Goal: Information Seeking & Learning: Find specific fact

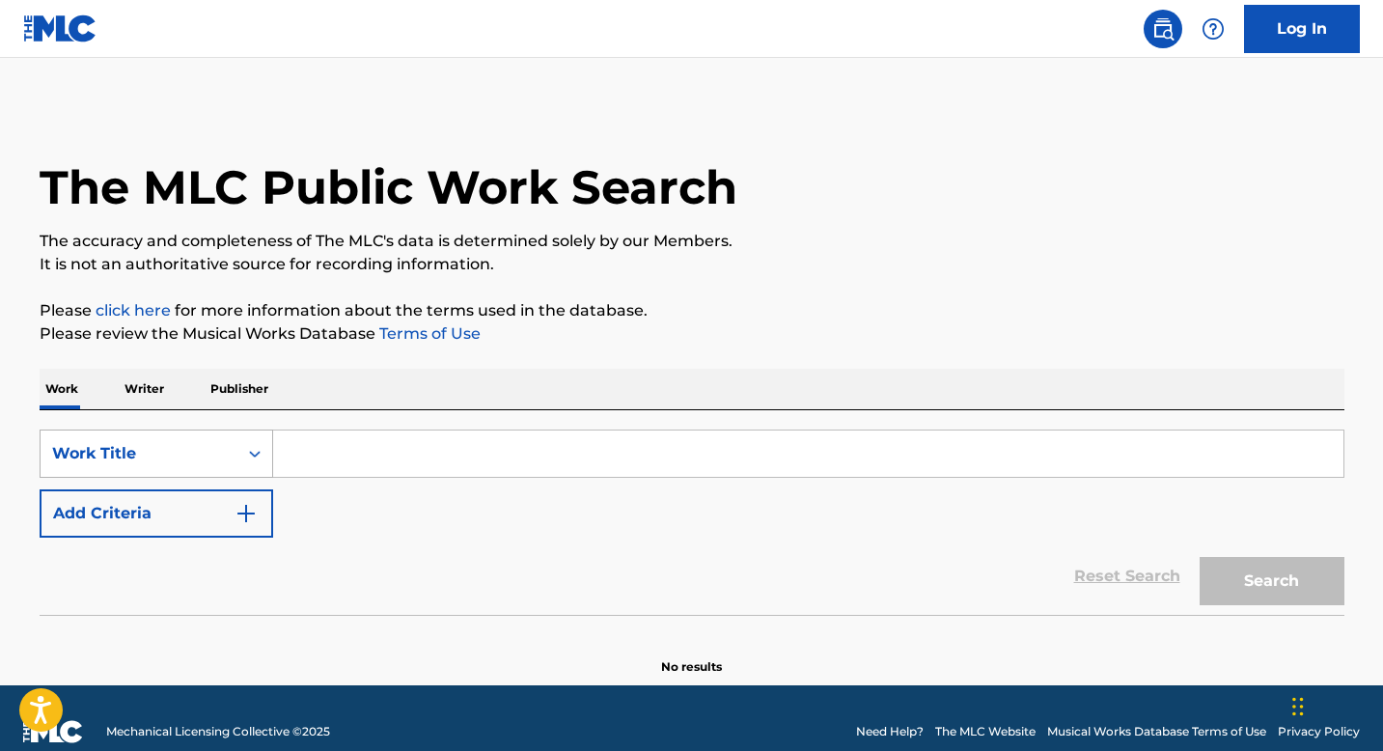
click at [267, 463] on div "Work Title" at bounding box center [157, 453] width 234 height 48
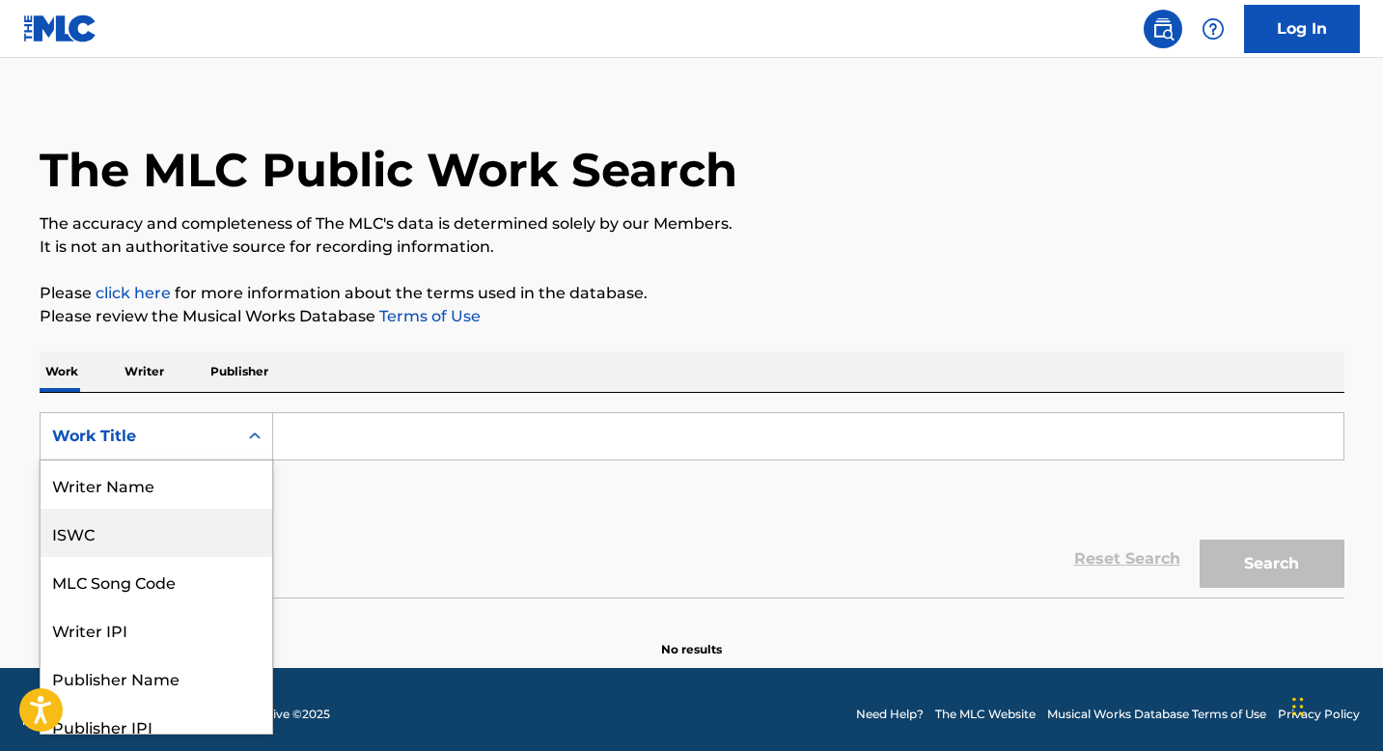
click at [124, 519] on div "ISWC" at bounding box center [157, 533] width 232 height 48
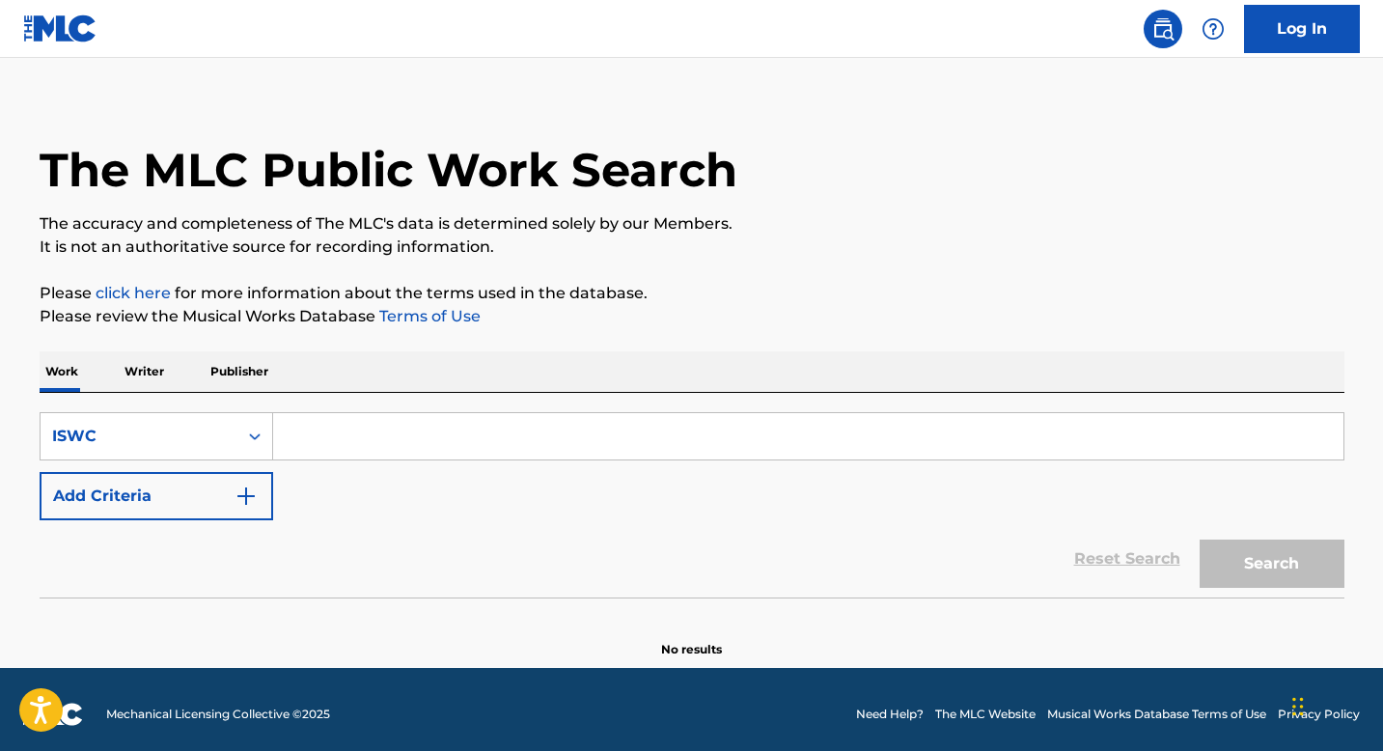
click at [320, 441] on input "Search Form" at bounding box center [808, 436] width 1070 height 46
paste input "T9288248124"
type input "T9288248124"
click at [1280, 575] on button "Search" at bounding box center [1272, 563] width 145 height 48
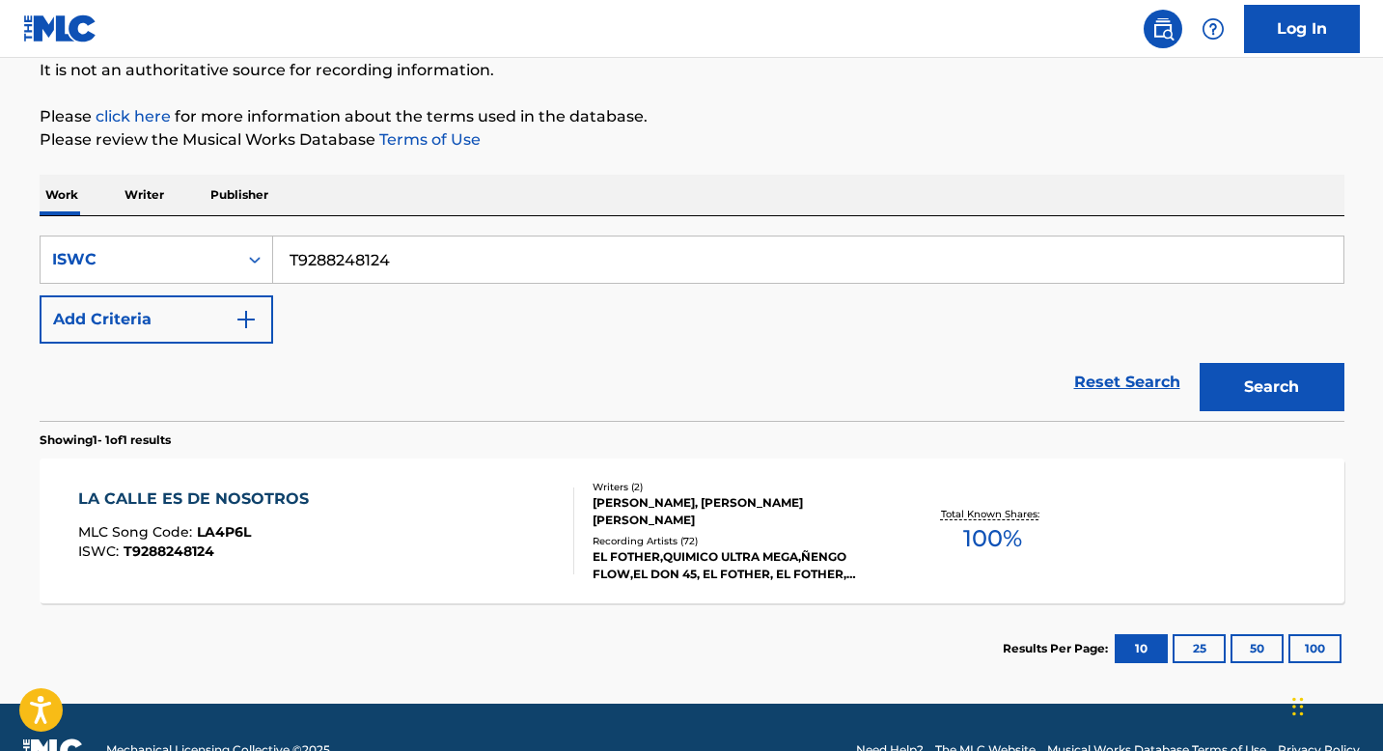
scroll to position [239, 0]
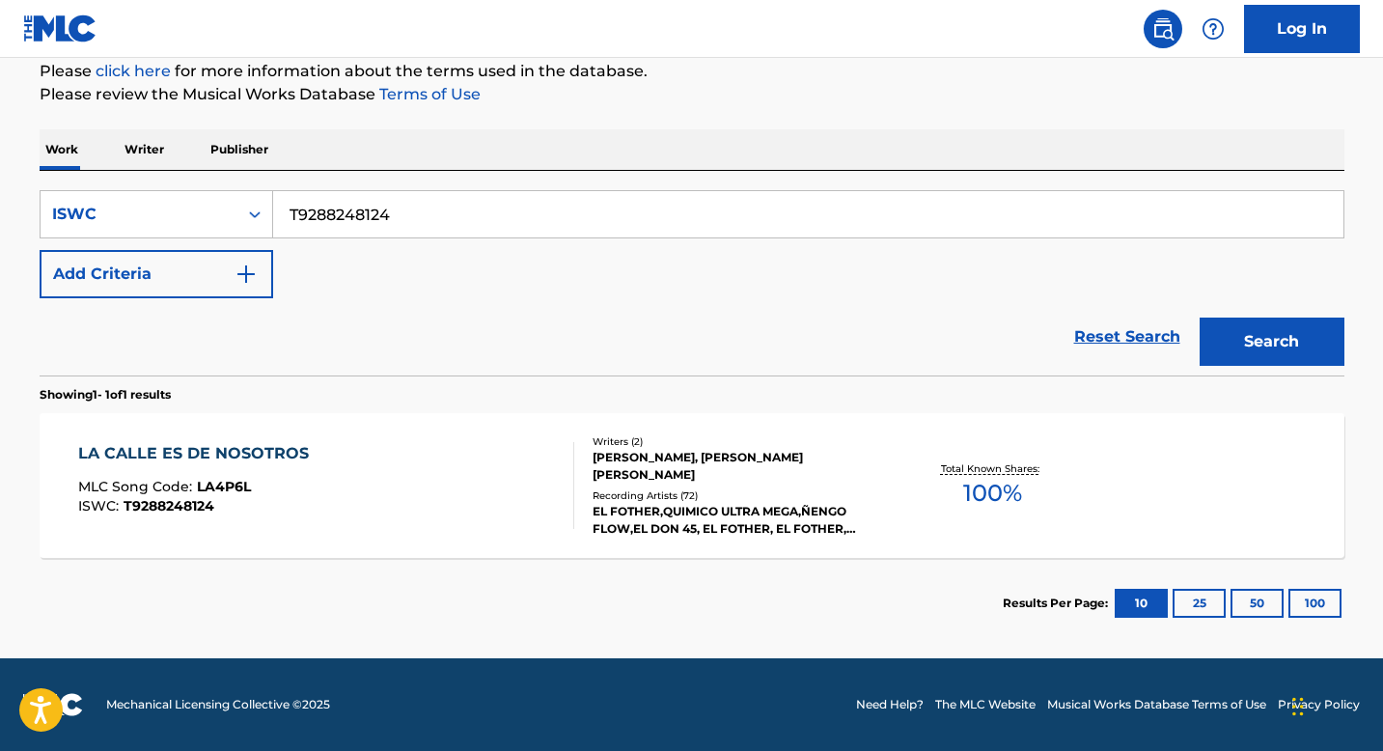
click at [604, 439] on div "Writers ( 2 )" at bounding box center [738, 441] width 291 height 14
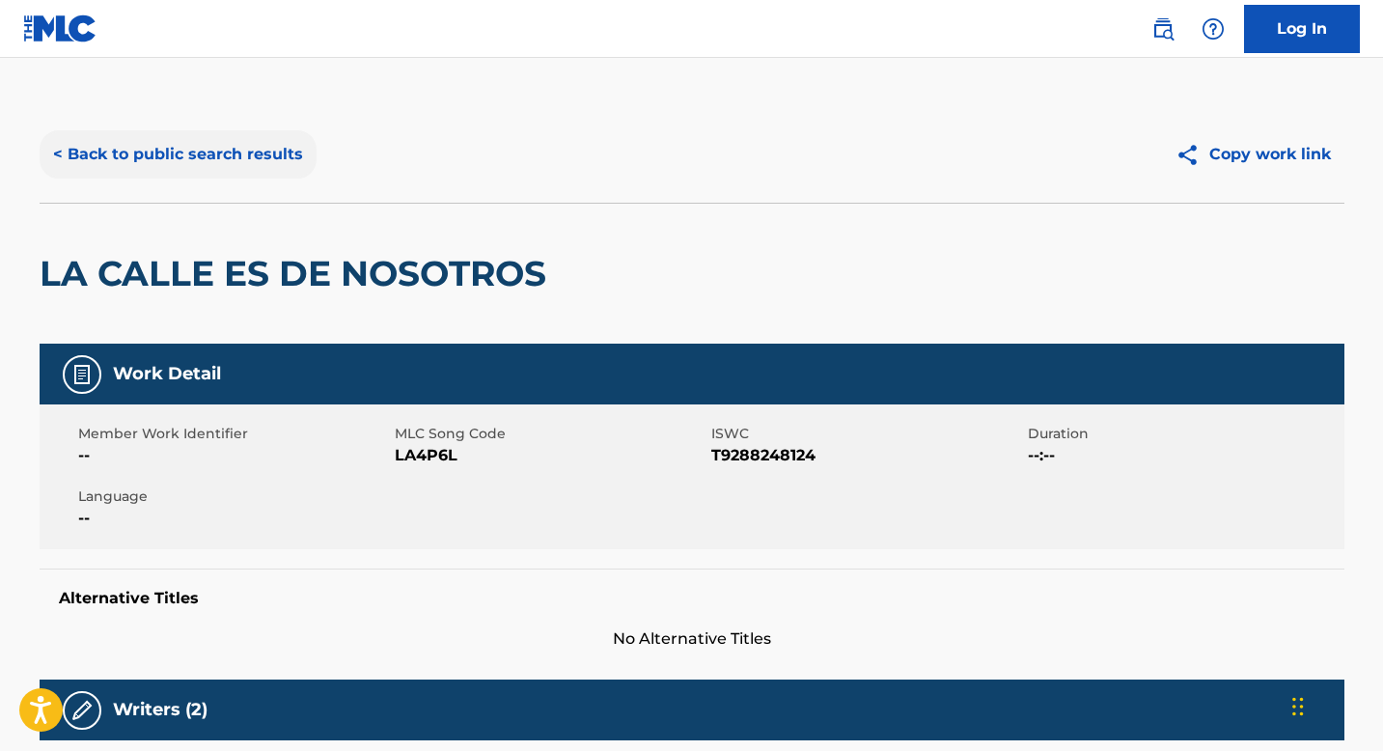
click at [263, 156] on button "< Back to public search results" at bounding box center [178, 154] width 277 height 48
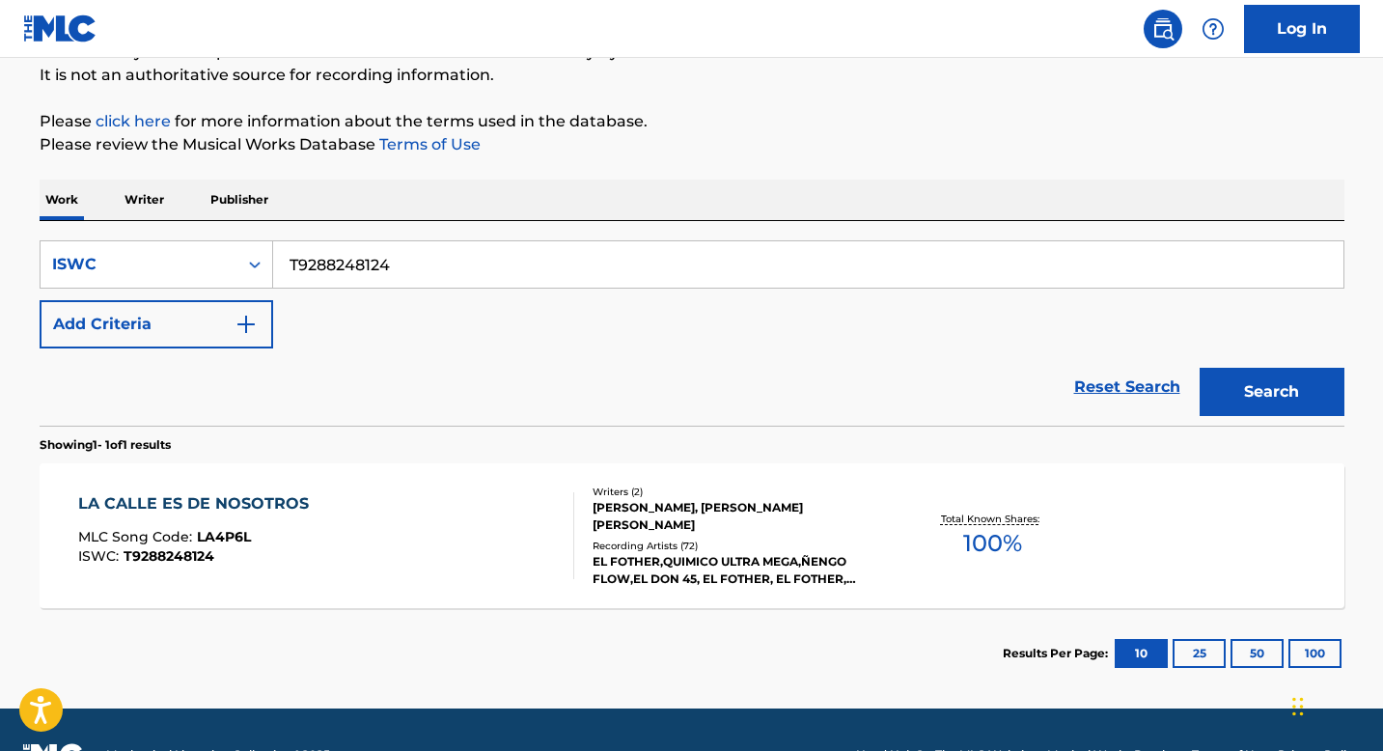
click at [399, 255] on input "T9288248124" at bounding box center [808, 264] width 1070 height 46
paste input "3036413006"
type input "T3036413006"
click at [1246, 379] on button "Search" at bounding box center [1272, 392] width 145 height 48
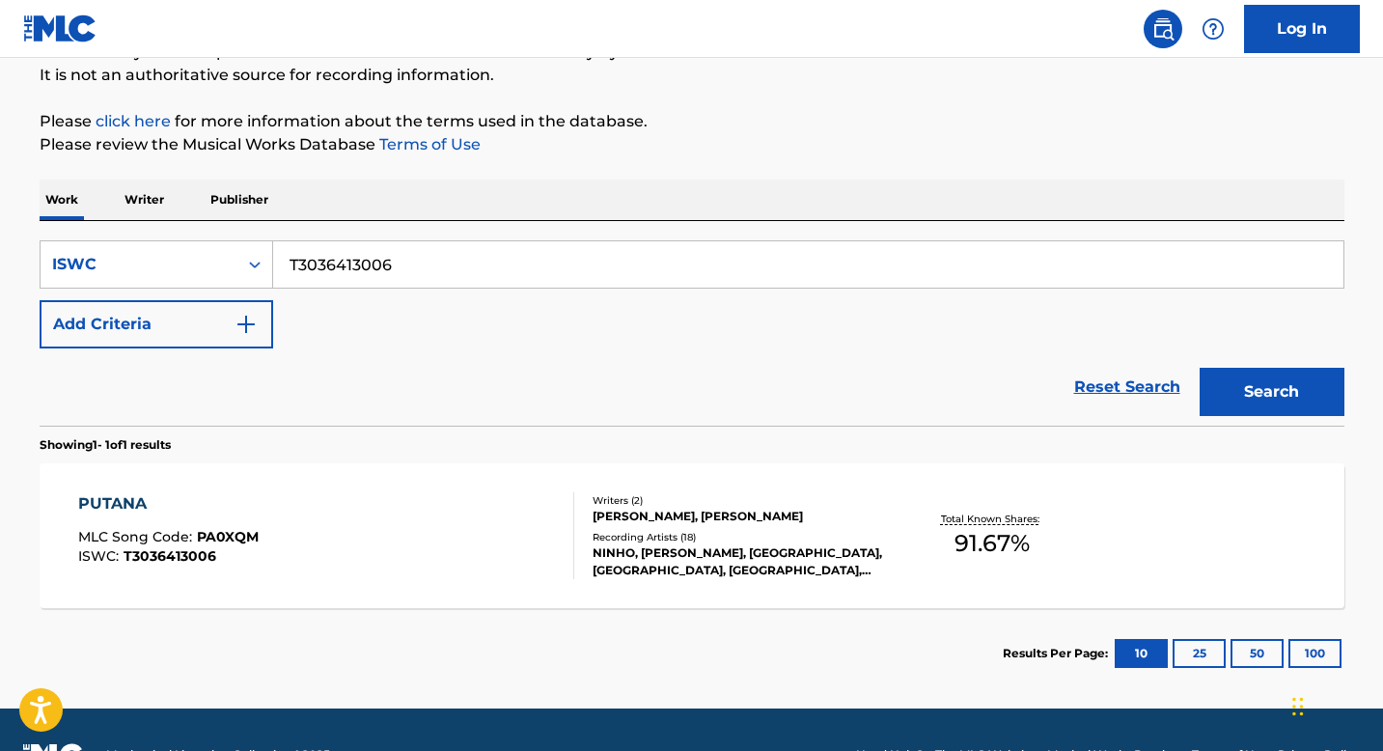
click at [602, 525] on div "[PERSON_NAME], [PERSON_NAME]" at bounding box center [738, 516] width 291 height 17
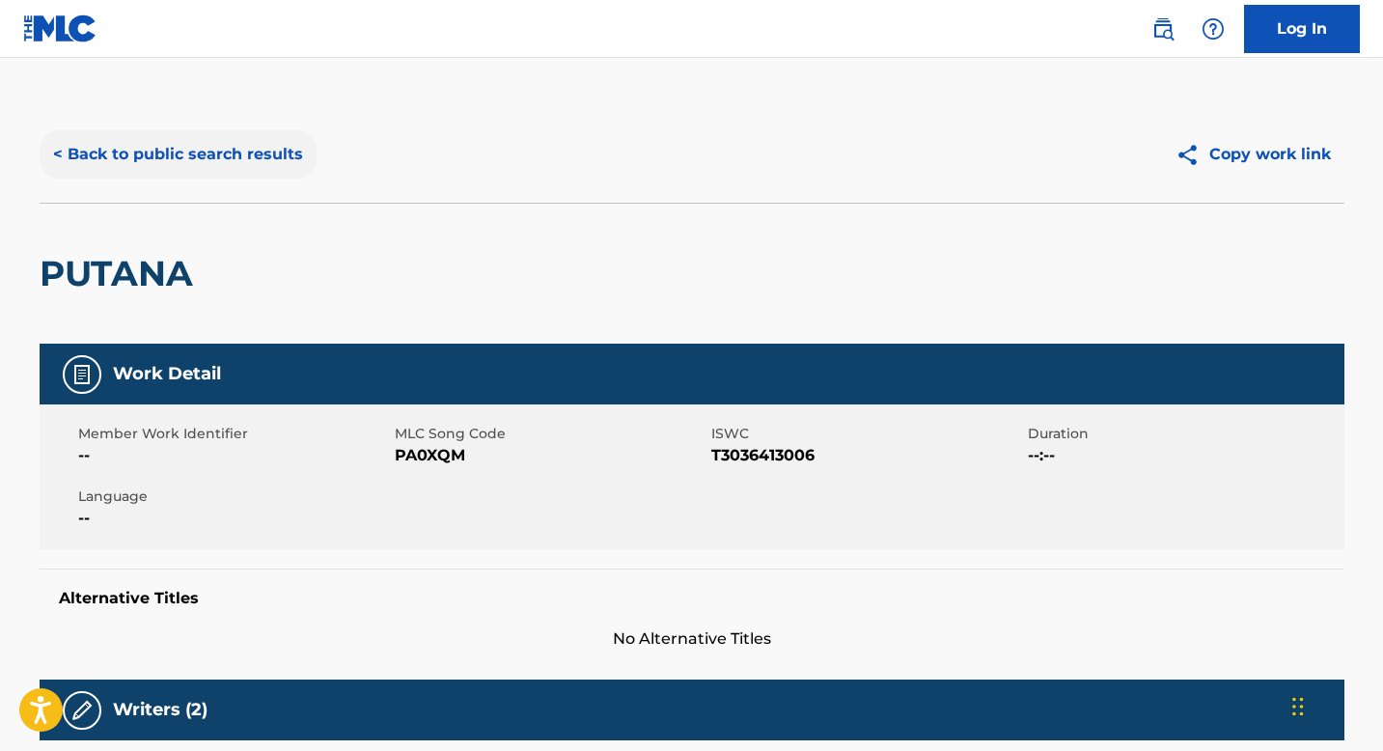
click at [278, 171] on button "< Back to public search results" at bounding box center [178, 154] width 277 height 48
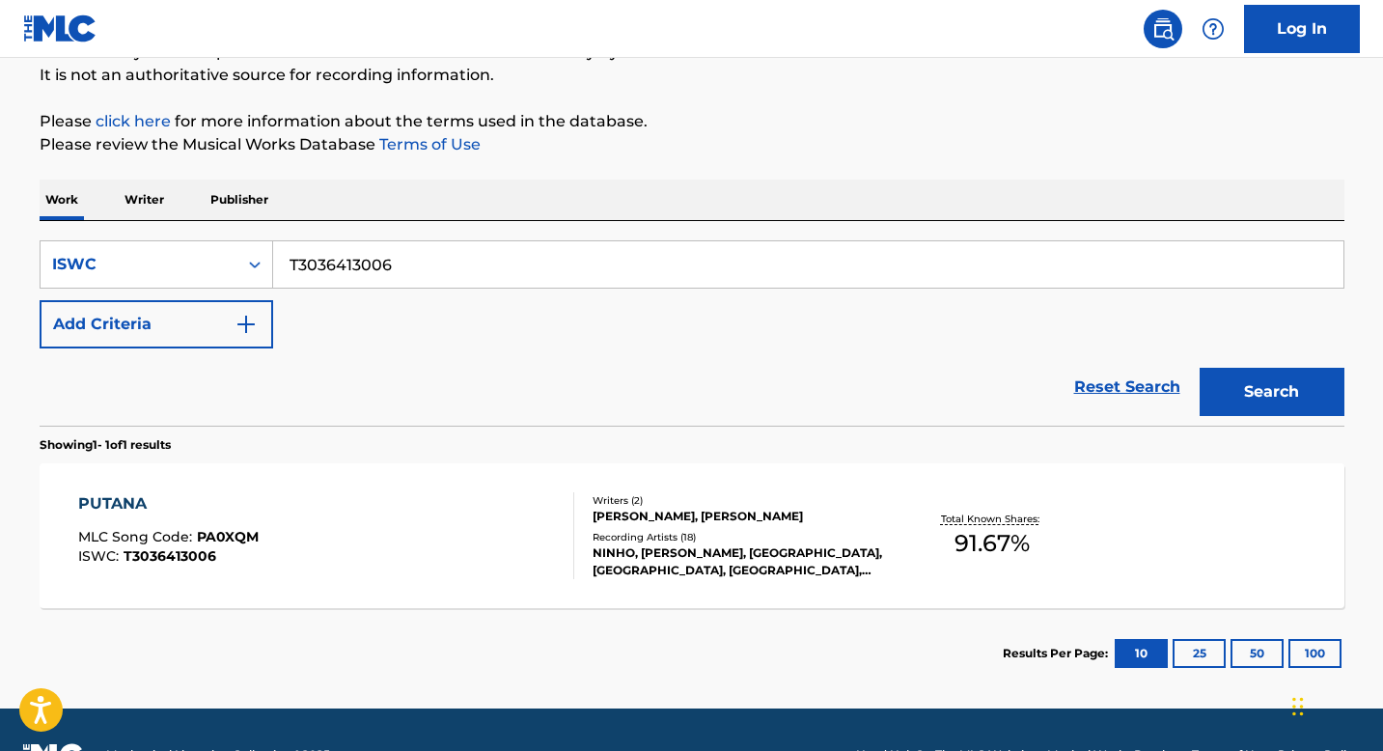
click at [336, 284] on input "T3036413006" at bounding box center [808, 264] width 1070 height 46
paste input "9155405462"
type input "T9155405462"
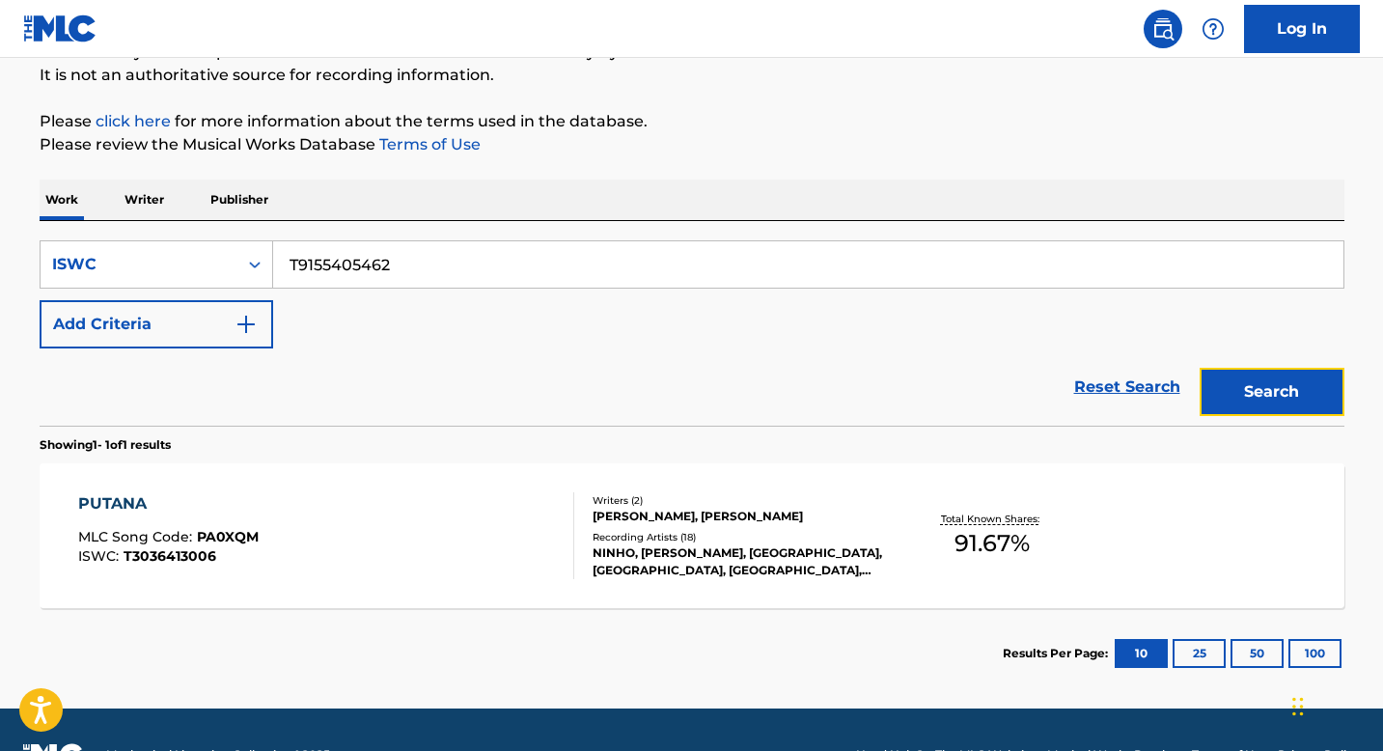
click at [1224, 381] on button "Search" at bounding box center [1272, 392] width 145 height 48
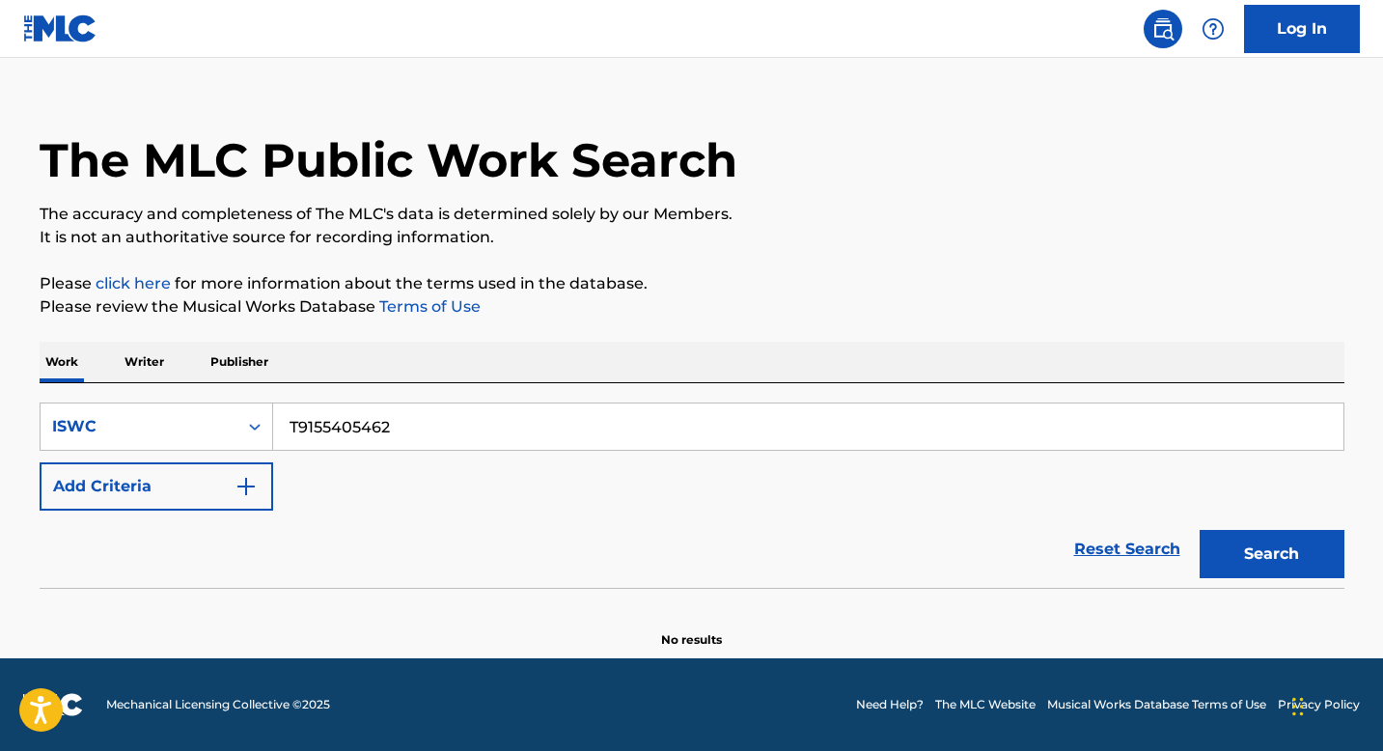
scroll to position [27, 0]
click at [1253, 558] on button "Search" at bounding box center [1272, 554] width 145 height 48
click at [247, 428] on icon "Search Form" at bounding box center [254, 426] width 19 height 19
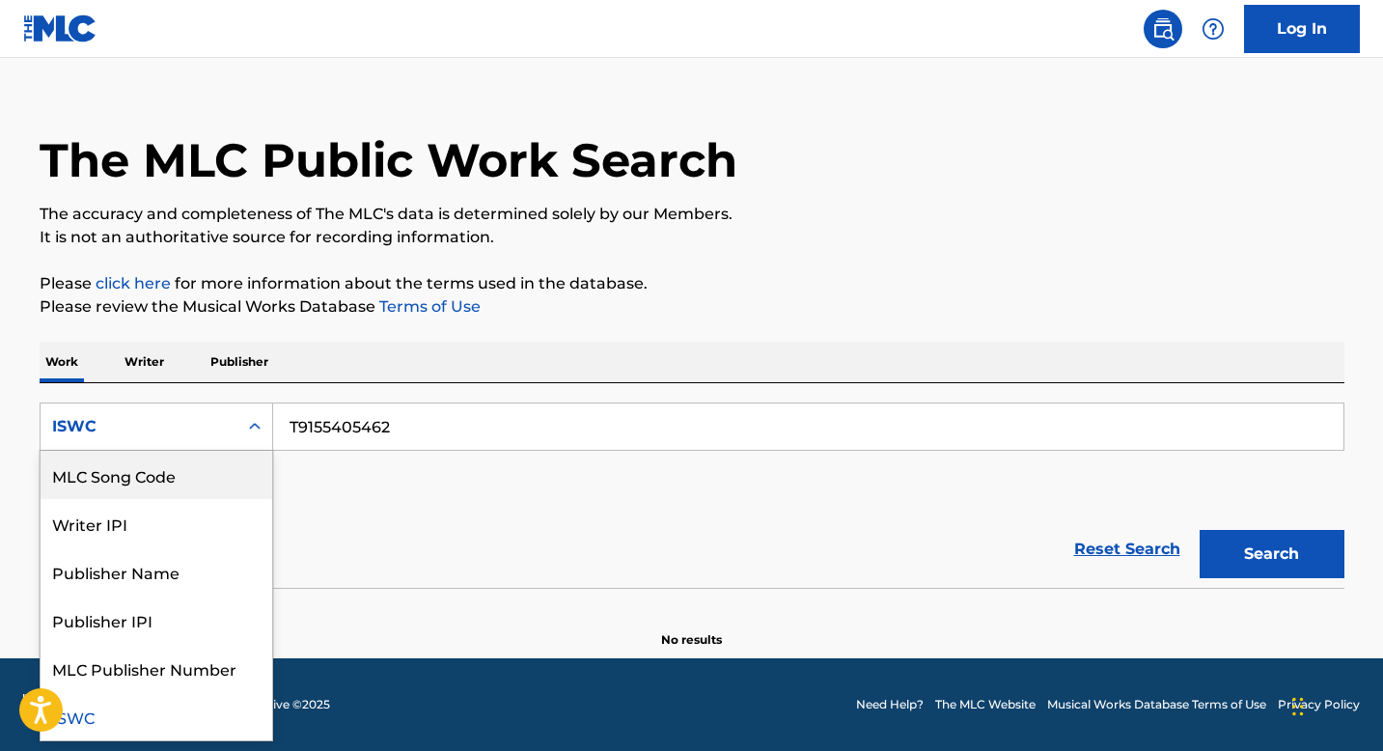
scroll to position [0, 0]
click at [134, 479] on div "Work Title" at bounding box center [157, 475] width 232 height 48
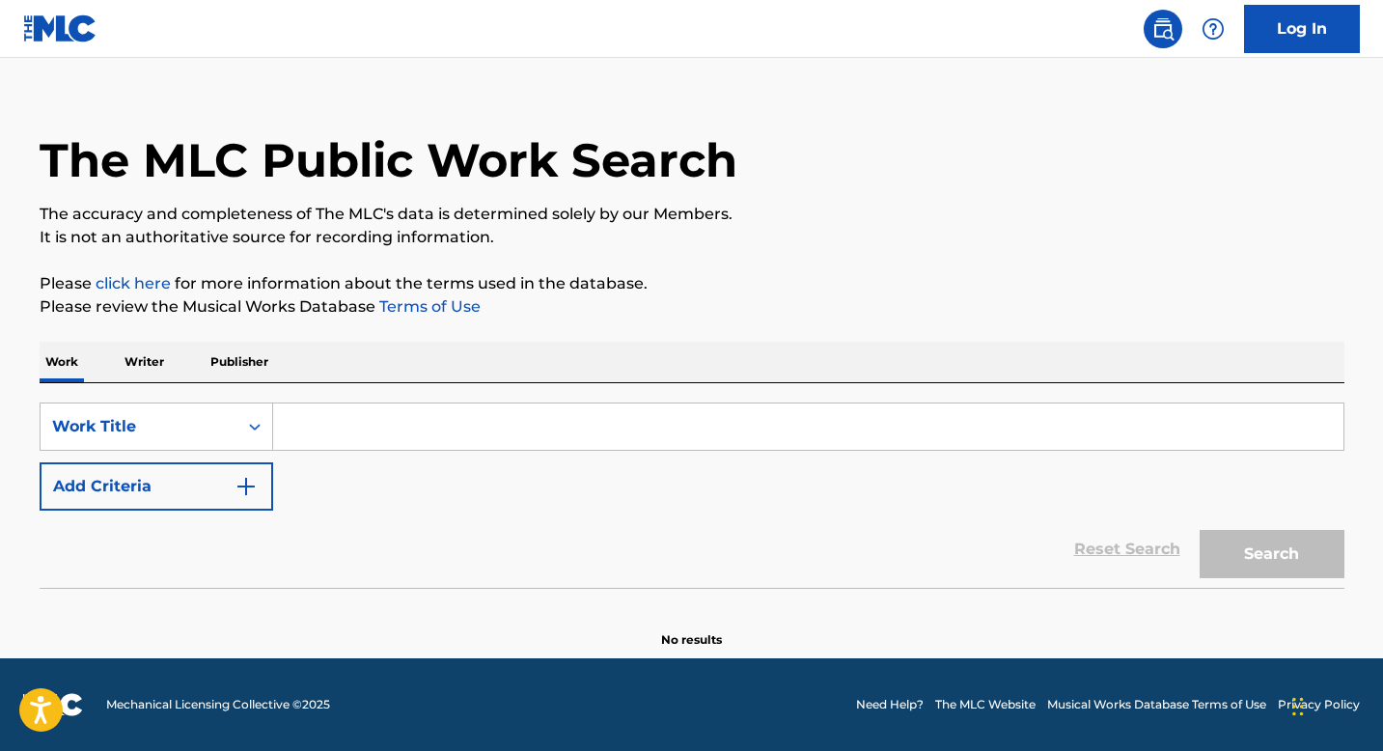
click at [324, 430] on input "Search Form" at bounding box center [808, 426] width 1070 height 46
paste input "REALITY"
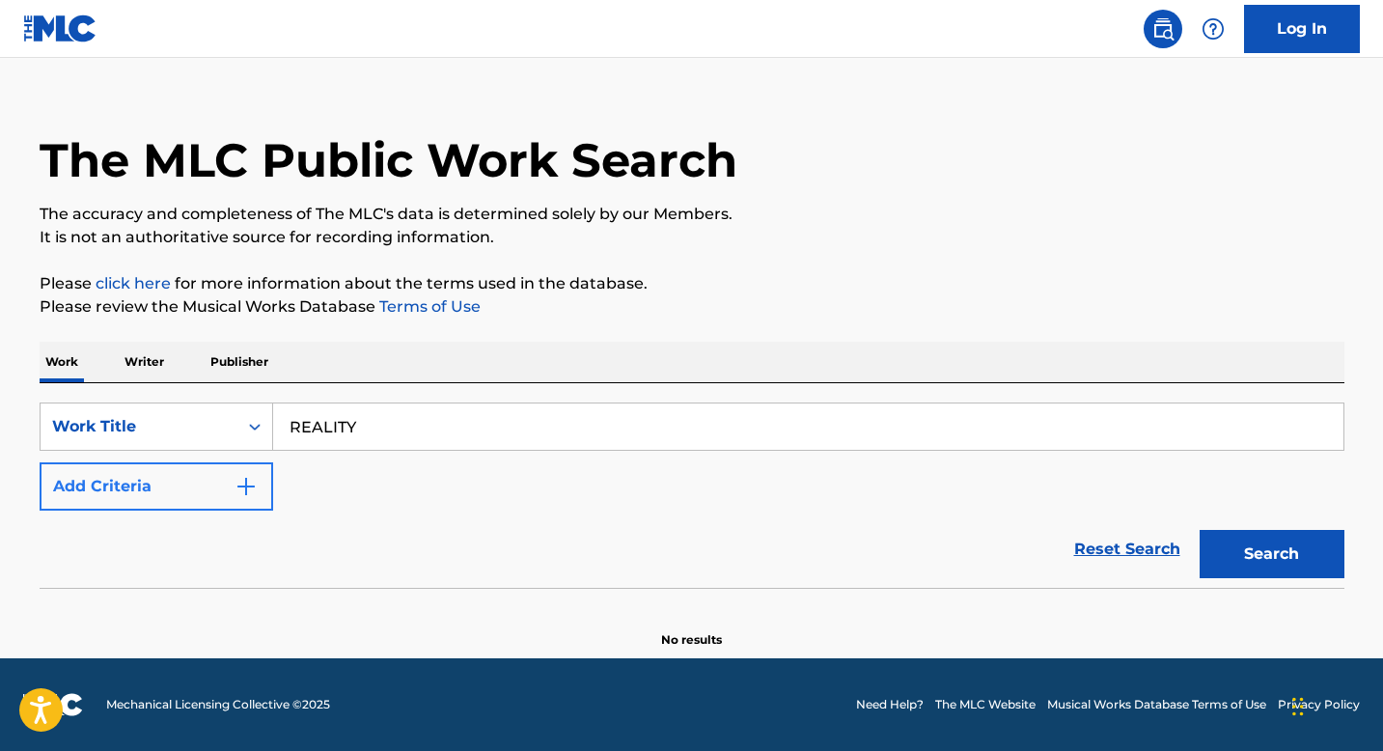
type input "REALITY"
click at [243, 482] on img "Search Form" at bounding box center [245, 486] width 23 height 23
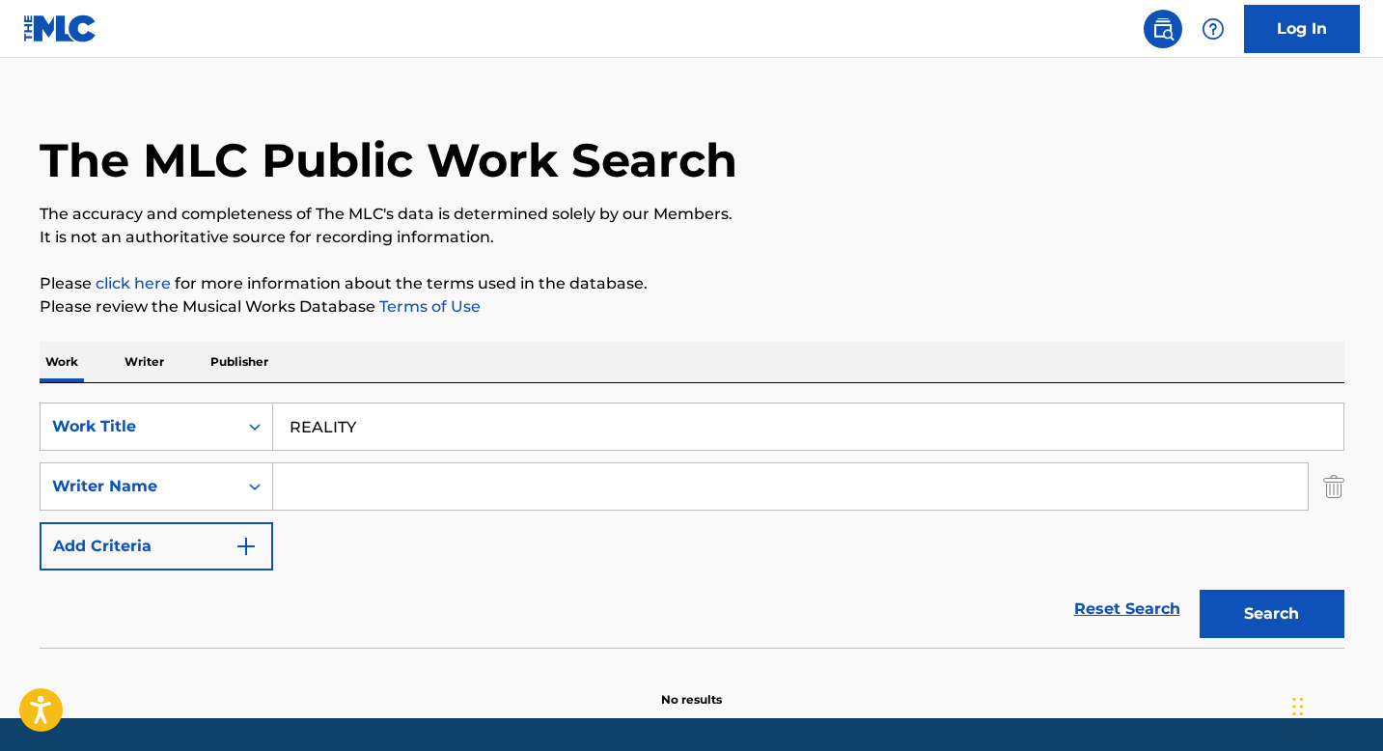
click at [340, 487] on input "Search Form" at bounding box center [790, 486] width 1034 height 46
paste input "[PERSON_NAME]"
type input "[PERSON_NAME]"
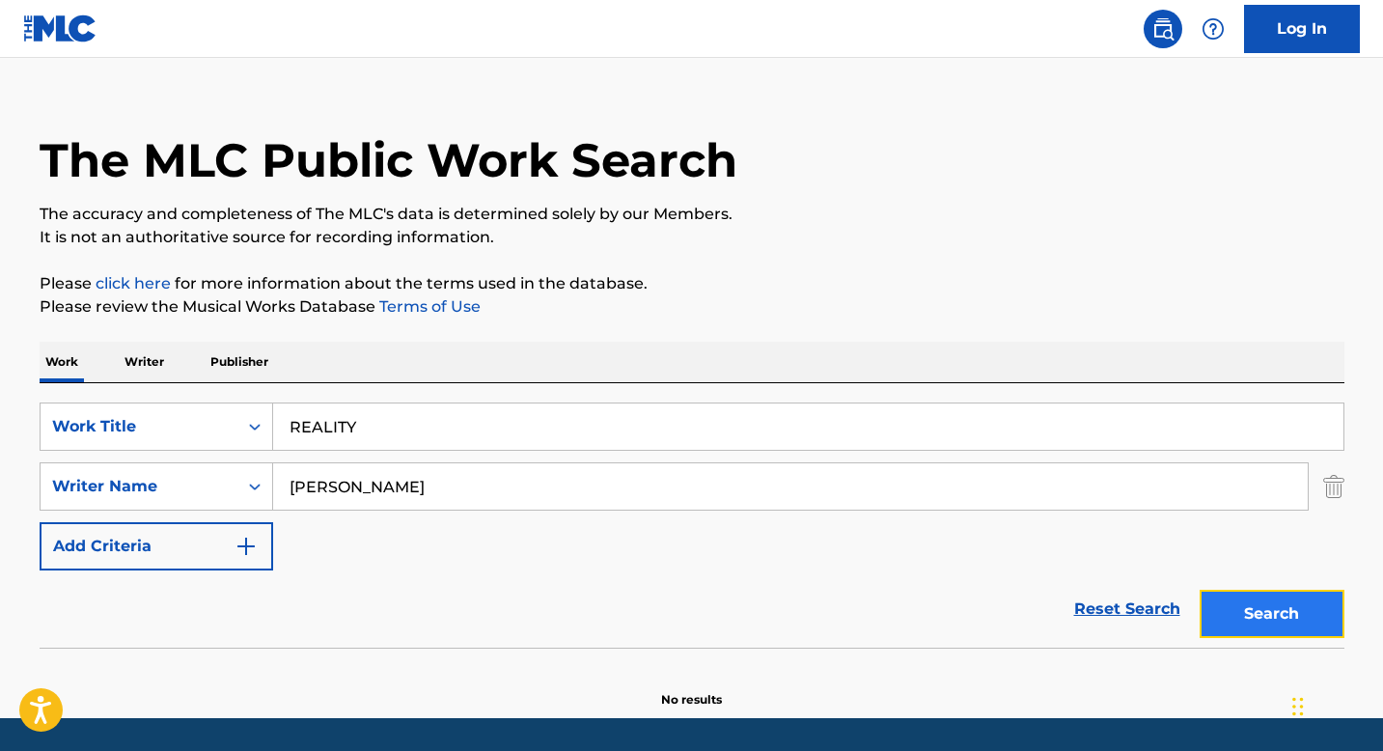
click at [1286, 598] on button "Search" at bounding box center [1272, 614] width 145 height 48
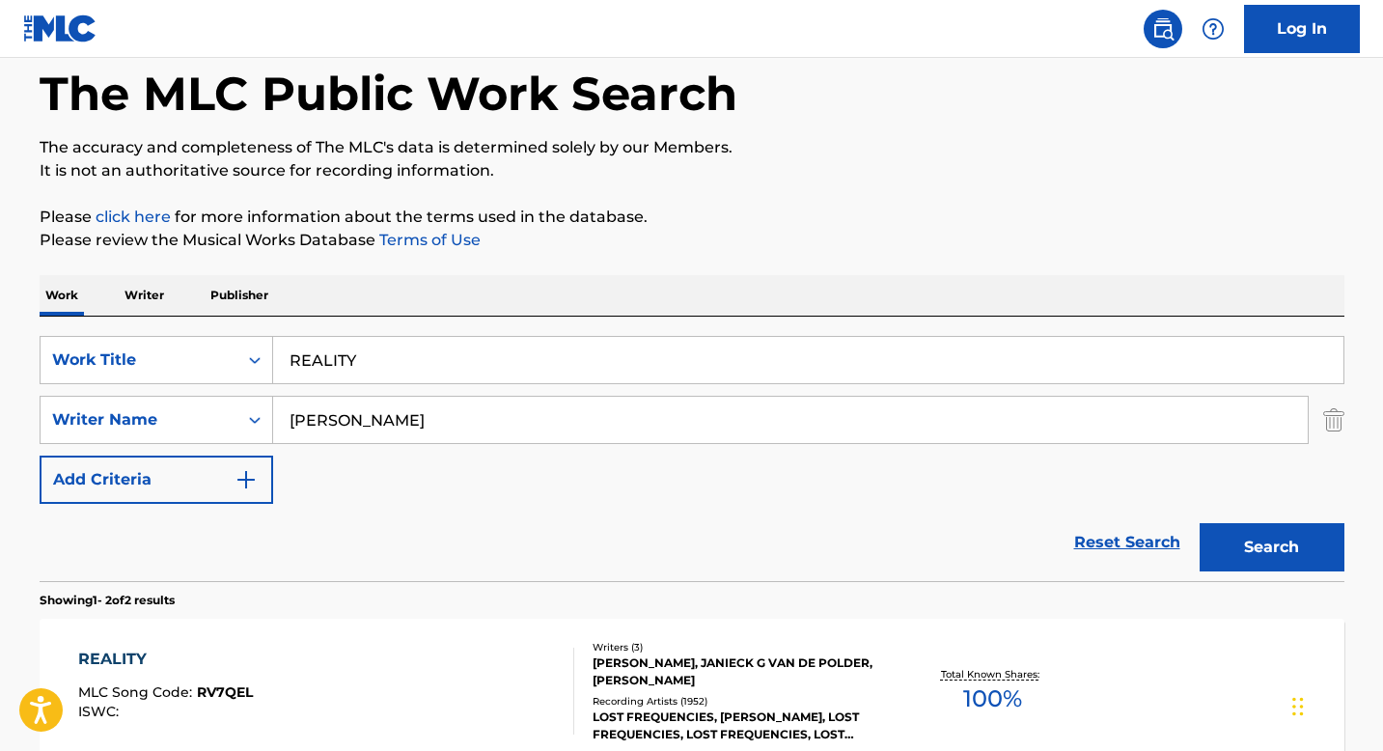
scroll to position [344, 0]
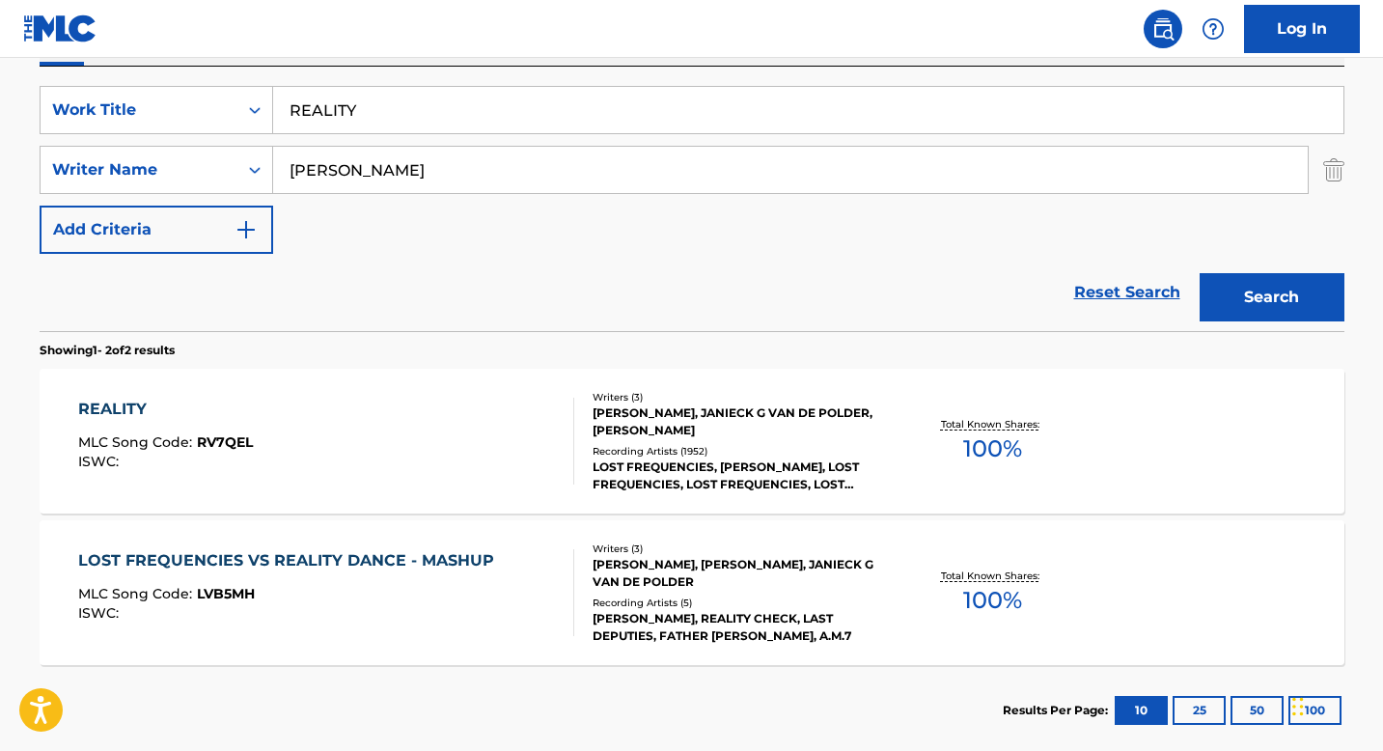
click at [621, 416] on div "[PERSON_NAME], JANIECK G VAN DE POLDER, [PERSON_NAME]" at bounding box center [738, 421] width 291 height 35
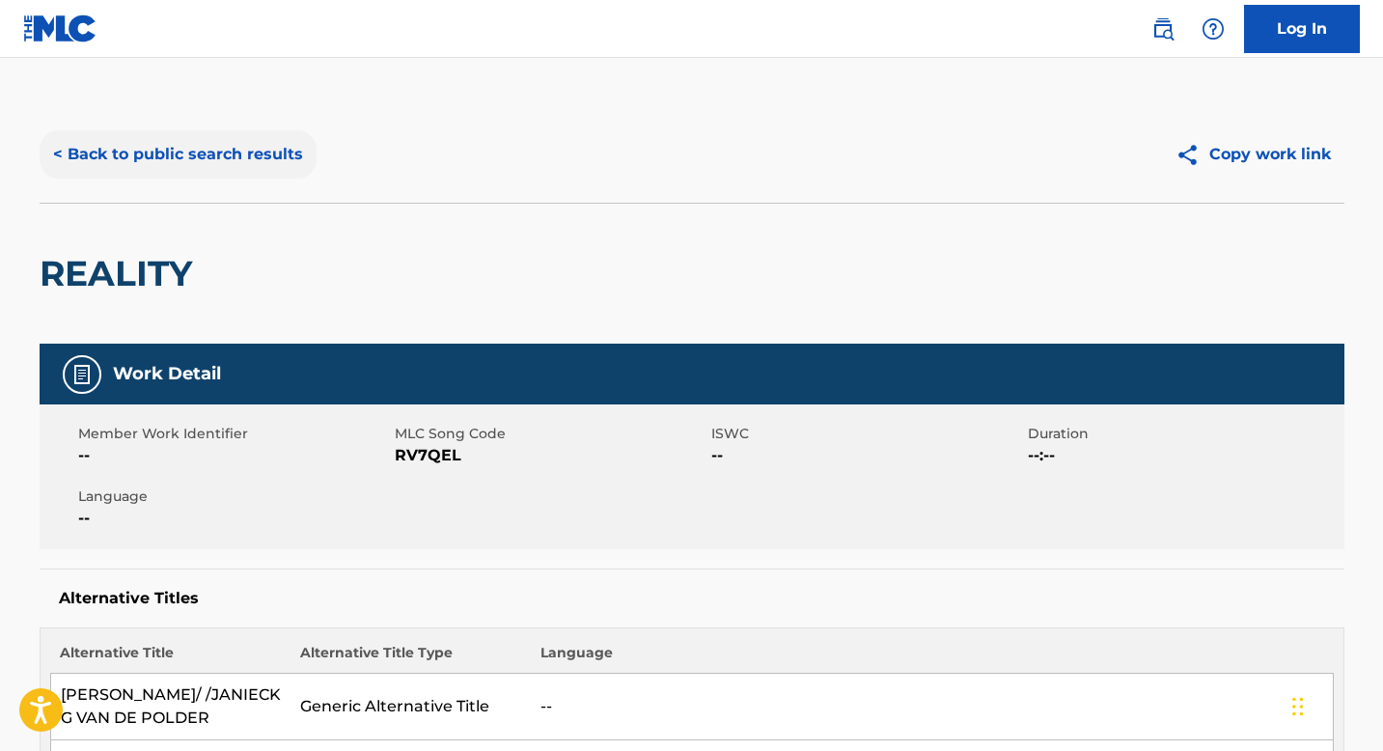
click at [204, 152] on button "< Back to public search results" at bounding box center [178, 154] width 277 height 48
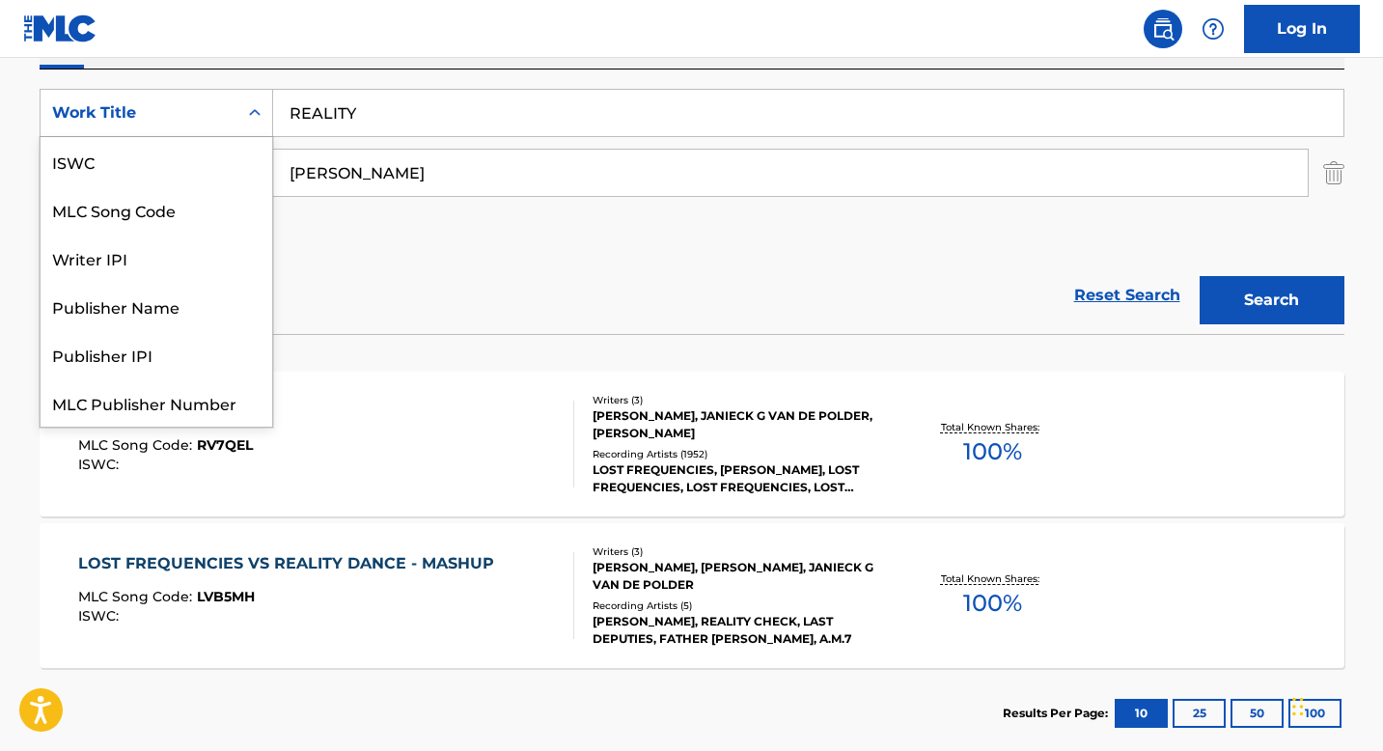
click at [243, 105] on div "Search Form" at bounding box center [254, 113] width 35 height 35
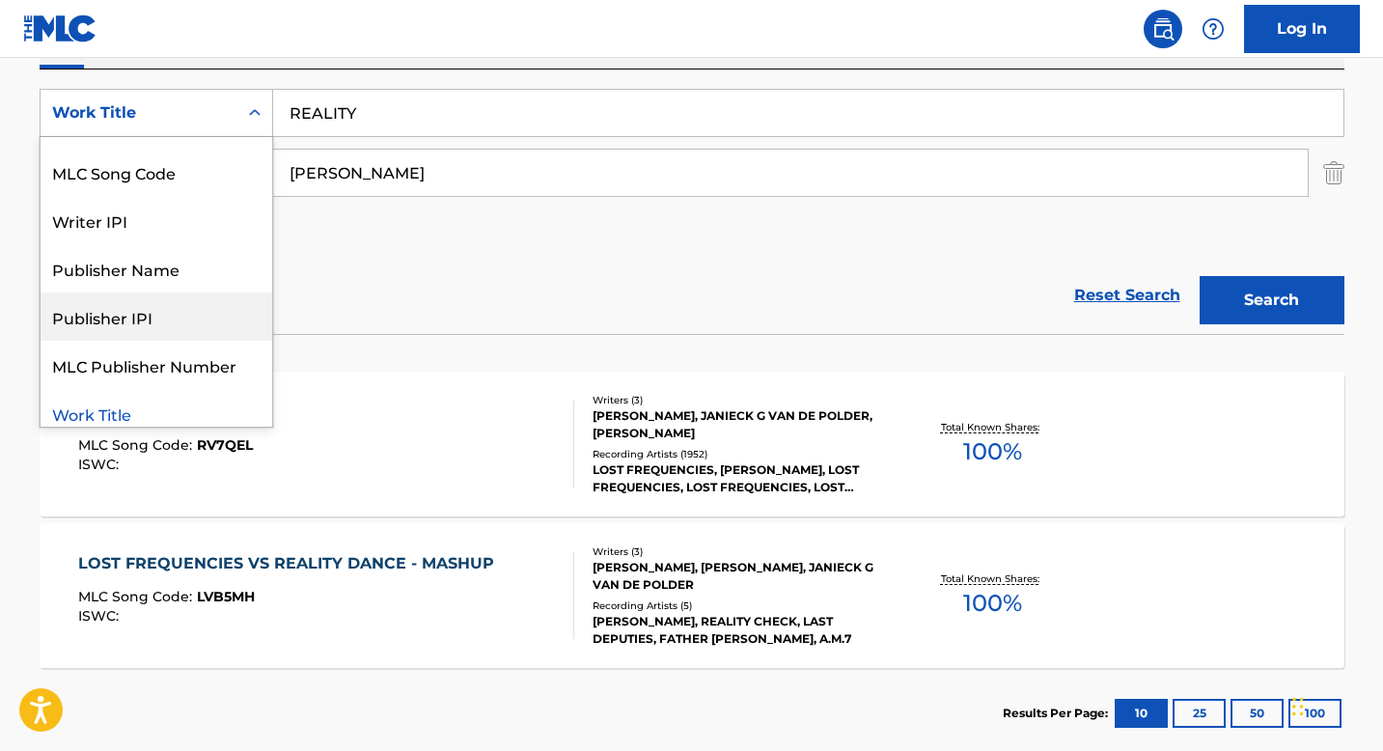
scroll to position [0, 0]
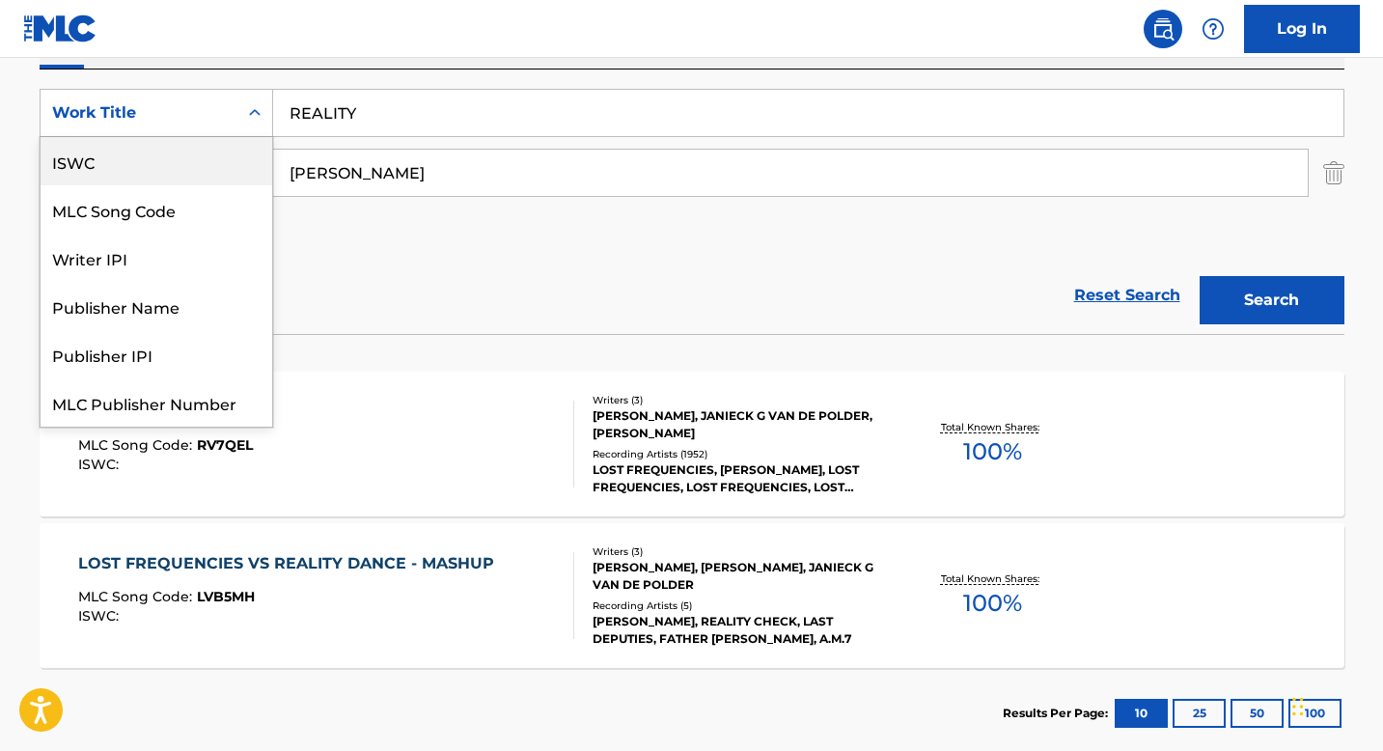
click at [102, 150] on div "ISWC" at bounding box center [157, 161] width 232 height 48
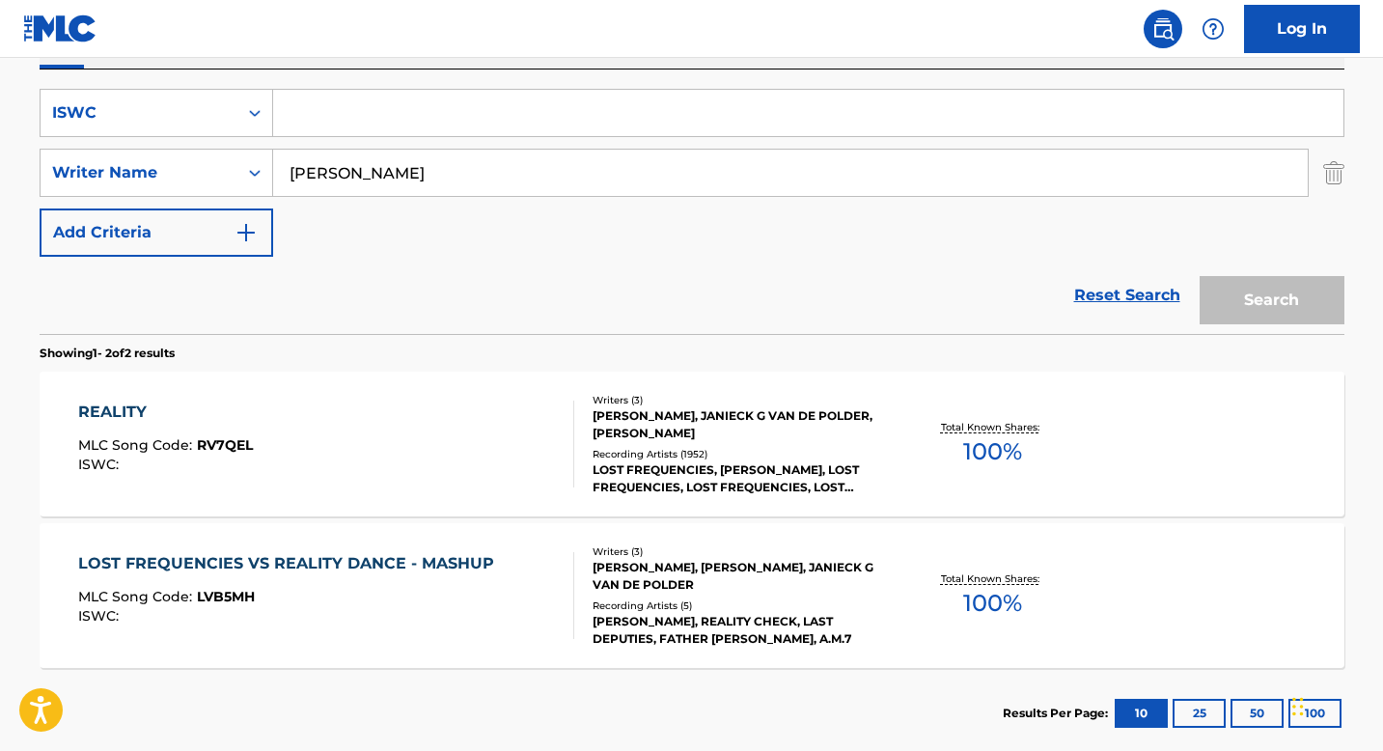
click at [357, 178] on input "[PERSON_NAME]" at bounding box center [790, 173] width 1034 height 46
click at [353, 125] on input "Search Form" at bounding box center [808, 113] width 1070 height 46
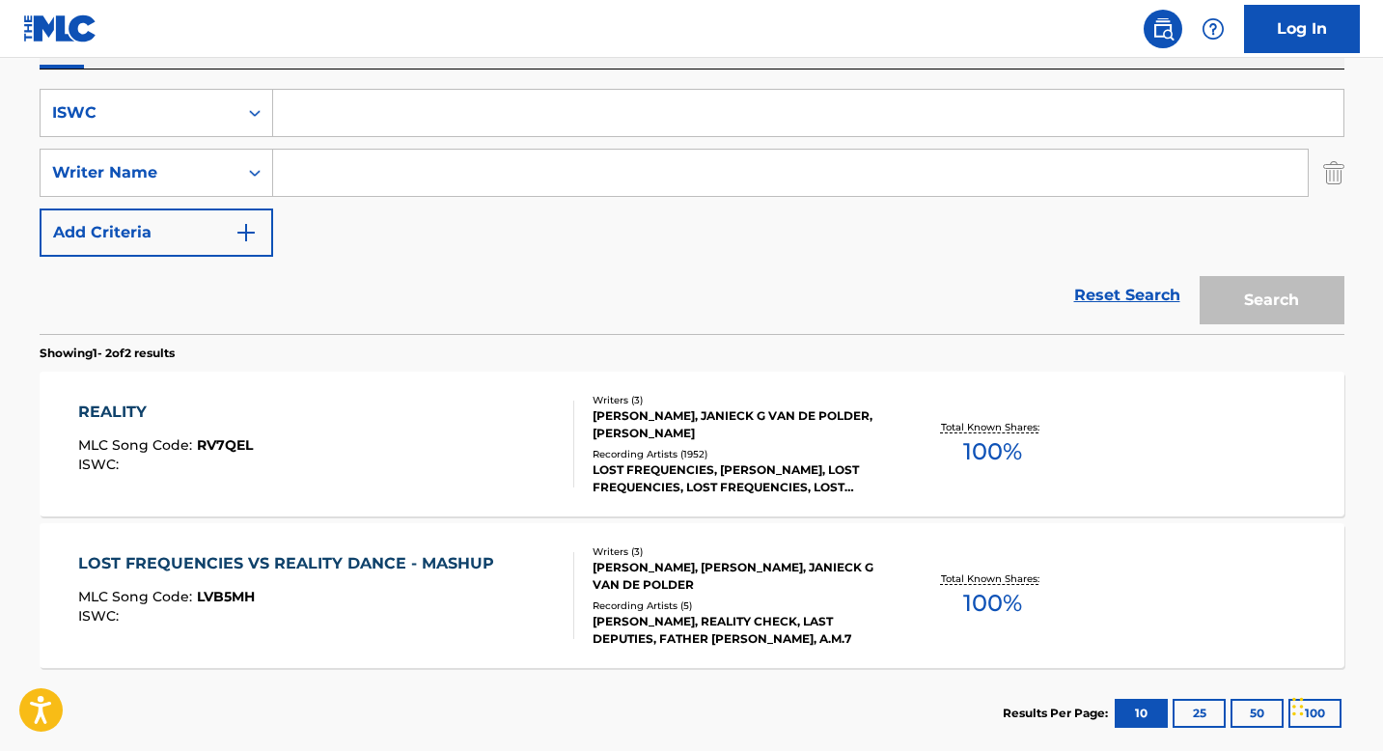
paste input "T3038272394"
type input "T3038272394"
click at [1283, 306] on button "Search" at bounding box center [1272, 300] width 145 height 48
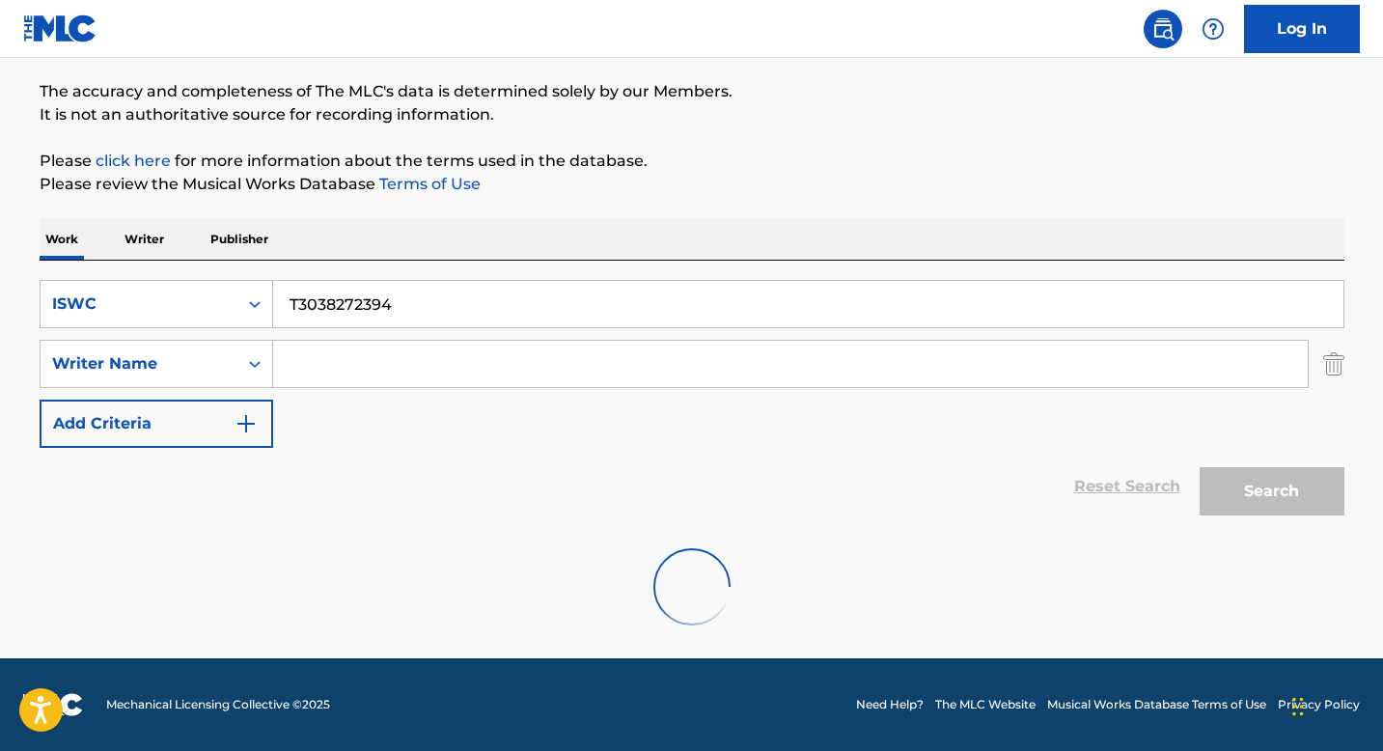
scroll to position [299, 0]
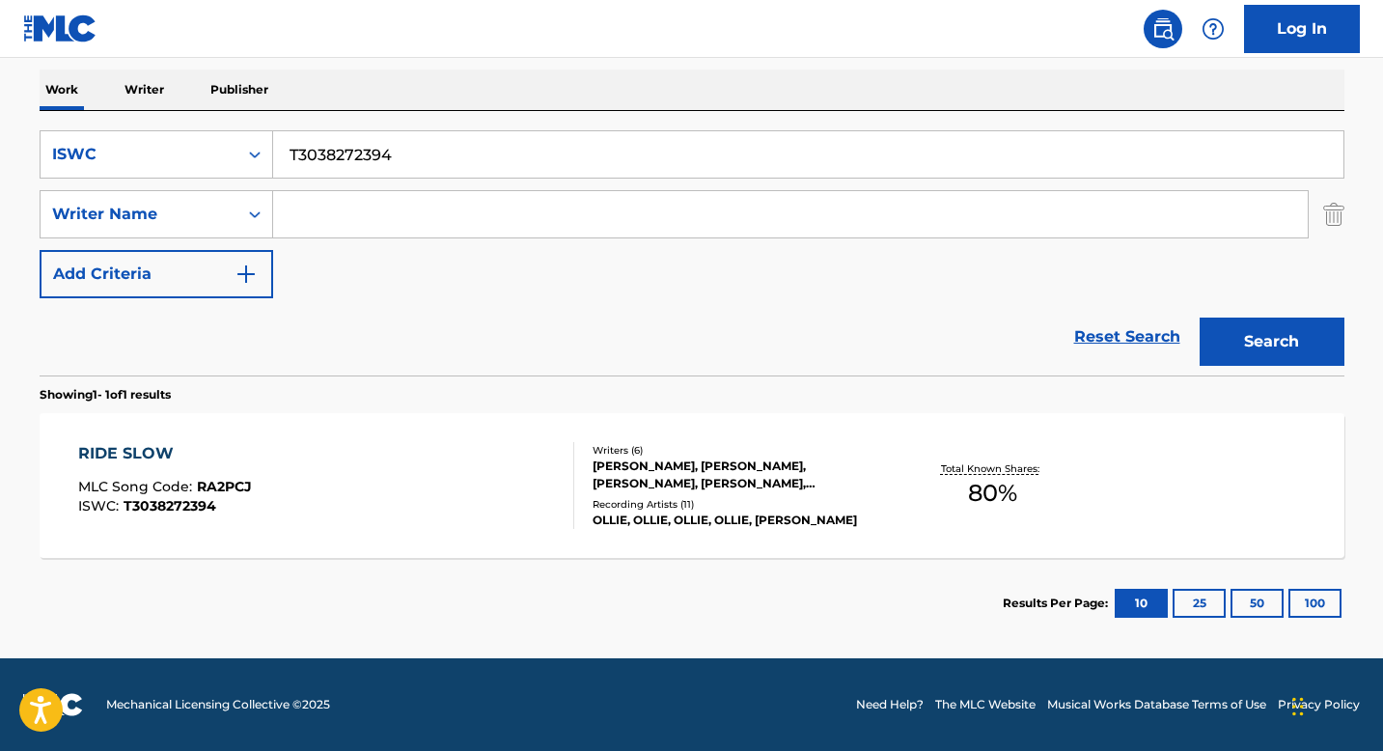
click at [601, 478] on div "[PERSON_NAME], [PERSON_NAME], [PERSON_NAME], [PERSON_NAME], [PERSON_NAME], [PER…" at bounding box center [738, 474] width 291 height 35
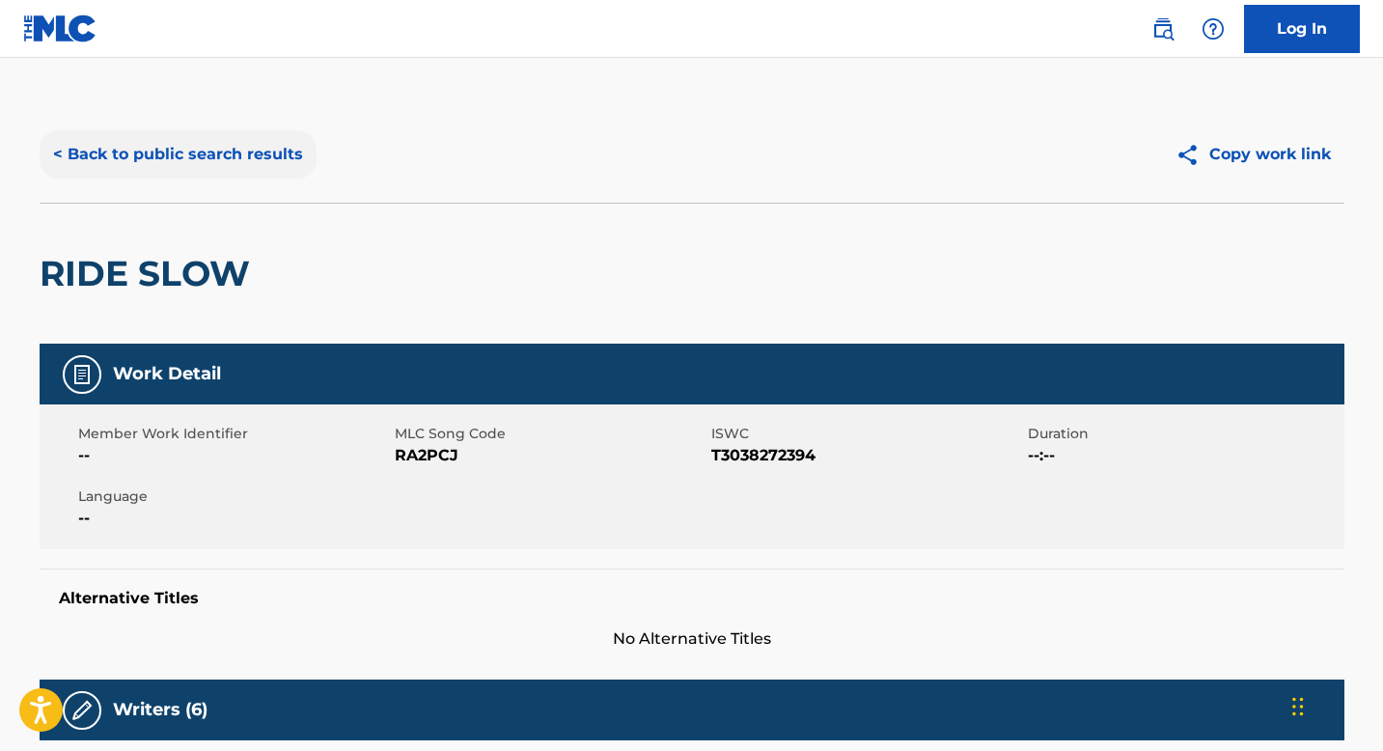
click at [210, 156] on button "< Back to public search results" at bounding box center [178, 154] width 277 height 48
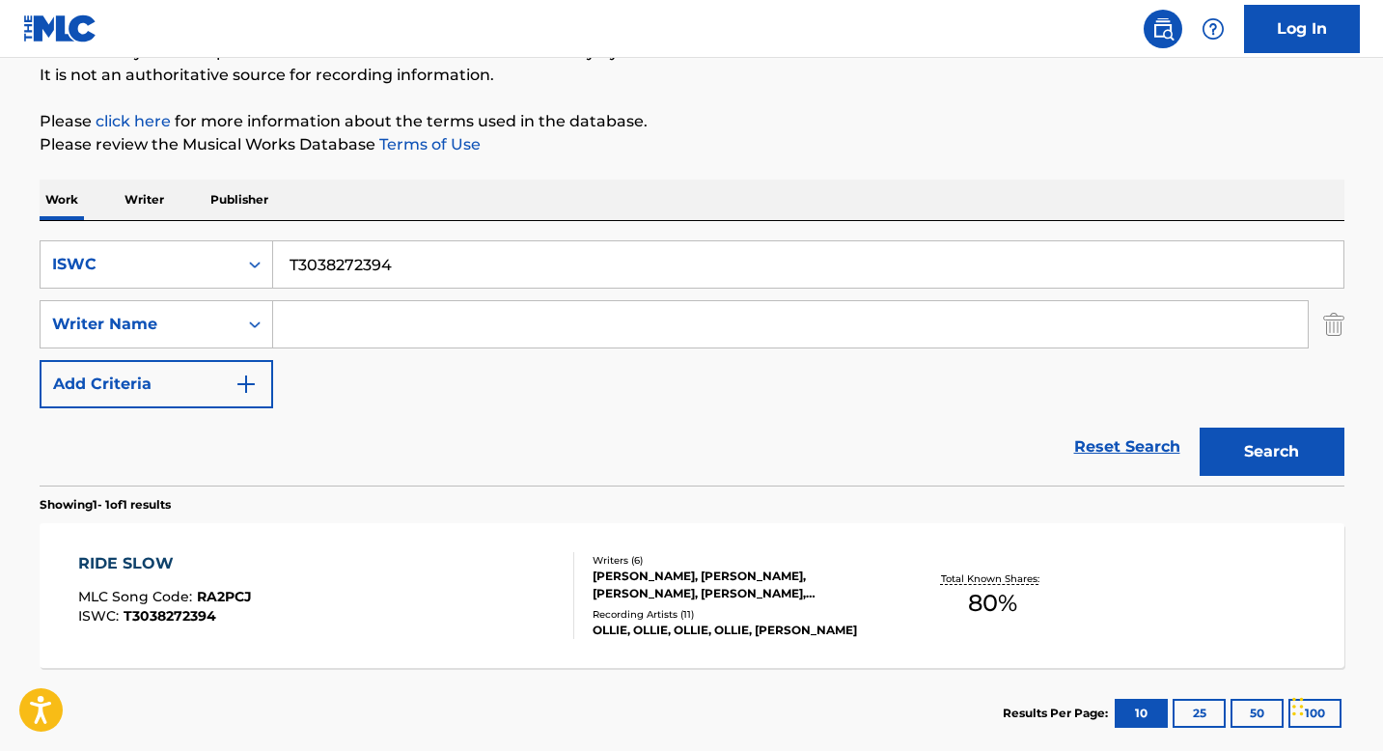
click at [359, 276] on input "T3038272394" at bounding box center [808, 264] width 1070 height 46
paste input "9981112"
type input "T3099811124"
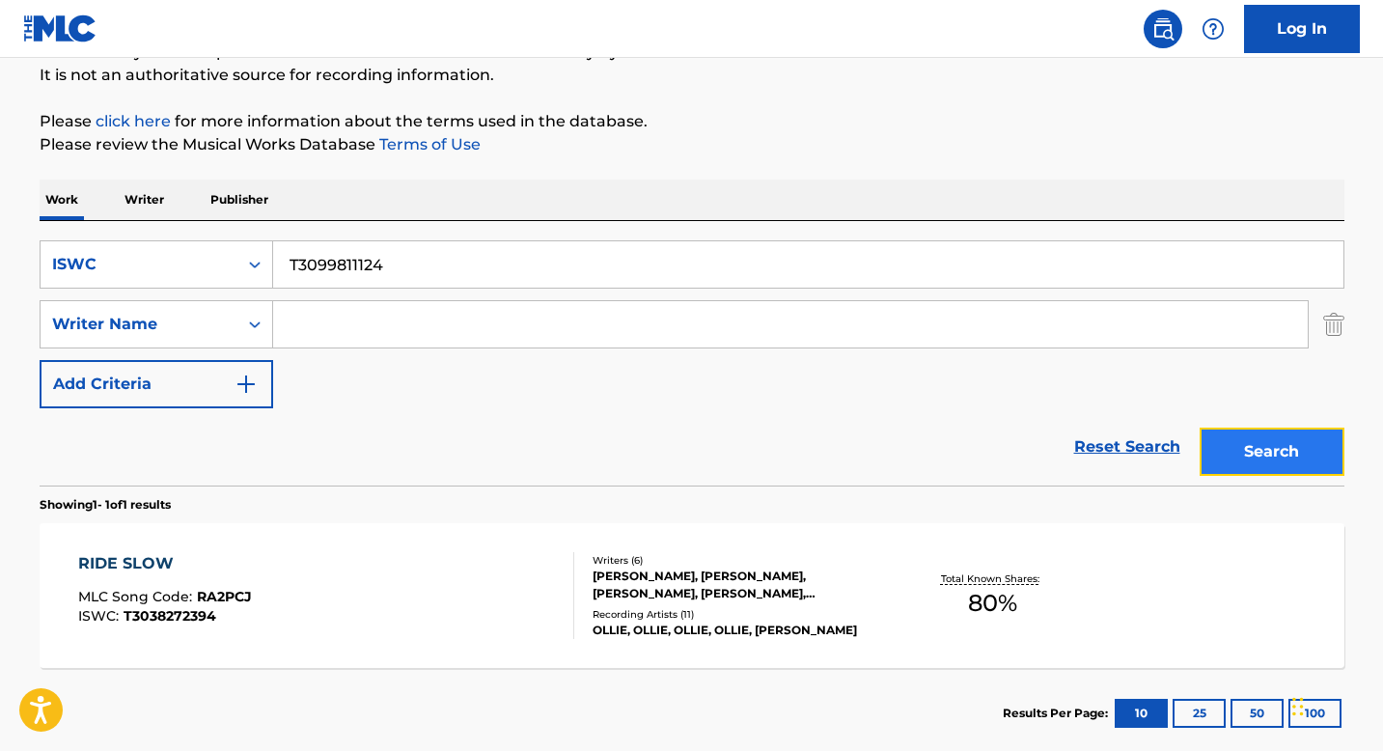
click at [1262, 438] on button "Search" at bounding box center [1272, 452] width 145 height 48
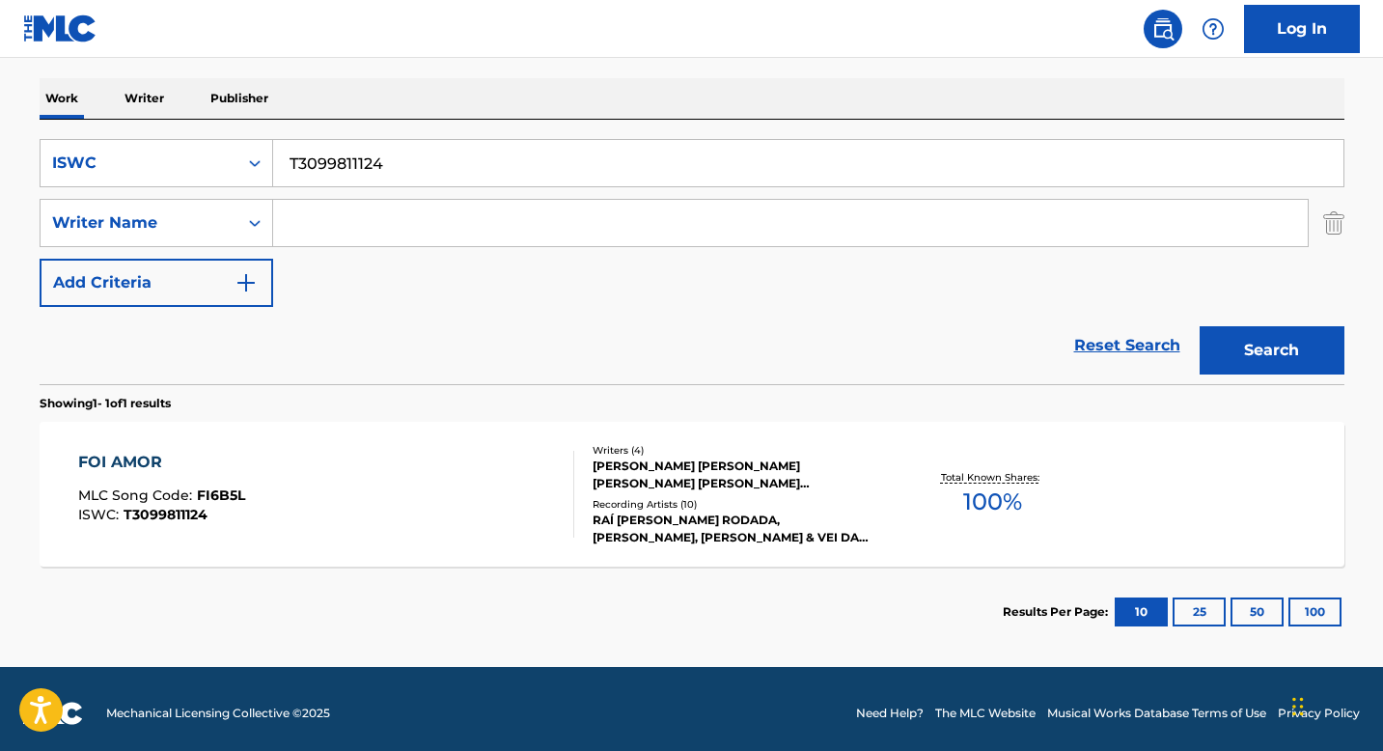
scroll to position [299, 0]
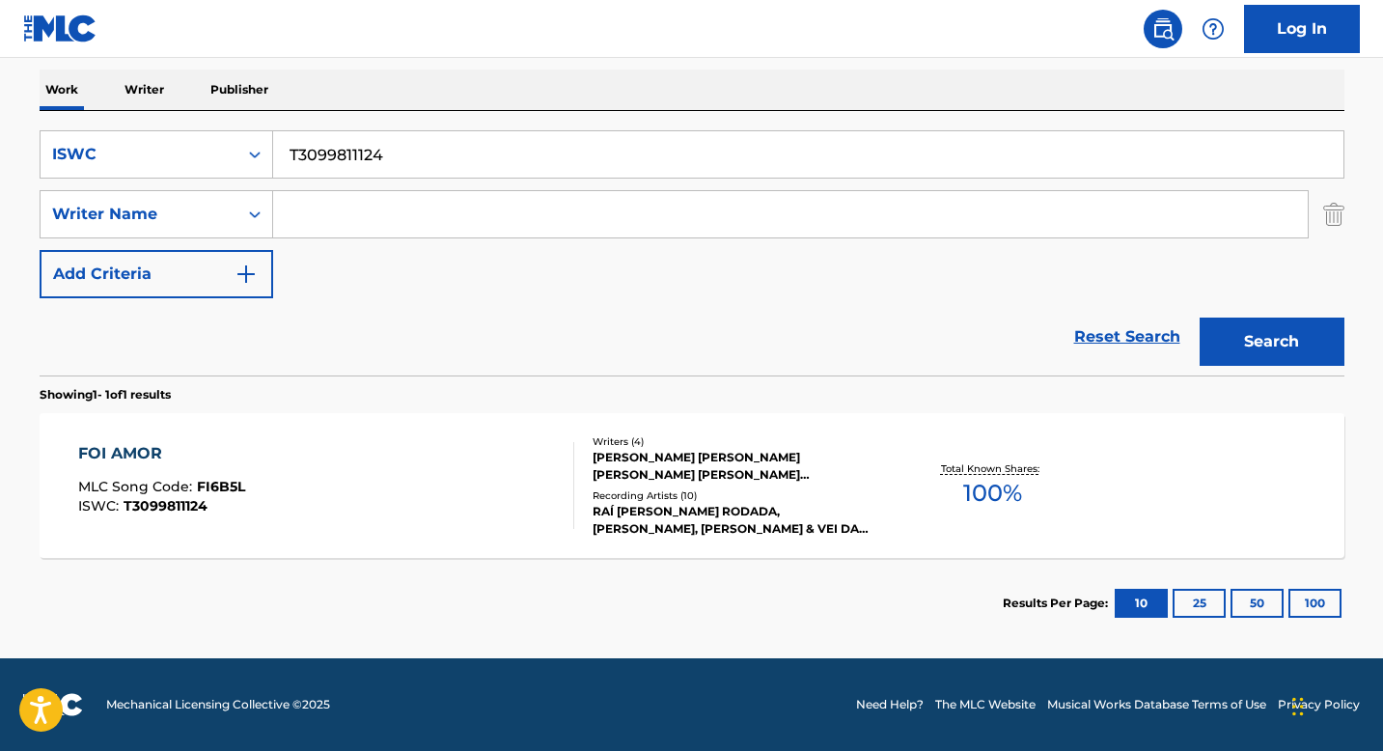
click at [297, 454] on div "FOI AMOR MLC Song Code : FI6B5L ISWC : T3099811124" at bounding box center [326, 485] width 496 height 87
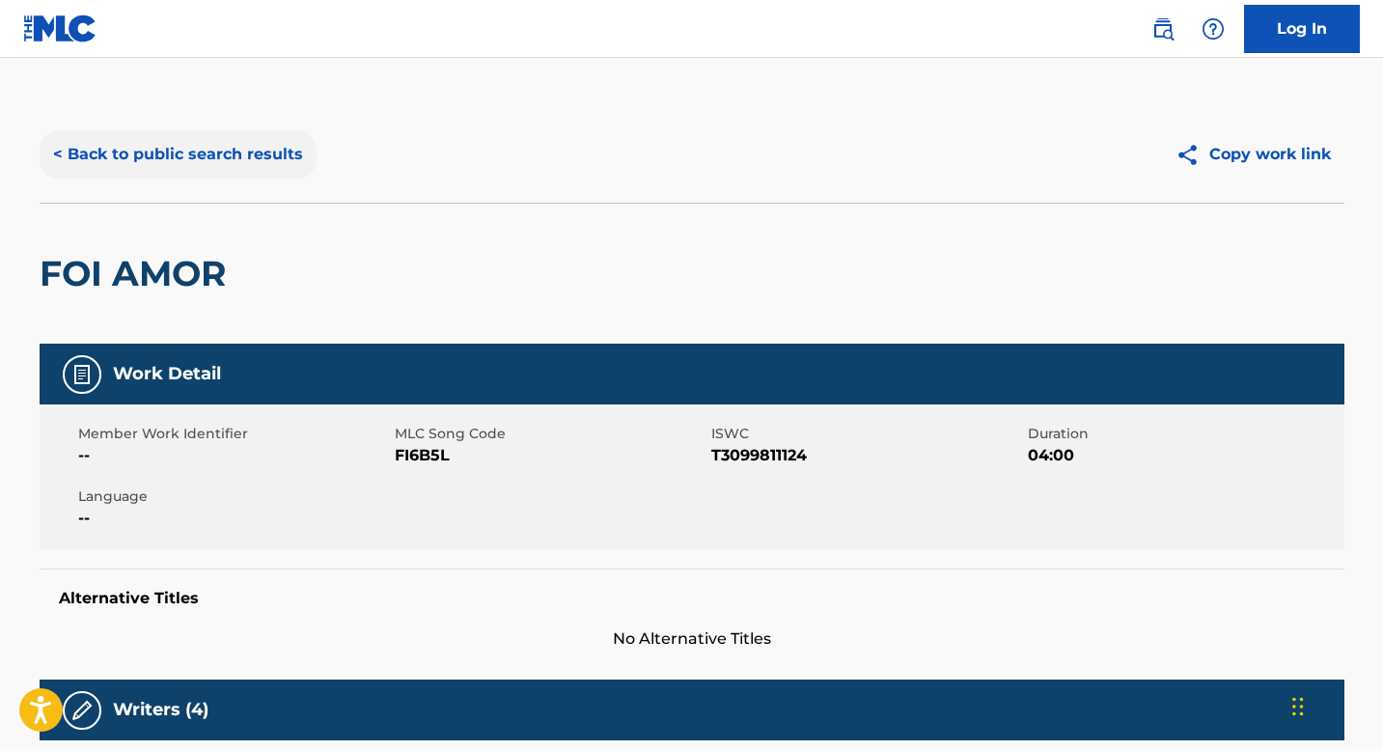
click at [252, 160] on button "< Back to public search results" at bounding box center [178, 154] width 277 height 48
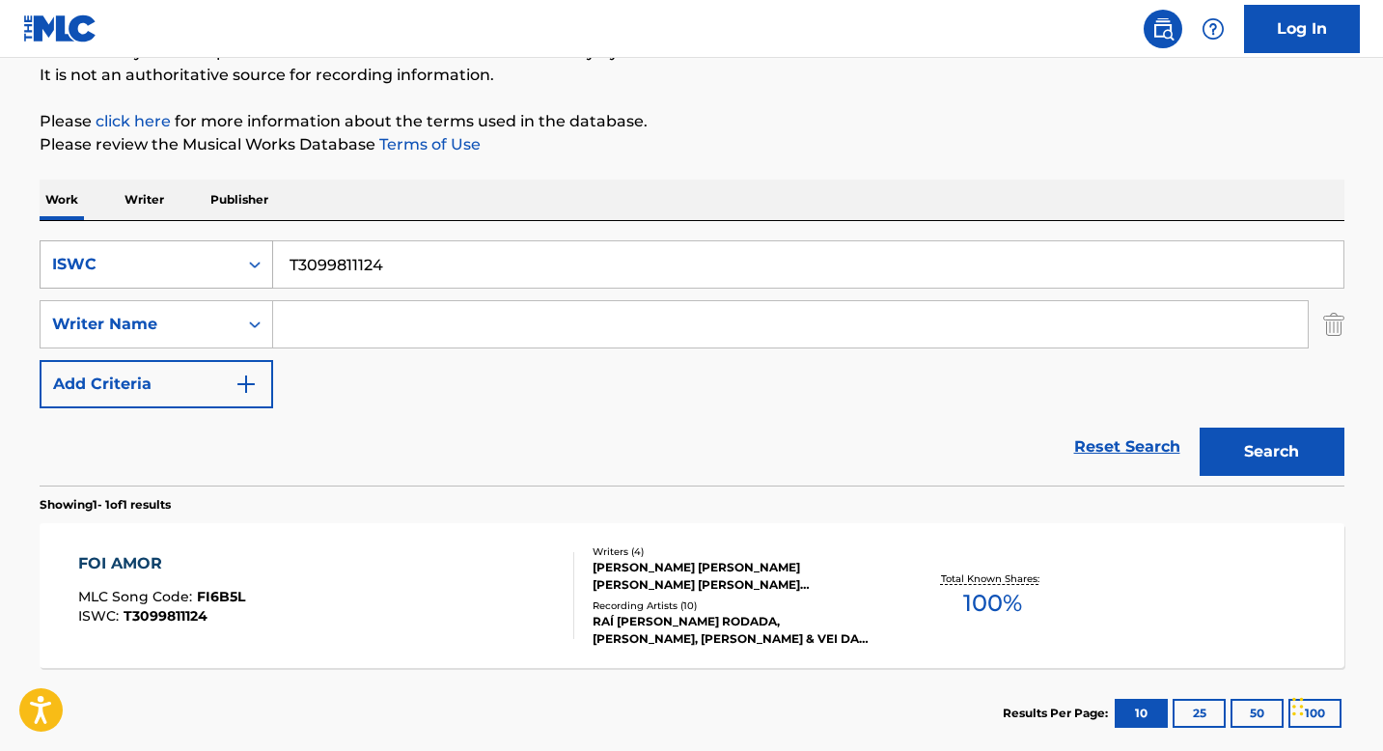
click at [268, 273] on div "Search Form" at bounding box center [254, 264] width 35 height 35
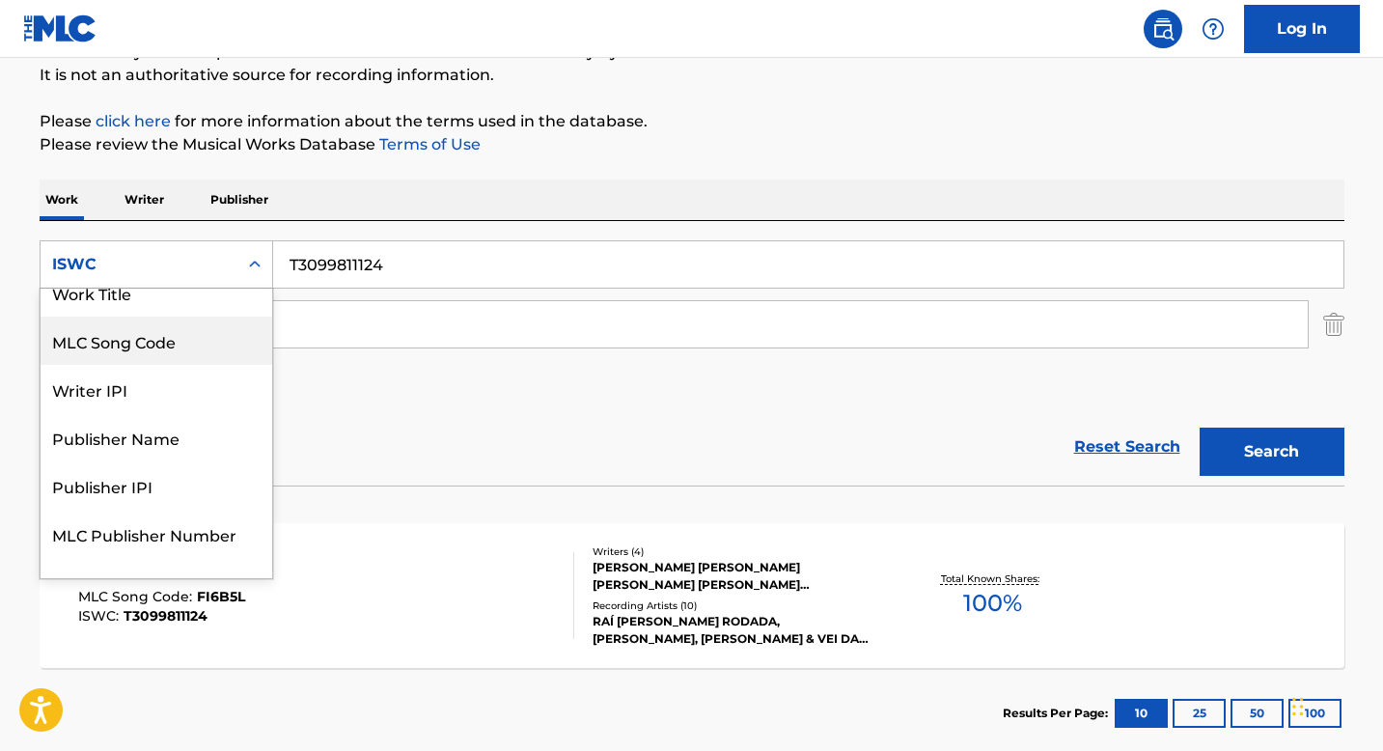
scroll to position [40, 0]
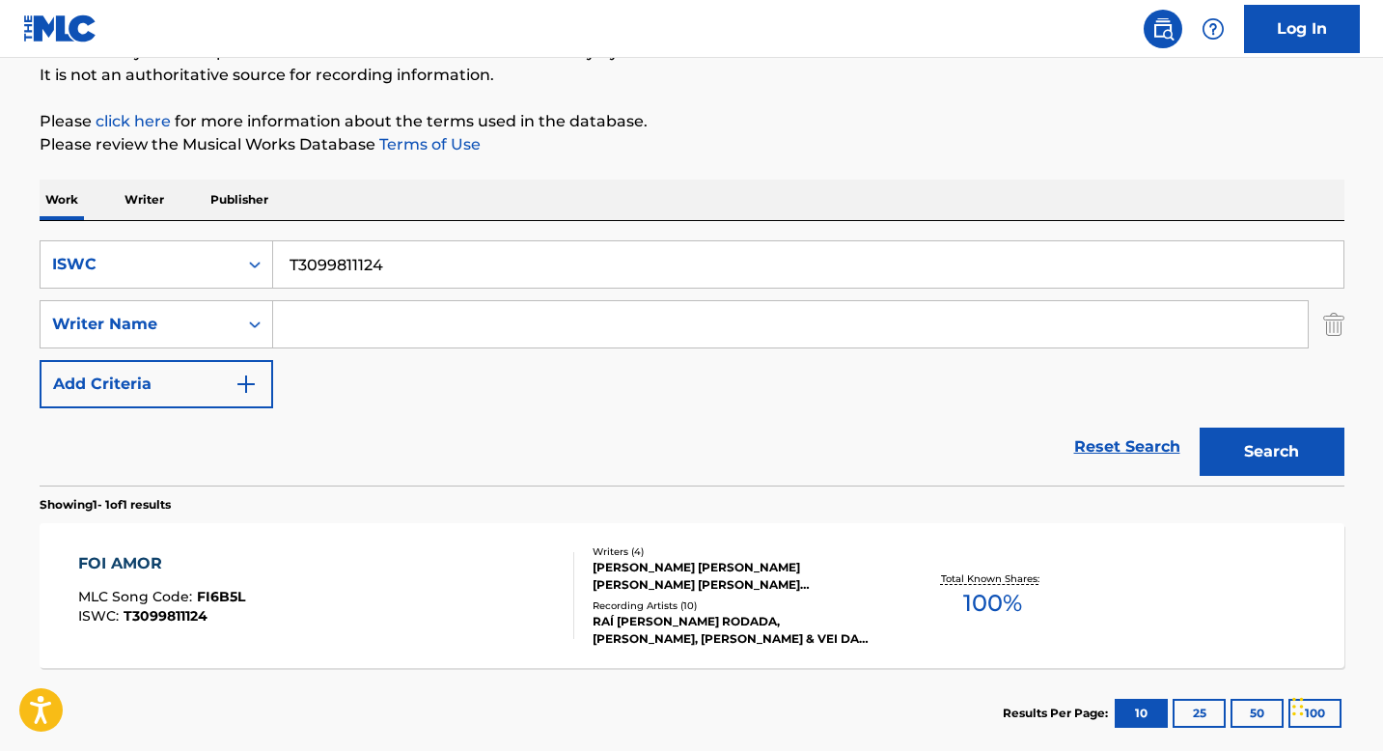
click at [393, 266] on input "T3099811124" at bounding box center [808, 264] width 1070 height 46
paste input "223723095"
click at [1278, 463] on button "Search" at bounding box center [1272, 452] width 145 height 48
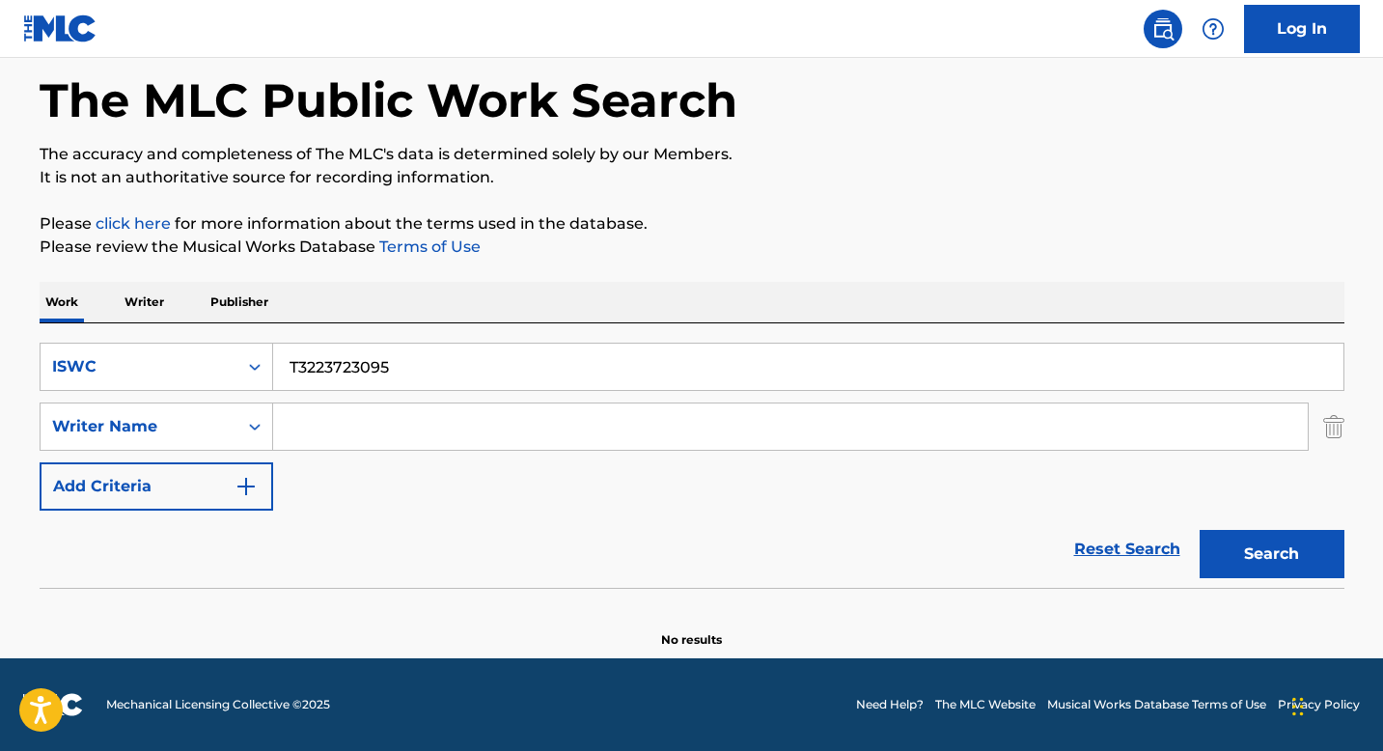
scroll to position [87, 0]
click at [365, 372] on input "T3223723095" at bounding box center [808, 367] width 1070 height 46
paste input "SOLO [DEMOGRAPHIC_DATA] SABE DE MI"
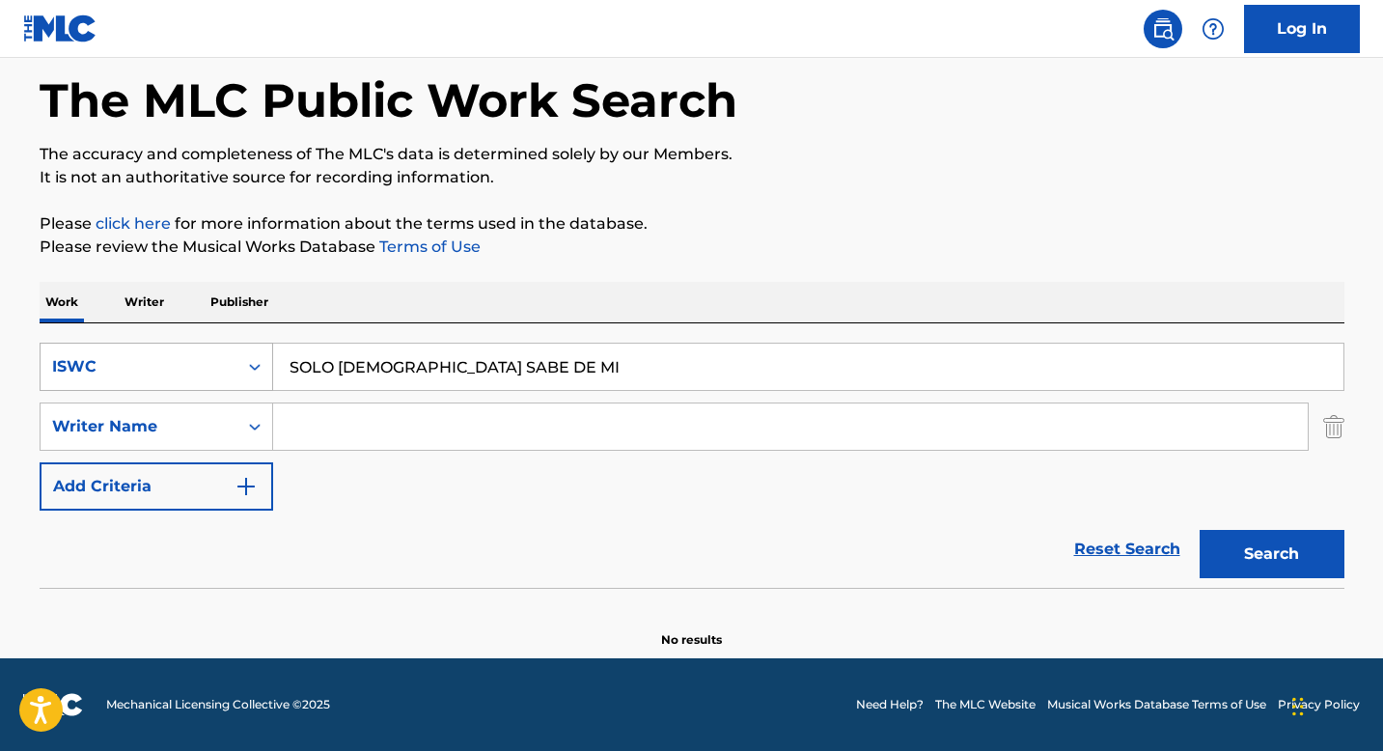
type input "SOLO [DEMOGRAPHIC_DATA] SABE DE MI"
click at [250, 371] on icon "Search Form" at bounding box center [254, 366] width 19 height 19
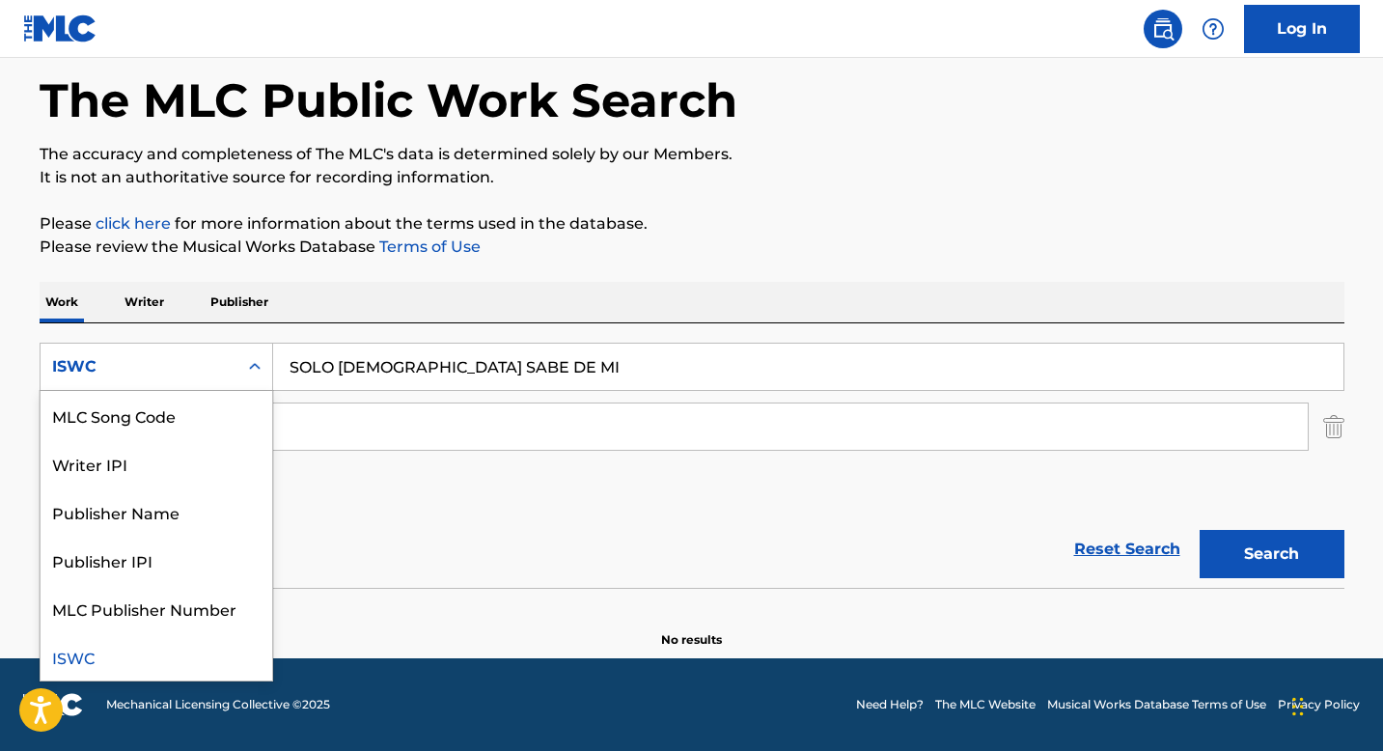
scroll to position [0, 0]
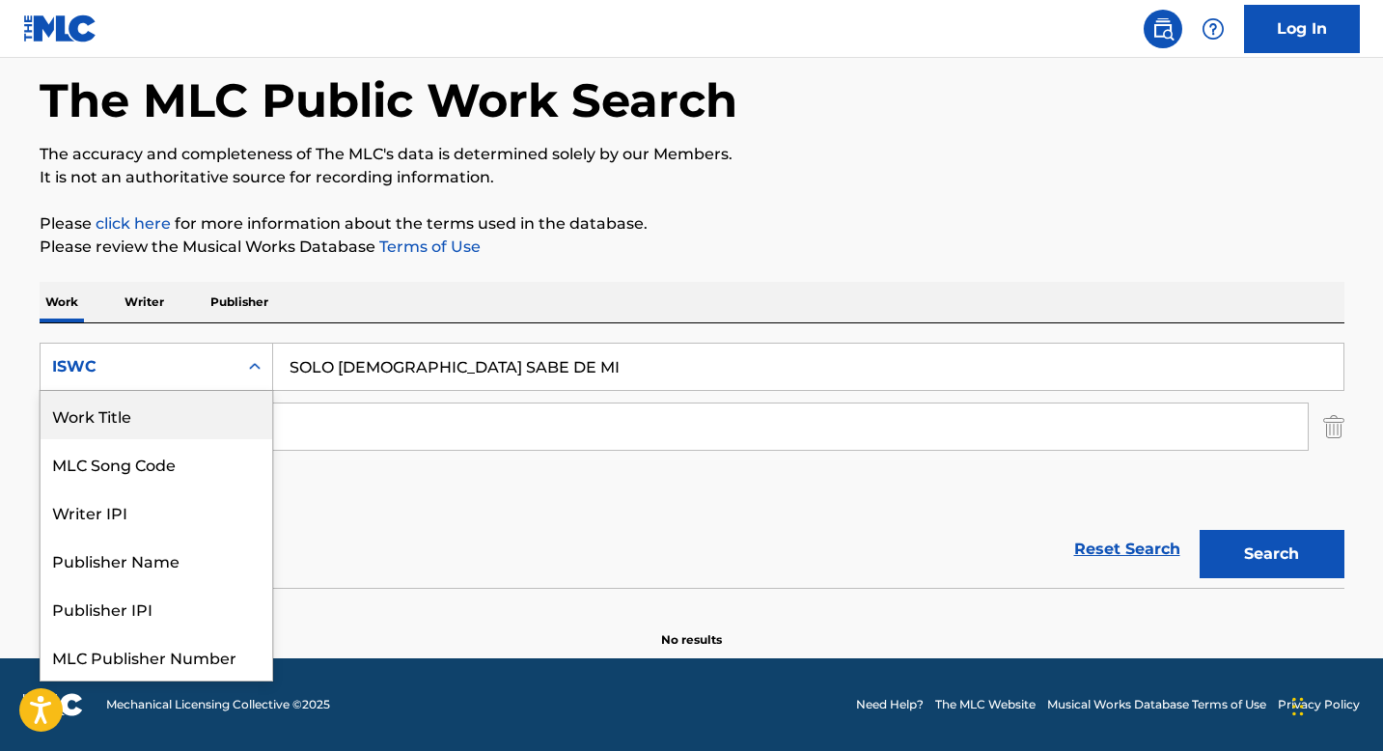
click at [146, 419] on div "Work Title" at bounding box center [157, 415] width 232 height 48
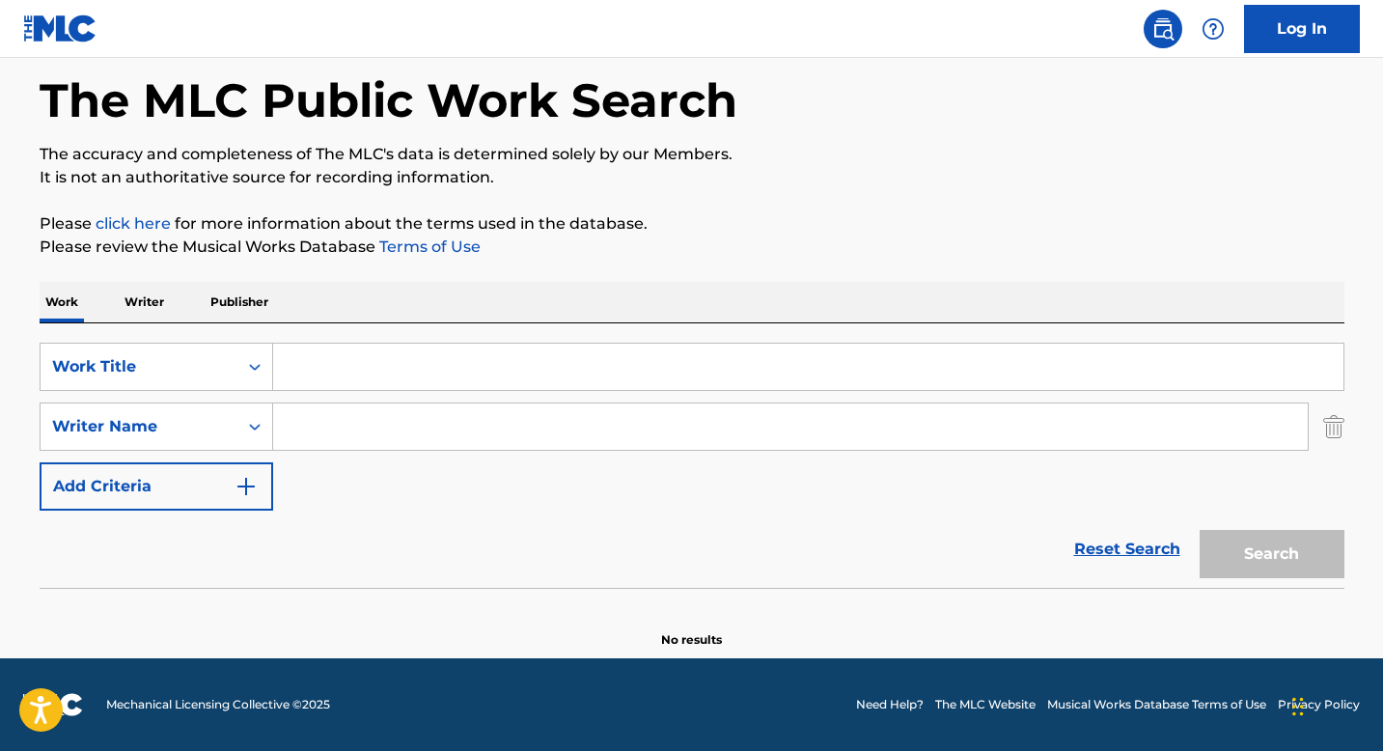
click at [318, 365] on input "Search Form" at bounding box center [808, 367] width 1070 height 46
paste input "SOLO [DEMOGRAPHIC_DATA] SABE DE MI"
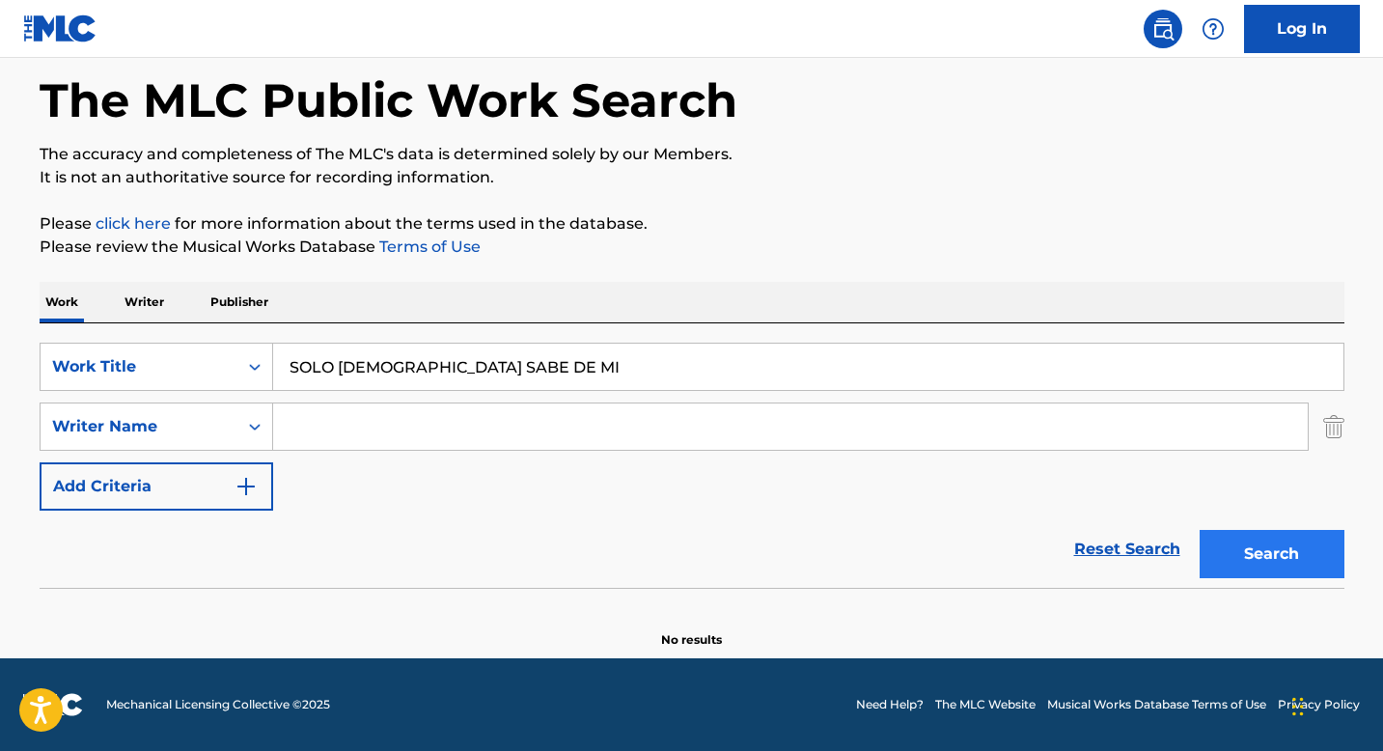
type input "SOLO [DEMOGRAPHIC_DATA] SABE DE MI"
click at [1296, 555] on button "Search" at bounding box center [1272, 554] width 145 height 48
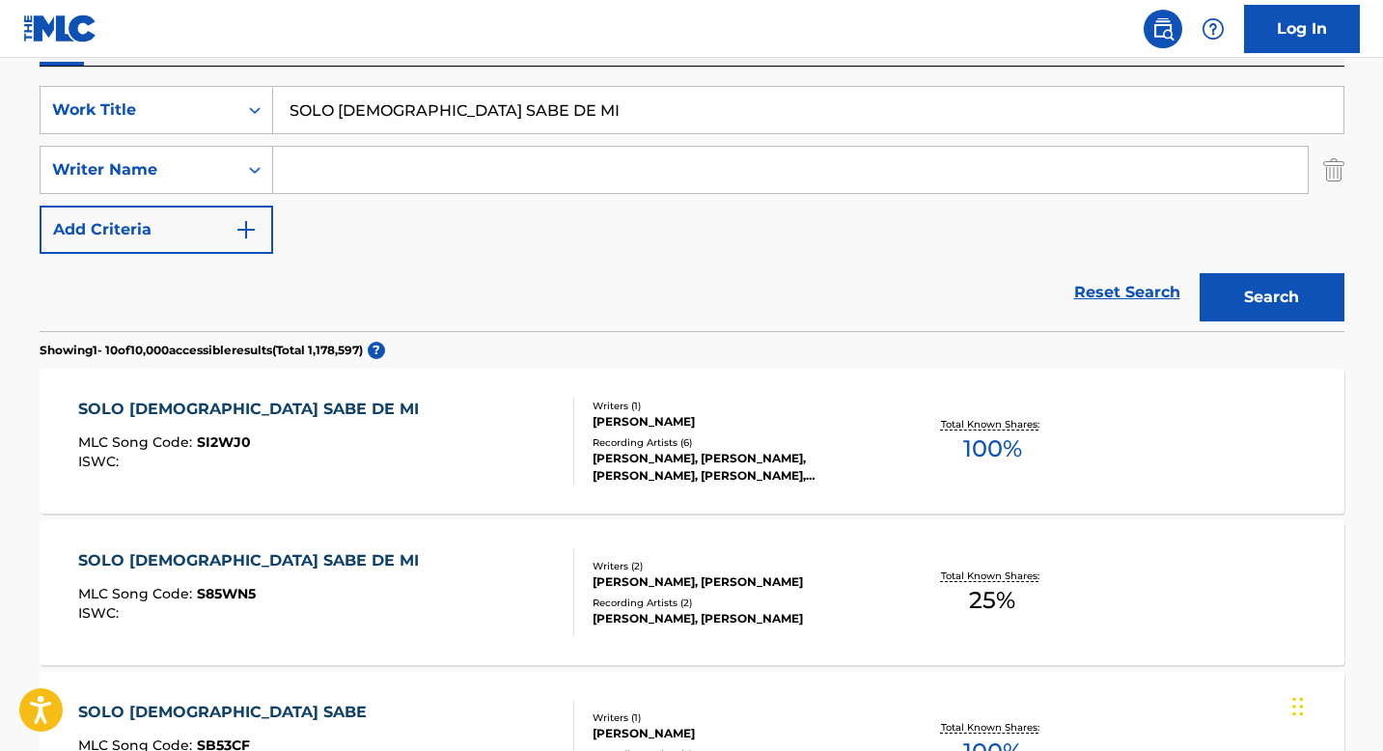
scroll to position [355, 0]
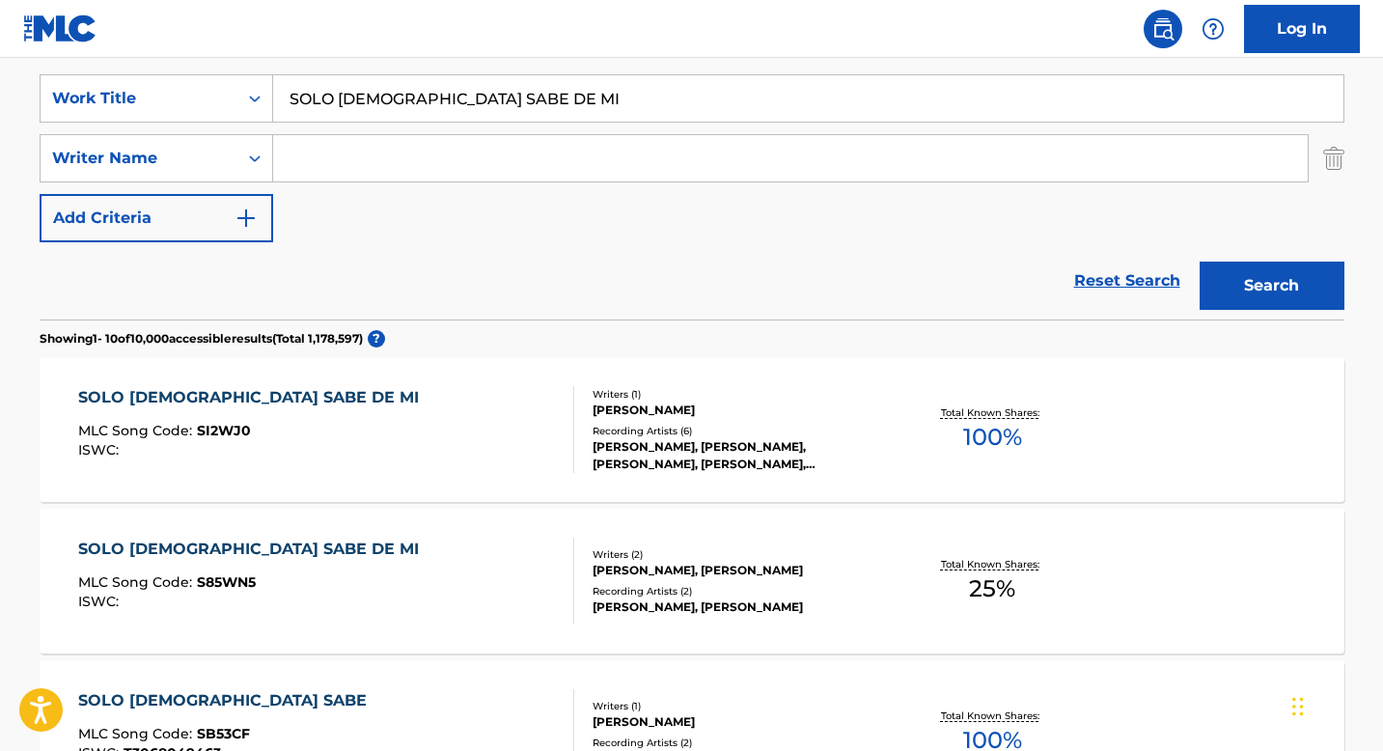
click at [618, 406] on div "[PERSON_NAME]" at bounding box center [738, 409] width 291 height 17
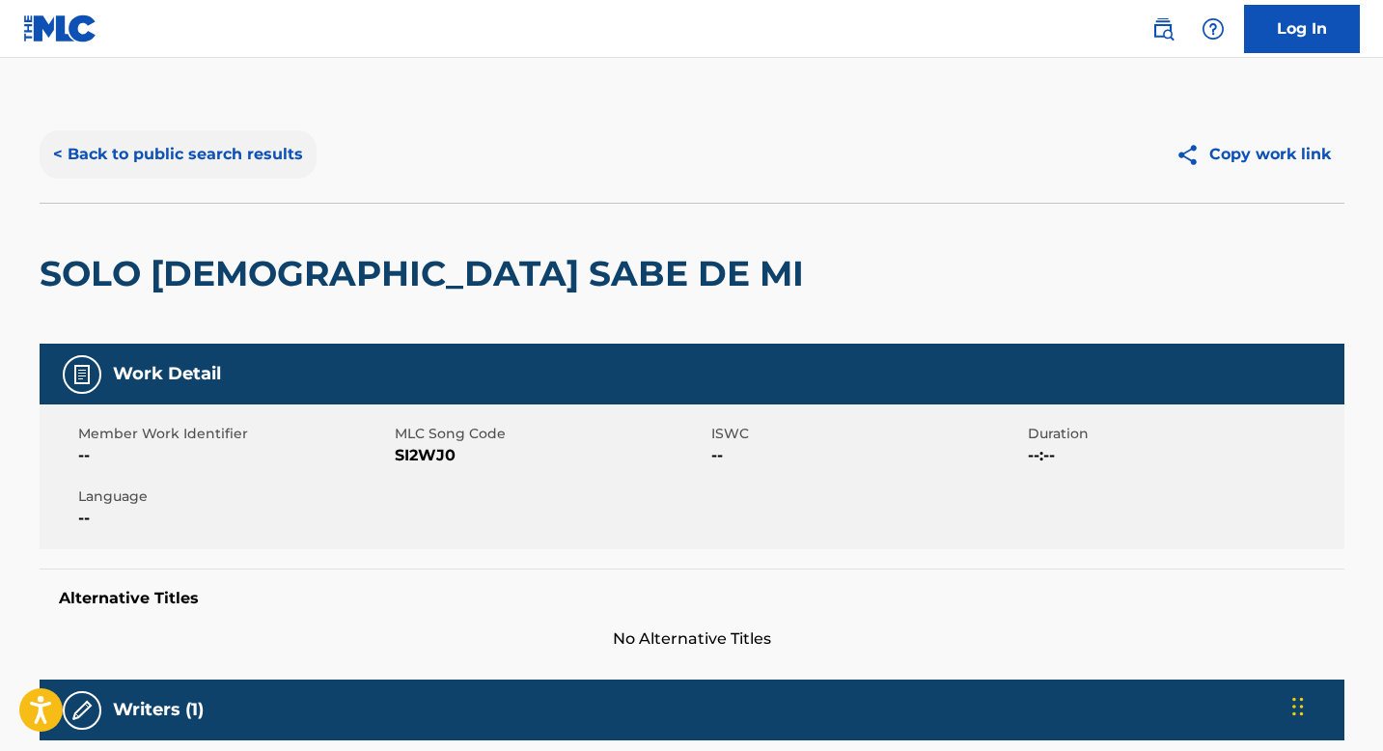
click at [167, 136] on button "< Back to public search results" at bounding box center [178, 154] width 277 height 48
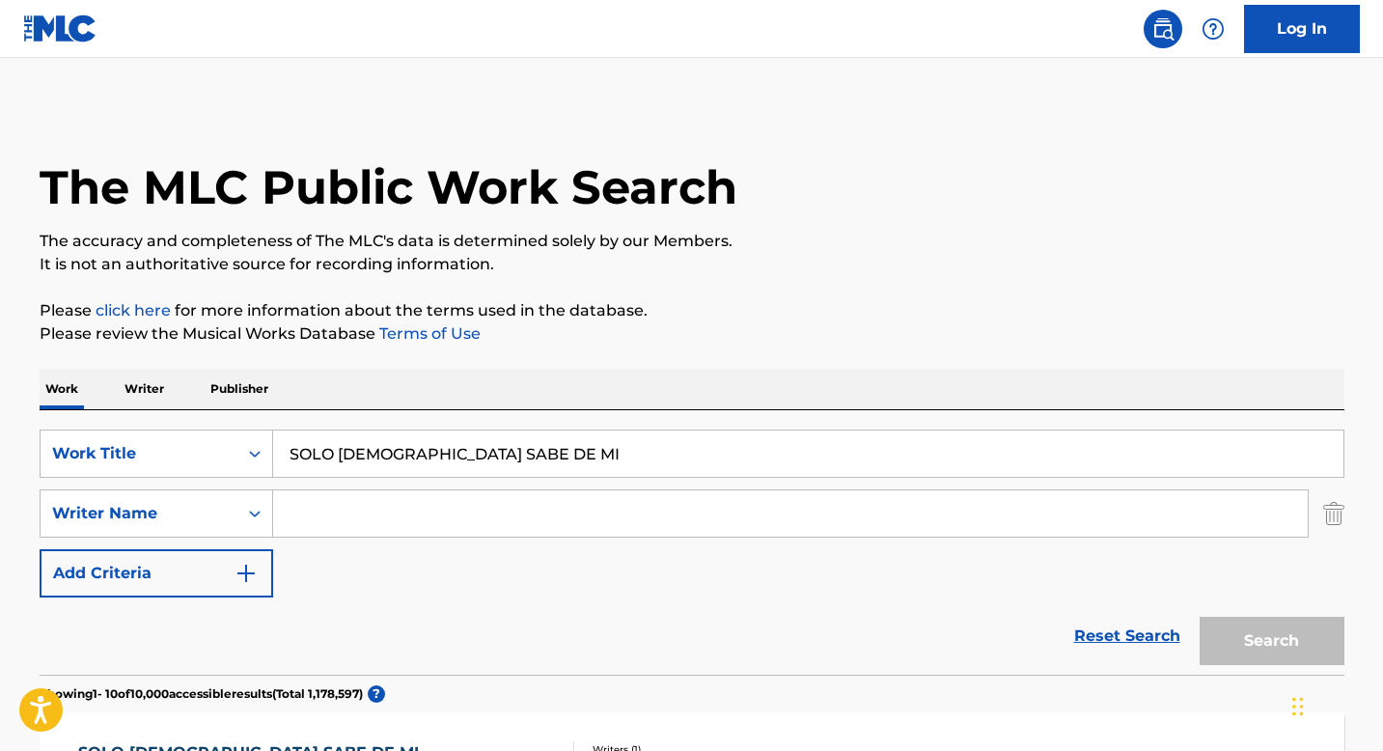
scroll to position [355, 0]
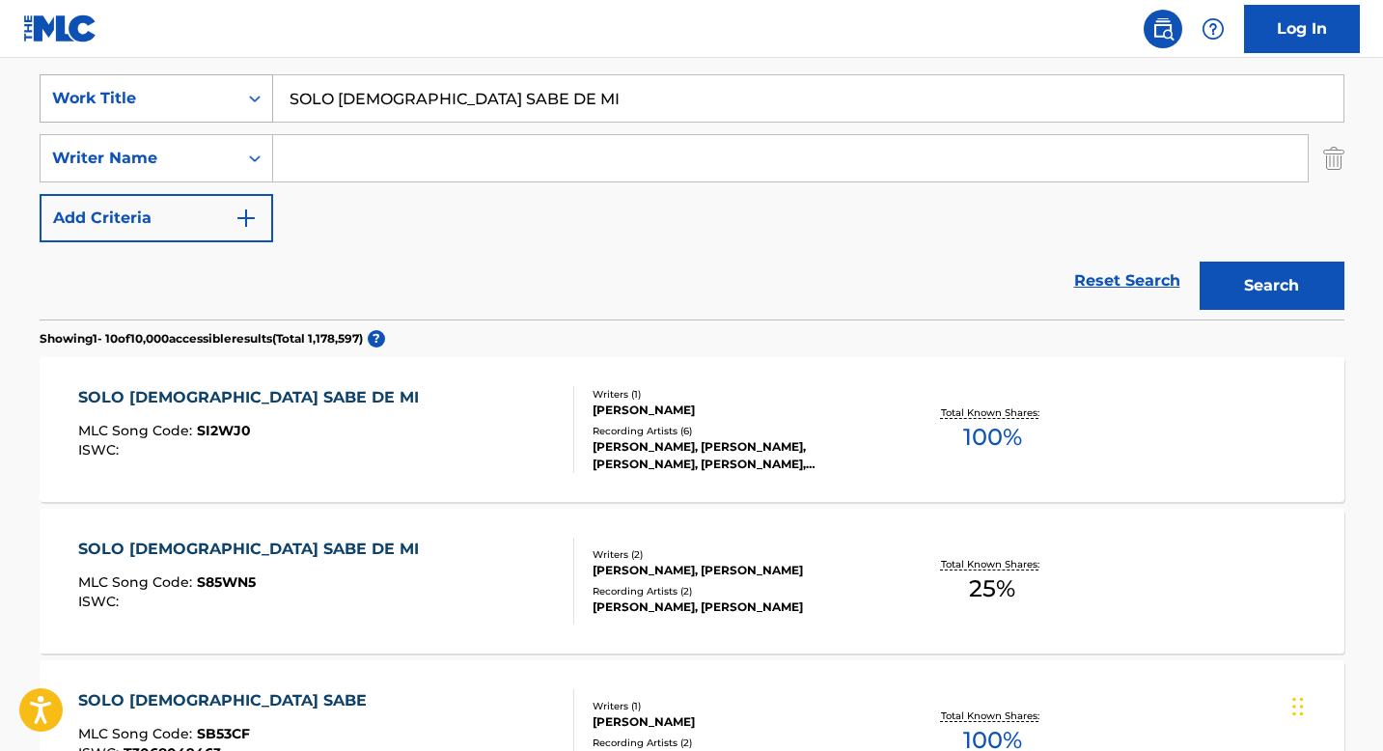
click at [237, 114] on div "Search Form" at bounding box center [254, 98] width 35 height 35
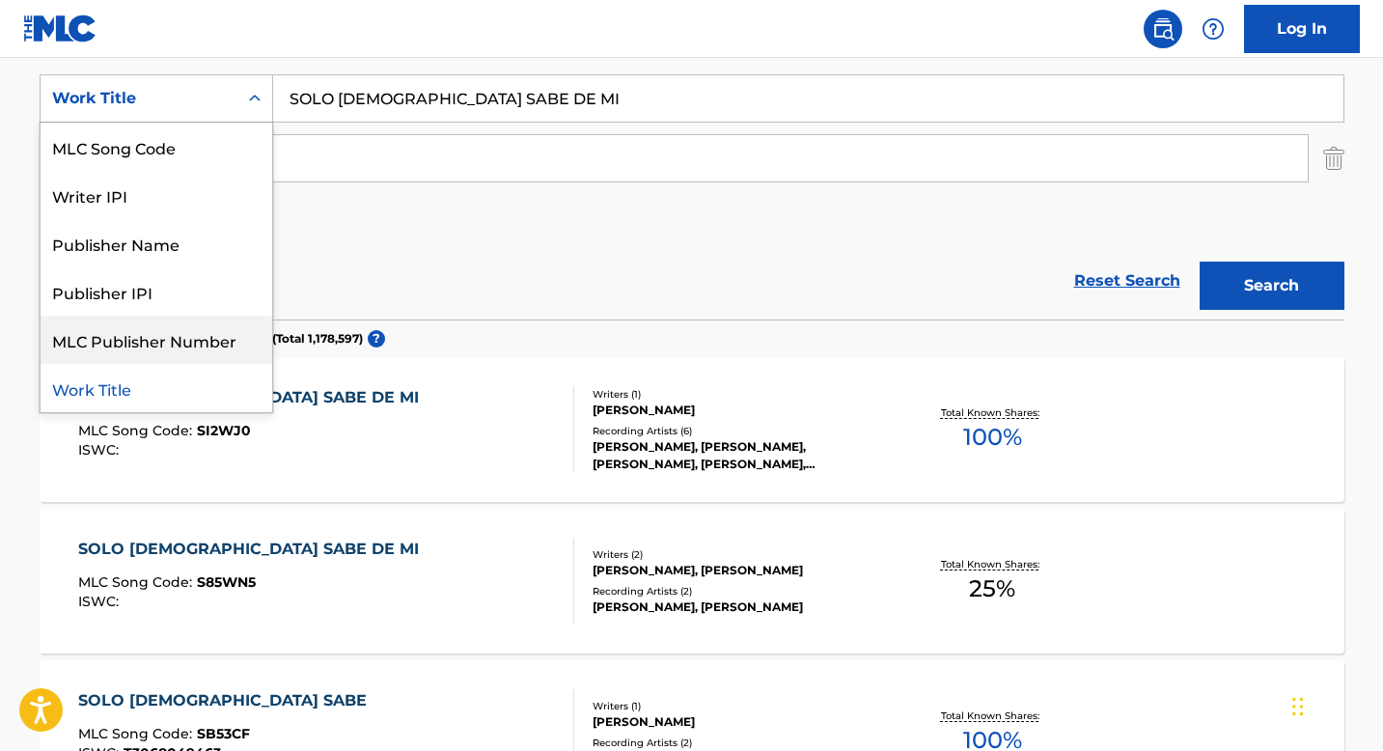
scroll to position [0, 0]
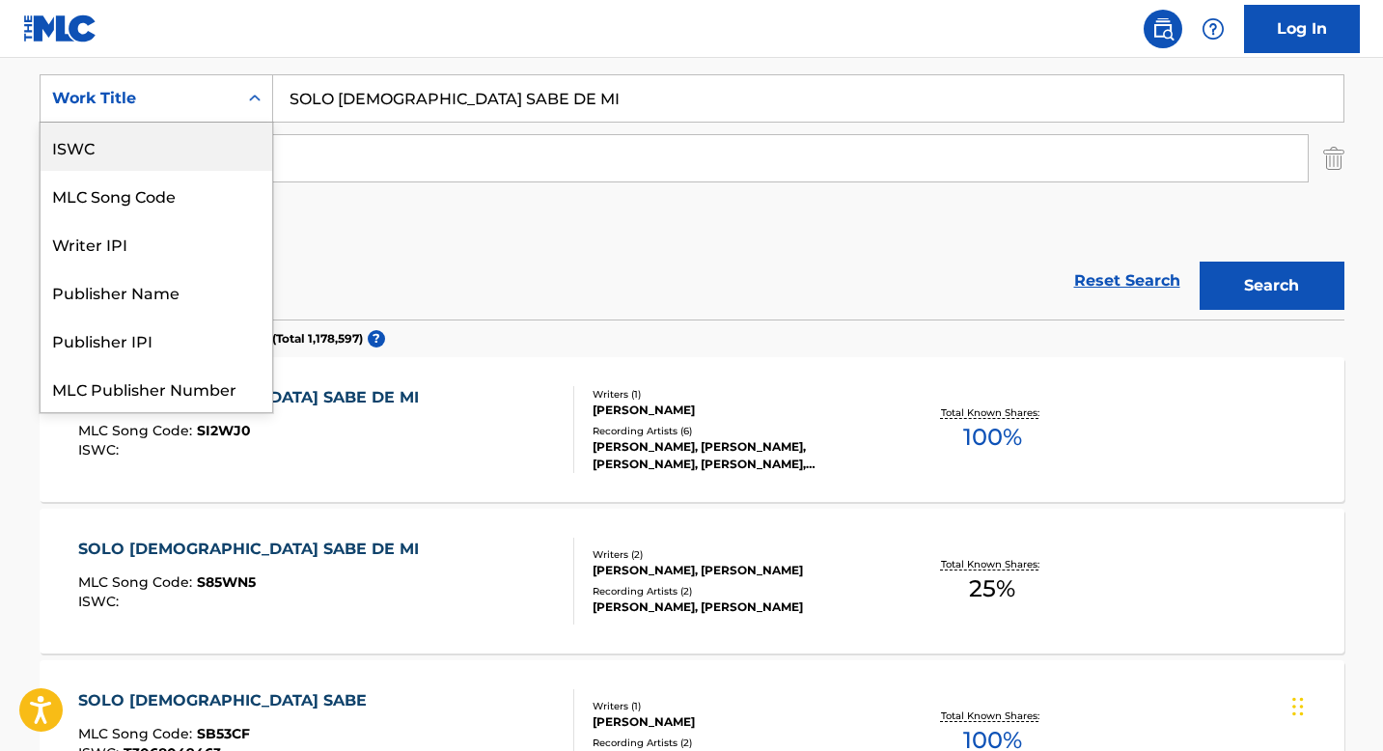
click at [111, 140] on div "ISWC" at bounding box center [157, 147] width 232 height 48
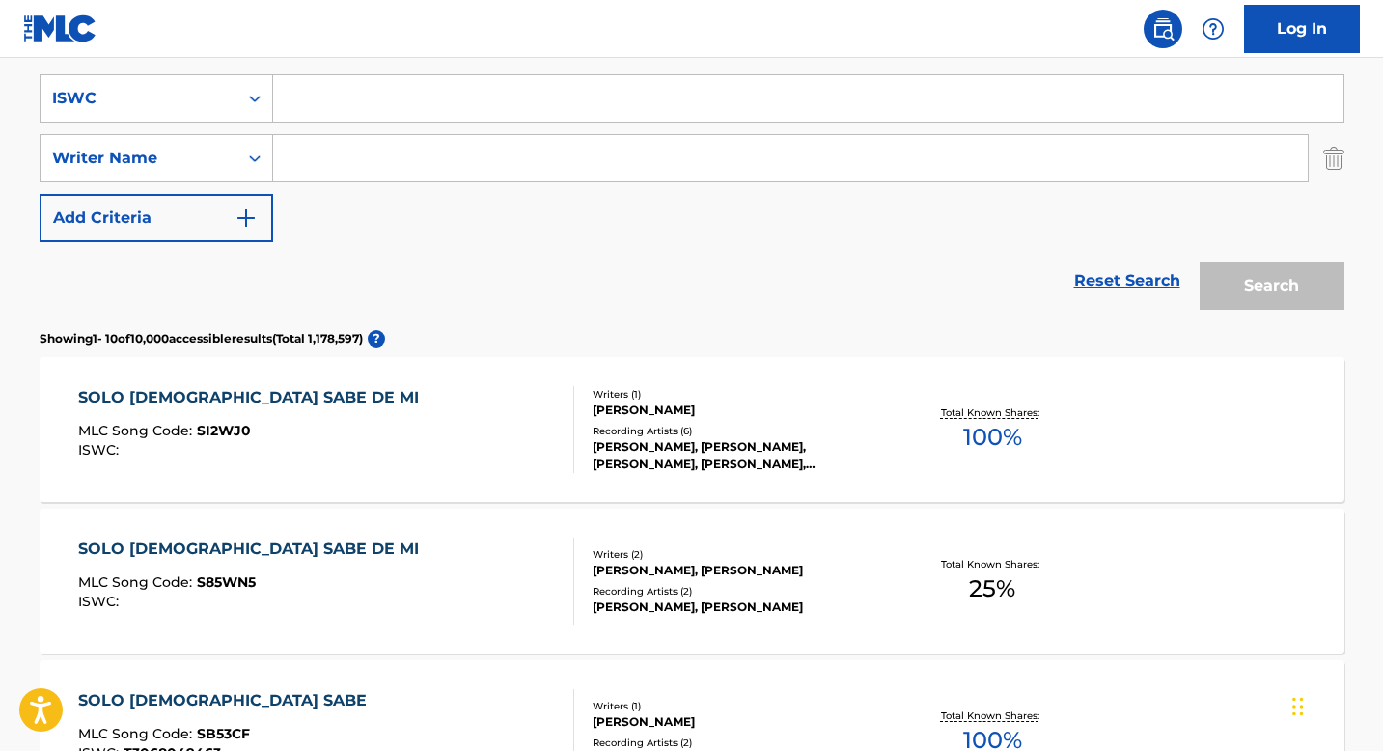
click at [370, 101] on input "Search Form" at bounding box center [808, 98] width 1070 height 46
paste input "T3054596775"
type input "T3054596775"
click at [1279, 272] on button "Search" at bounding box center [1272, 286] width 145 height 48
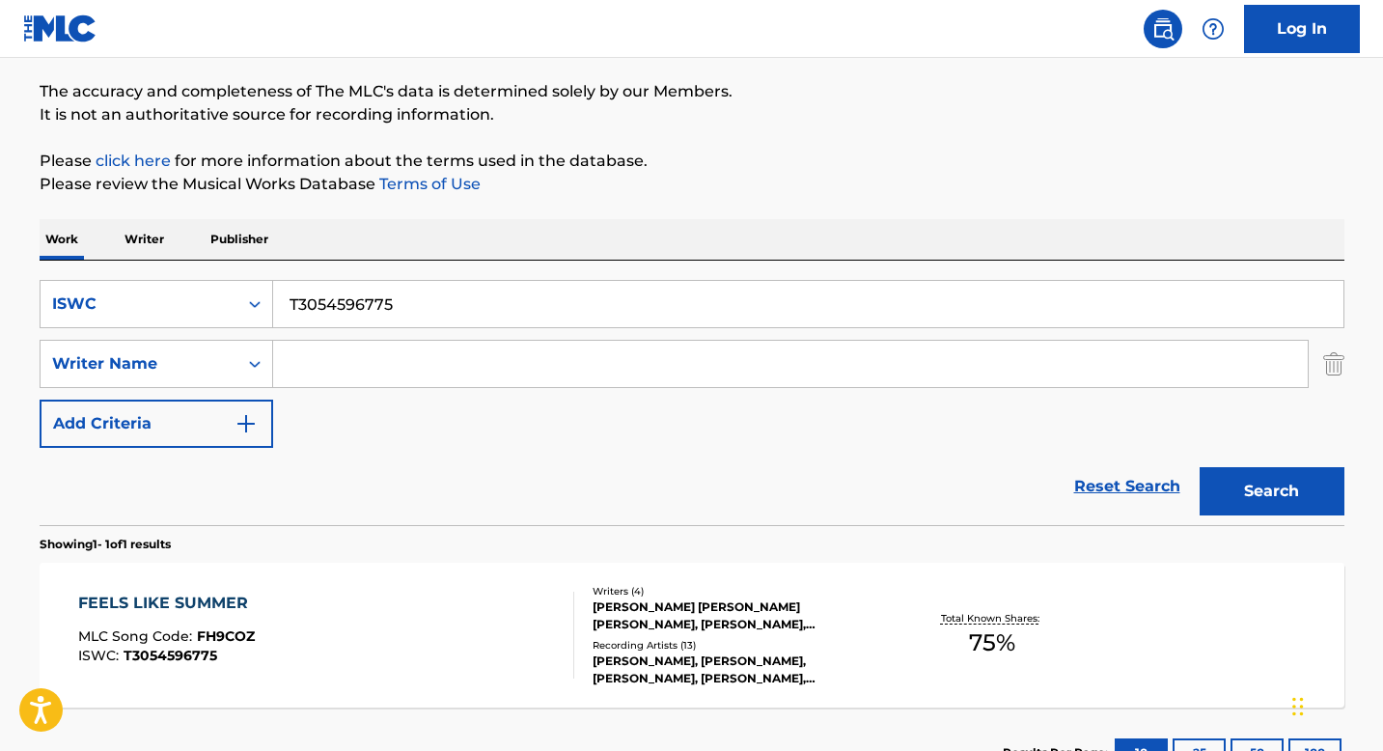
scroll to position [299, 0]
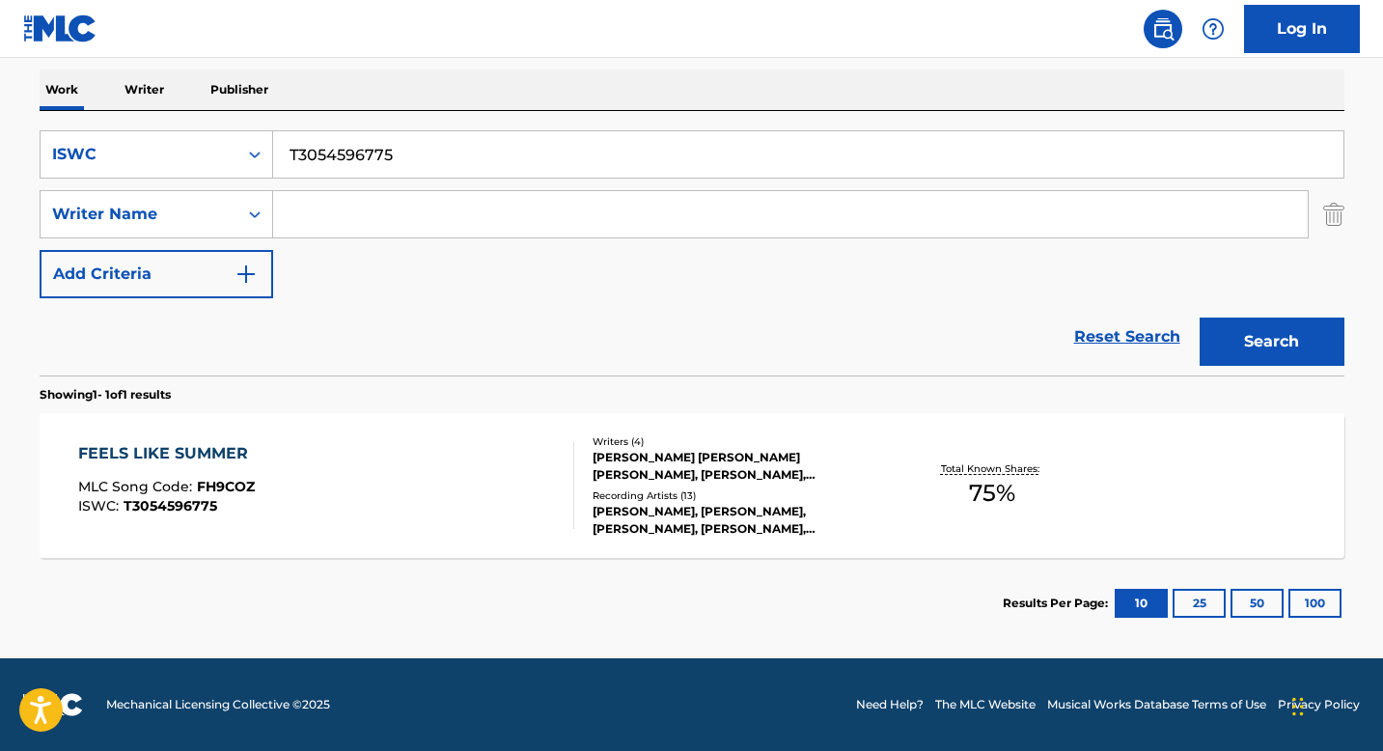
click at [256, 491] on div "FEELS LIKE SUMMER MLC Song Code : FH9COZ ISWC : T3054596775" at bounding box center [326, 485] width 496 height 87
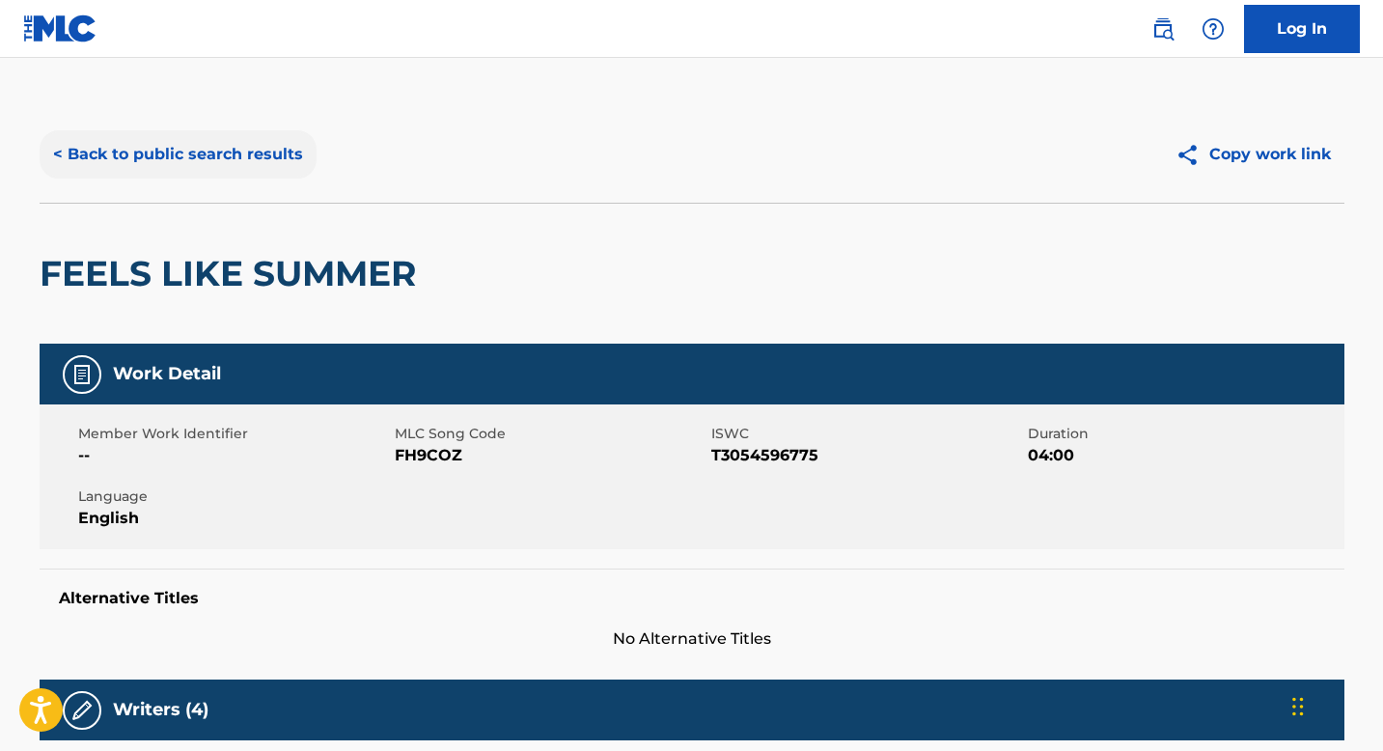
click at [193, 161] on button "< Back to public search results" at bounding box center [178, 154] width 277 height 48
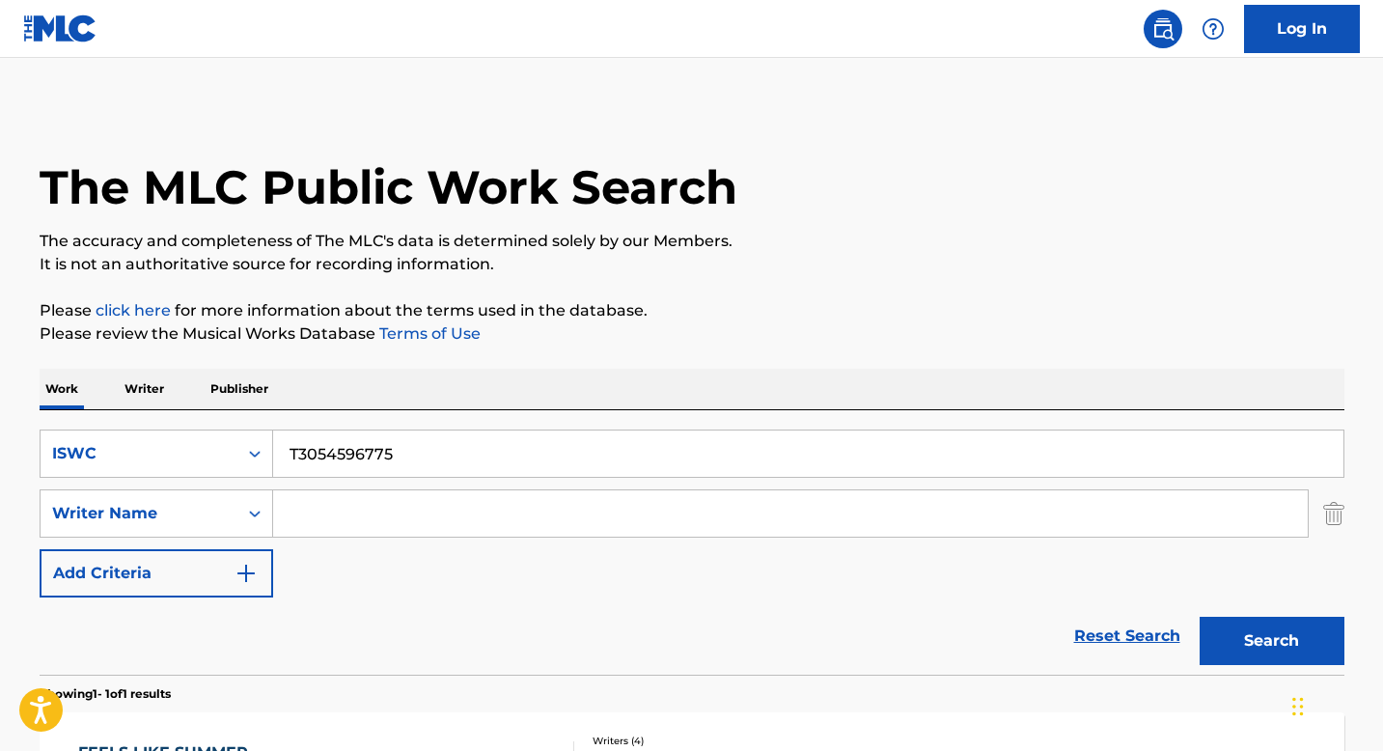
scroll to position [189, 0]
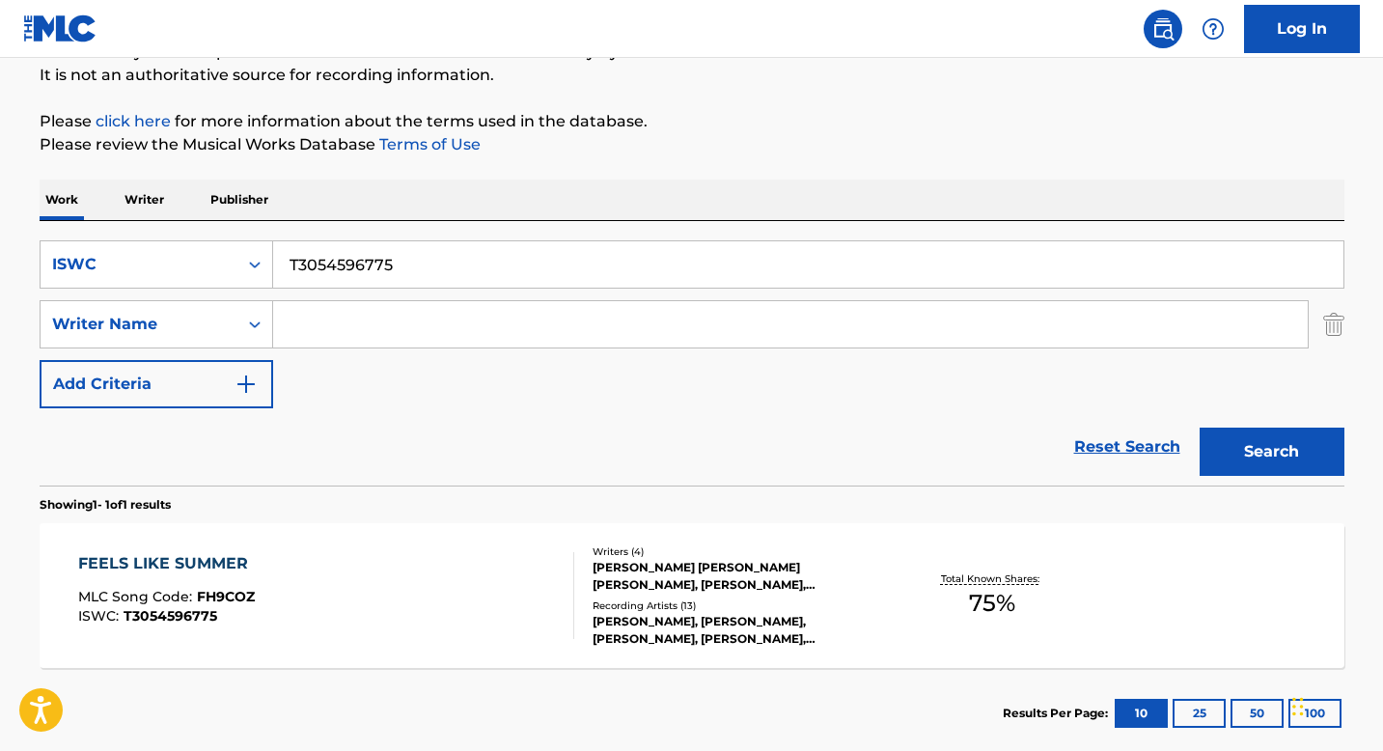
click at [341, 277] on input "T3054596775" at bounding box center [808, 264] width 1070 height 46
paste input "0398910332"
type input "T0398910332"
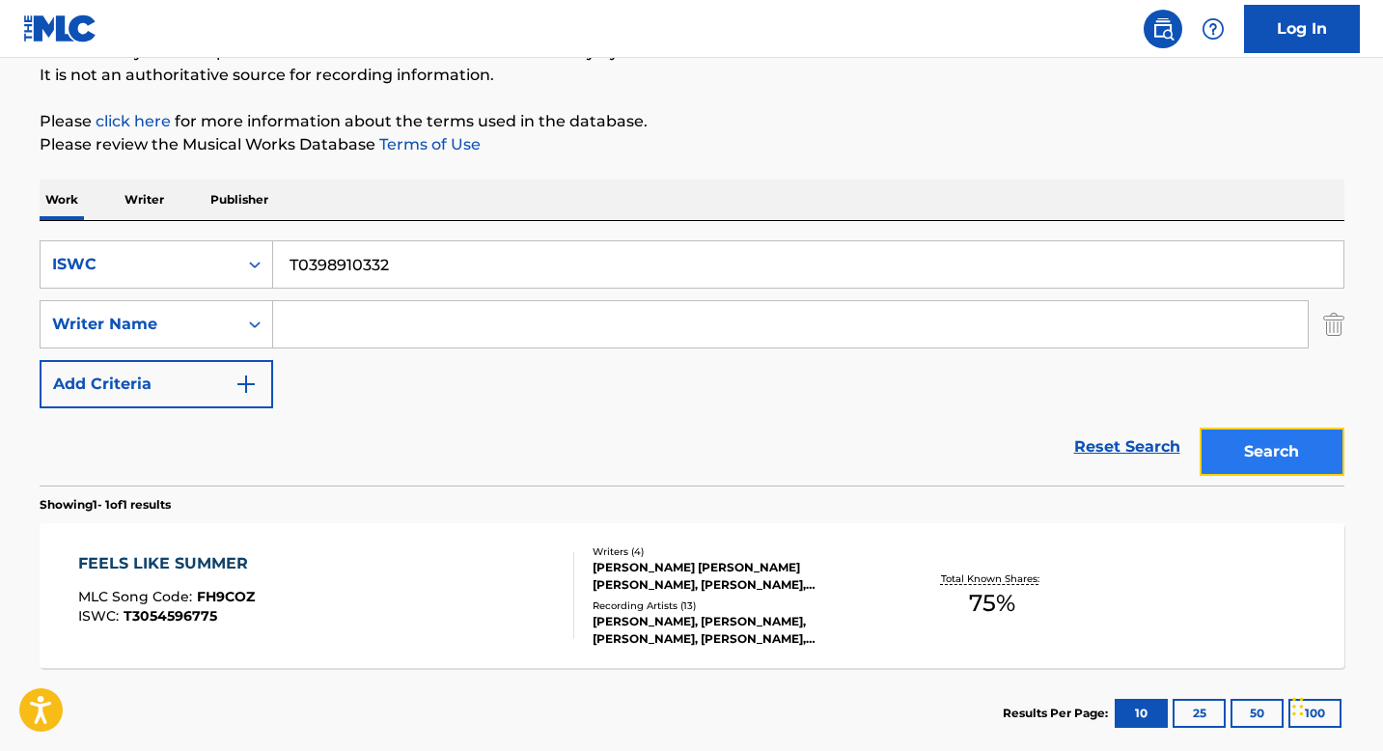
click at [1285, 441] on button "Search" at bounding box center [1272, 452] width 145 height 48
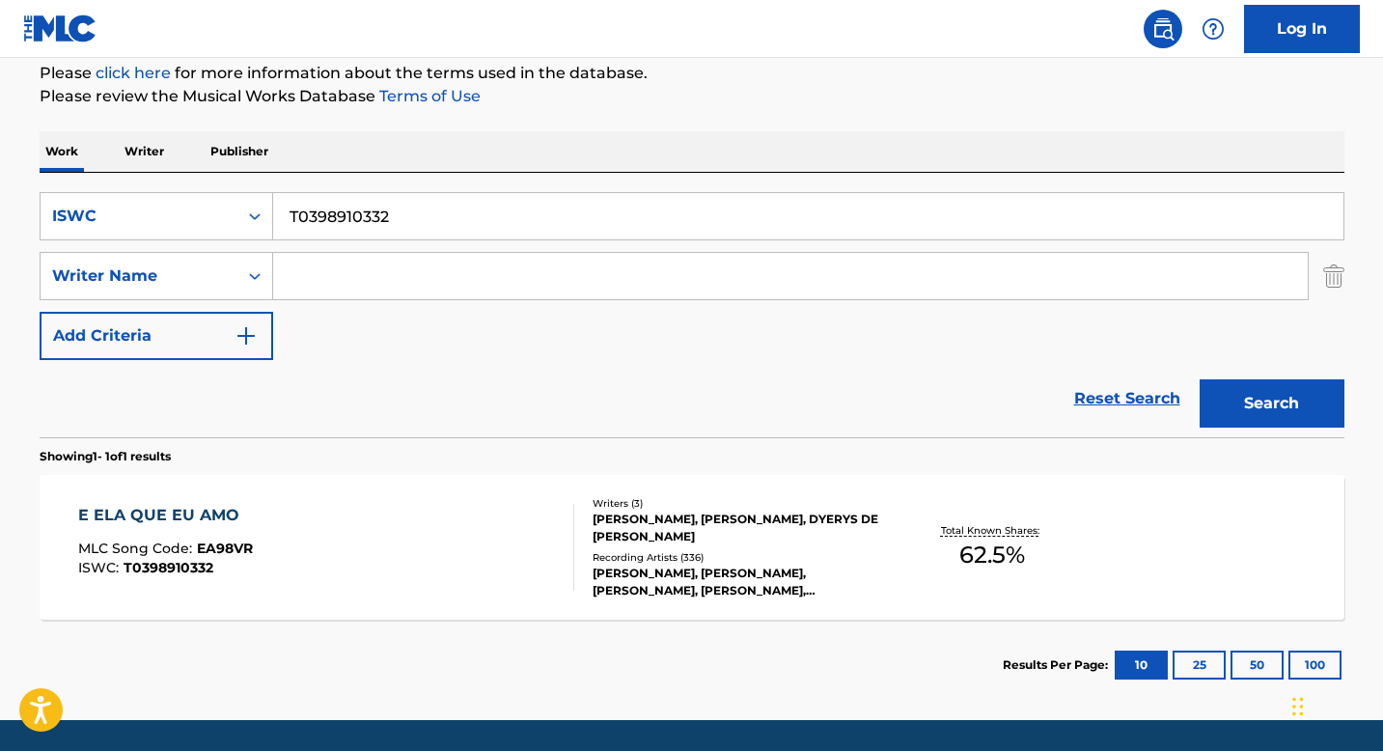
scroll to position [299, 0]
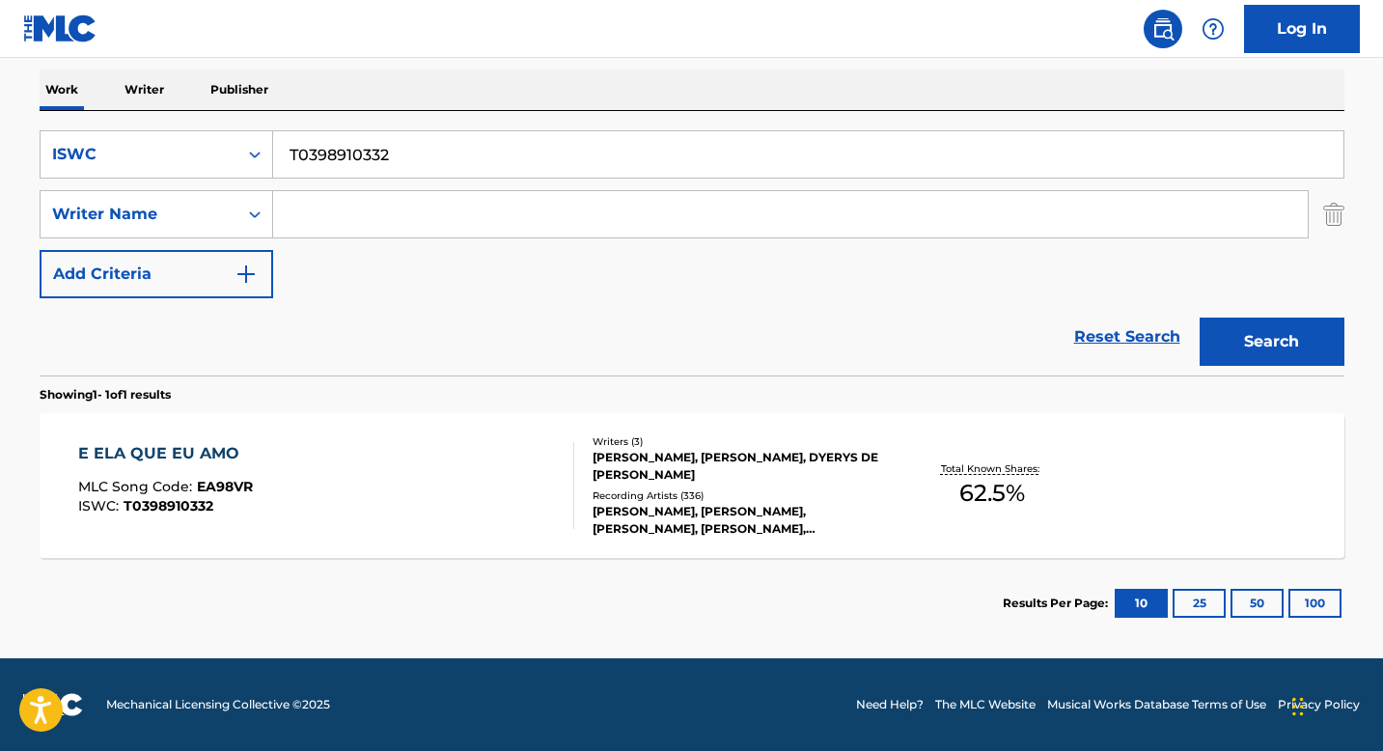
click at [641, 444] on div "Writers ( 3 )" at bounding box center [738, 441] width 291 height 14
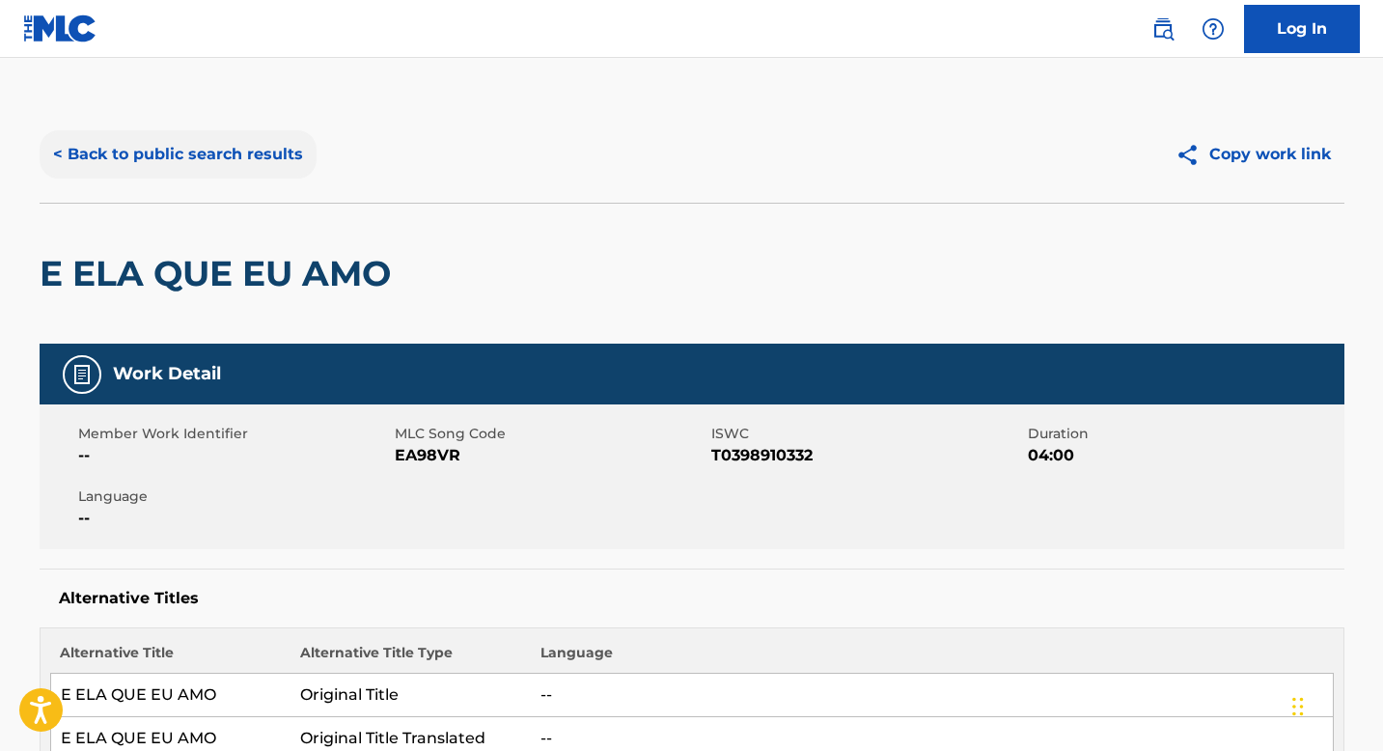
click at [223, 147] on button "< Back to public search results" at bounding box center [178, 154] width 277 height 48
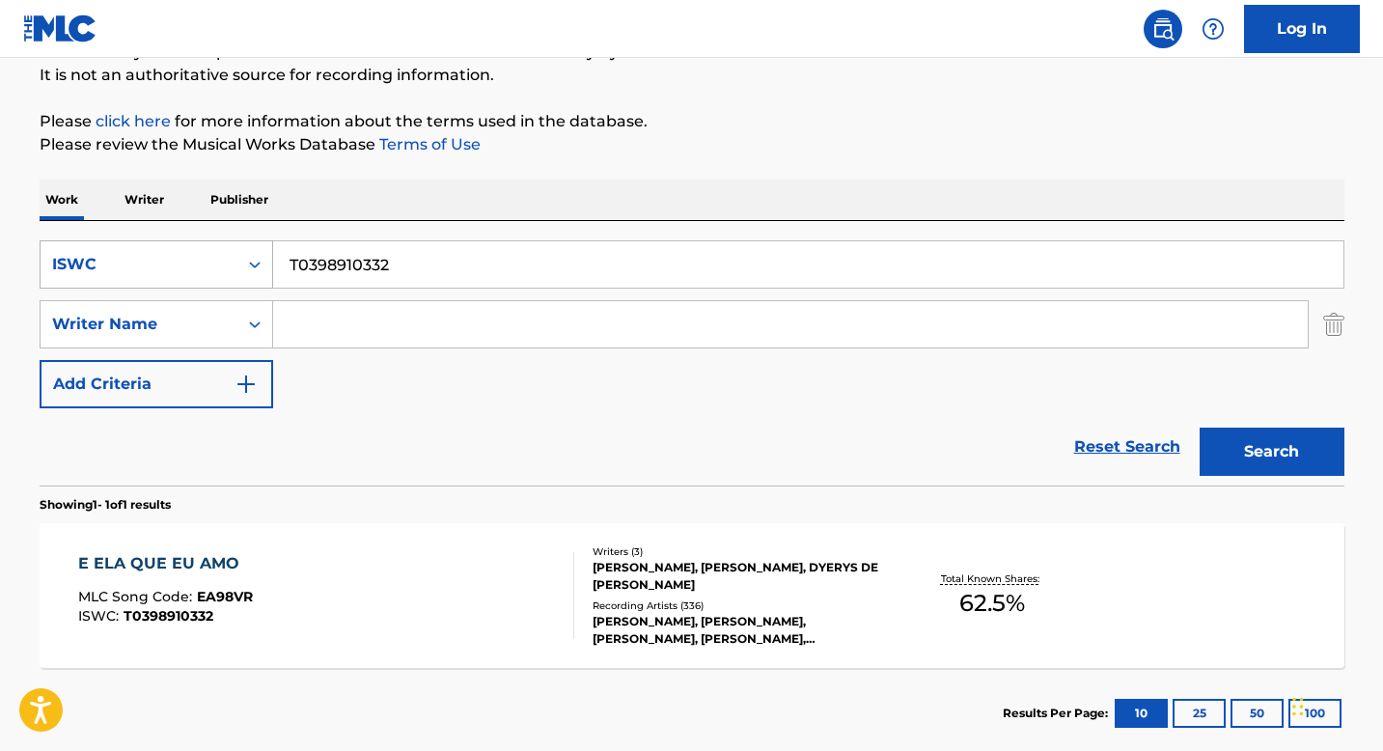
click at [262, 279] on div "Search Form" at bounding box center [254, 264] width 35 height 35
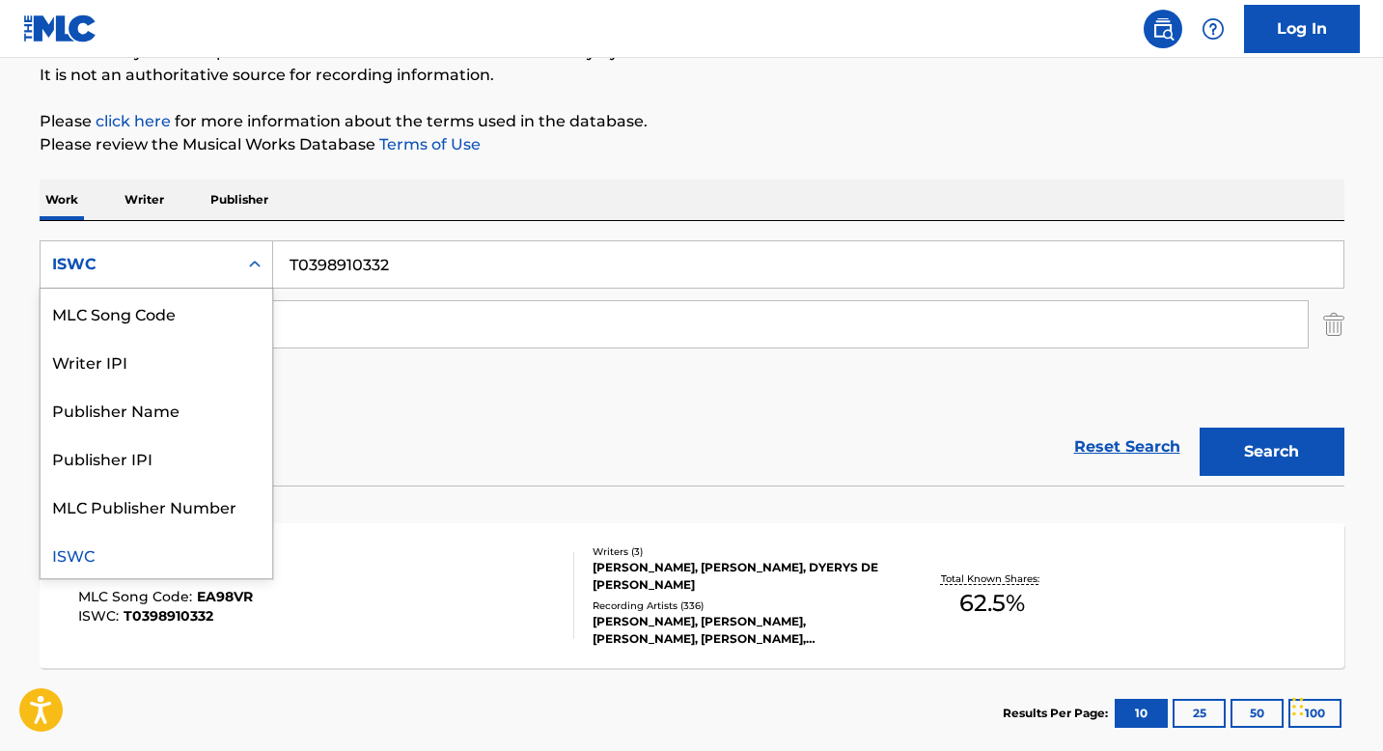
scroll to position [0, 0]
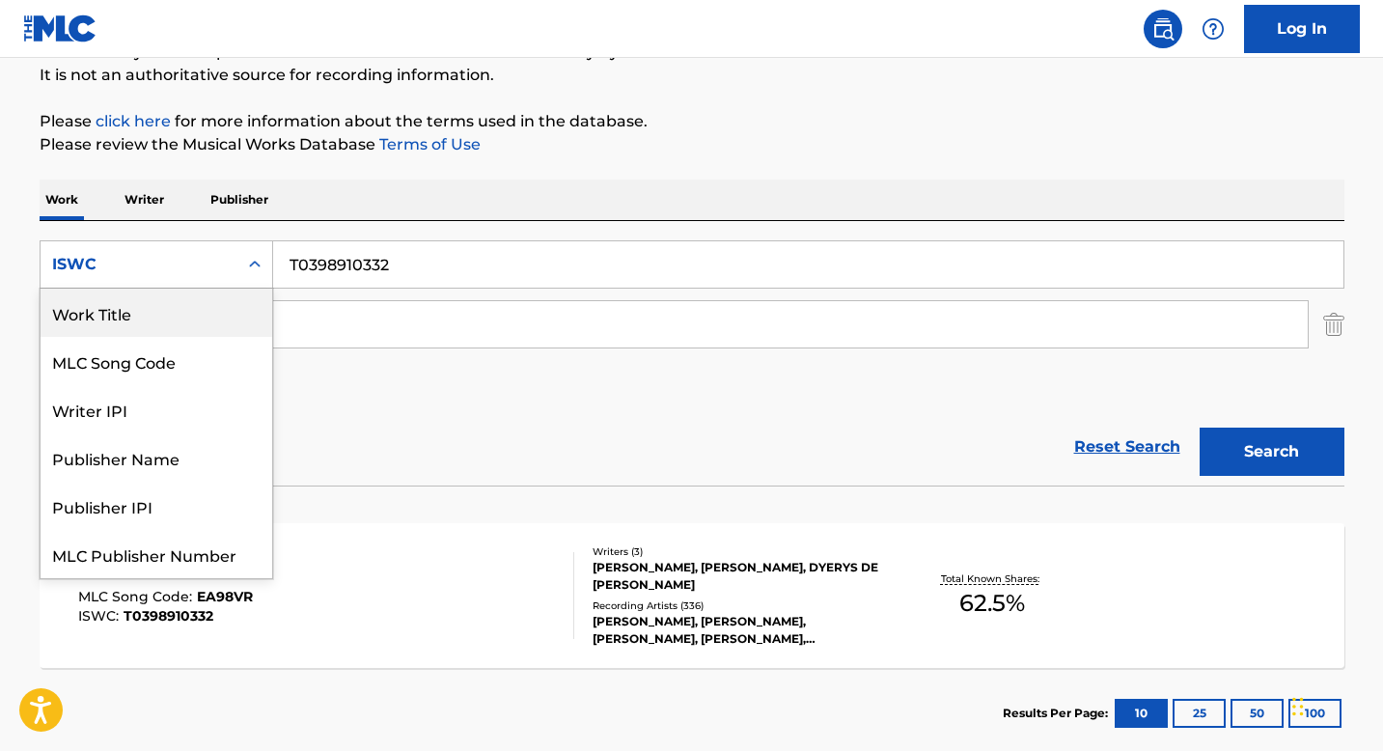
click at [173, 318] on div "Work Title" at bounding box center [157, 313] width 232 height 48
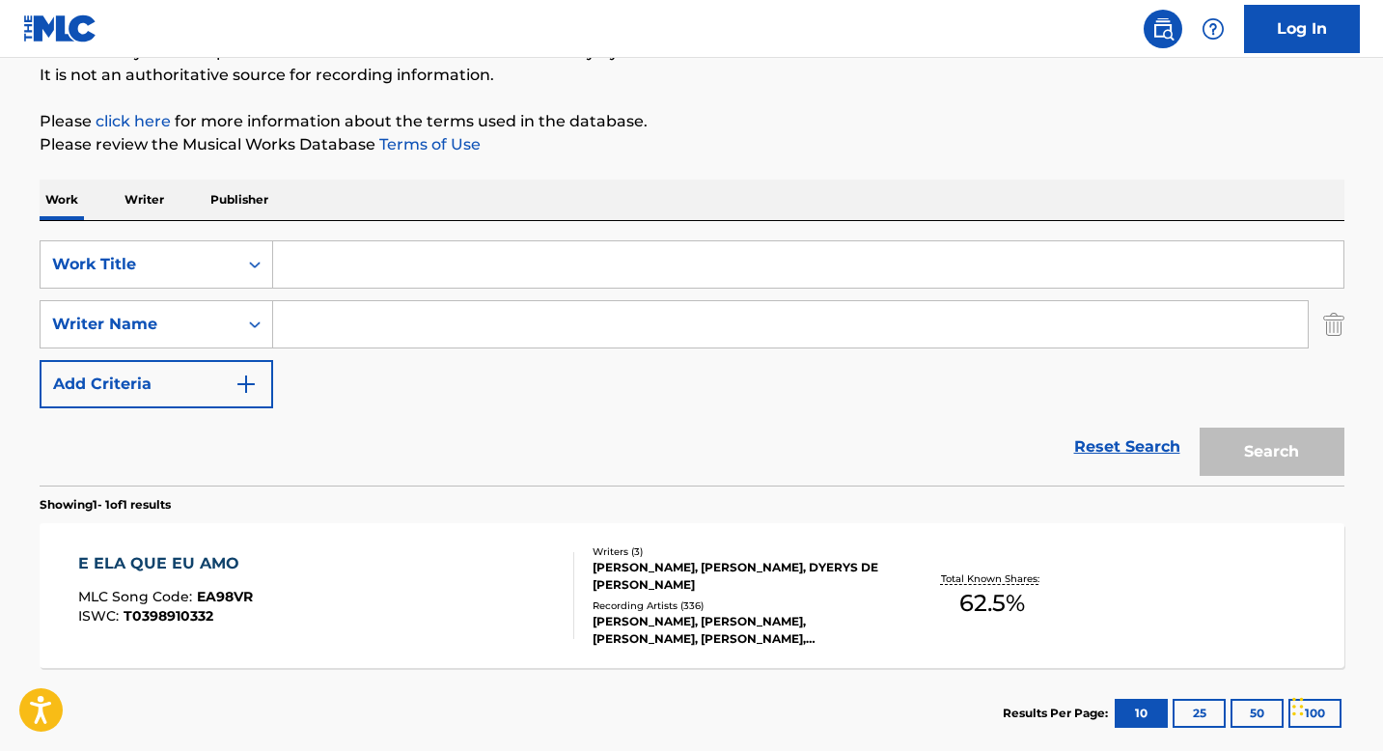
click at [312, 260] on input "Search Form" at bounding box center [808, 264] width 1070 height 46
paste input "TE CONOCI EN [GEOGRAPHIC_DATA]"
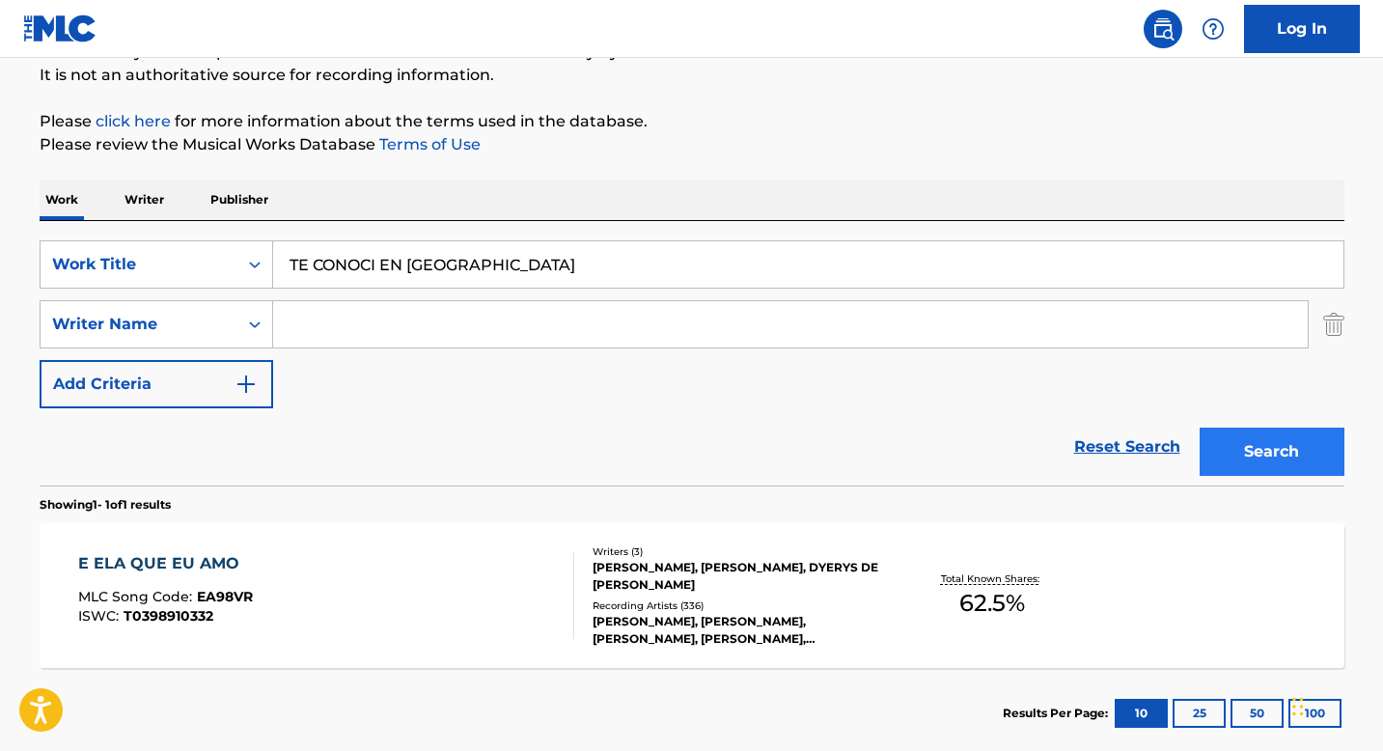
type input "TE CONOCI EN [GEOGRAPHIC_DATA]"
click at [1281, 448] on button "Search" at bounding box center [1272, 452] width 145 height 48
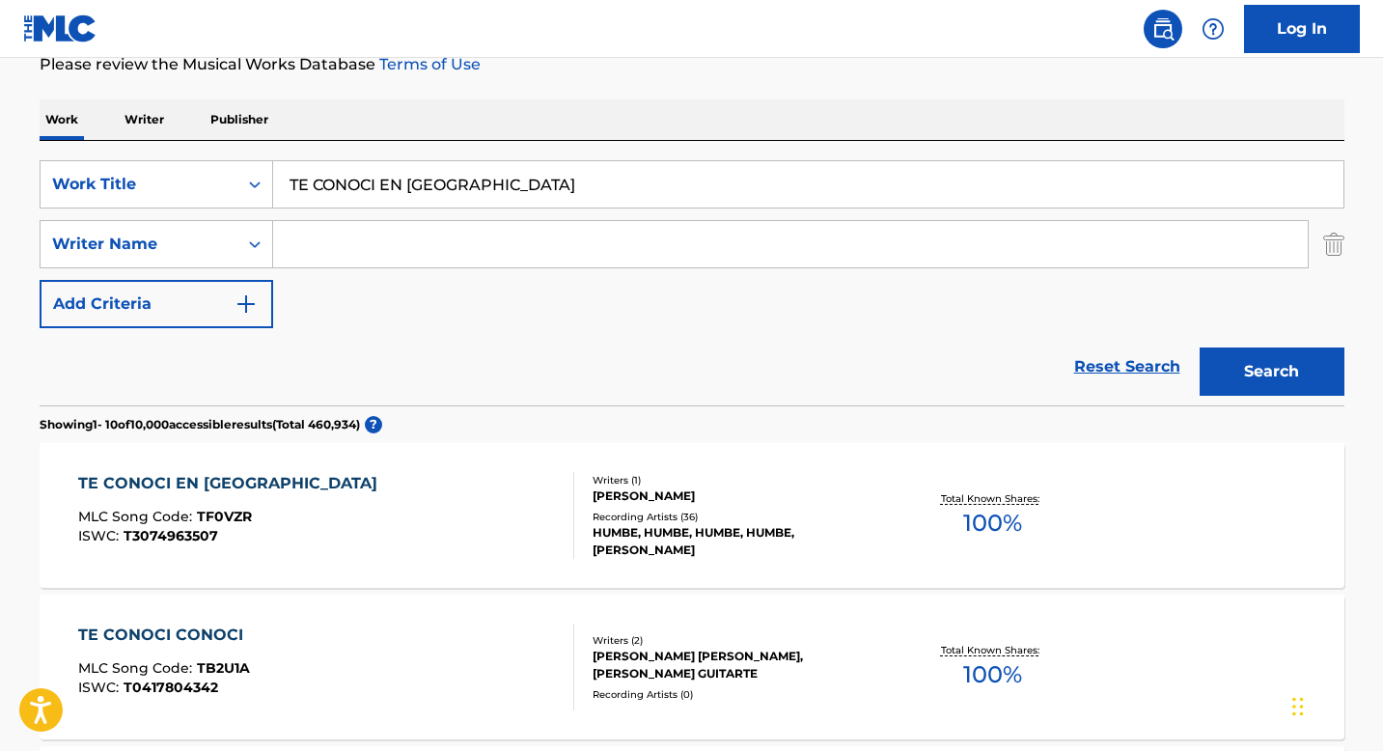
scroll to position [287, 0]
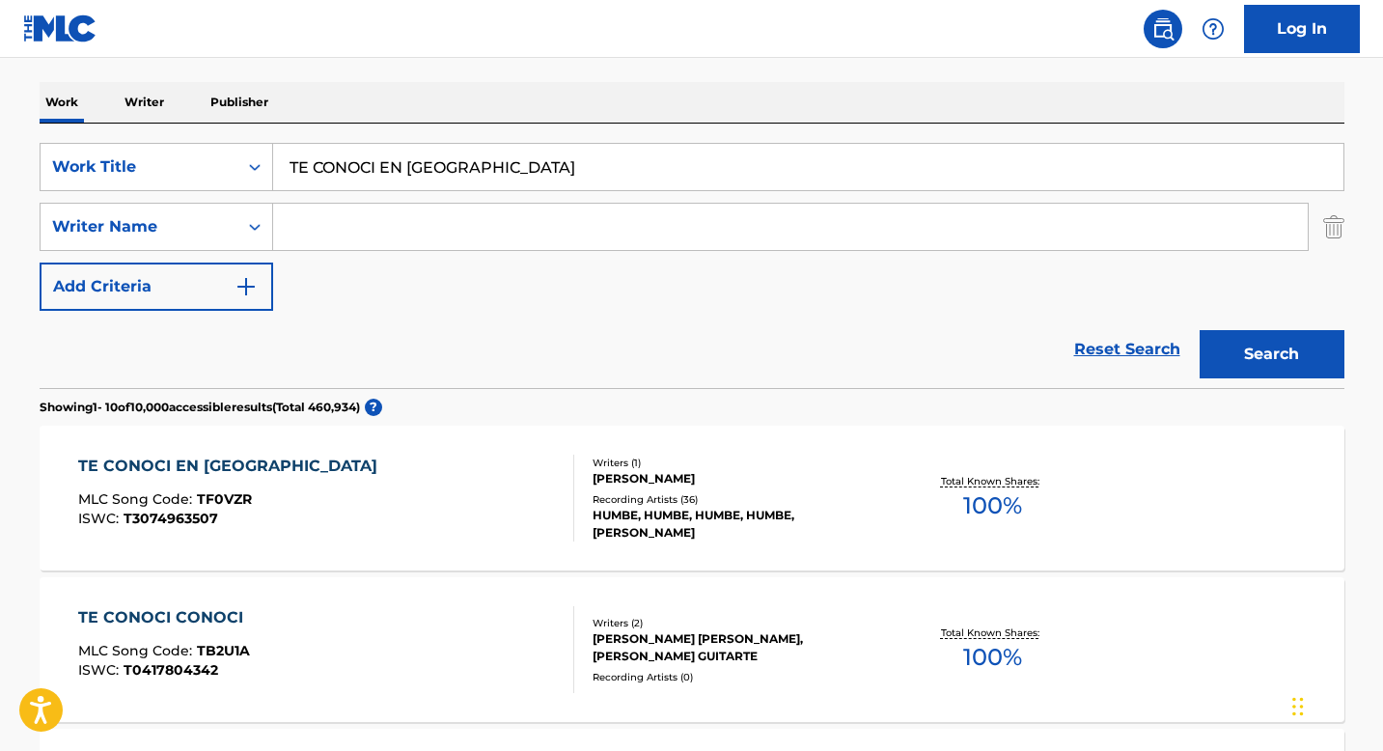
click at [624, 483] on div "[PERSON_NAME]" at bounding box center [738, 478] width 291 height 17
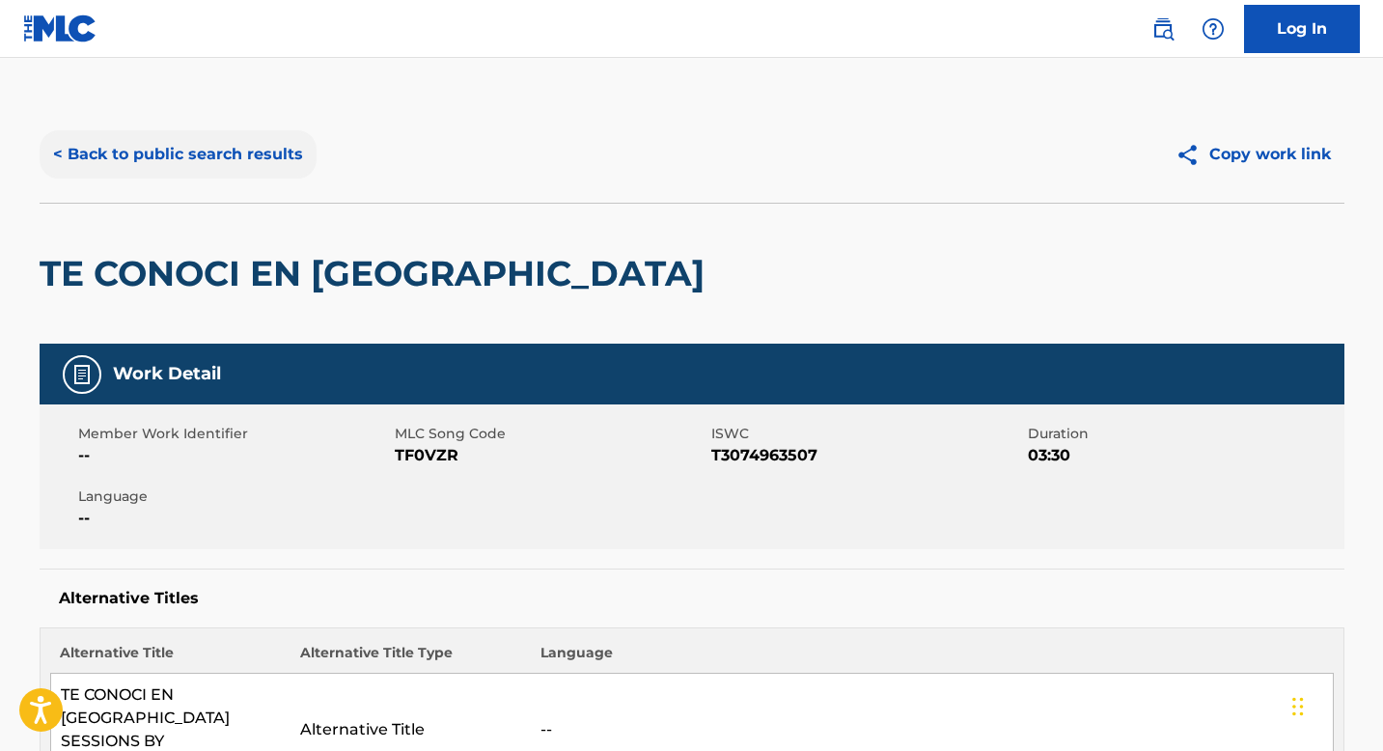
click at [254, 168] on button "< Back to public search results" at bounding box center [178, 154] width 277 height 48
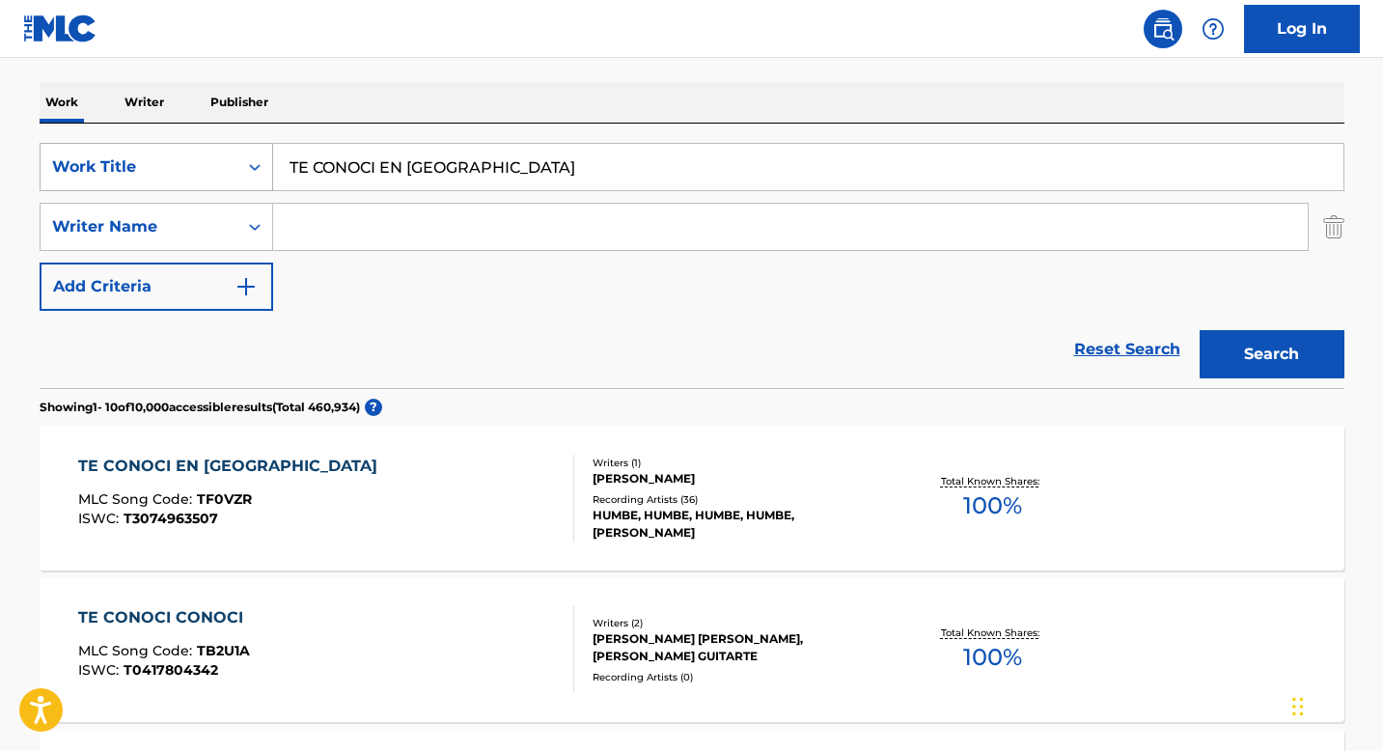
click at [241, 179] on div "Search Form" at bounding box center [254, 167] width 35 height 35
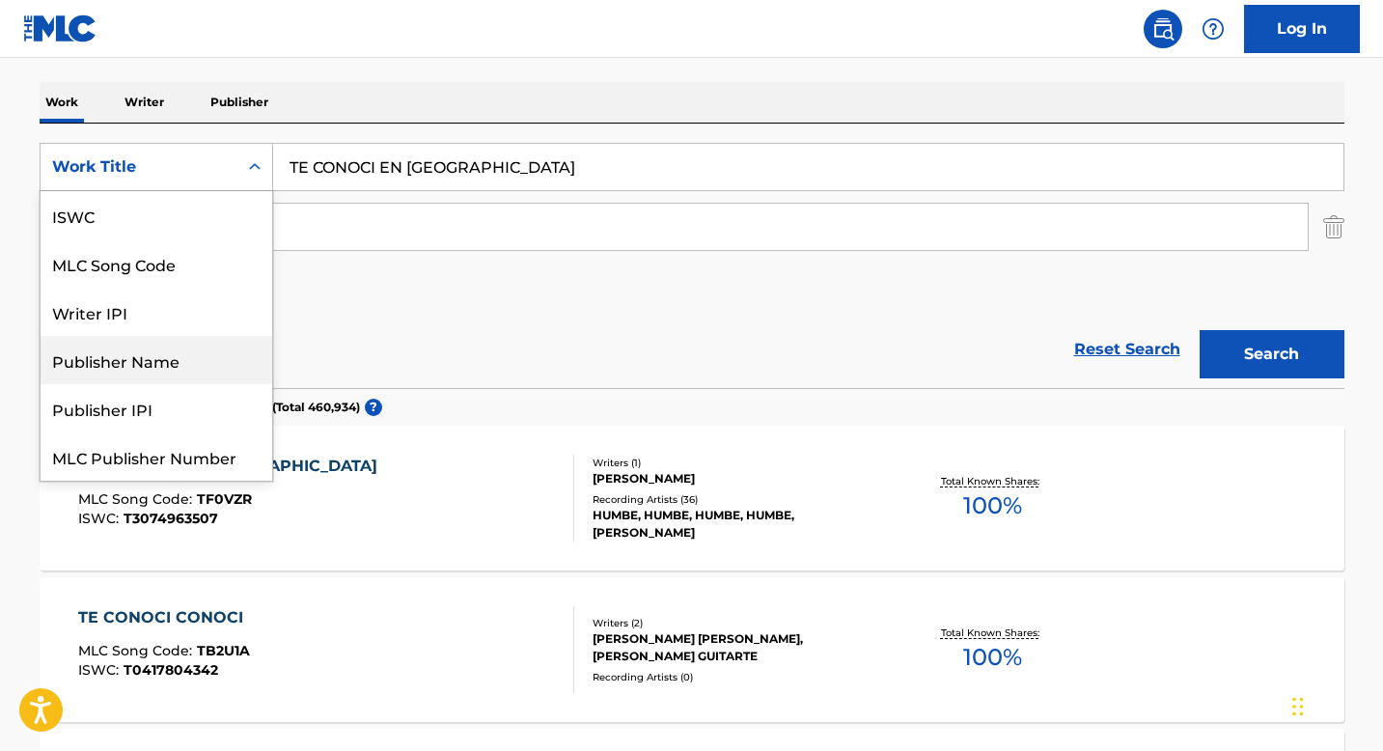
scroll to position [48, 0]
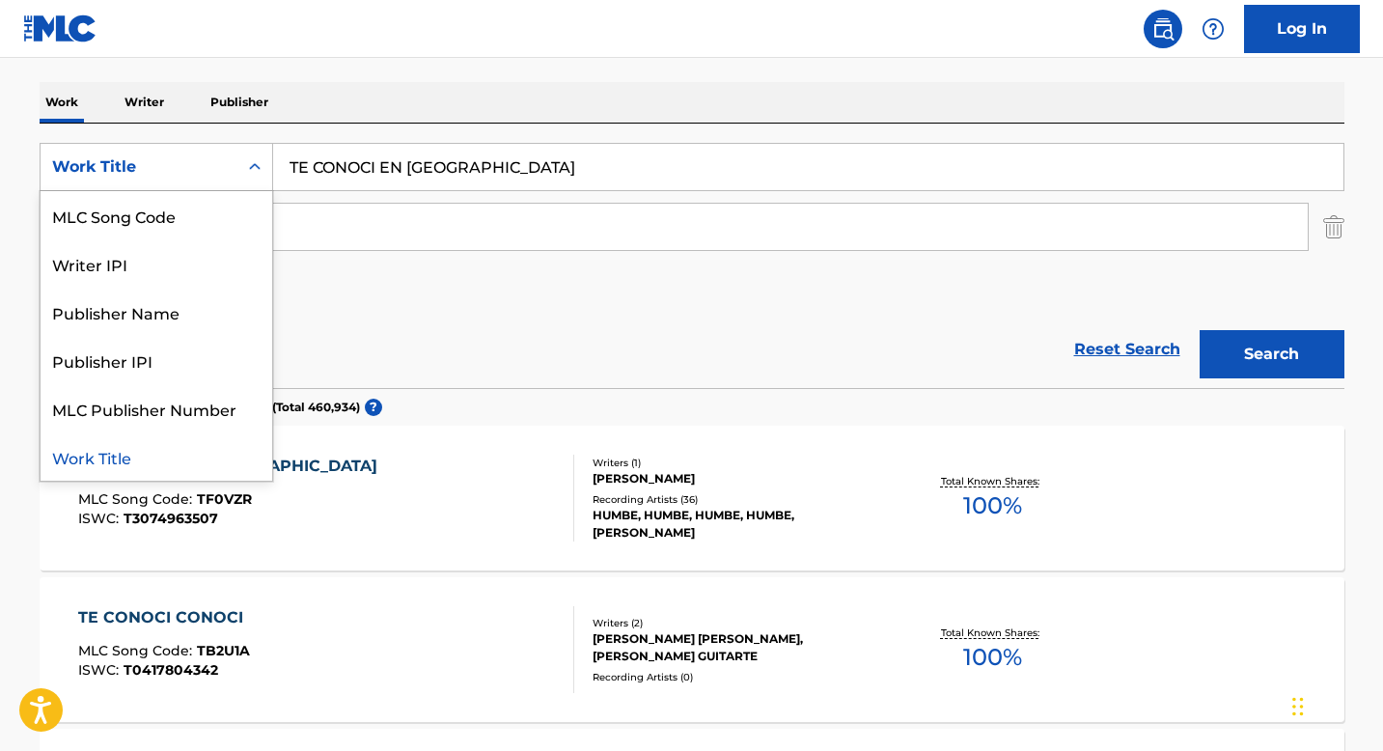
click at [113, 457] on div "Work Title" at bounding box center [157, 456] width 232 height 48
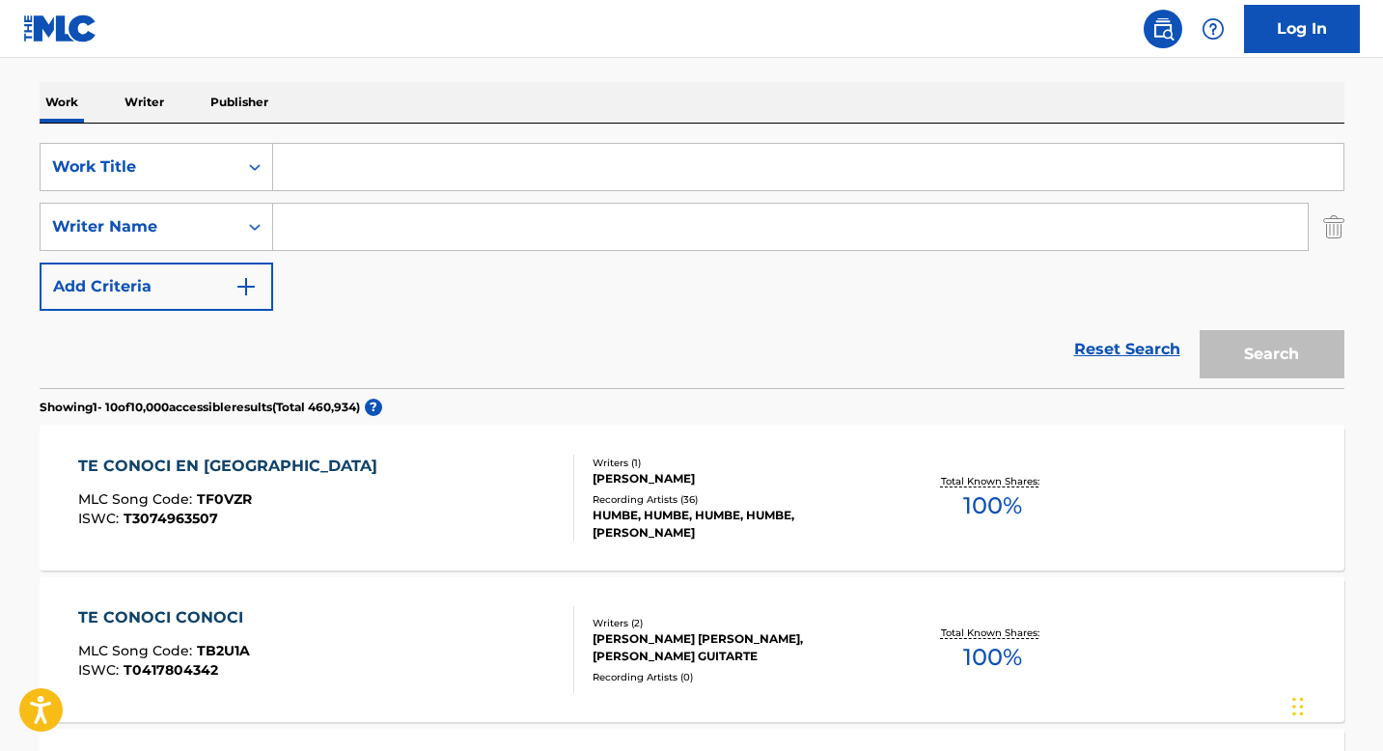
click at [317, 168] on input "Search Form" at bounding box center [808, 167] width 1070 height 46
paste input "[PERSON_NAME]"
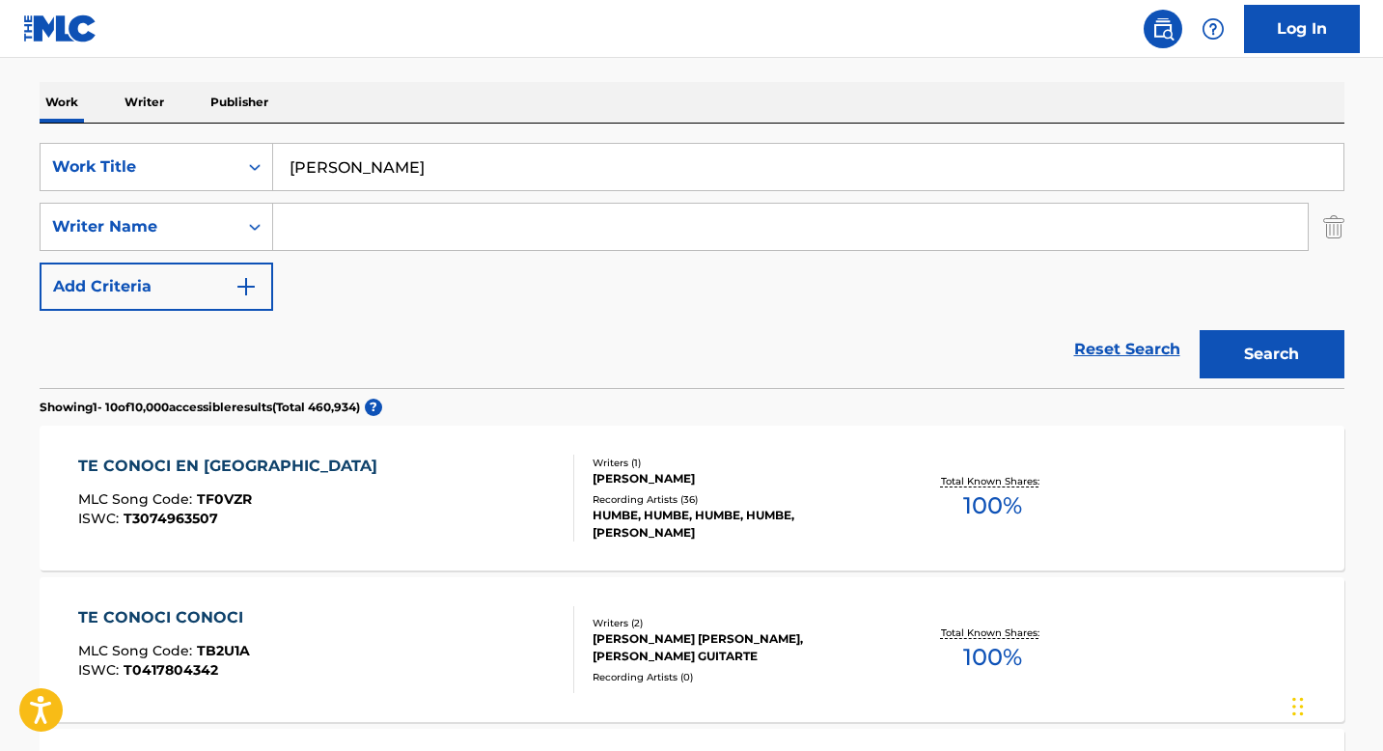
type input "[PERSON_NAME]"
click at [324, 226] on input "Search Form" at bounding box center [790, 227] width 1034 height 46
paste input "[PERSON_NAME] CAIQUE DE [PERSON_NAME][DEMOGRAPHIC_DATA]"
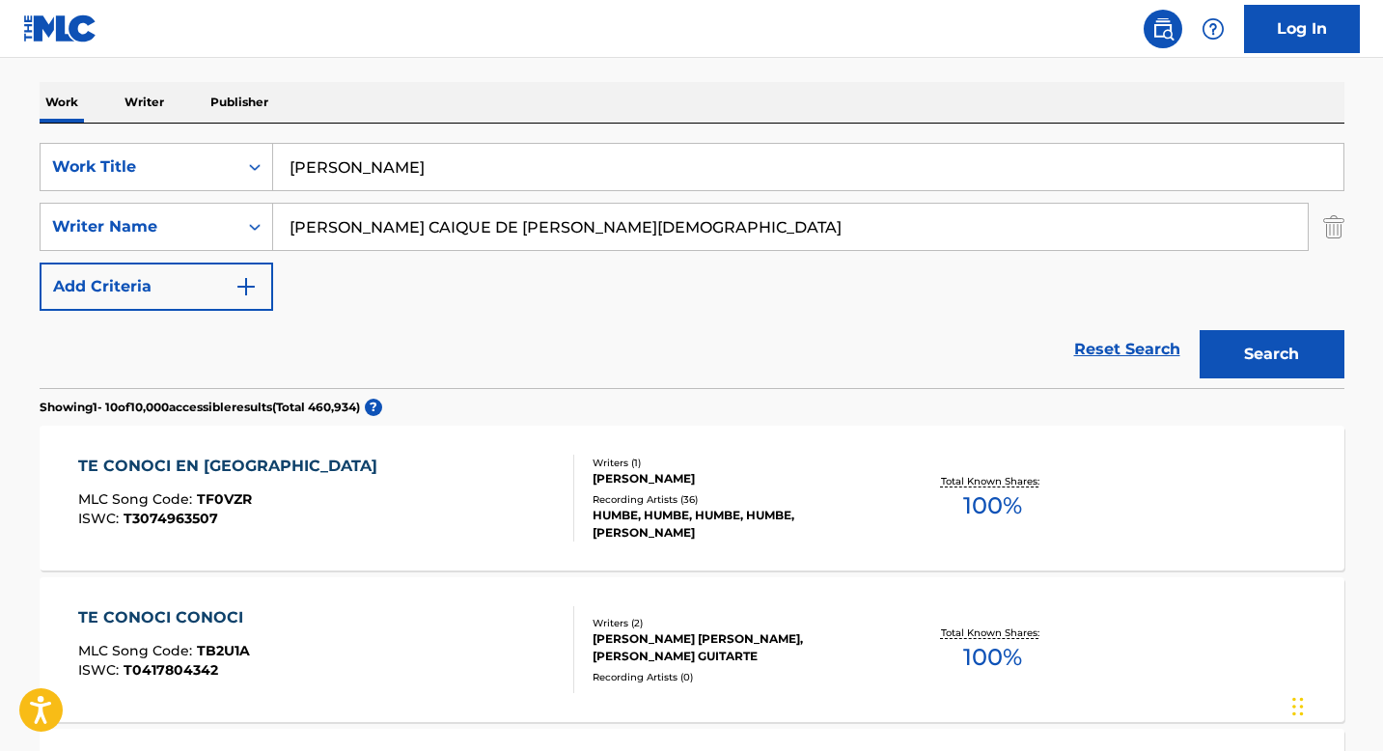
type input "[PERSON_NAME] CAIQUE DE [PERSON_NAME][DEMOGRAPHIC_DATA]"
click at [1268, 347] on button "Search" at bounding box center [1272, 354] width 145 height 48
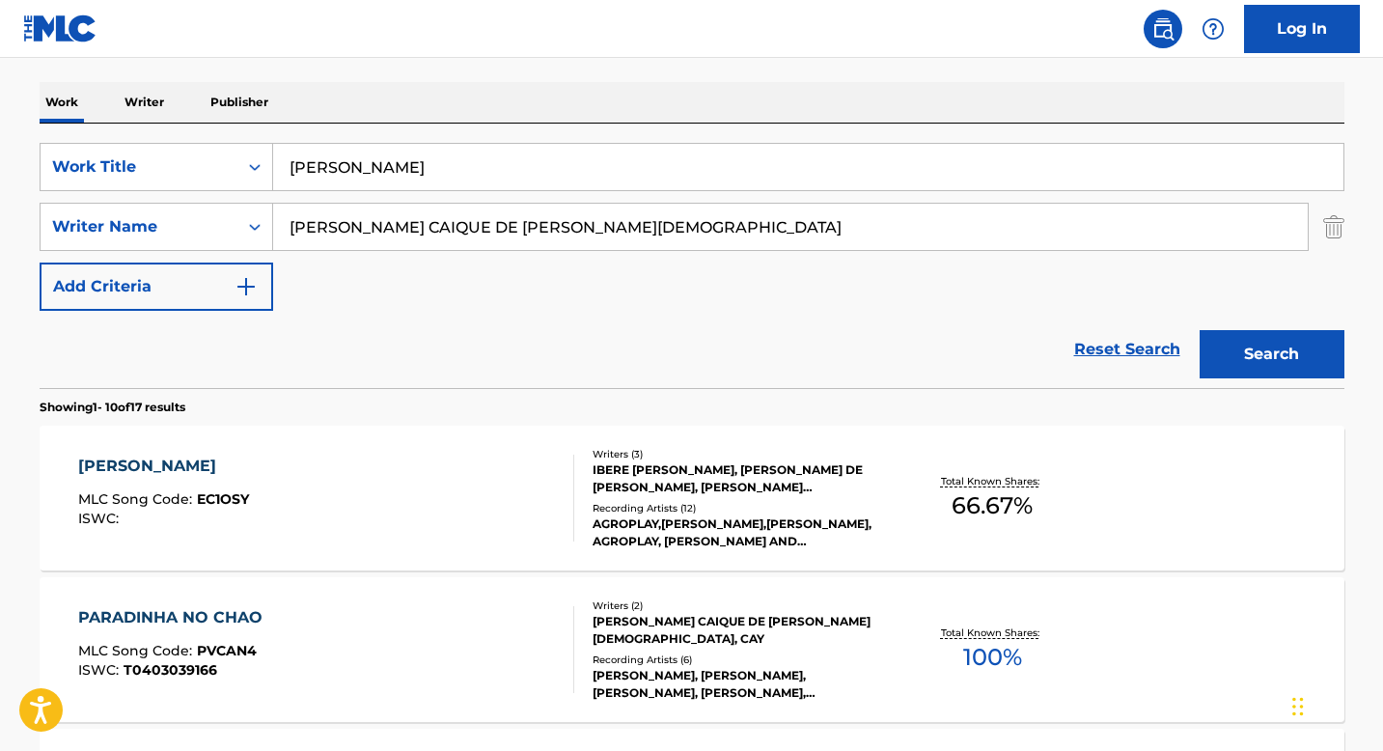
scroll to position [432, 0]
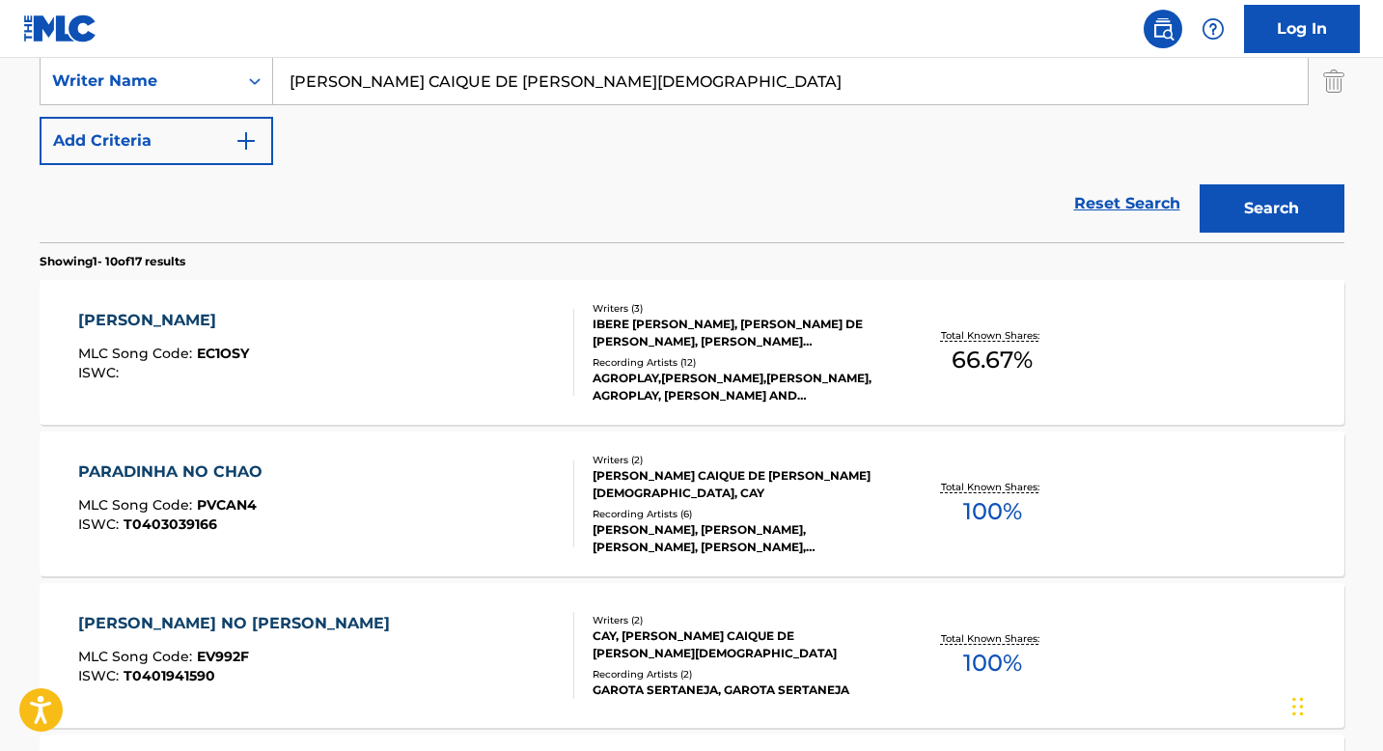
click at [616, 361] on div "Recording Artists ( 12 )" at bounding box center [738, 362] width 291 height 14
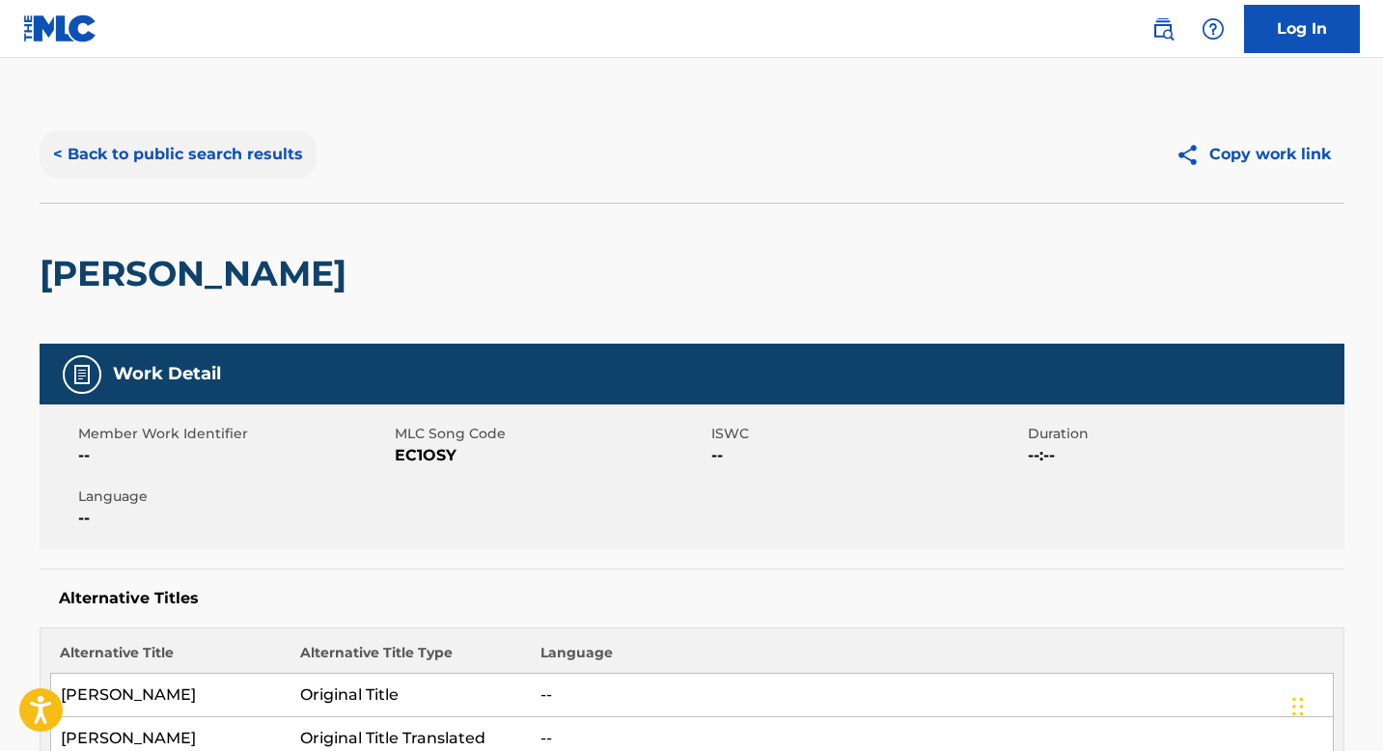
click at [166, 169] on button "< Back to public search results" at bounding box center [178, 154] width 277 height 48
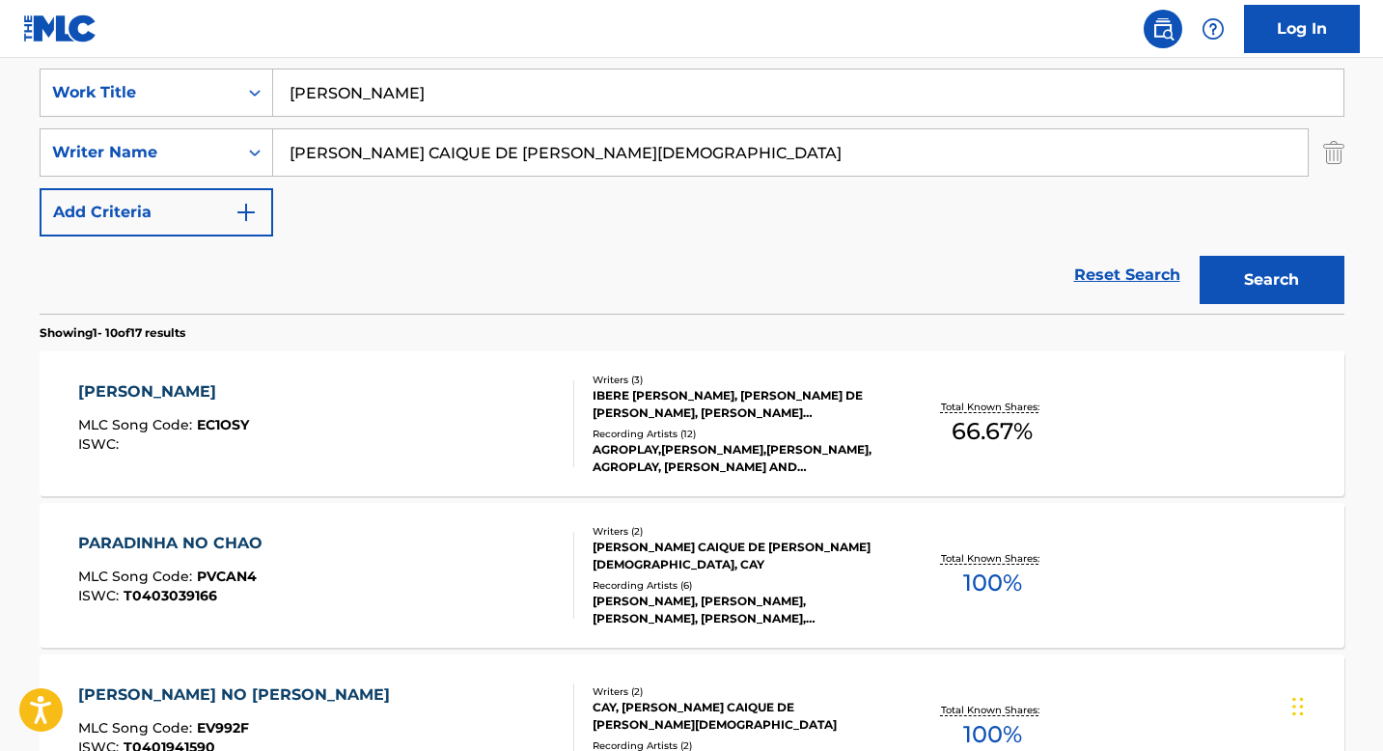
scroll to position [621, 0]
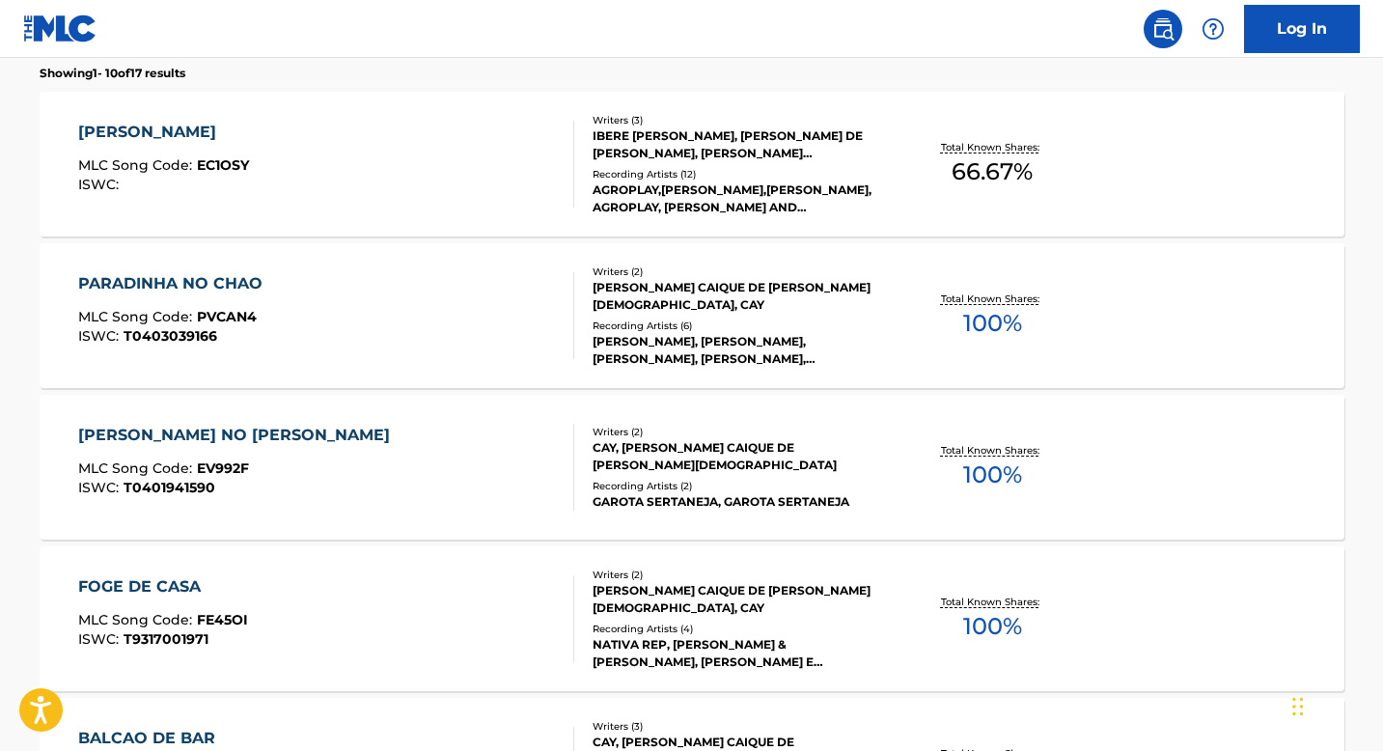
click at [624, 319] on div "Recording Artists ( 6 )" at bounding box center [738, 325] width 291 height 14
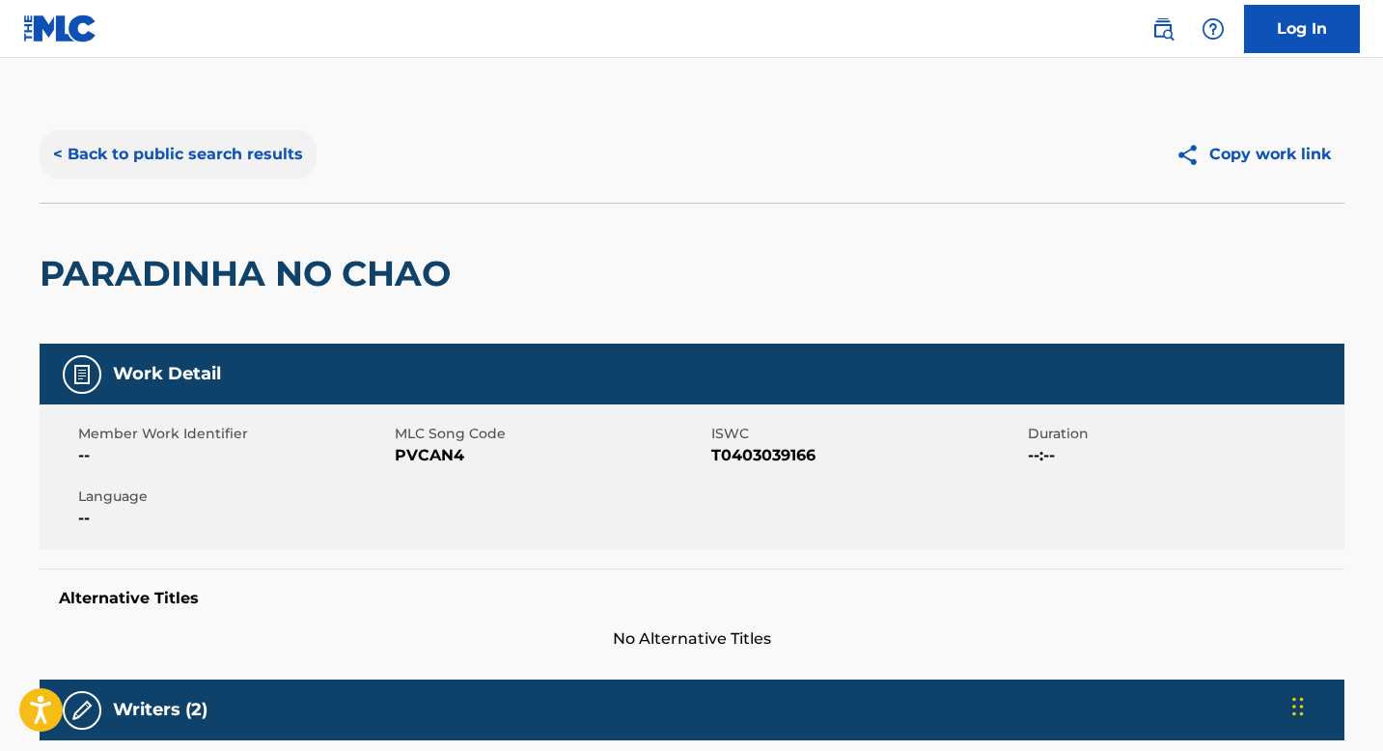
click at [197, 150] on button "< Back to public search results" at bounding box center [178, 154] width 277 height 48
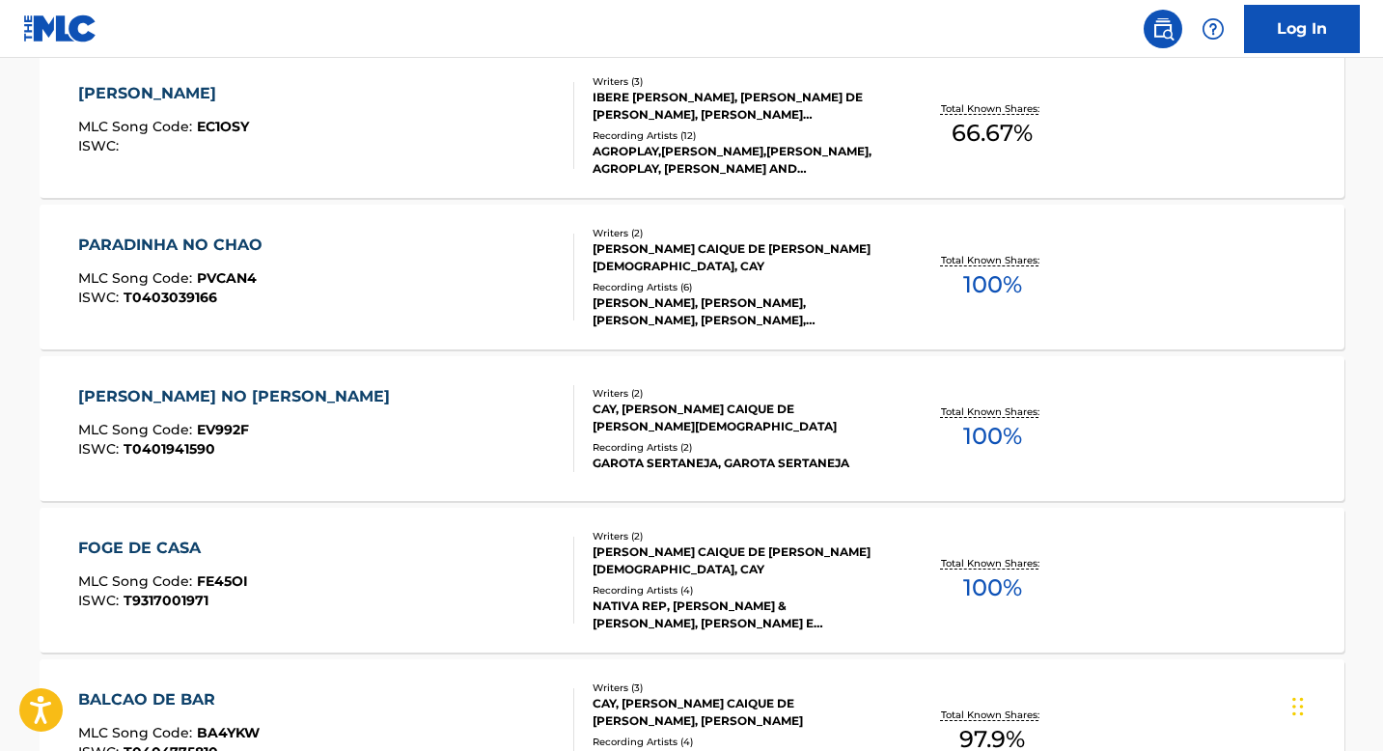
scroll to position [739, 0]
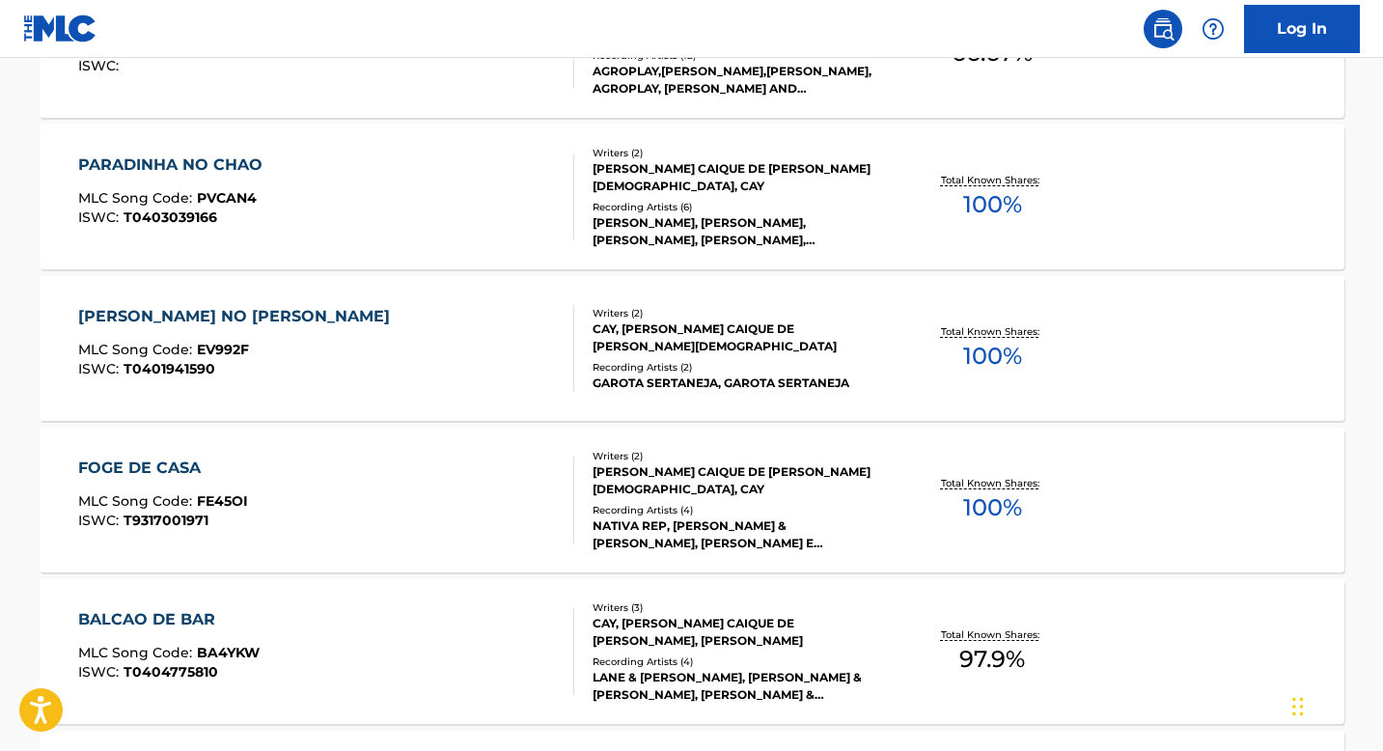
click at [653, 320] on div "Writers ( 2 )" at bounding box center [738, 313] width 291 height 14
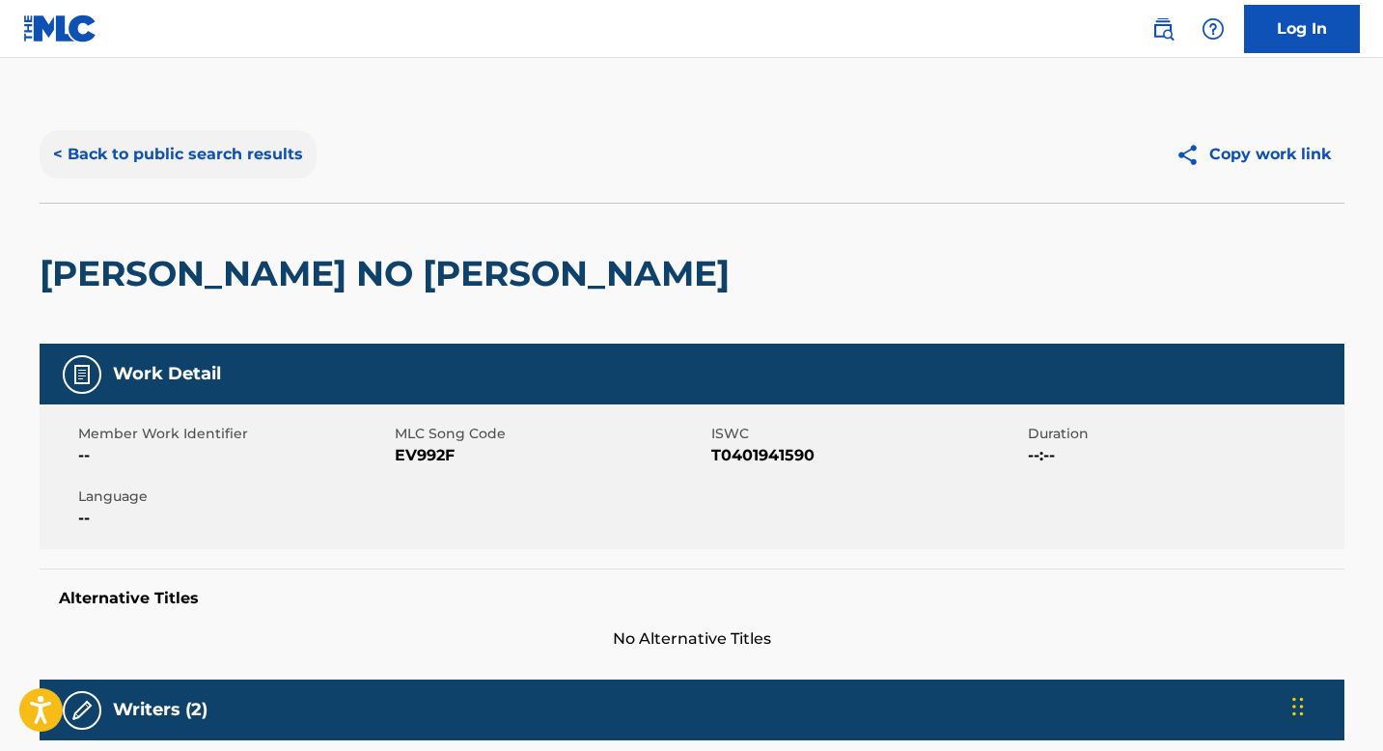
click at [170, 173] on button "< Back to public search results" at bounding box center [178, 154] width 277 height 48
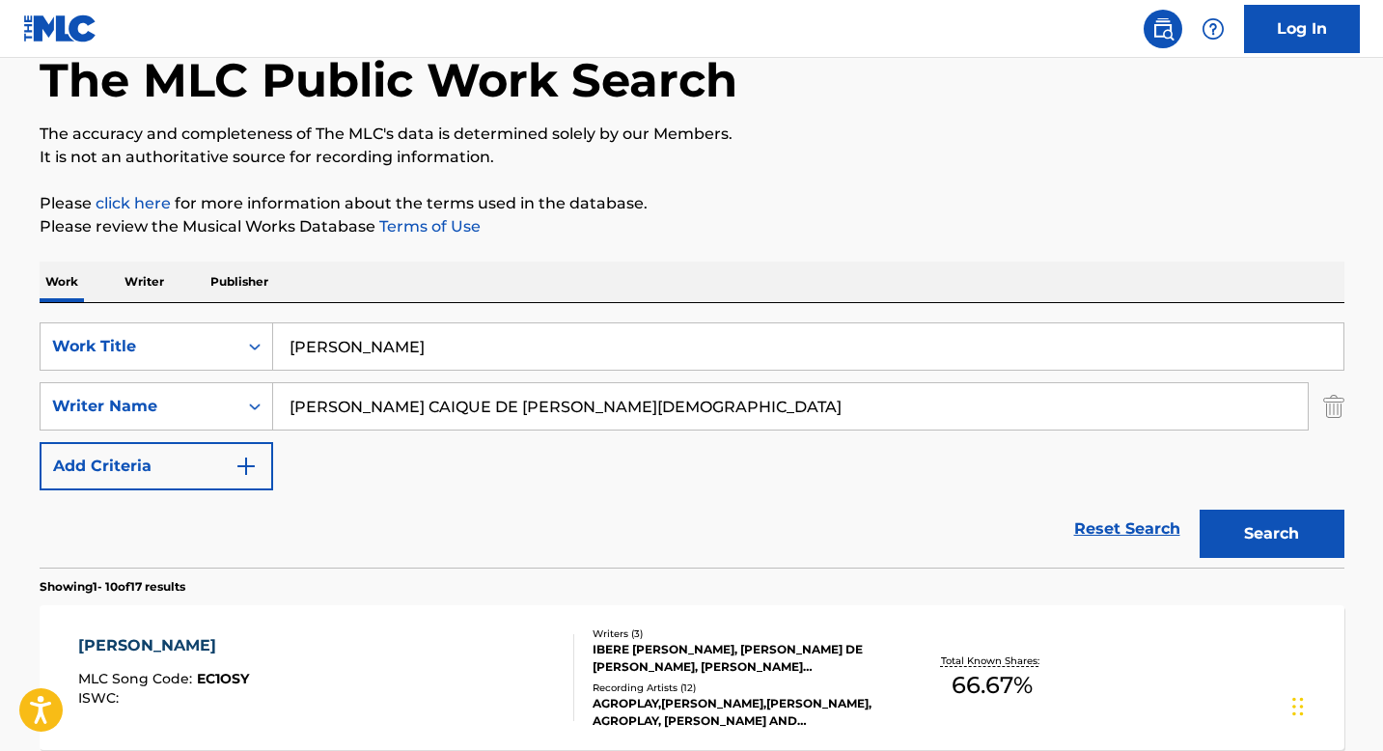
scroll to position [337, 0]
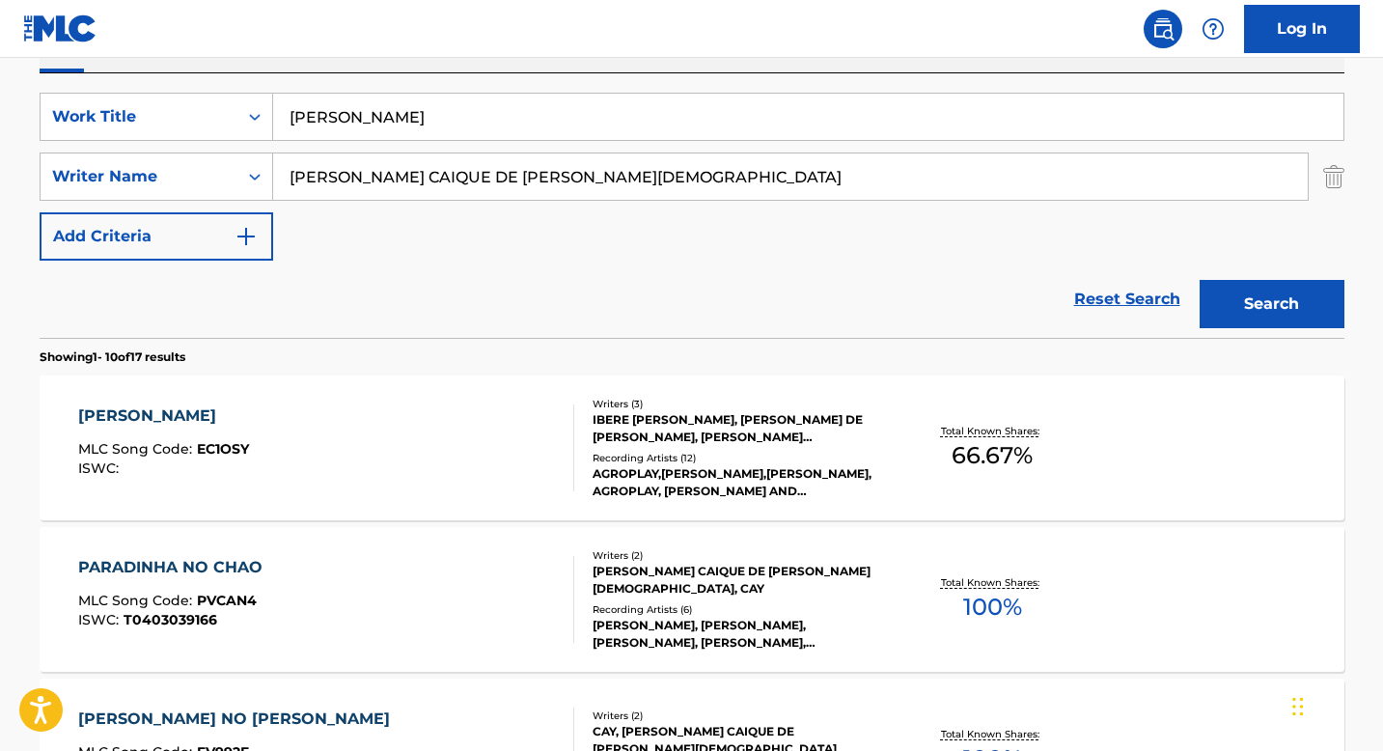
click at [607, 425] on div "IBERE [PERSON_NAME], [PERSON_NAME] DE [PERSON_NAME], [PERSON_NAME] [PERSON_NAME]" at bounding box center [738, 428] width 291 height 35
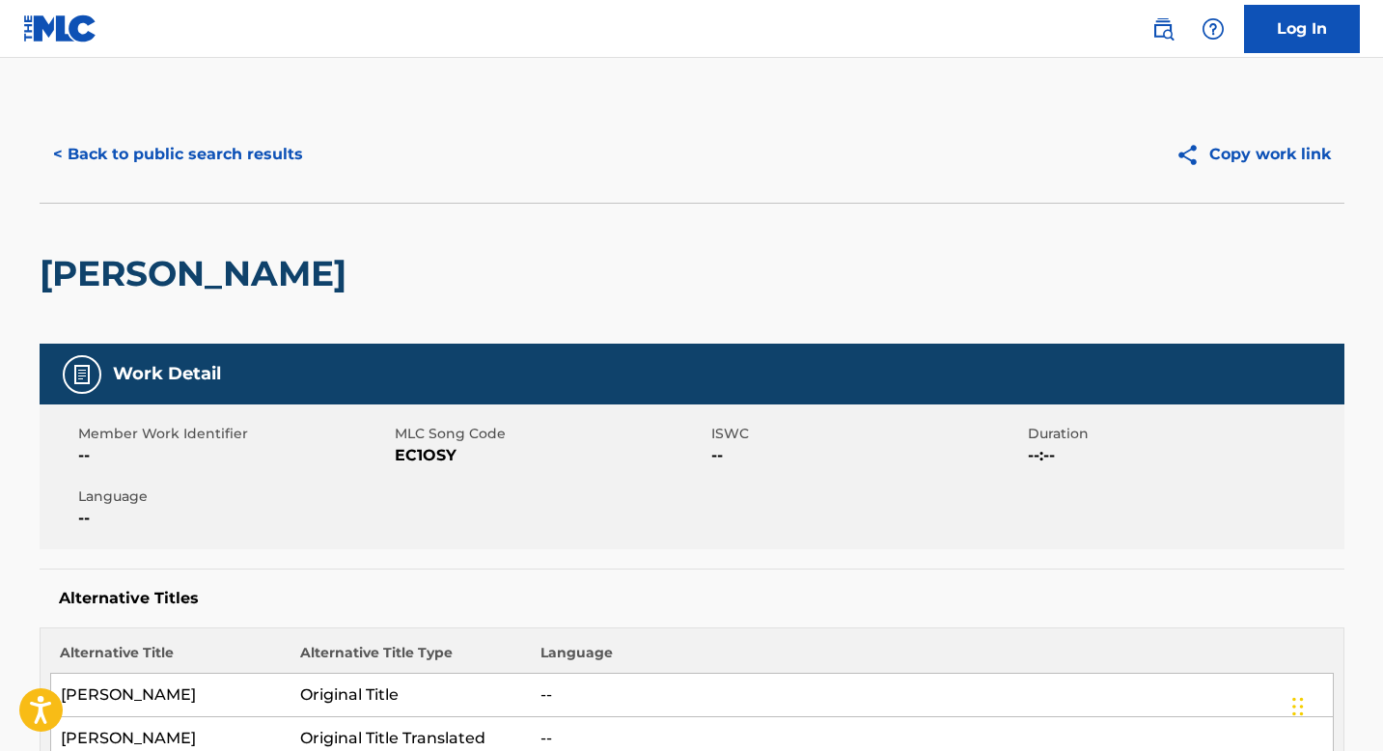
click at [210, 183] on div "< Back to public search results Copy work link" at bounding box center [692, 154] width 1305 height 97
click at [219, 172] on button "< Back to public search results" at bounding box center [178, 154] width 277 height 48
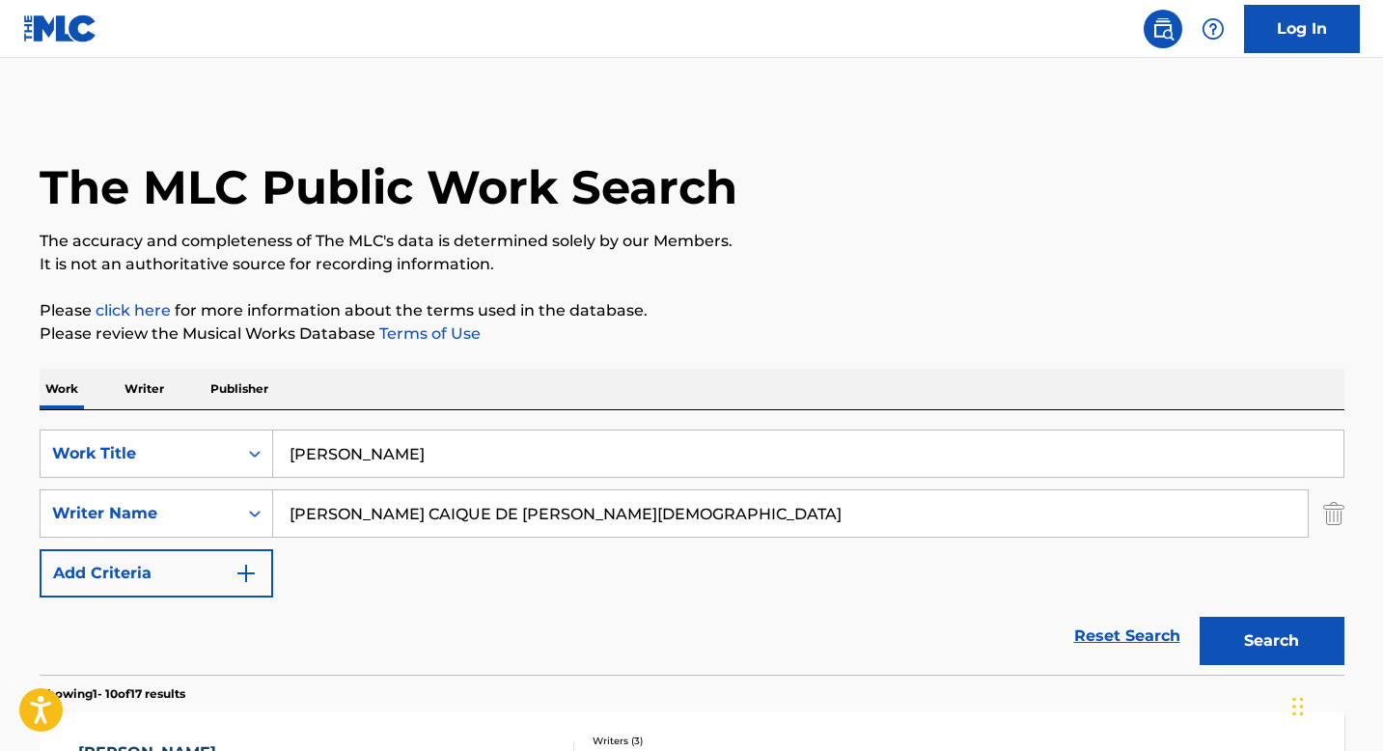
scroll to position [337, 0]
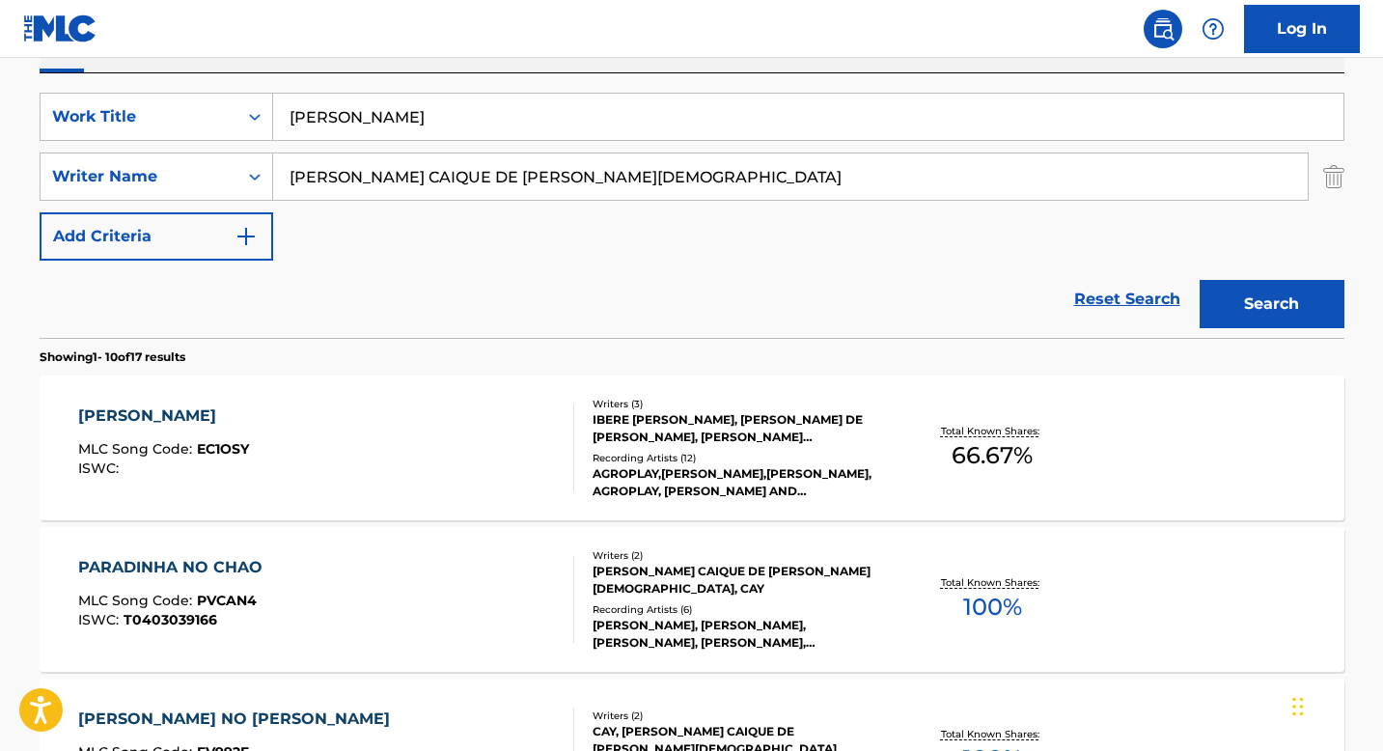
click at [375, 182] on input "[PERSON_NAME] CAIQUE DE [PERSON_NAME][DEMOGRAPHIC_DATA]" at bounding box center [790, 176] width 1034 height 46
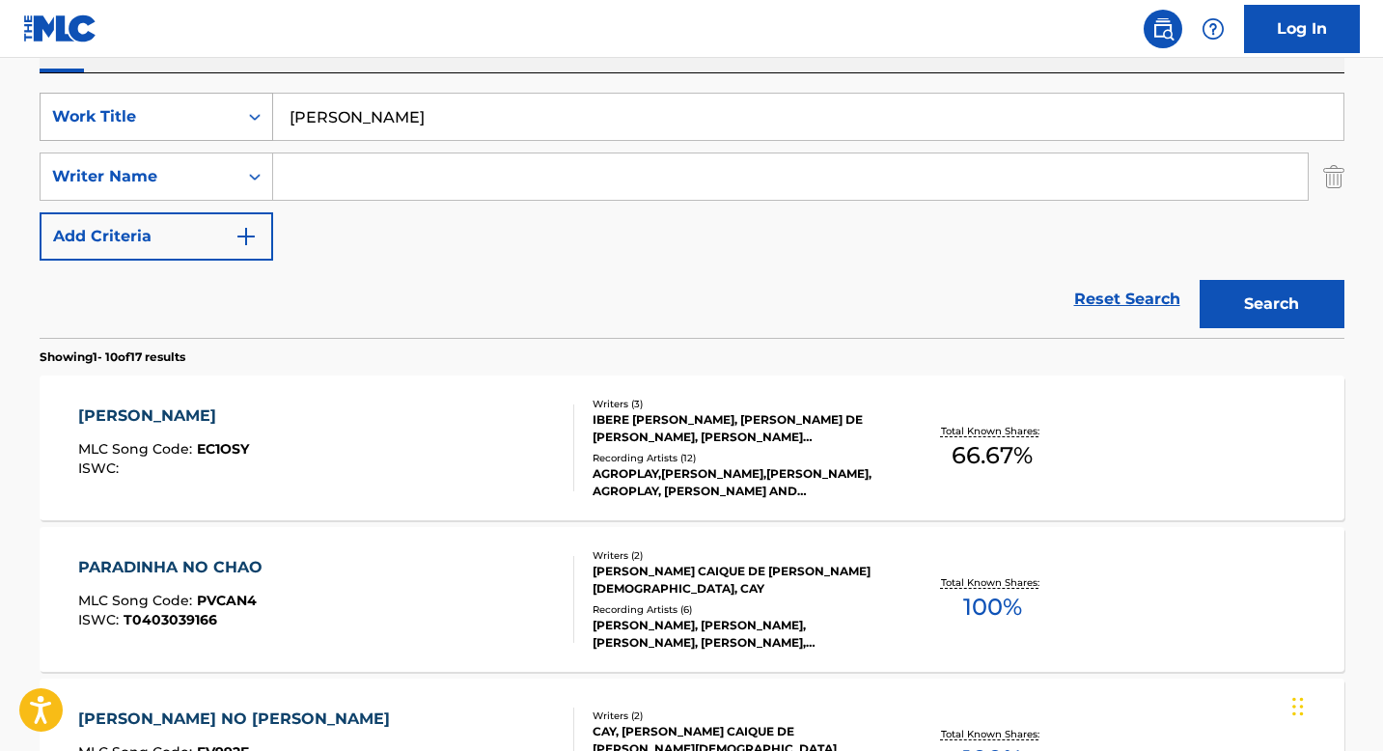
click at [249, 109] on icon "Search Form" at bounding box center [254, 116] width 19 height 19
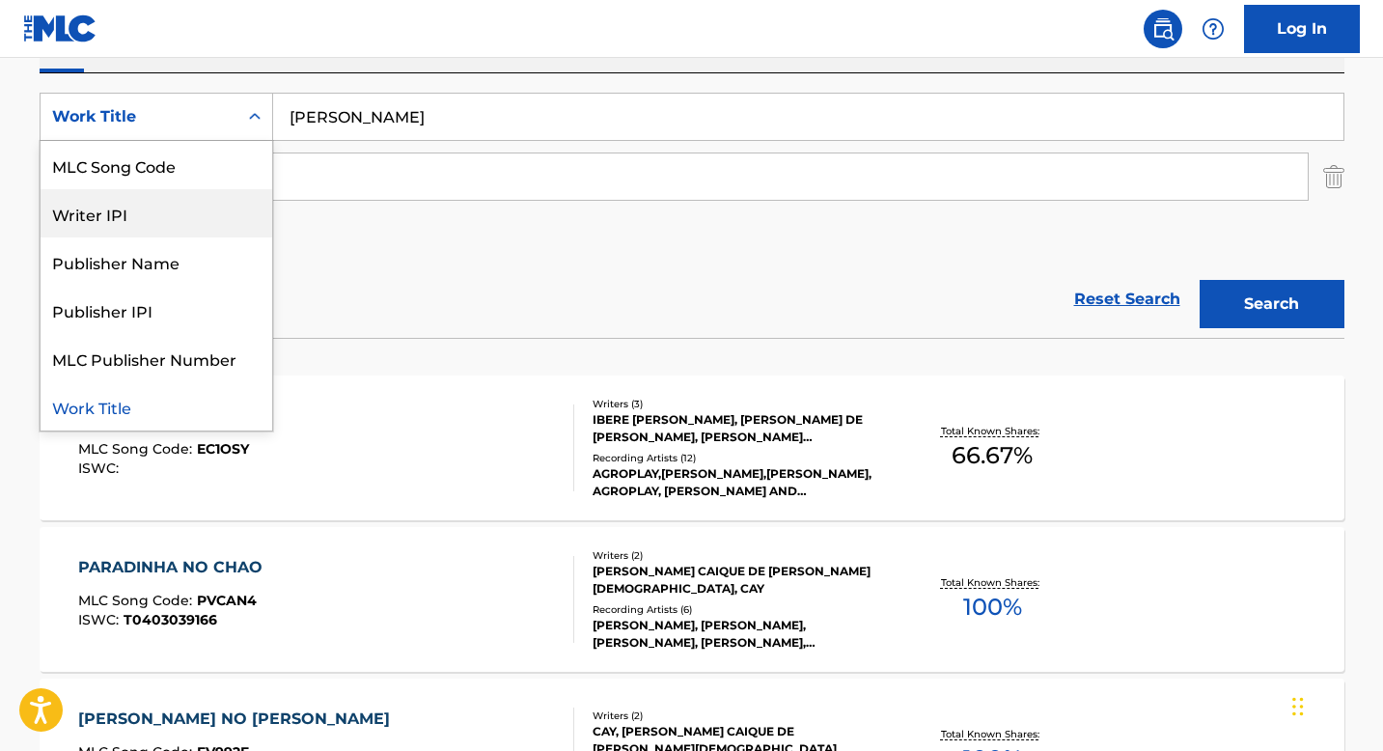
scroll to position [0, 0]
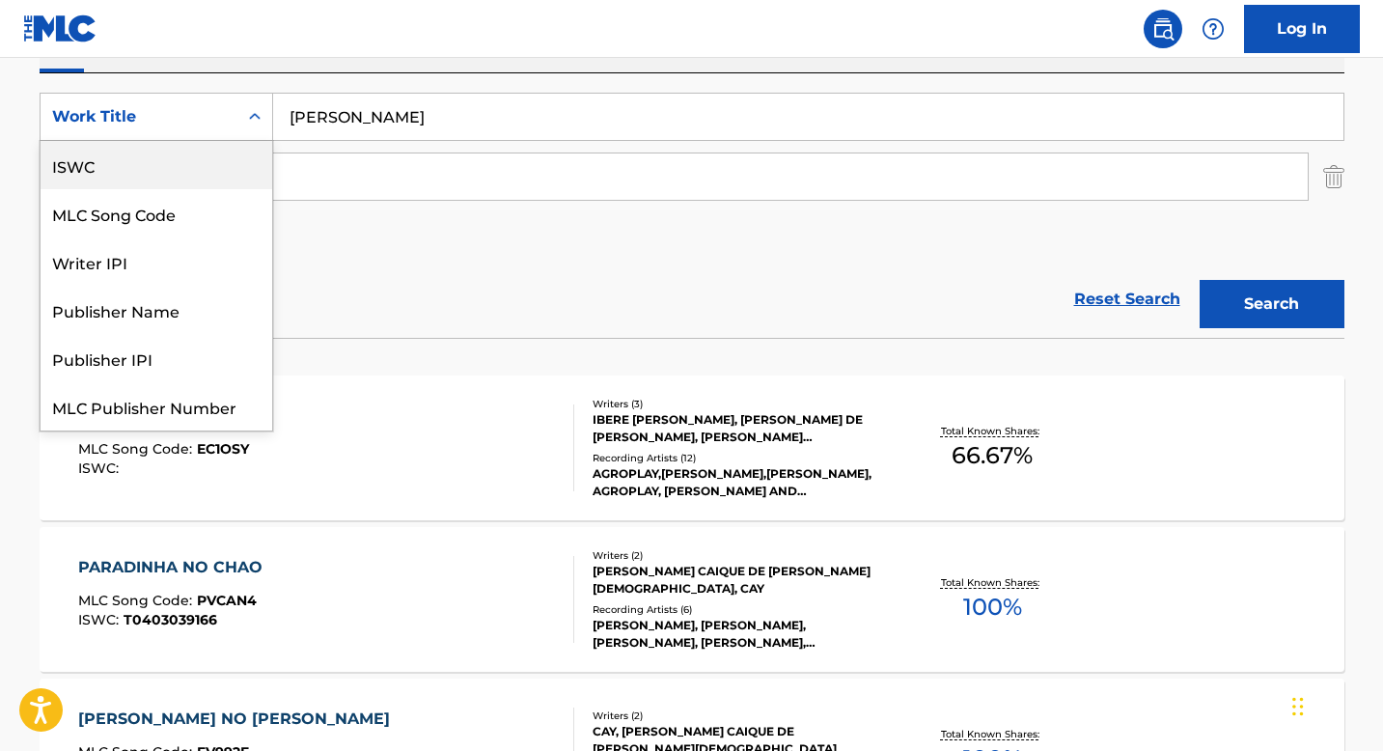
click at [125, 179] on div "ISWC" at bounding box center [157, 165] width 232 height 48
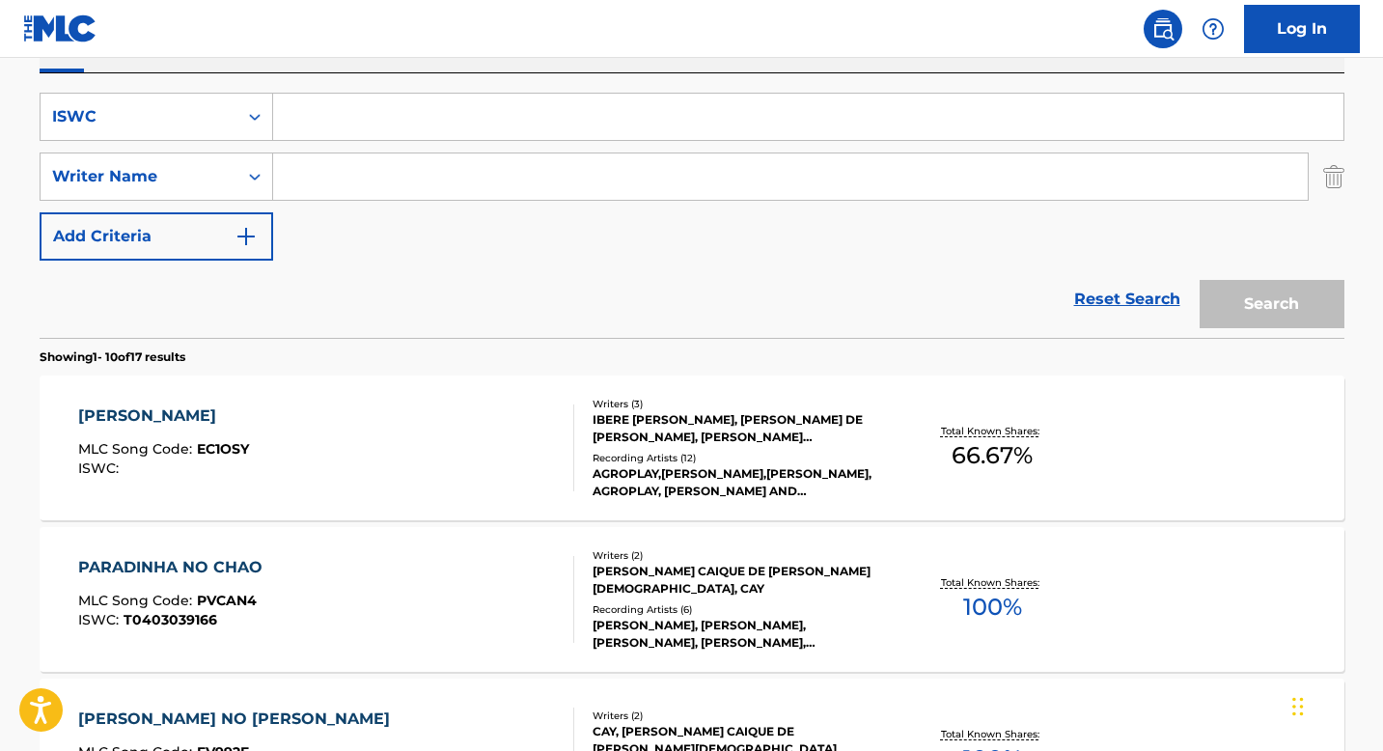
click at [297, 121] on input "Search Form" at bounding box center [808, 117] width 1070 height 46
paste input "T0701454810"
type input "T0701454810"
click at [1305, 290] on button "Search" at bounding box center [1272, 304] width 145 height 48
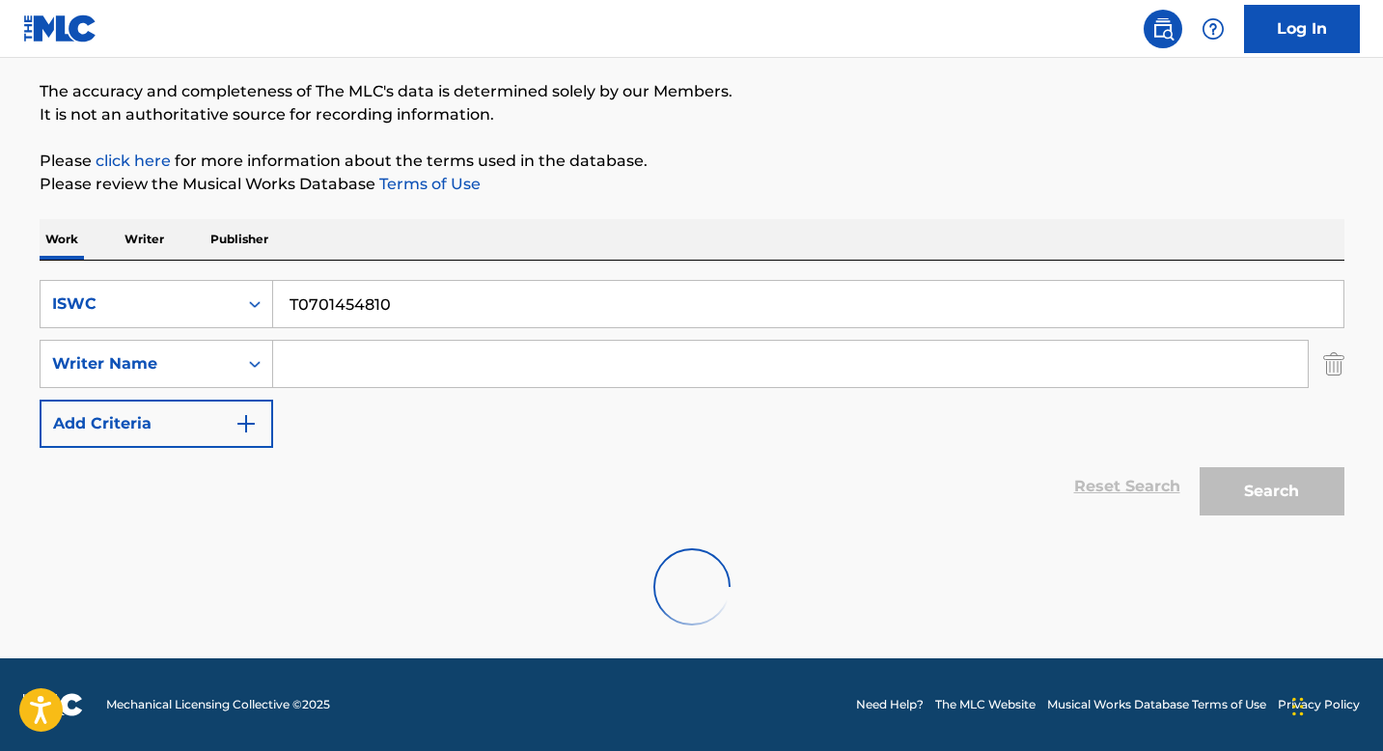
scroll to position [299, 0]
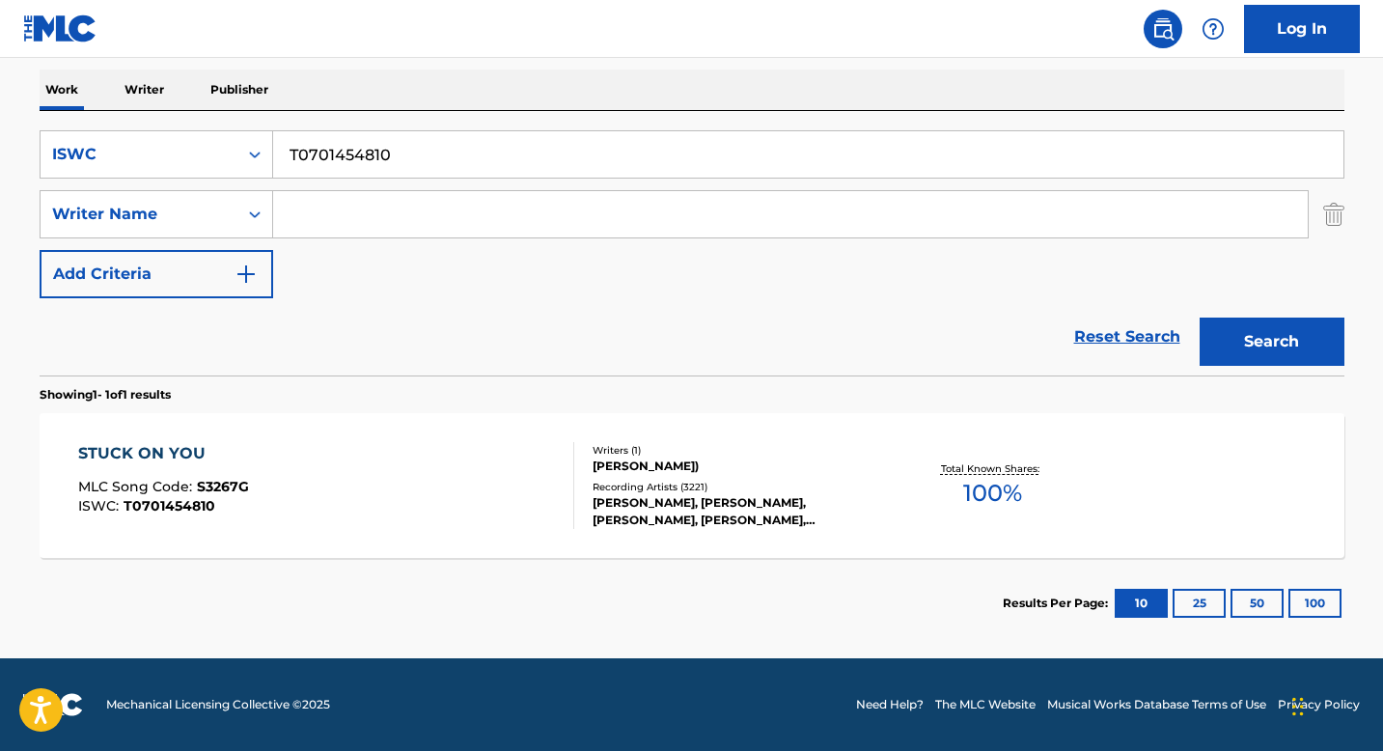
click at [599, 477] on div "Writers ( 1 ) [PERSON_NAME] (JR) Recording Artists ( 3221 ) [PERSON_NAME], [PER…" at bounding box center [729, 486] width 310 height 86
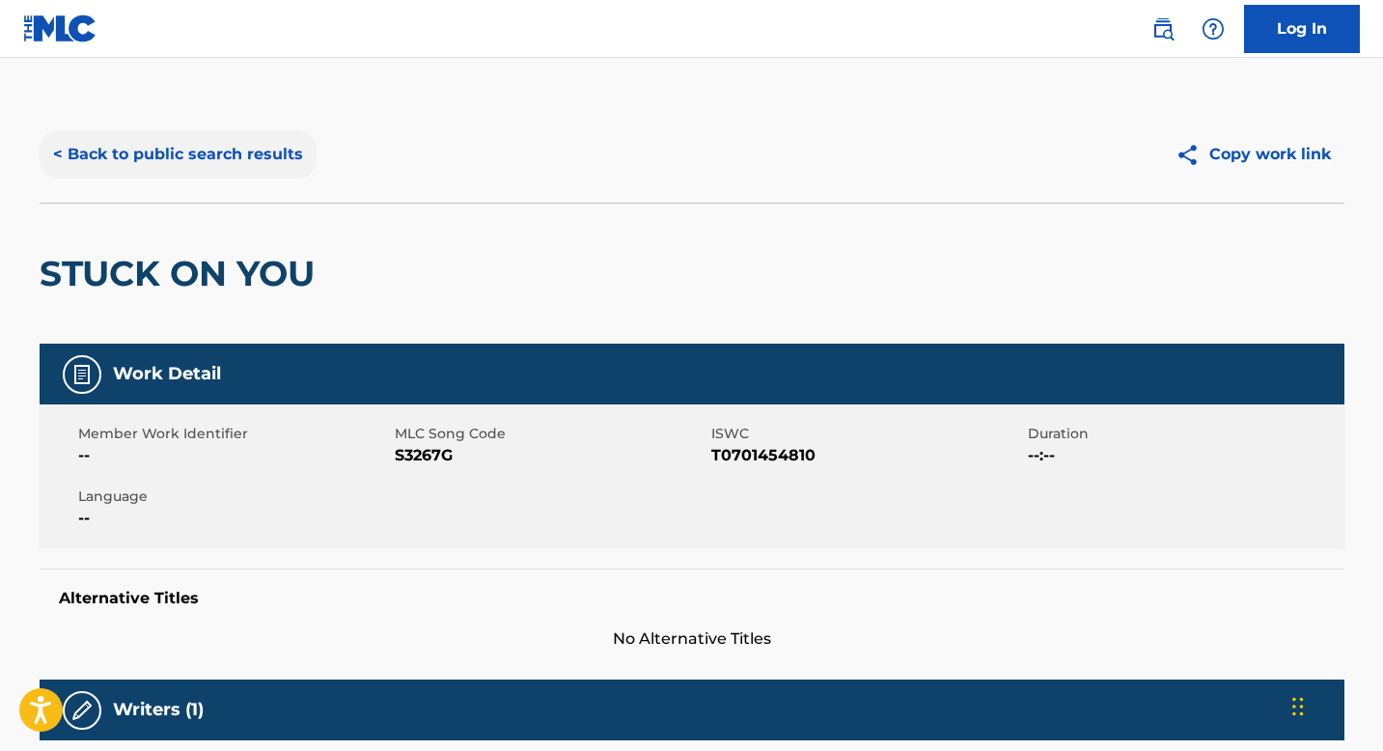
click at [202, 160] on button "< Back to public search results" at bounding box center [178, 154] width 277 height 48
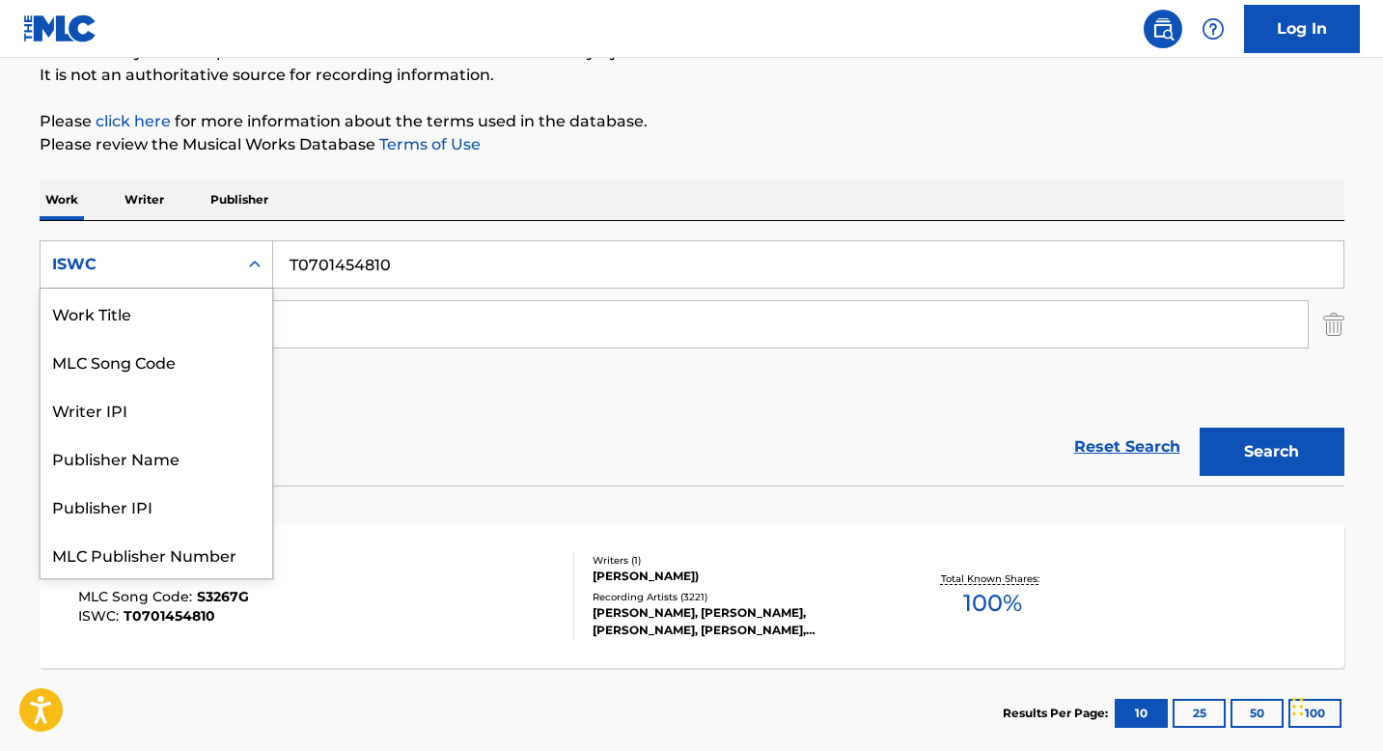
click at [250, 285] on div "Search Form" at bounding box center [254, 264] width 35 height 46
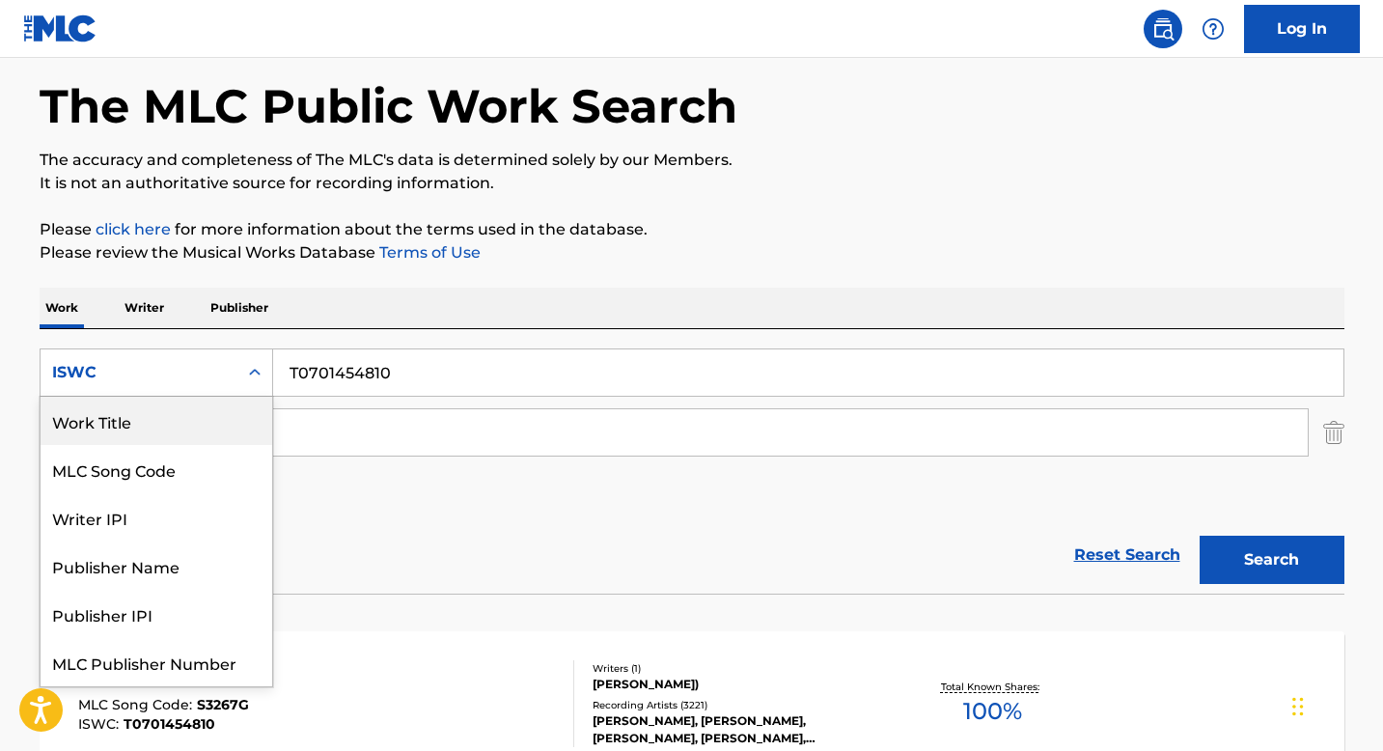
scroll to position [0, 0]
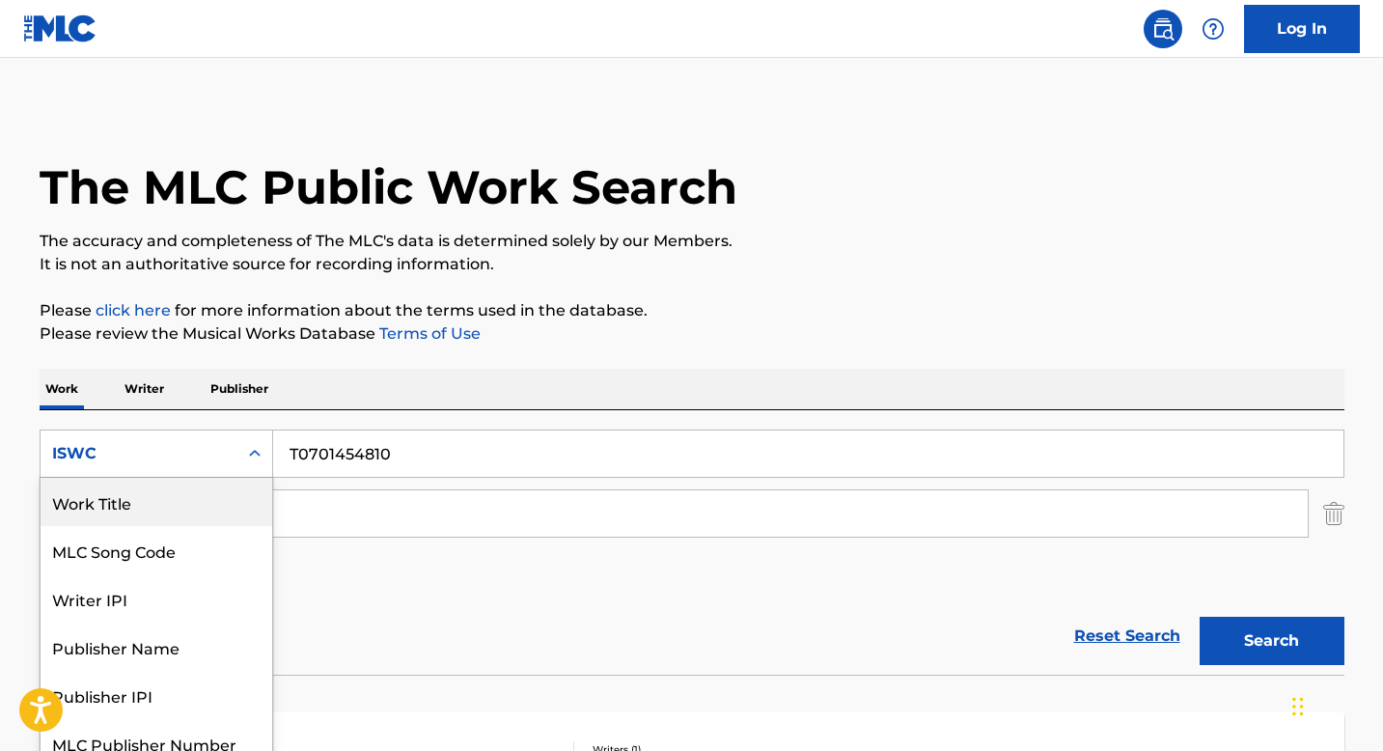
drag, startPoint x: 174, startPoint y: 515, endPoint x: 221, endPoint y: 489, distance: 54.0
click at [174, 515] on div "Work Title" at bounding box center [157, 502] width 232 height 48
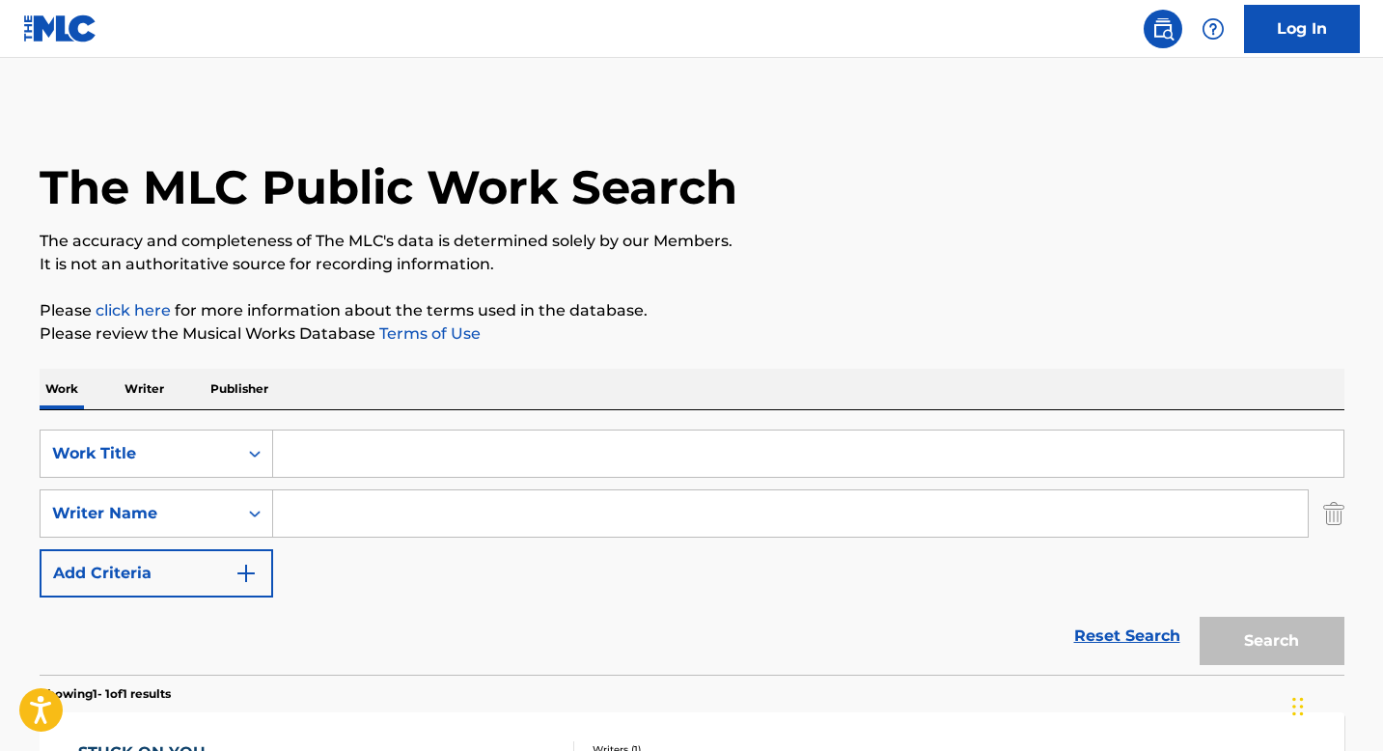
click at [304, 455] on input "Search Form" at bounding box center [808, 453] width 1070 height 46
paste input "PJL"
type input "PJL"
click at [1234, 633] on button "Search" at bounding box center [1272, 641] width 145 height 48
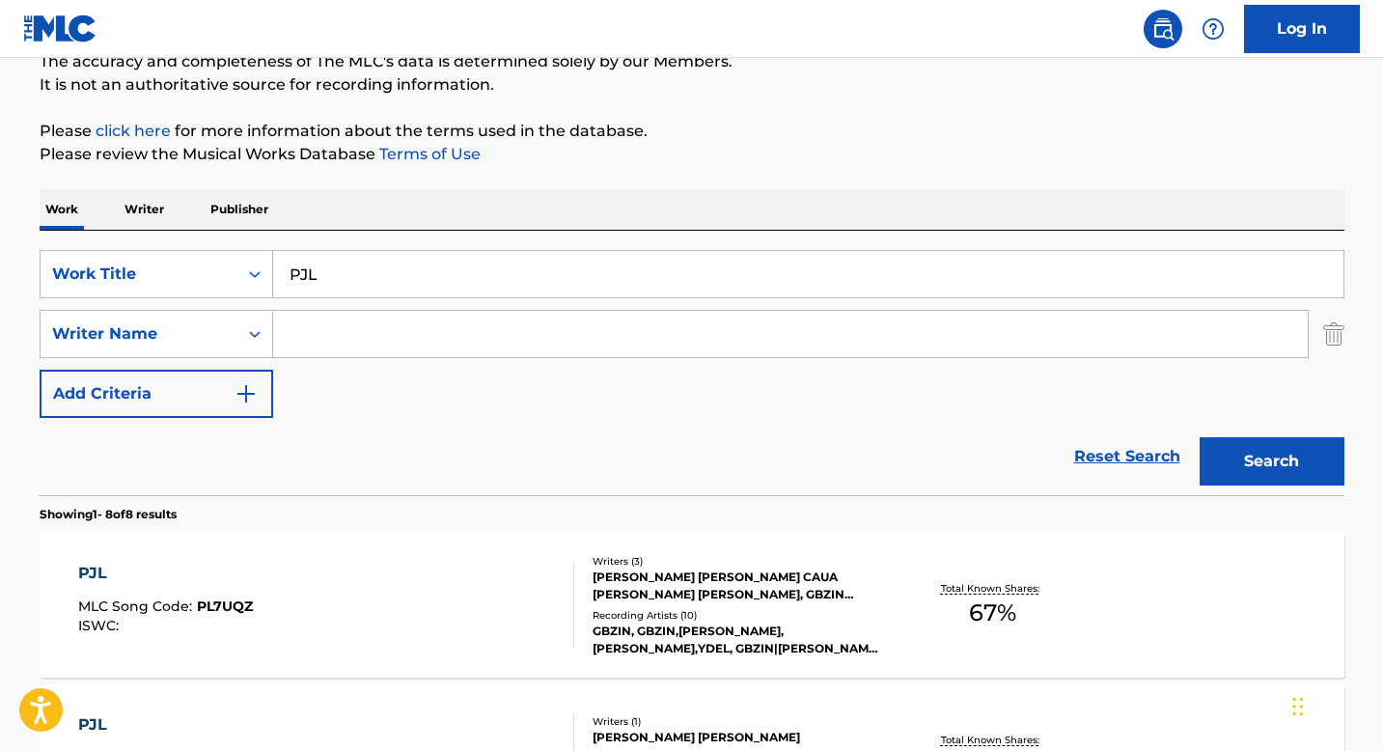
scroll to position [214, 0]
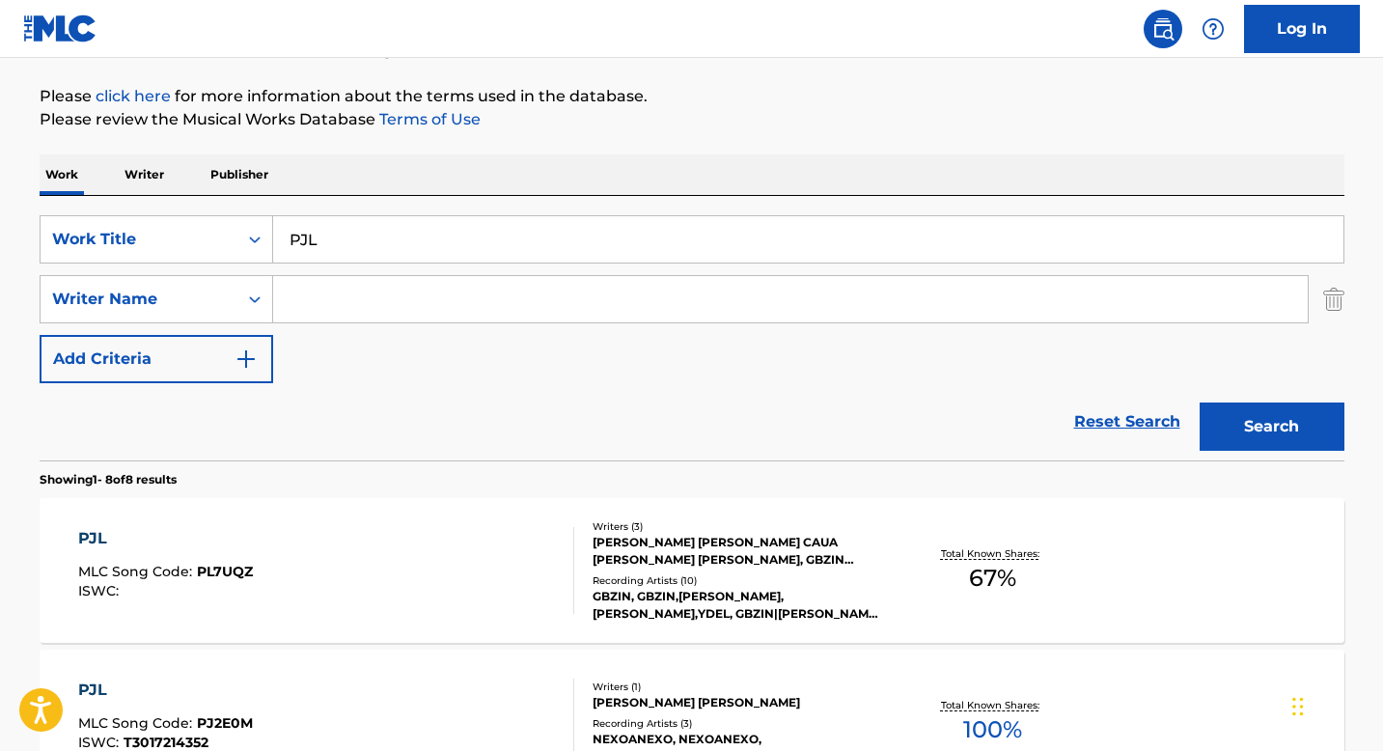
click at [355, 317] on input "Search Form" at bounding box center [790, 299] width 1034 height 46
paste input "[PERSON_NAME]"
type input "[PERSON_NAME]"
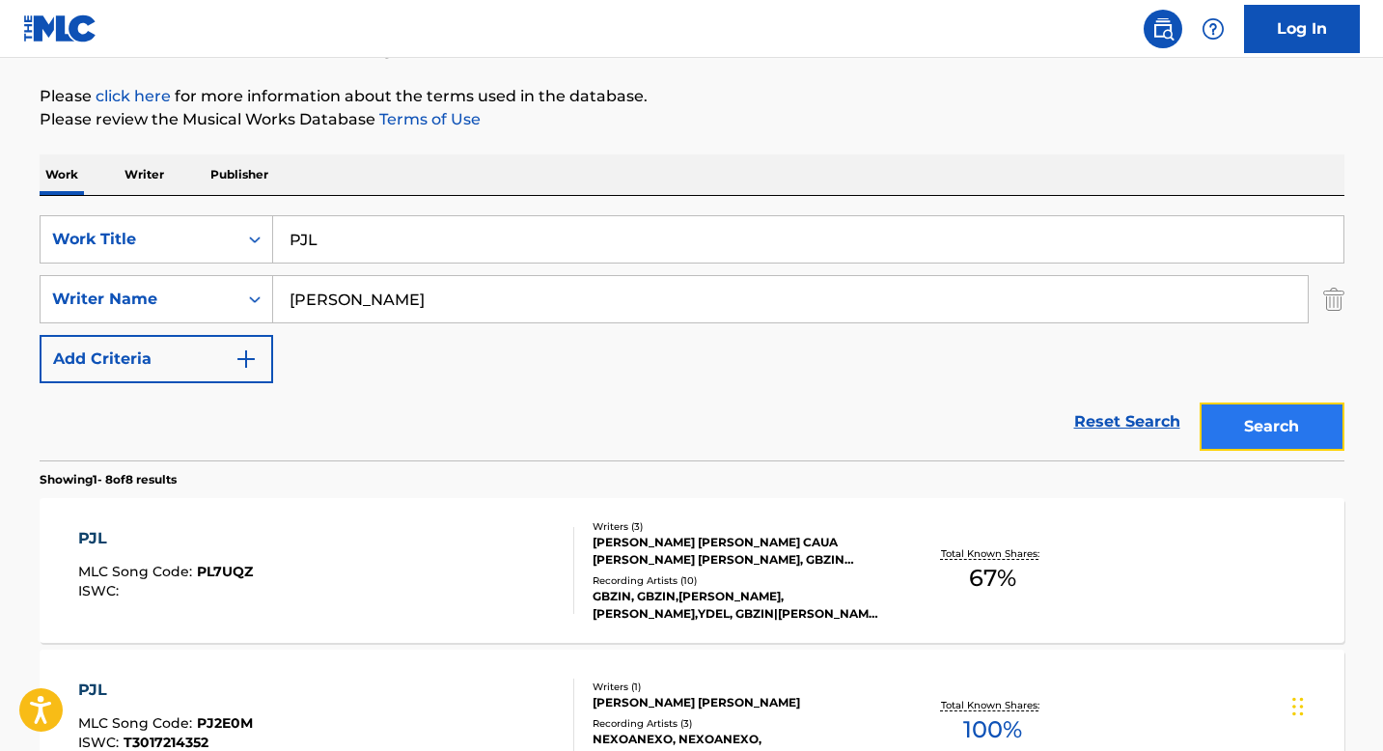
click at [1287, 429] on button "Search" at bounding box center [1272, 426] width 145 height 48
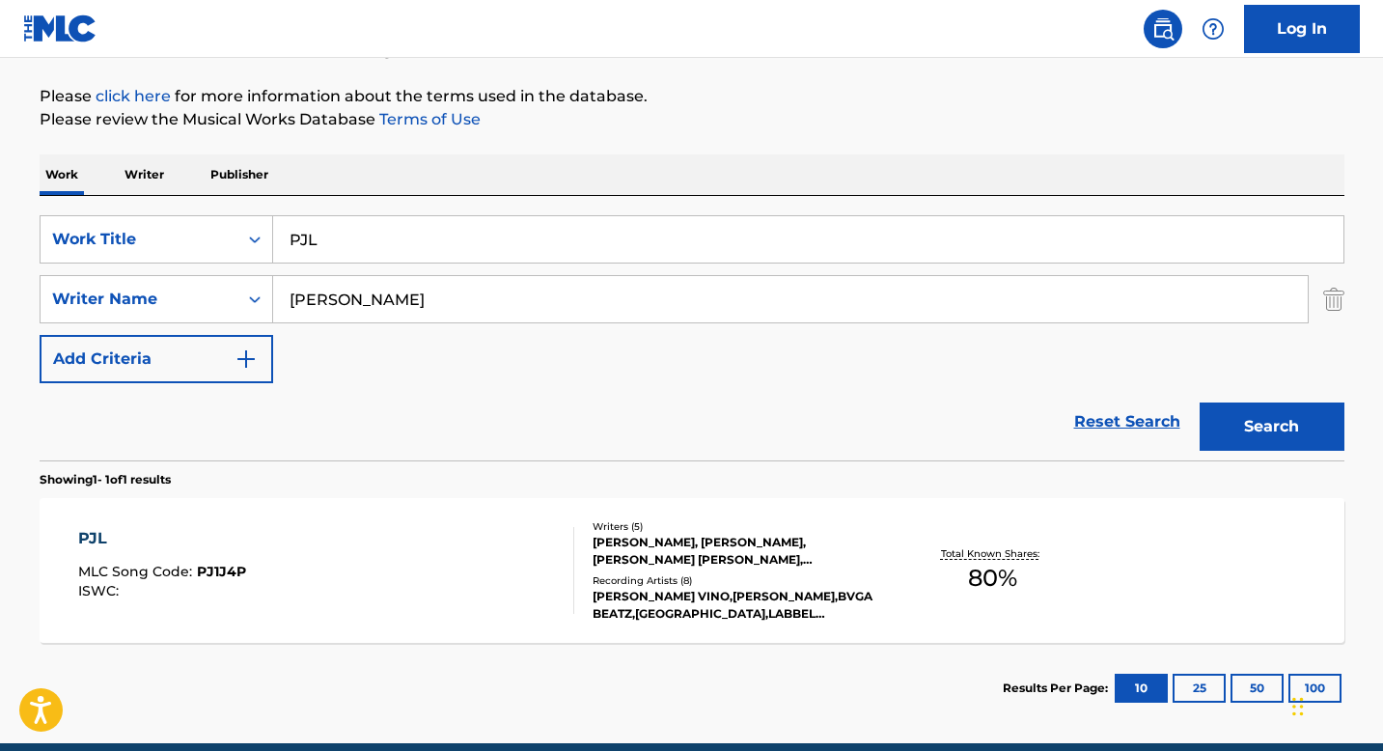
click at [669, 526] on div "Writers ( 5 )" at bounding box center [738, 526] width 291 height 14
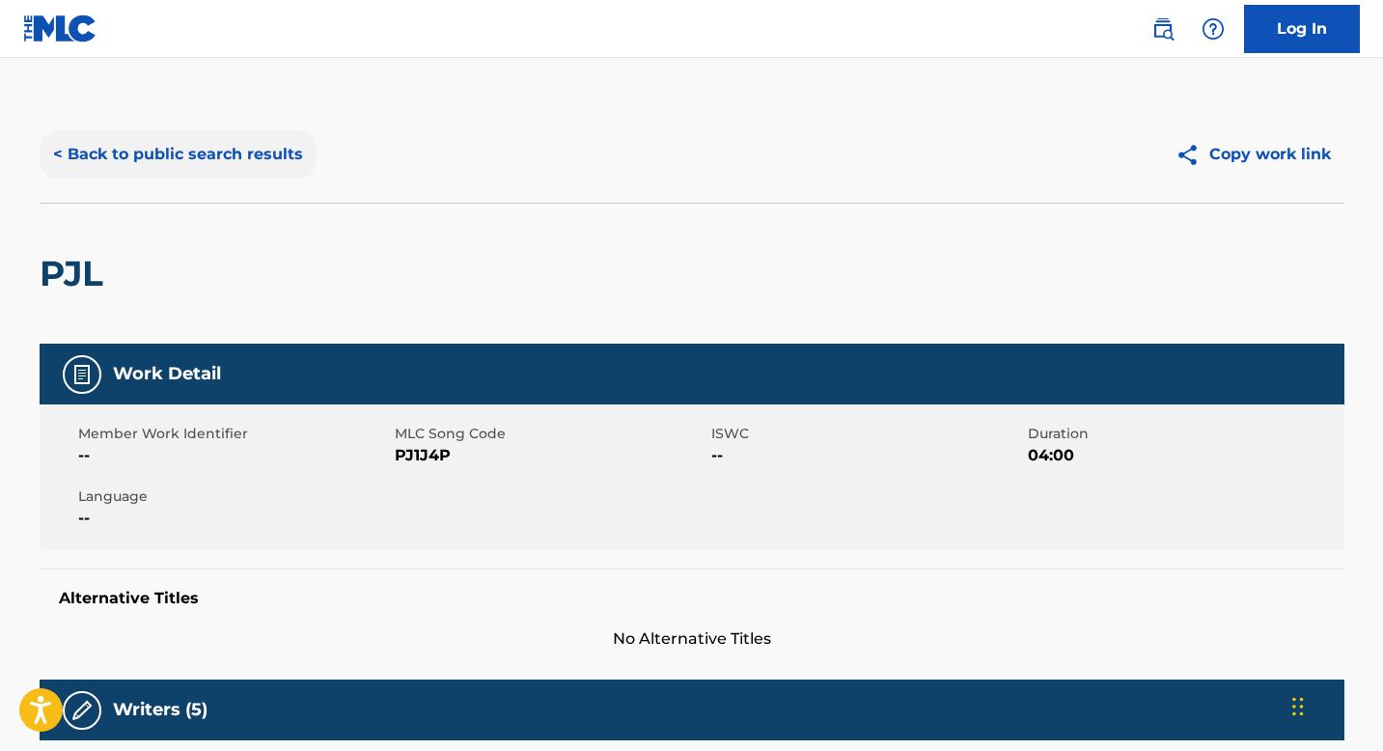
click at [171, 160] on button "< Back to public search results" at bounding box center [178, 154] width 277 height 48
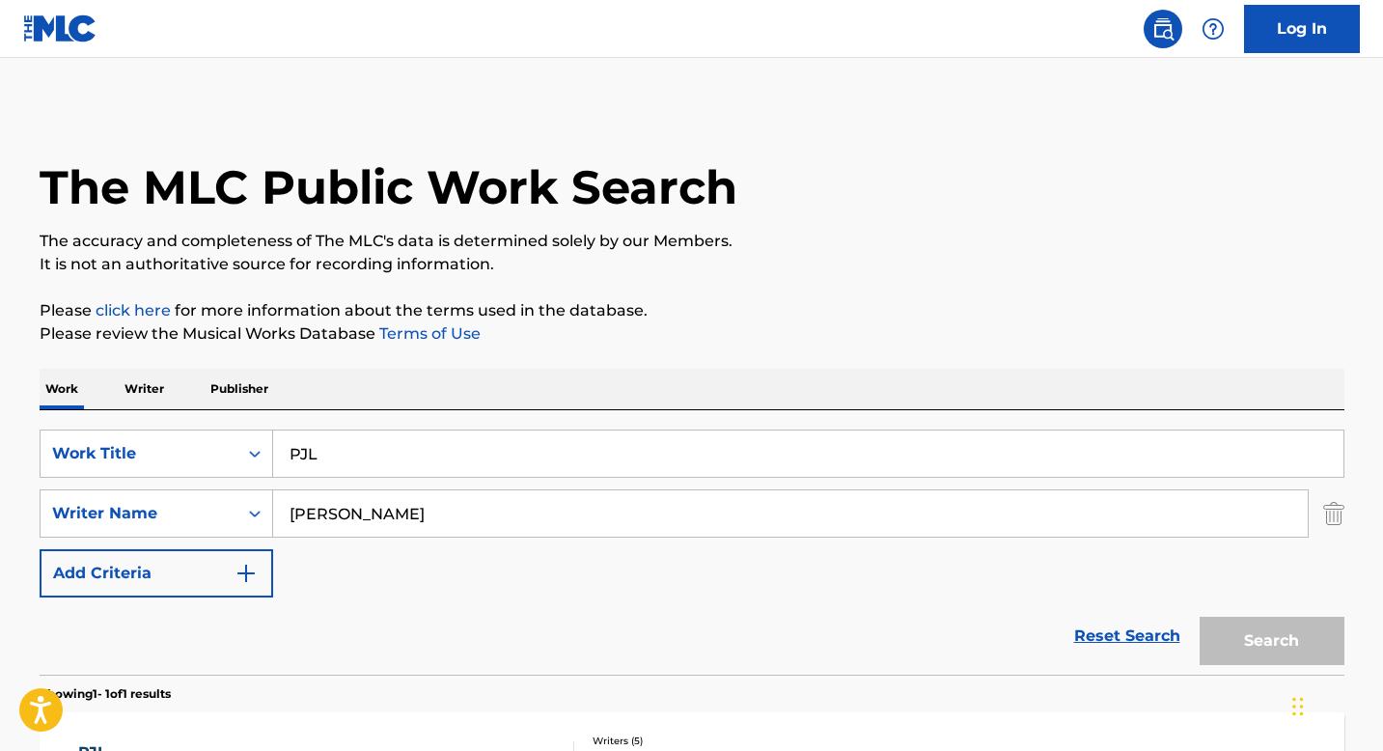
scroll to position [189, 0]
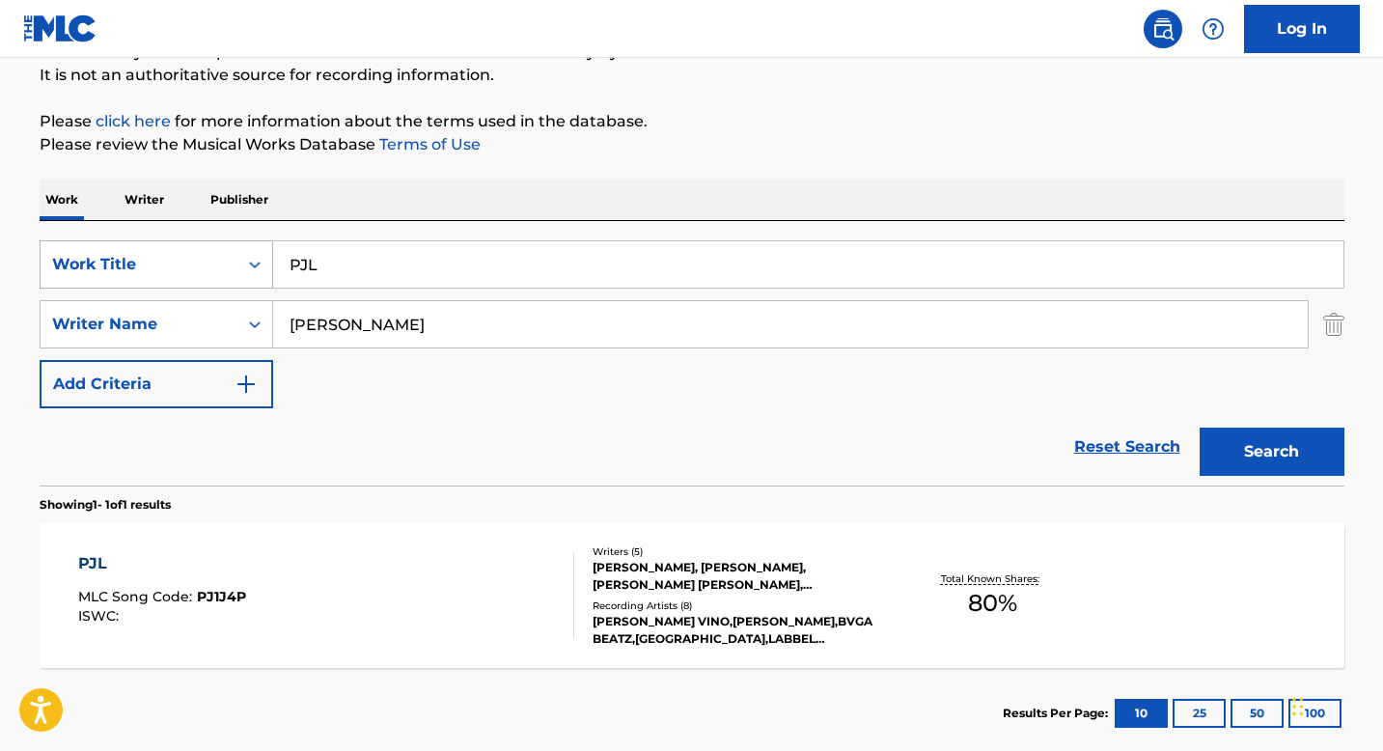
click at [240, 256] on div "Search Form" at bounding box center [254, 264] width 35 height 35
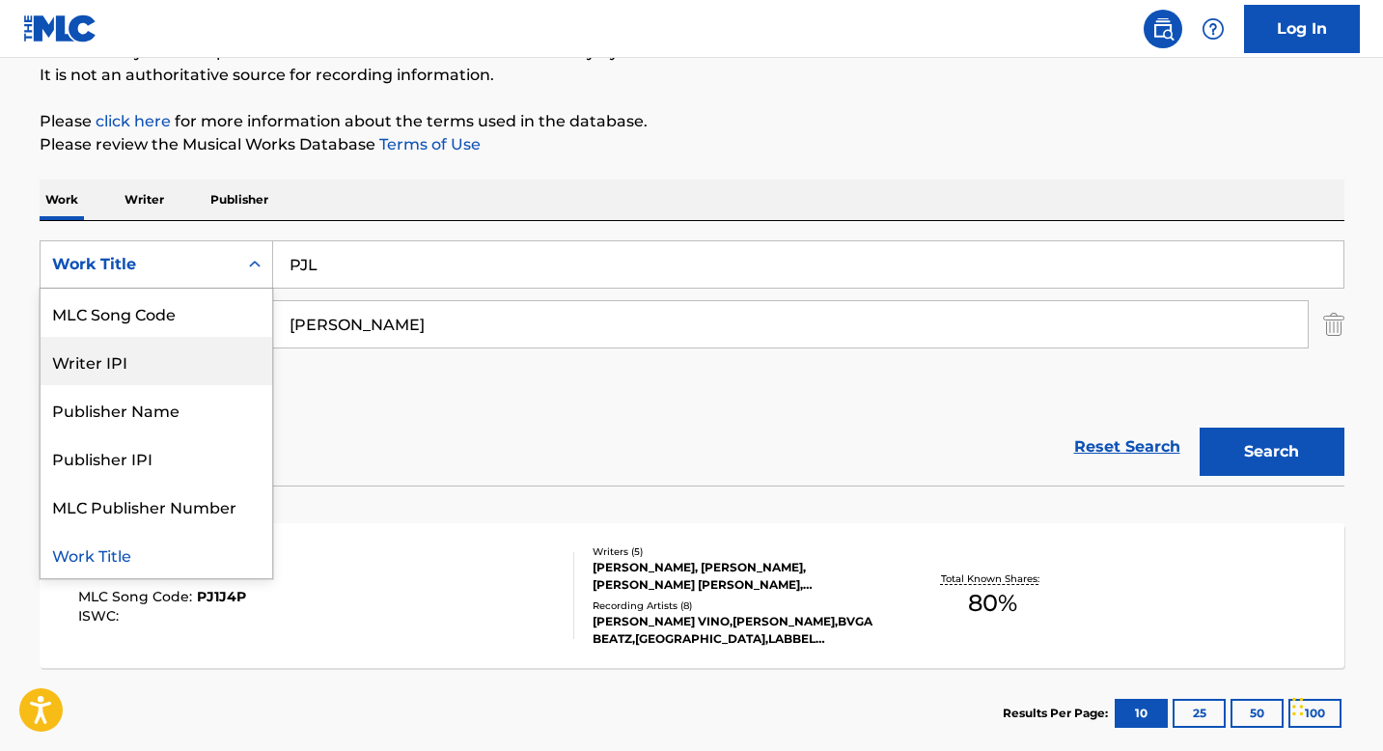
scroll to position [0, 0]
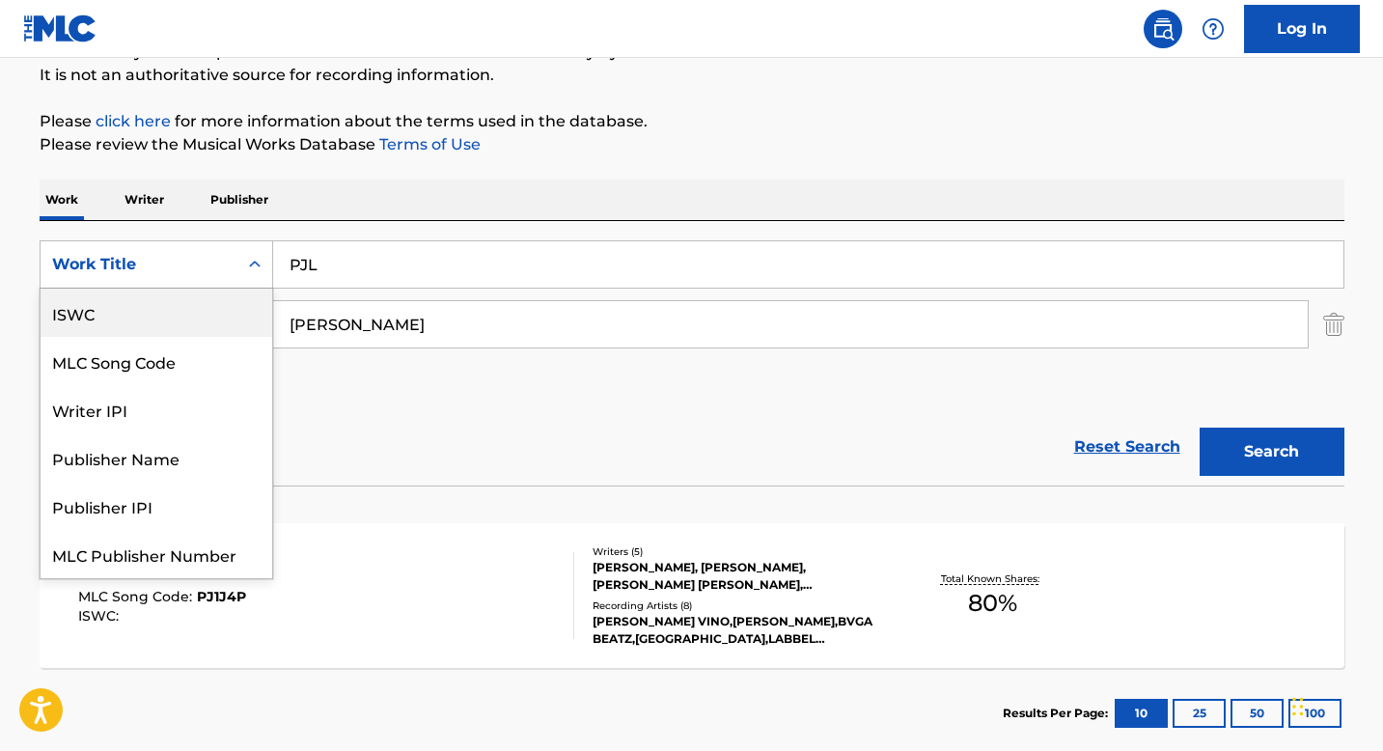
drag, startPoint x: 132, startPoint y: 324, endPoint x: 147, endPoint y: 322, distance: 14.6
click at [132, 323] on div "ISWC" at bounding box center [157, 313] width 232 height 48
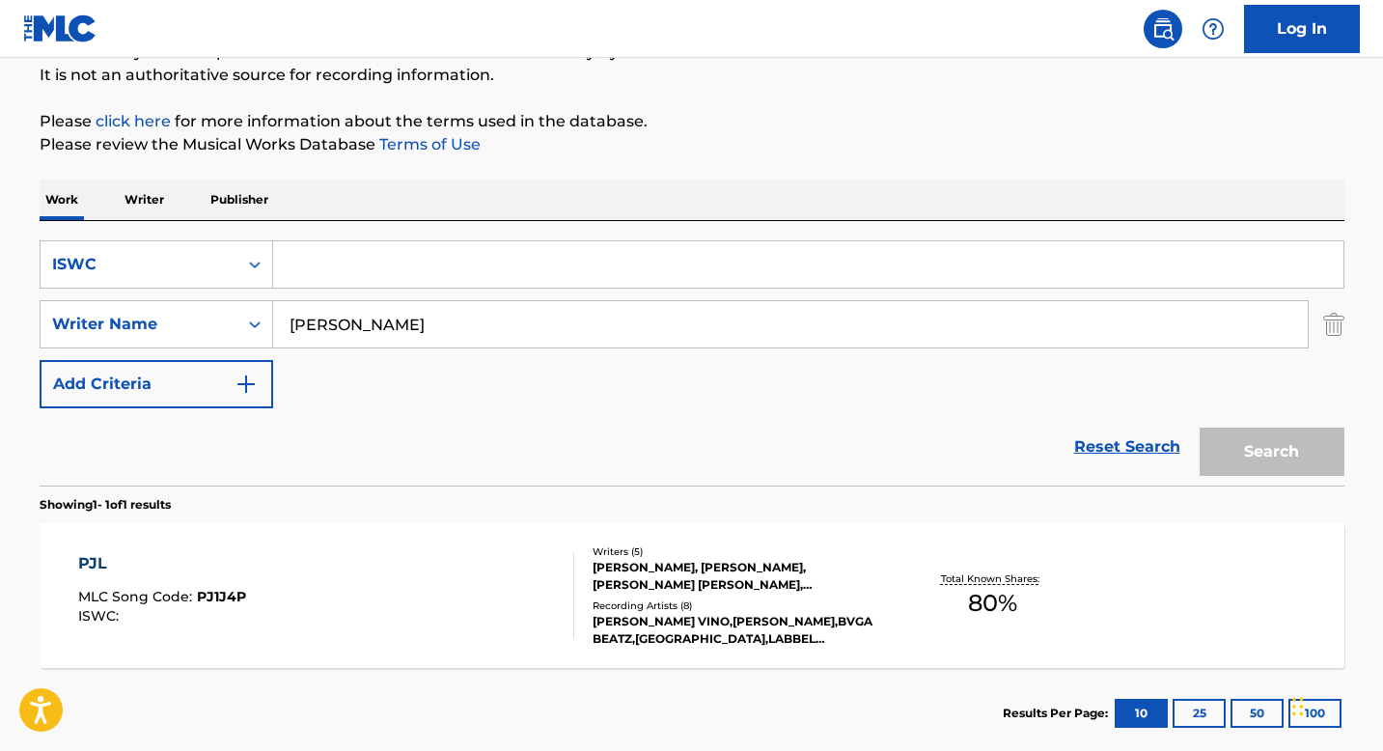
click at [328, 322] on input "[PERSON_NAME]" at bounding box center [790, 324] width 1034 height 46
click at [329, 256] on input "Search Form" at bounding box center [808, 264] width 1070 height 46
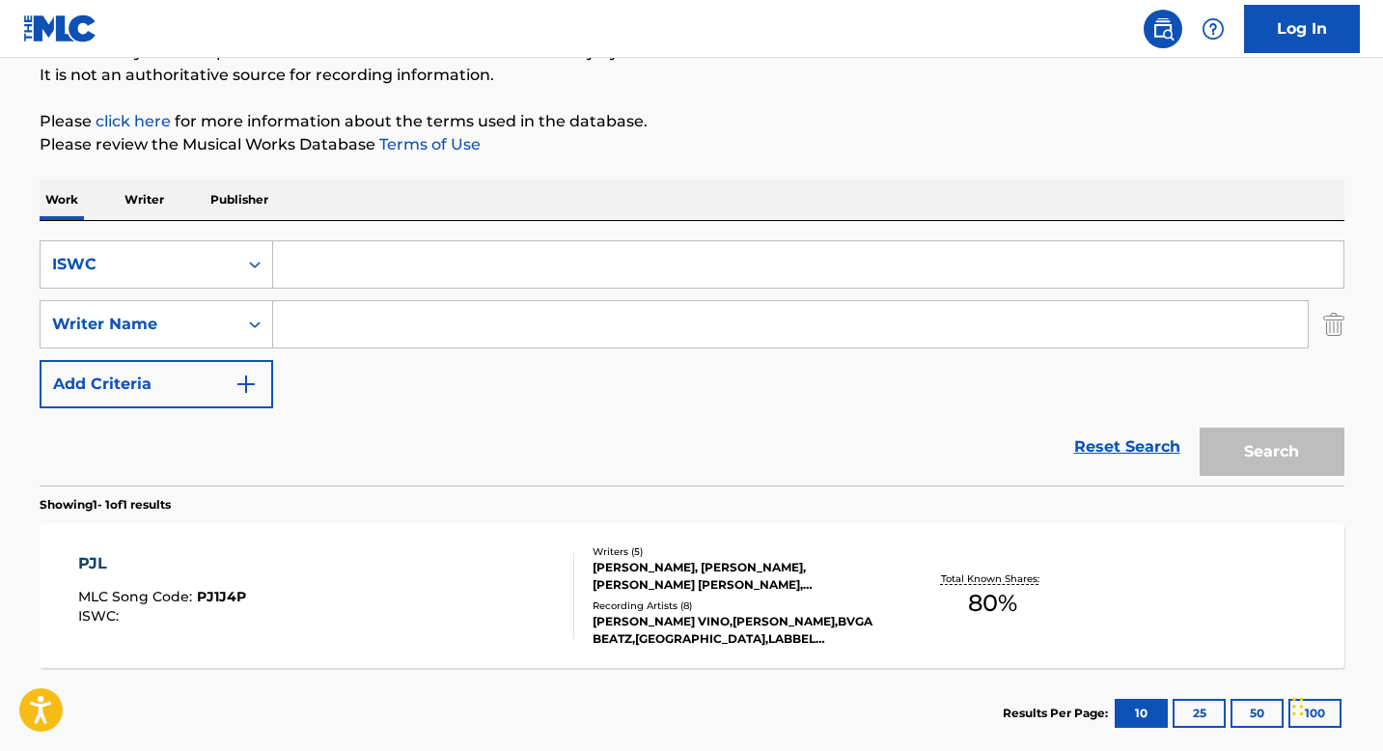
paste input "T0710703368"
type input "T0710703368"
click at [1227, 445] on button "Search" at bounding box center [1272, 452] width 145 height 48
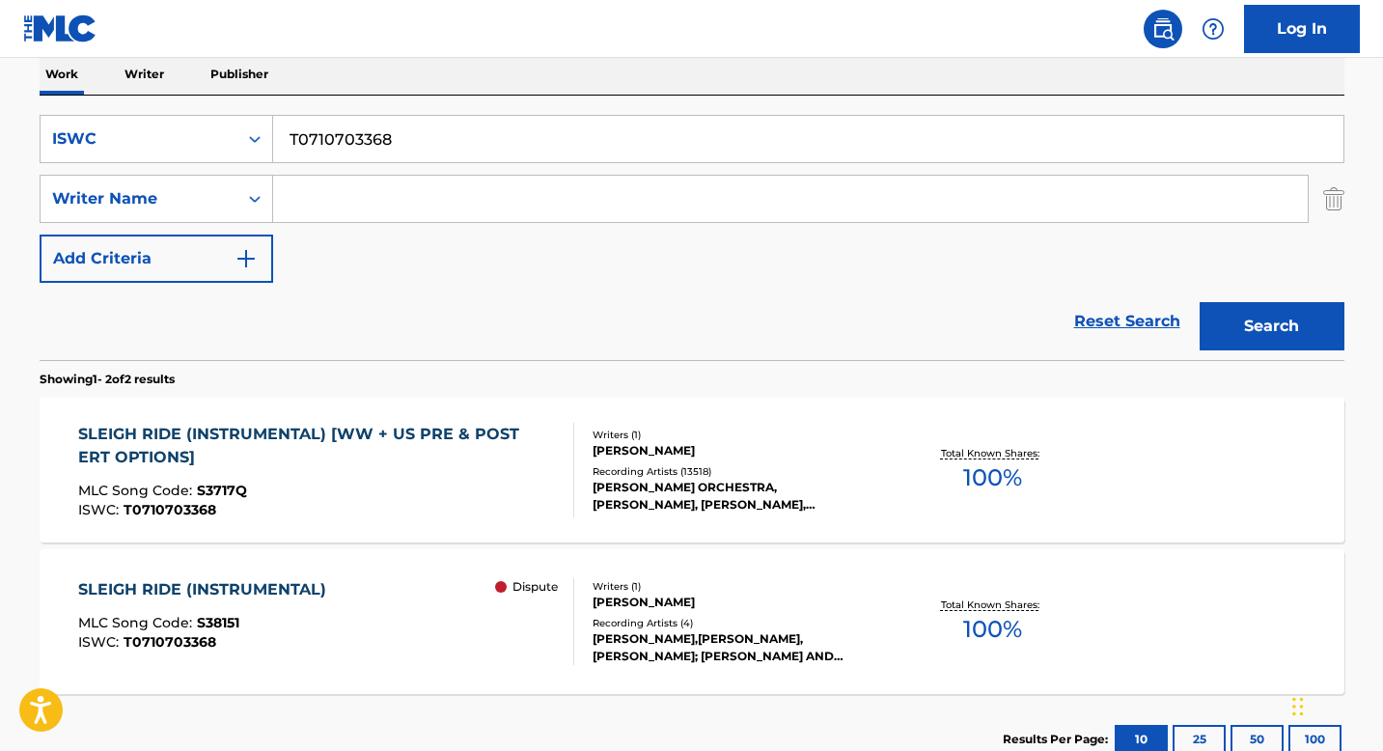
scroll to position [333, 0]
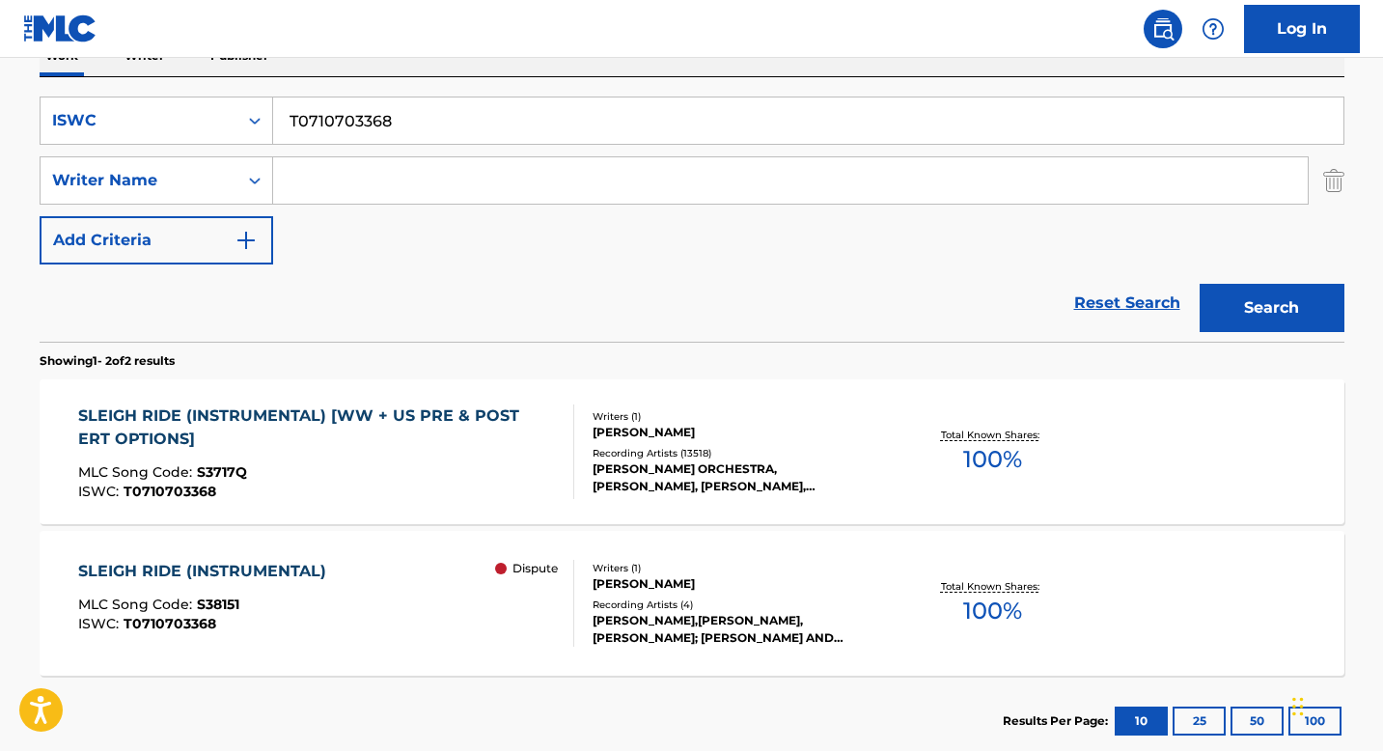
click at [608, 460] on div "[PERSON_NAME] ORCHESTRA, [PERSON_NAME], [PERSON_NAME], [PERSON_NAME], [PERSON_N…" at bounding box center [738, 477] width 291 height 35
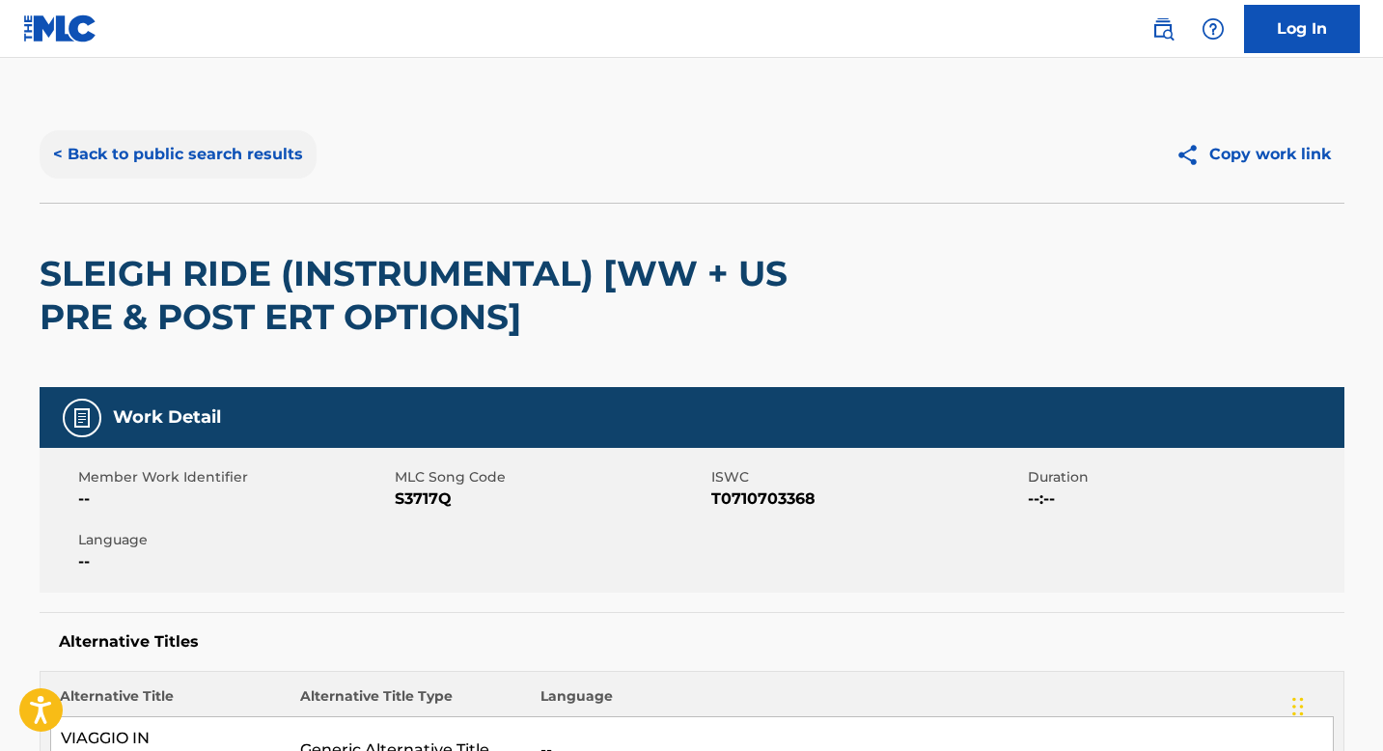
click at [201, 161] on button "< Back to public search results" at bounding box center [178, 154] width 277 height 48
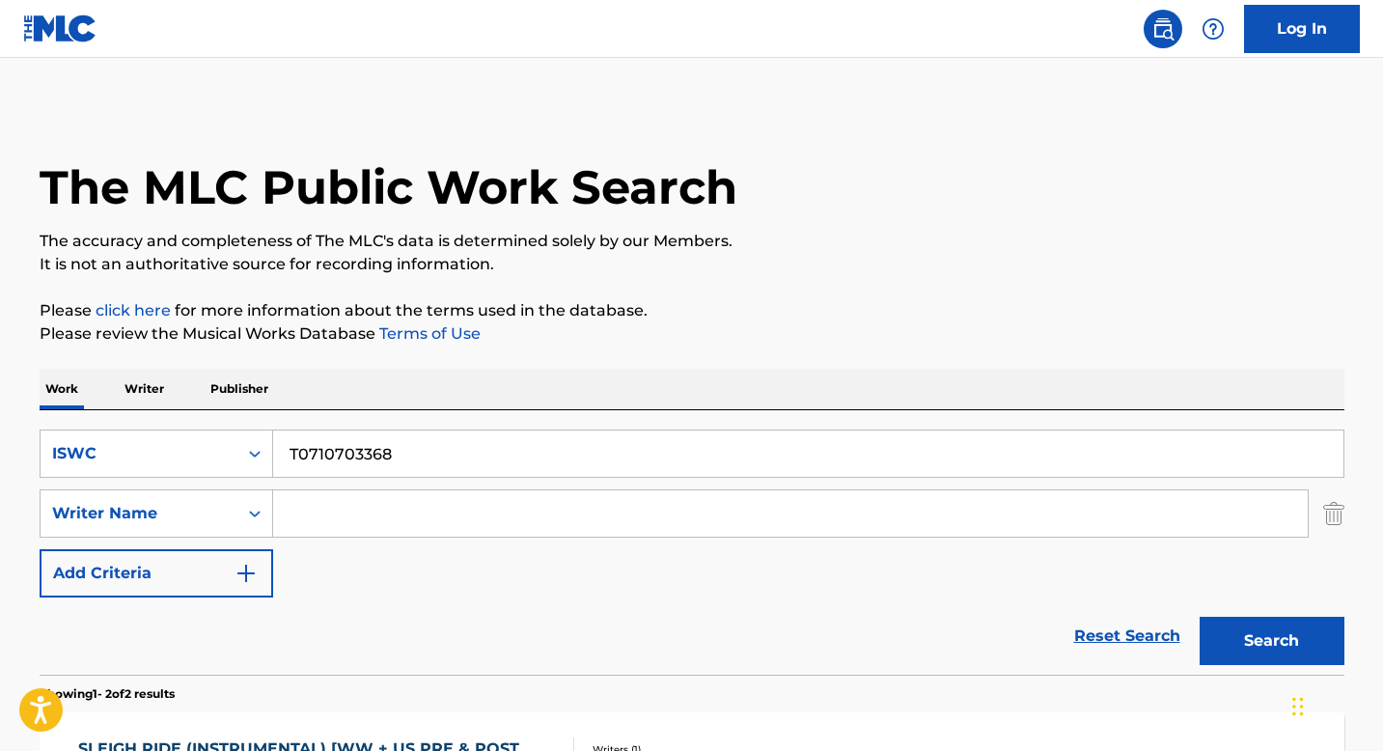
scroll to position [333, 0]
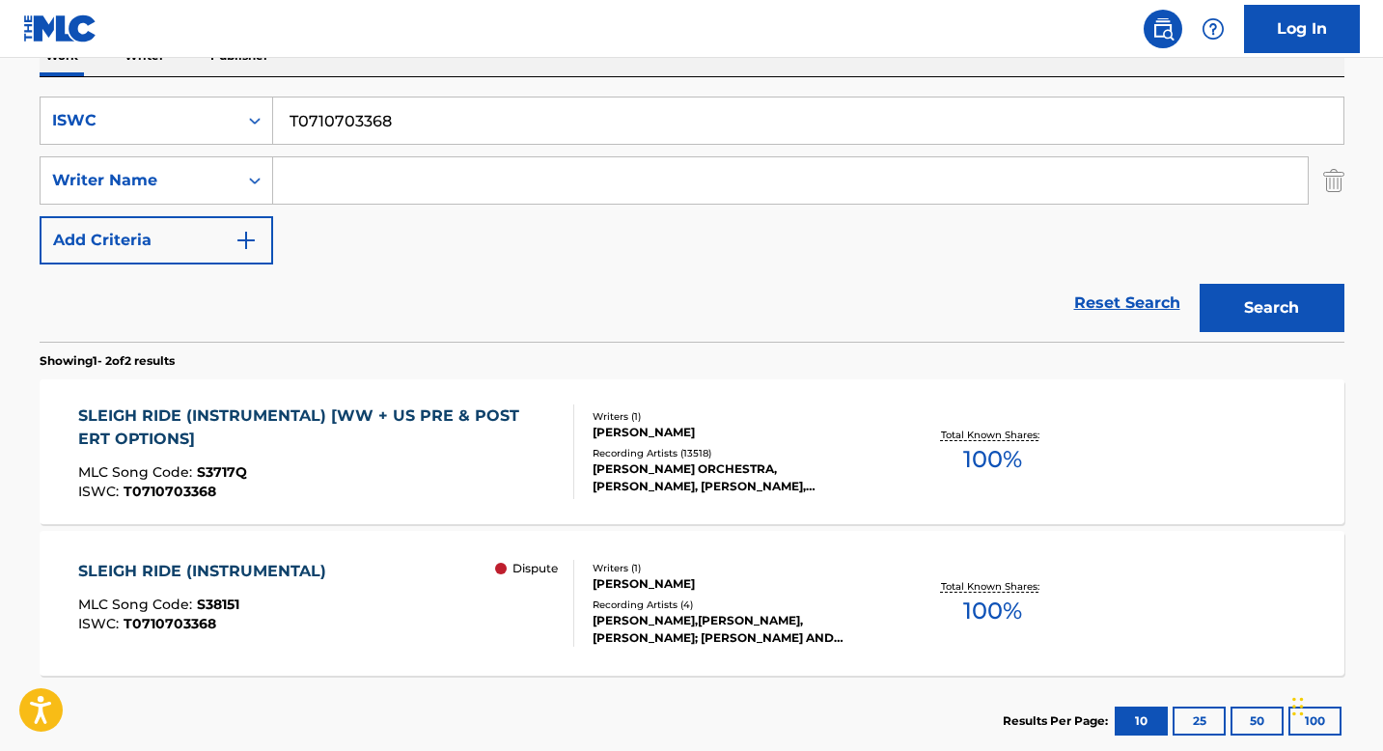
click at [377, 138] on input "T0710703368" at bounding box center [808, 120] width 1070 height 46
paste input "00767903"
type input "T0700767903"
click at [1291, 312] on button "Search" at bounding box center [1272, 308] width 145 height 48
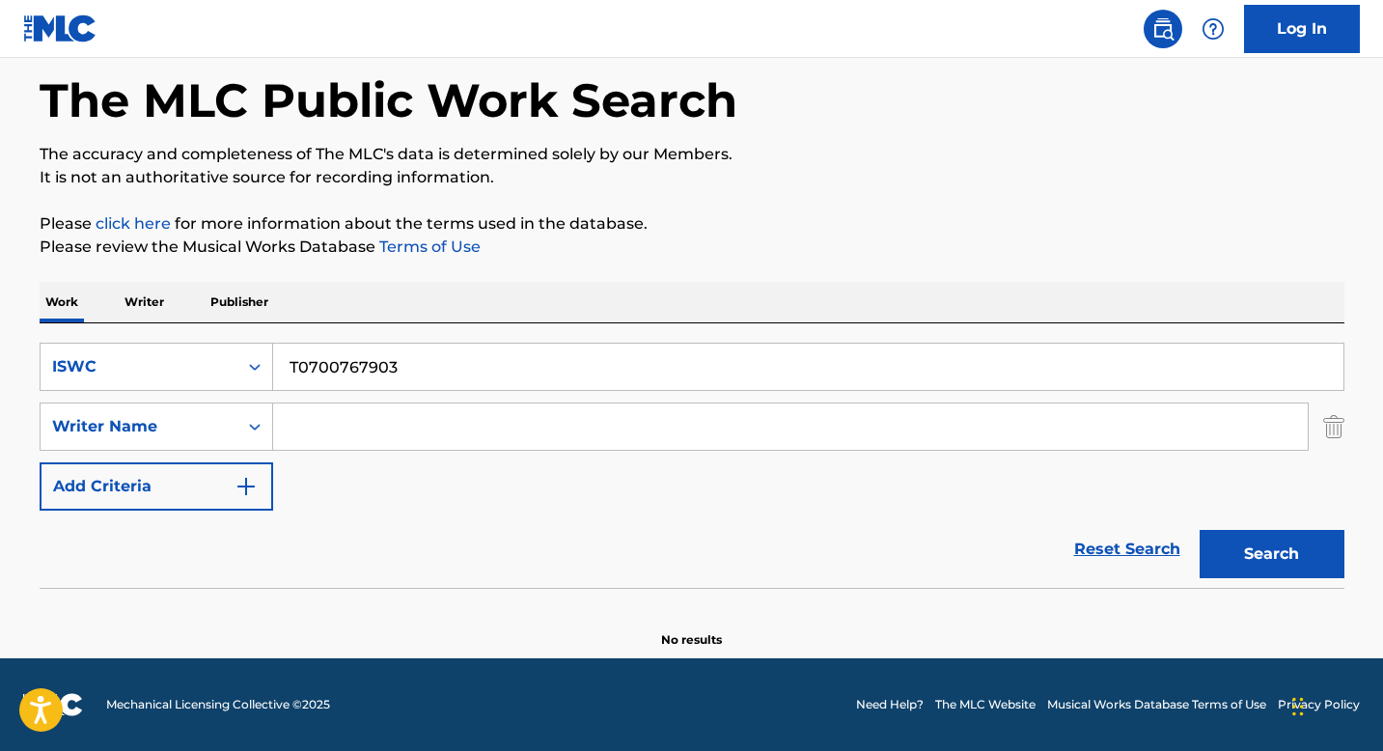
scroll to position [87, 0]
click at [1253, 538] on button "Search" at bounding box center [1272, 554] width 145 height 48
click at [249, 372] on icon "Search Form" at bounding box center [254, 366] width 19 height 19
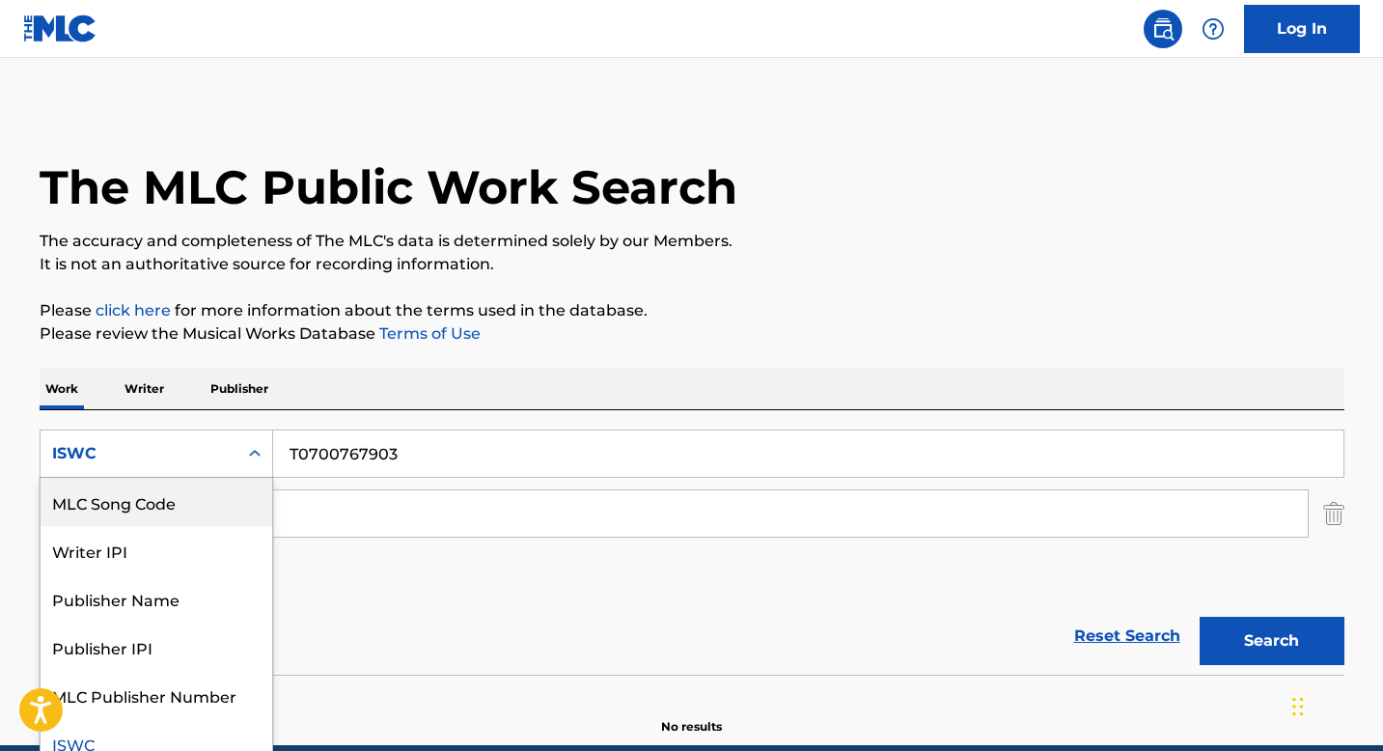
scroll to position [0, 0]
click at [156, 512] on div "Work Title" at bounding box center [157, 502] width 232 height 48
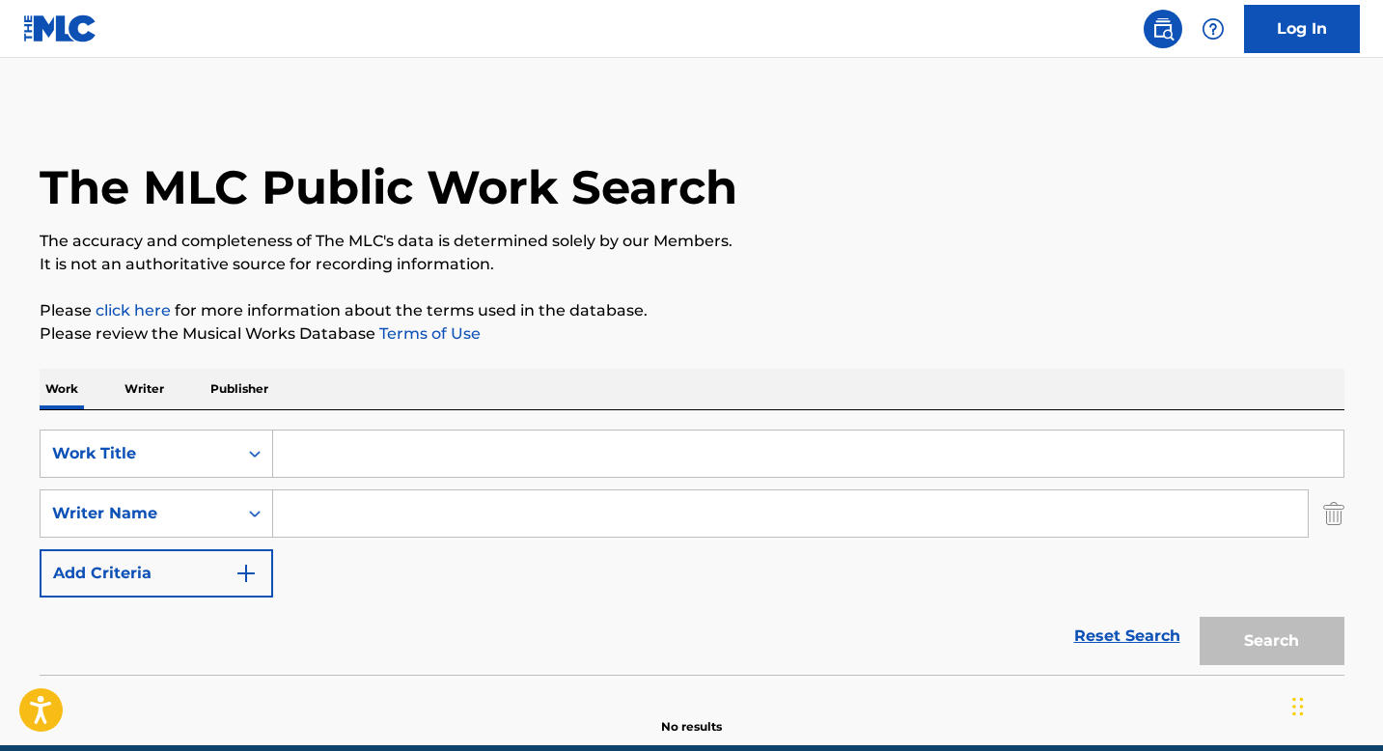
click at [303, 455] on input "Search Form" at bounding box center [808, 453] width 1070 height 46
paste input "'[GEOGRAPHIC_DATA][US_STATE]"
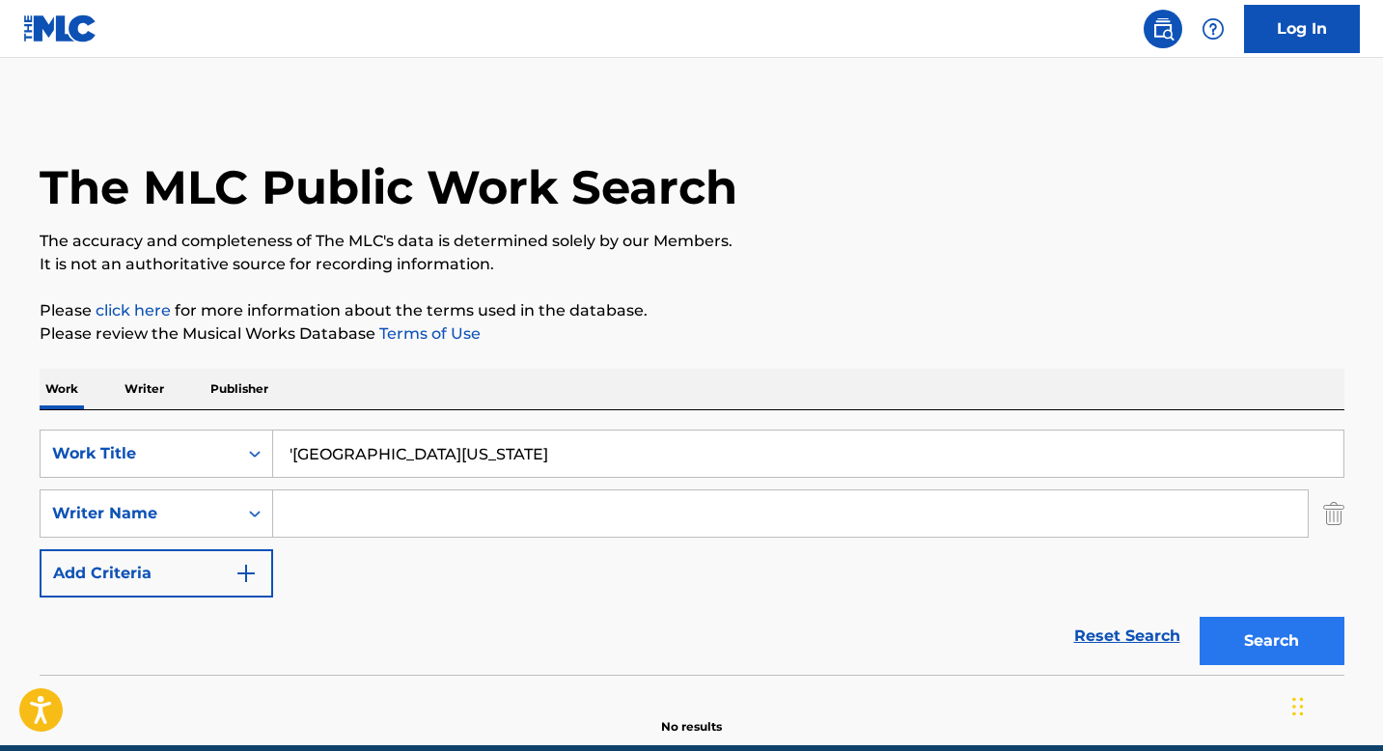
type input "'[GEOGRAPHIC_DATA][US_STATE]"
click at [1262, 628] on button "Search" at bounding box center [1272, 641] width 145 height 48
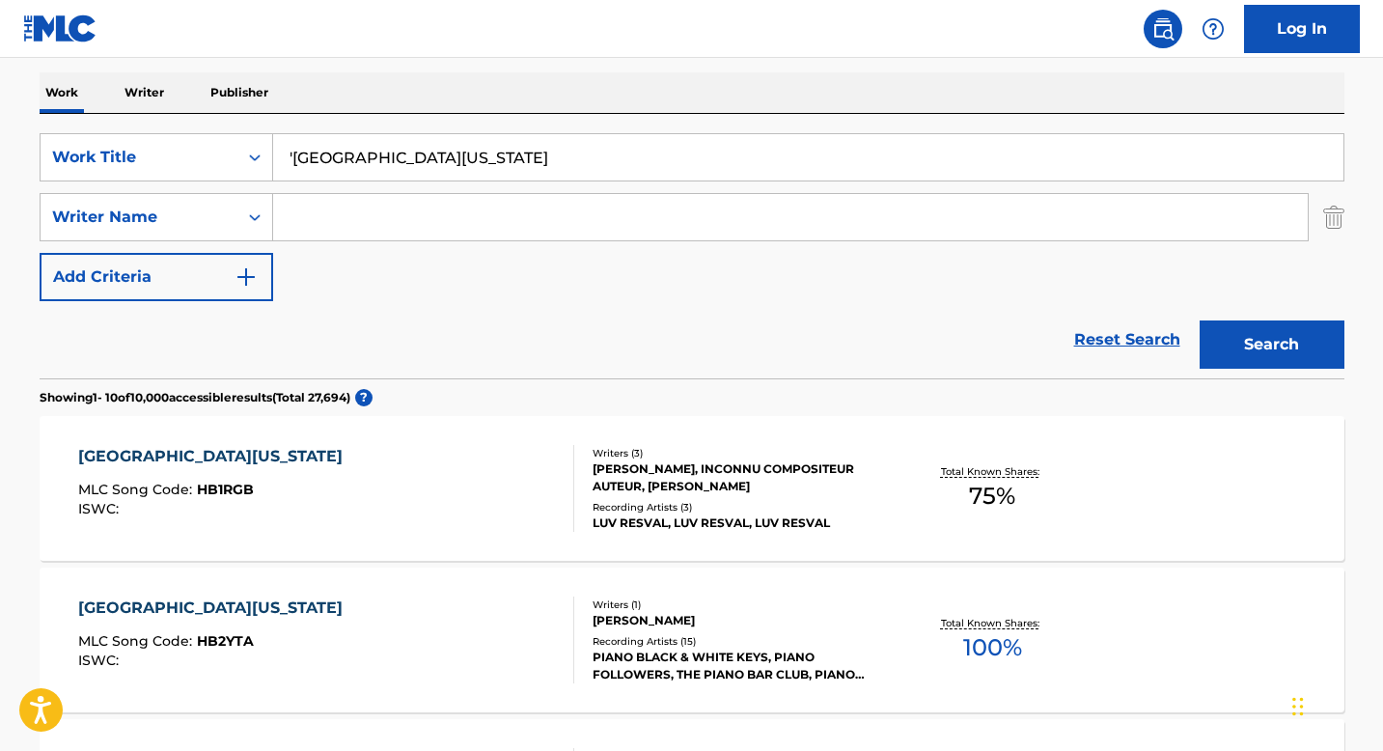
scroll to position [296, 0]
click at [358, 215] on input "Search Form" at bounding box center [790, 217] width 1034 height 46
paste input "[PERSON_NAME]"
type input "[PERSON_NAME]"
click at [292, 151] on input "'[GEOGRAPHIC_DATA][US_STATE]" at bounding box center [808, 157] width 1070 height 46
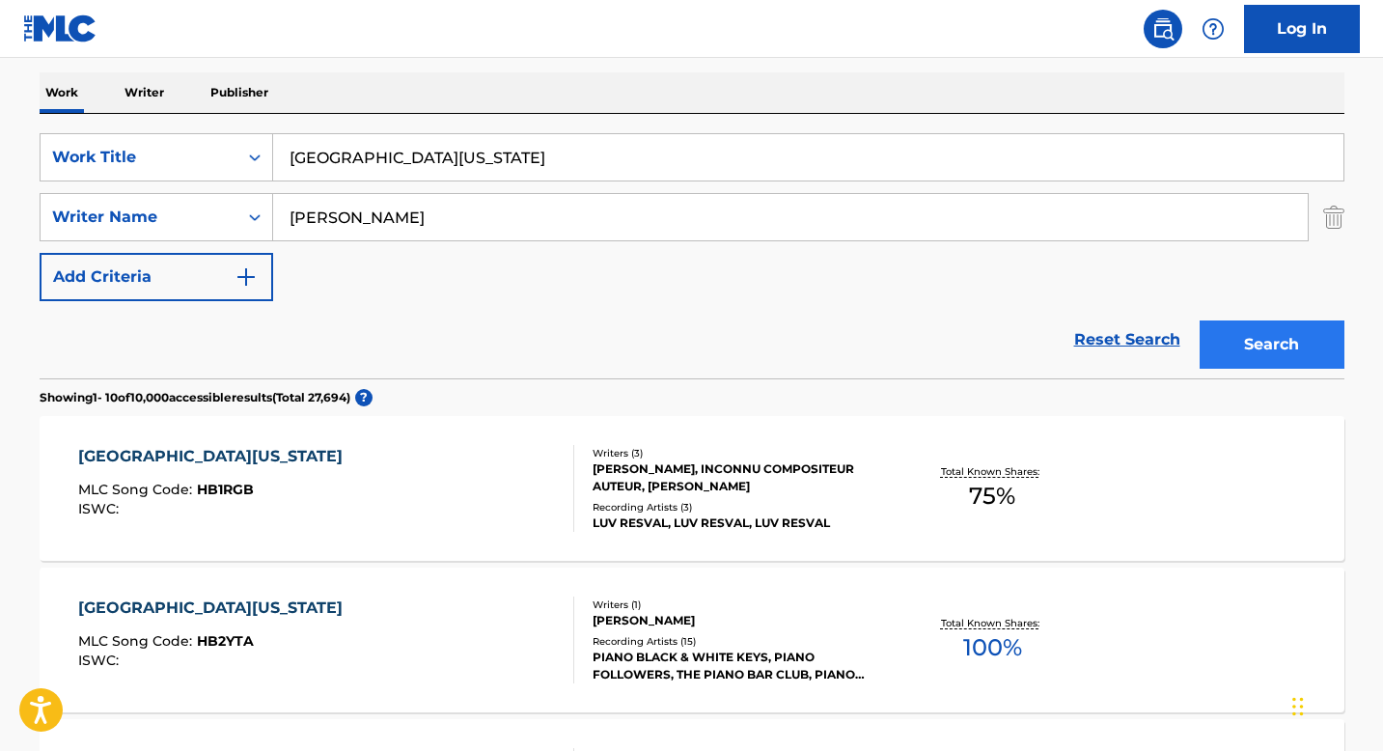
type input "[GEOGRAPHIC_DATA][US_STATE]"
click at [1254, 358] on button "Search" at bounding box center [1272, 344] width 145 height 48
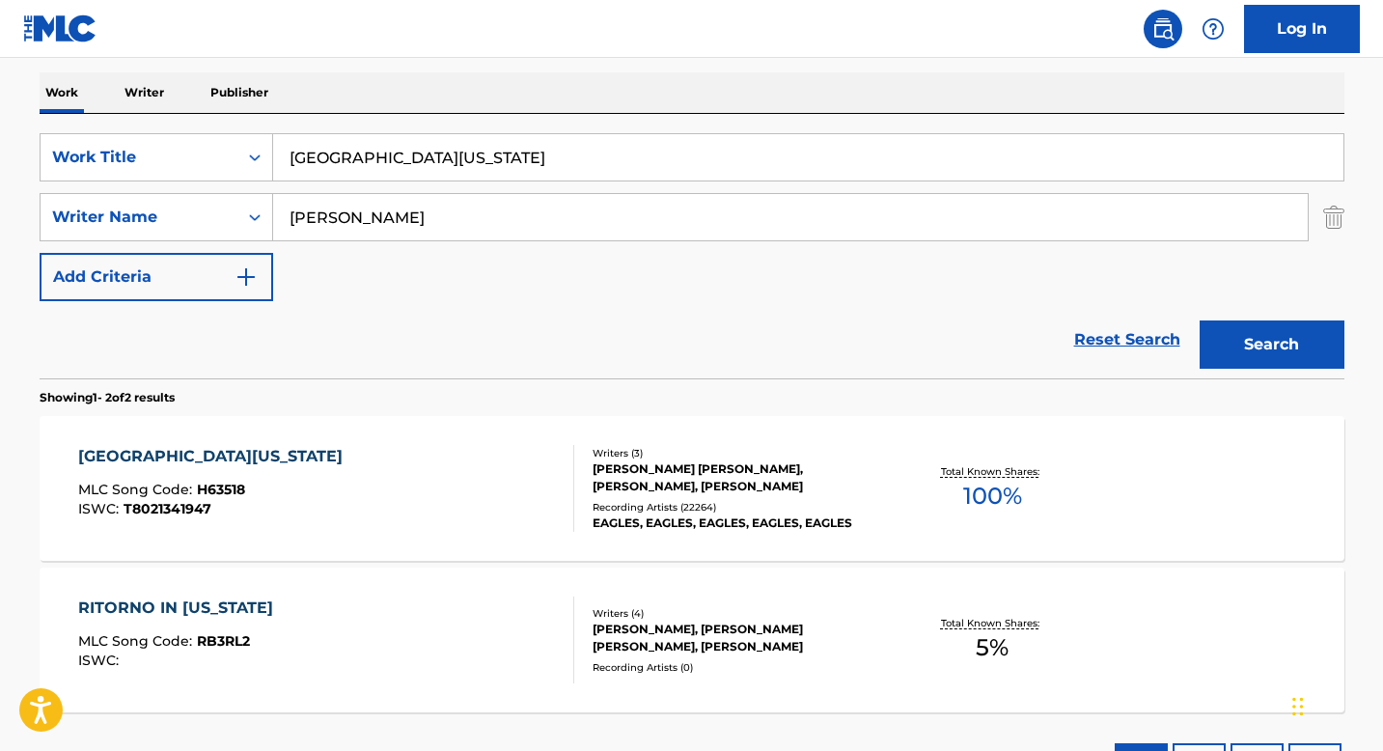
scroll to position [331, 0]
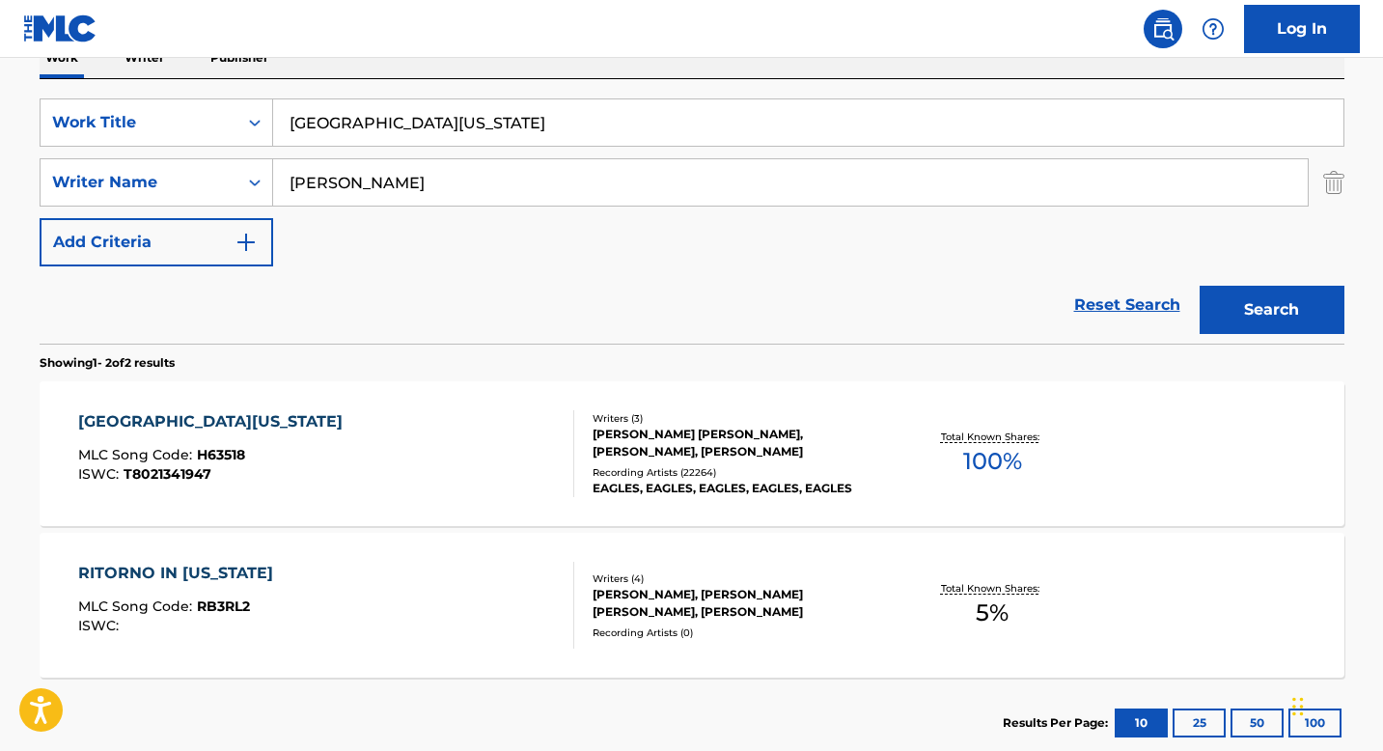
click at [616, 441] on div "[PERSON_NAME] [PERSON_NAME], [PERSON_NAME], [PERSON_NAME]" at bounding box center [738, 443] width 291 height 35
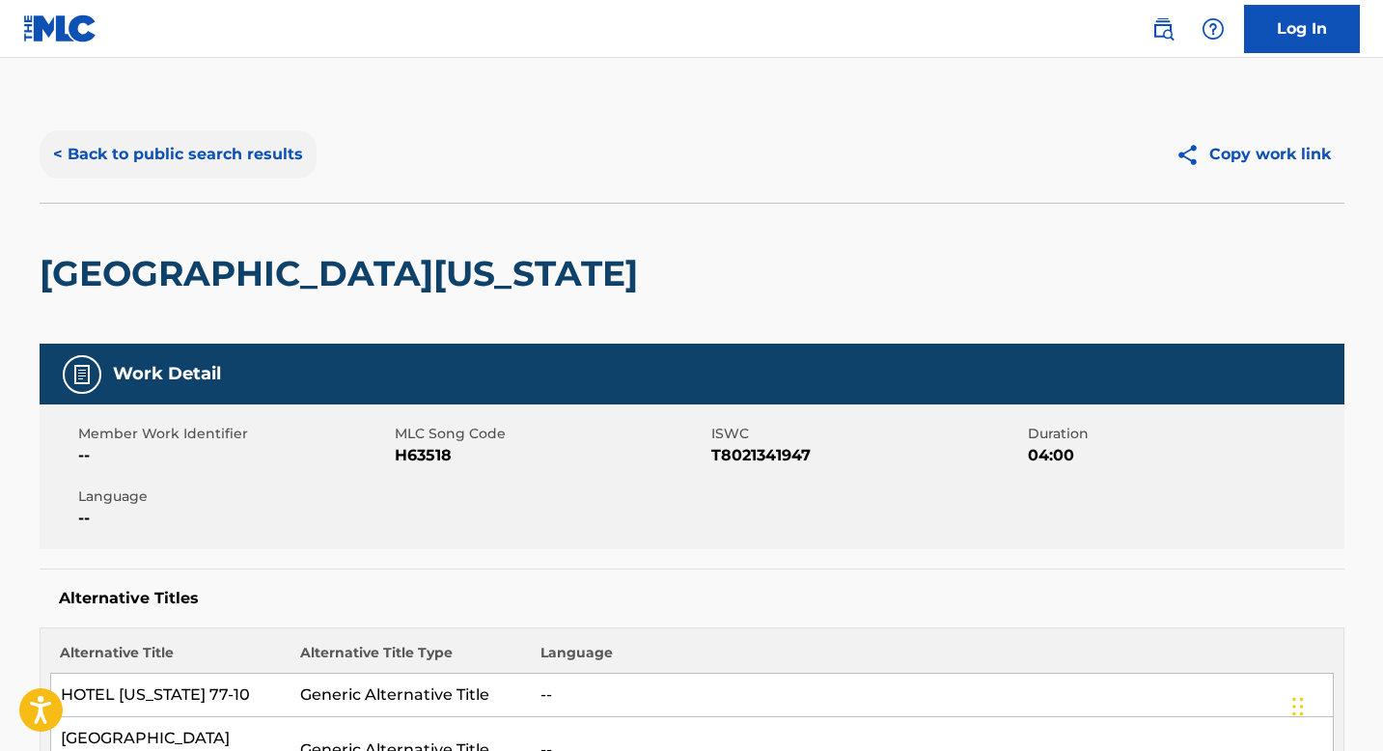
click at [217, 170] on button "< Back to public search results" at bounding box center [178, 154] width 277 height 48
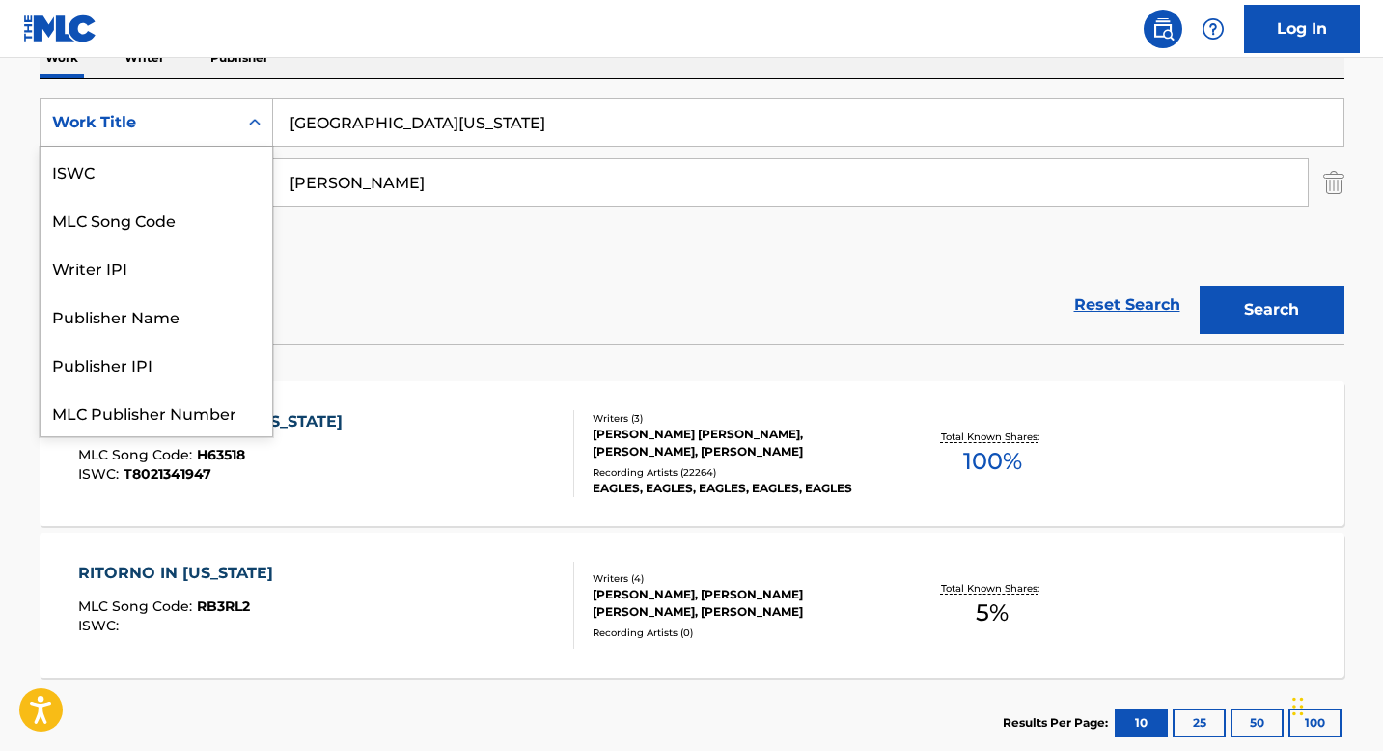
click at [253, 131] on icon "Search Form" at bounding box center [254, 122] width 19 height 19
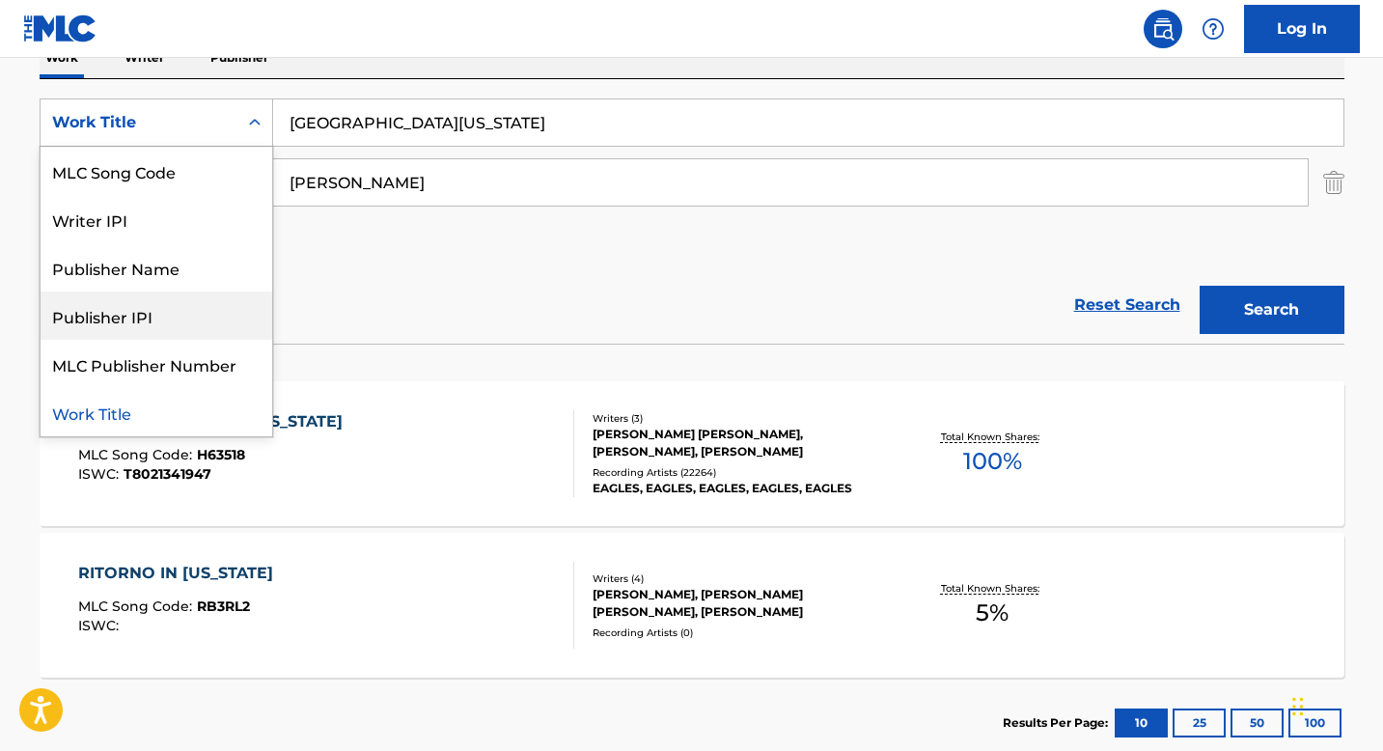
scroll to position [0, 0]
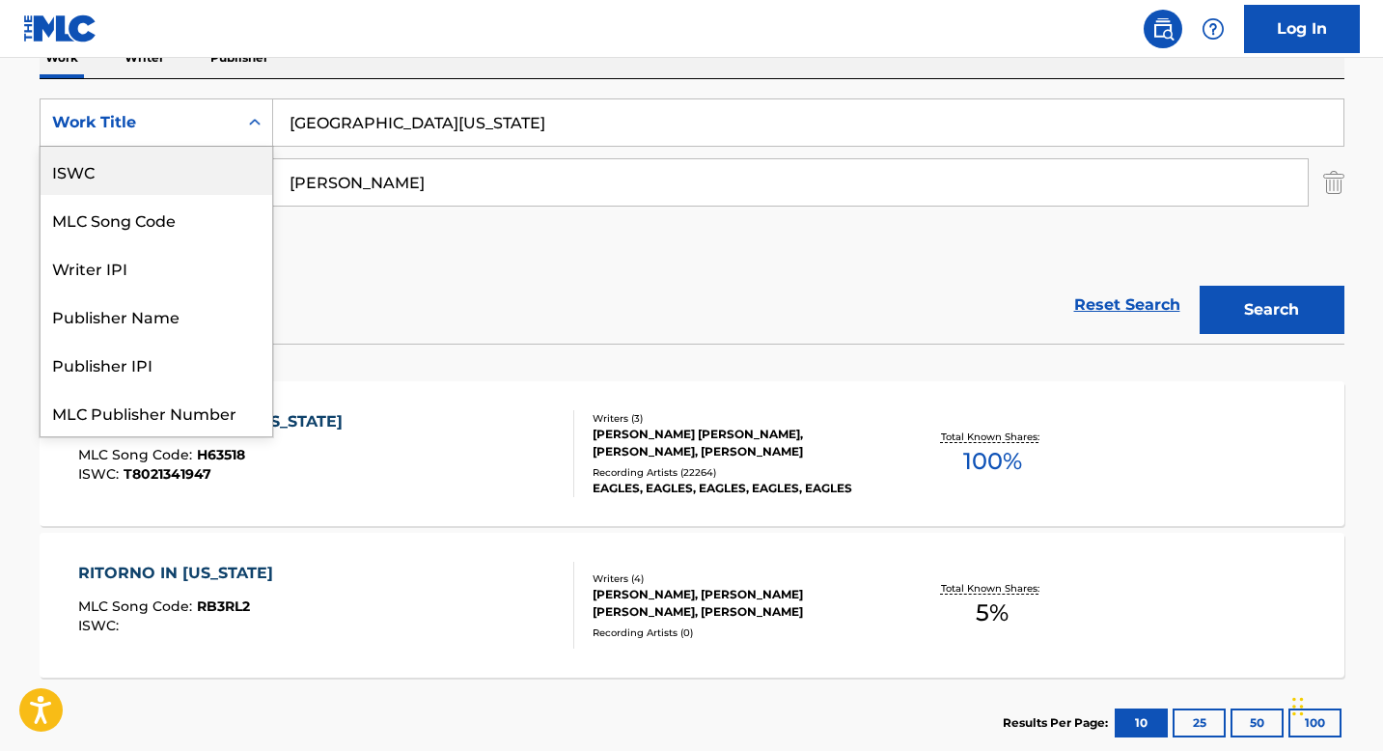
click at [139, 171] on div "ISWC" at bounding box center [157, 171] width 232 height 48
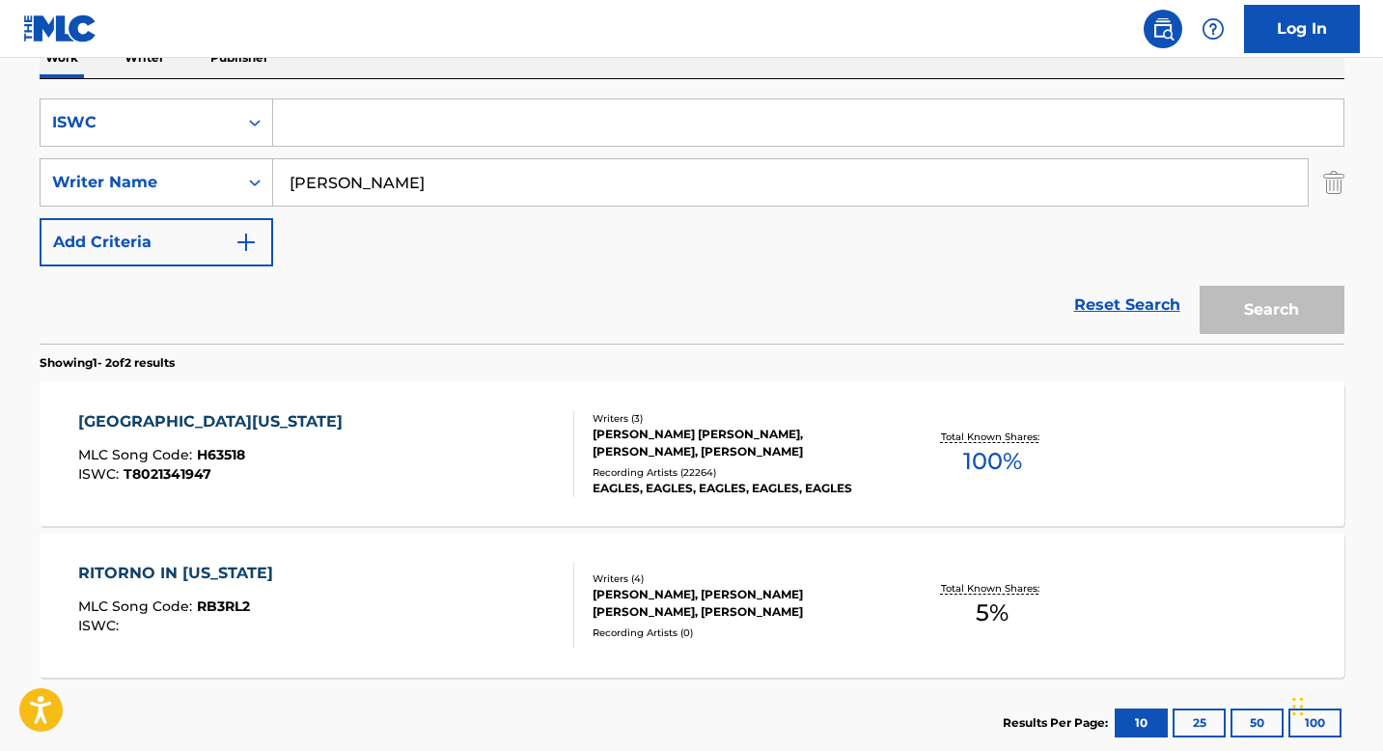
click at [312, 188] on input "[PERSON_NAME]" at bounding box center [790, 182] width 1034 height 46
click at [313, 188] on input "[PERSON_NAME]" at bounding box center [790, 182] width 1034 height 46
click at [337, 126] on input "Search Form" at bounding box center [808, 122] width 1070 height 46
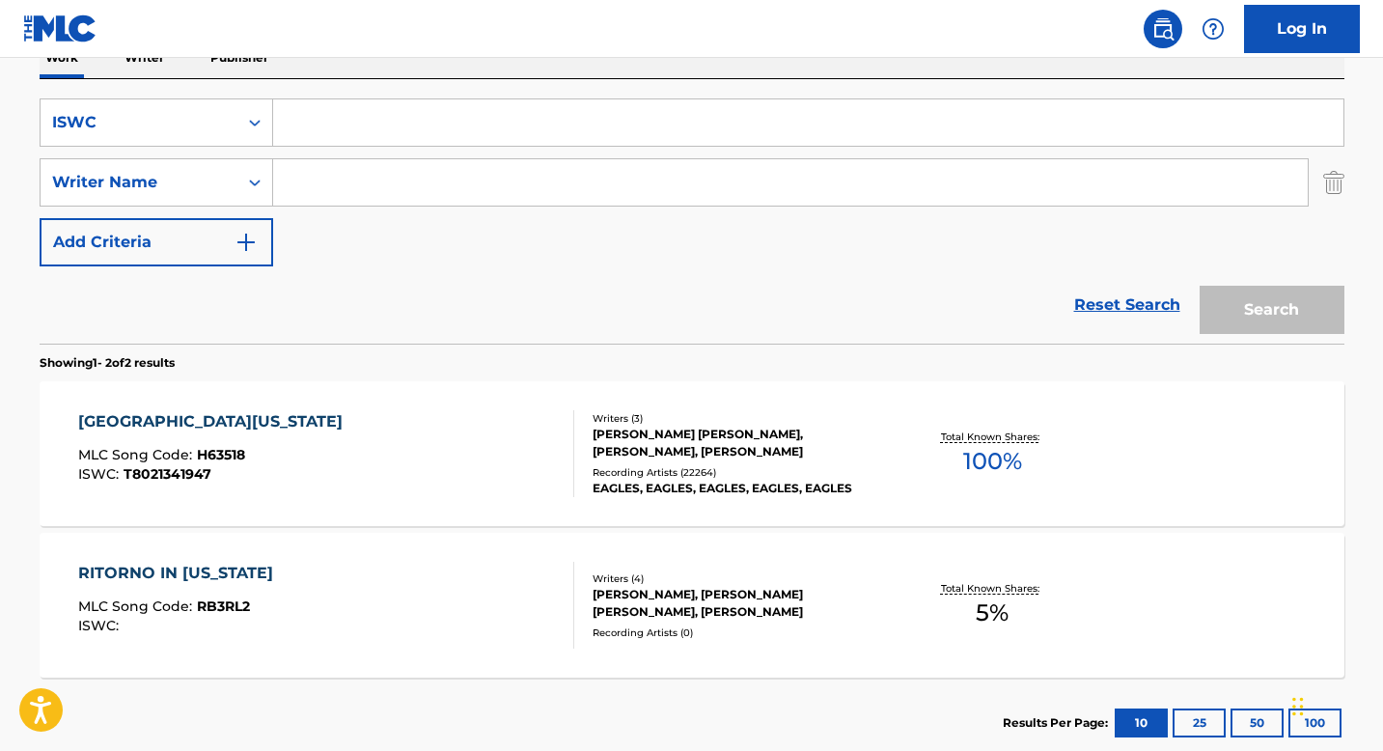
paste input "T3112560411"
type input "T3112560411"
click at [1279, 314] on button "Search" at bounding box center [1272, 310] width 145 height 48
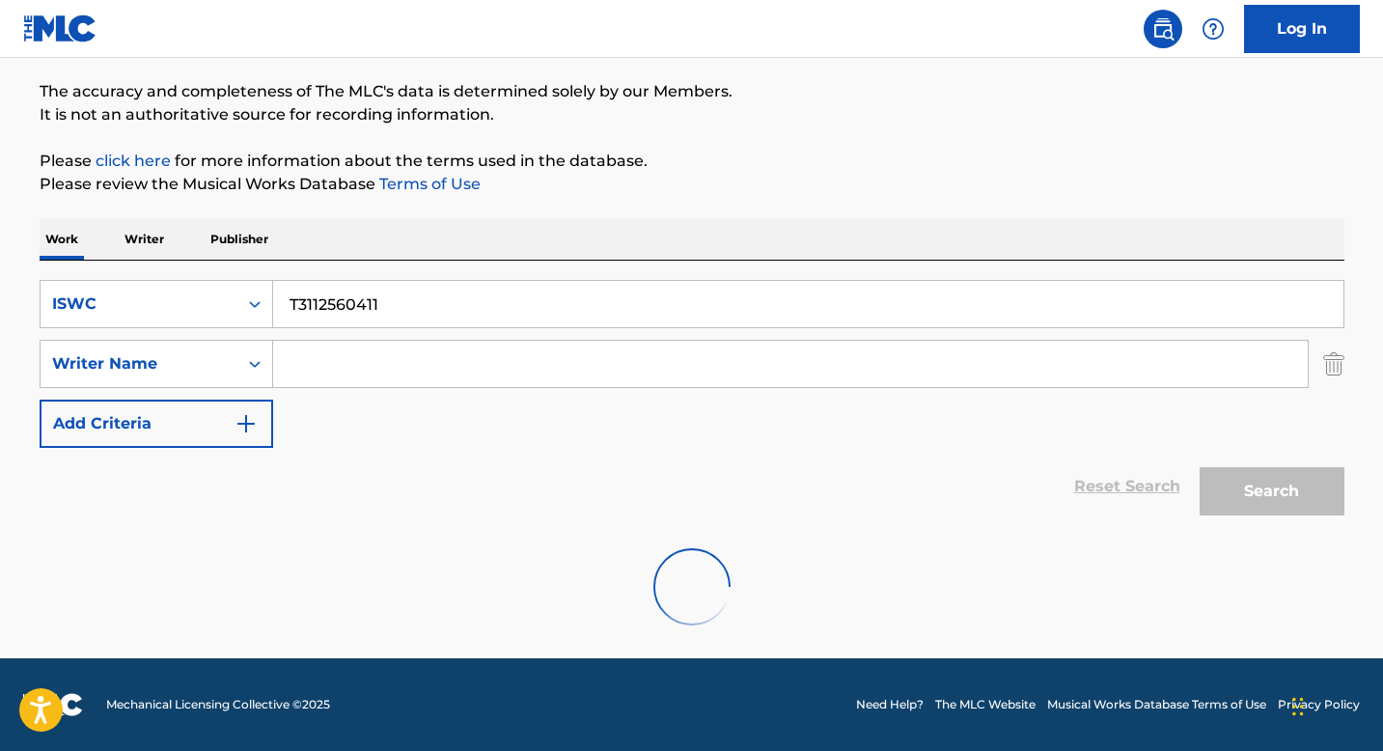
scroll to position [299, 0]
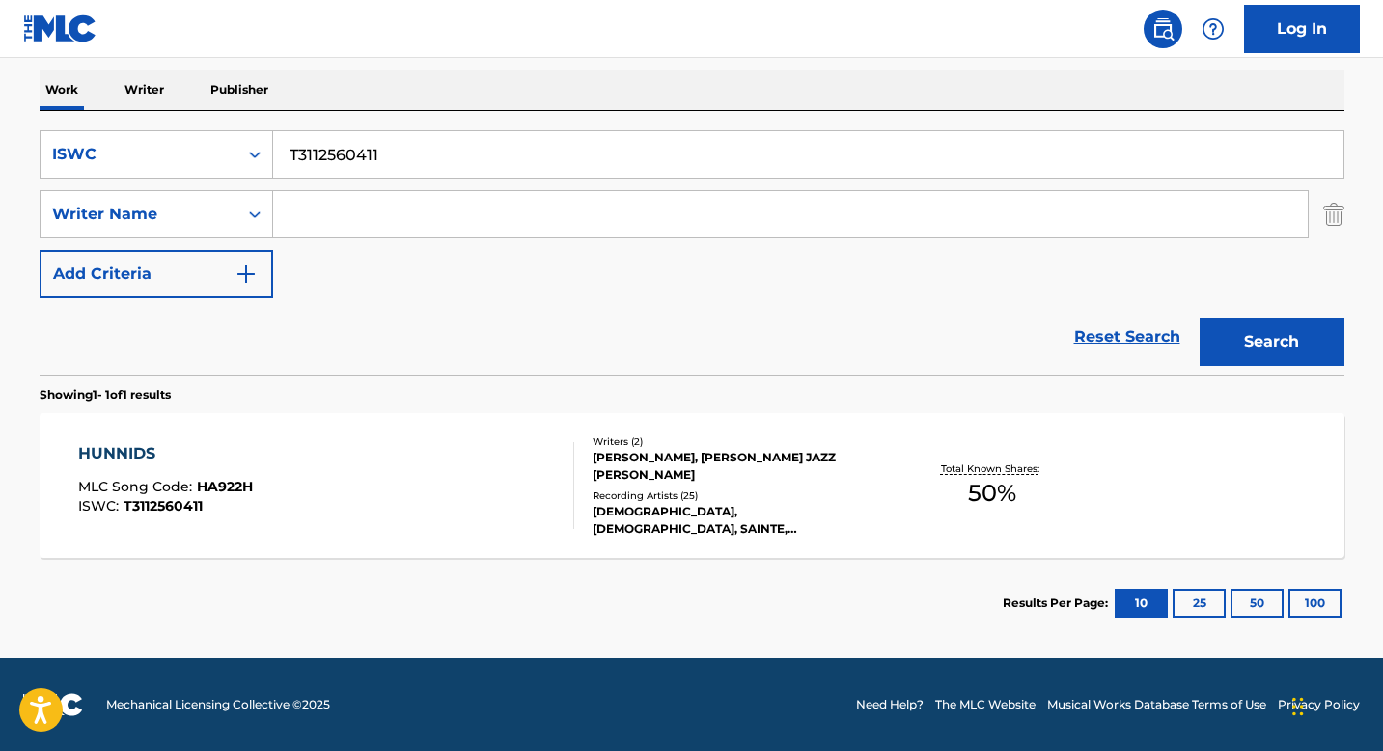
click at [585, 473] on div "Writers ( 2 ) [PERSON_NAME], [PERSON_NAME] JAZZ [PERSON_NAME] Recording Artists…" at bounding box center [729, 485] width 310 height 103
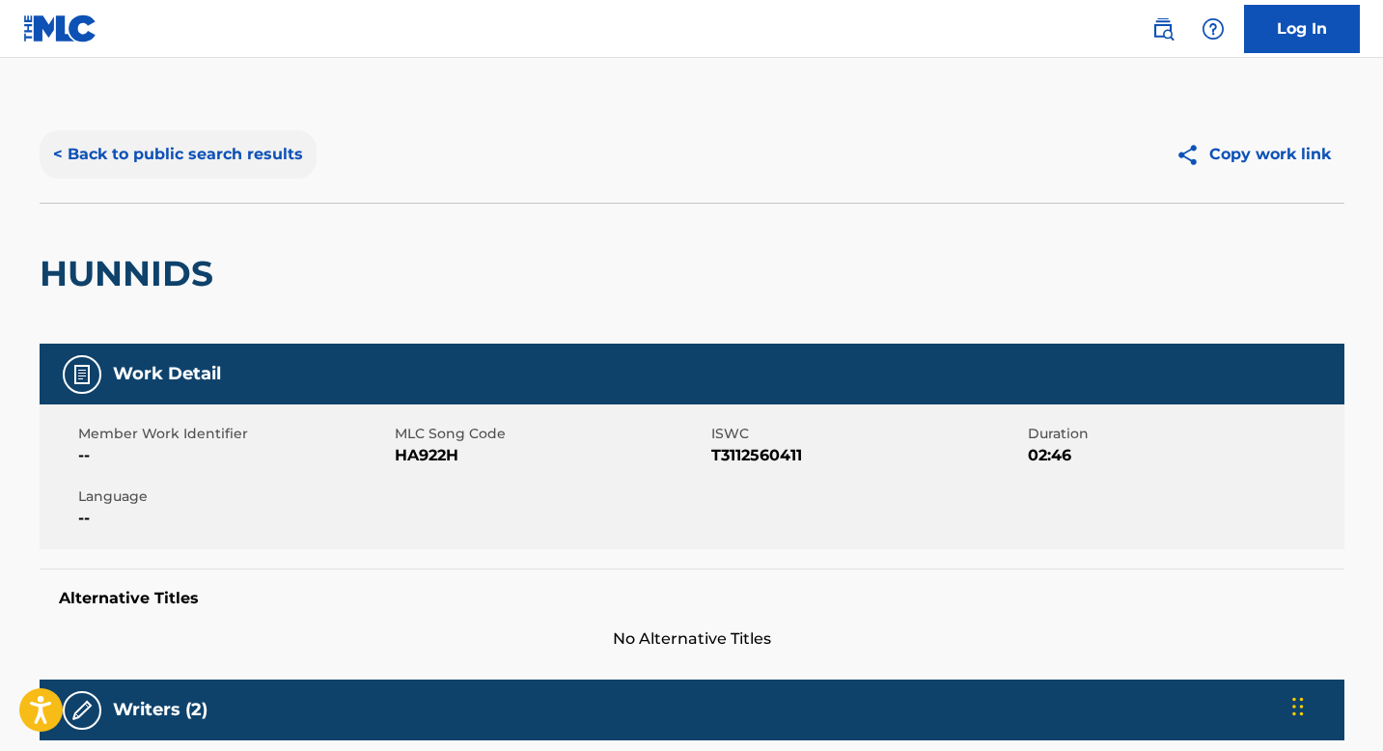
click at [207, 144] on button "< Back to public search results" at bounding box center [178, 154] width 277 height 48
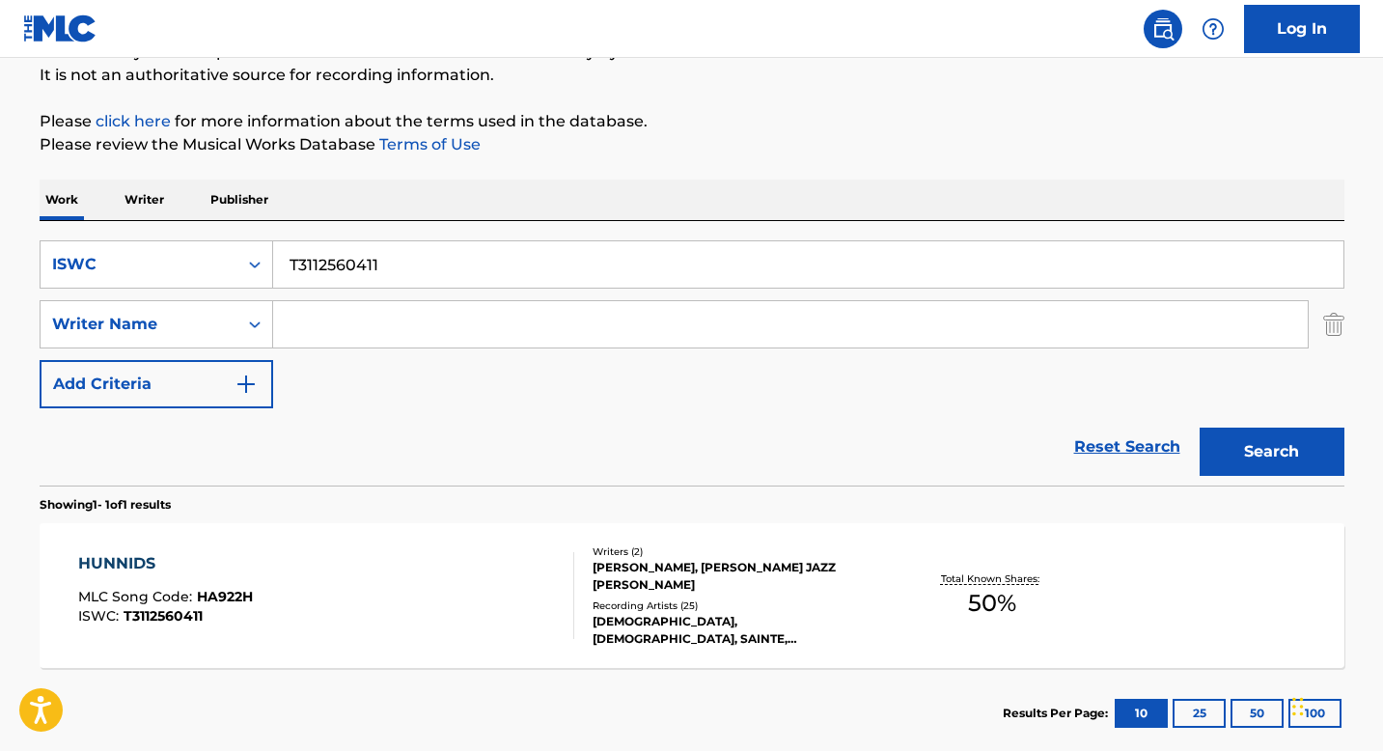
click at [366, 259] on input "T3112560411" at bounding box center [808, 264] width 1070 height 46
click at [367, 258] on input "T3112560411" at bounding box center [808, 264] width 1070 height 46
paste input "9048027174"
type input "T9048027174"
click at [1235, 427] on div "Search" at bounding box center [1267, 446] width 154 height 77
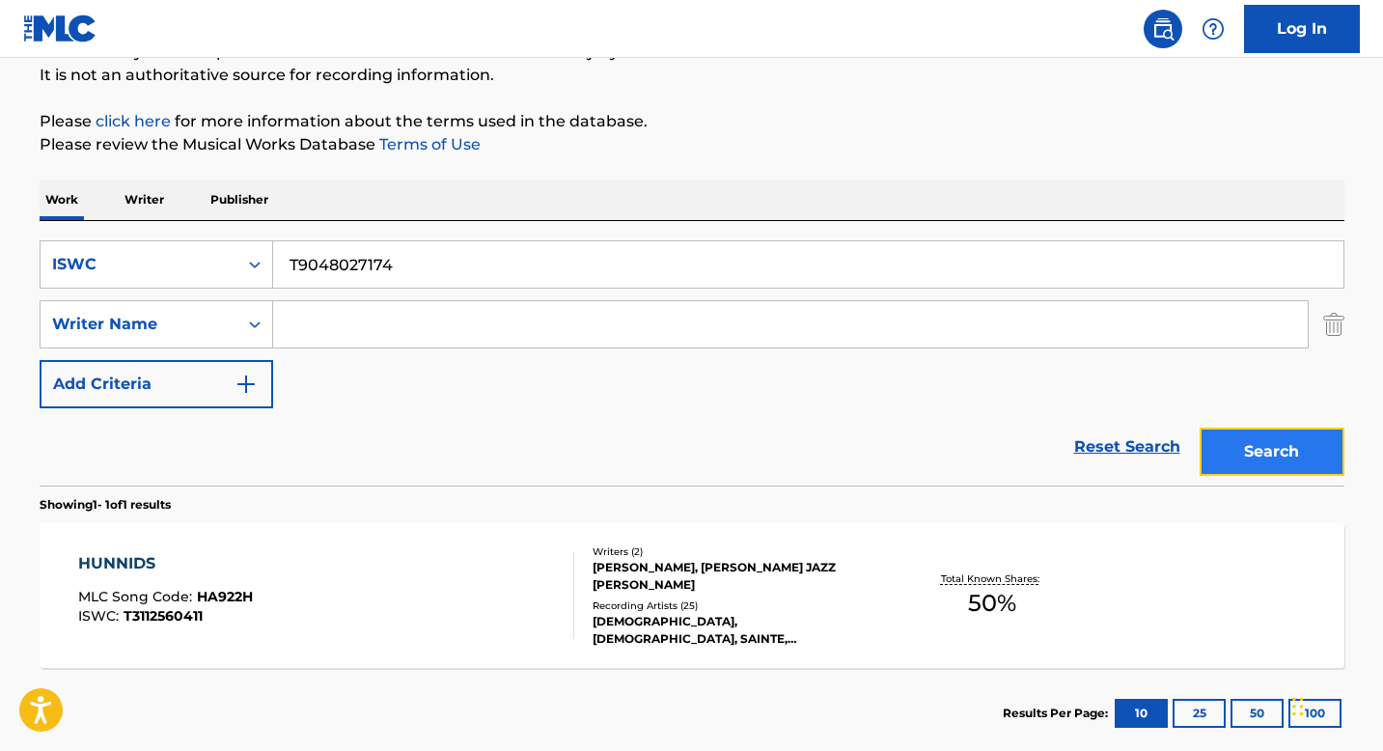
click at [1226, 437] on button "Search" at bounding box center [1272, 452] width 145 height 48
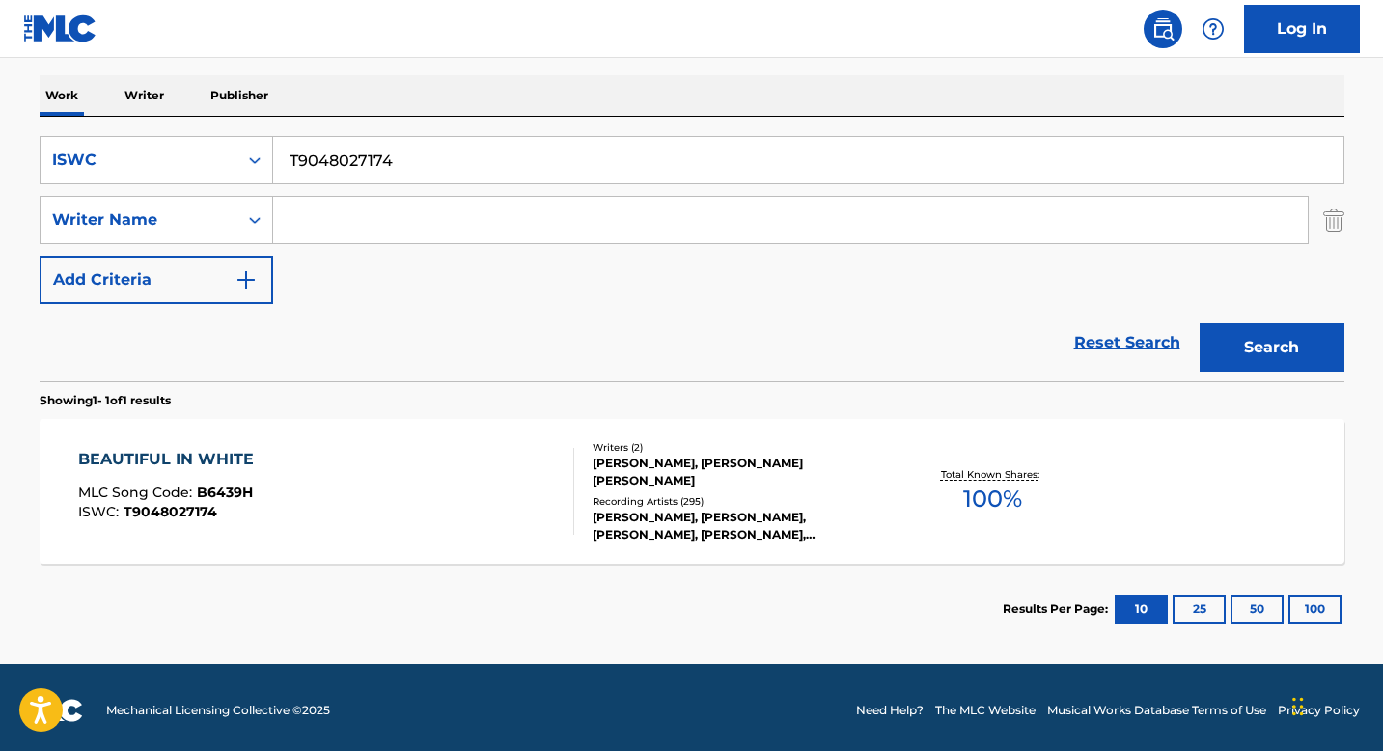
scroll to position [299, 0]
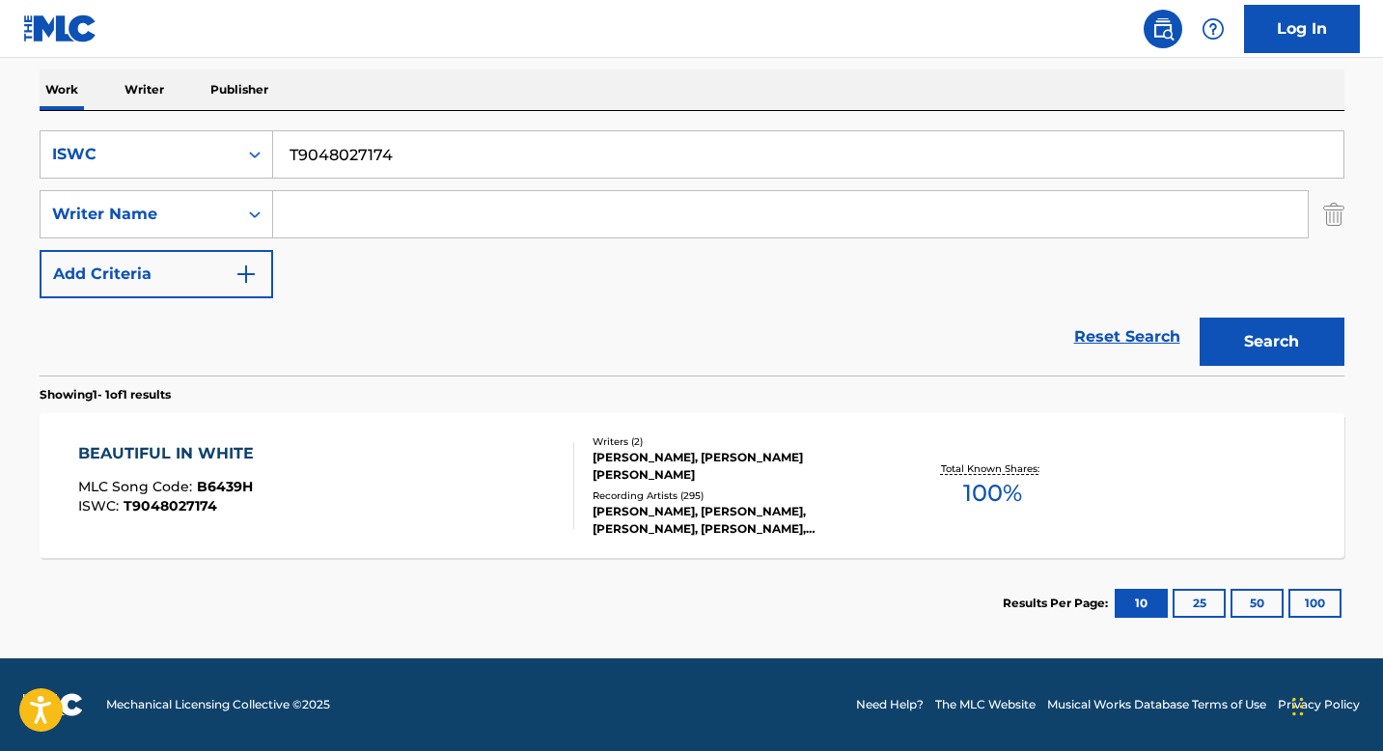
click at [629, 480] on div "[PERSON_NAME], [PERSON_NAME] [PERSON_NAME]" at bounding box center [738, 466] width 291 height 35
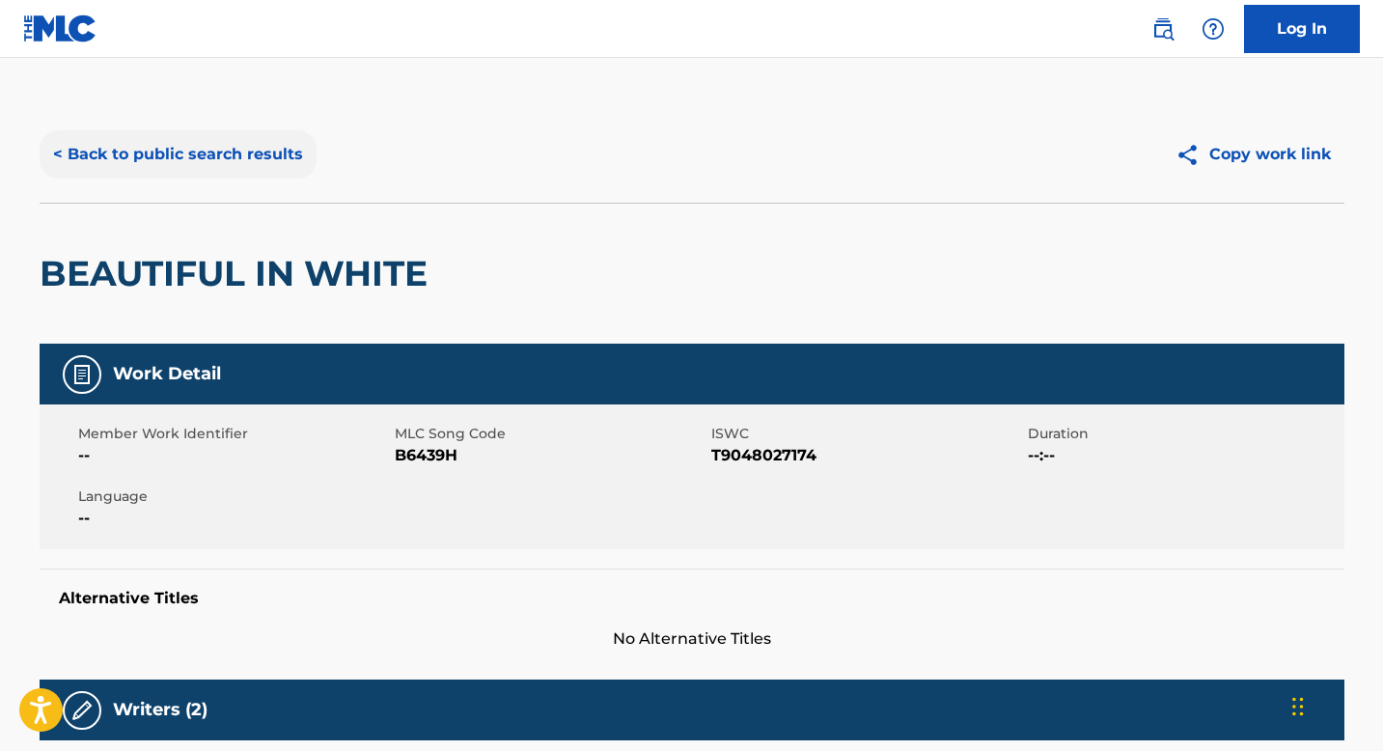
click at [163, 173] on button "< Back to public search results" at bounding box center [178, 154] width 277 height 48
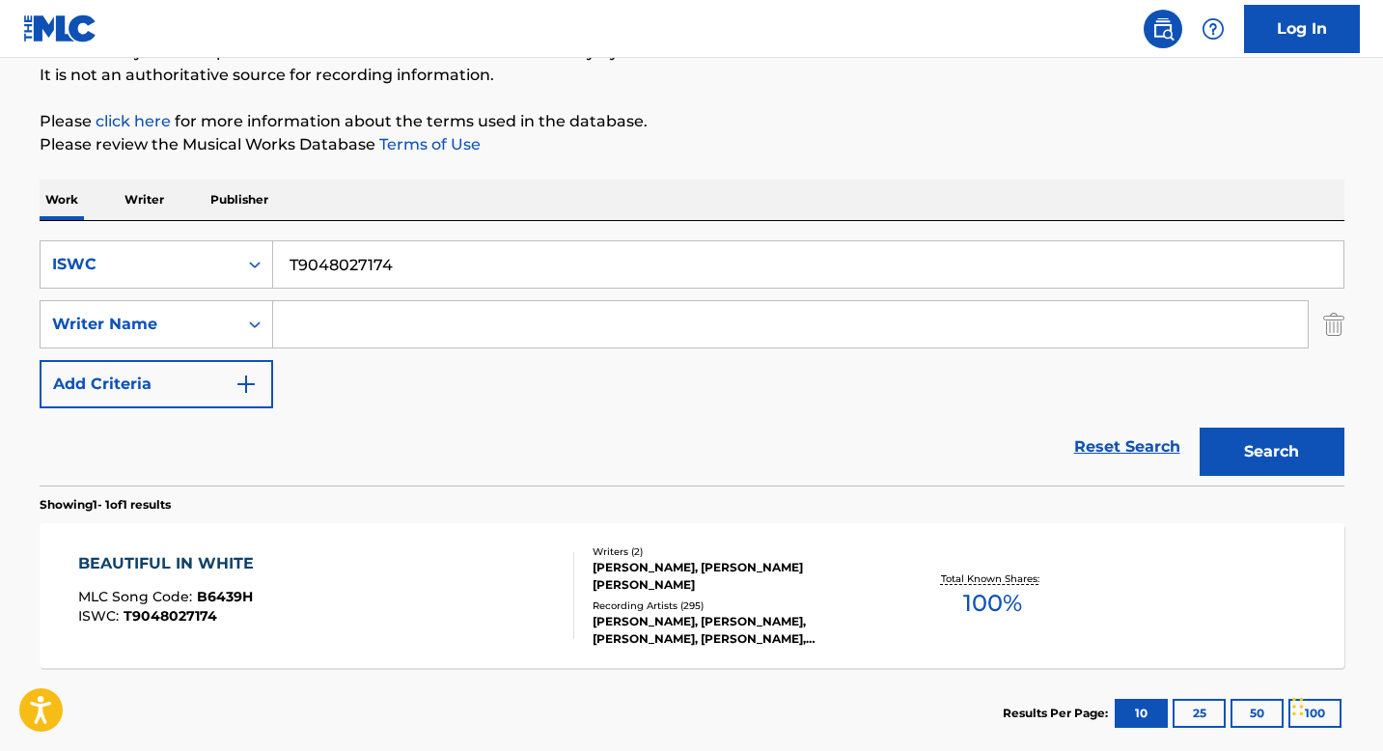
click at [327, 263] on input "T9048027174" at bounding box center [808, 264] width 1070 height 46
paste input "169522707"
type input "T9169522707"
click at [1256, 445] on button "Search" at bounding box center [1272, 452] width 145 height 48
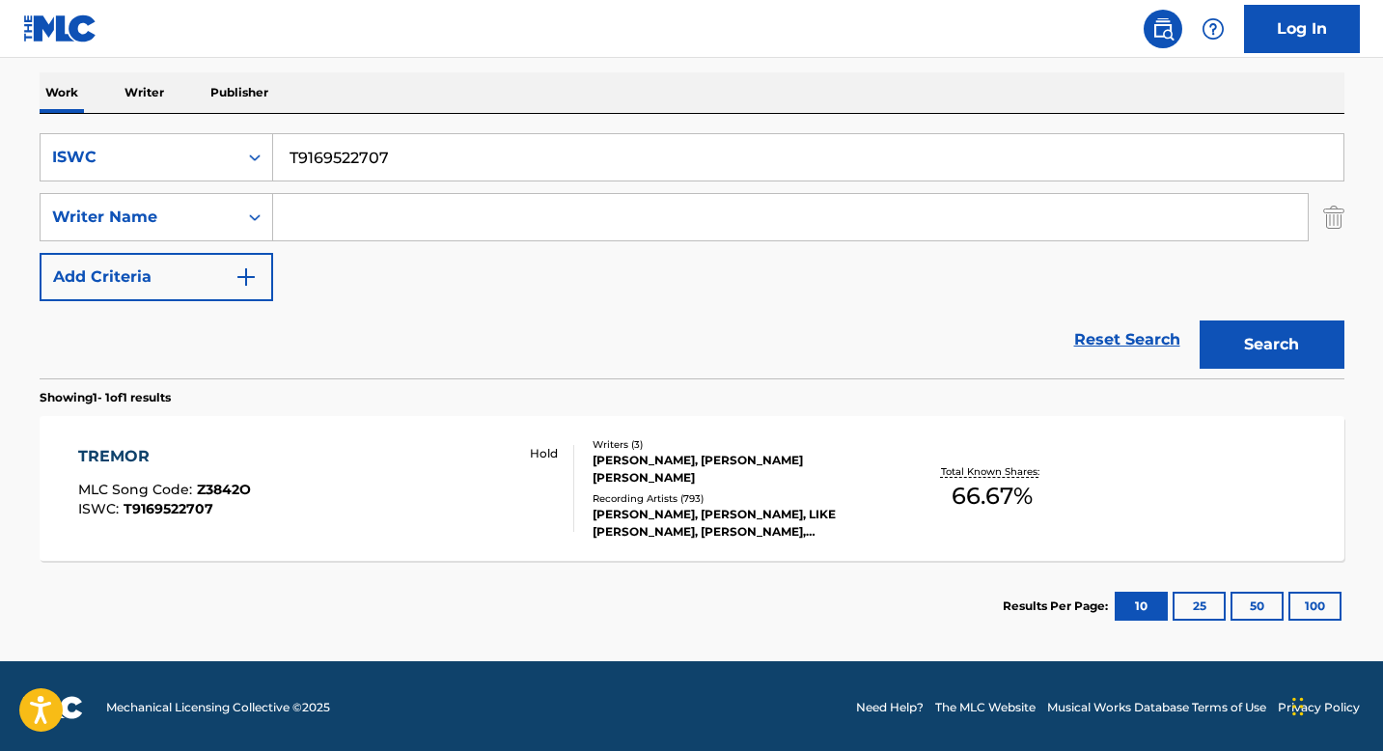
scroll to position [299, 0]
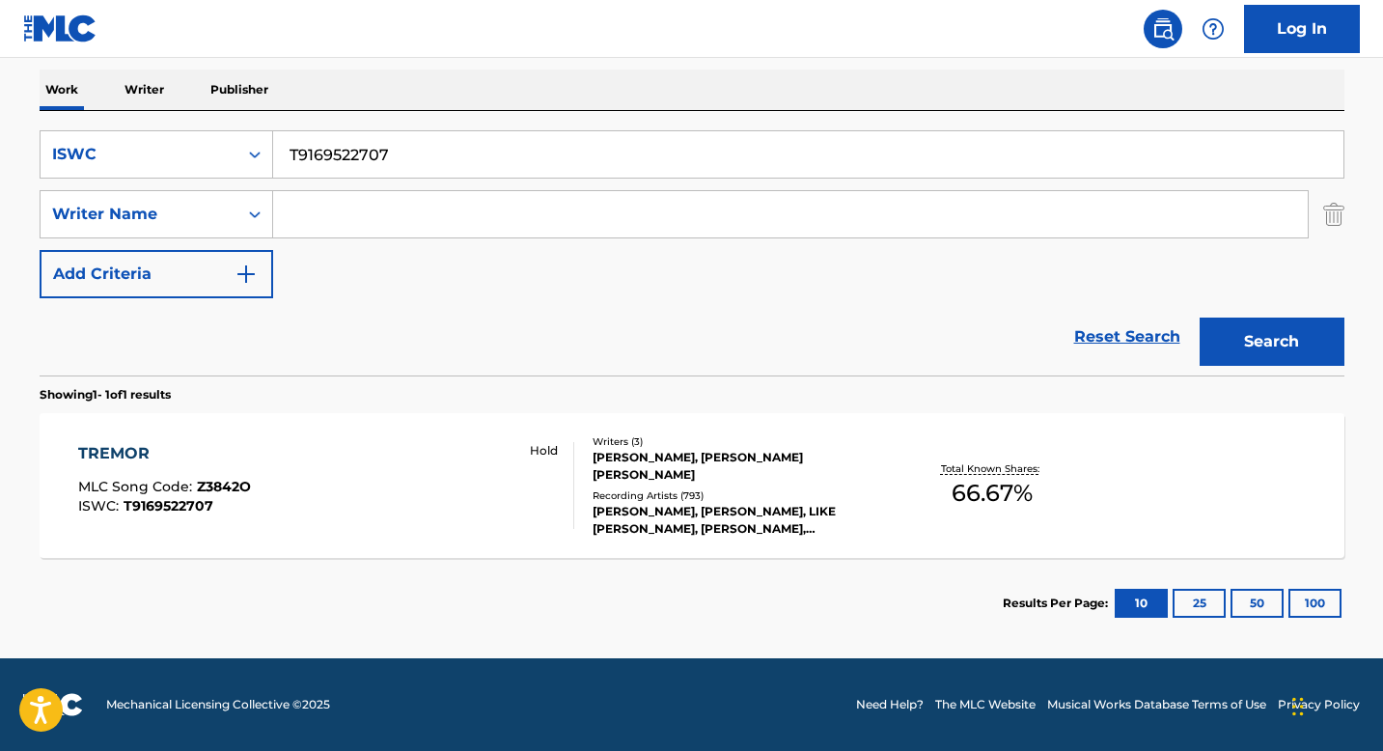
click at [655, 474] on div "[PERSON_NAME], [PERSON_NAME] [PERSON_NAME]" at bounding box center [738, 466] width 291 height 35
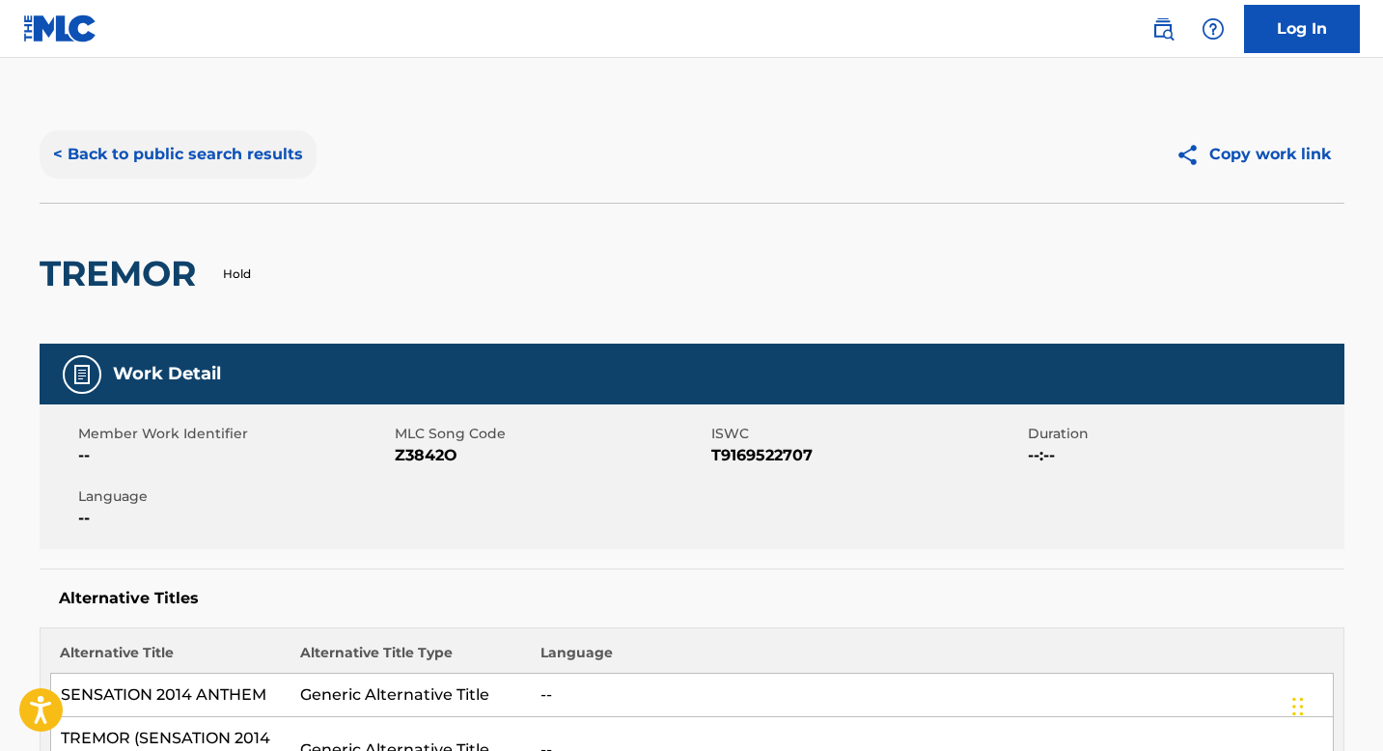
click at [198, 150] on button "< Back to public search results" at bounding box center [178, 154] width 277 height 48
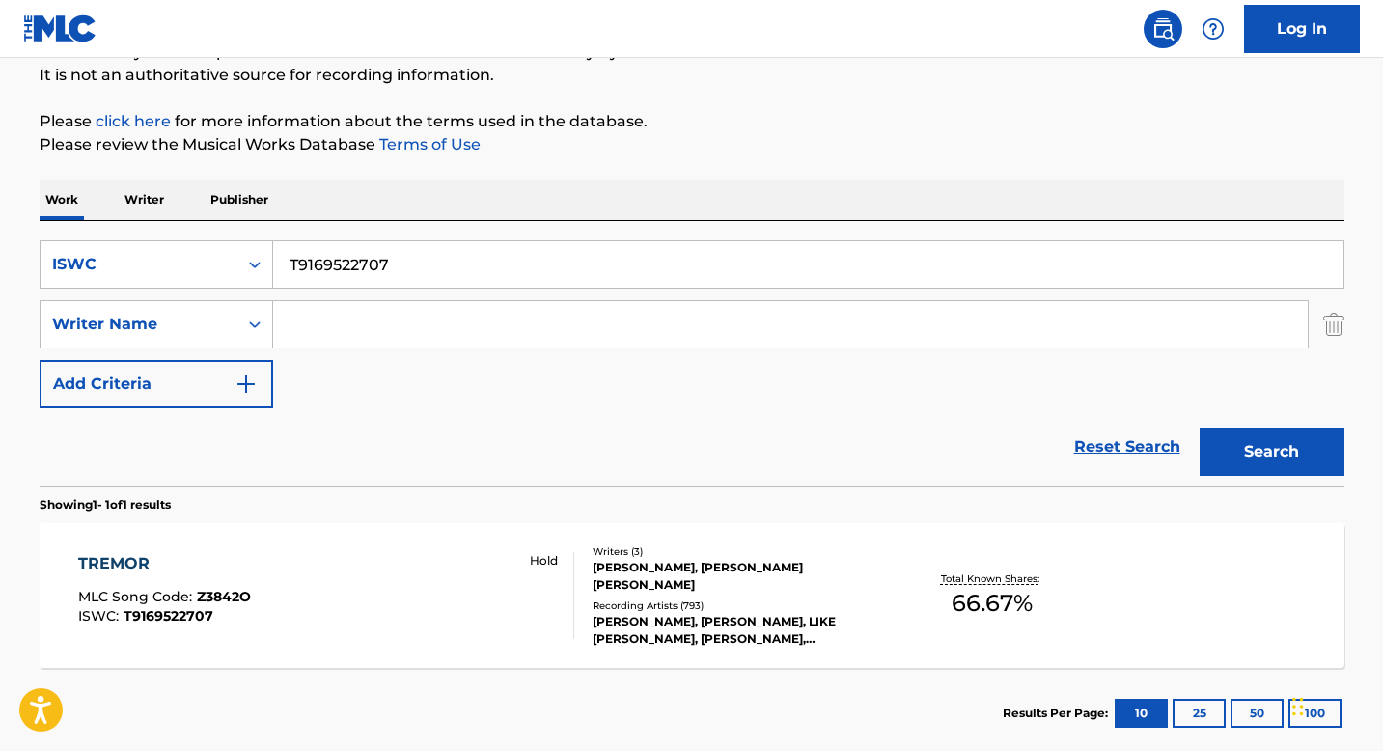
click at [344, 275] on input "T9169522707" at bounding box center [808, 264] width 1070 height 46
paste input "3125557402"
type input "T3125557402"
click at [1236, 457] on button "Search" at bounding box center [1272, 452] width 145 height 48
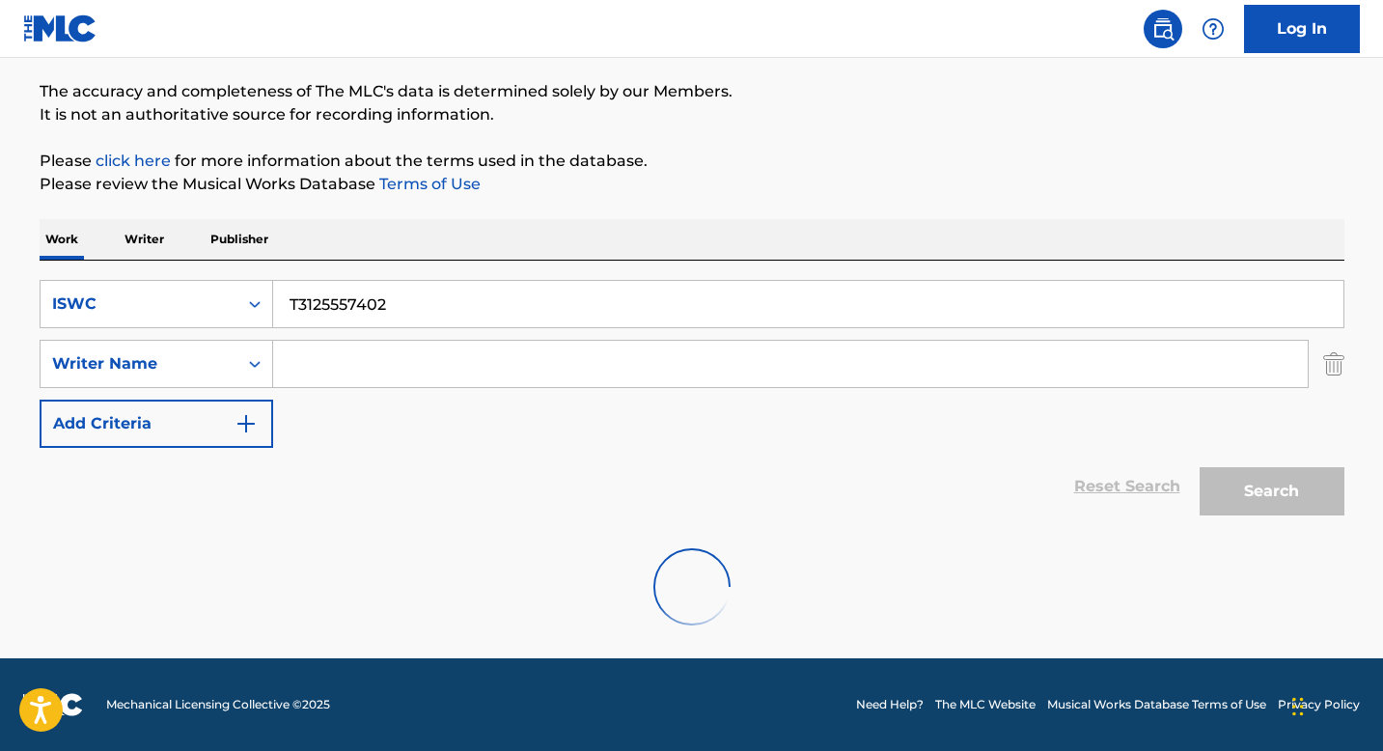
scroll to position [87, 0]
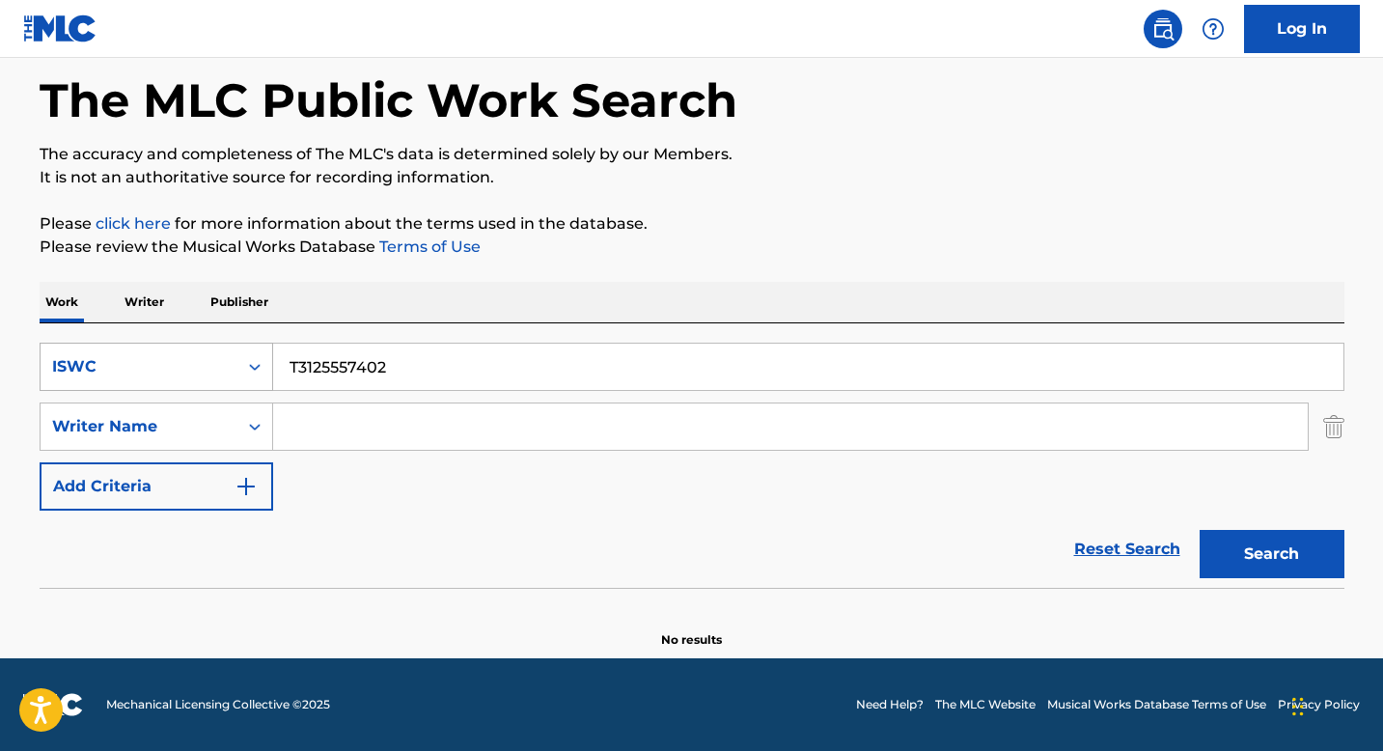
click at [250, 376] on div "Search Form" at bounding box center [254, 366] width 35 height 35
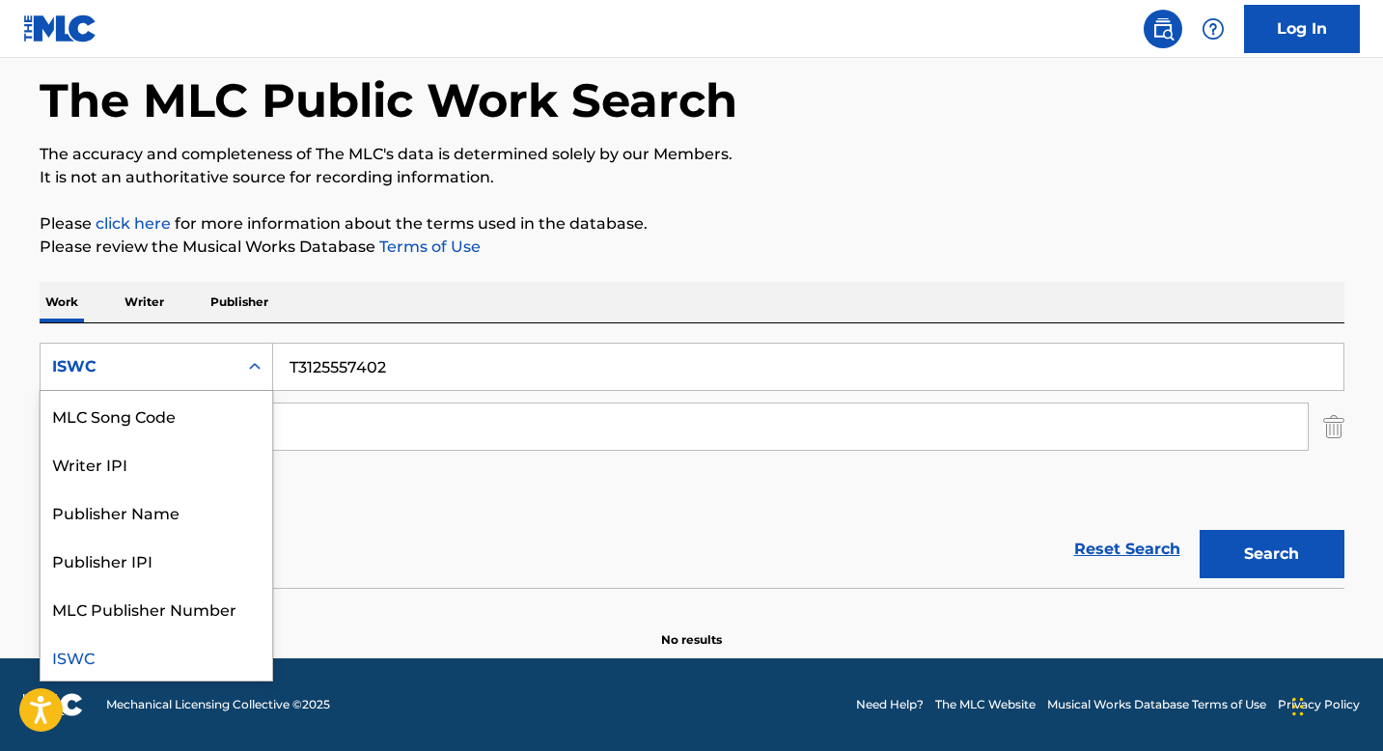
scroll to position [0, 0]
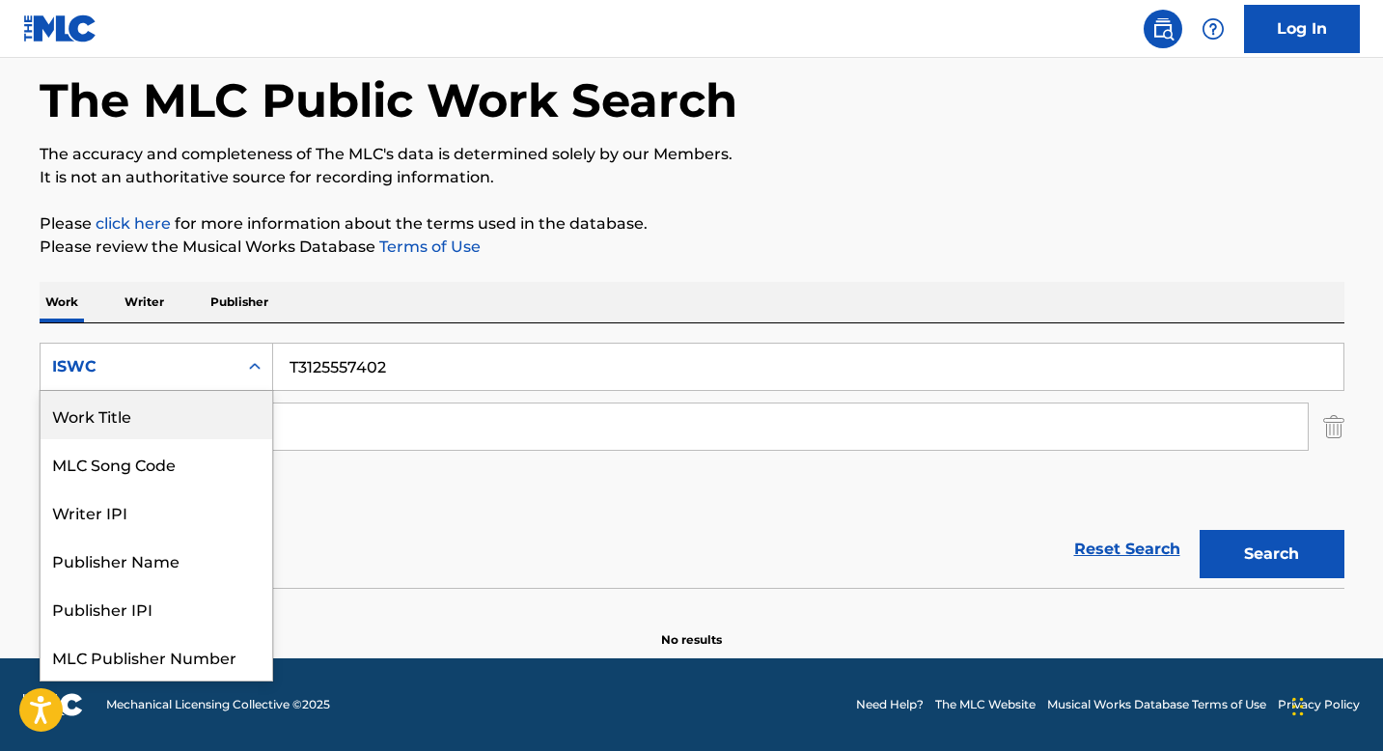
click at [197, 417] on div "Work Title" at bounding box center [157, 415] width 232 height 48
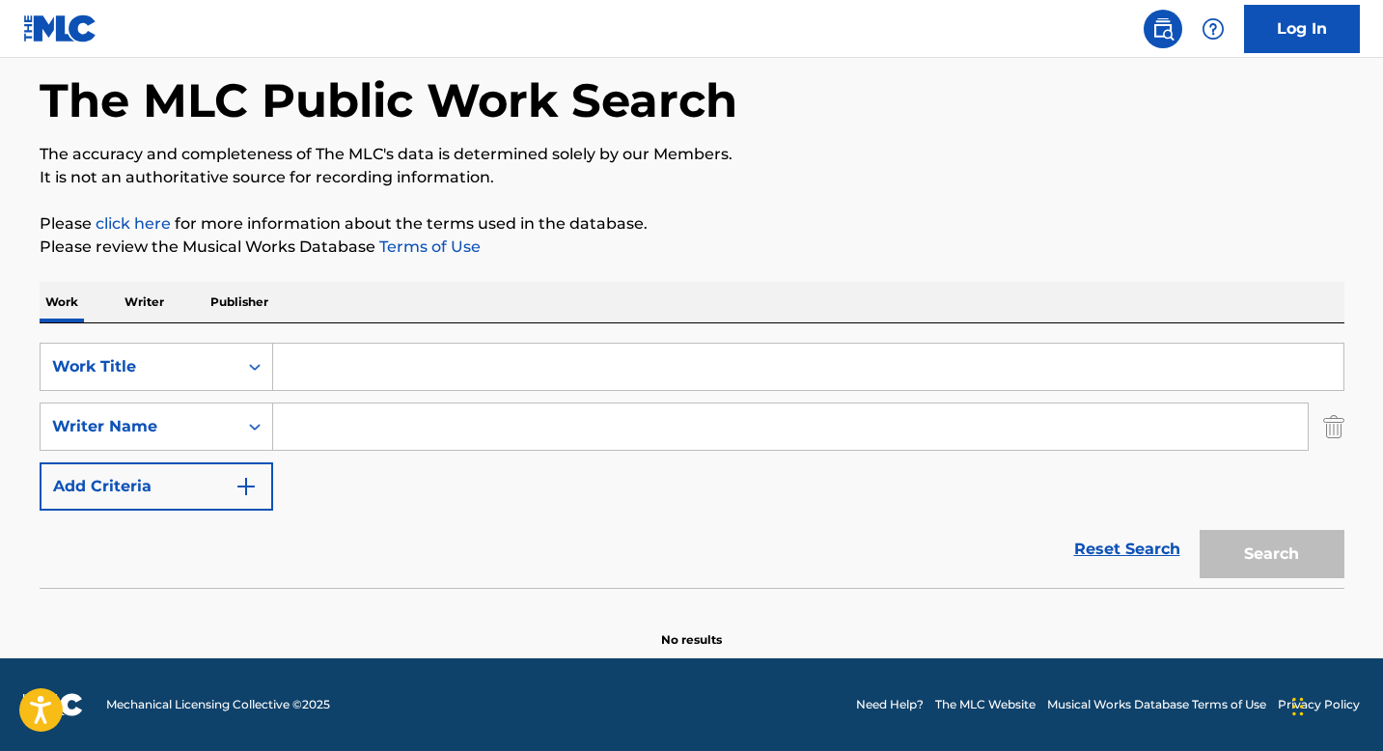
click at [300, 353] on input "Search Form" at bounding box center [808, 367] width 1070 height 46
paste input "AQUELAS COISAS"
type input "AQUELAS COISAS"
click at [1228, 546] on button "Search" at bounding box center [1272, 554] width 145 height 48
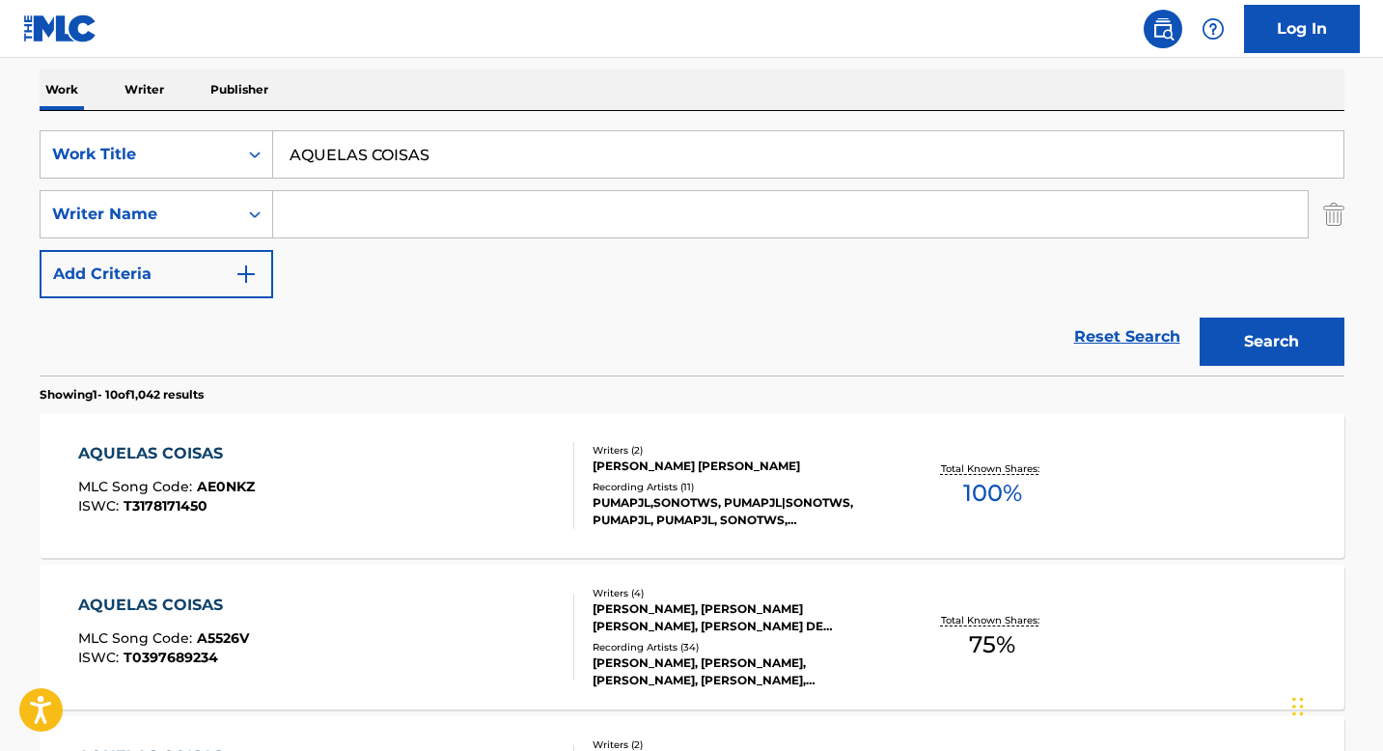
scroll to position [325, 0]
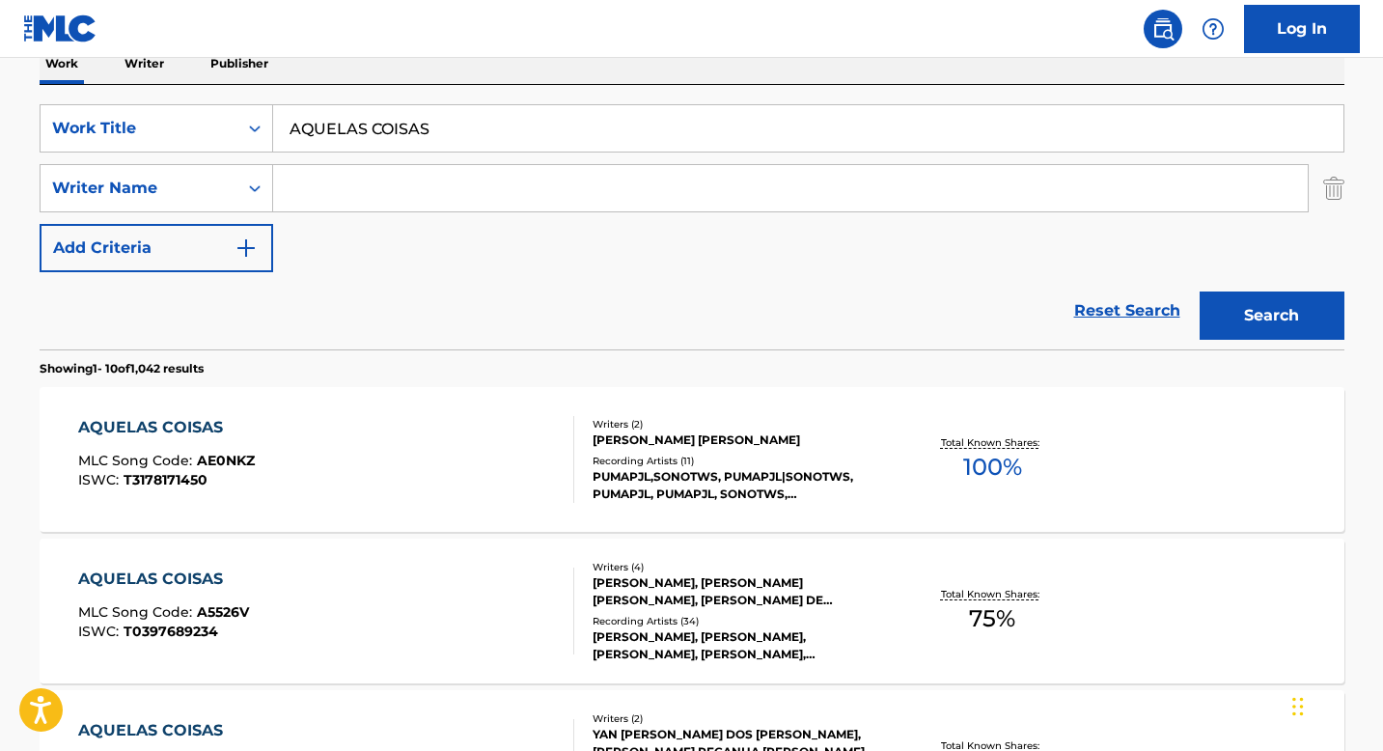
click at [375, 198] on input "Search Form" at bounding box center [790, 188] width 1034 height 46
paste input "[PERSON_NAME] [PERSON_NAME]"
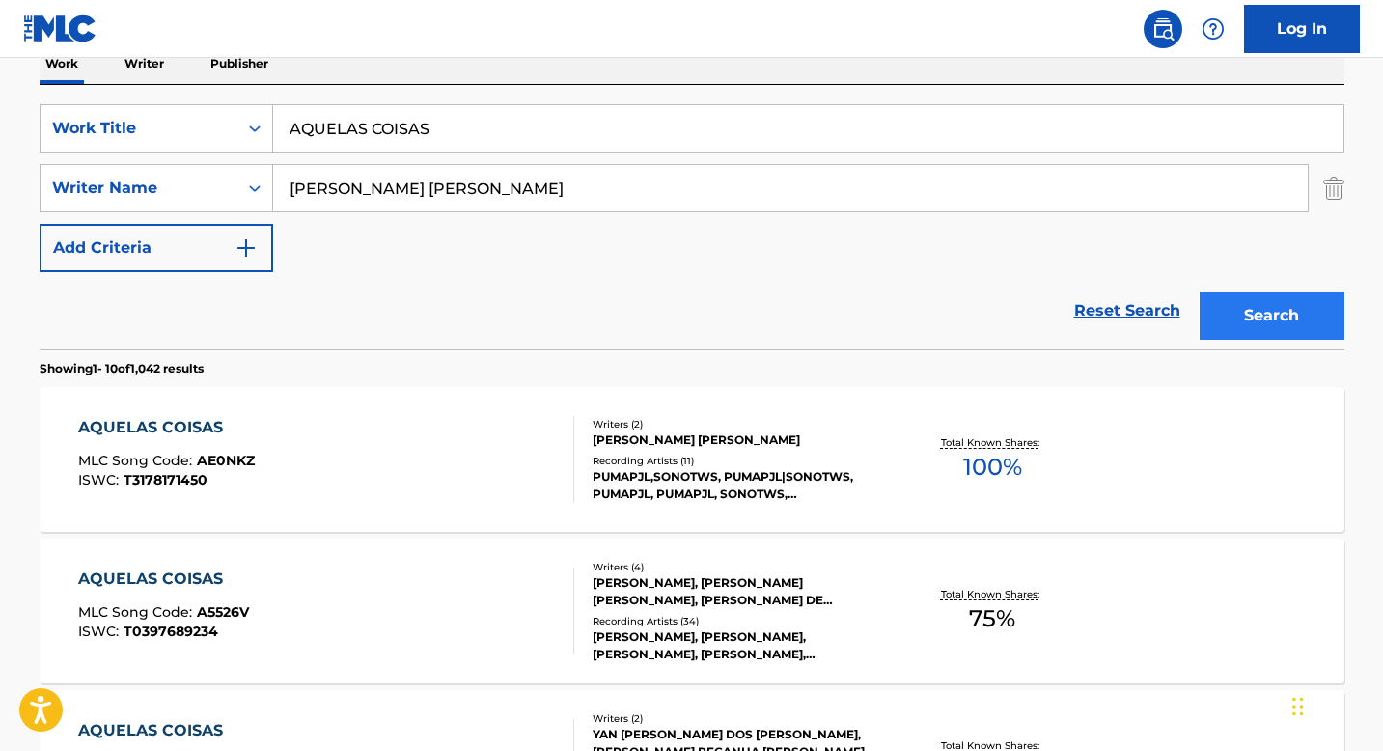
type input "[PERSON_NAME] [PERSON_NAME]"
click at [1278, 326] on button "Search" at bounding box center [1272, 315] width 145 height 48
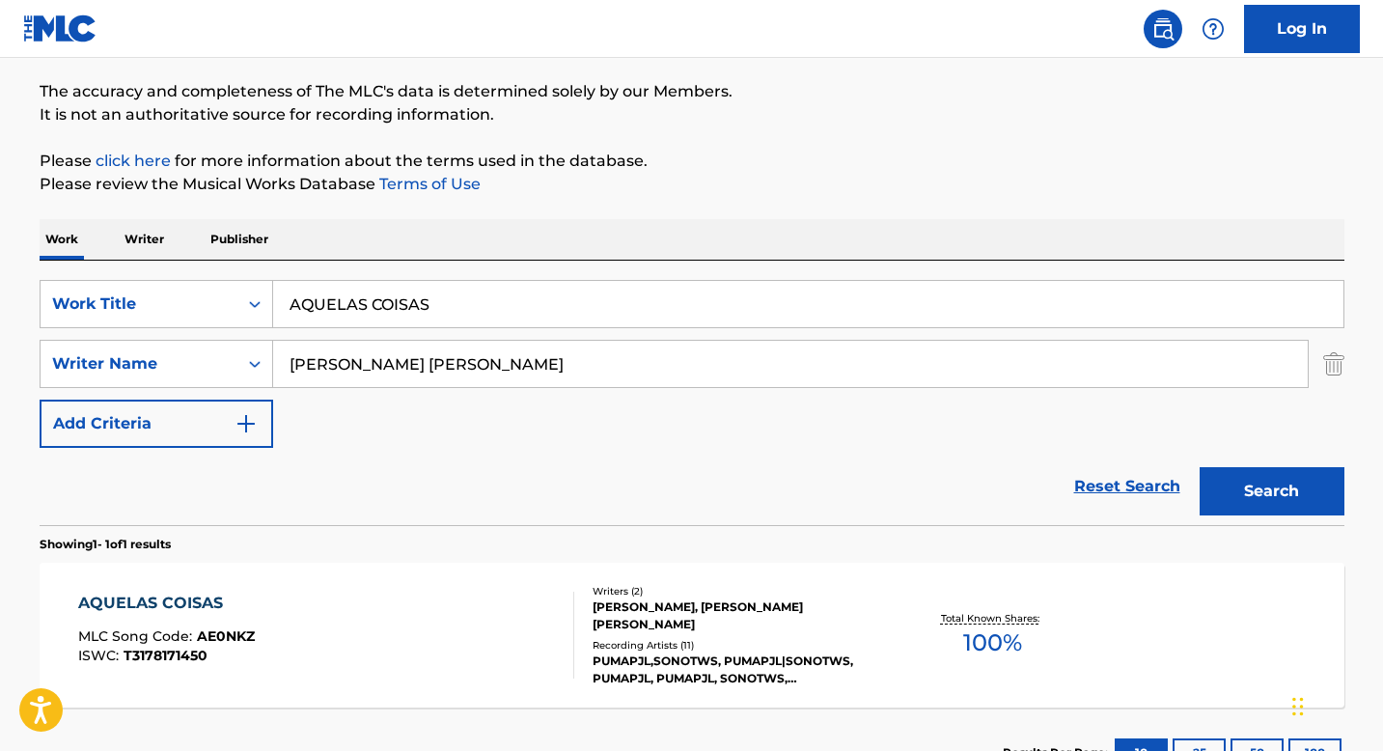
scroll to position [299, 0]
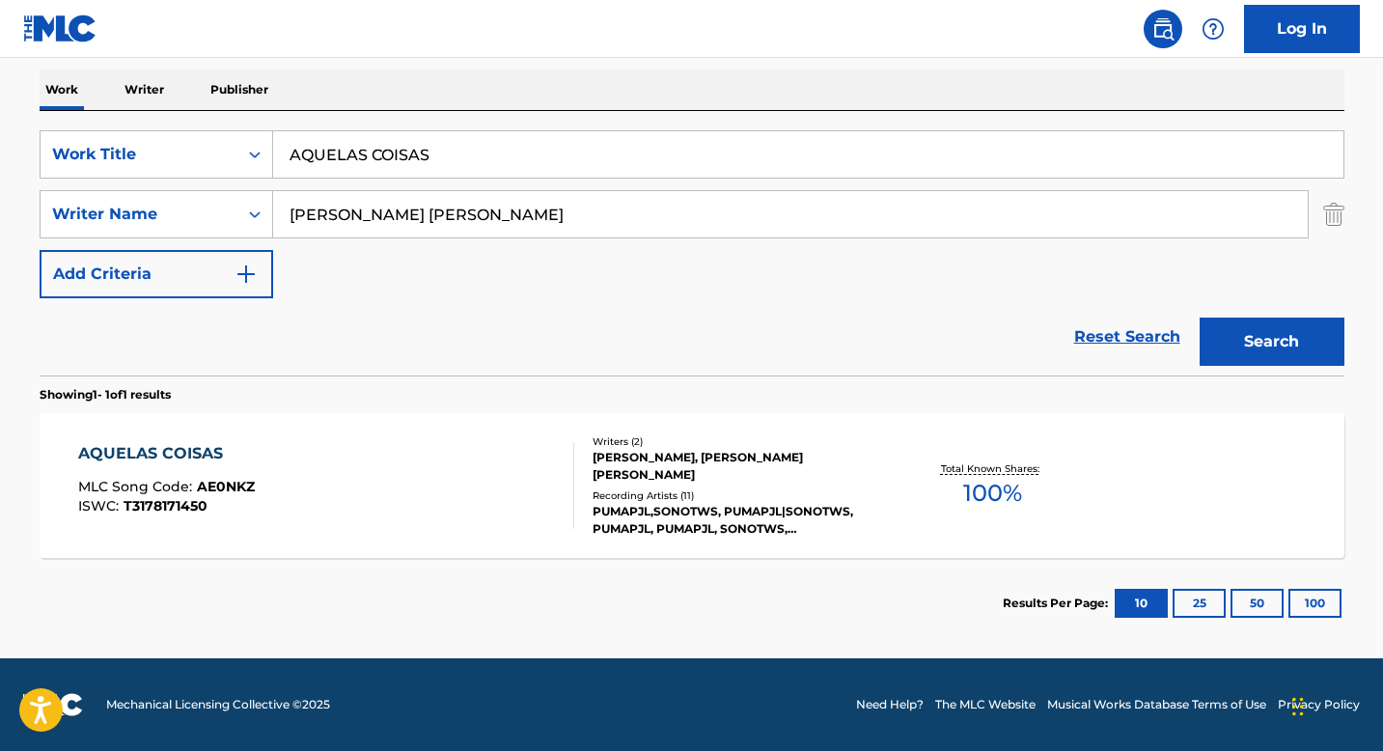
click at [492, 455] on div "AQUELAS COISAS MLC Song Code : AE0NKZ ISWC : T3178171450" at bounding box center [326, 485] width 496 height 87
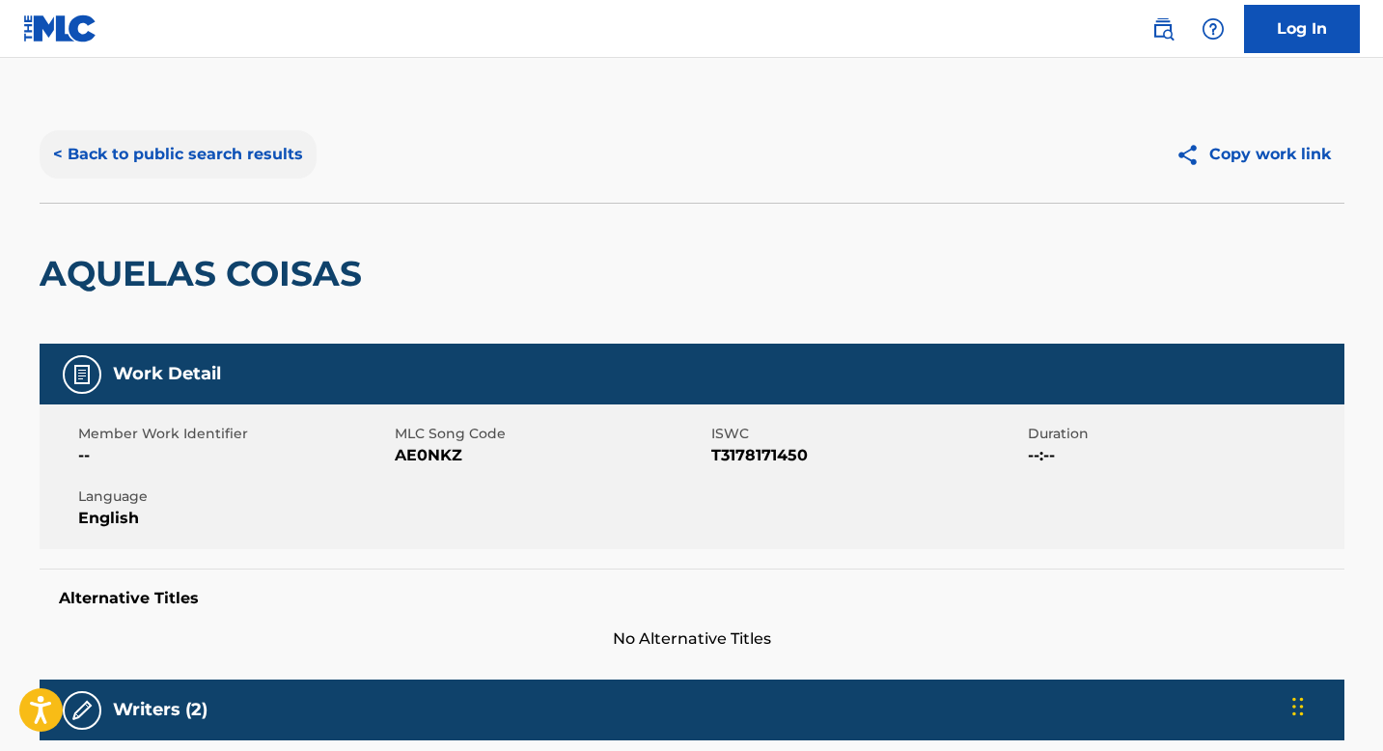
click at [158, 152] on button "< Back to public search results" at bounding box center [178, 154] width 277 height 48
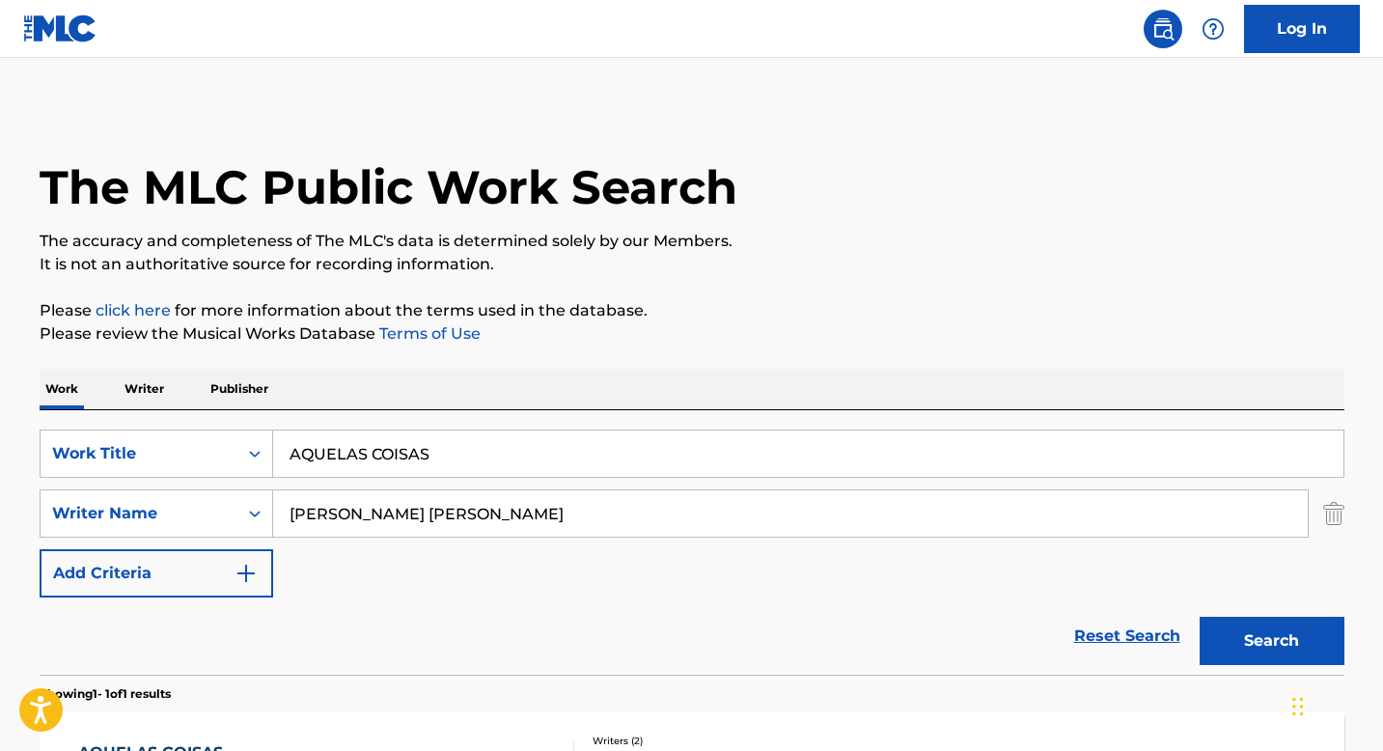
scroll to position [189, 0]
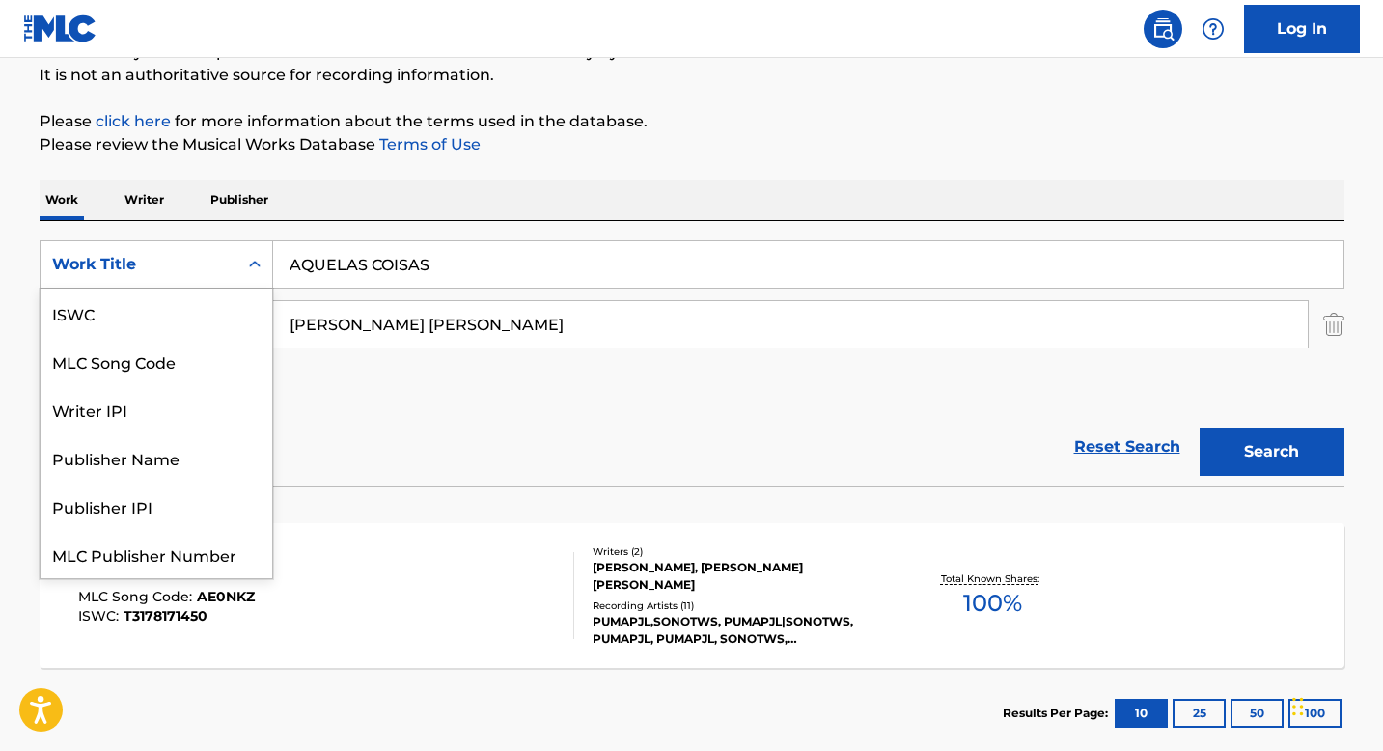
click at [221, 262] on div "Work Title" at bounding box center [139, 264] width 174 height 23
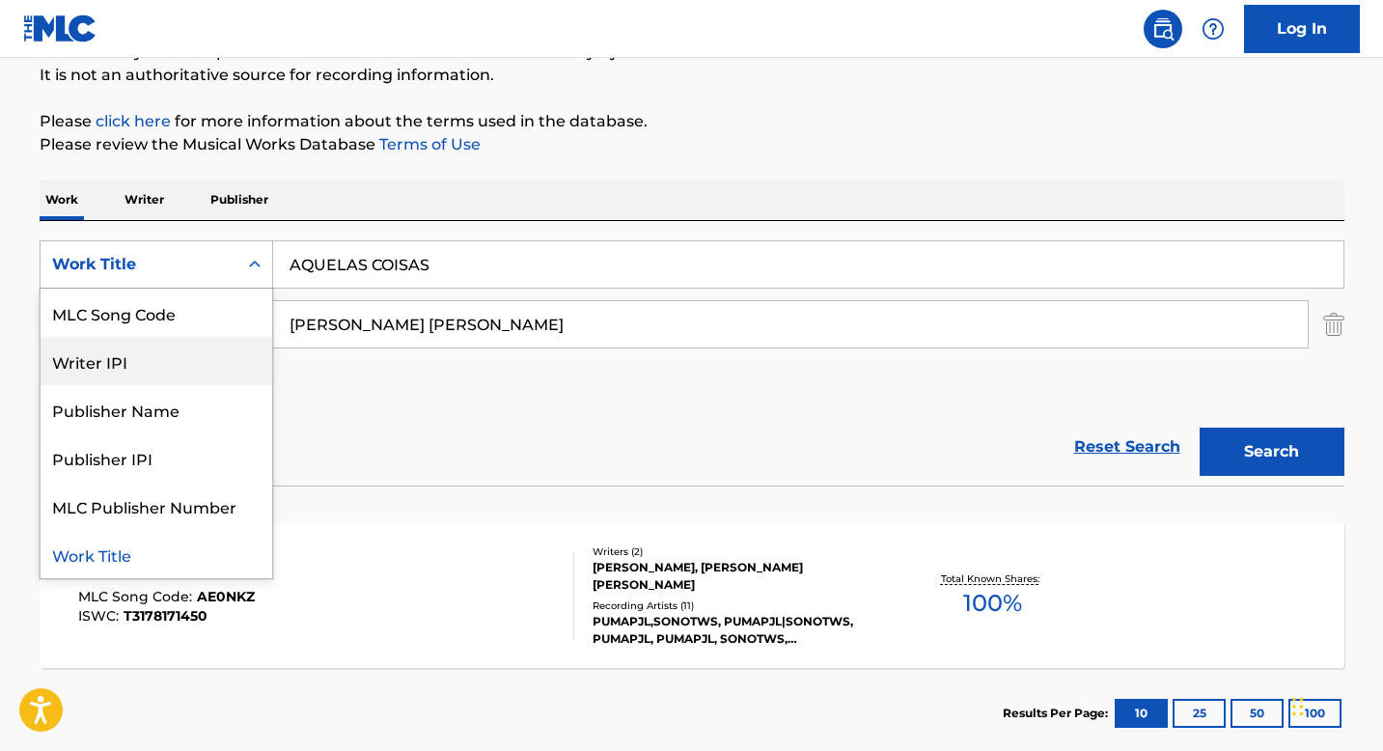
scroll to position [0, 0]
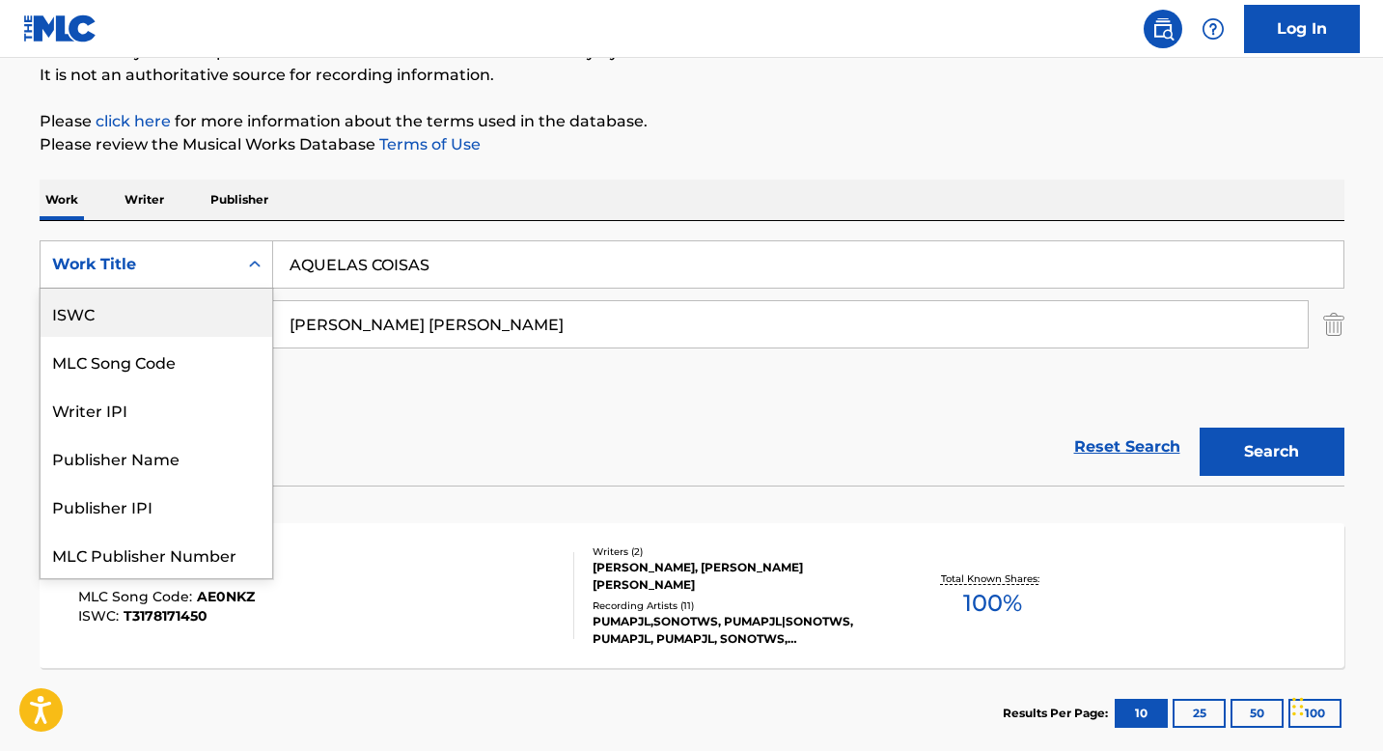
click at [115, 321] on div "ISWC" at bounding box center [157, 313] width 232 height 48
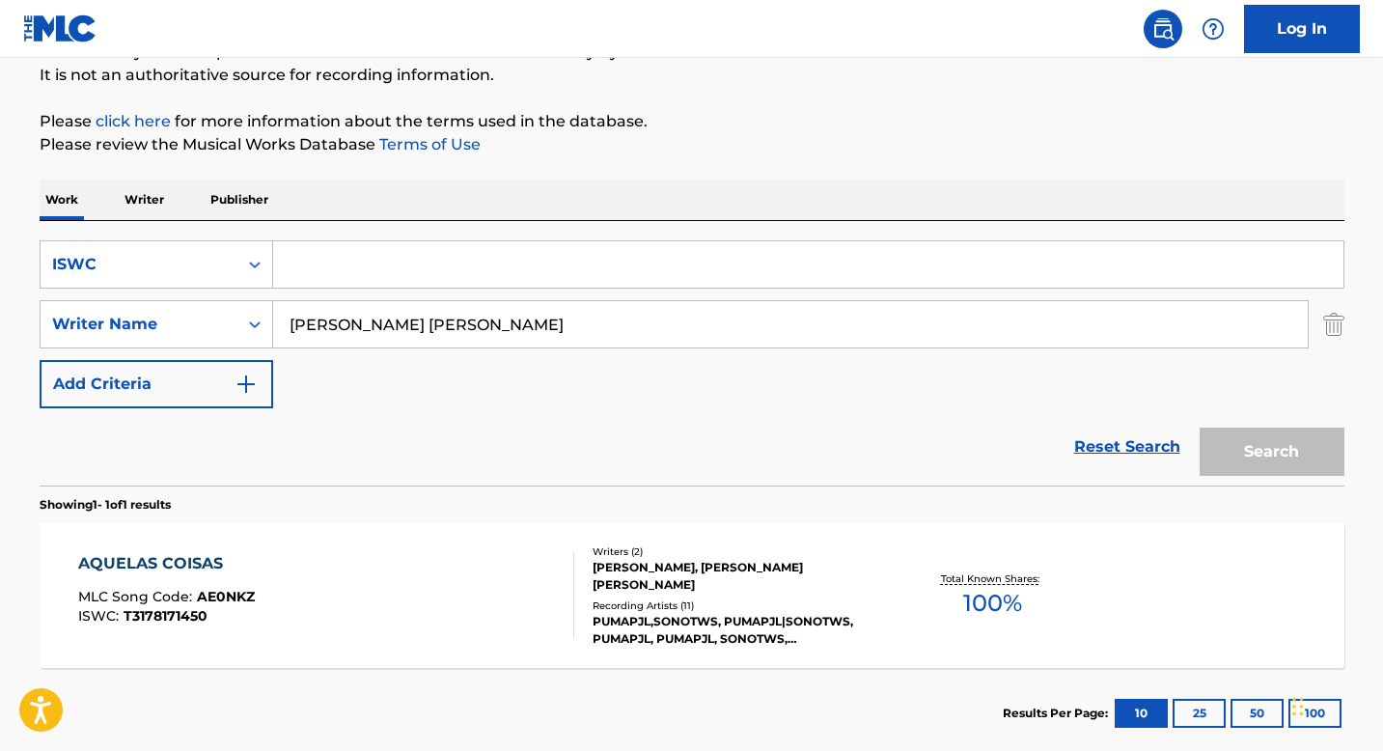
click at [326, 317] on input "[PERSON_NAME] [PERSON_NAME]" at bounding box center [790, 324] width 1034 height 46
click at [338, 273] on input "Search Form" at bounding box center [808, 264] width 1070 height 46
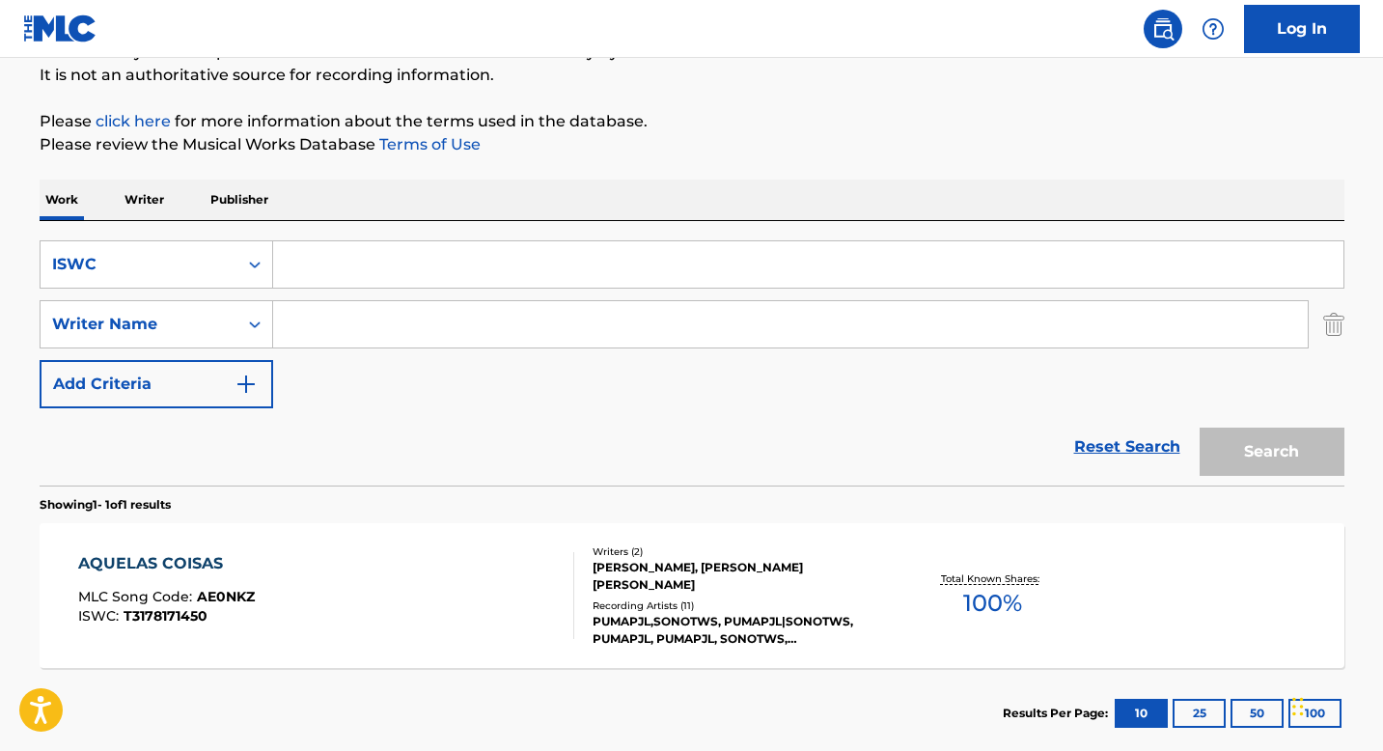
paste input "T0700287235"
type input "T0700287235"
click at [1268, 440] on button "Search" at bounding box center [1272, 452] width 145 height 48
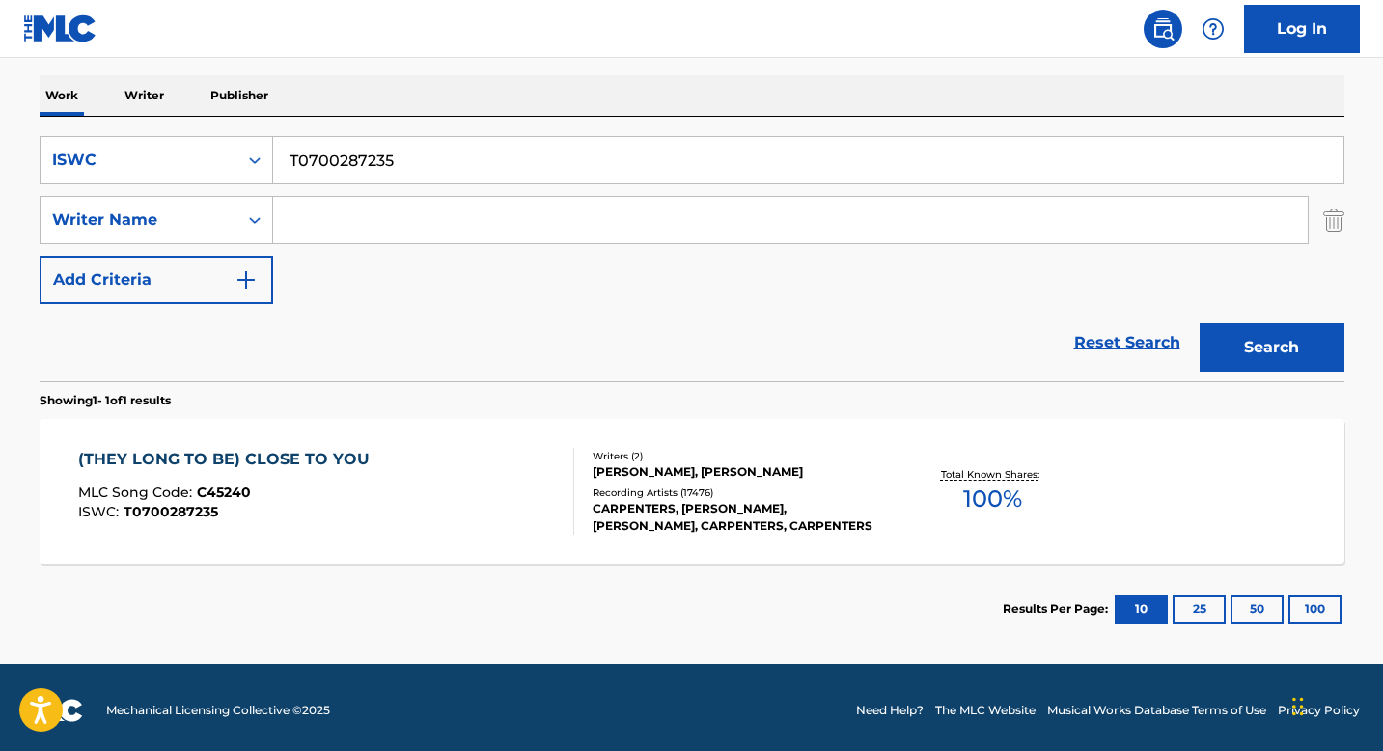
scroll to position [299, 0]
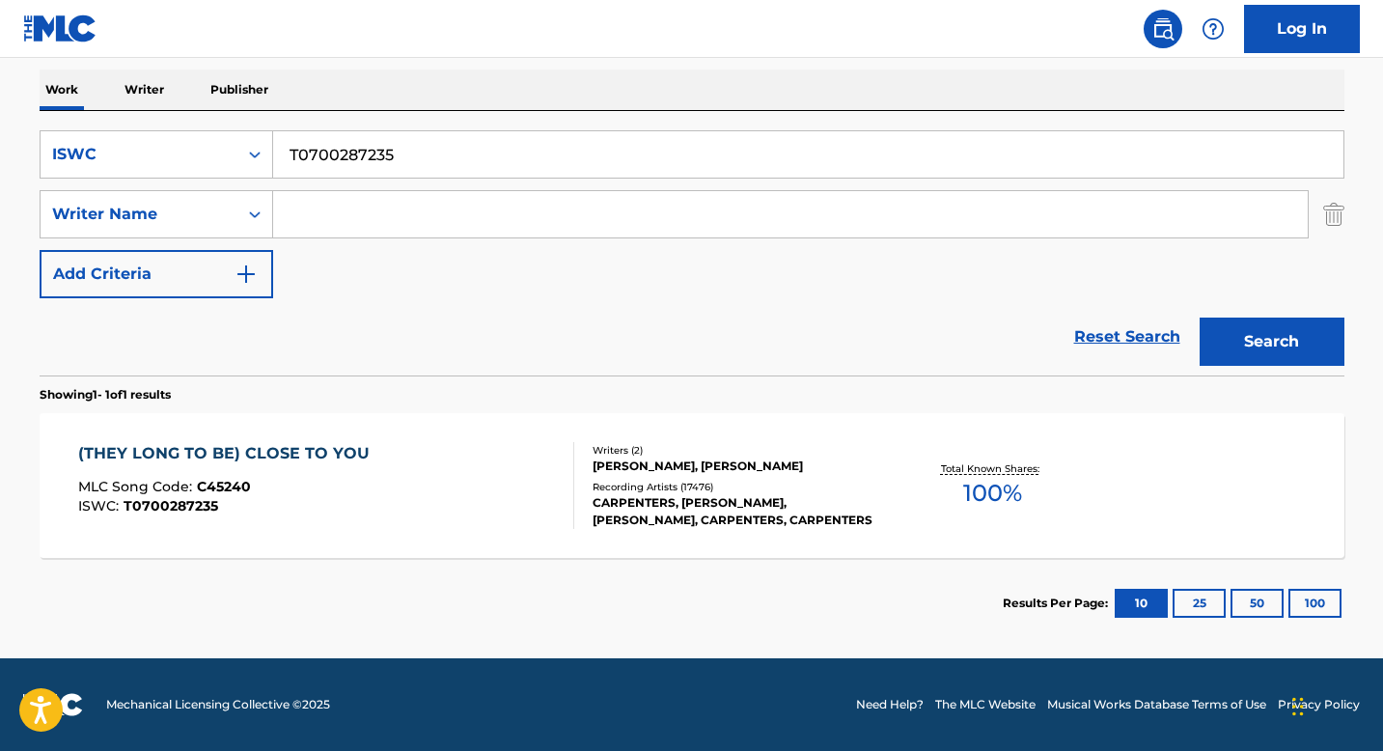
click at [616, 452] on div "Writers ( 2 )" at bounding box center [738, 450] width 291 height 14
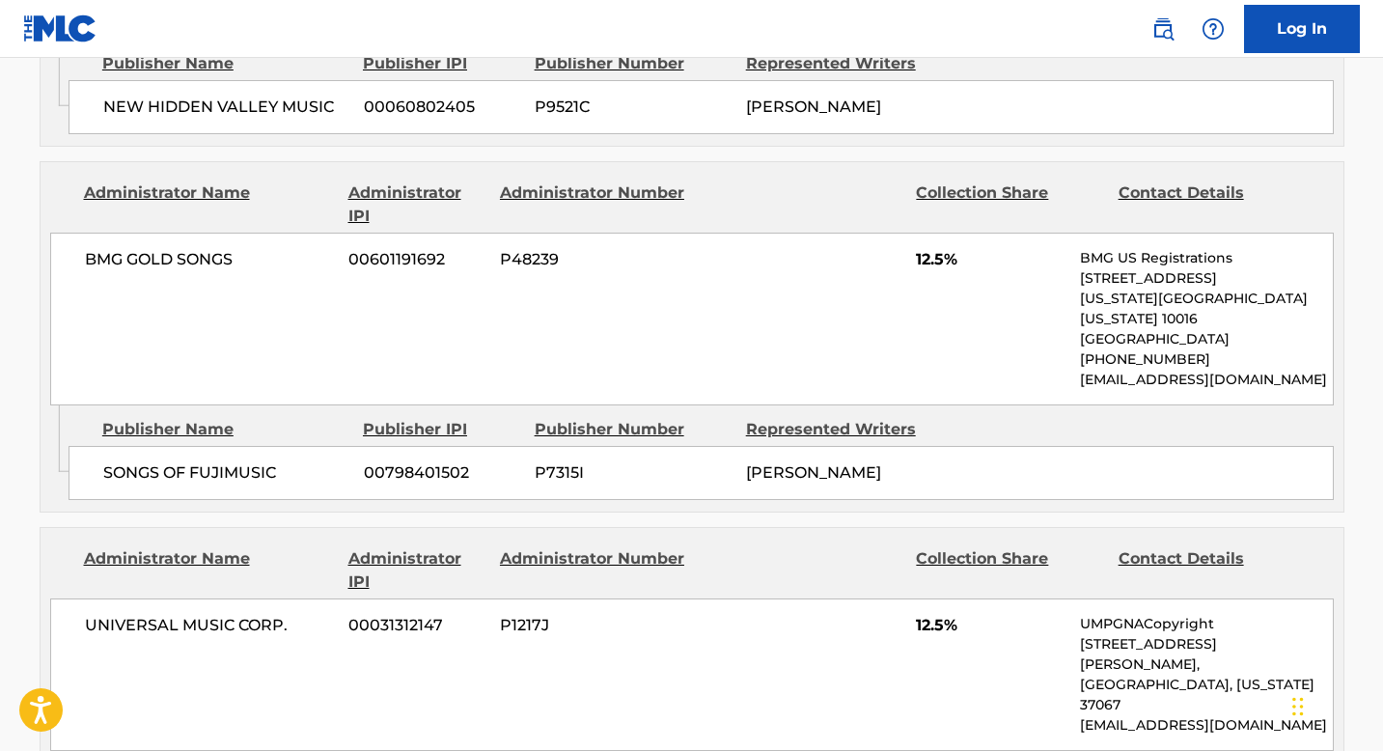
scroll to position [2872, 0]
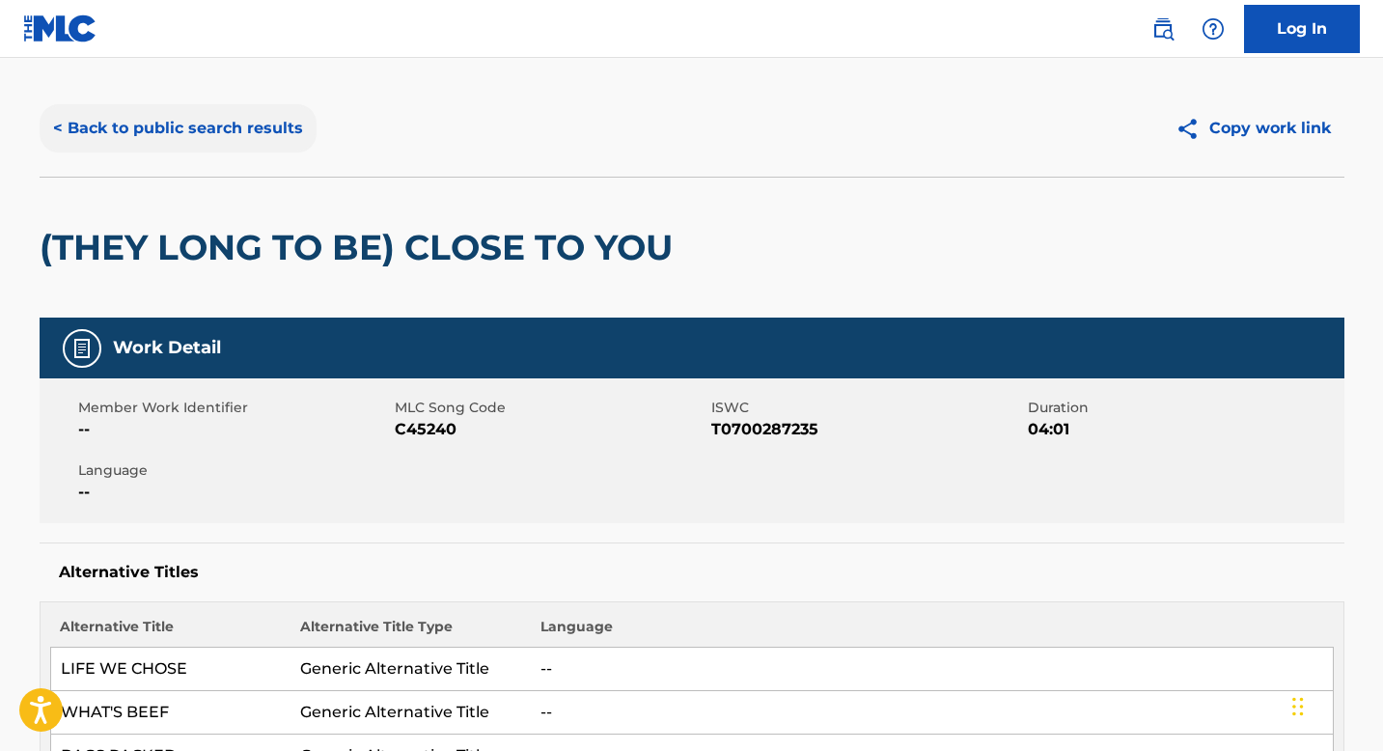
click at [179, 133] on button "< Back to public search results" at bounding box center [178, 128] width 277 height 48
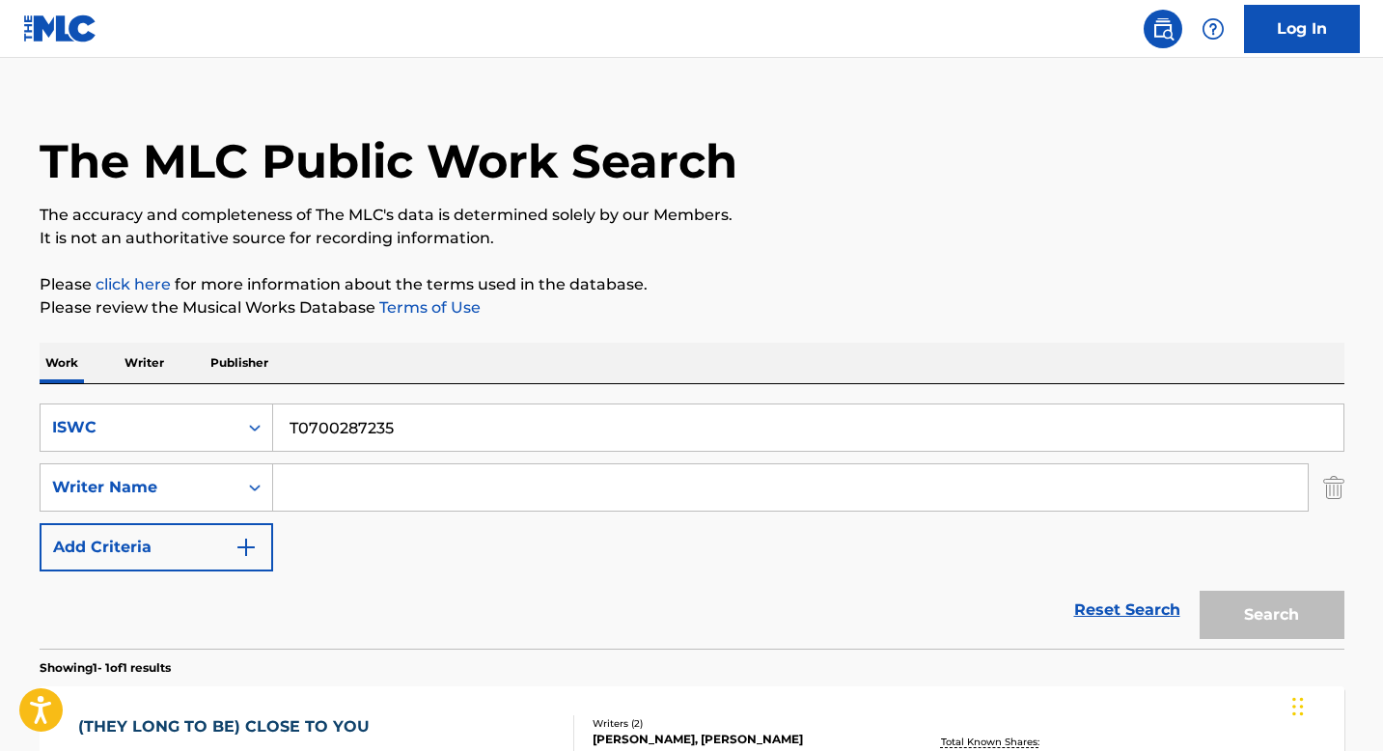
scroll to position [189, 0]
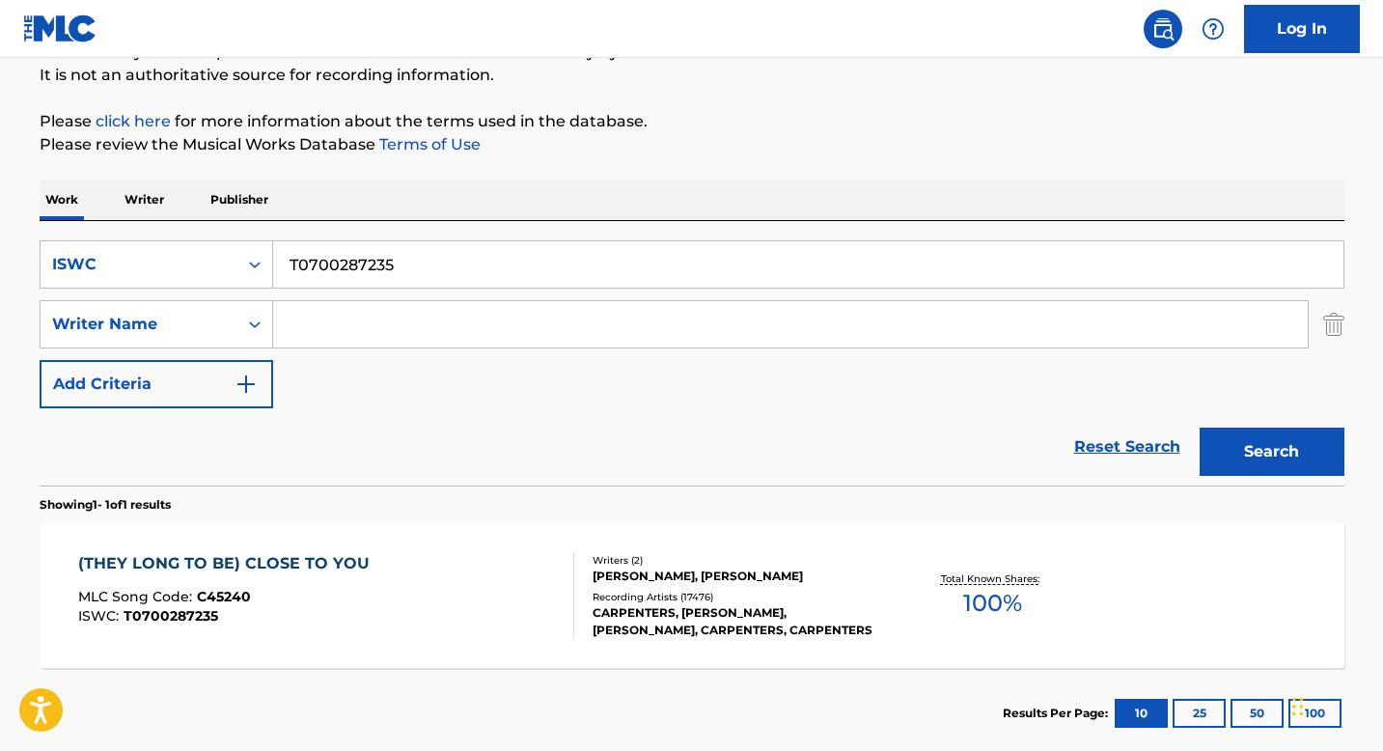
click at [326, 271] on input "T0700287235" at bounding box center [808, 264] width 1070 height 46
paste input "3153404963"
type input "T3153404963"
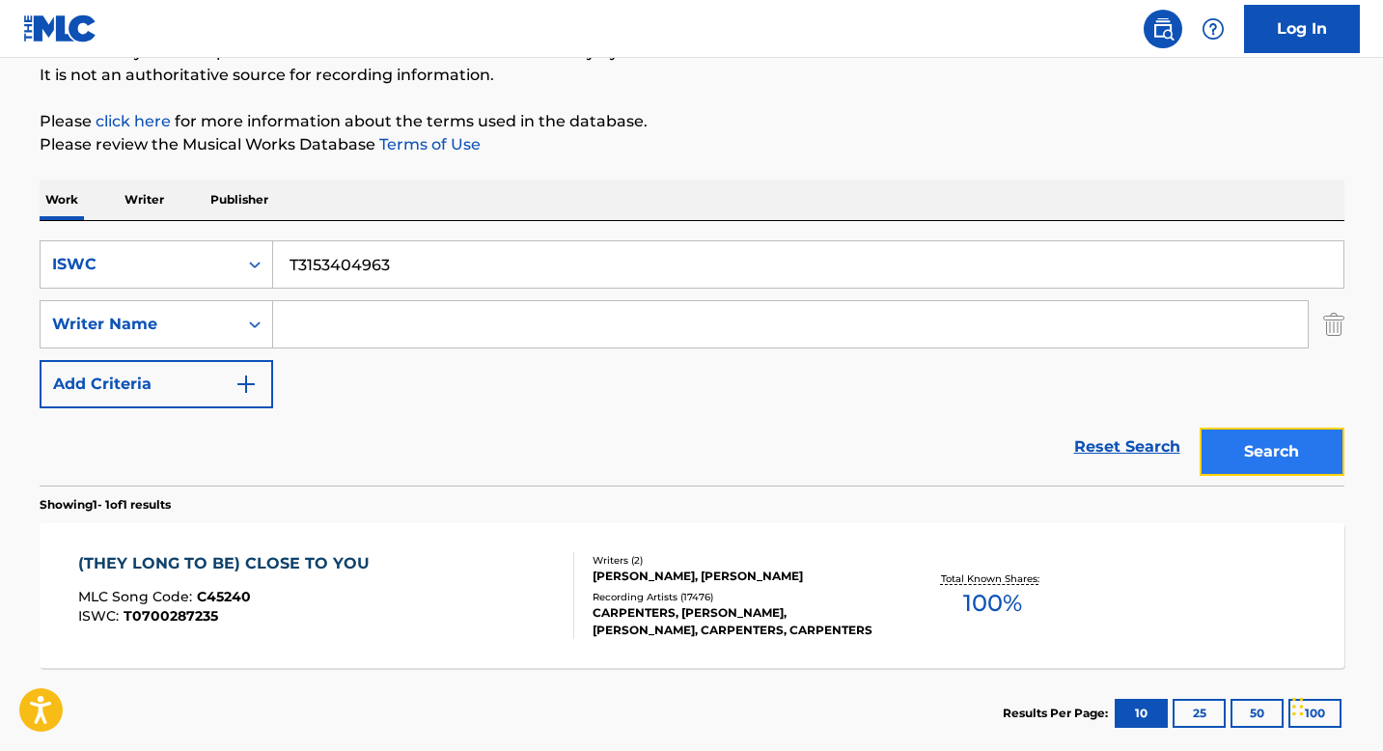
click at [1218, 444] on button "Search" at bounding box center [1272, 452] width 145 height 48
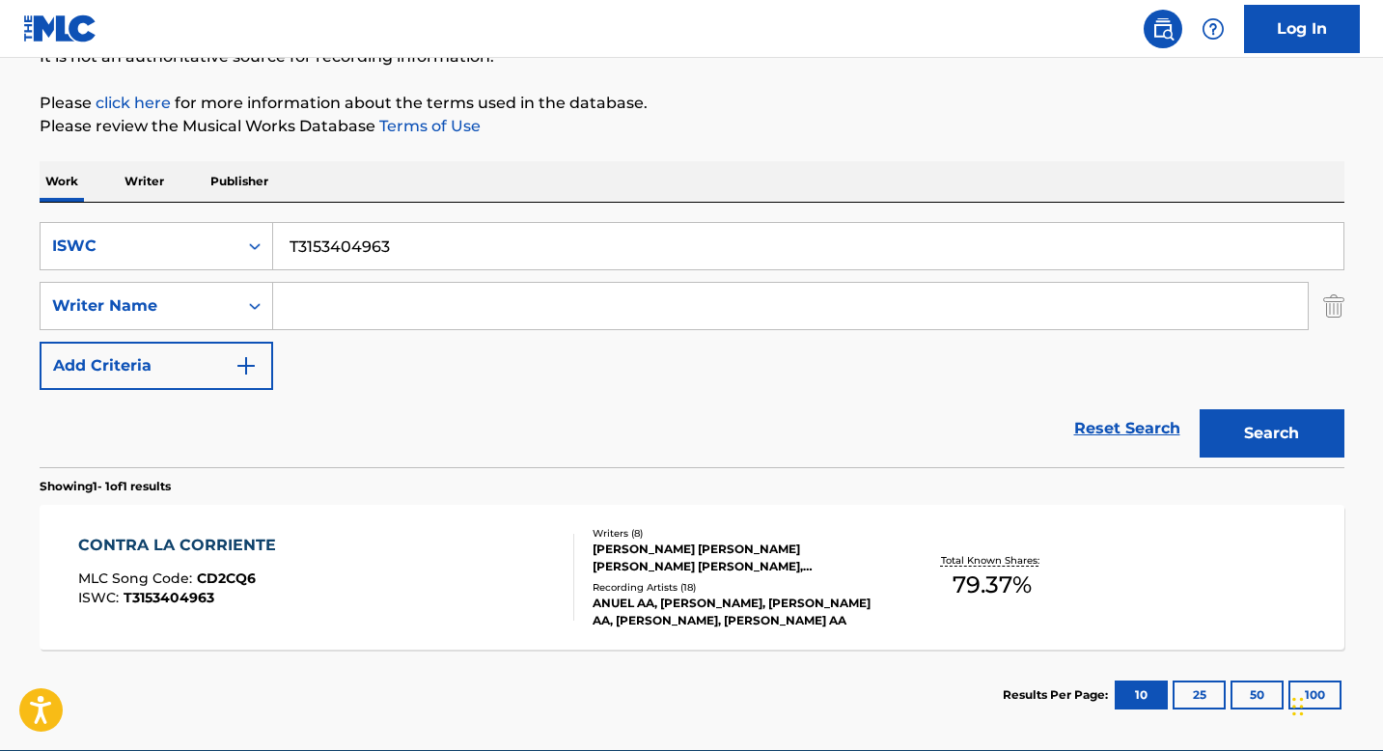
scroll to position [230, 0]
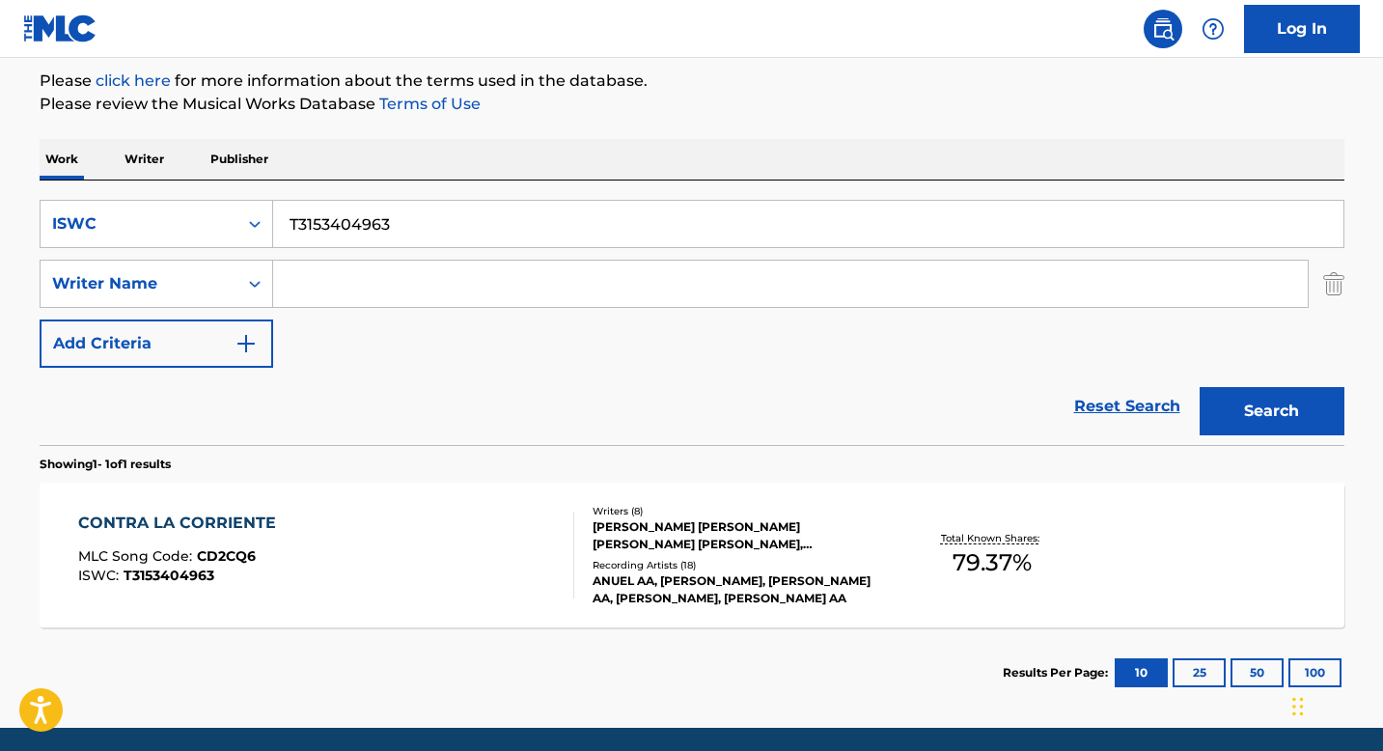
click at [622, 515] on div "Writers ( 8 )" at bounding box center [738, 511] width 291 height 14
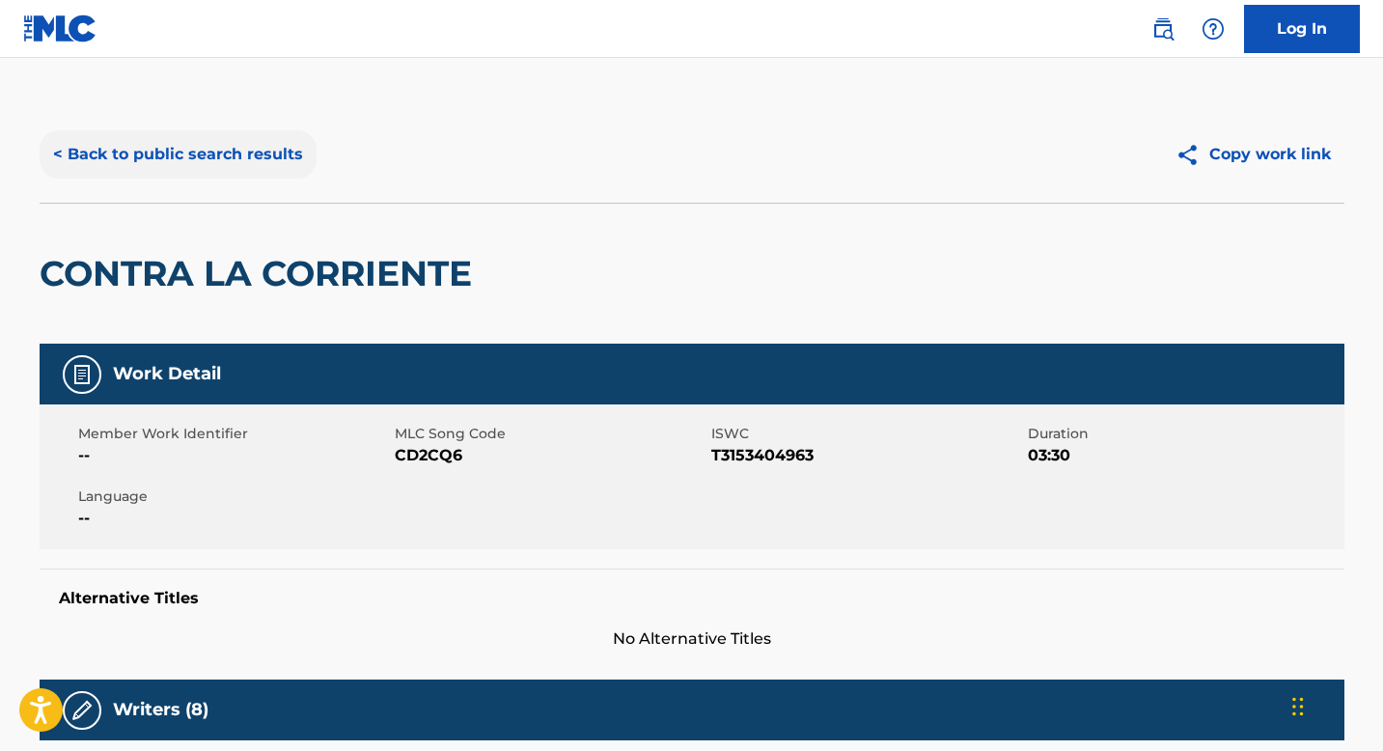
click at [236, 161] on button "< Back to public search results" at bounding box center [178, 154] width 277 height 48
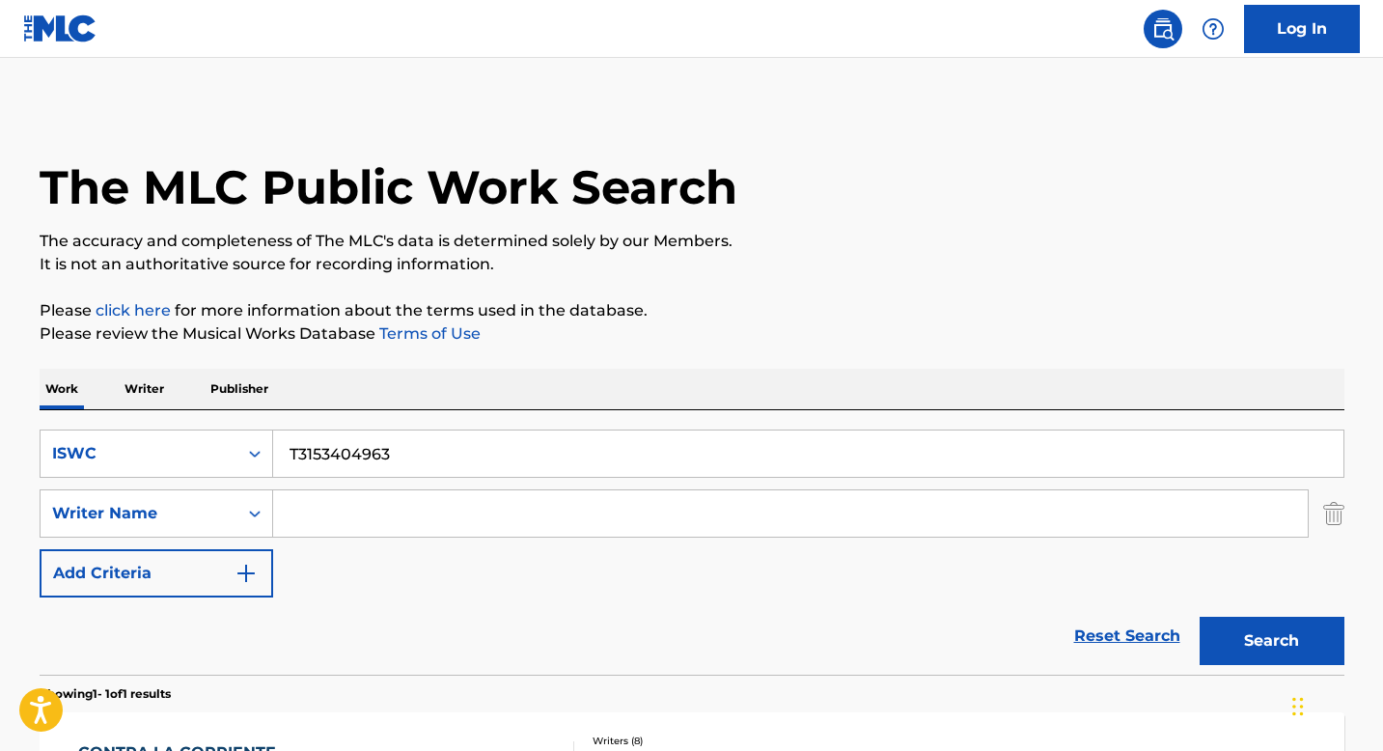
scroll to position [189, 0]
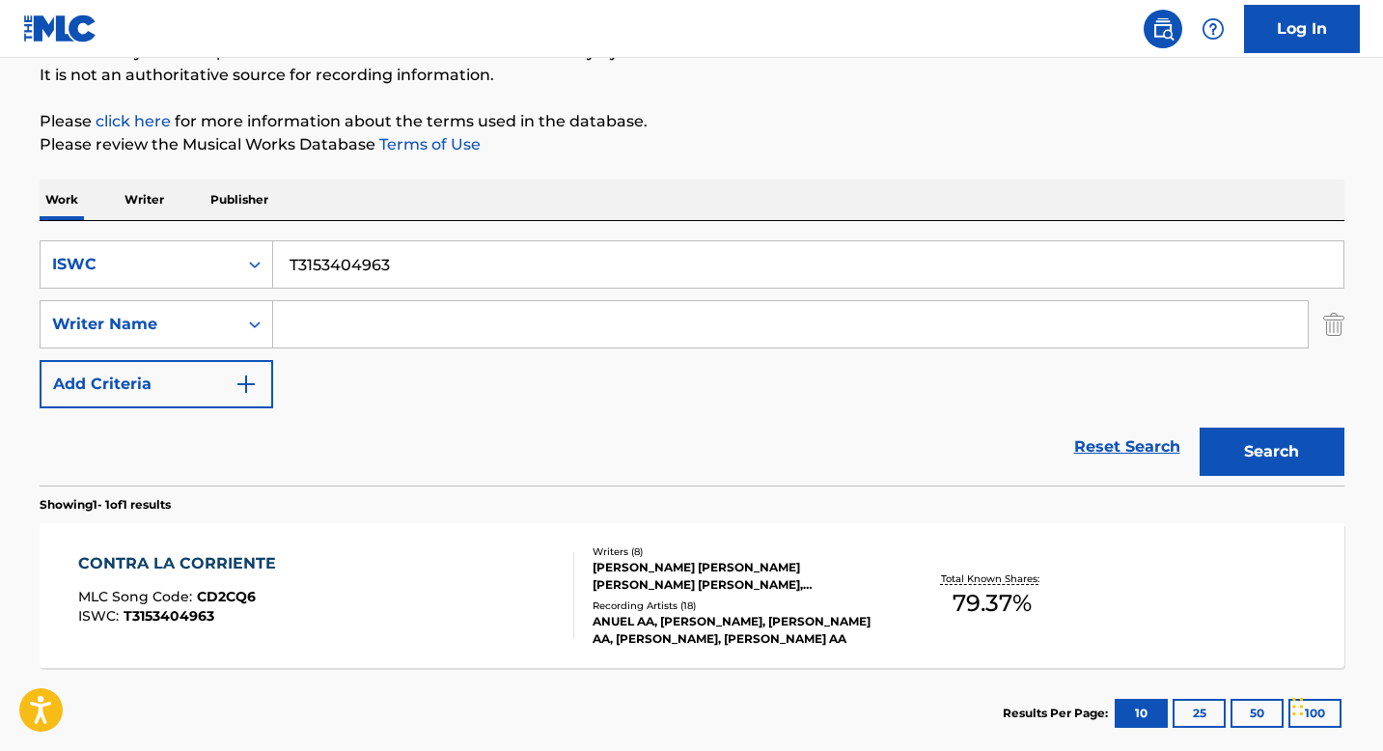
click at [375, 266] on input "T3153404963" at bounding box center [808, 264] width 1070 height 46
paste input "1016879277"
type input "T1016879277"
click at [1225, 448] on button "Search" at bounding box center [1272, 452] width 145 height 48
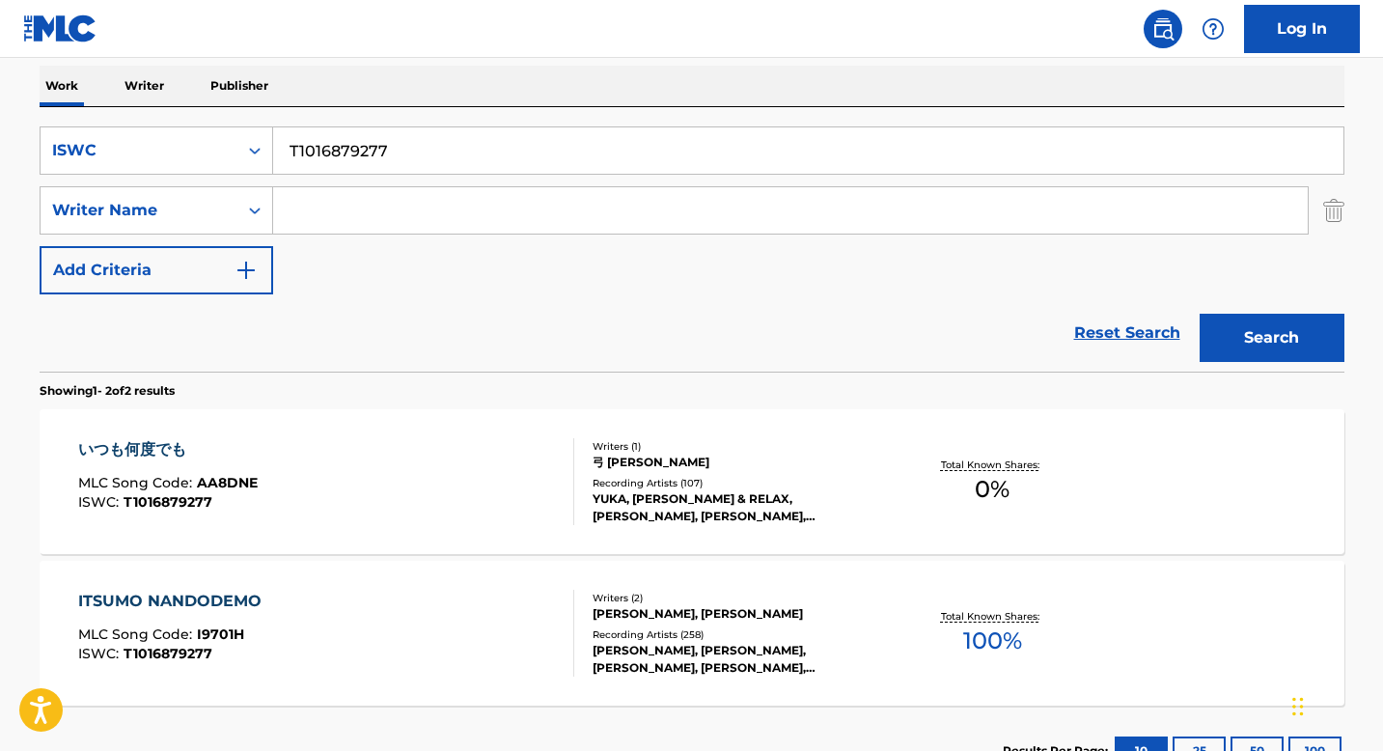
scroll to position [451, 0]
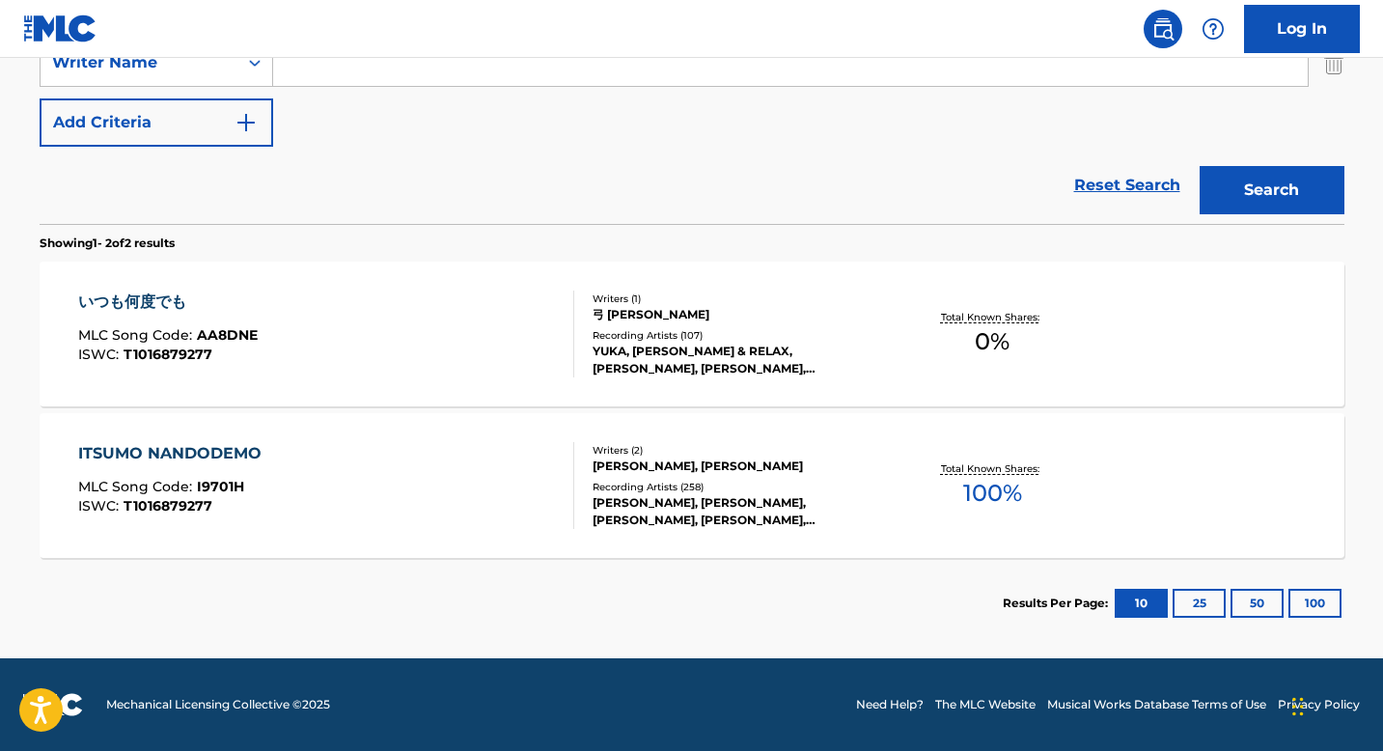
click at [652, 343] on div "YUKA, [PERSON_NAME] & RELAX, [PERSON_NAME], [PERSON_NAME], [PERSON_NAME]" at bounding box center [738, 360] width 291 height 35
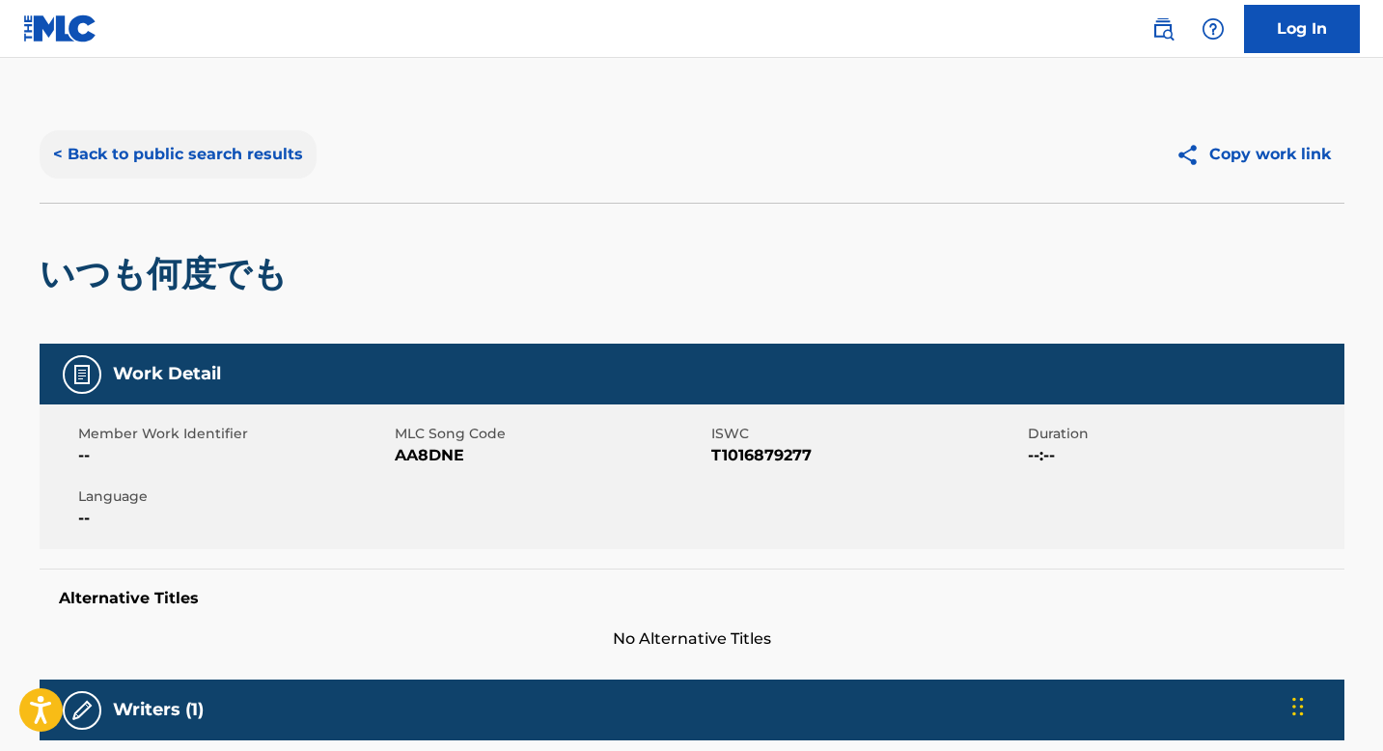
click at [250, 160] on button "< Back to public search results" at bounding box center [178, 154] width 277 height 48
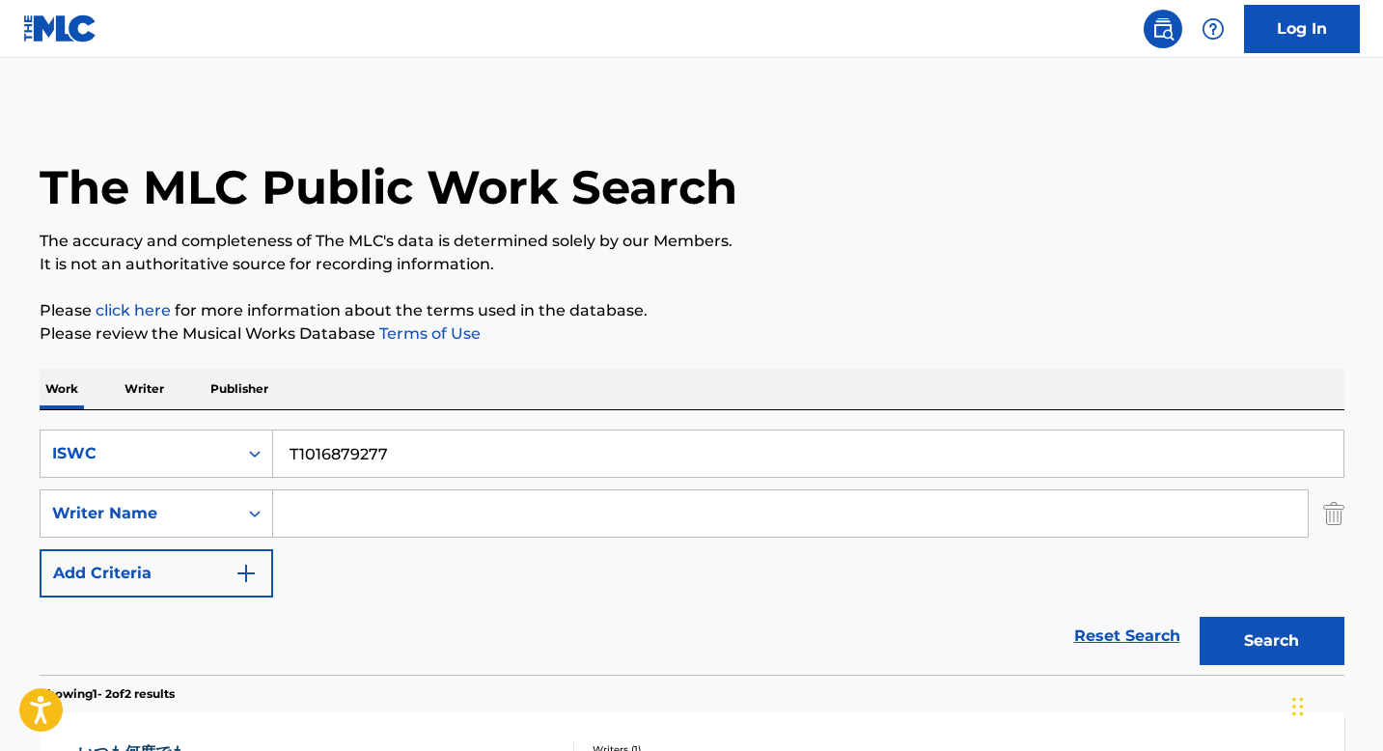
scroll to position [341, 0]
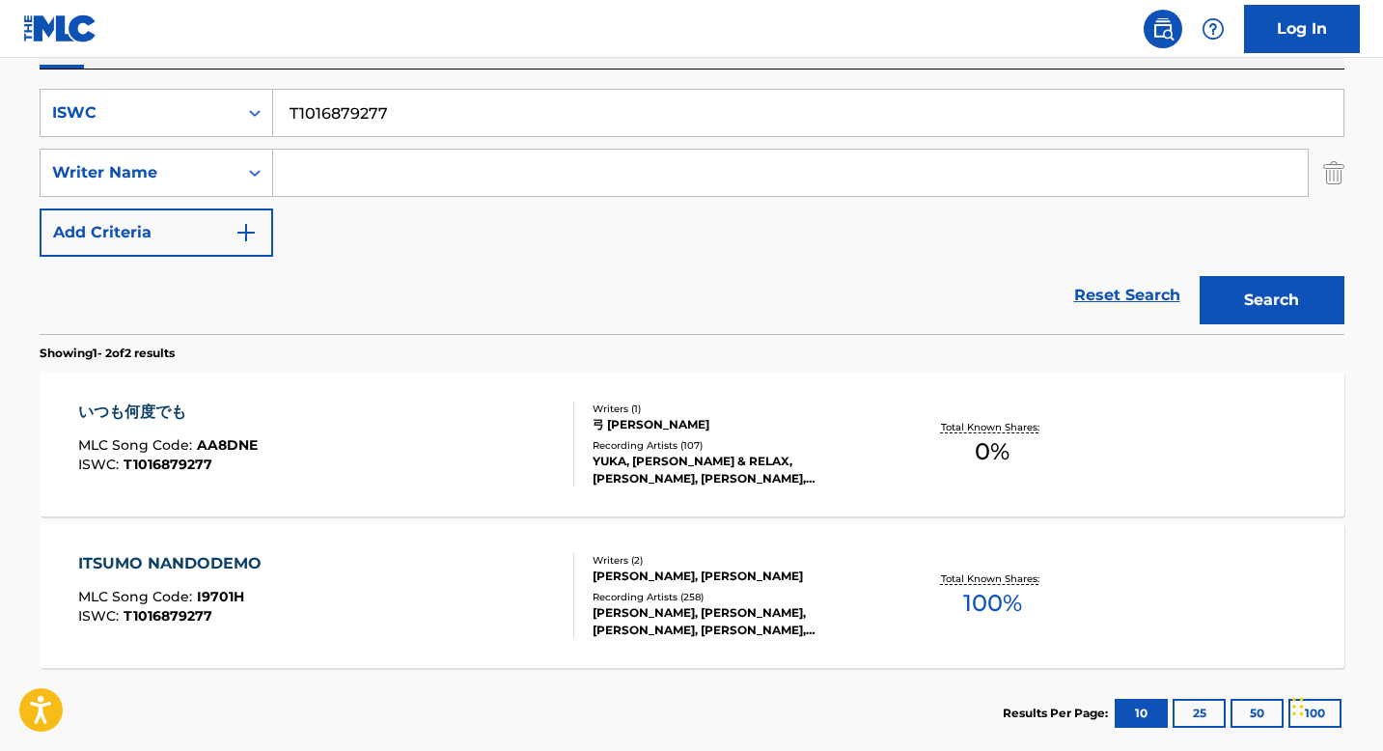
click at [660, 609] on div "[PERSON_NAME], [PERSON_NAME], [PERSON_NAME], [PERSON_NAME], [PERSON_NAME]" at bounding box center [738, 621] width 291 height 35
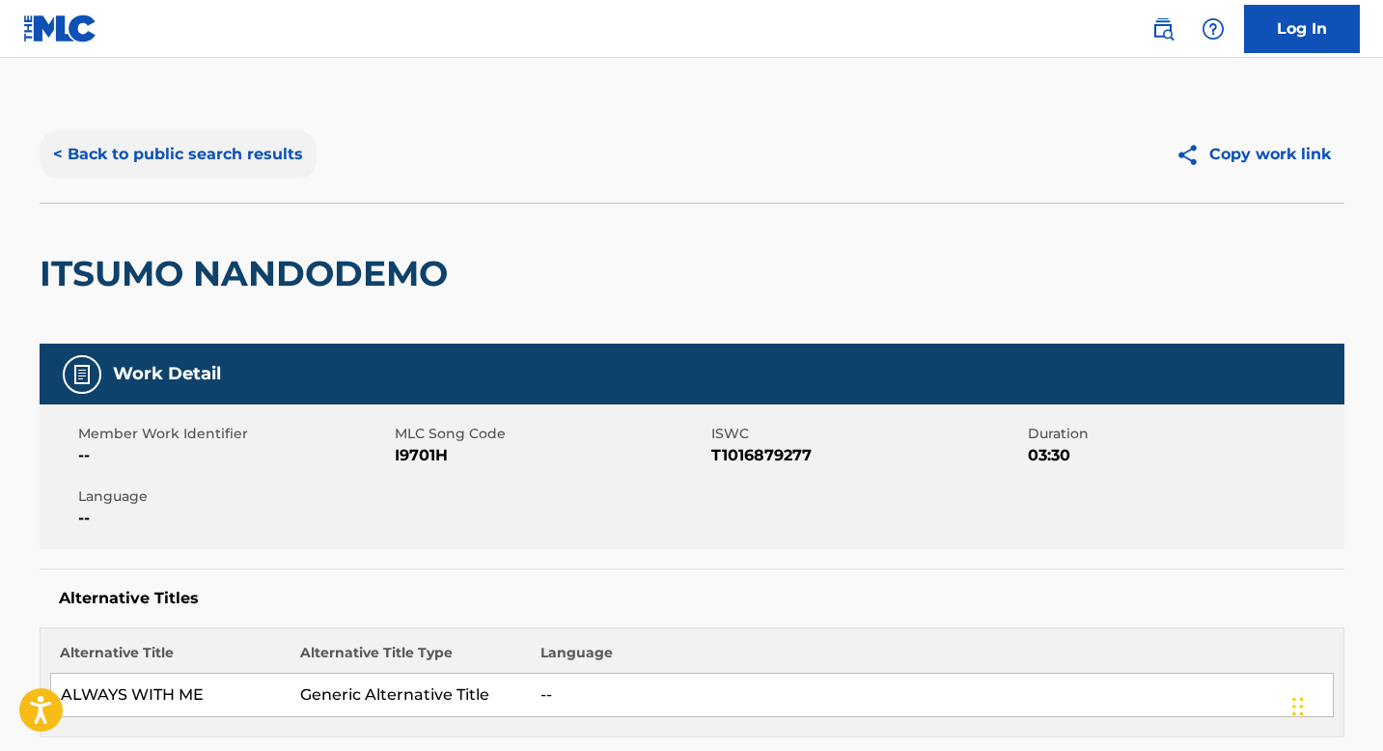
click at [182, 159] on button "< Back to public search results" at bounding box center [178, 154] width 277 height 48
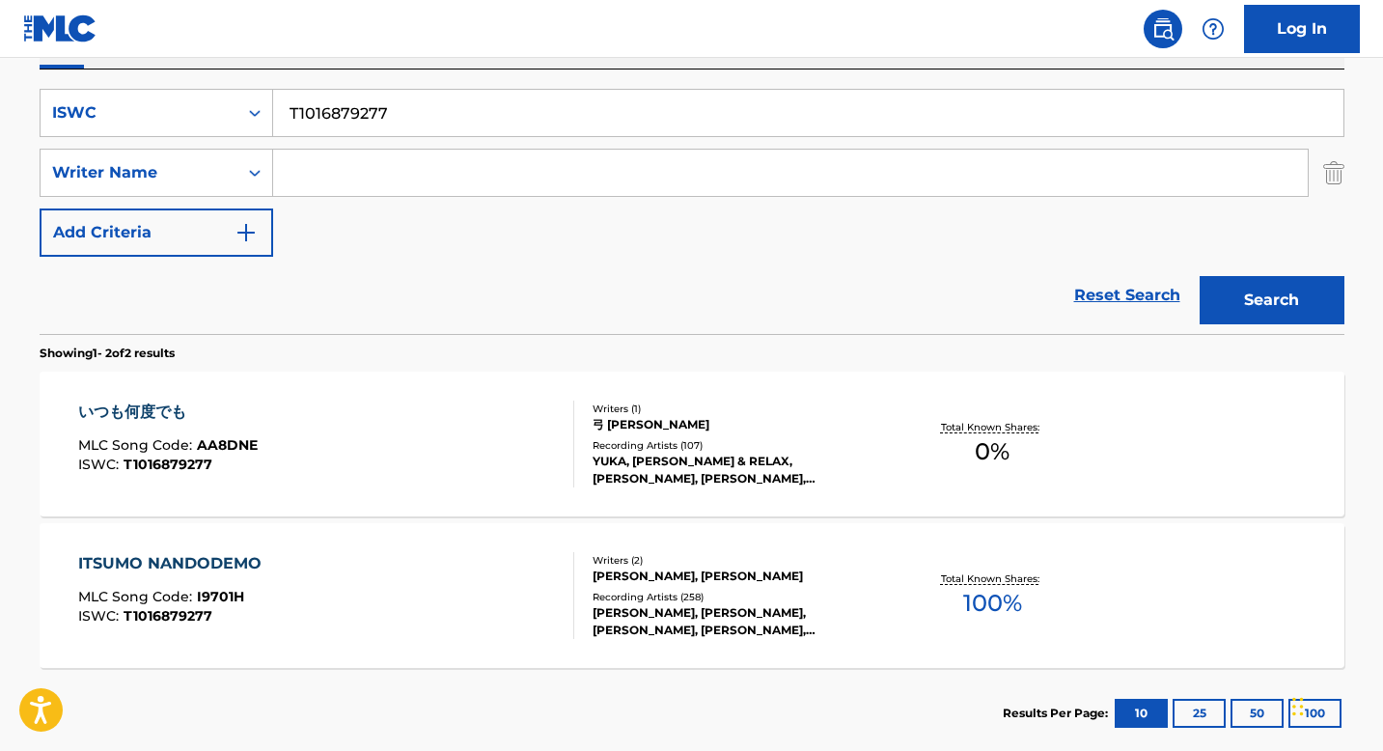
click at [372, 127] on input "T1016879277" at bounding box center [808, 113] width 1070 height 46
paste input "9176716099"
type input "T9176716099"
click at [1313, 309] on button "Search" at bounding box center [1272, 300] width 145 height 48
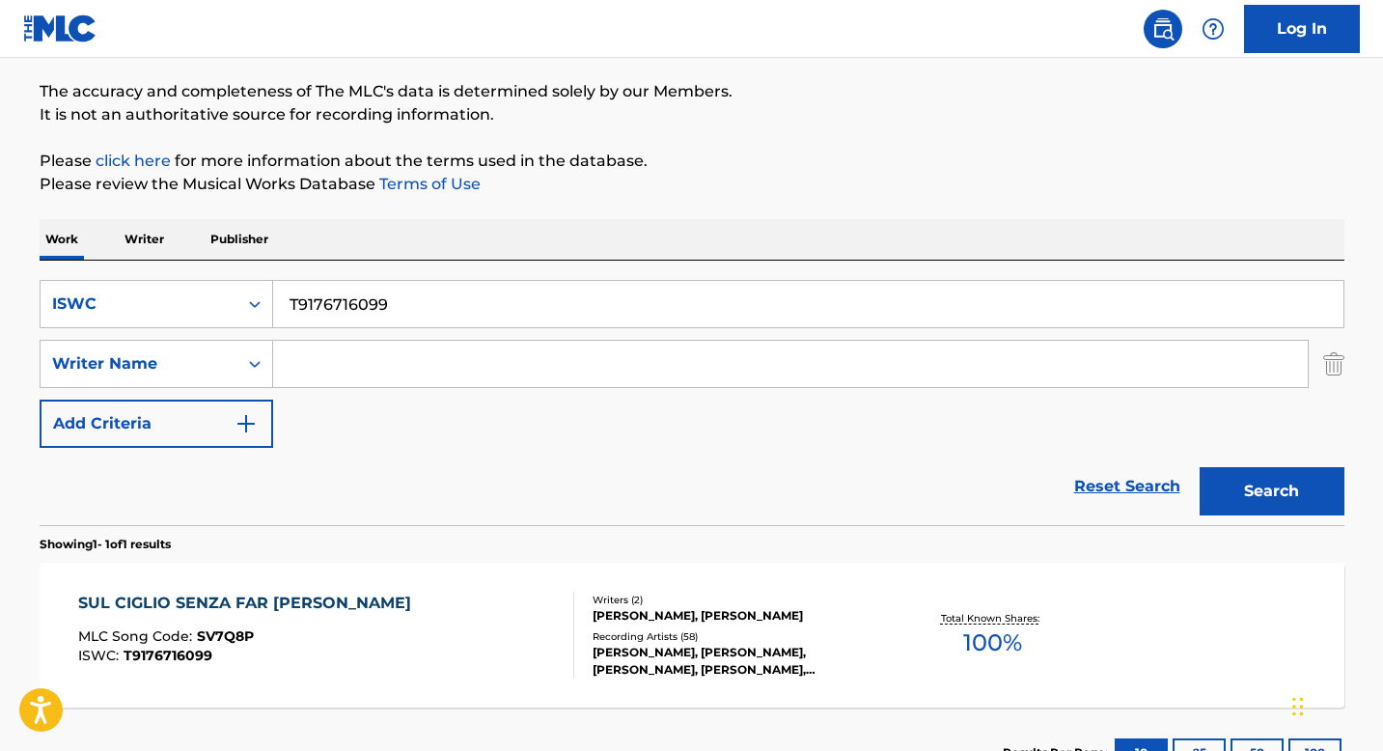
scroll to position [299, 0]
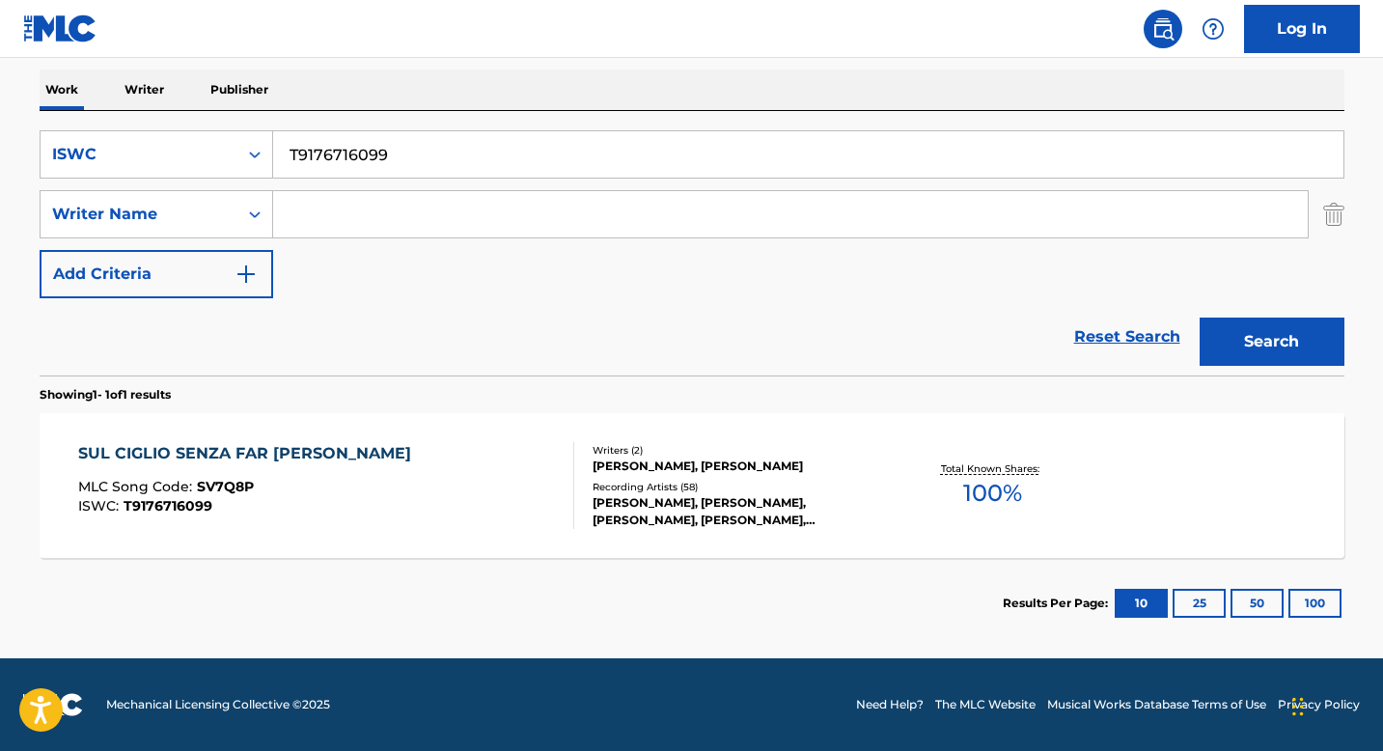
click at [659, 451] on div "Writers ( 2 )" at bounding box center [738, 450] width 291 height 14
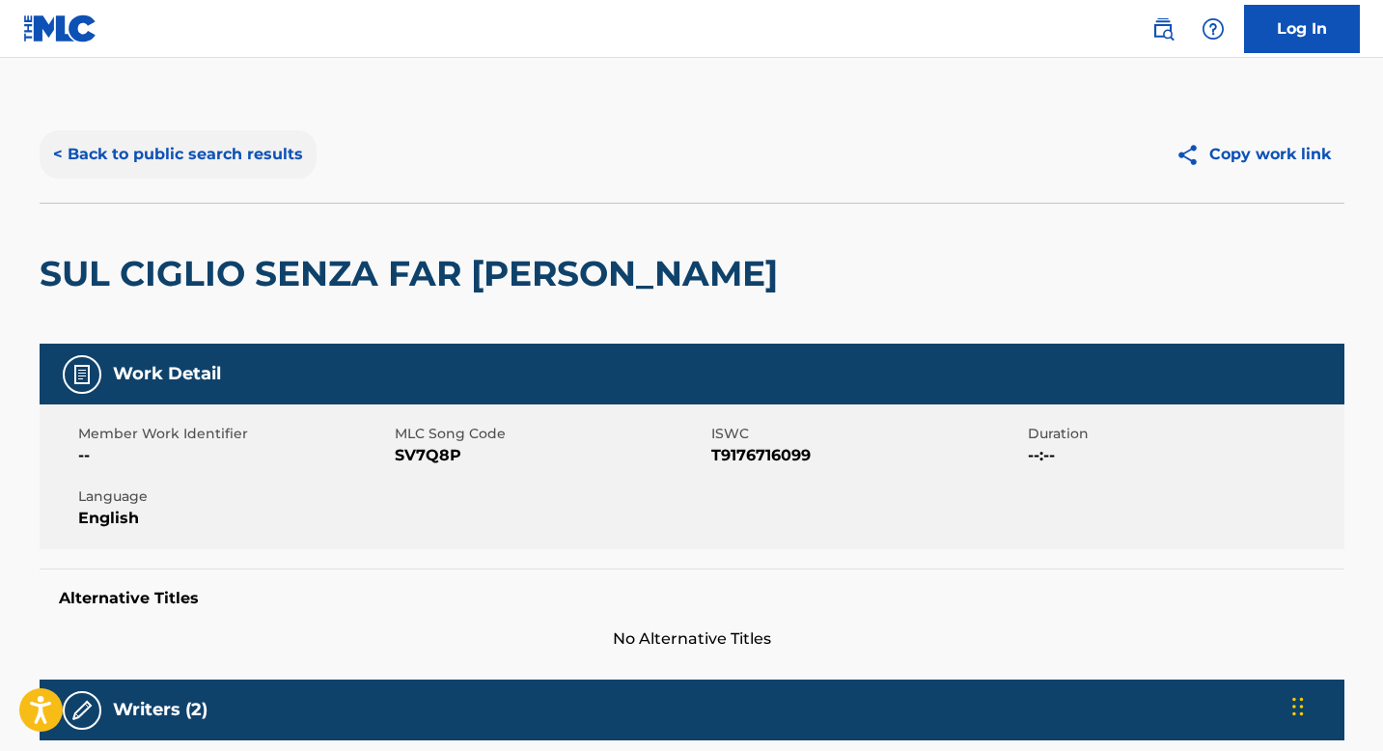
click at [184, 159] on button "< Back to public search results" at bounding box center [178, 154] width 277 height 48
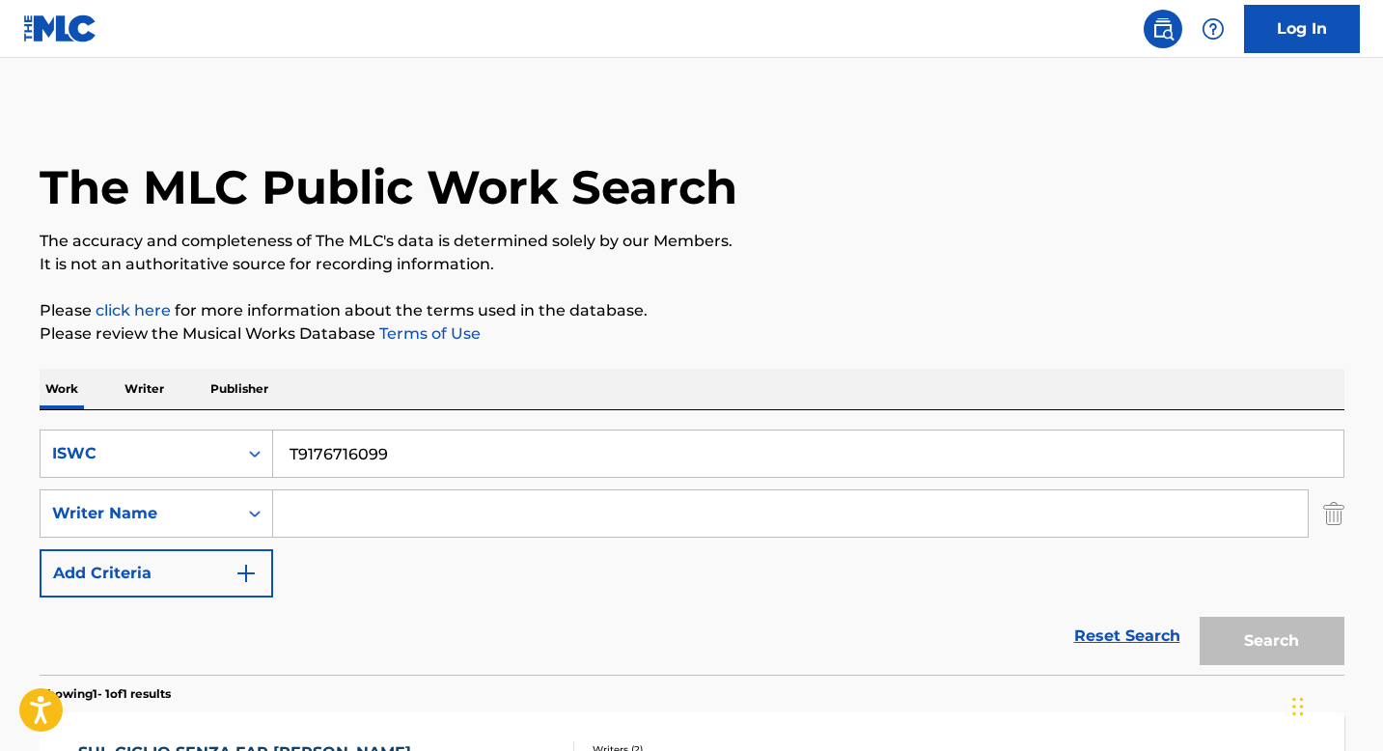
scroll to position [189, 0]
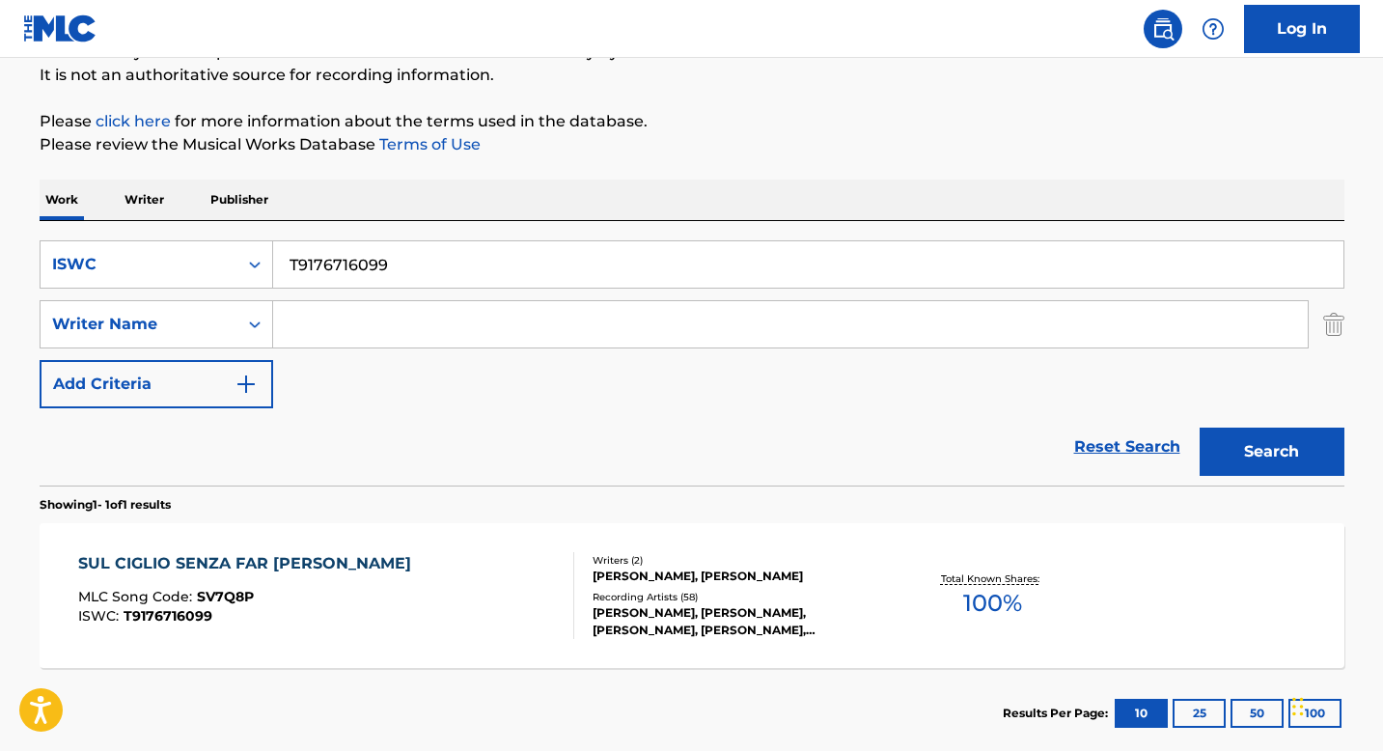
click at [336, 275] on input "T9176716099" at bounding box center [808, 264] width 1070 height 46
paste input "0702344237"
type input "T0702344237"
click at [1252, 441] on button "Search" at bounding box center [1272, 452] width 145 height 48
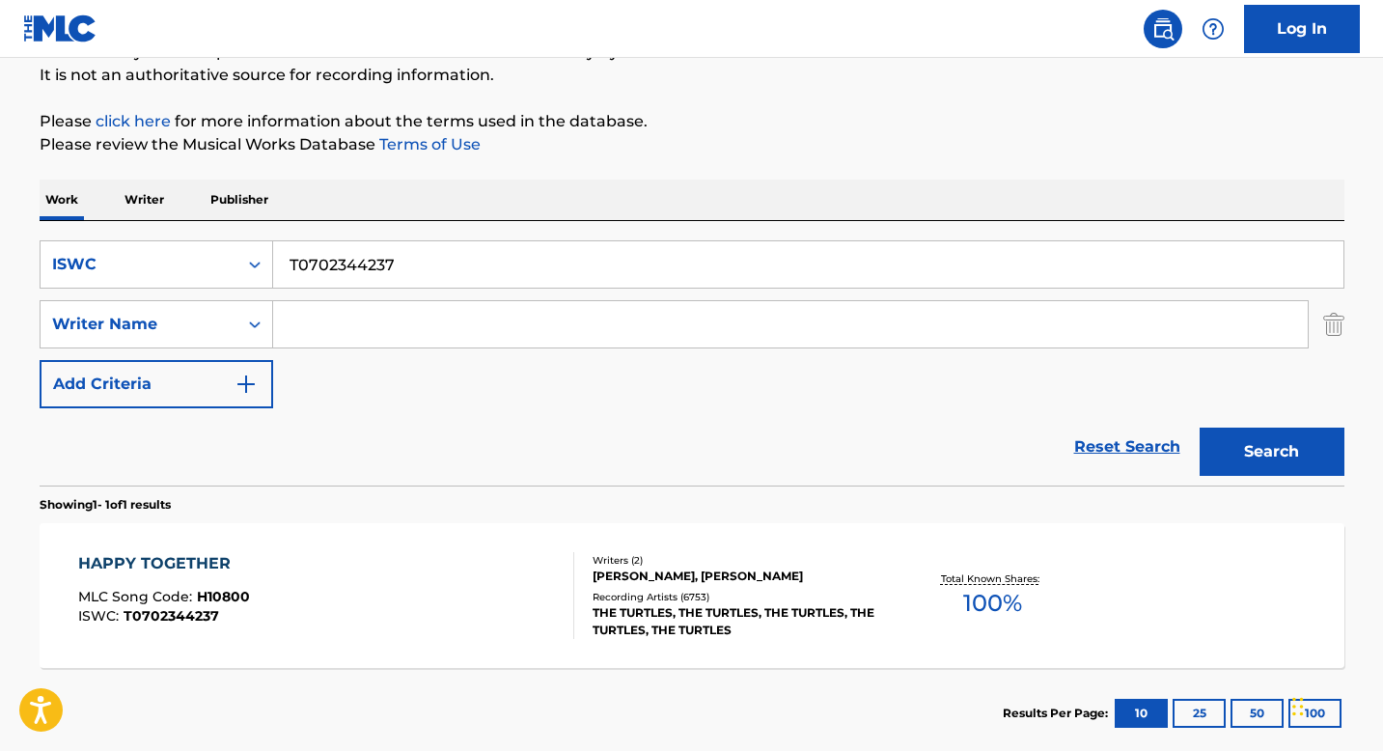
click at [612, 598] on div "Recording Artists ( 6753 )" at bounding box center [738, 597] width 291 height 14
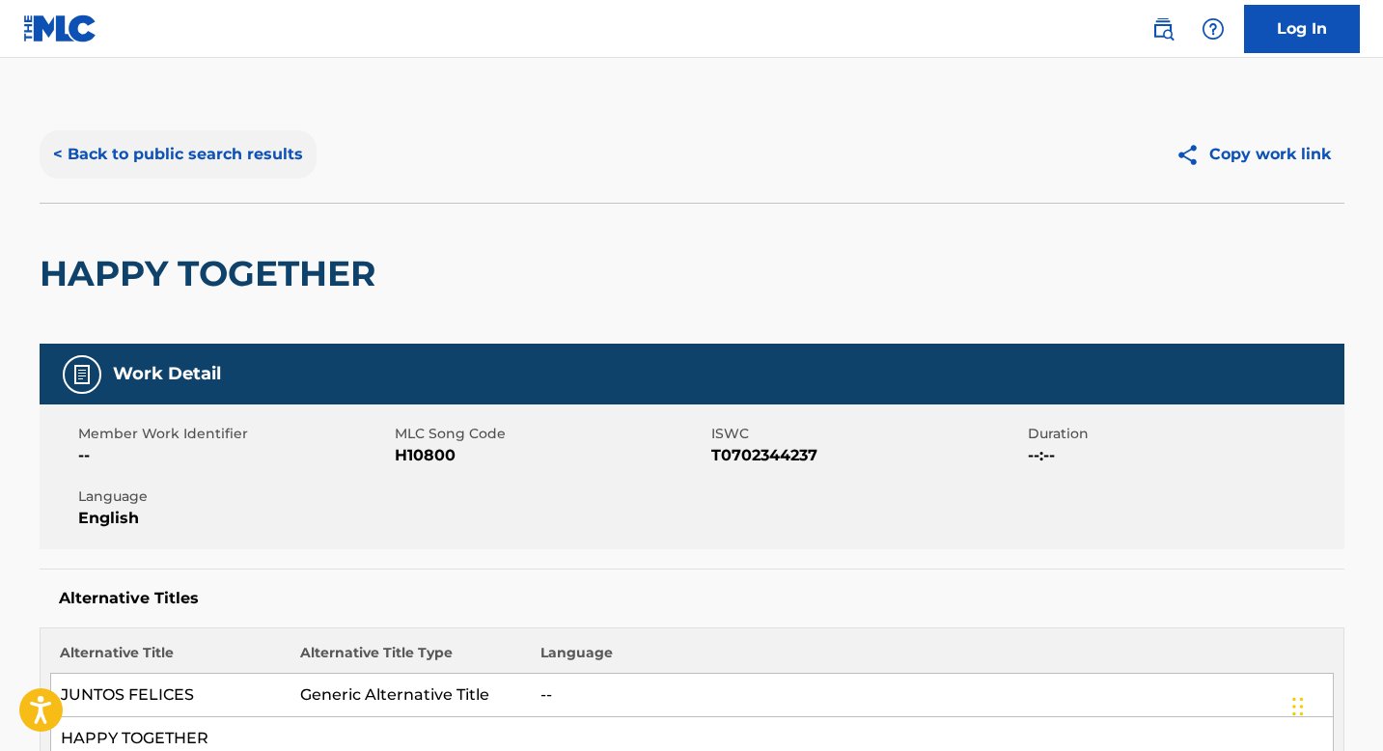
click at [179, 155] on button "< Back to public search results" at bounding box center [178, 154] width 277 height 48
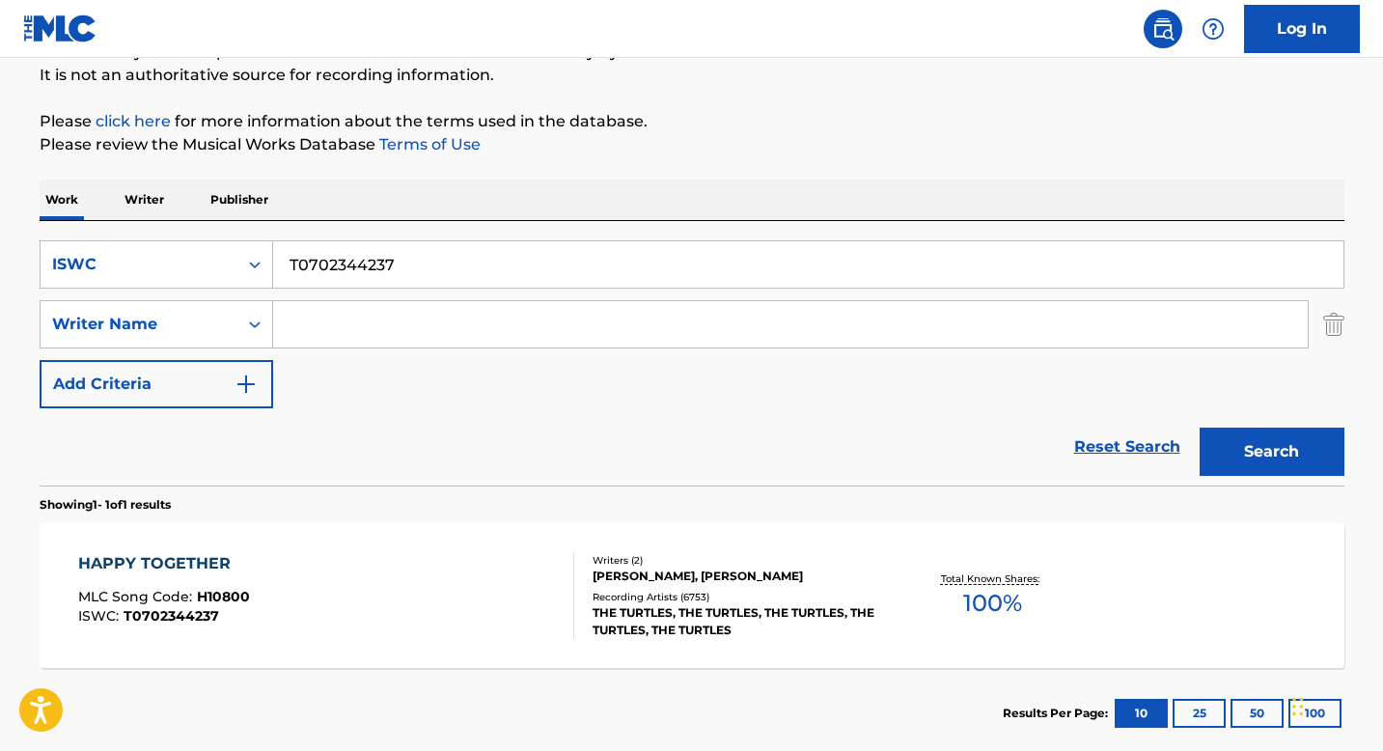
click at [364, 266] on input "T0702344237" at bounding box center [808, 264] width 1070 height 46
click at [365, 266] on input "T0702344237" at bounding box center [808, 264] width 1070 height 46
paste input "404768473"
type input "T0404768473"
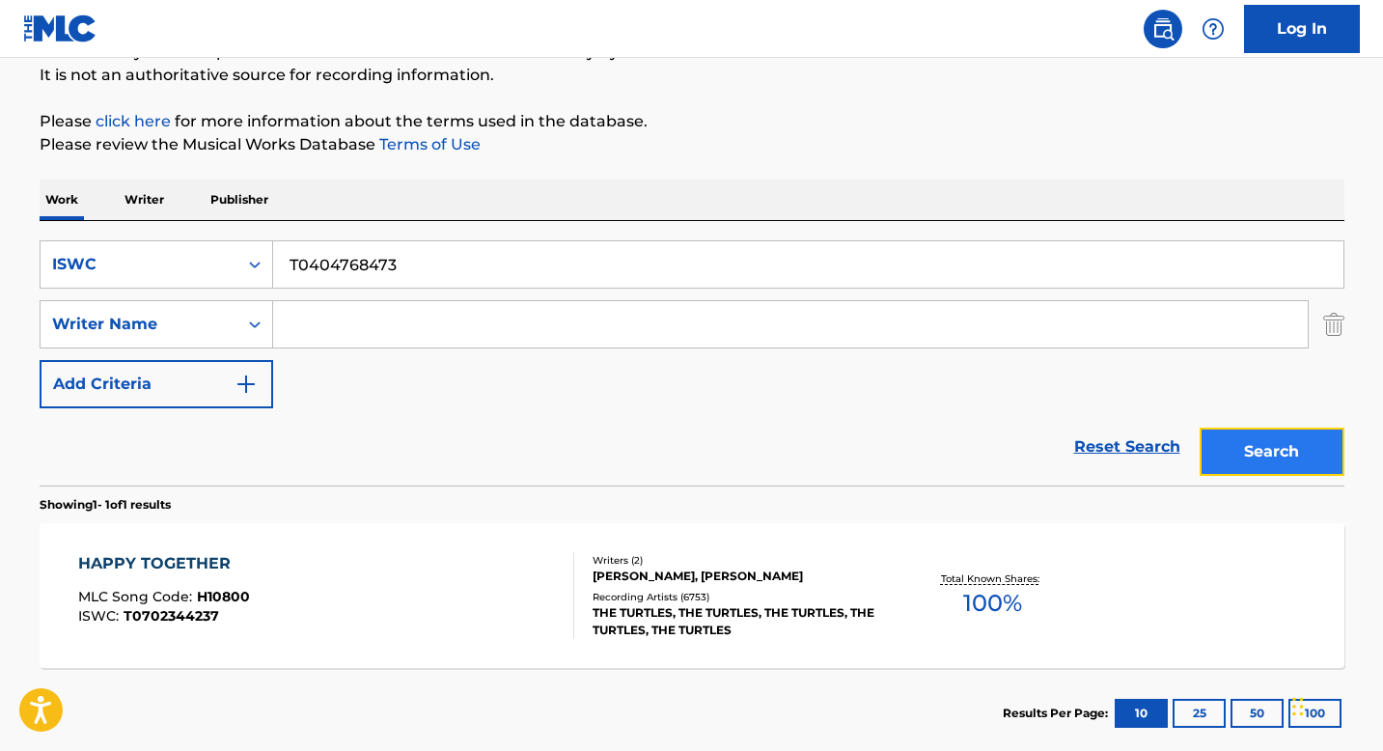
click at [1221, 439] on button "Search" at bounding box center [1272, 452] width 145 height 48
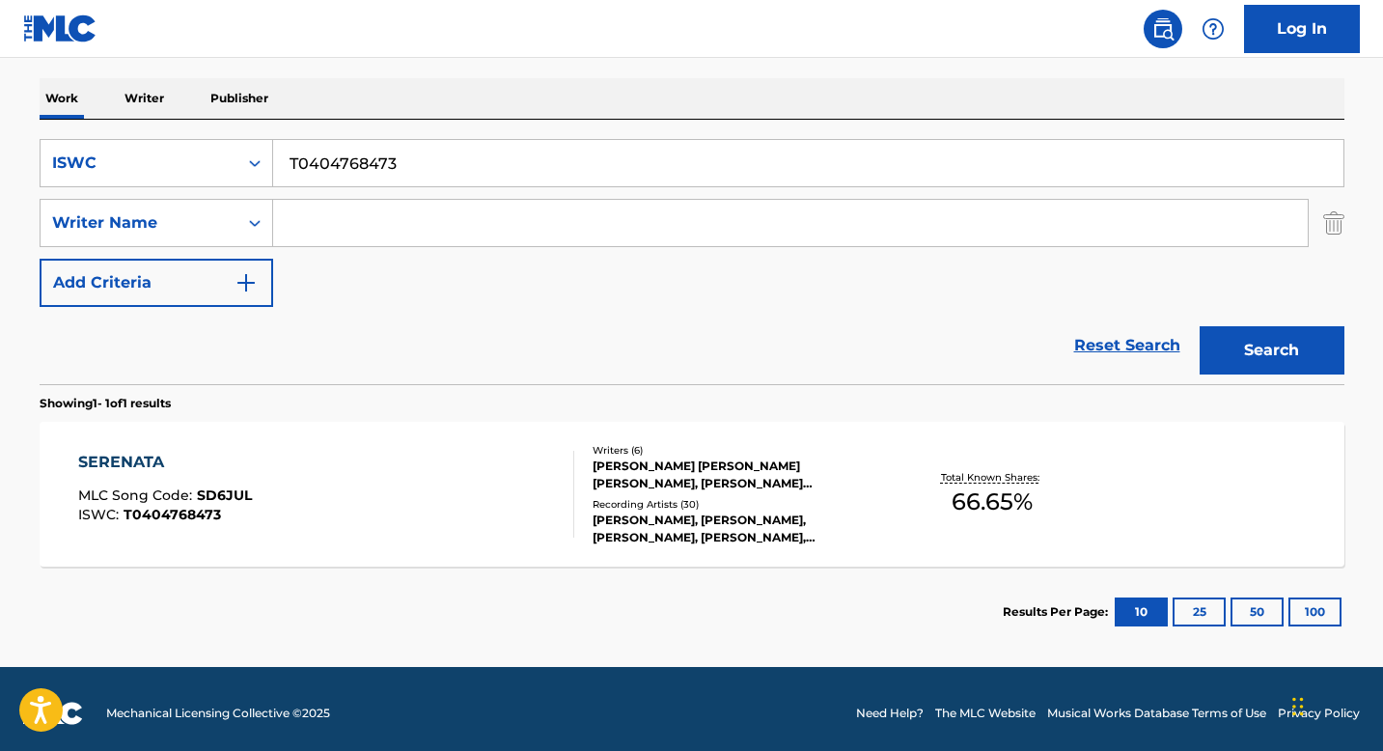
scroll to position [299, 0]
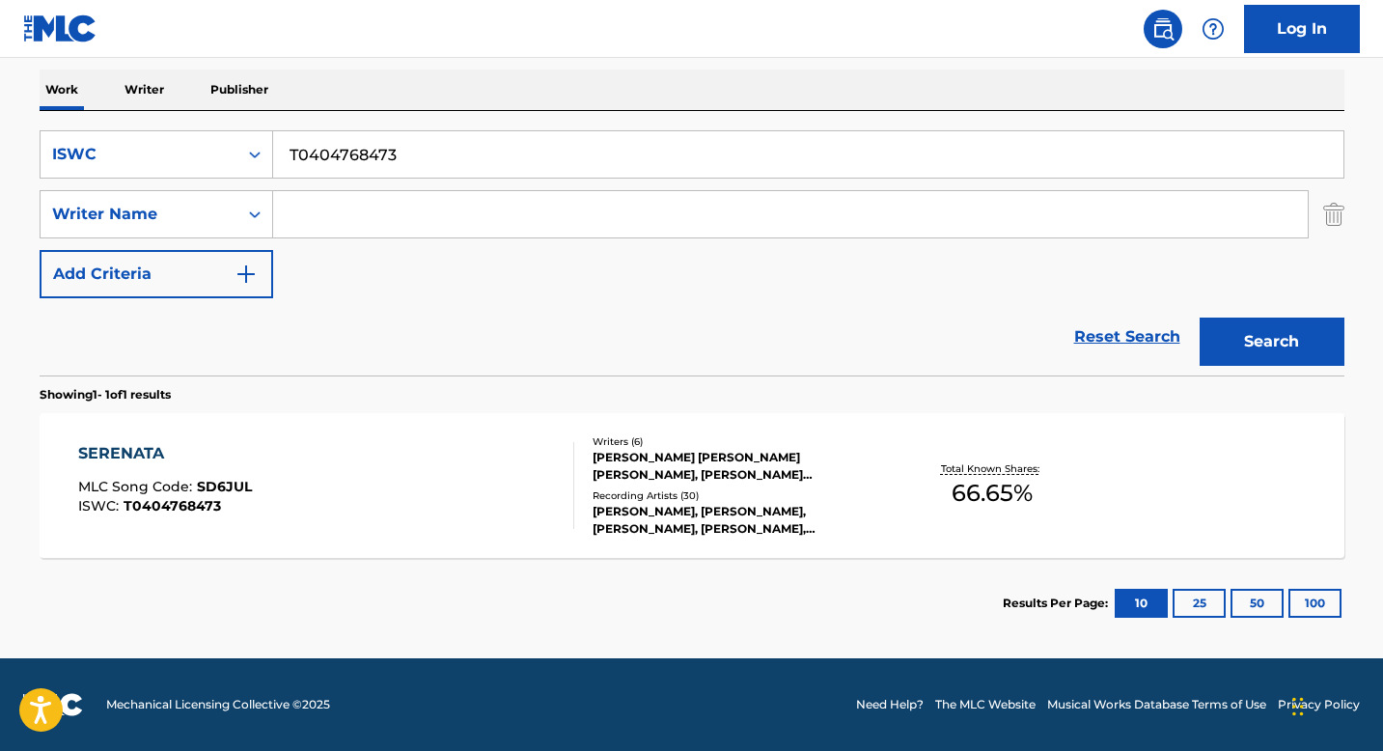
click at [622, 456] on div "[PERSON_NAME] [PERSON_NAME] [PERSON_NAME], [PERSON_NAME] [PERSON_NAME] [PERSON_…" at bounding box center [738, 466] width 291 height 35
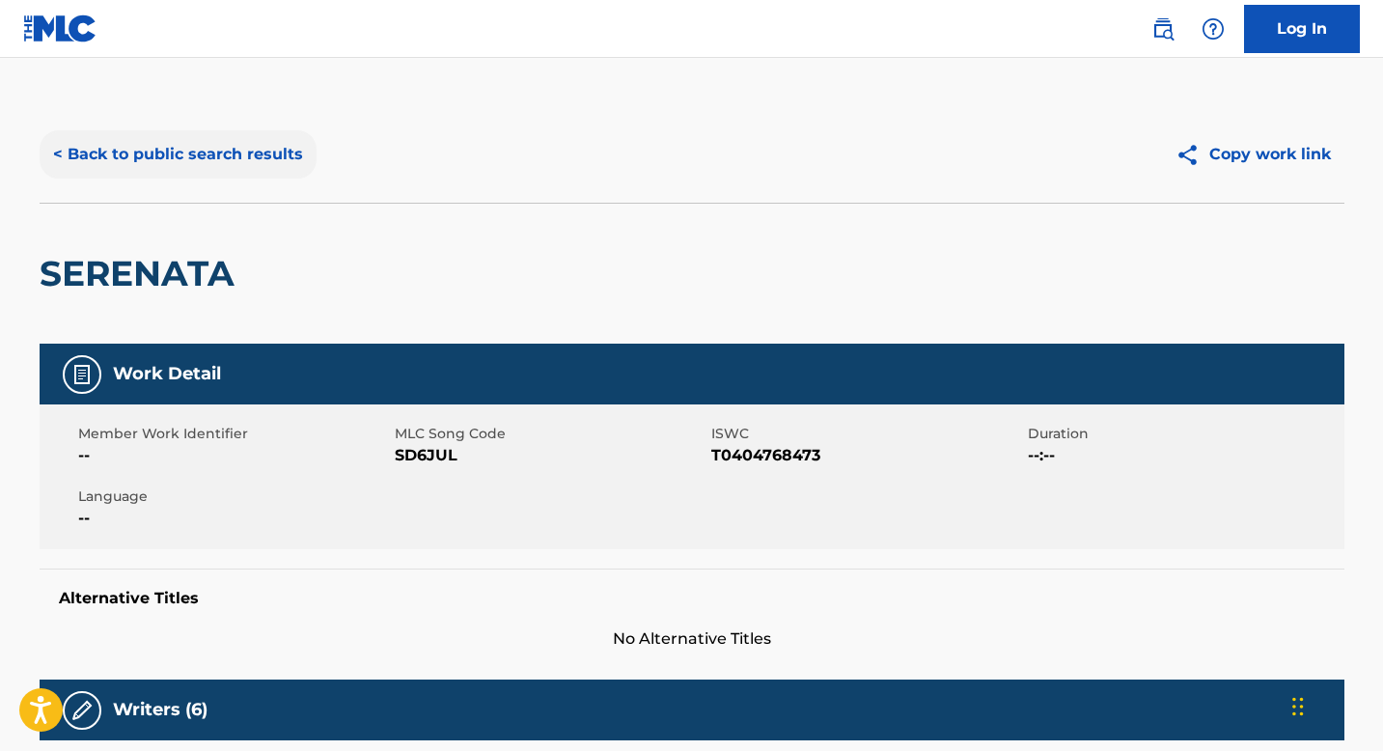
click at [203, 161] on button "< Back to public search results" at bounding box center [178, 154] width 277 height 48
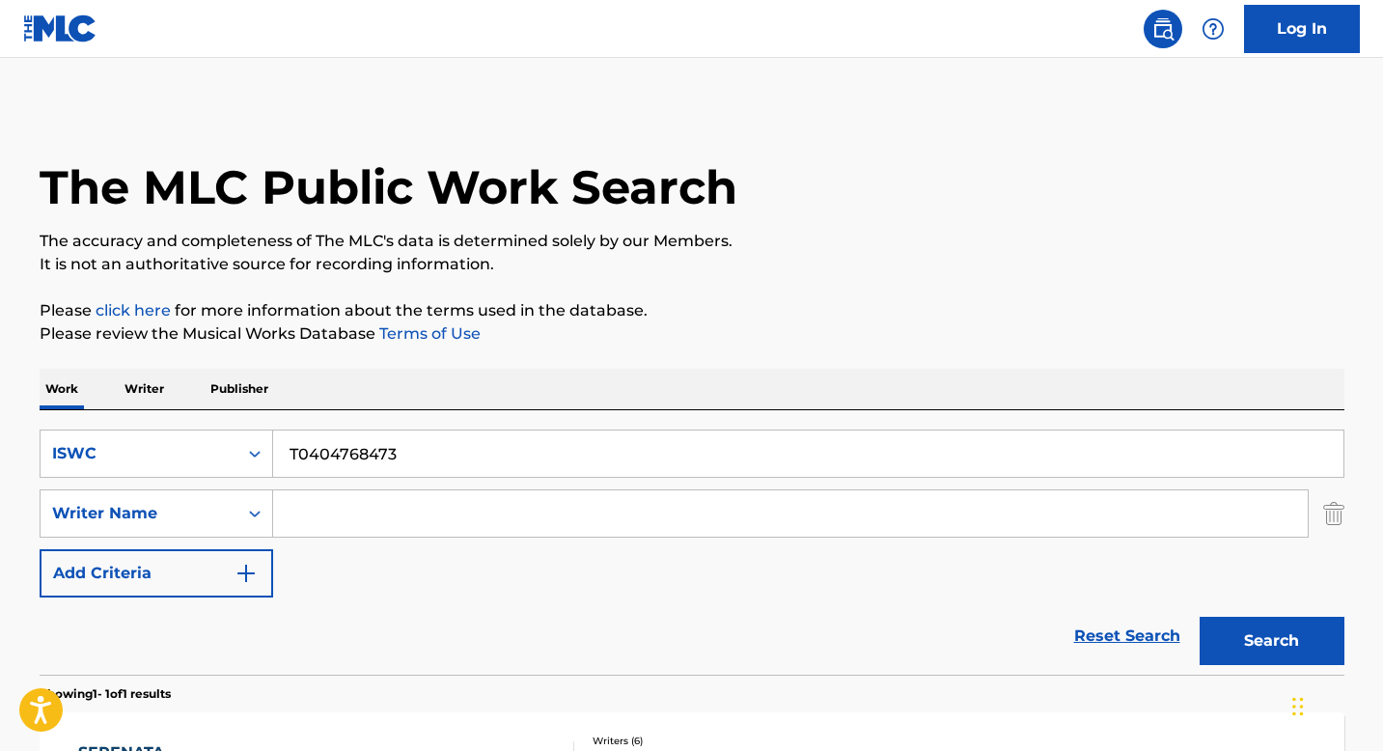
scroll to position [189, 0]
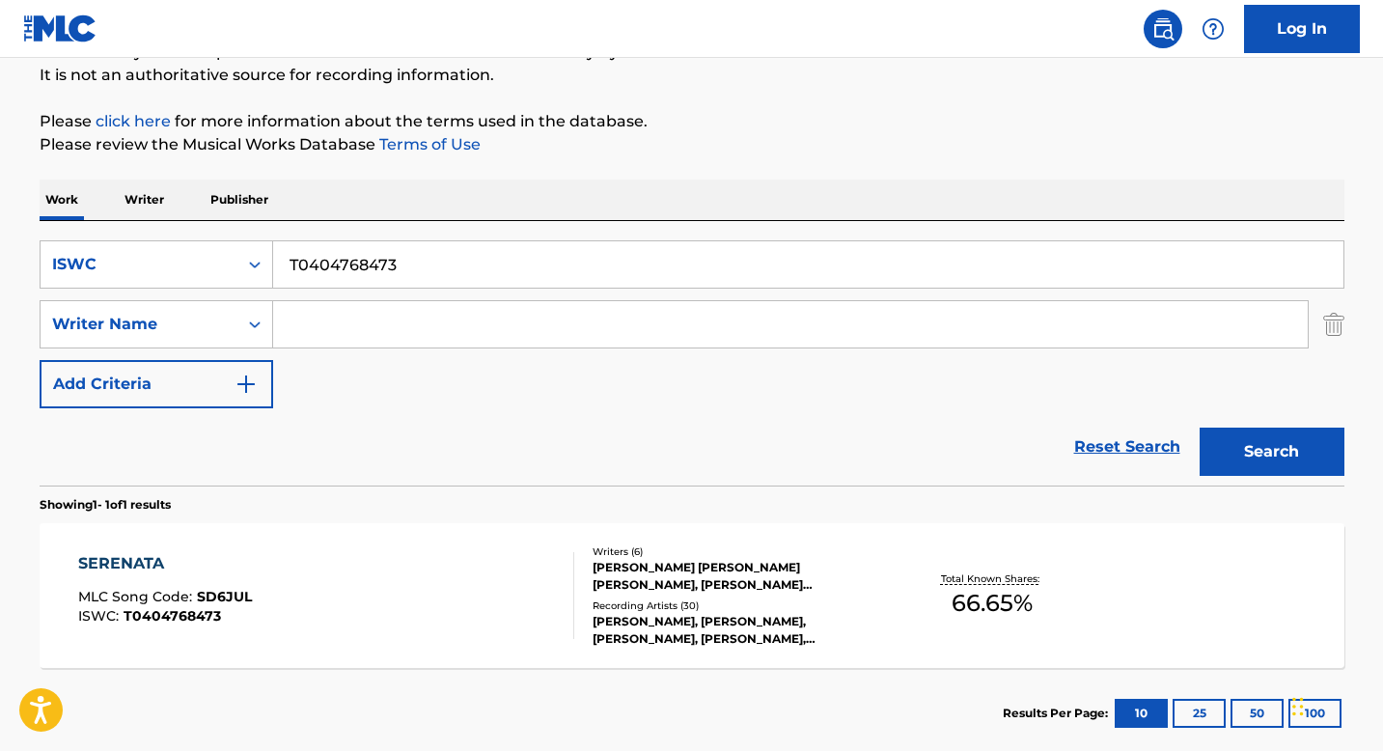
click at [335, 274] on input "T0404768473" at bounding box center [808, 264] width 1070 height 46
click at [336, 274] on input "T0404768473" at bounding box center [808, 264] width 1070 height 46
paste input "010516547"
type input "T0010516547"
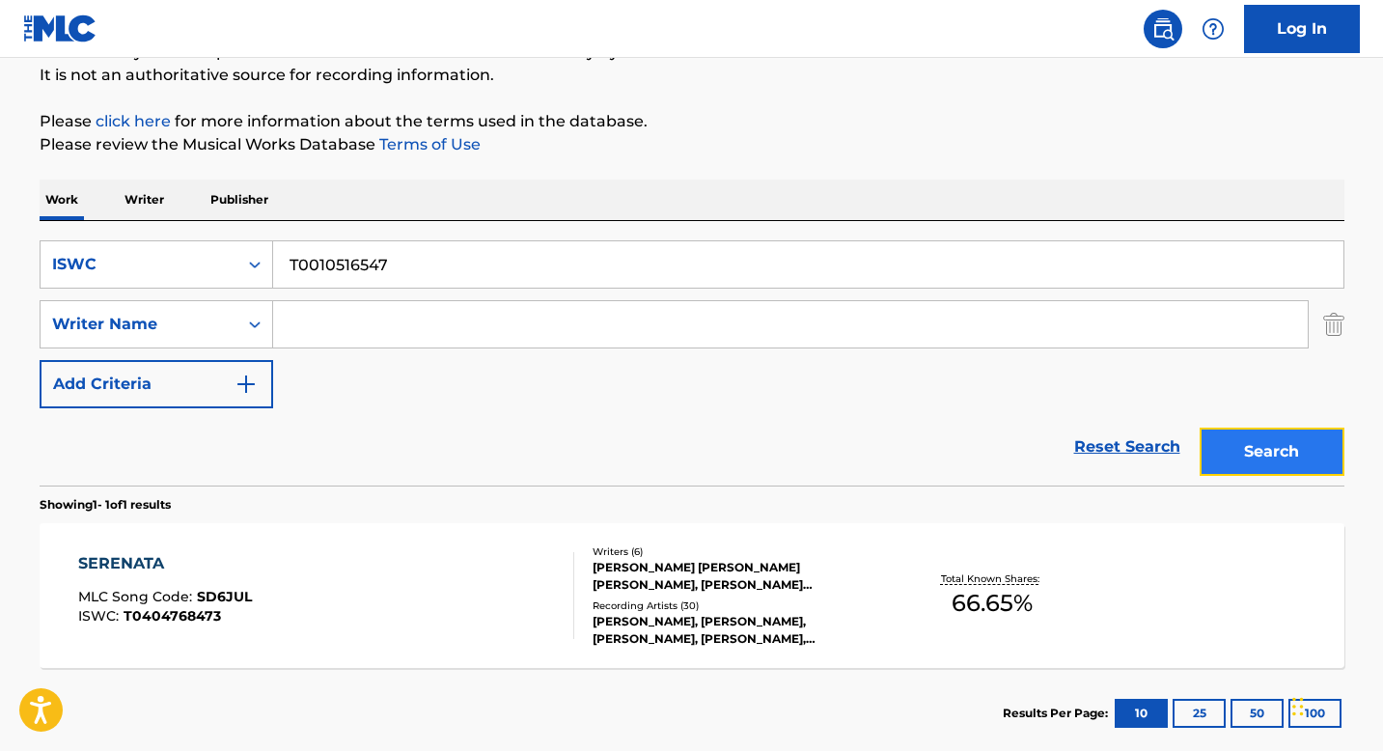
click at [1246, 451] on button "Search" at bounding box center [1272, 452] width 145 height 48
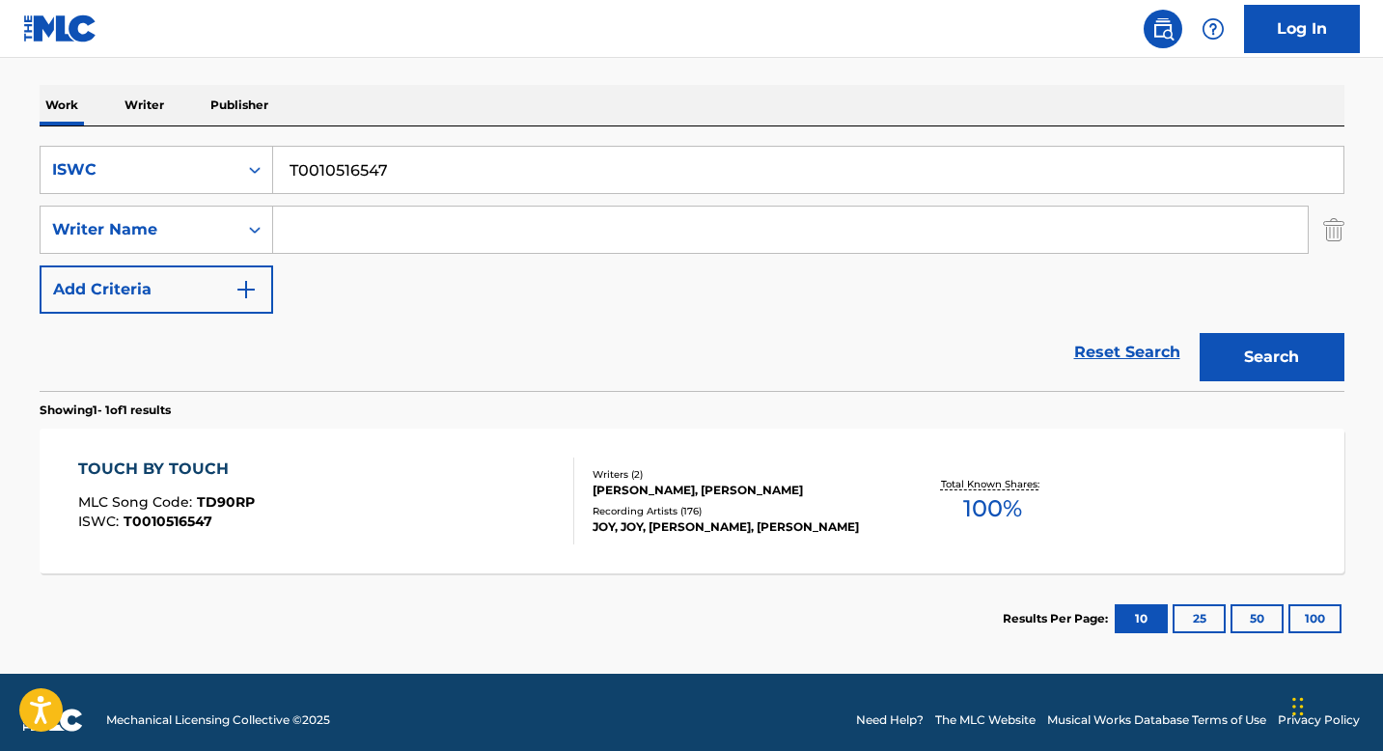
scroll to position [299, 0]
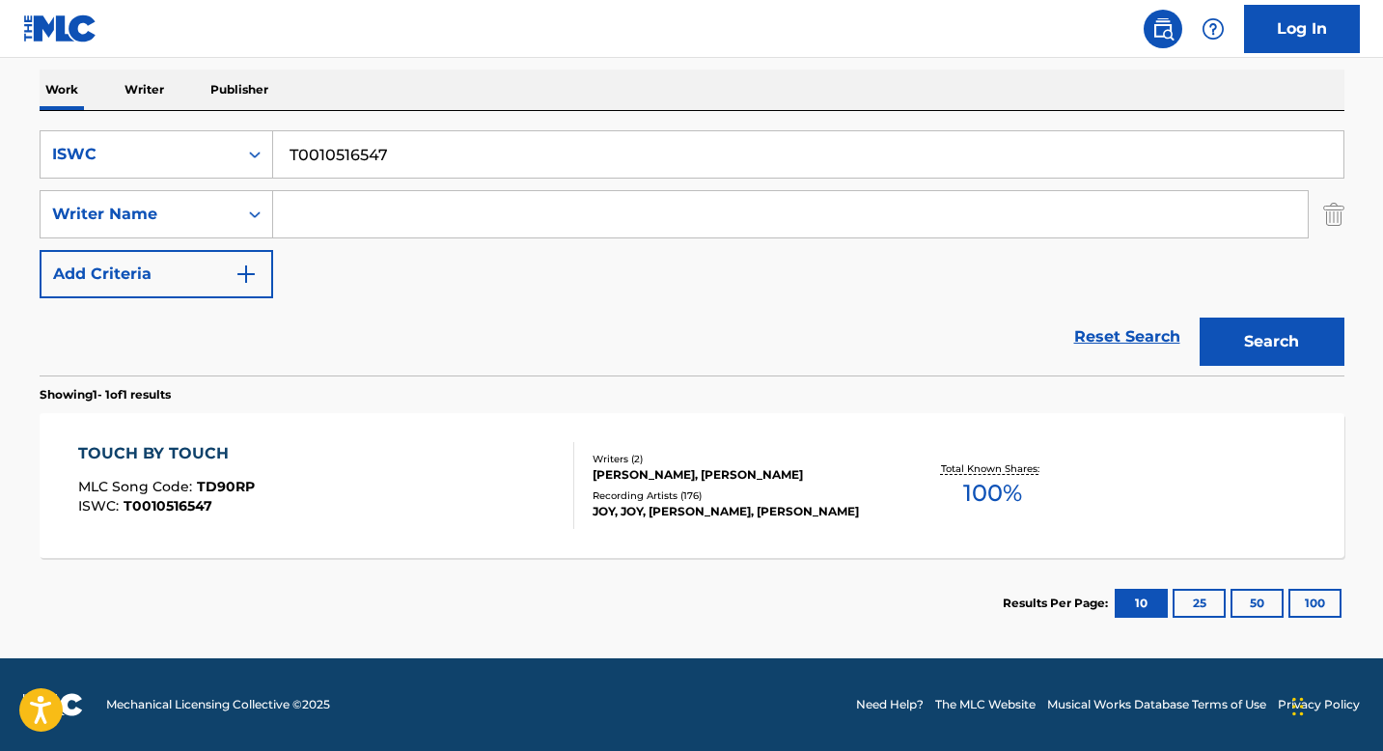
click at [625, 452] on div "Writers ( 2 )" at bounding box center [738, 459] width 291 height 14
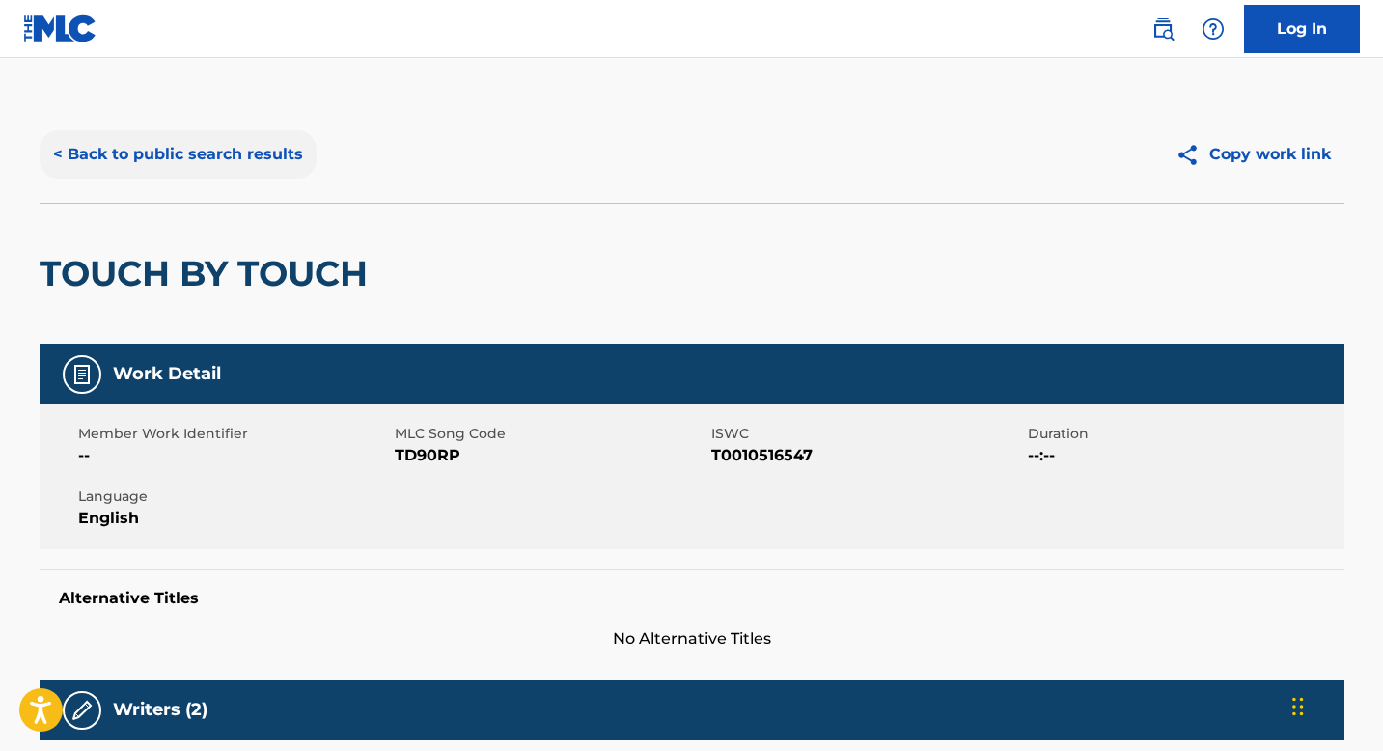
click at [234, 149] on button "< Back to public search results" at bounding box center [178, 154] width 277 height 48
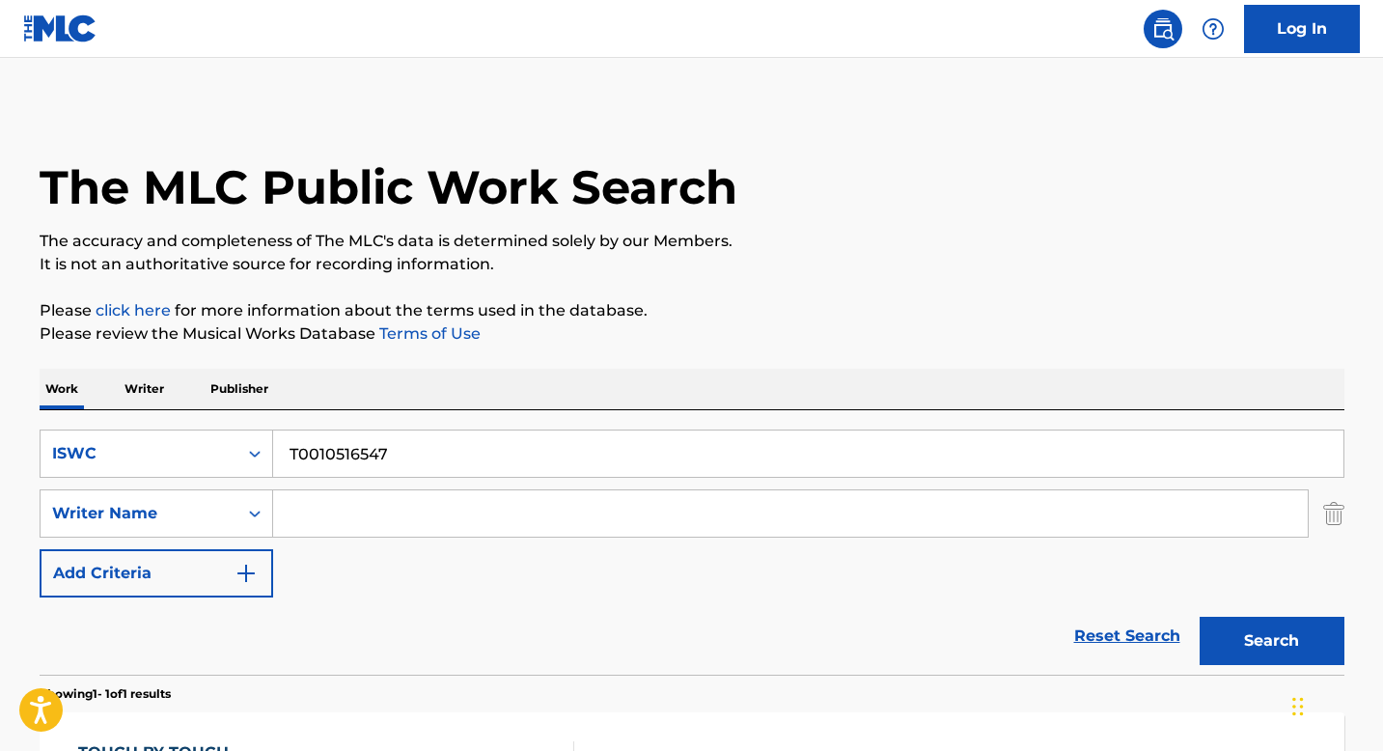
scroll to position [189, 0]
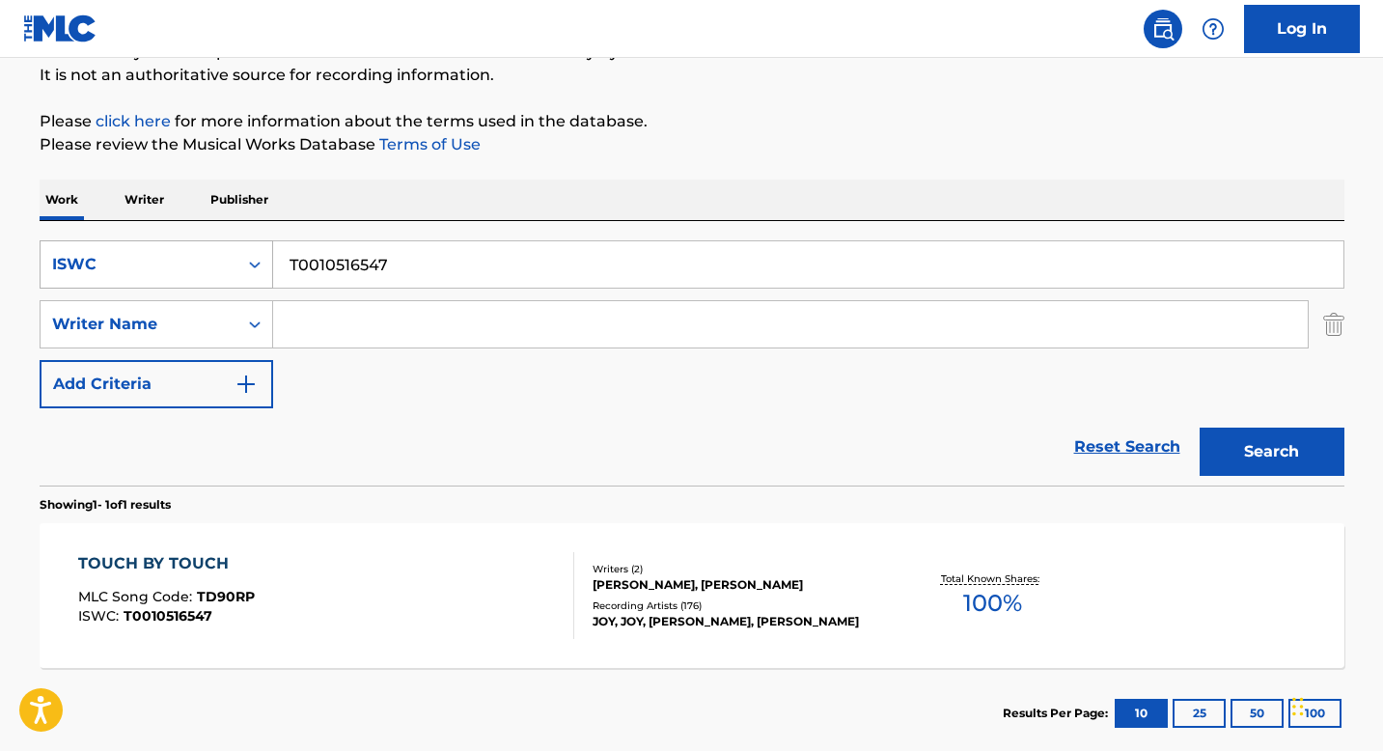
click at [258, 283] on div "Search Form" at bounding box center [254, 264] width 35 height 46
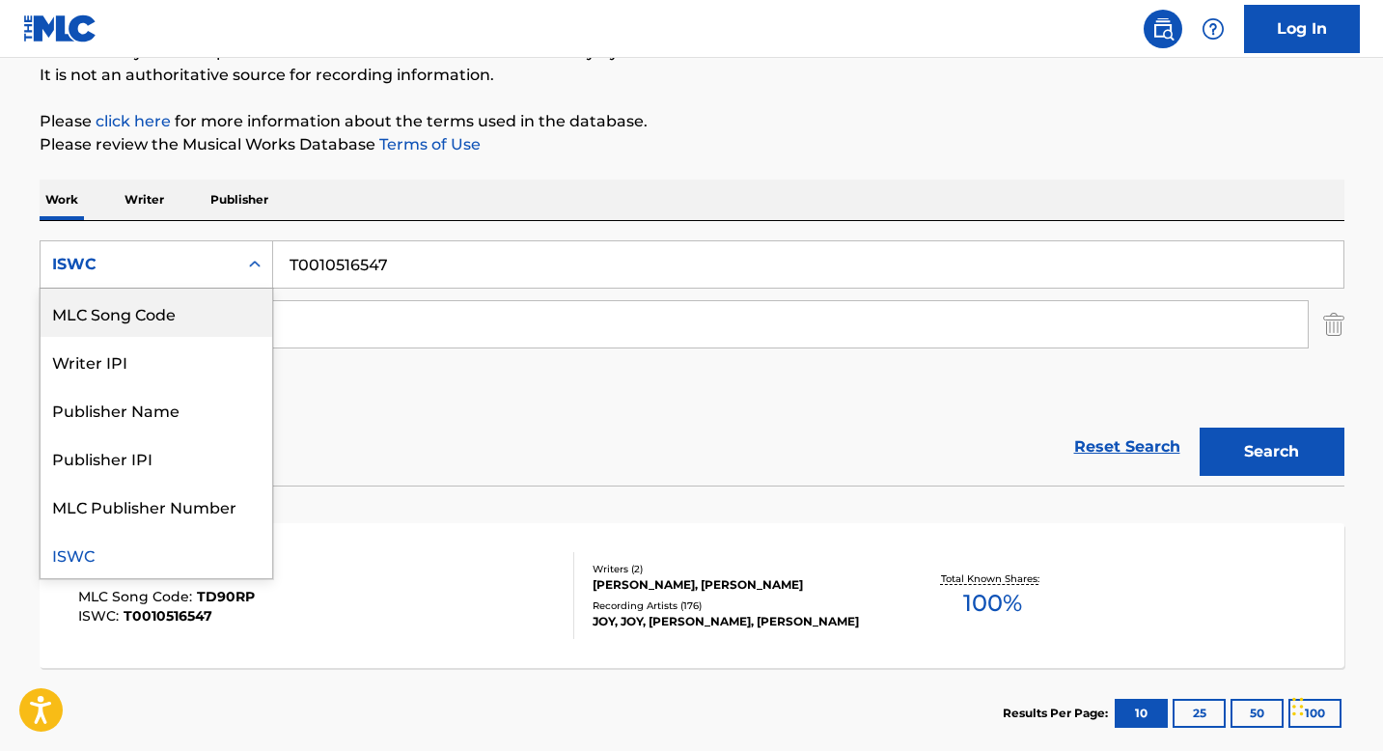
scroll to position [0, 0]
click at [194, 325] on div "Work Title" at bounding box center [157, 313] width 232 height 48
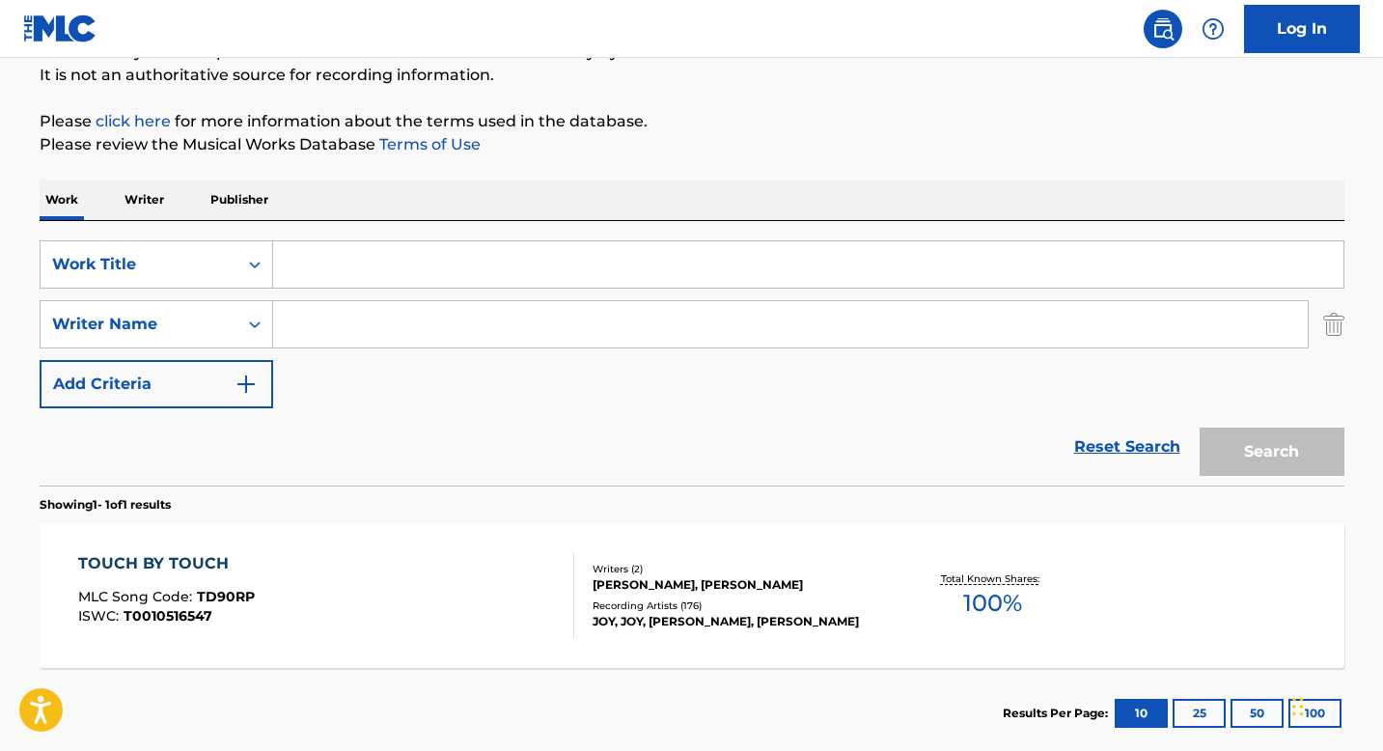
drag, startPoint x: 263, startPoint y: 292, endPoint x: 320, endPoint y: 256, distance: 67.7
click at [320, 256] on input "Search Form" at bounding box center [808, 264] width 1070 height 46
paste input "Better In The Dark"
type input "Better In The Dark"
click at [348, 334] on input "Search Form" at bounding box center [790, 324] width 1034 height 46
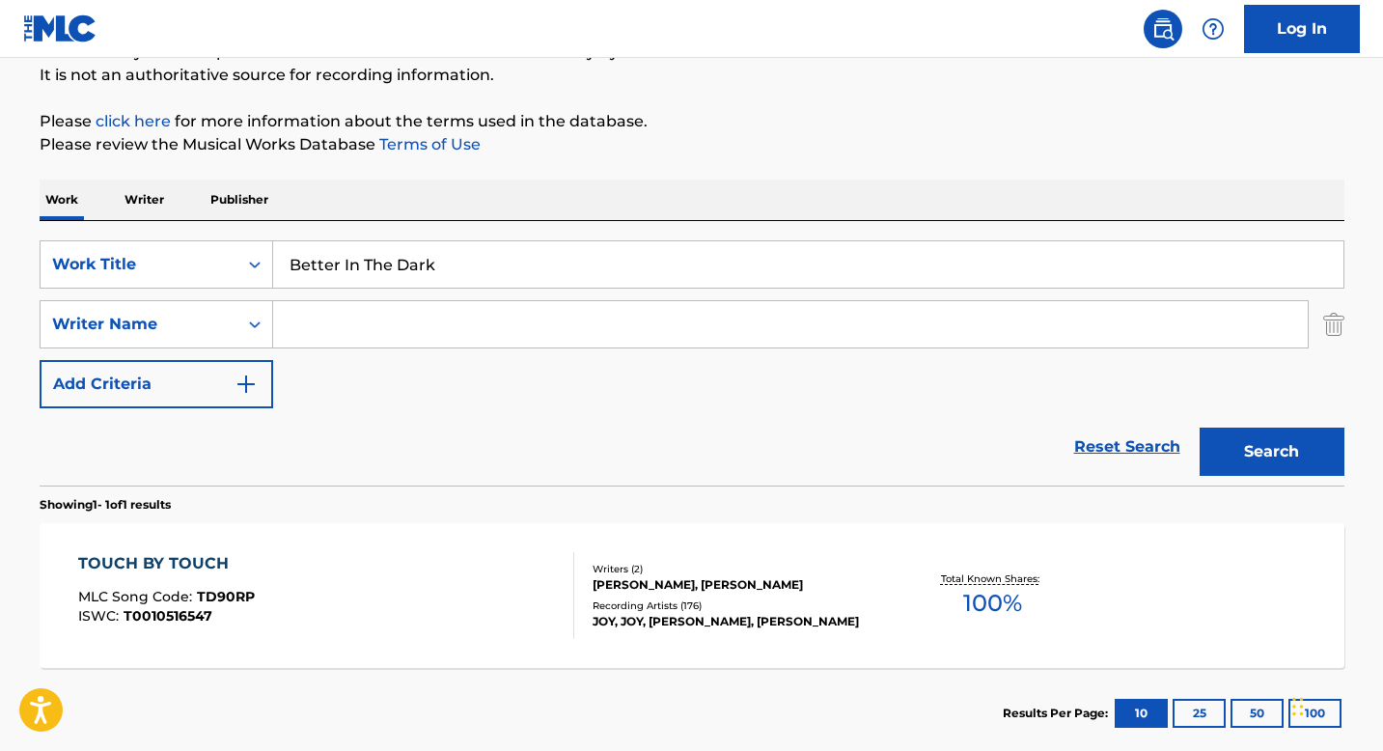
paste input "[PERSON_NAME]"
type input "[PERSON_NAME]"
click at [1229, 481] on div "Search" at bounding box center [1267, 446] width 154 height 77
click at [1238, 445] on button "Search" at bounding box center [1272, 452] width 145 height 48
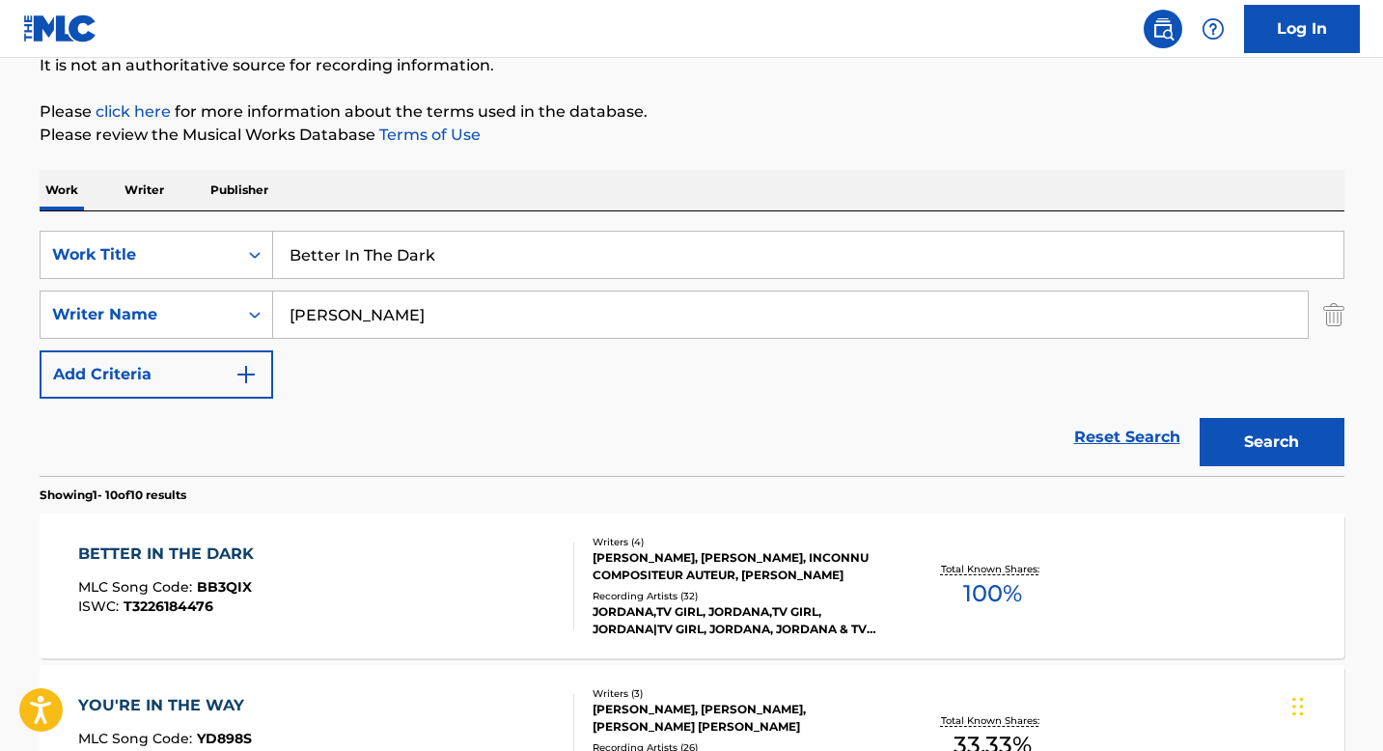
scroll to position [269, 0]
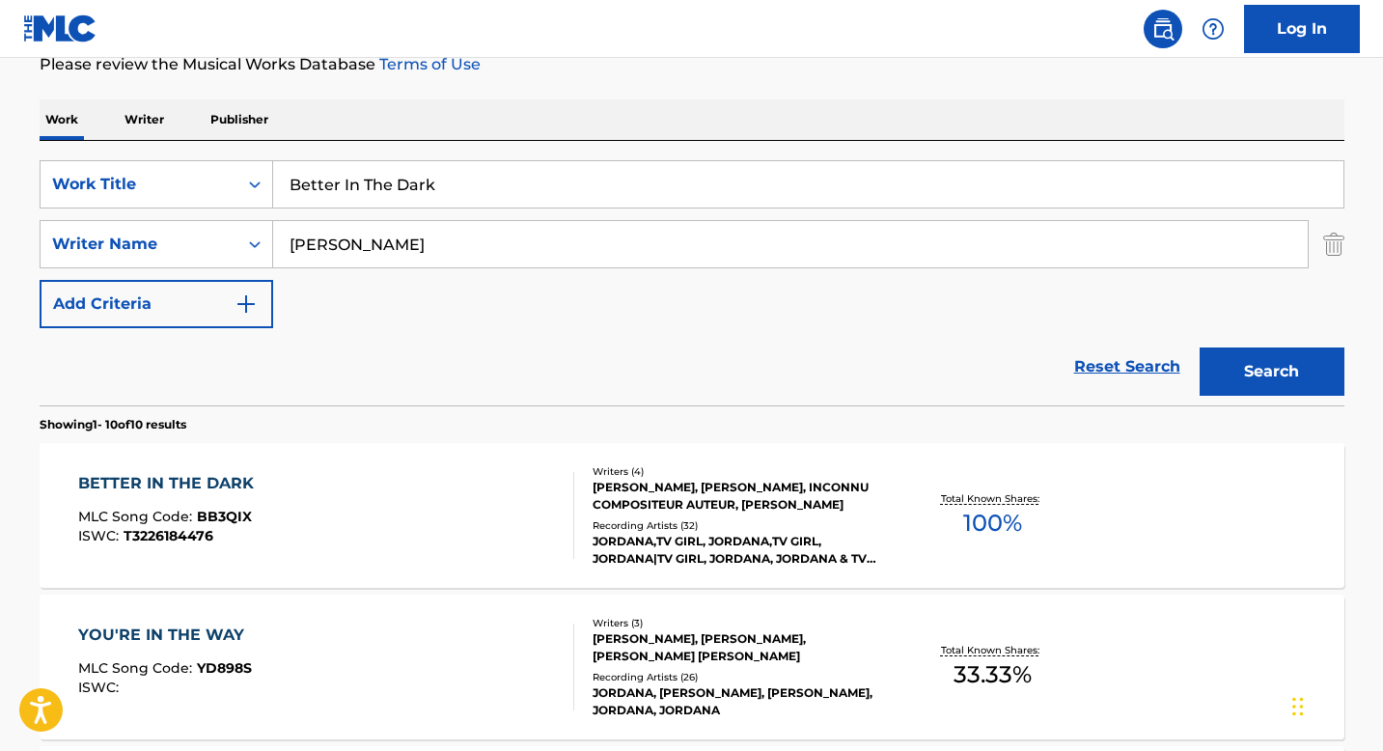
click at [628, 487] on div "[PERSON_NAME], [PERSON_NAME], INCONNU COMPOSITEUR AUTEUR, [PERSON_NAME]" at bounding box center [738, 496] width 291 height 35
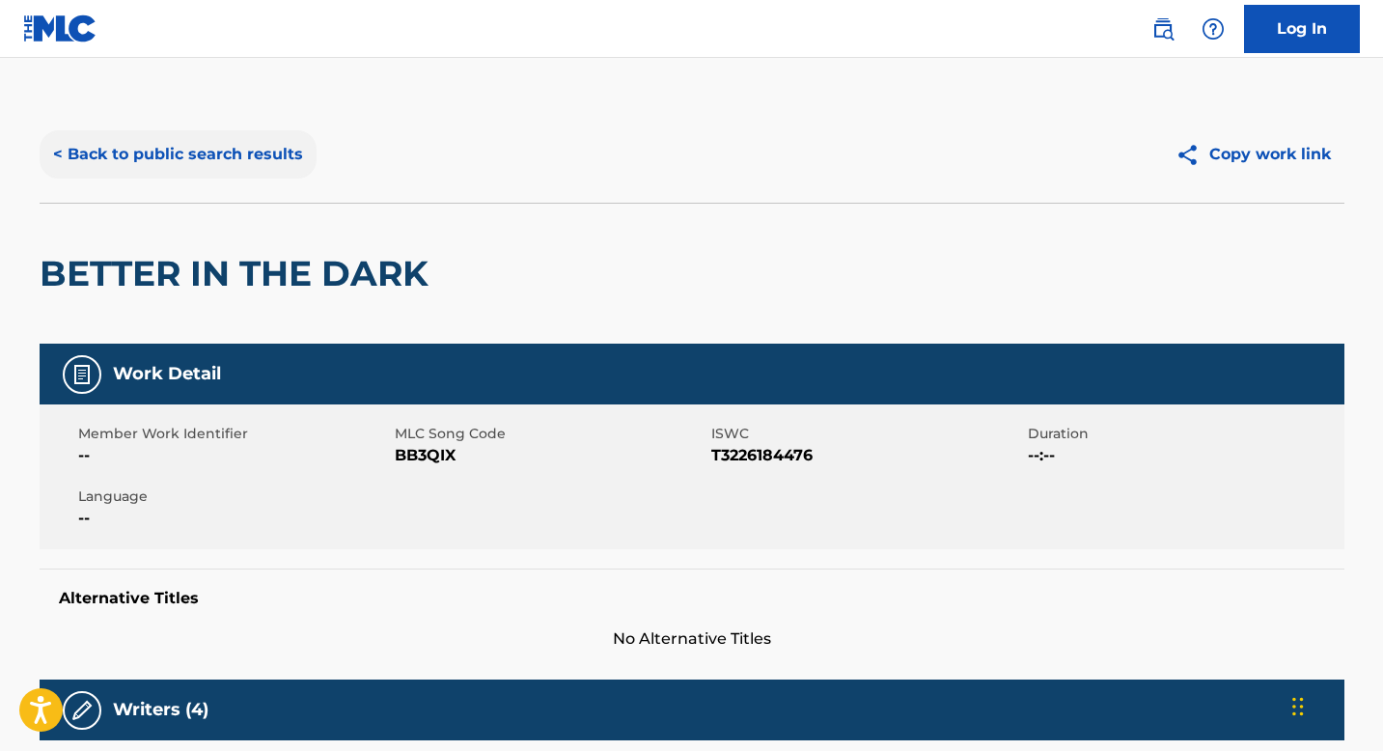
click at [178, 164] on button "< Back to public search results" at bounding box center [178, 154] width 277 height 48
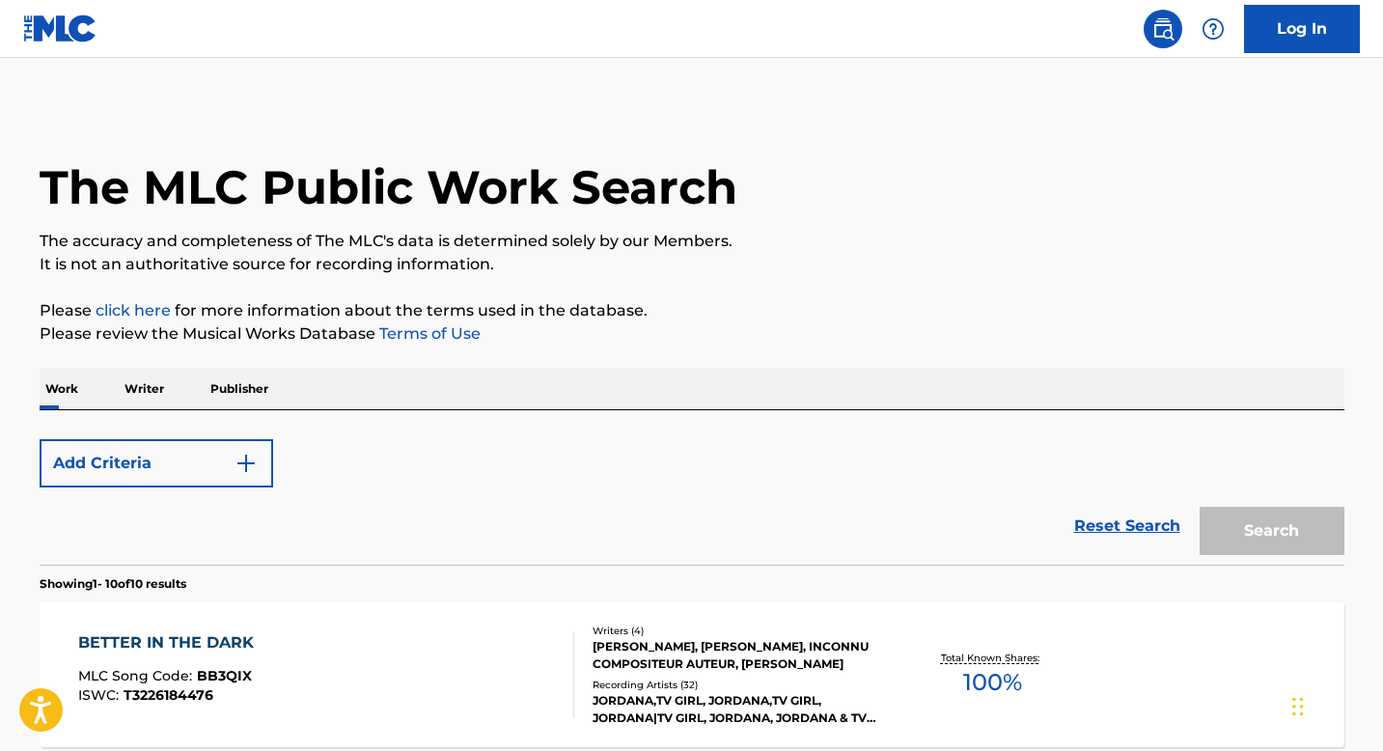
scroll to position [269, 0]
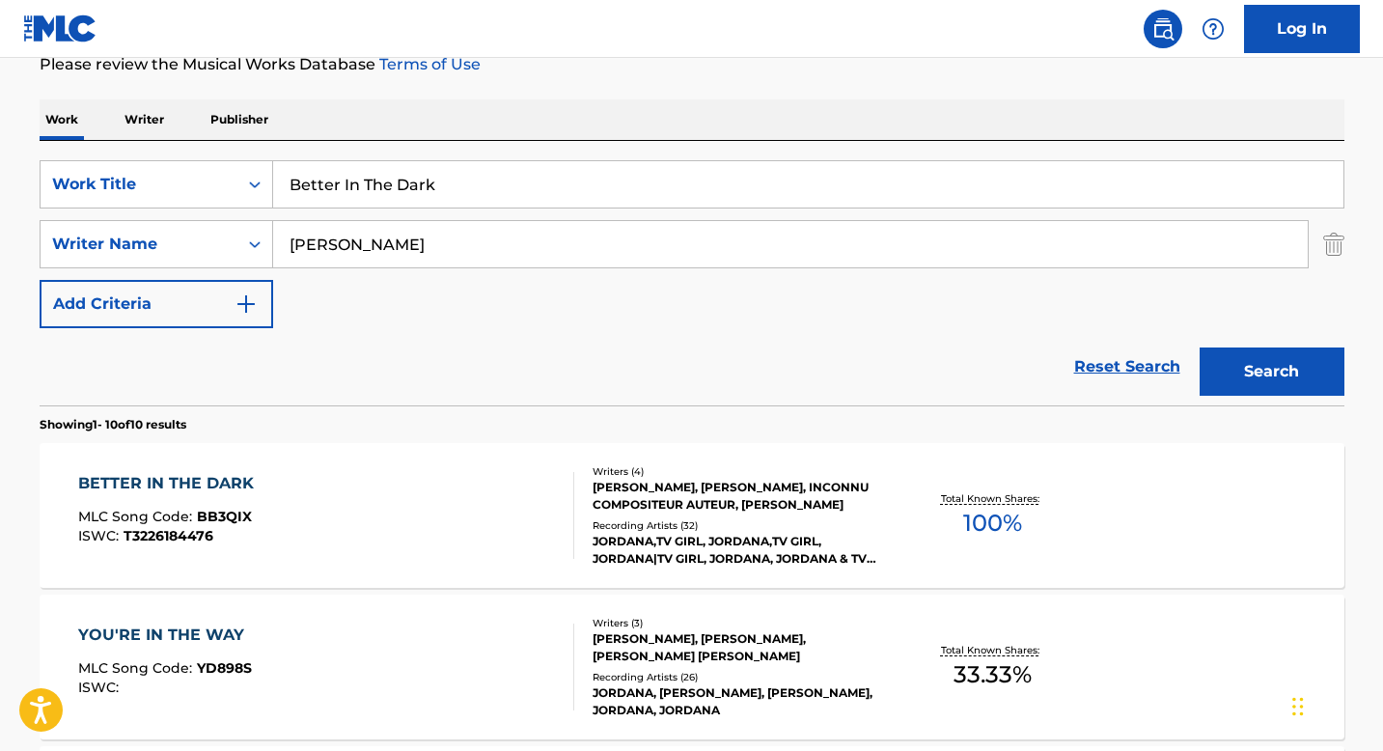
click at [332, 251] on input "[PERSON_NAME]" at bounding box center [790, 244] width 1034 height 46
click at [254, 185] on icon "Search Form" at bounding box center [254, 184] width 19 height 19
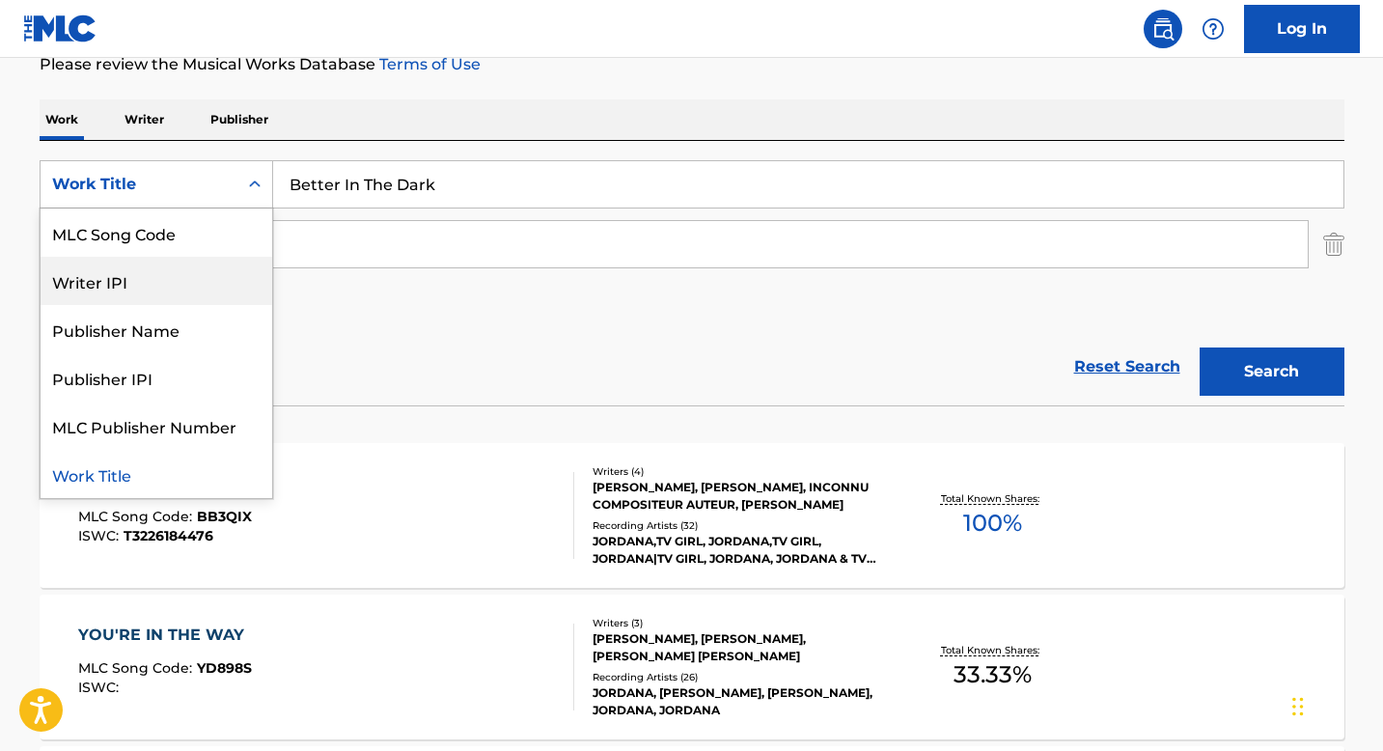
scroll to position [0, 0]
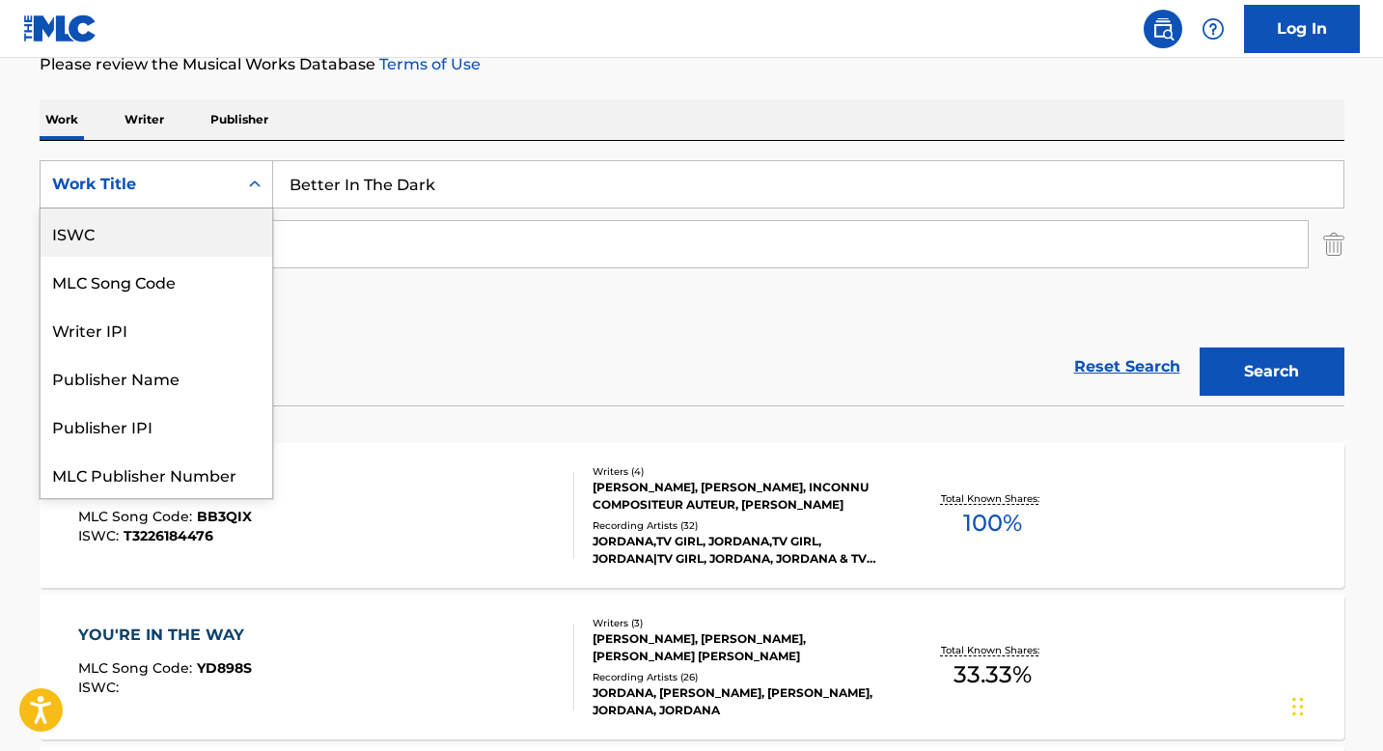
click at [141, 248] on div "ISWC" at bounding box center [157, 232] width 232 height 48
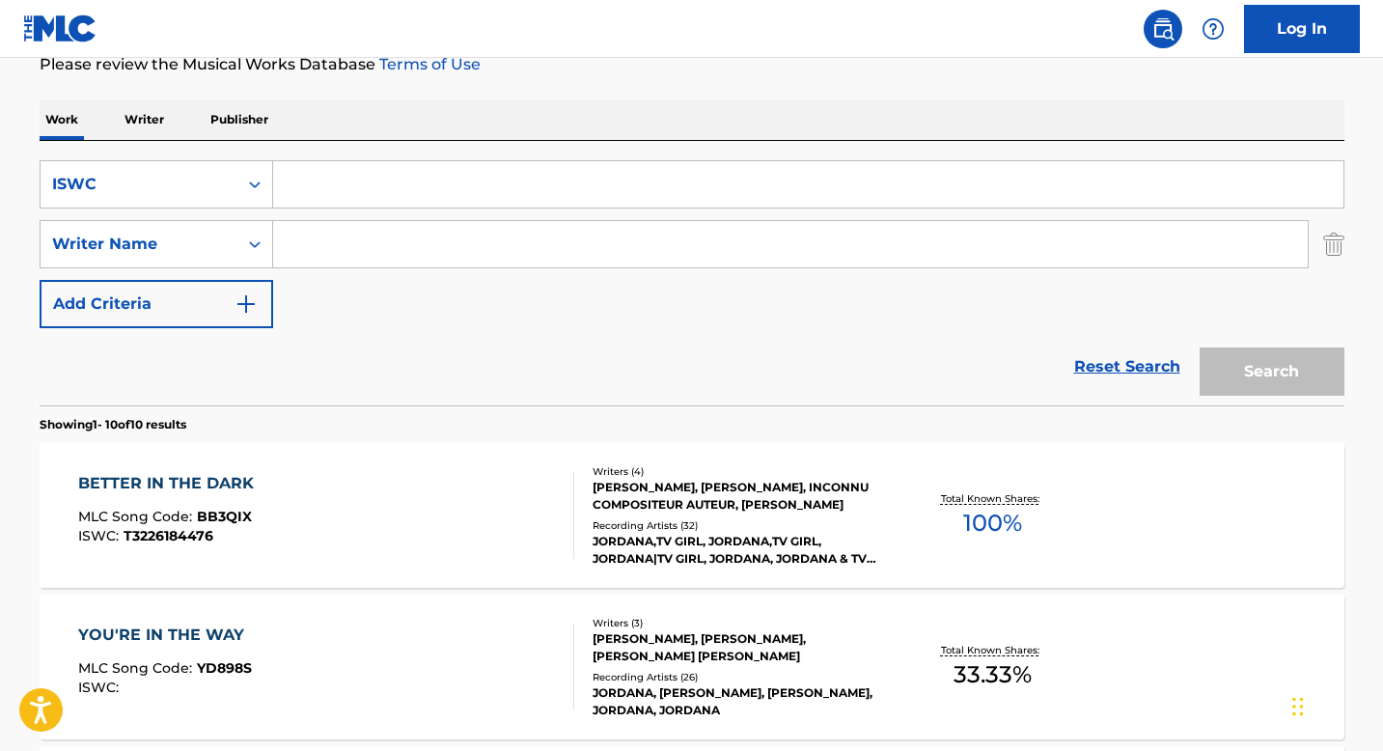
click at [326, 179] on input "Search Form" at bounding box center [808, 184] width 1070 height 46
paste input "T0726353076"
type input "T0726353076"
click at [1251, 373] on button "Search" at bounding box center [1272, 371] width 145 height 48
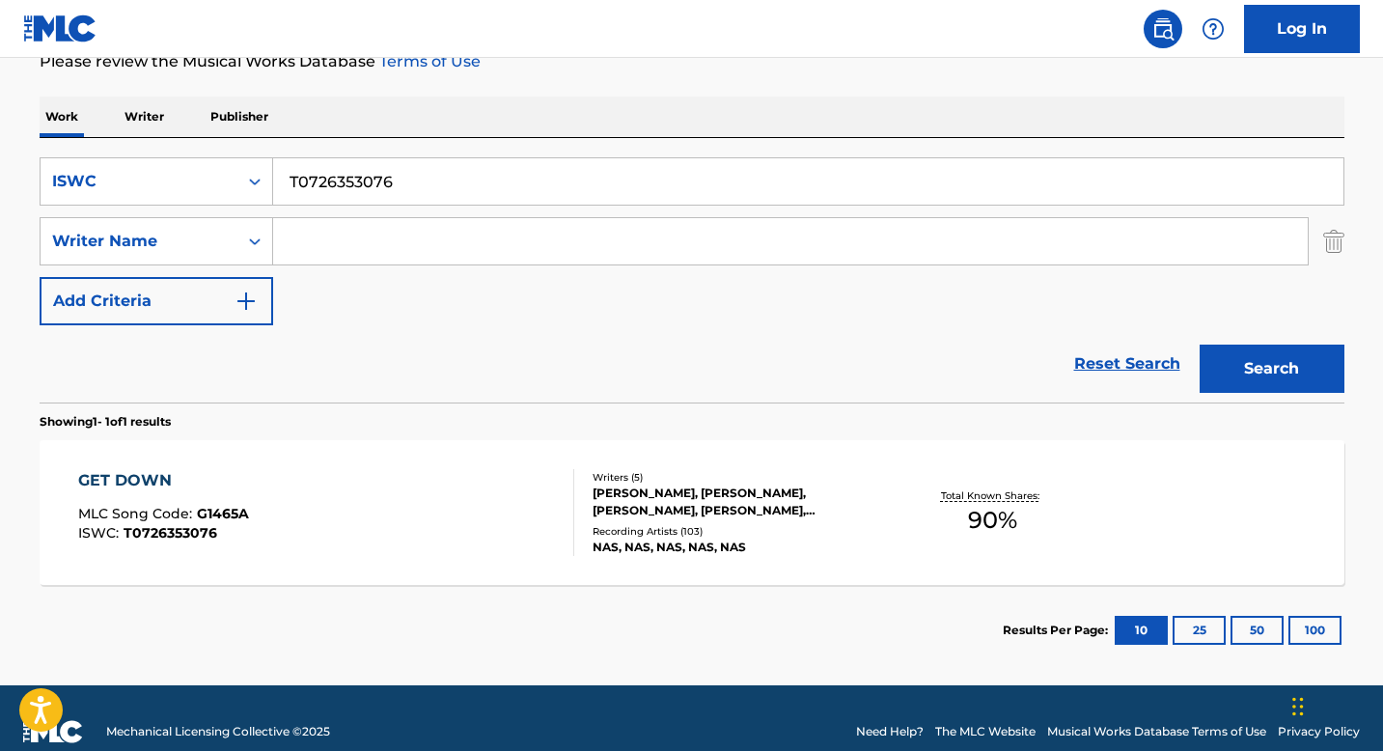
scroll to position [273, 0]
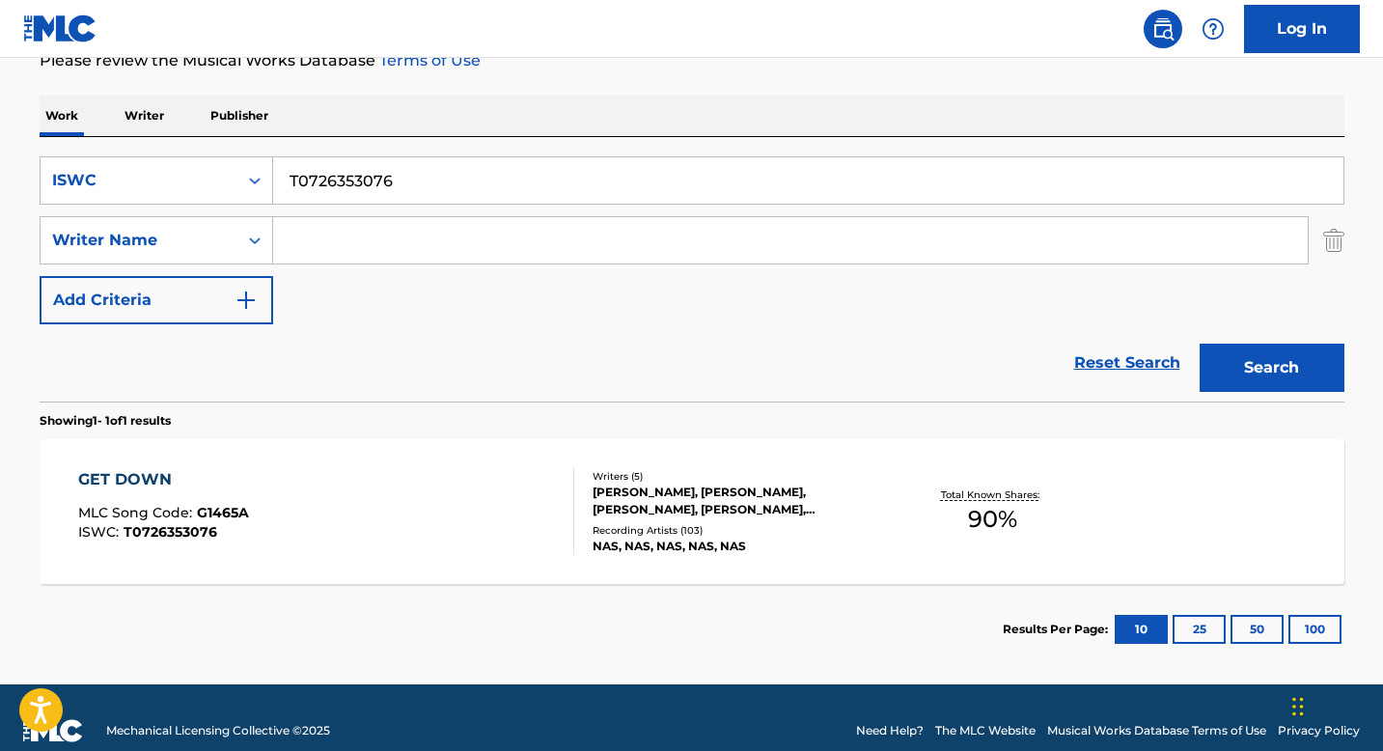
click at [606, 501] on div "[PERSON_NAME], [PERSON_NAME], [PERSON_NAME], [PERSON_NAME], [PERSON_NAME]" at bounding box center [738, 500] width 291 height 35
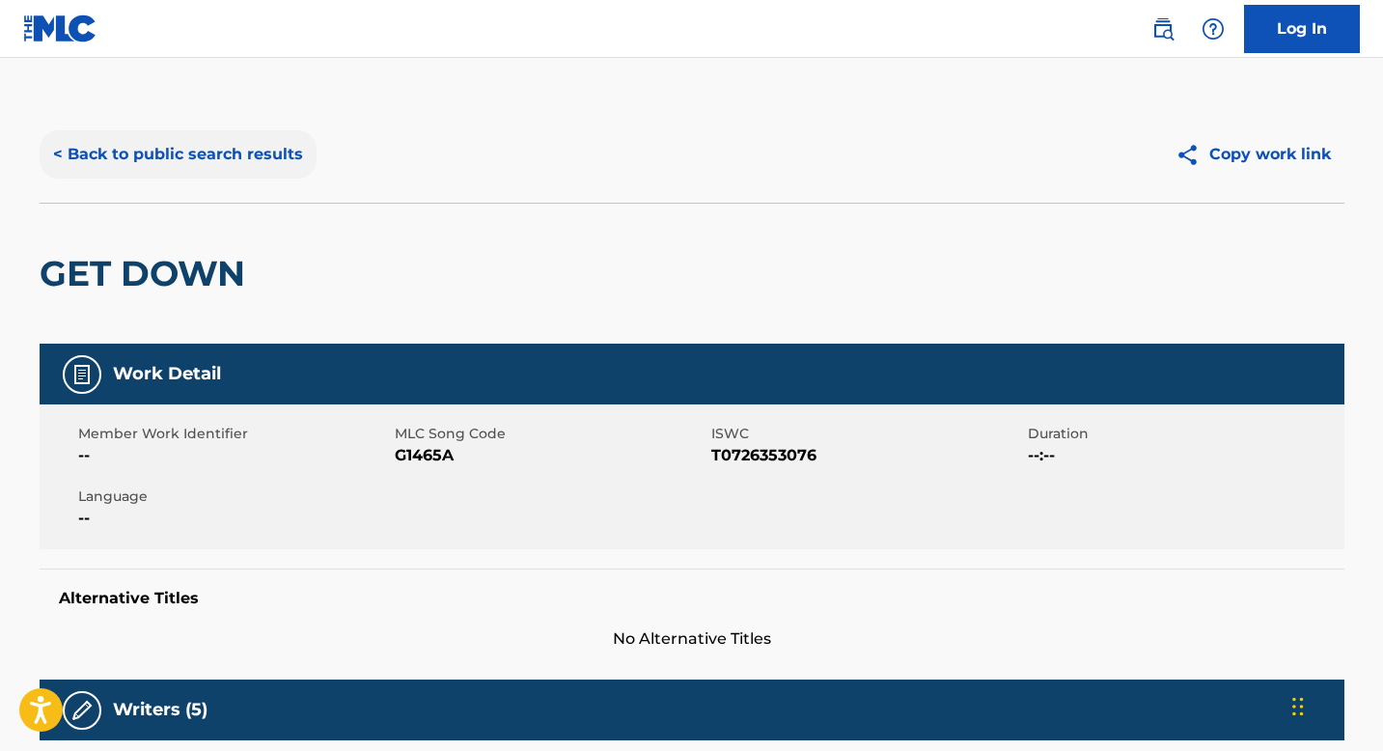
click at [214, 162] on button "< Back to public search results" at bounding box center [178, 154] width 277 height 48
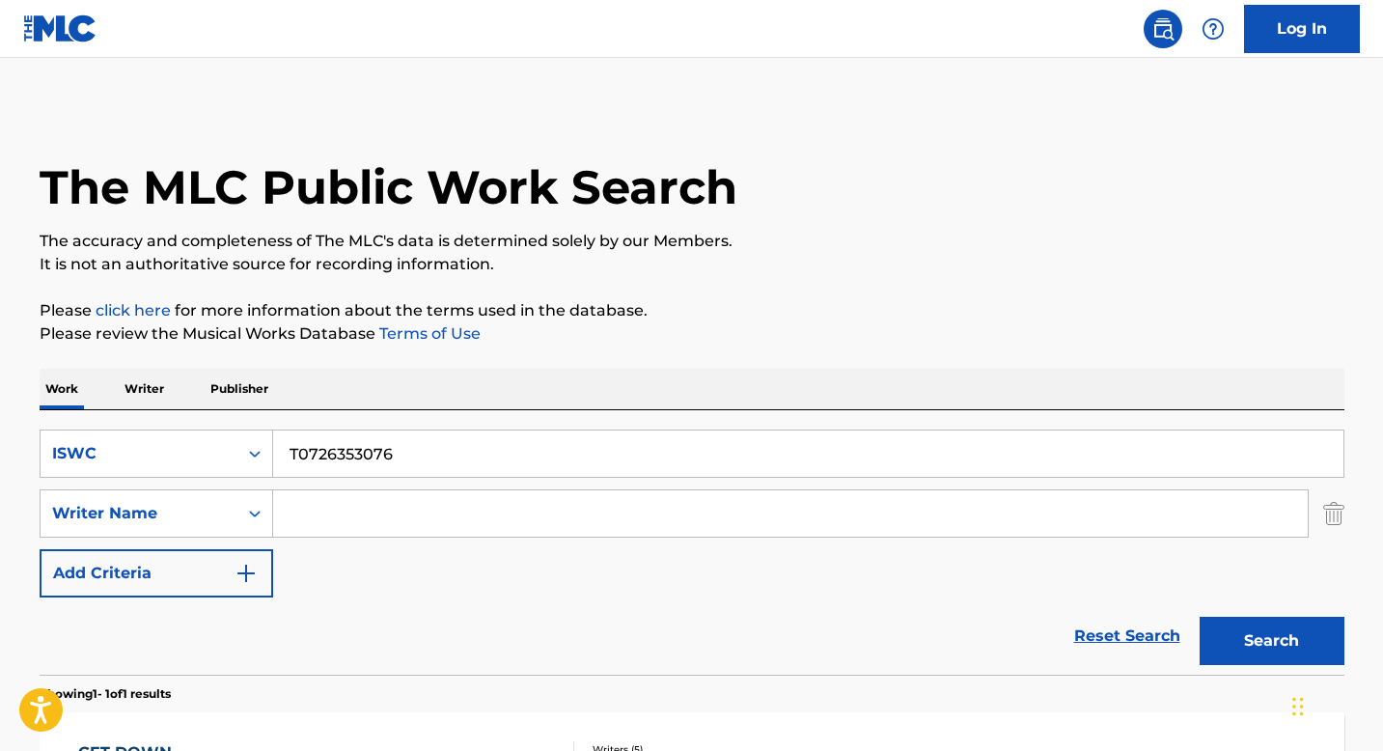
scroll to position [189, 0]
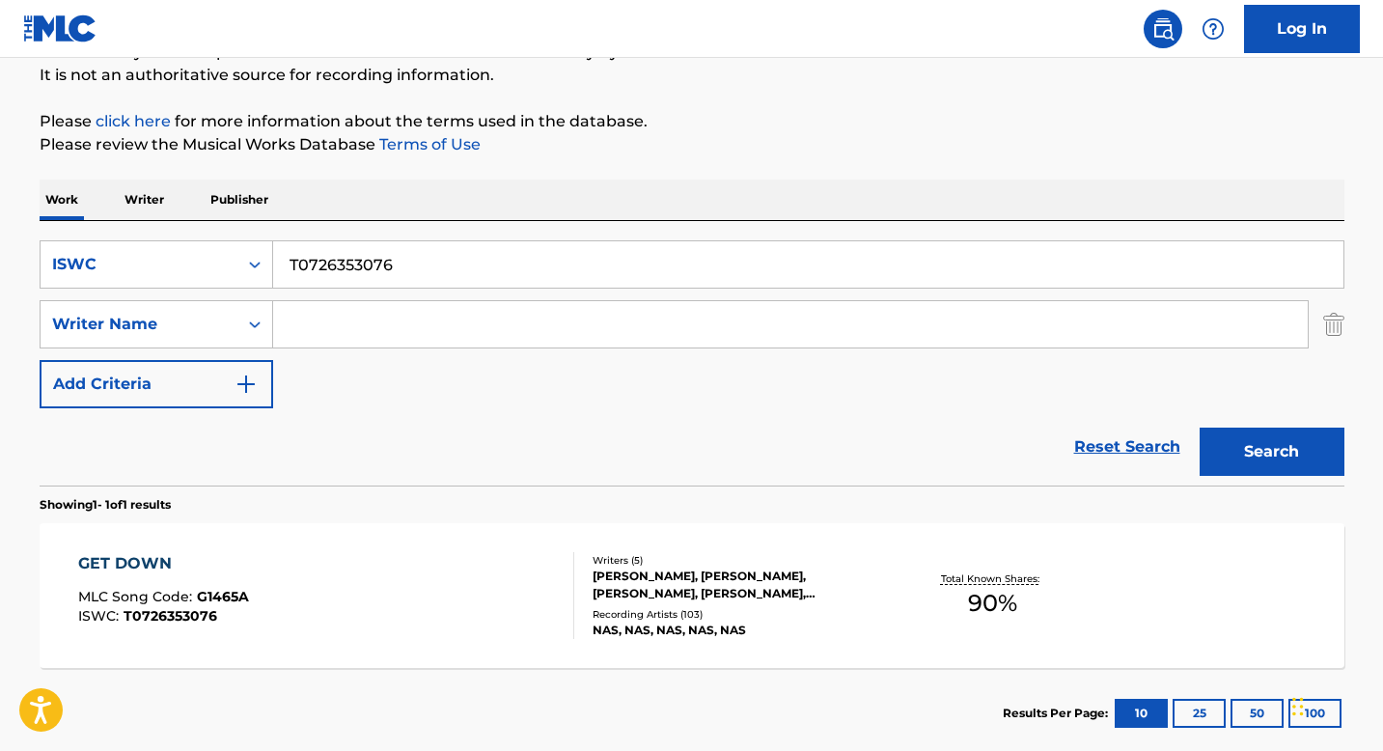
click at [355, 265] on input "T0726353076" at bounding box center [808, 264] width 1070 height 46
paste input "350920512"
type input "T0350920512"
click at [1240, 438] on button "Search" at bounding box center [1272, 452] width 145 height 48
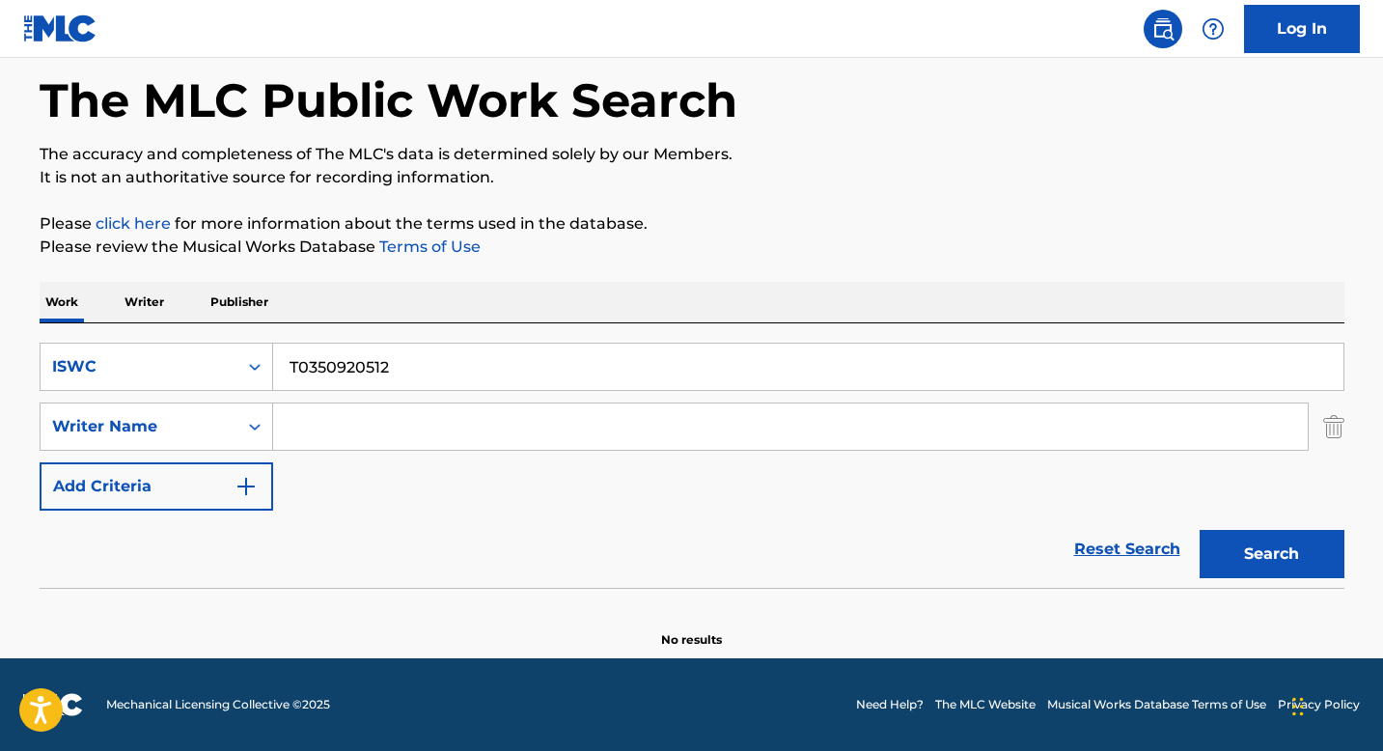
scroll to position [87, 0]
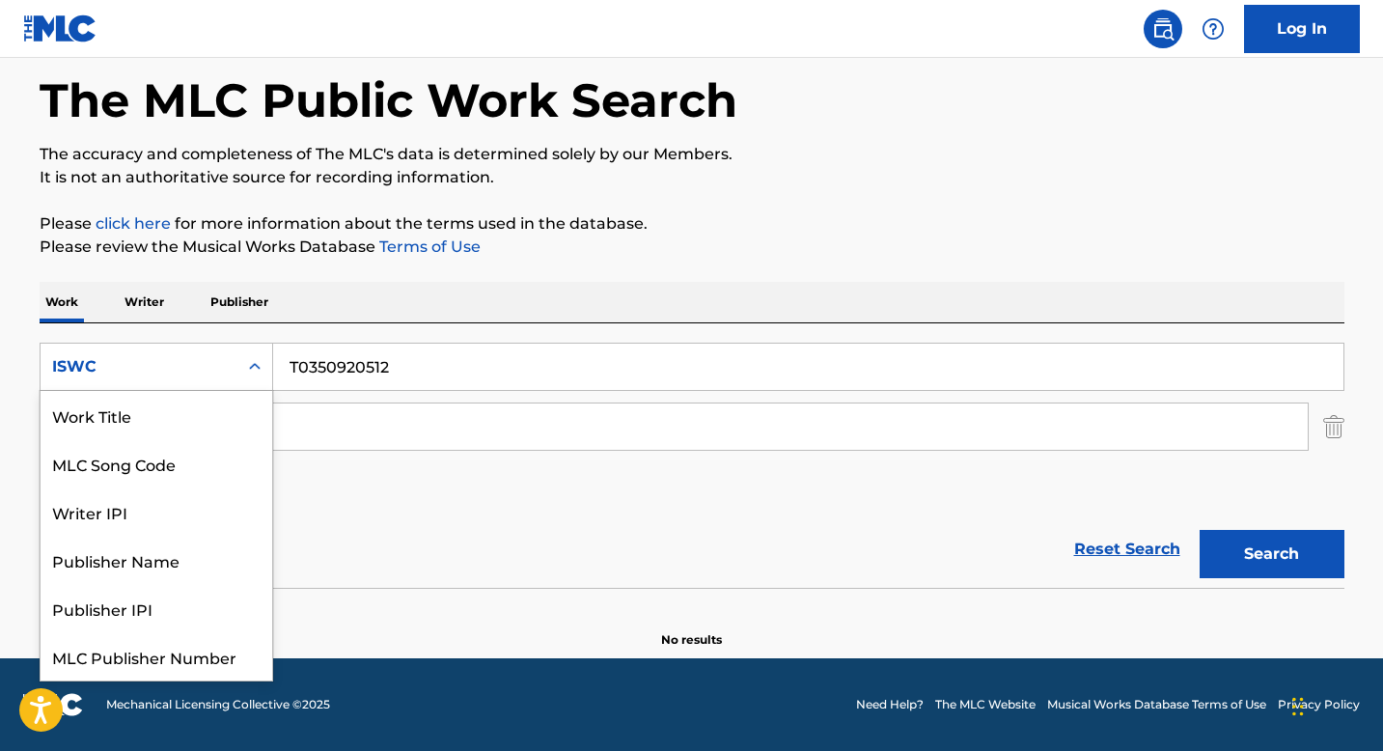
click at [254, 379] on div "Search Form" at bounding box center [254, 366] width 35 height 35
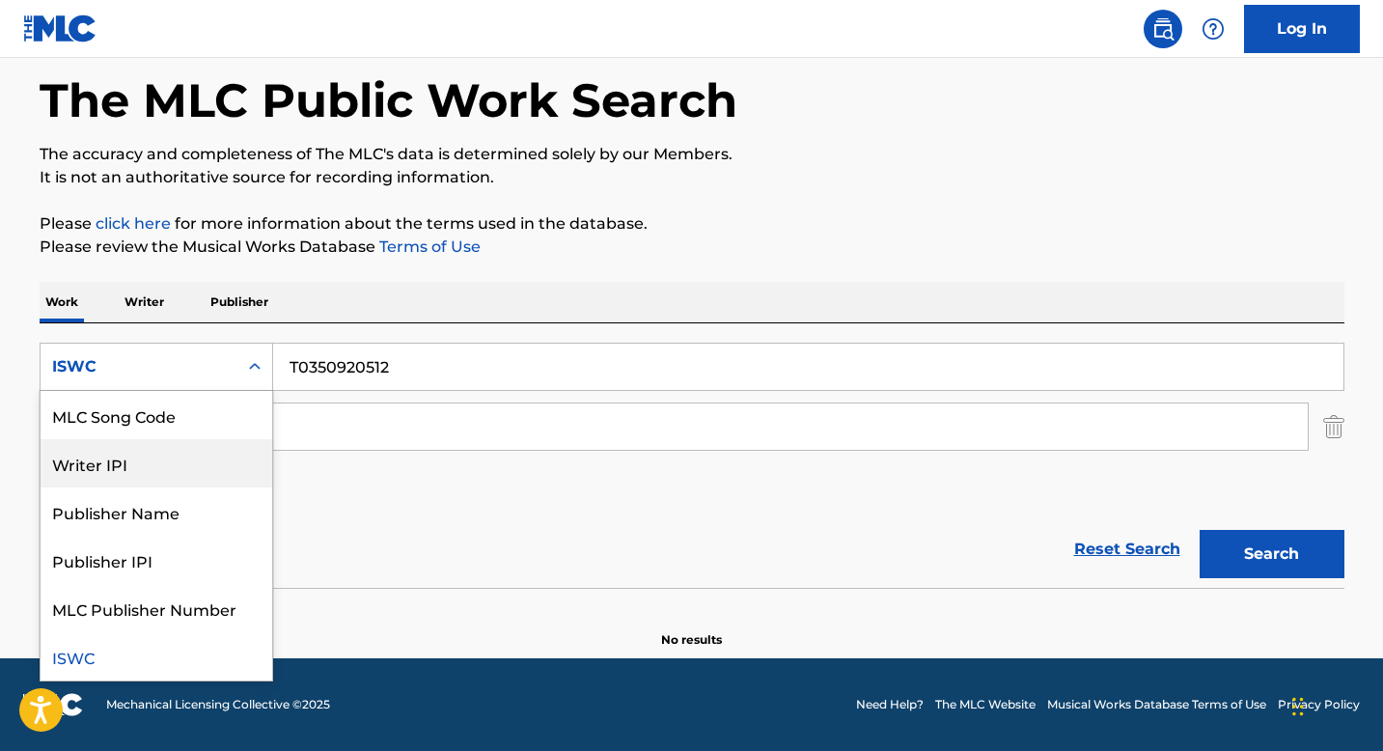
scroll to position [0, 0]
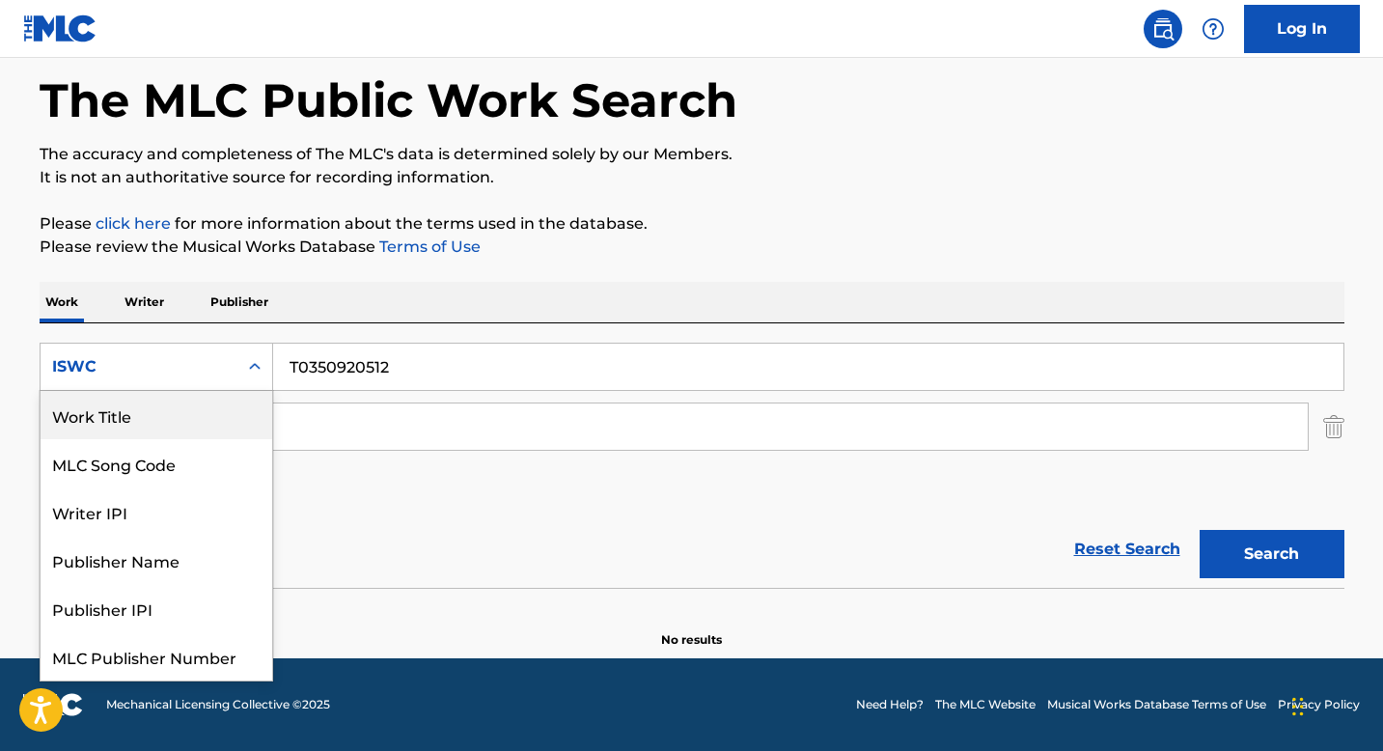
click at [138, 419] on div "Work Title" at bounding box center [157, 415] width 232 height 48
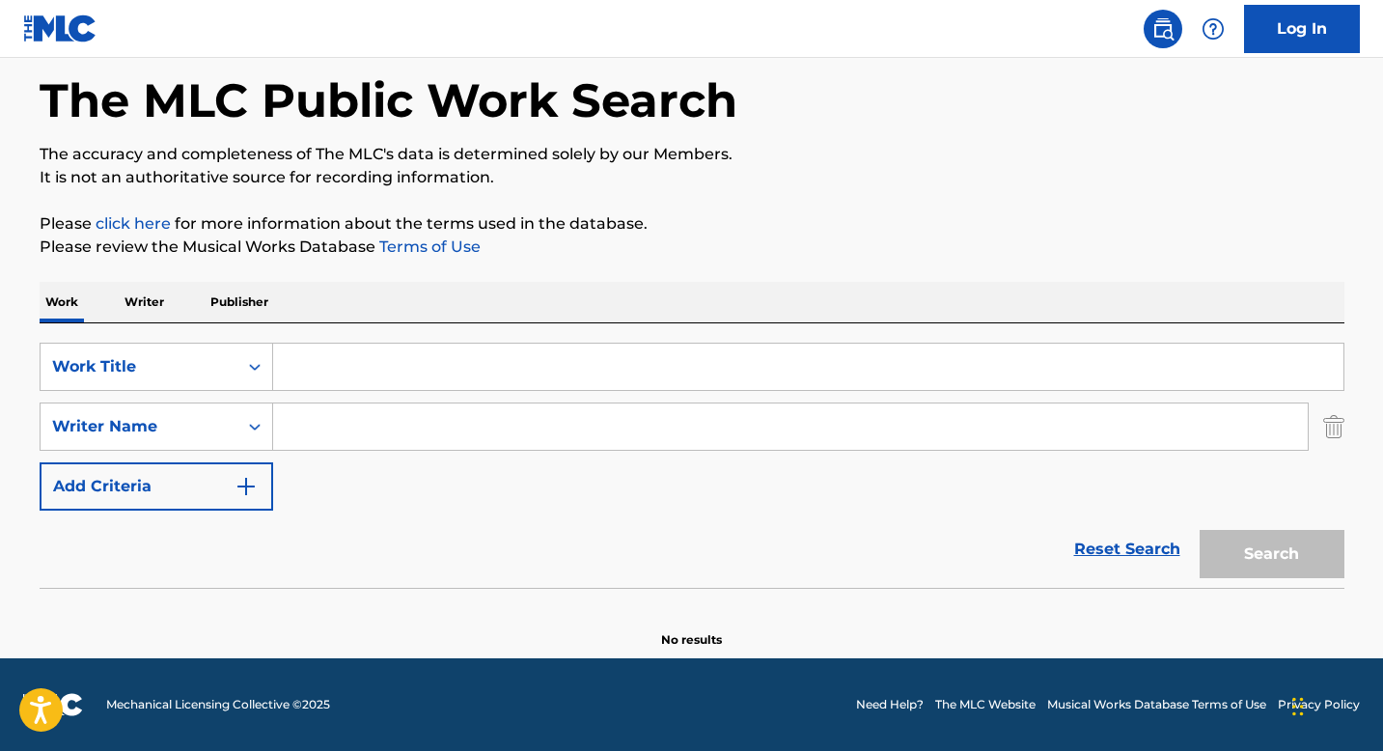
click at [298, 363] on input "Search Form" at bounding box center [808, 367] width 1070 height 46
paste input "TE AMO TANTO"
type input "TE AMO TANTO"
click at [330, 422] on input "Search Form" at bounding box center [790, 426] width 1034 height 46
paste input "[PERSON_NAME] [PERSON_NAME]"
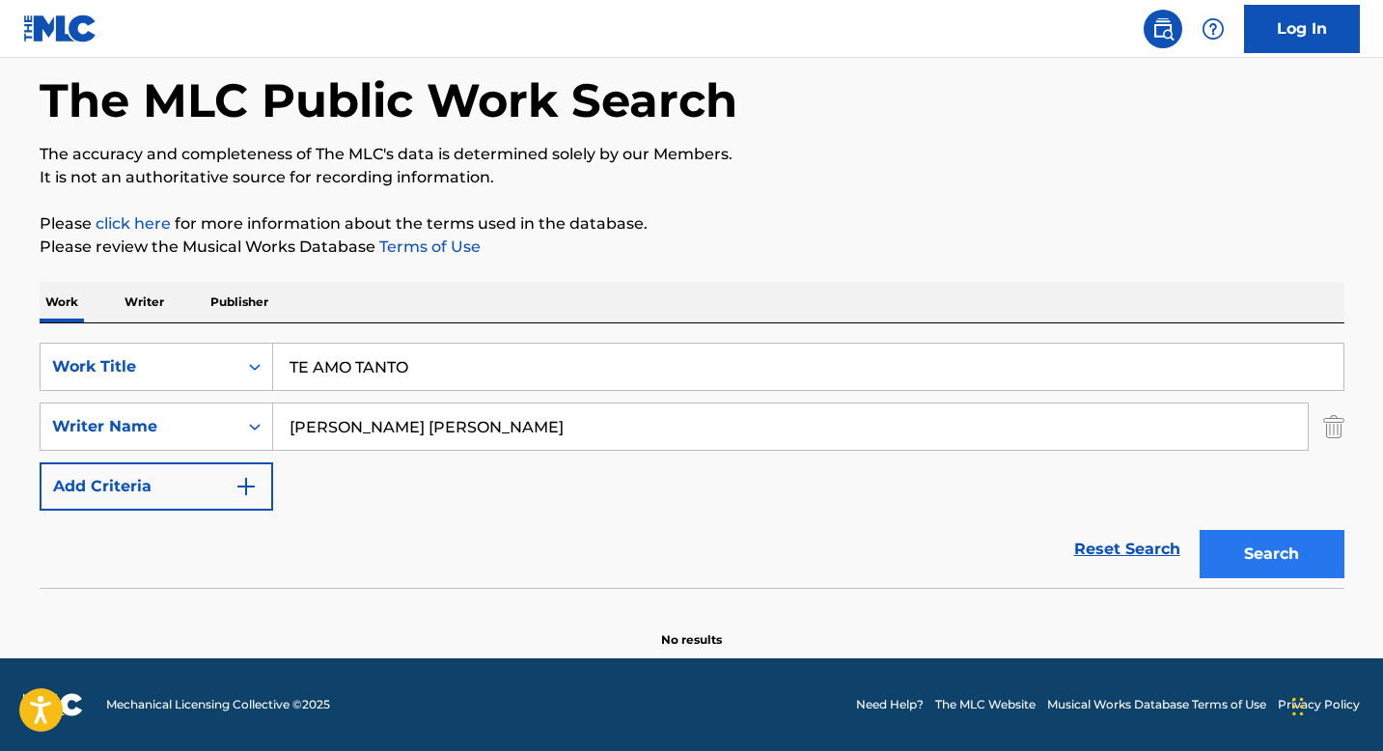
type input "[PERSON_NAME] [PERSON_NAME]"
click at [1289, 559] on button "Search" at bounding box center [1272, 554] width 145 height 48
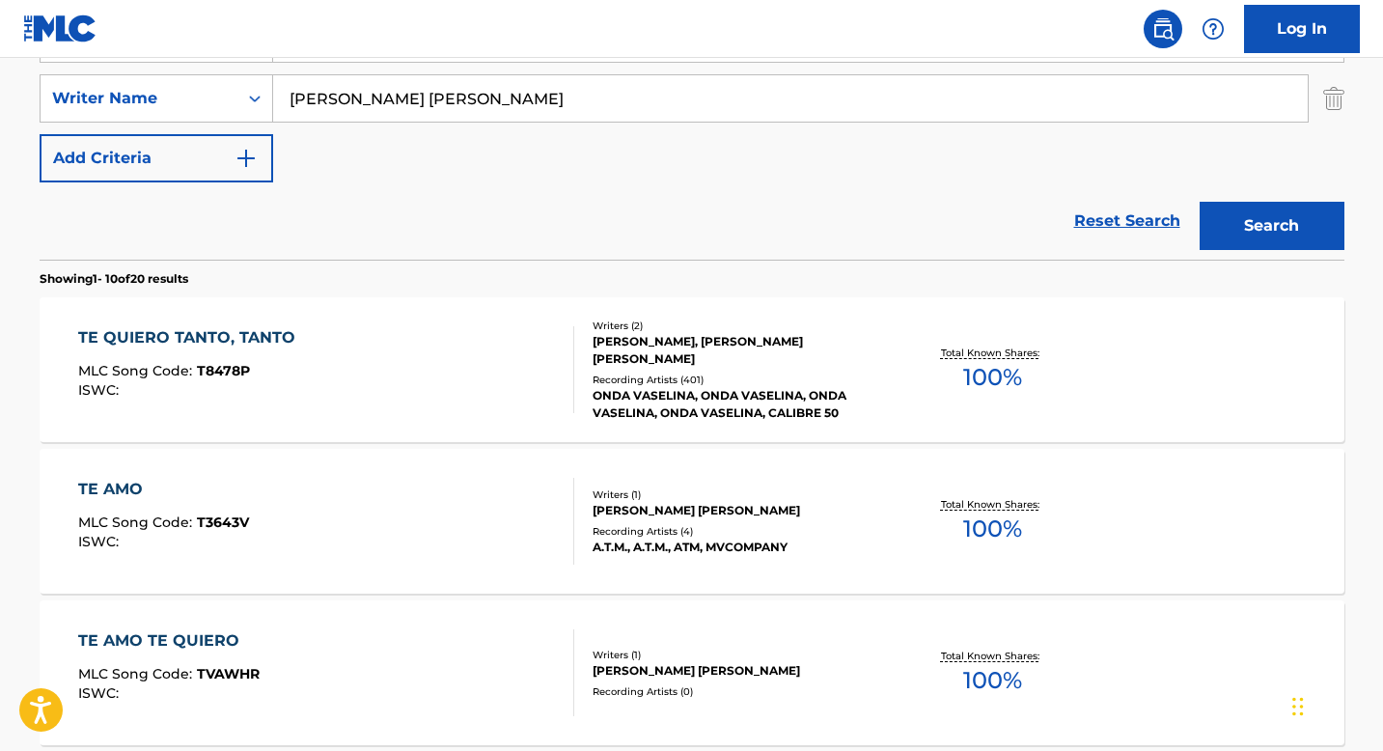
scroll to position [524, 0]
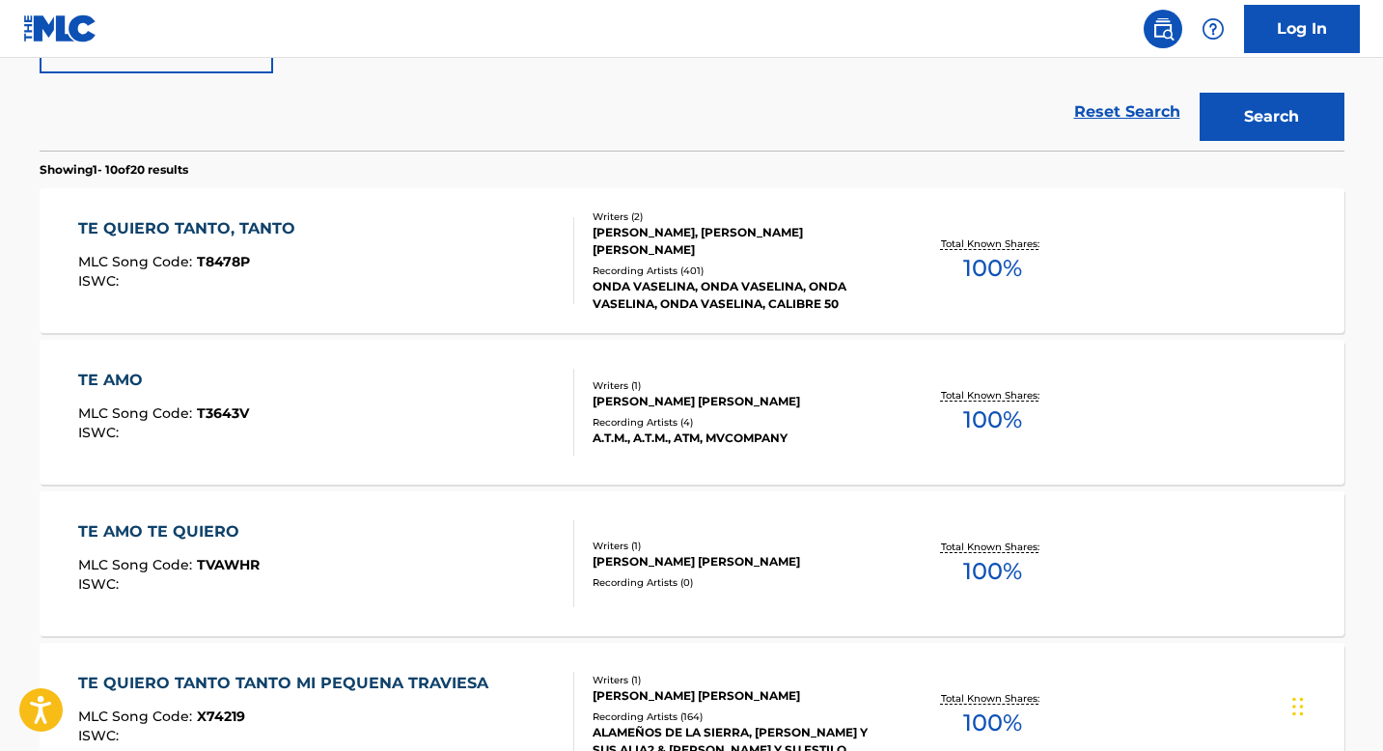
click at [618, 248] on div "[PERSON_NAME], [PERSON_NAME] [PERSON_NAME]" at bounding box center [738, 241] width 291 height 35
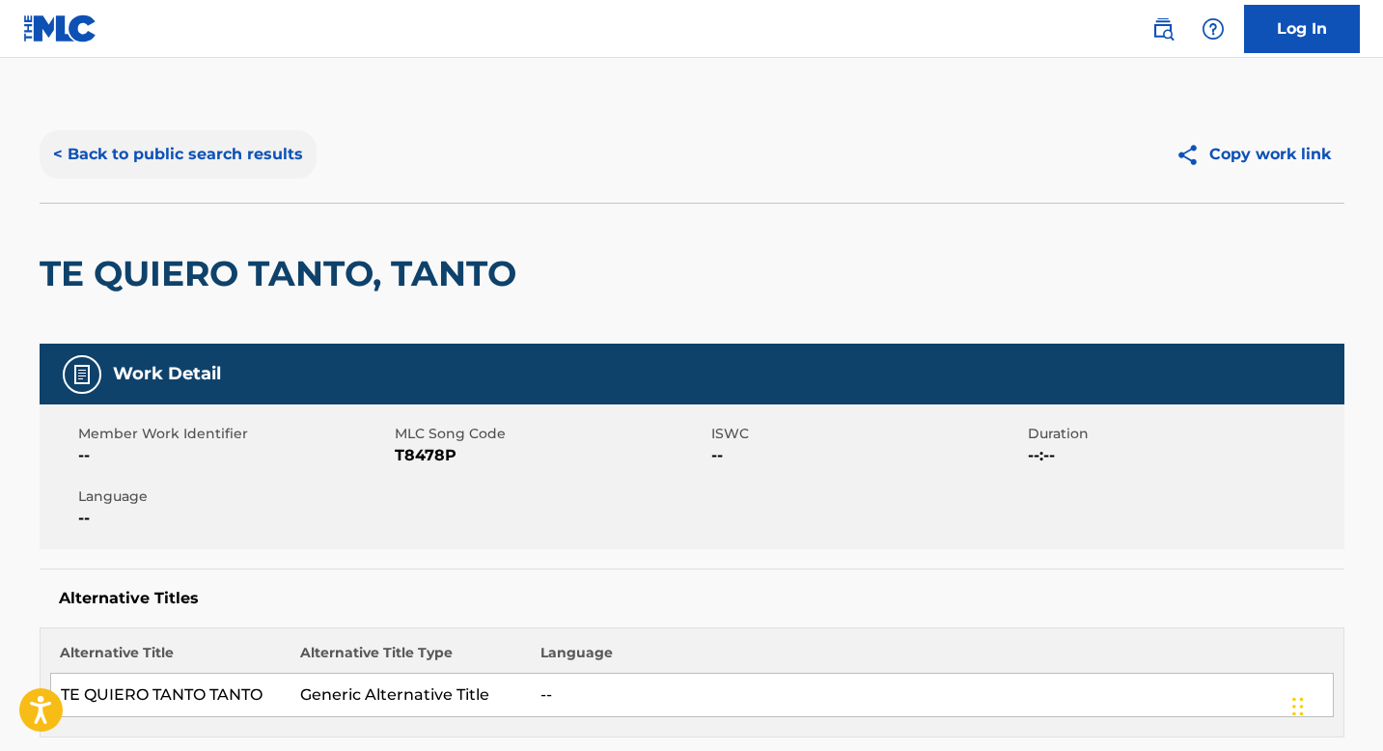
click at [277, 159] on button "< Back to public search results" at bounding box center [178, 154] width 277 height 48
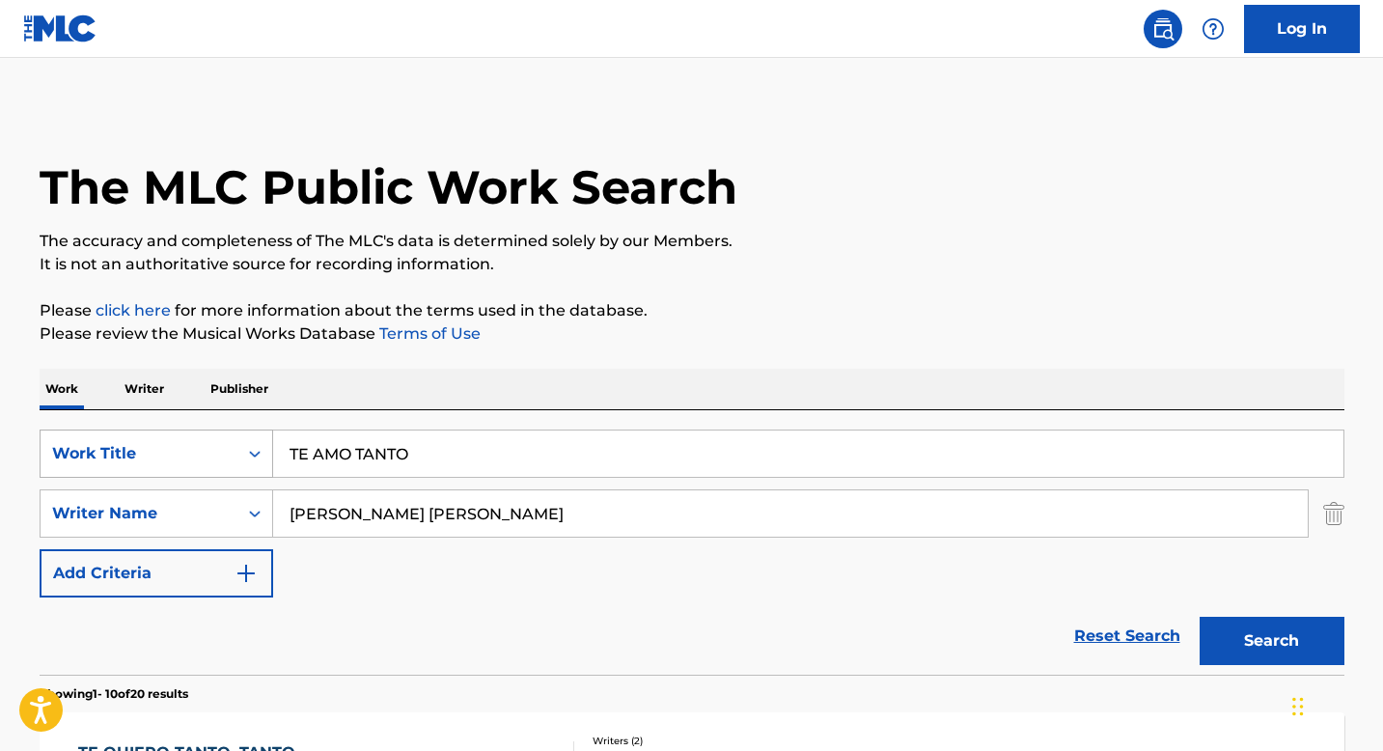
click at [237, 449] on div "Search Form" at bounding box center [254, 453] width 35 height 35
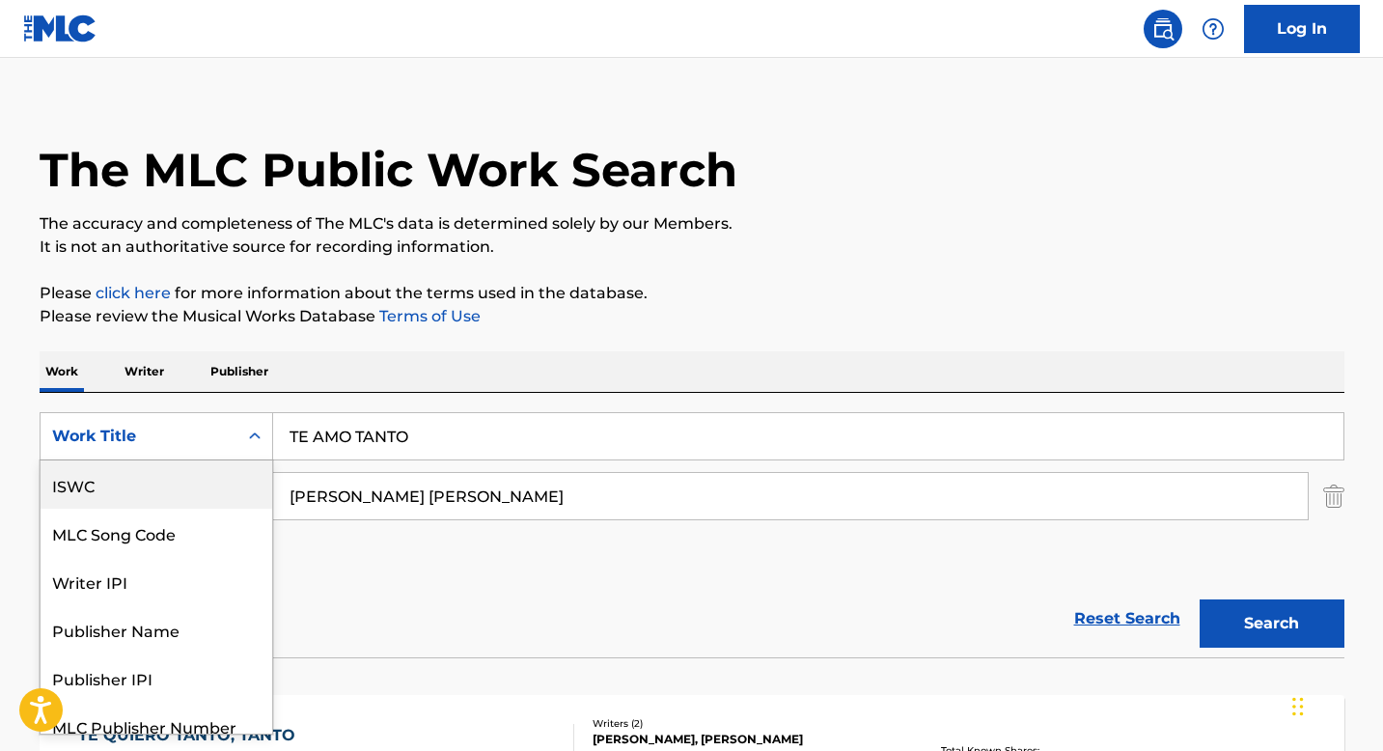
click at [133, 482] on div "ISWC" at bounding box center [157, 484] width 232 height 48
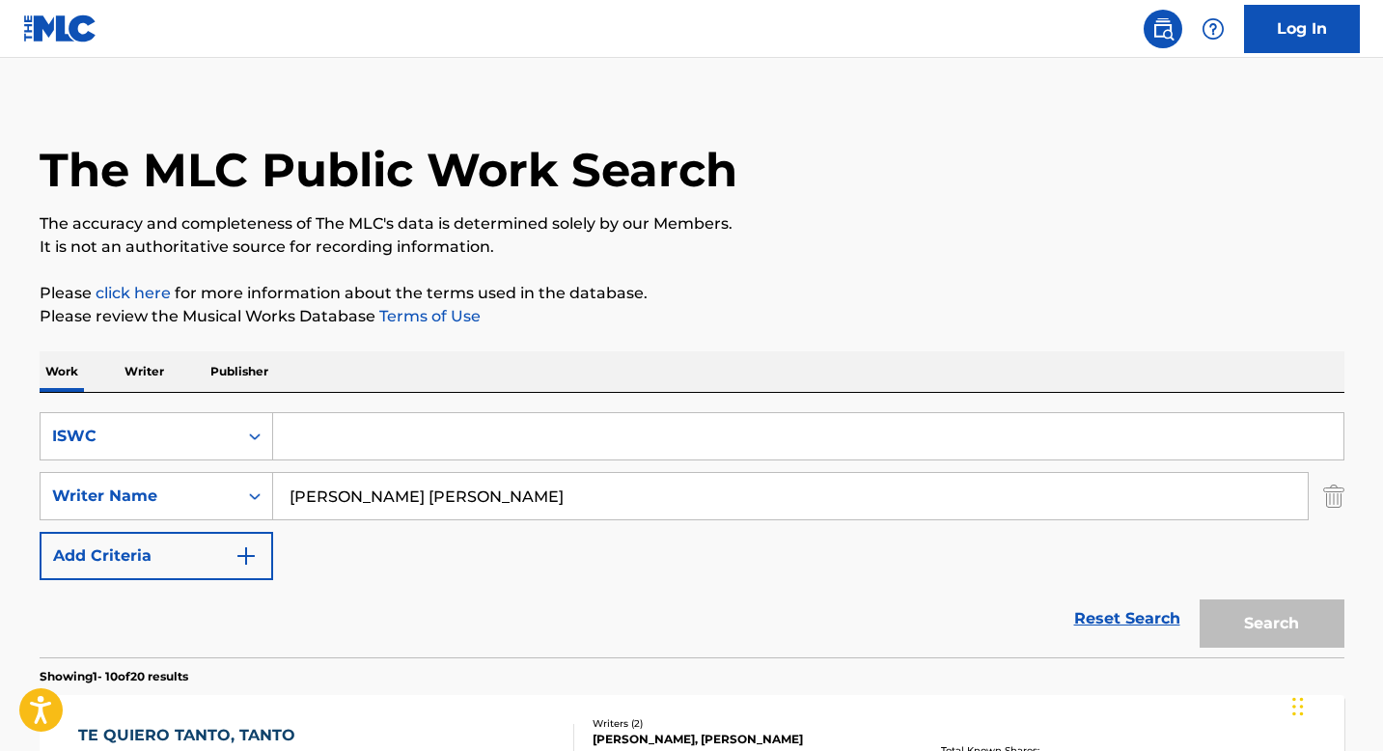
click at [328, 492] on input "[PERSON_NAME] [PERSON_NAME]" at bounding box center [790, 496] width 1034 height 46
click at [324, 440] on input "Search Form" at bounding box center [808, 436] width 1070 height 46
paste input "T0709105363"
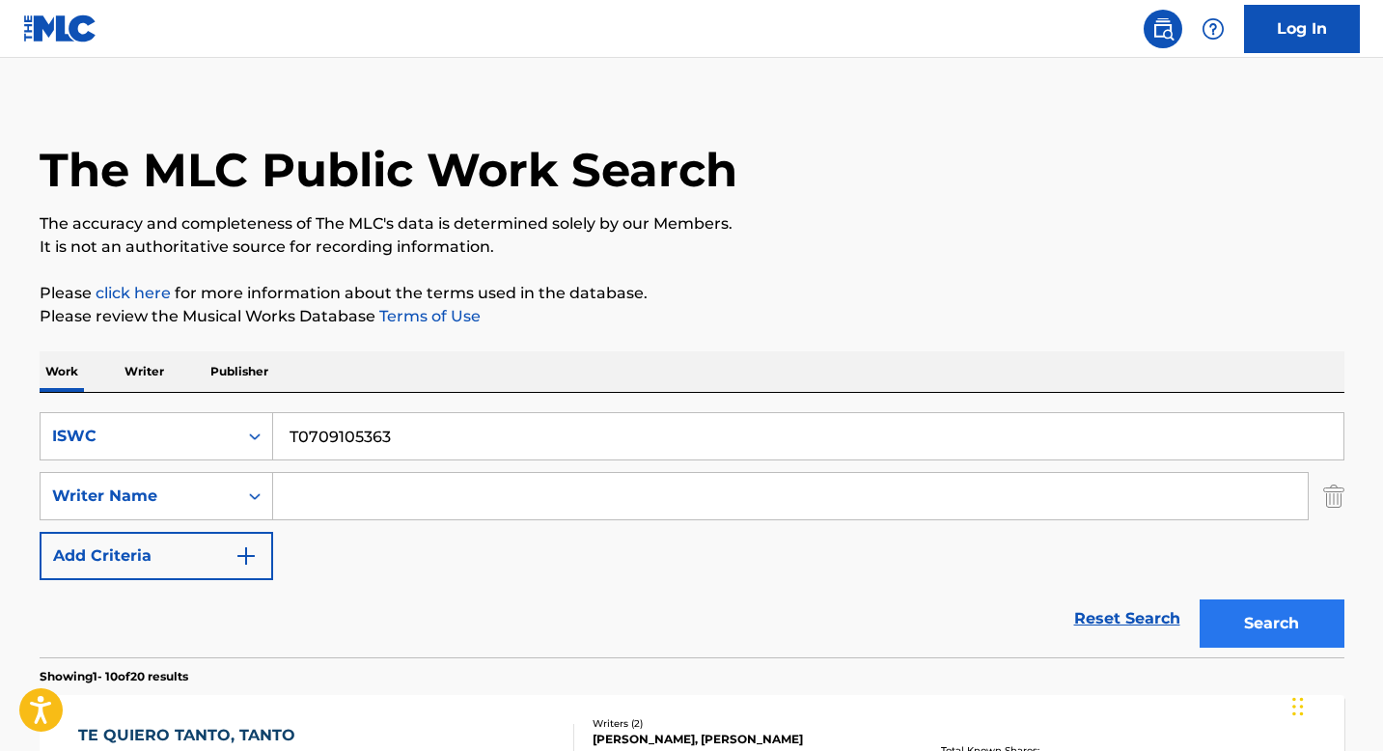
type input "T0709105363"
click at [1258, 627] on button "Search" at bounding box center [1272, 623] width 145 height 48
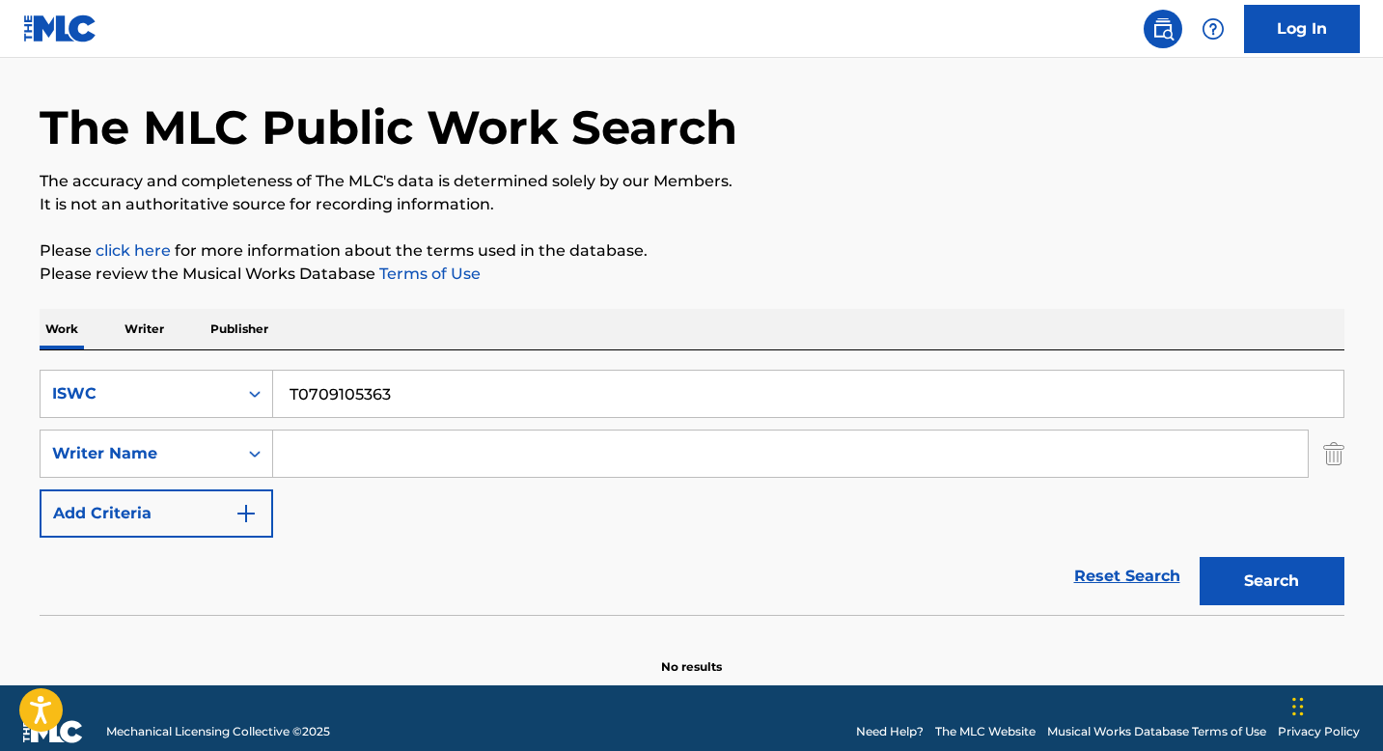
scroll to position [87, 0]
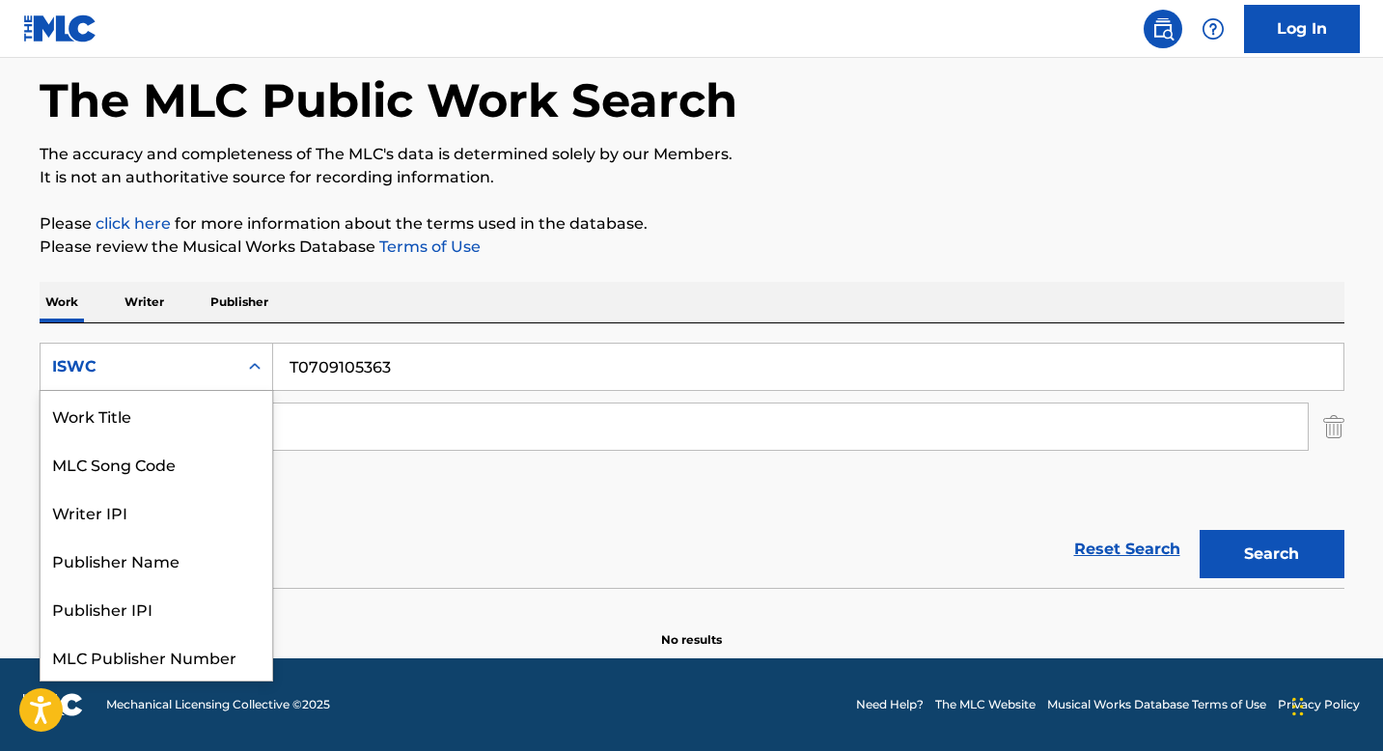
click at [255, 372] on icon "Search Form" at bounding box center [254, 366] width 19 height 19
drag, startPoint x: 206, startPoint y: 412, endPoint x: 222, endPoint y: 408, distance: 16.9
click at [207, 412] on div "Work Title" at bounding box center [157, 415] width 232 height 48
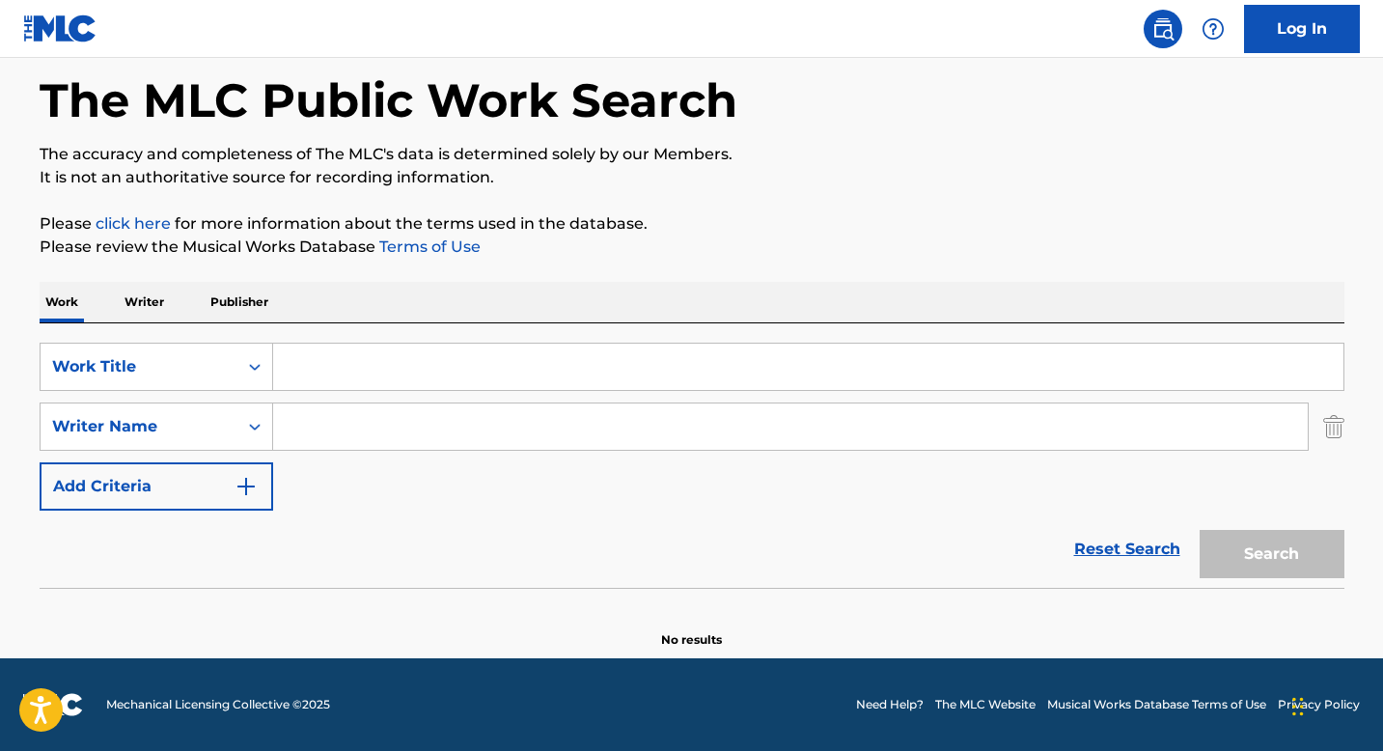
click at [329, 370] on input "Search Form" at bounding box center [808, 367] width 1070 height 46
paste input "JUST THE TWO OF US"
type input "JUST THE TWO OF US"
click at [347, 428] on input "Search Form" at bounding box center [790, 426] width 1034 height 46
paste input "[PERSON_NAME]"
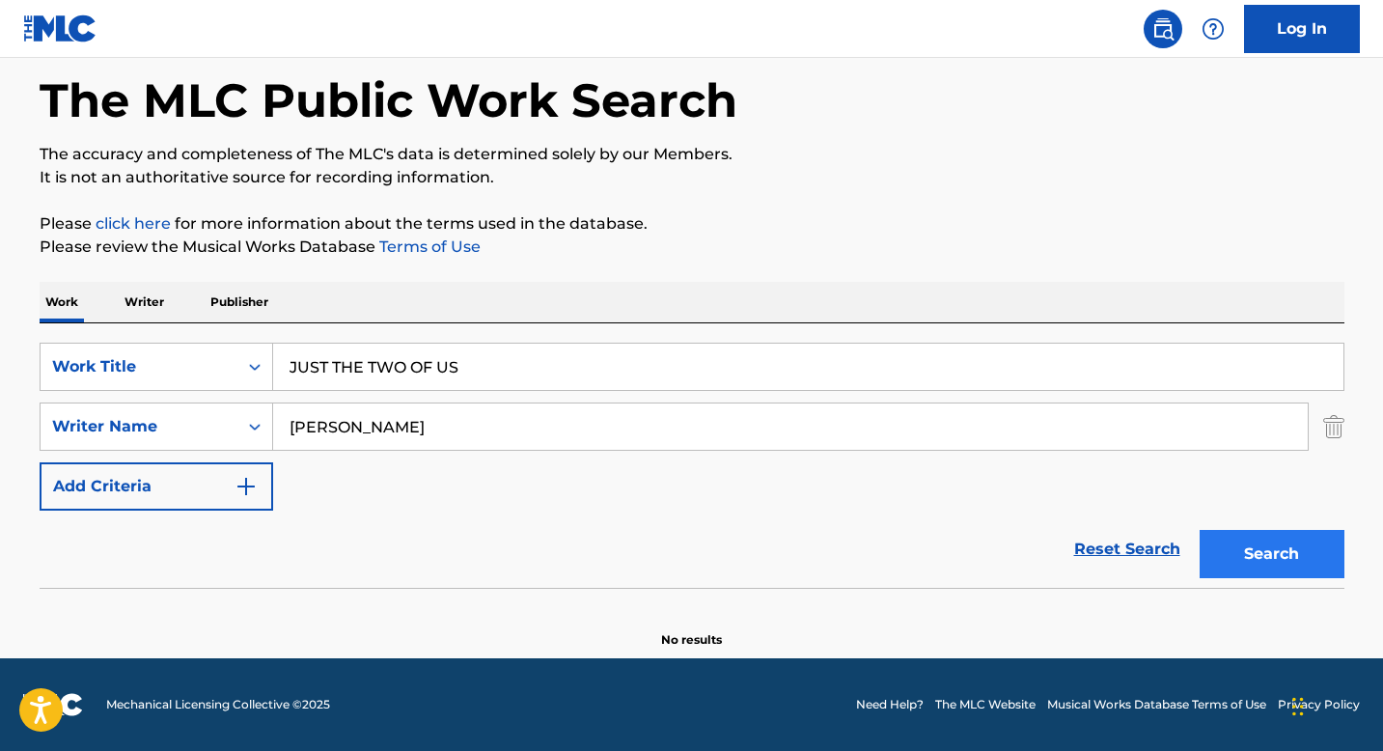
type input "[PERSON_NAME]"
click at [1238, 550] on button "Search" at bounding box center [1272, 554] width 145 height 48
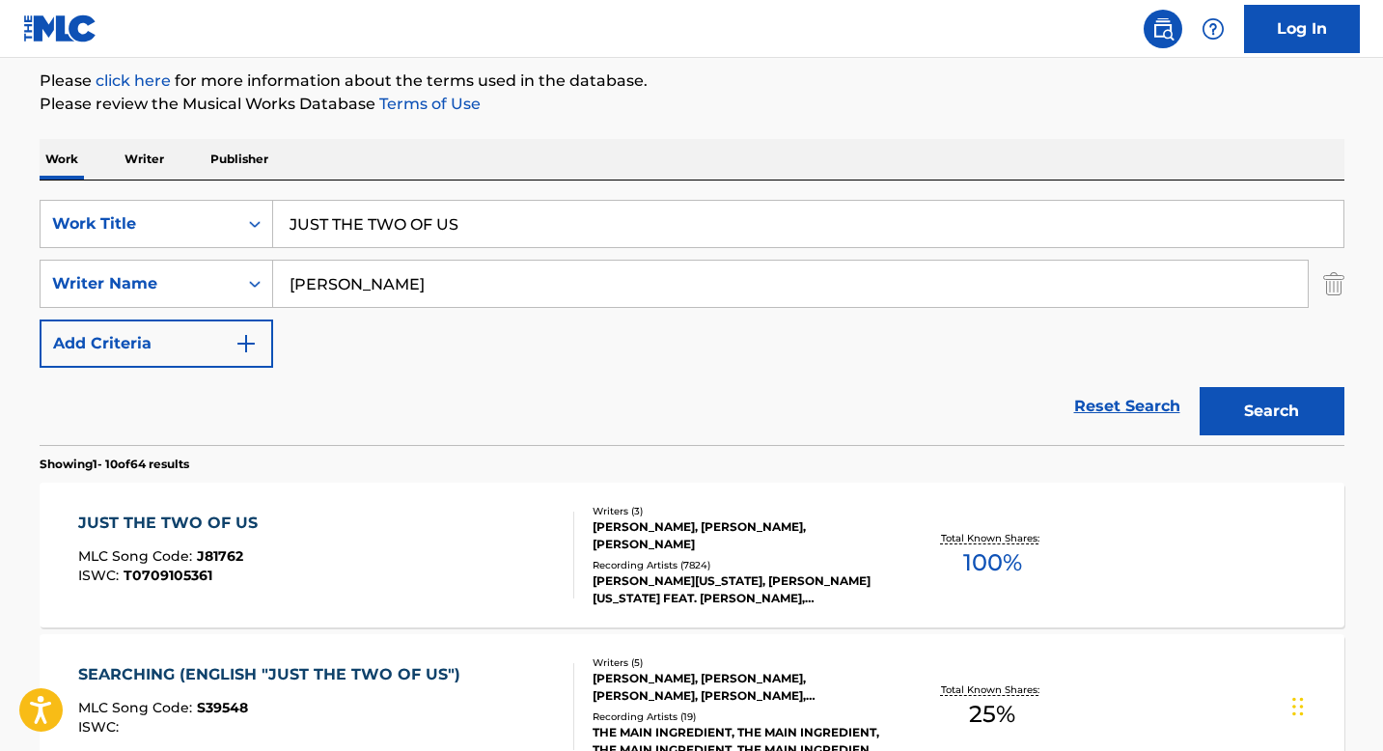
scroll to position [271, 0]
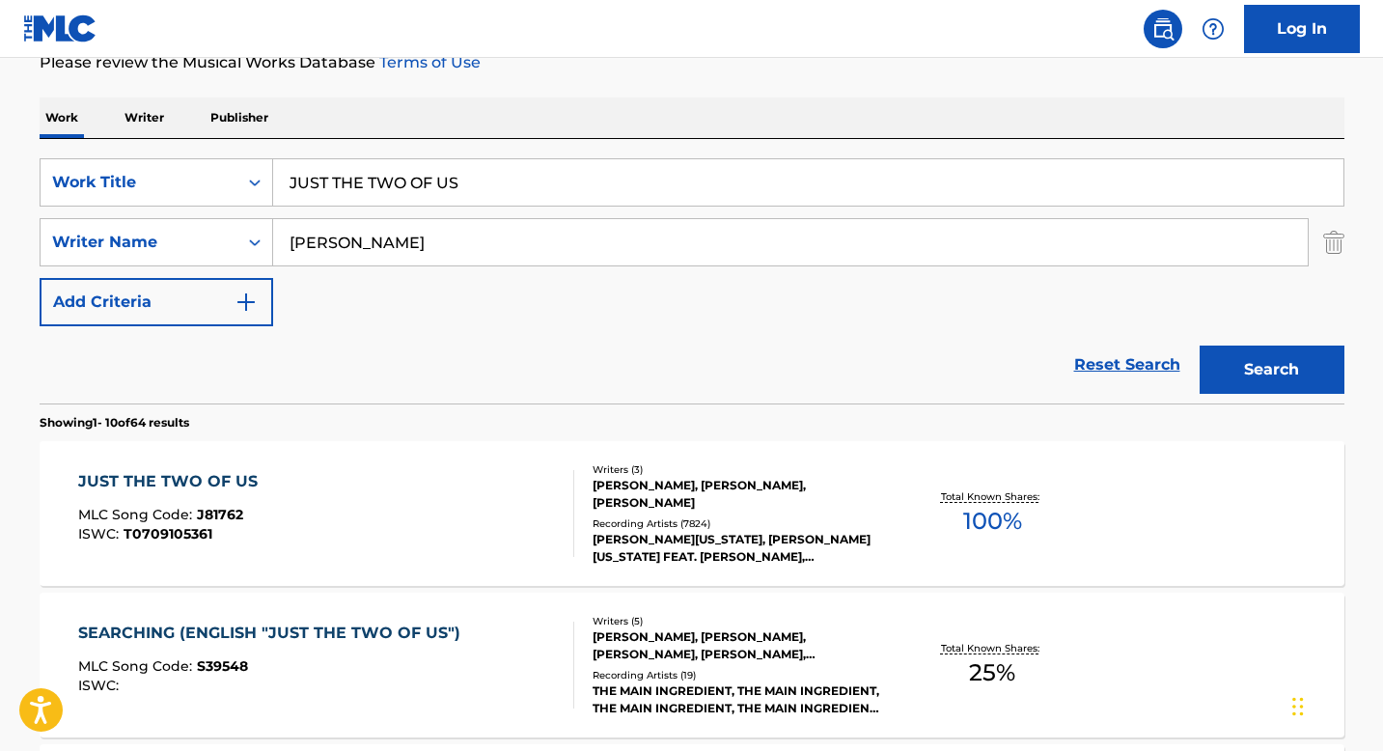
click at [638, 506] on div "[PERSON_NAME], [PERSON_NAME], [PERSON_NAME]" at bounding box center [738, 494] width 291 height 35
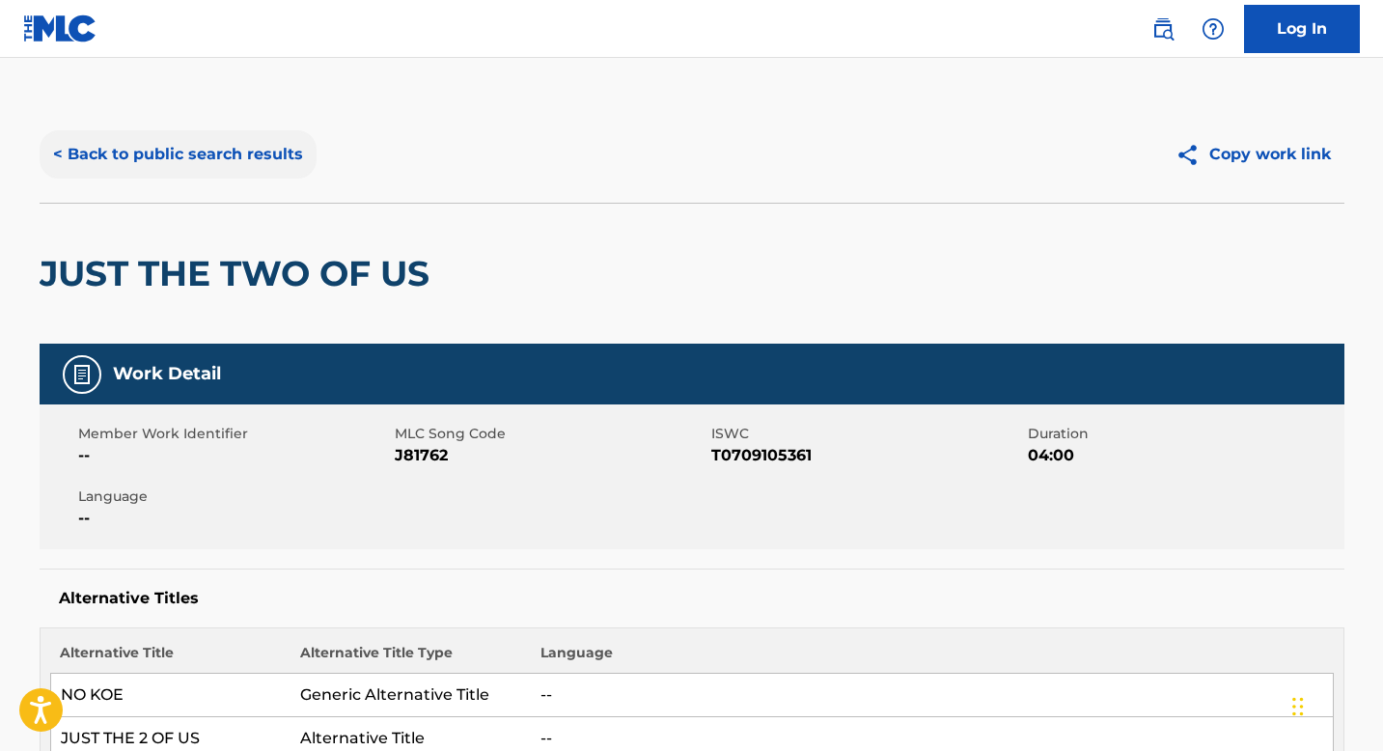
click at [177, 166] on button "< Back to public search results" at bounding box center [178, 154] width 277 height 48
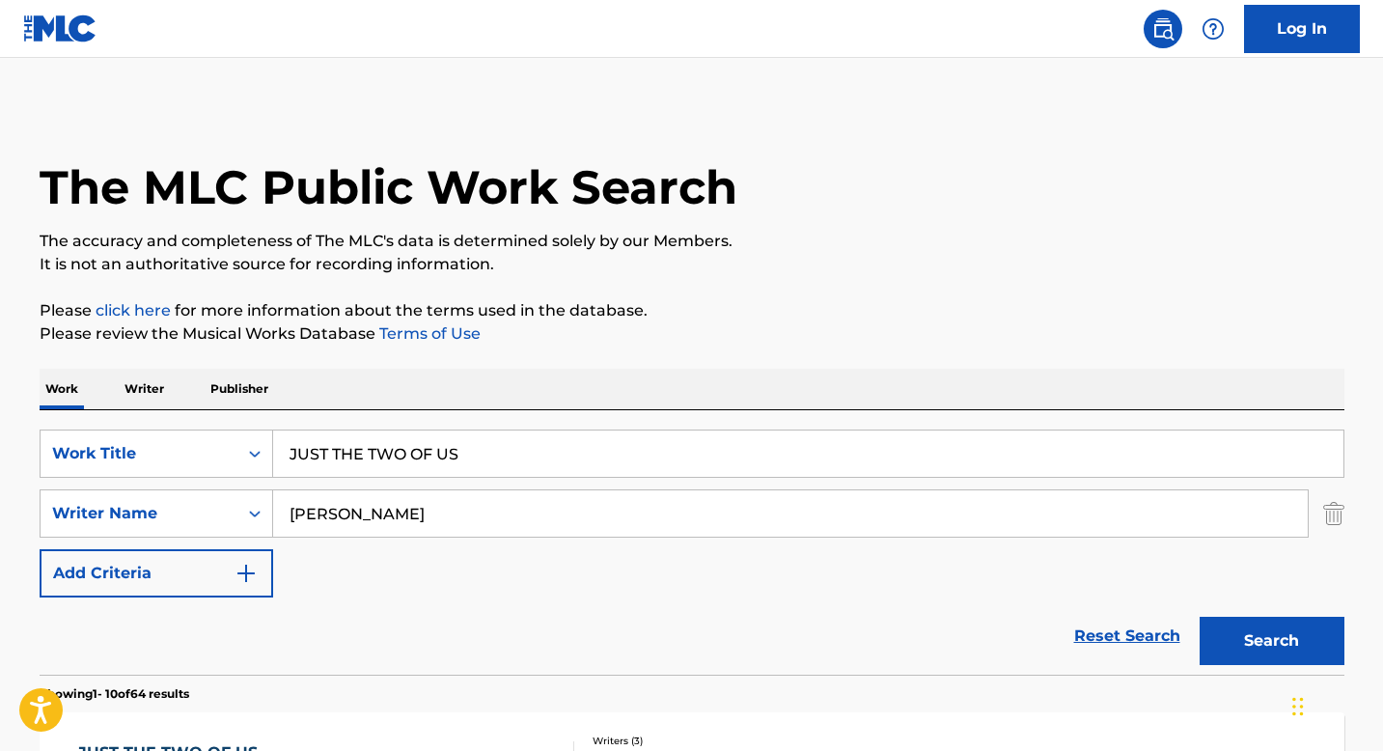
scroll to position [271, 0]
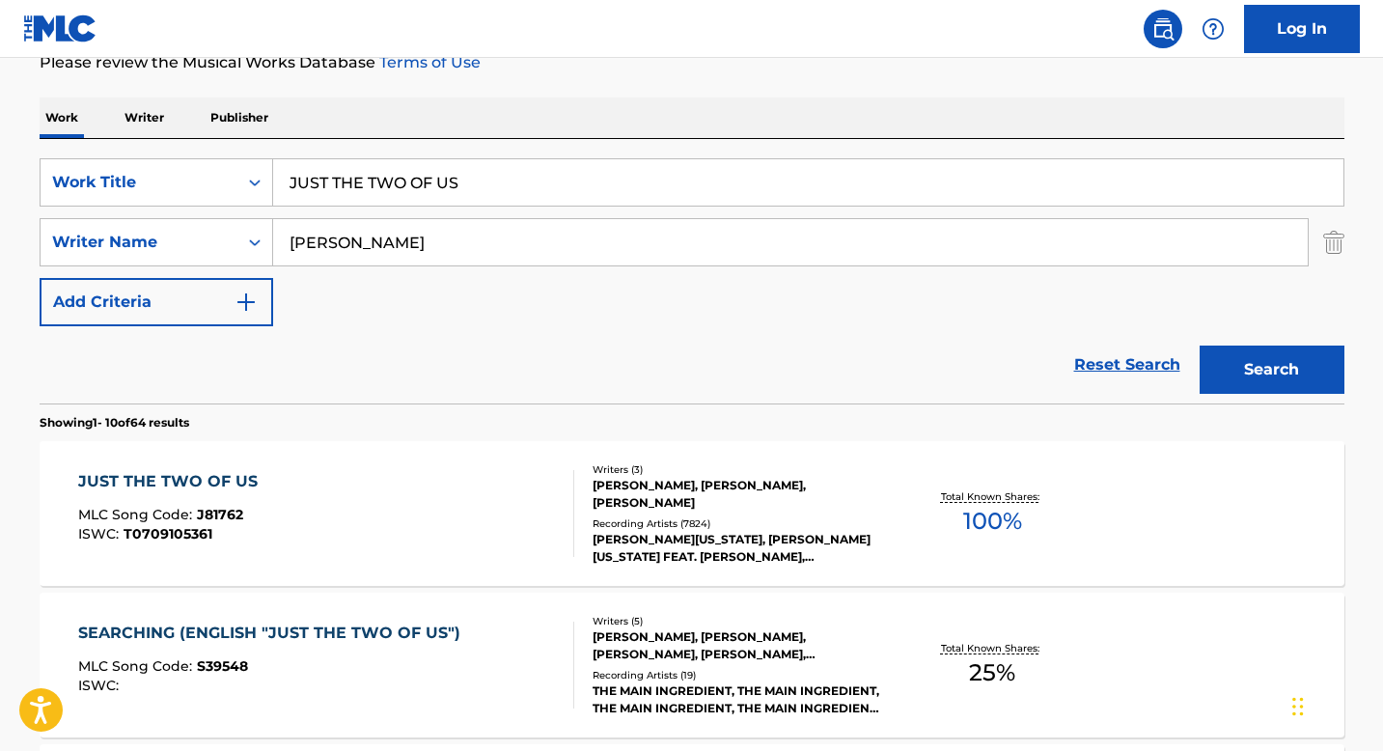
click at [336, 252] on input "[PERSON_NAME]" at bounding box center [790, 242] width 1034 height 46
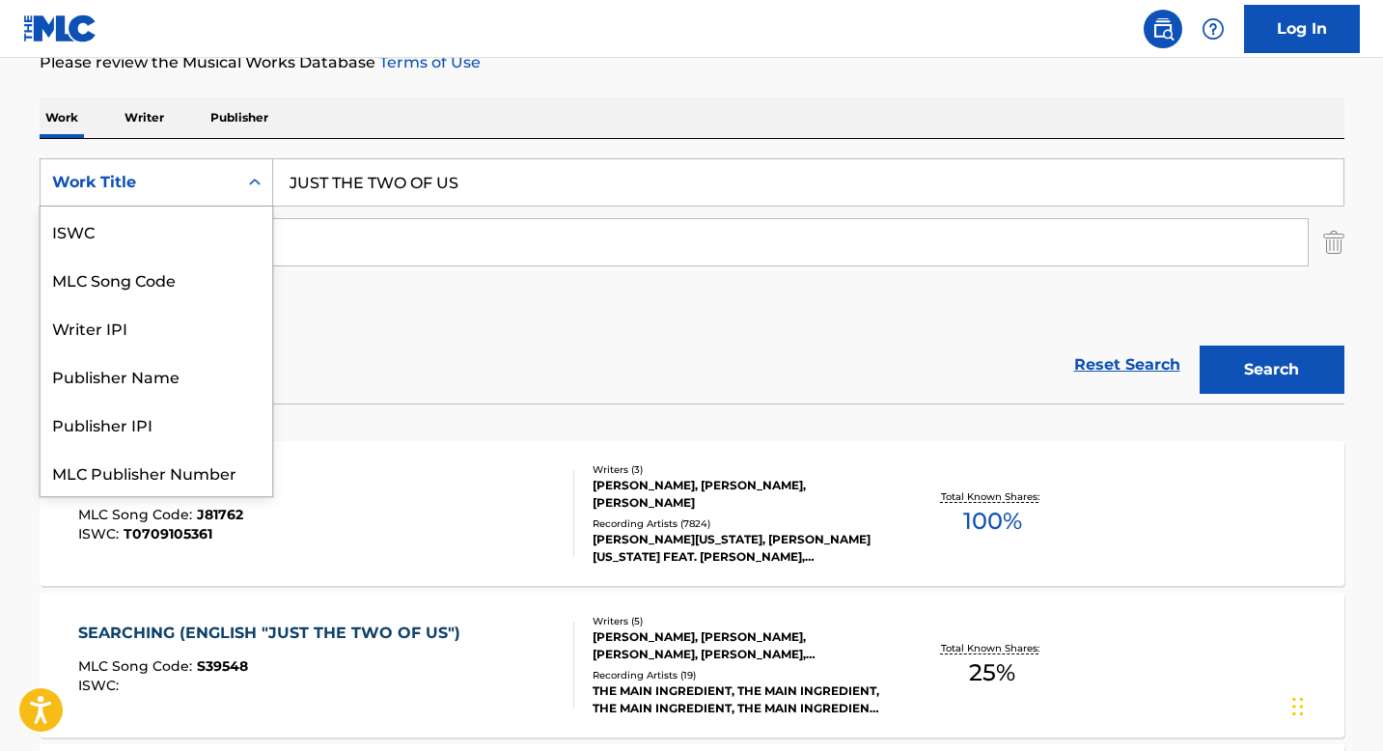
click at [247, 186] on icon "Search Form" at bounding box center [254, 182] width 19 height 19
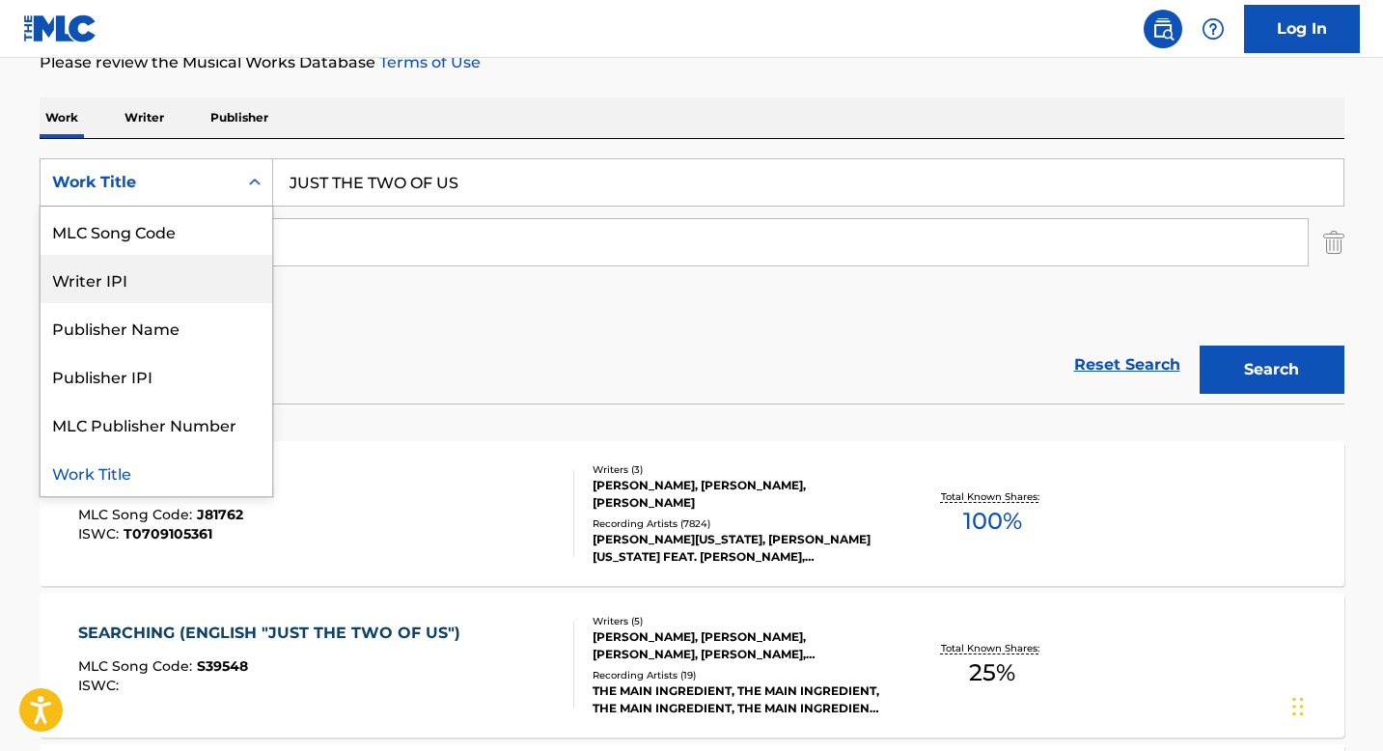
scroll to position [0, 0]
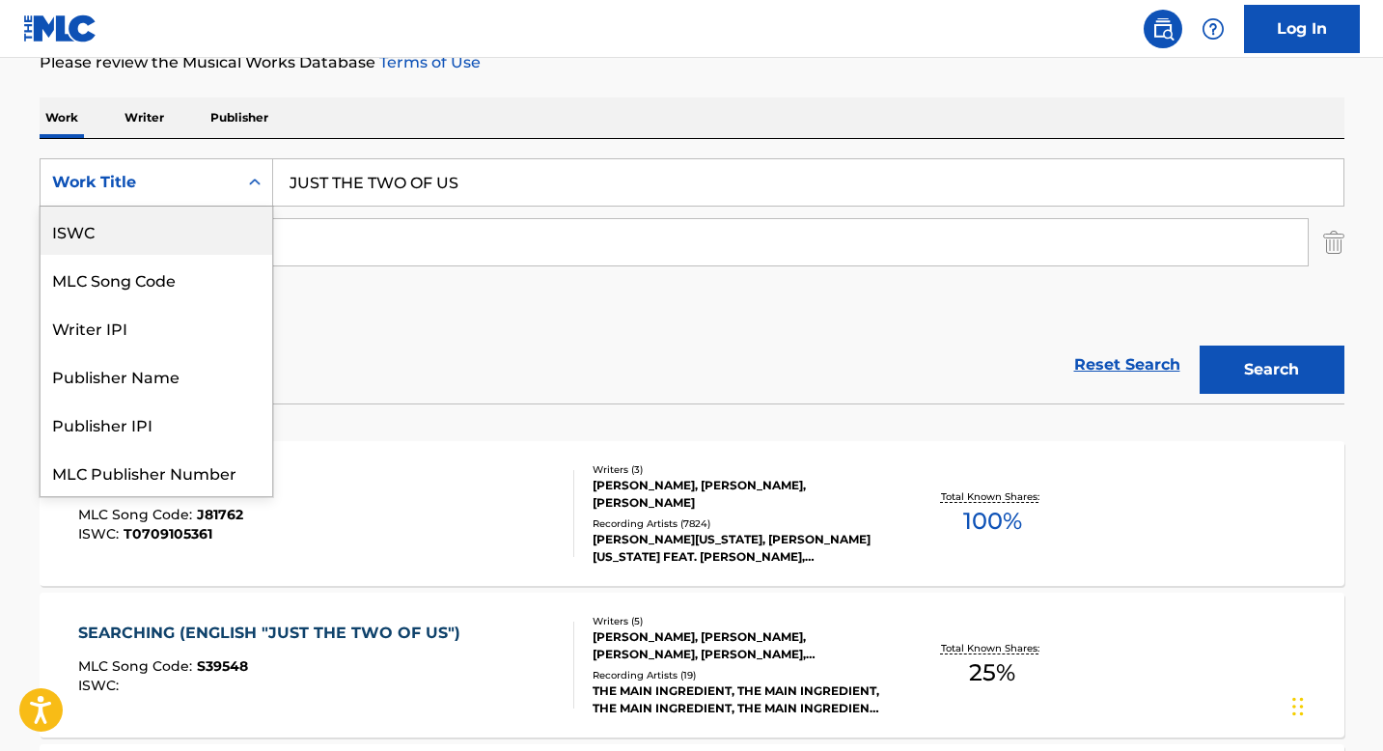
click at [137, 238] on div "ISWC" at bounding box center [157, 231] width 232 height 48
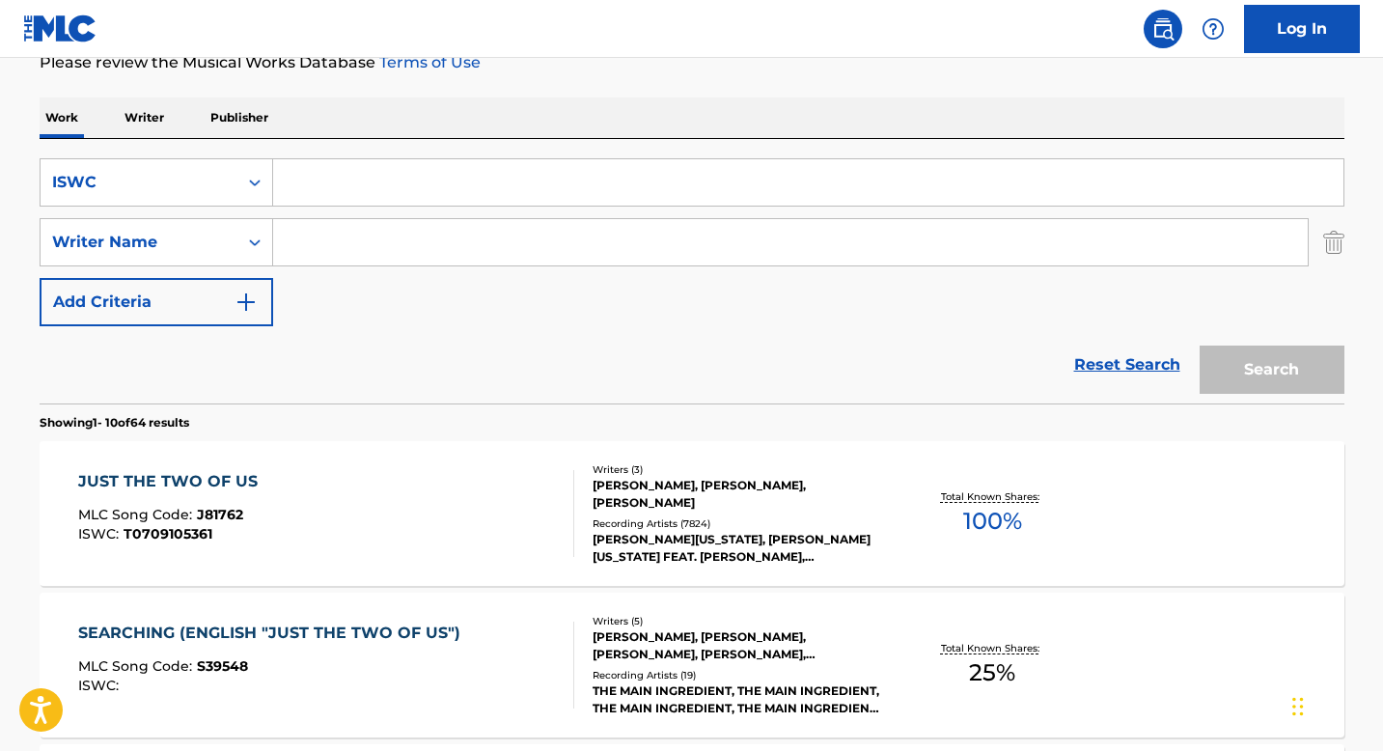
click at [405, 197] on input "Search Form" at bounding box center [808, 182] width 1070 height 46
paste input "T3095408321"
type input "T3095408321"
click at [1294, 371] on button "Search" at bounding box center [1272, 369] width 145 height 48
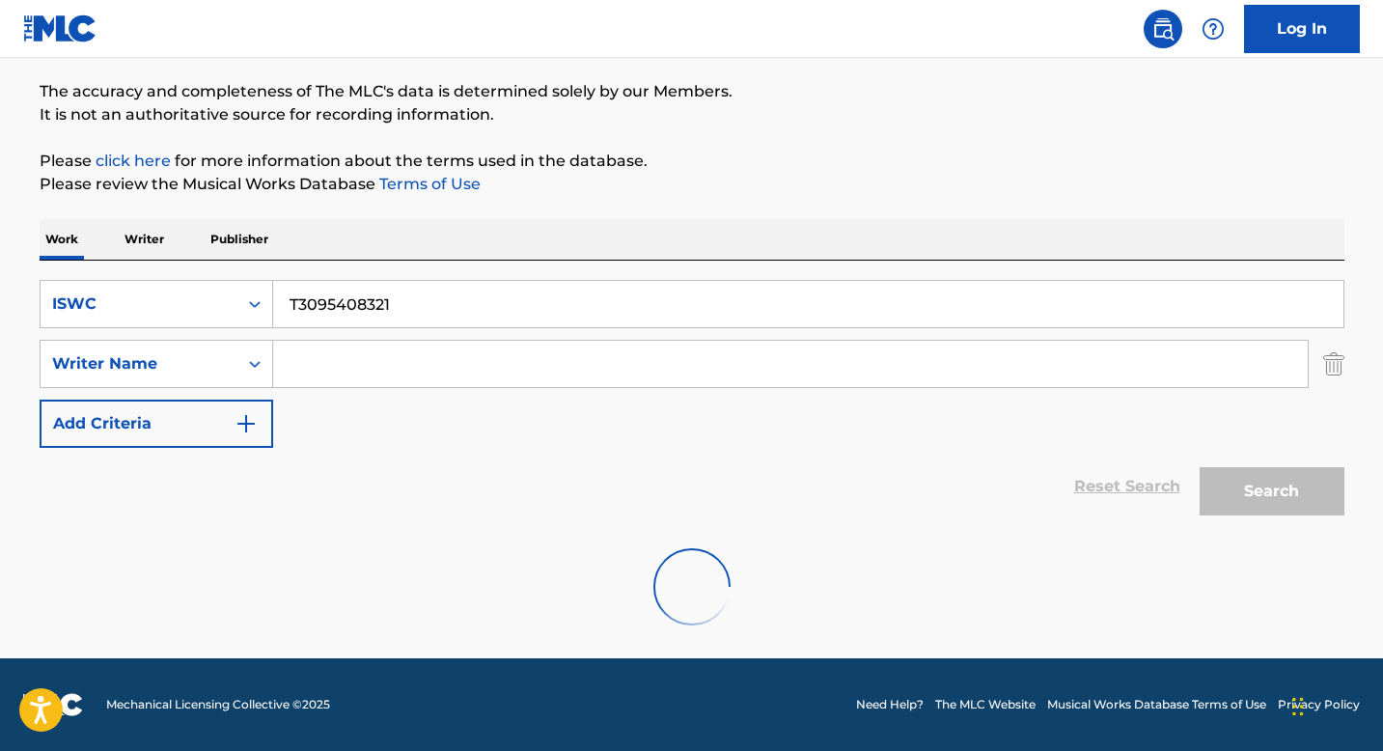
scroll to position [271, 0]
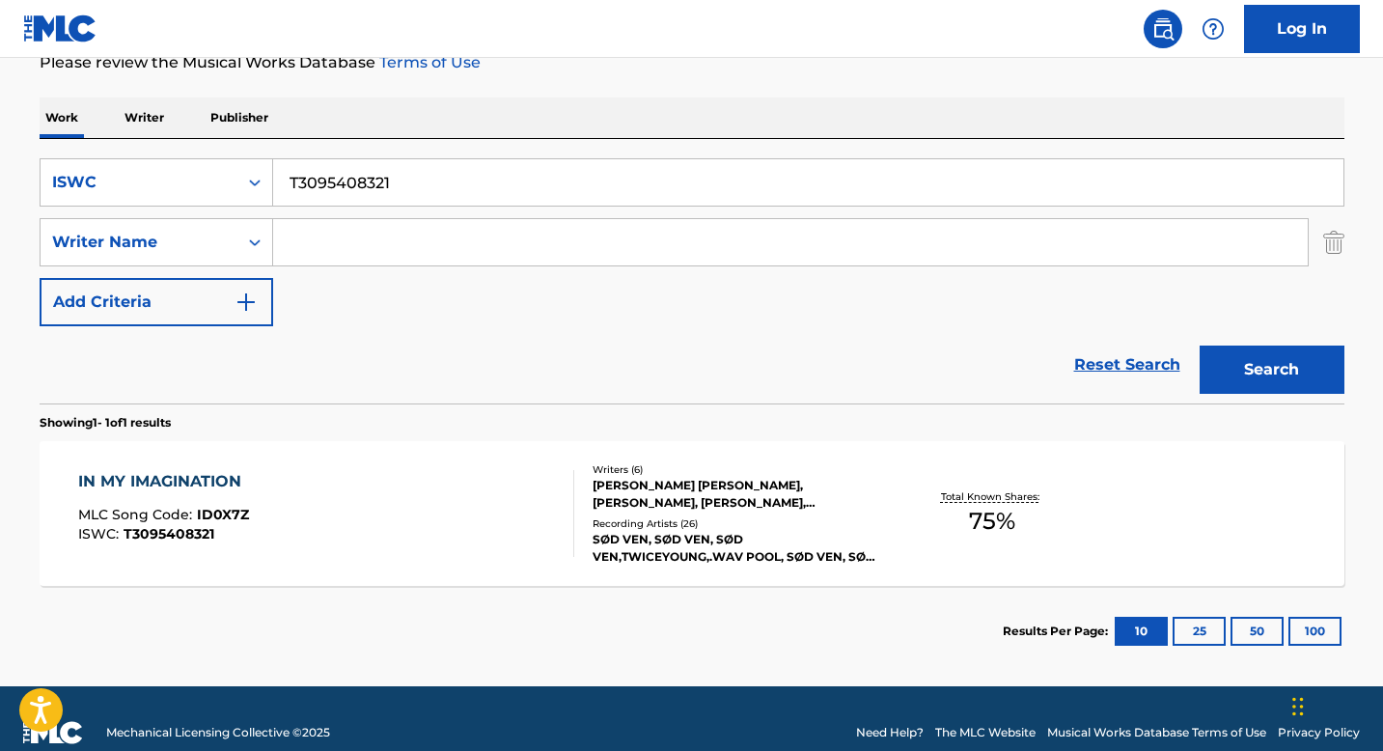
click at [581, 473] on div "Writers ( 6 ) [PERSON_NAME] [PERSON_NAME], [PERSON_NAME], [PERSON_NAME], [PERSO…" at bounding box center [729, 513] width 310 height 103
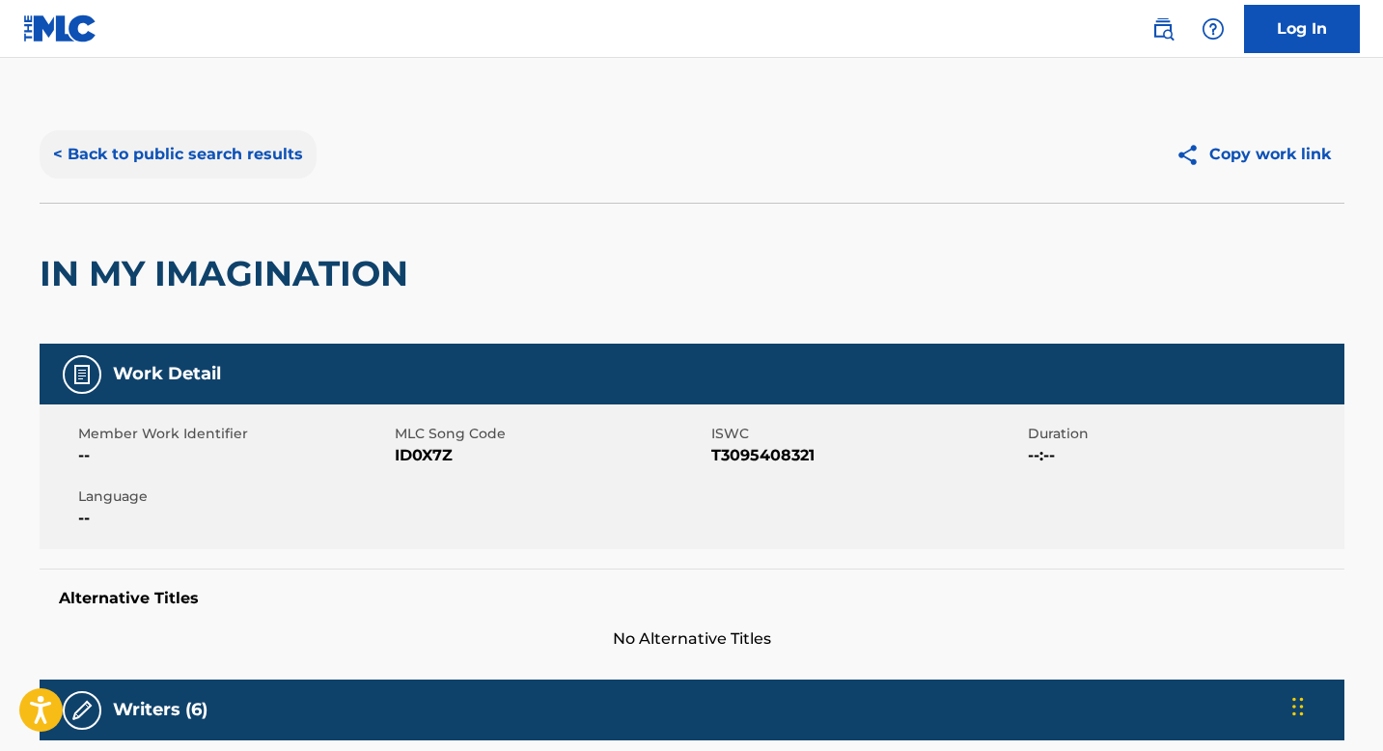
click at [163, 154] on button "< Back to public search results" at bounding box center [178, 154] width 277 height 48
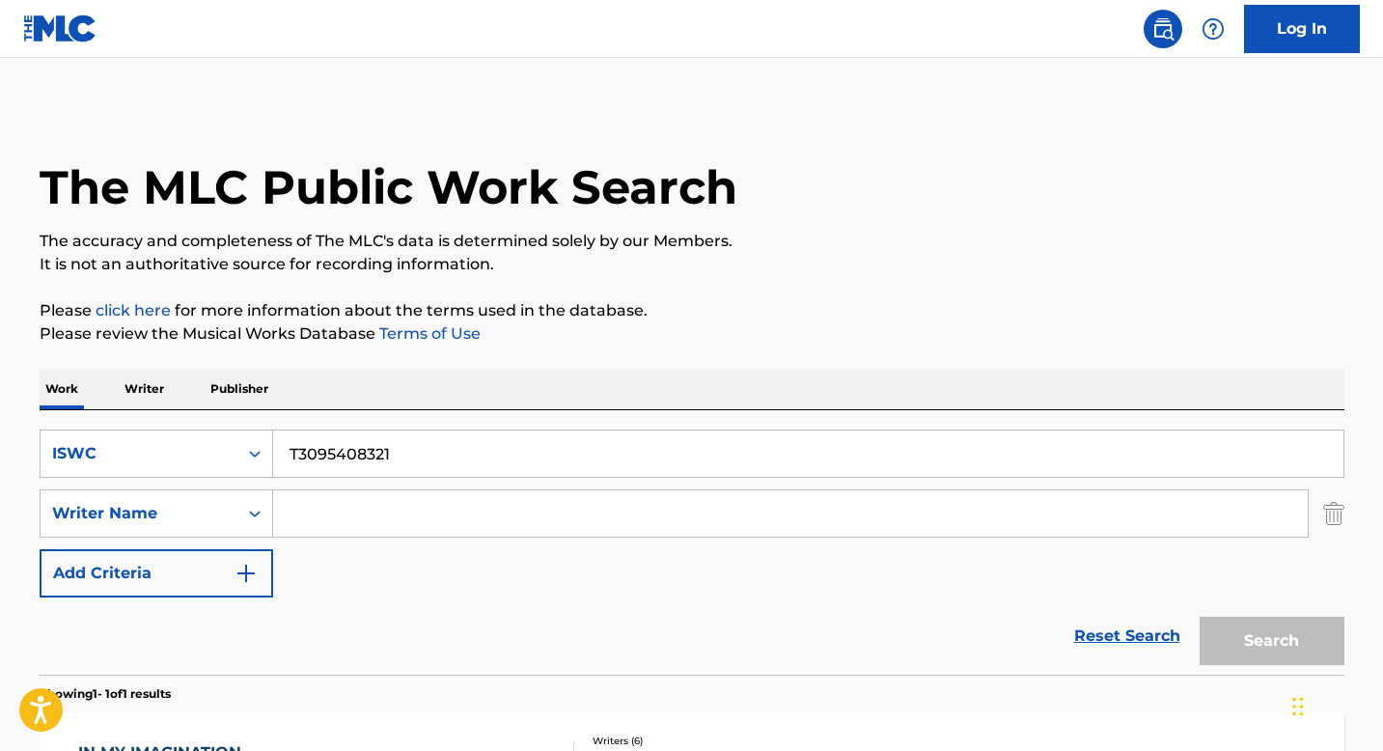
scroll to position [189, 0]
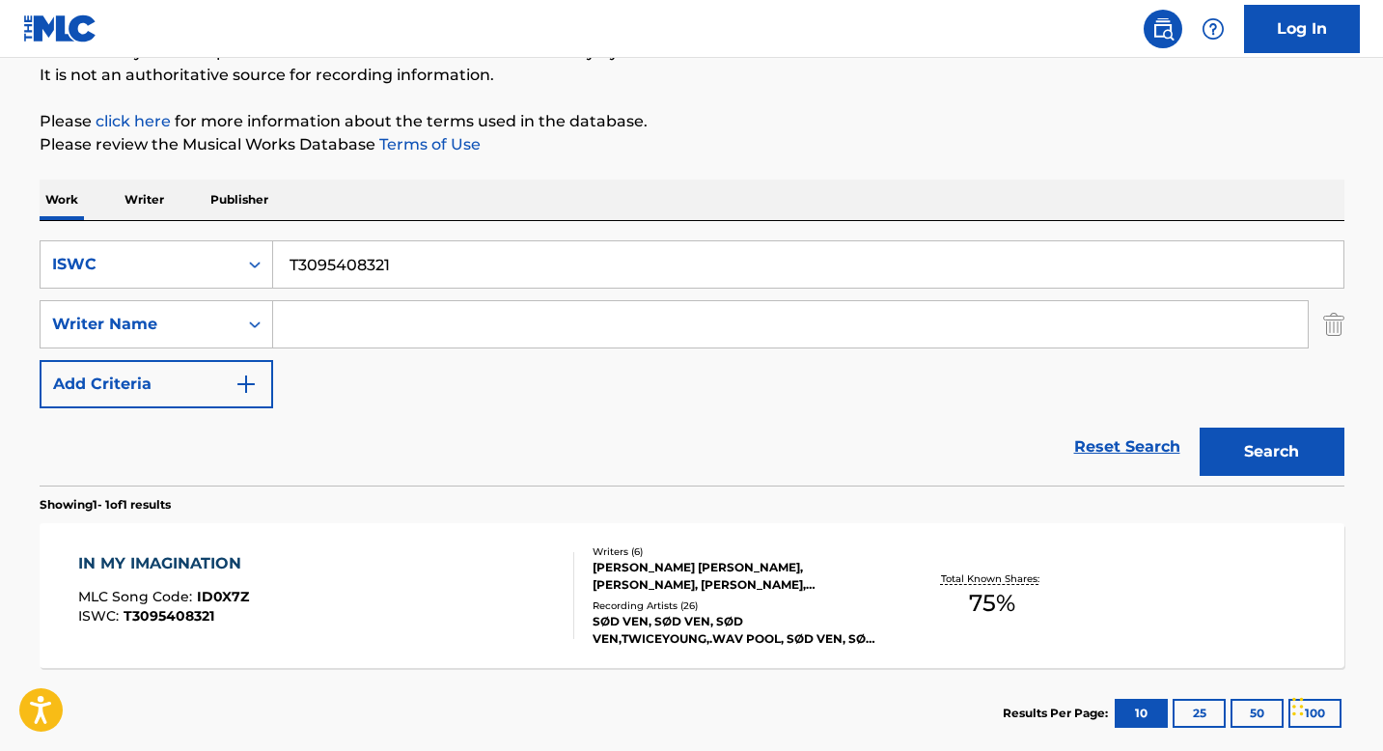
click at [359, 287] on input "T3095408321" at bounding box center [808, 264] width 1070 height 46
paste input "9034826943"
type input "T9034826943"
click at [1229, 455] on button "Search" at bounding box center [1272, 452] width 145 height 48
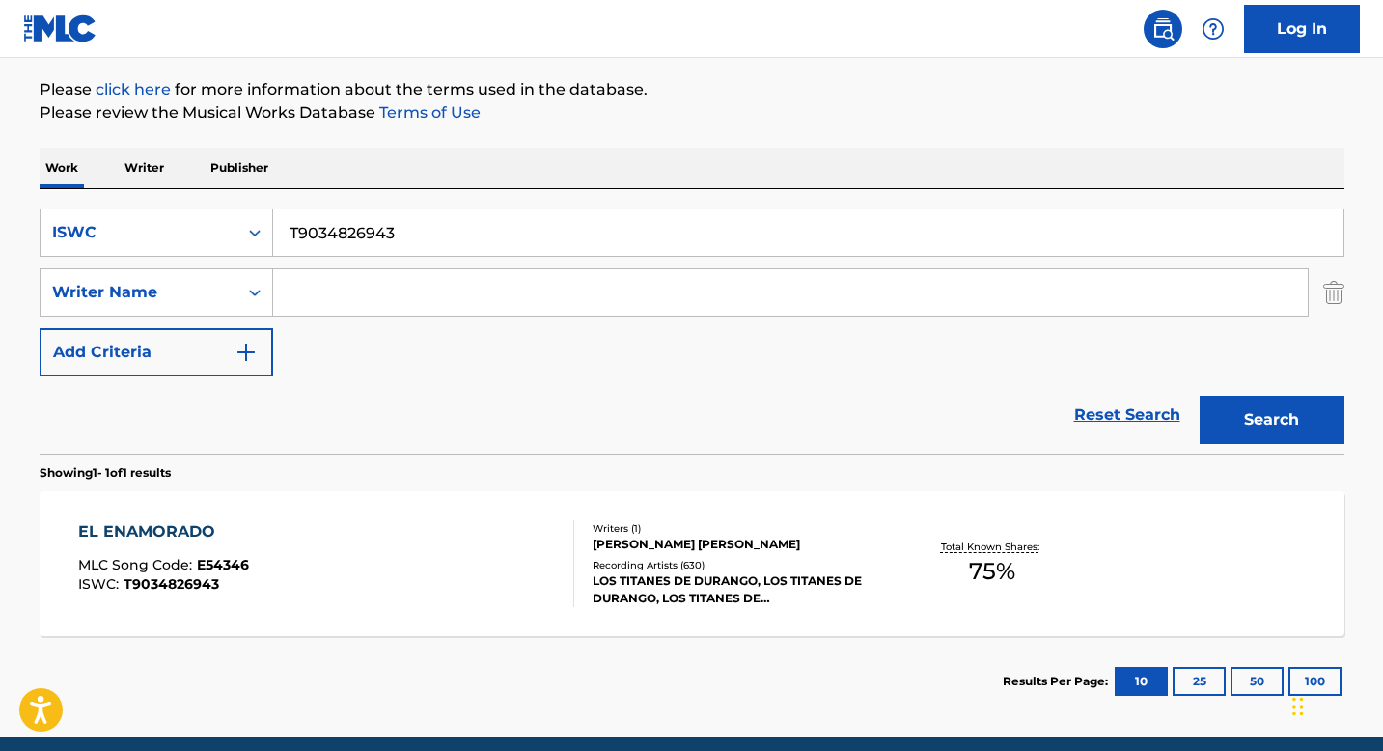
scroll to position [299, 0]
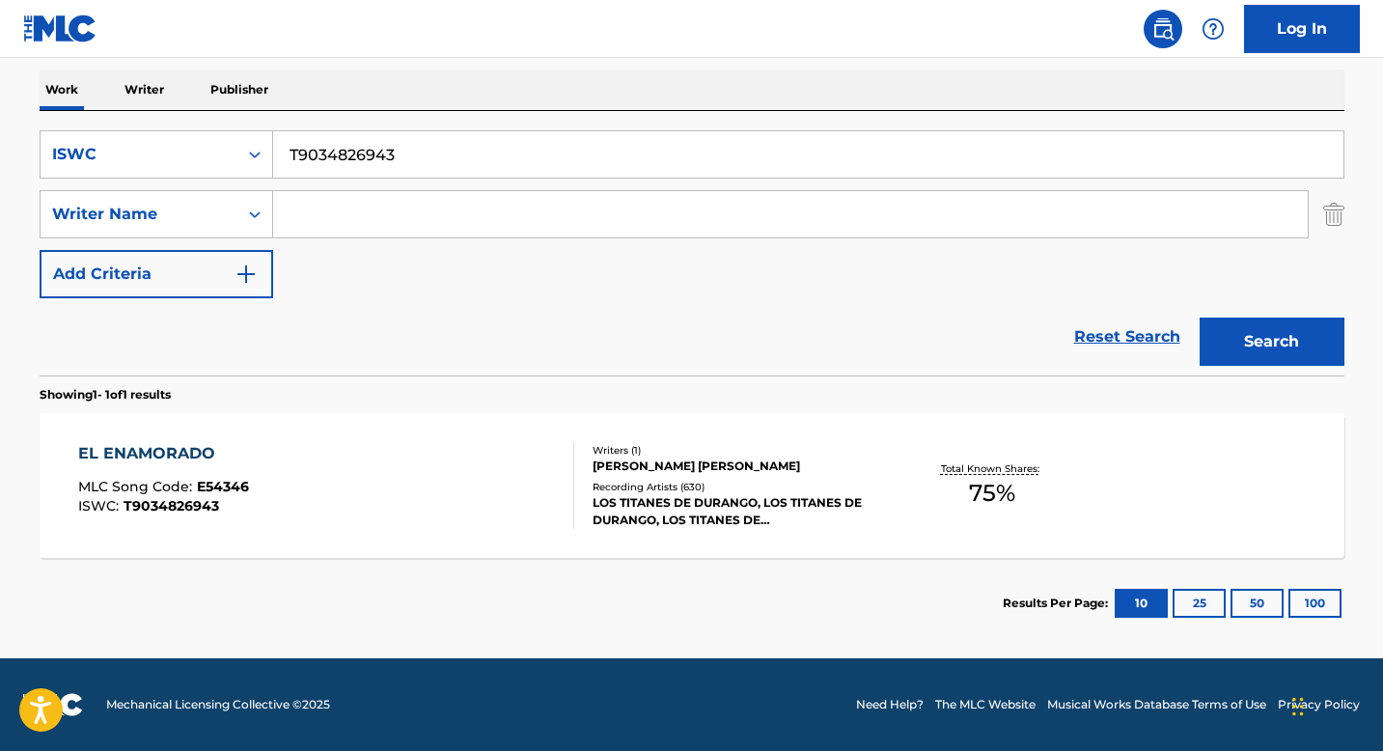
click at [593, 485] on div "Recording Artists ( 630 )" at bounding box center [738, 487] width 291 height 14
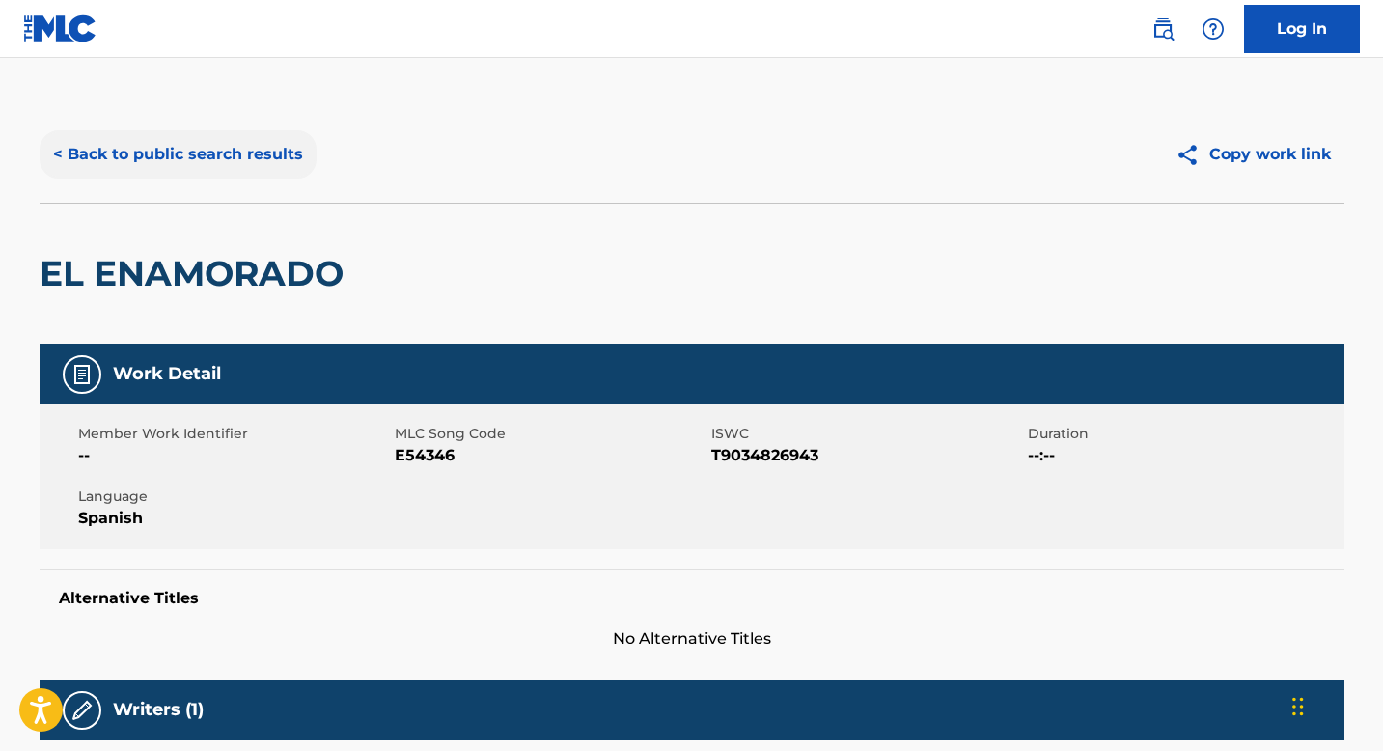
click at [208, 155] on button "< Back to public search results" at bounding box center [178, 154] width 277 height 48
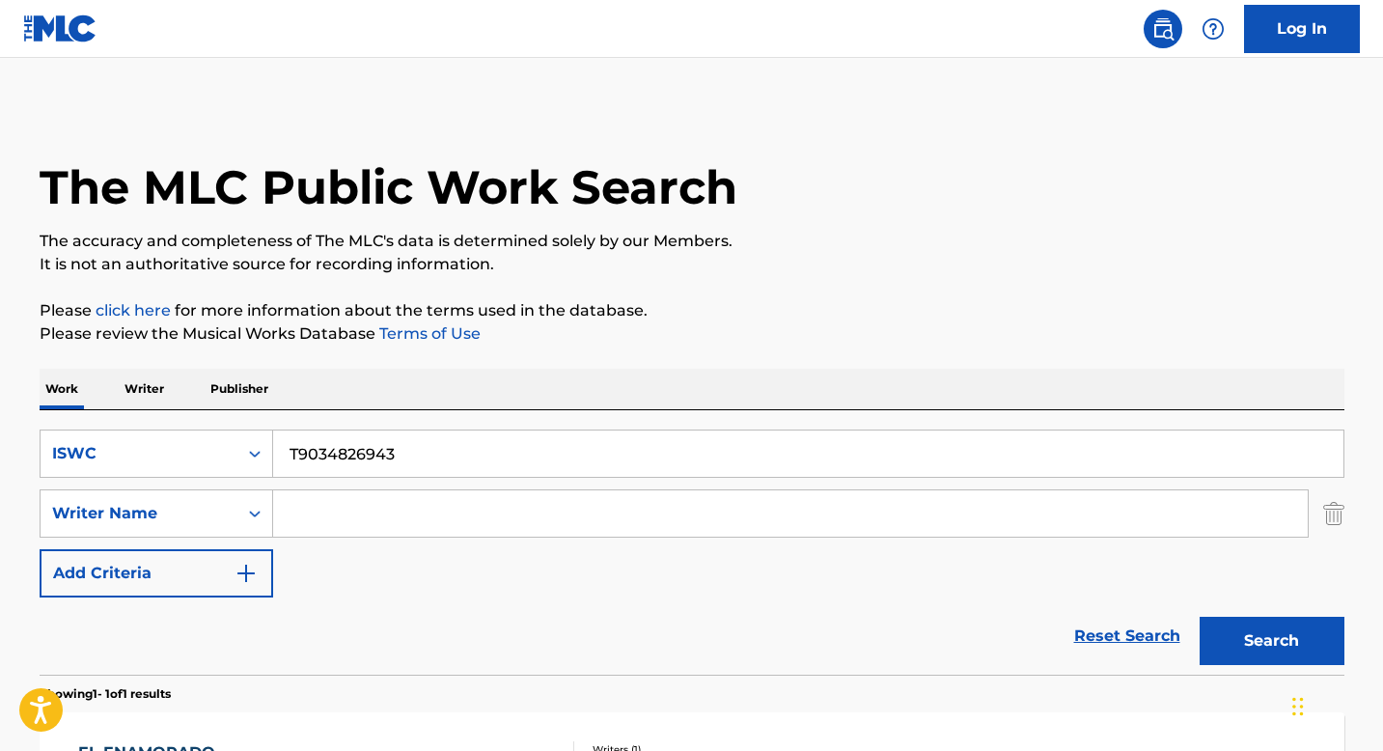
scroll to position [189, 0]
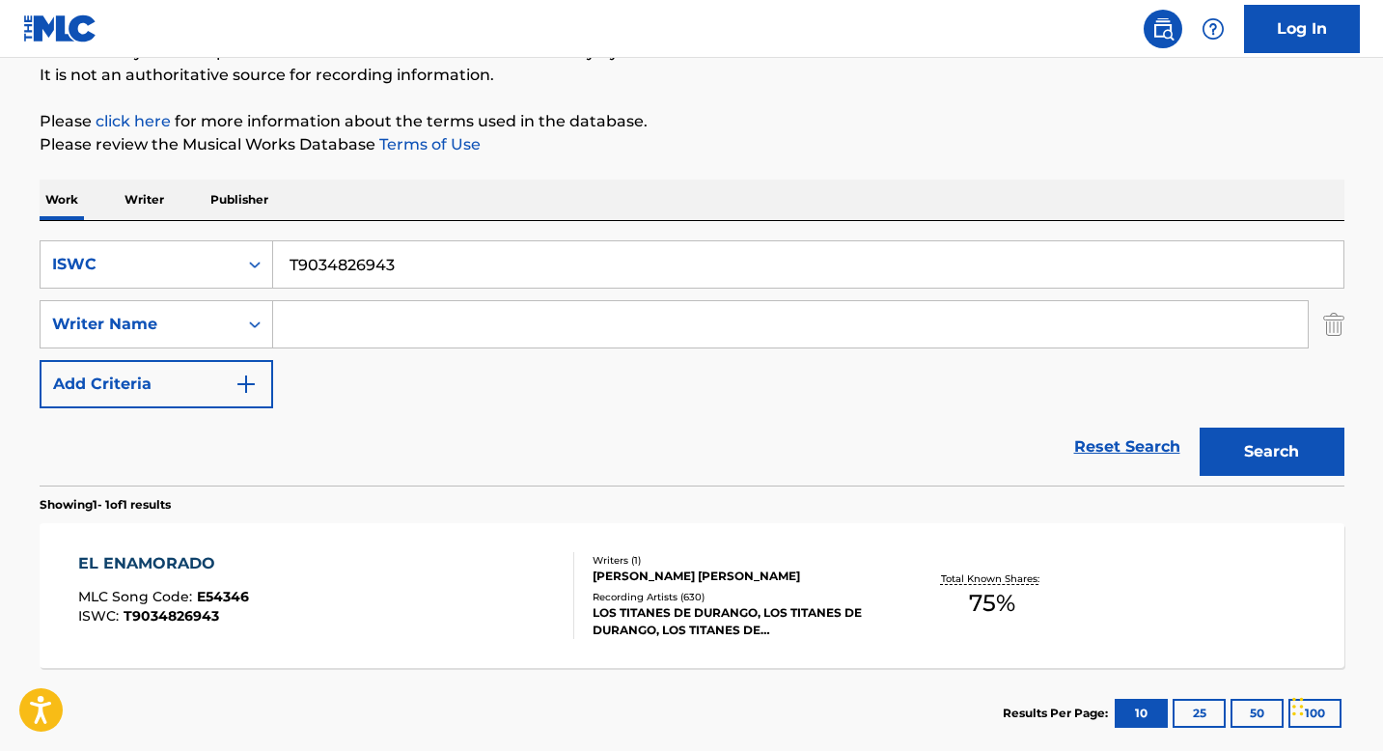
click at [365, 271] on input "T9034826943" at bounding box center [808, 264] width 1070 height 46
paste input "305778772"
type input "T9305778772"
click at [1265, 453] on button "Search" at bounding box center [1272, 452] width 145 height 48
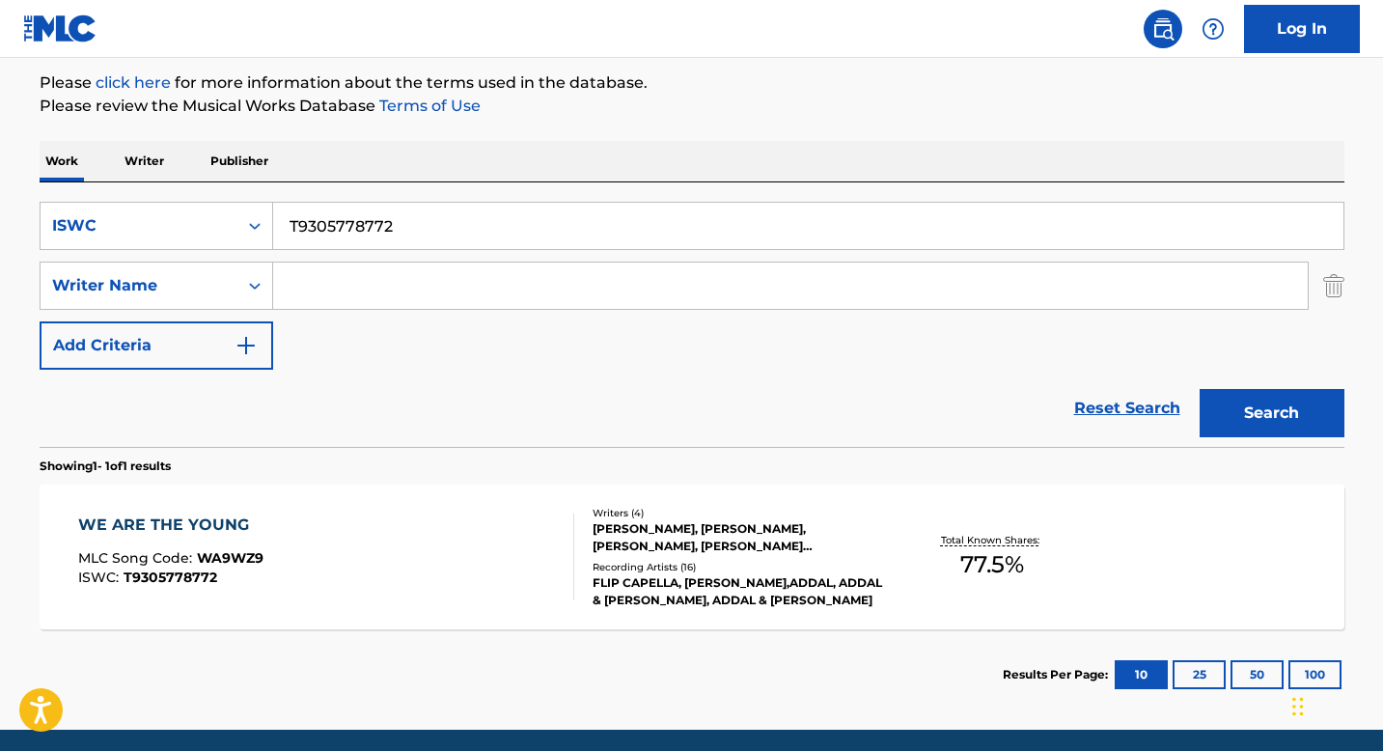
scroll to position [299, 0]
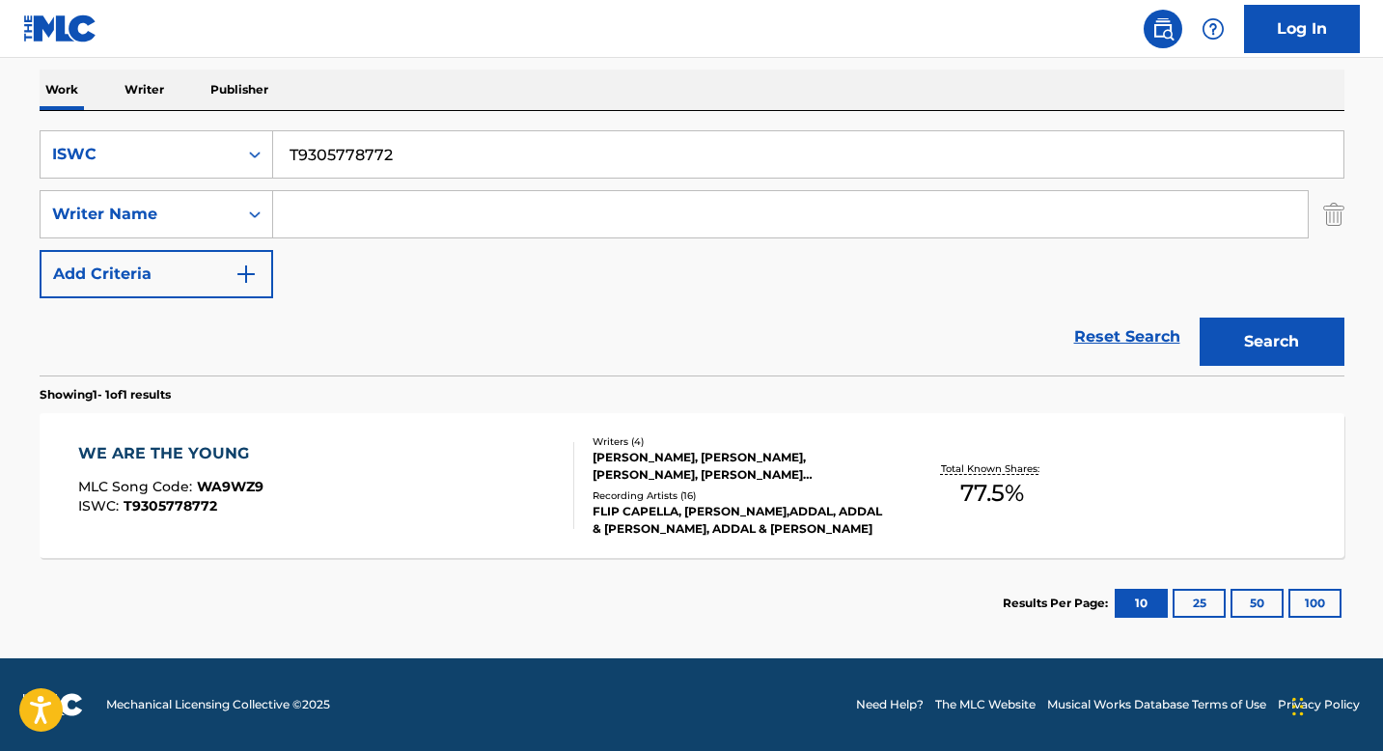
click at [638, 464] on div "[PERSON_NAME], [PERSON_NAME], [PERSON_NAME], [PERSON_NAME] [PERSON_NAME]" at bounding box center [738, 466] width 291 height 35
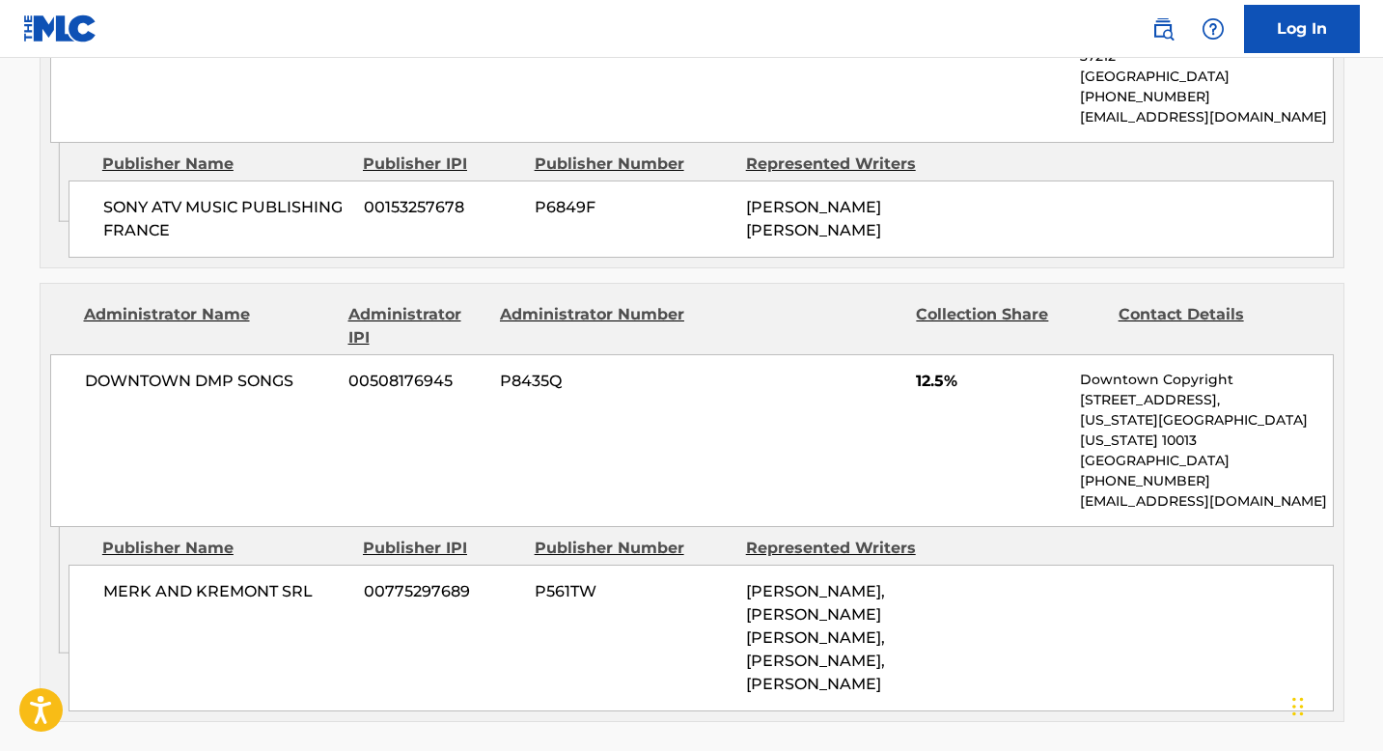
scroll to position [1638, 0]
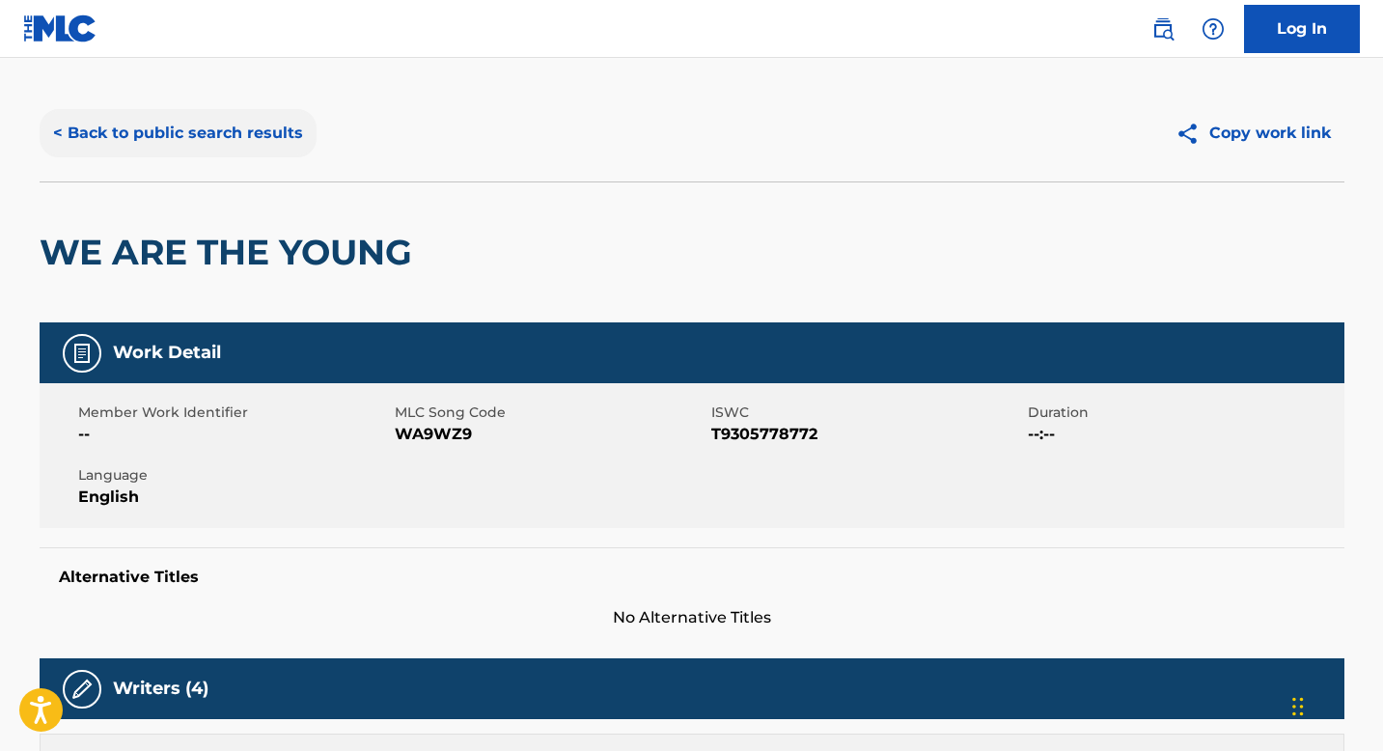
click at [131, 138] on button "< Back to public search results" at bounding box center [178, 133] width 277 height 48
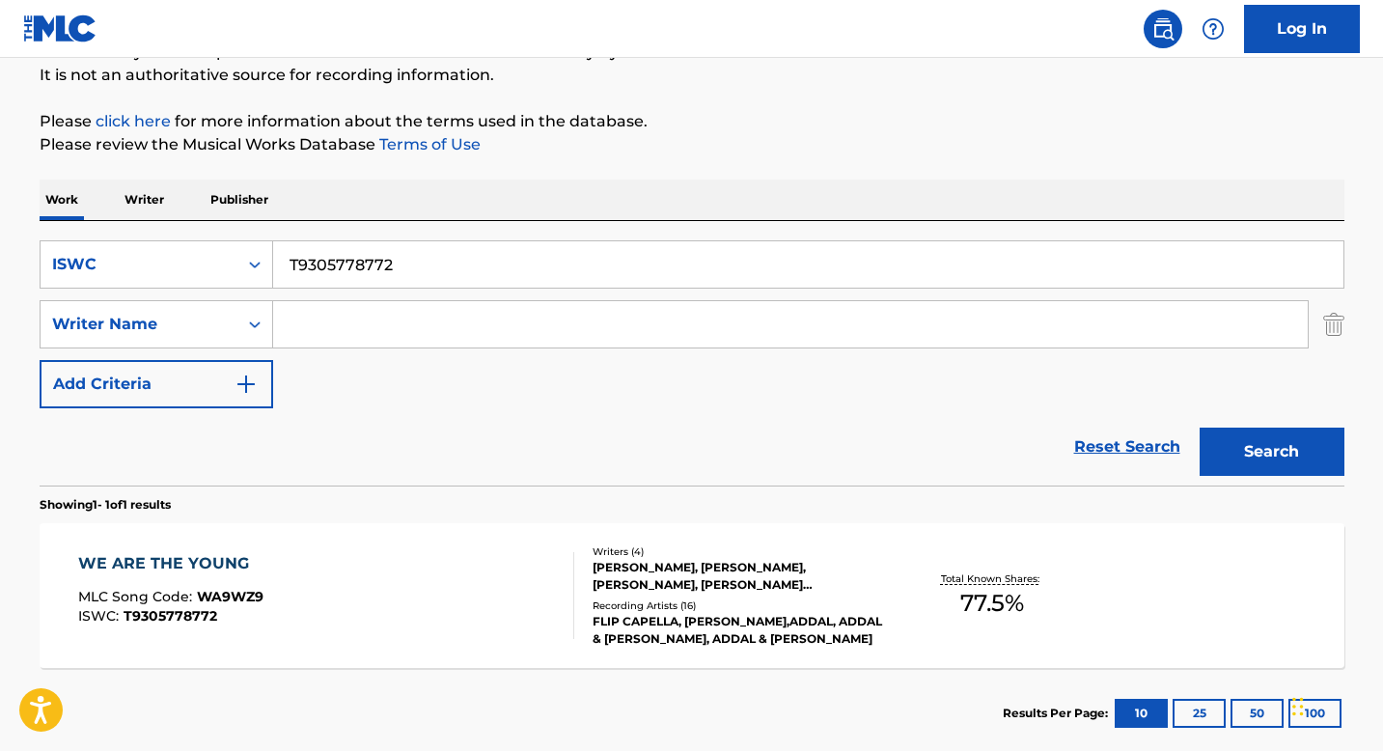
click at [341, 269] on input "T9305778772" at bounding box center [808, 264] width 1070 height 46
paste input "322507202"
type input "T3225072022"
click at [1258, 455] on button "Search" at bounding box center [1272, 452] width 145 height 48
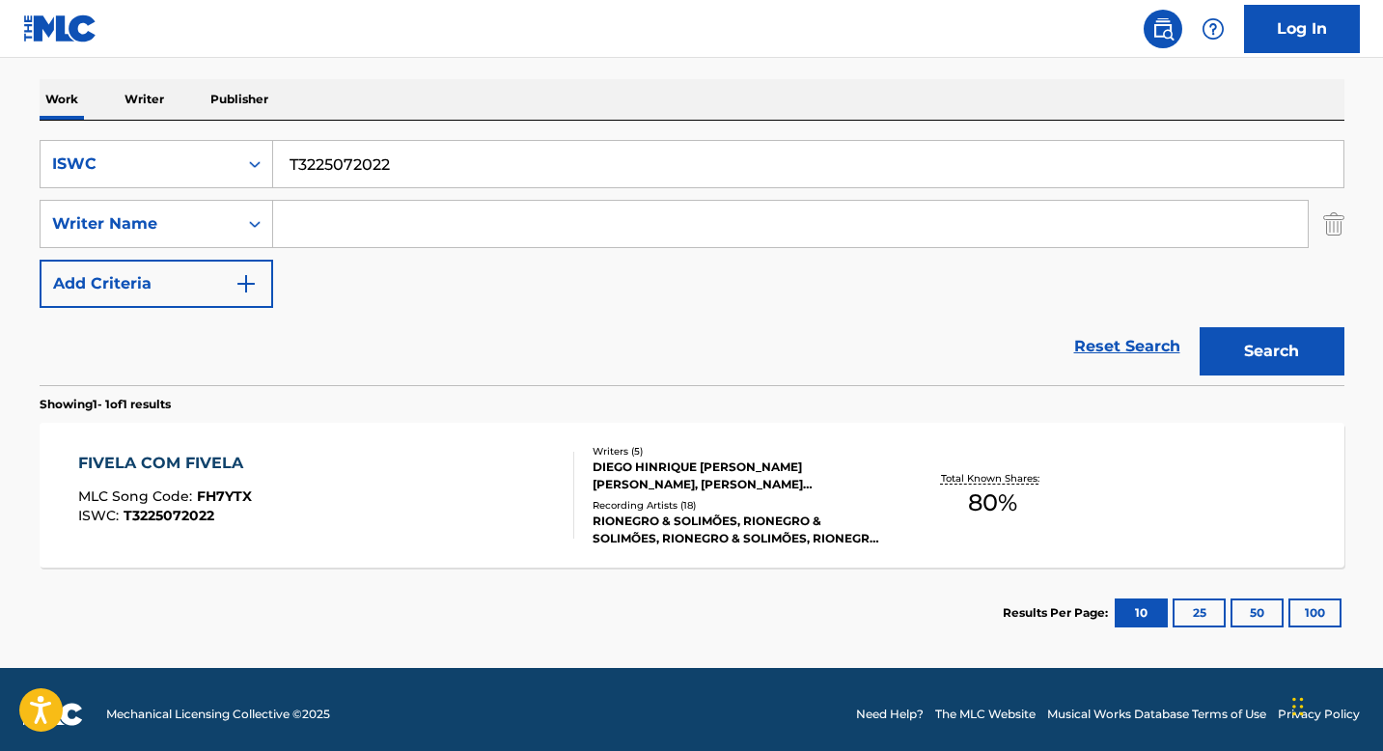
scroll to position [299, 0]
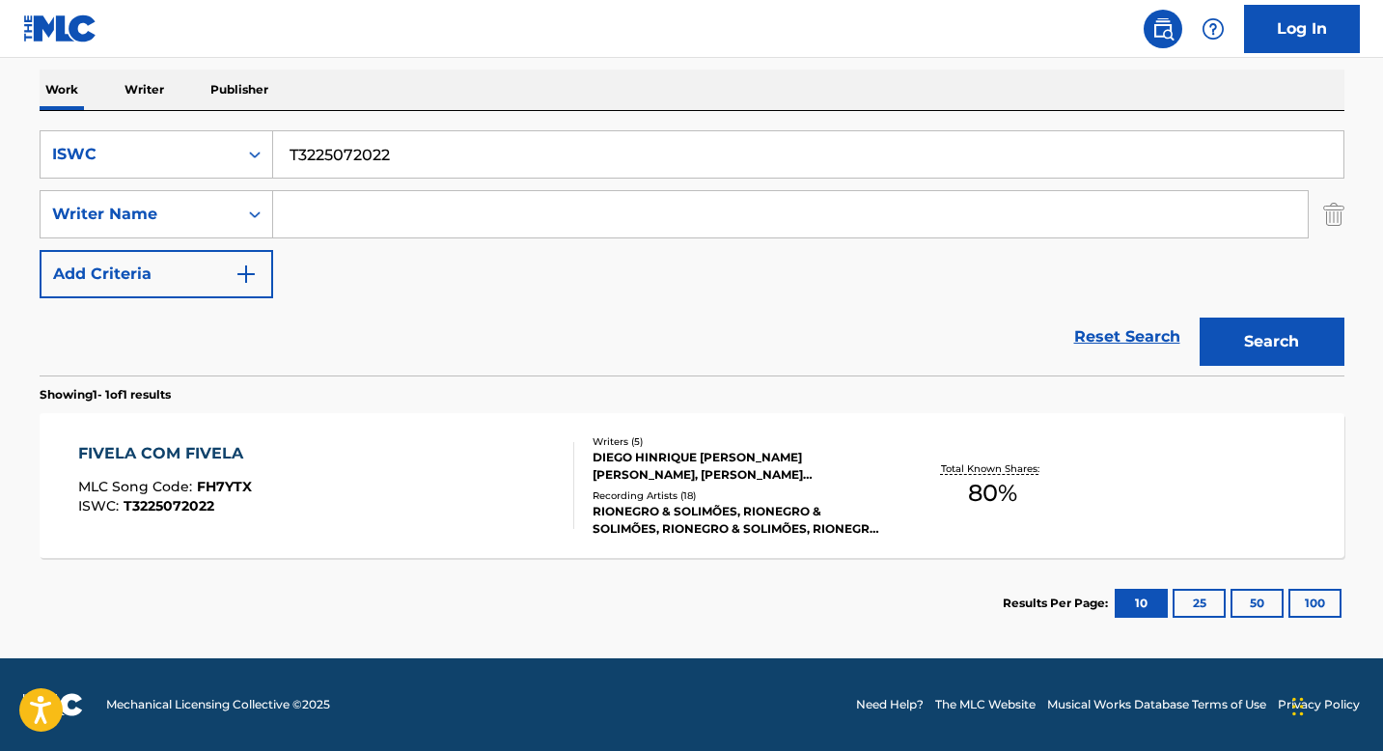
click at [639, 452] on div "DIEGO HINRIQUE [PERSON_NAME] [PERSON_NAME], [PERSON_NAME] [PERSON_NAME] DE [PER…" at bounding box center [738, 466] width 291 height 35
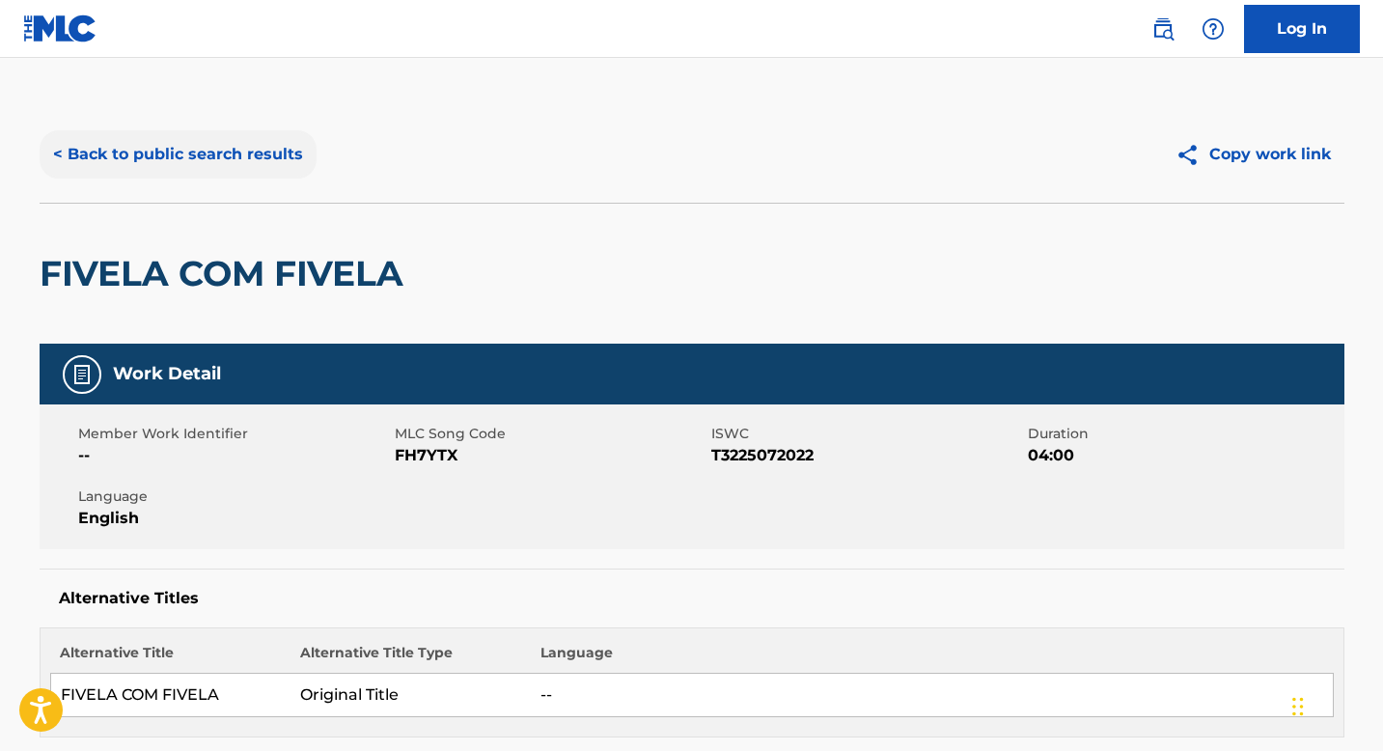
click at [184, 169] on button "< Back to public search results" at bounding box center [178, 154] width 277 height 48
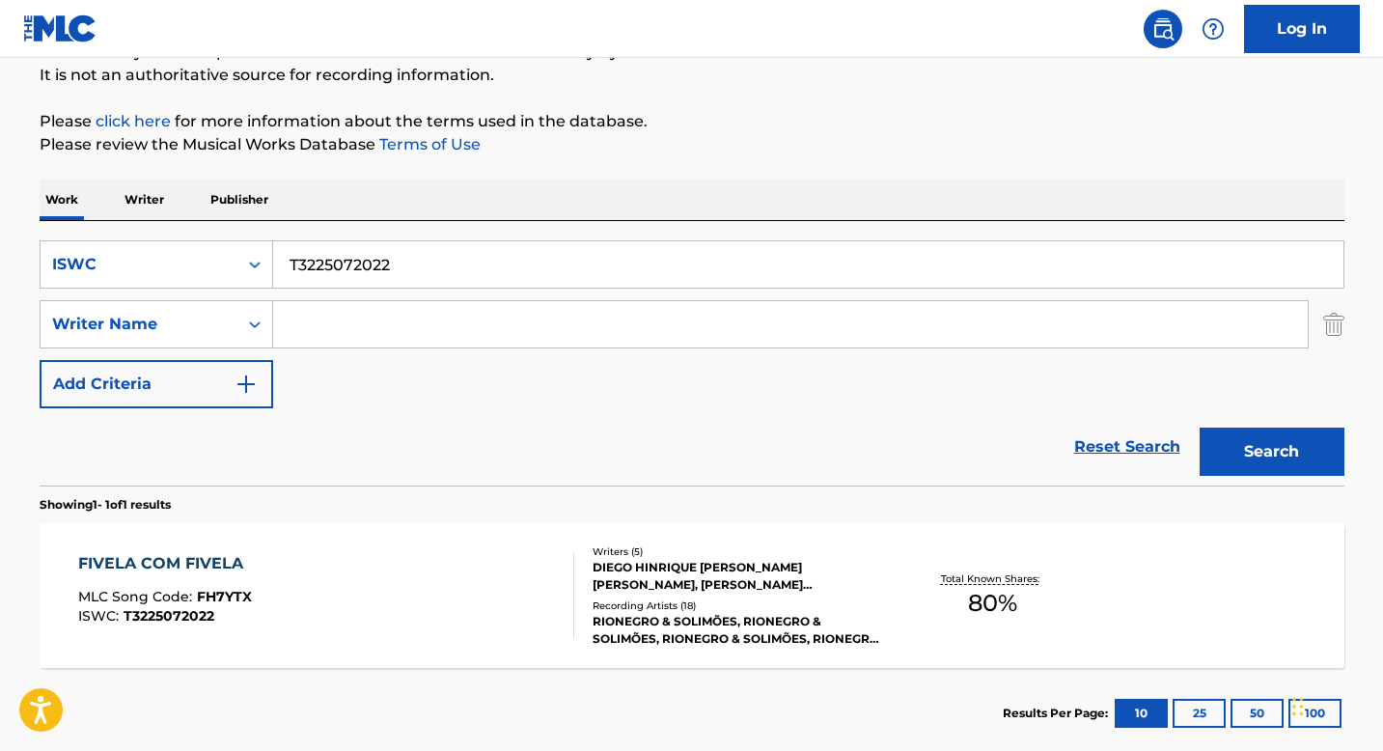
click at [380, 282] on input "T3225072022" at bounding box center [808, 264] width 1070 height 46
paste input "155800645"
type input "T3155800645"
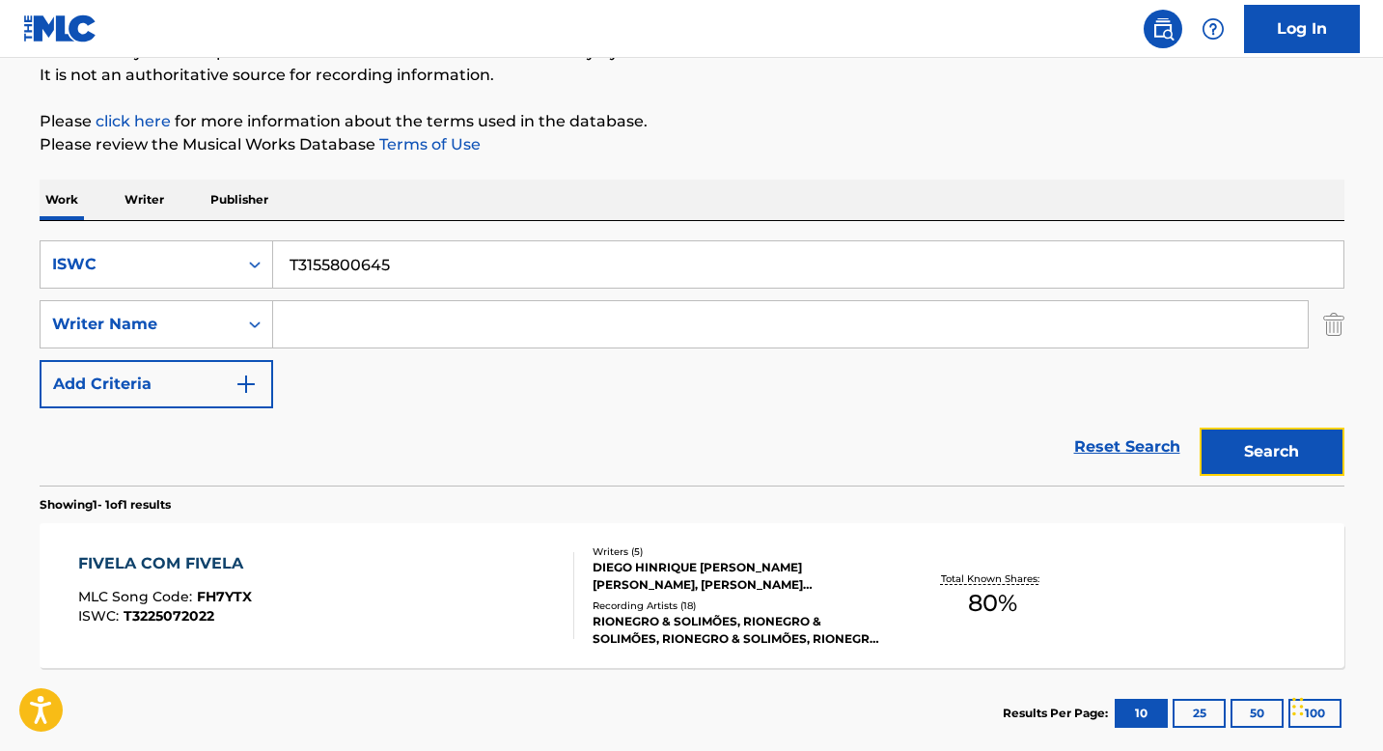
click at [1242, 455] on button "Search" at bounding box center [1272, 452] width 145 height 48
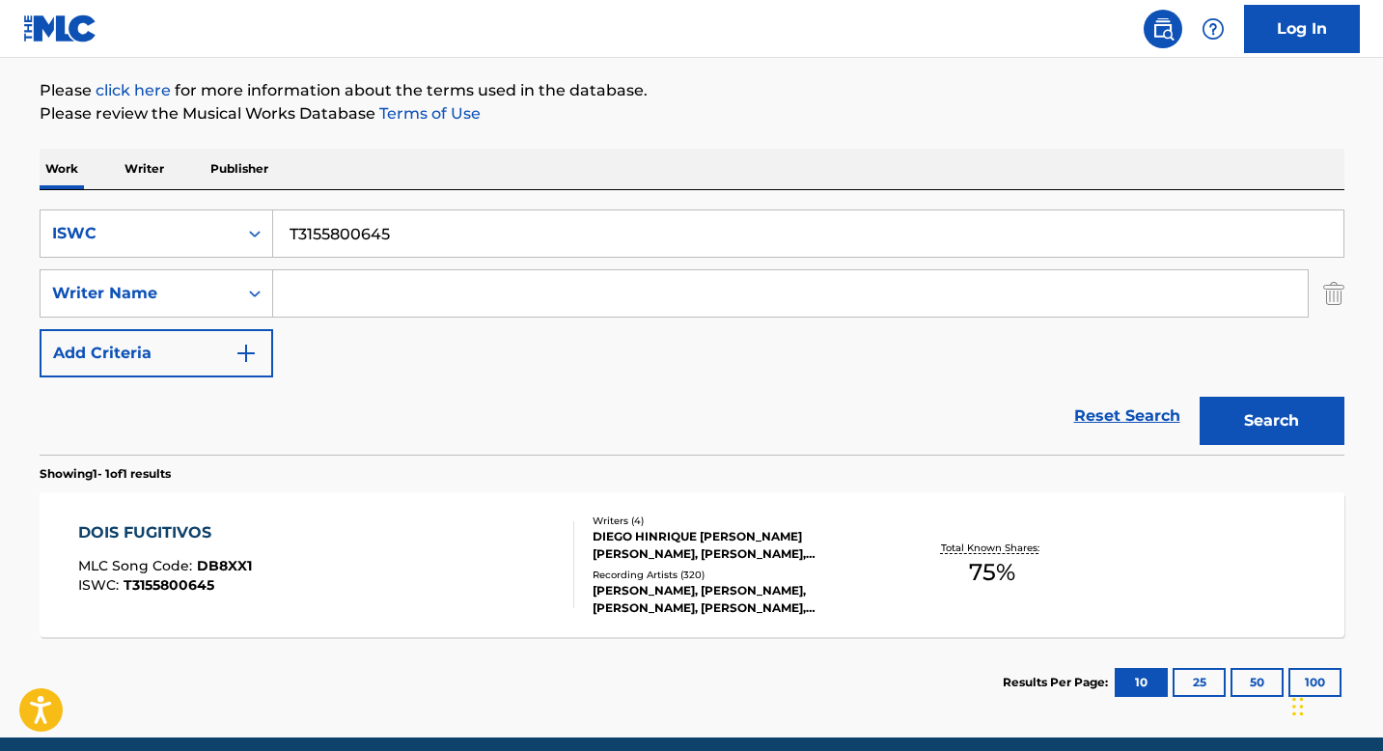
scroll to position [299, 0]
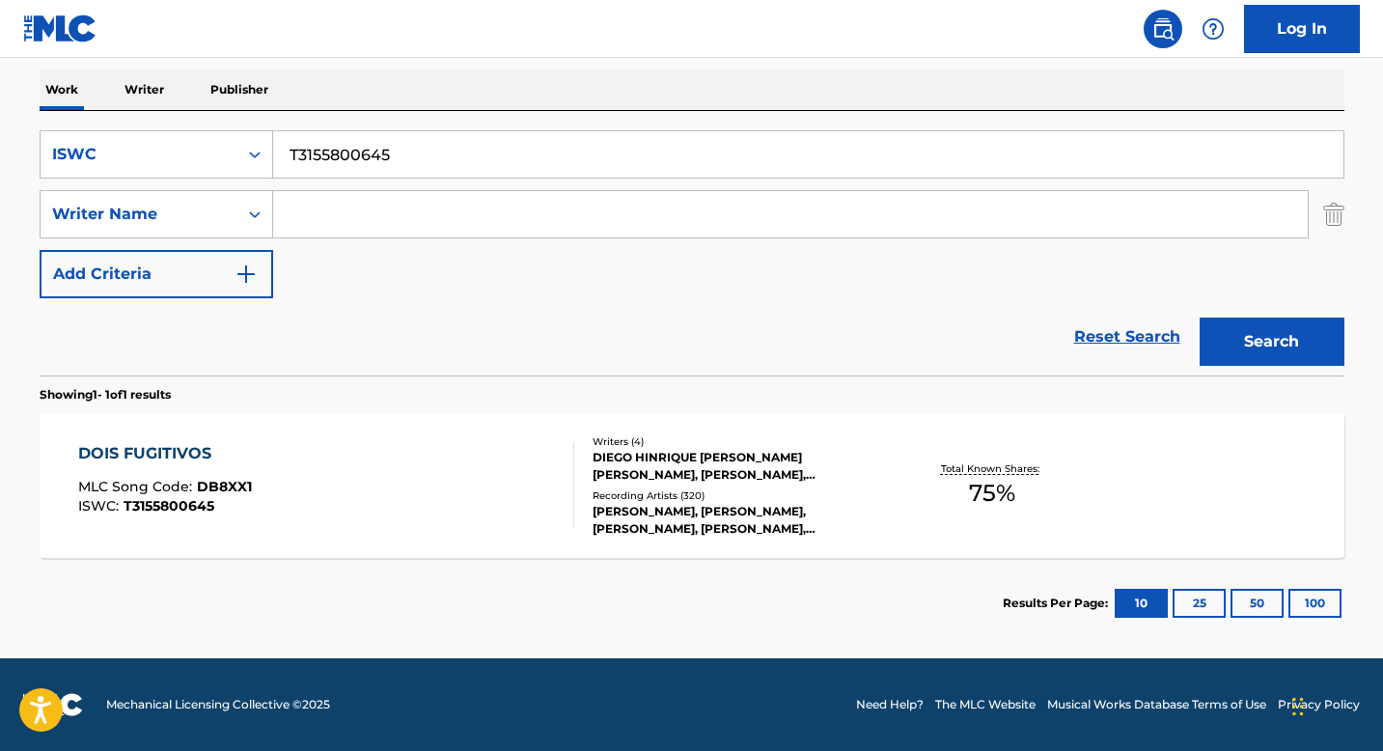
click at [644, 483] on div "Writers ( 4 ) DIEGO HINRIQUE [PERSON_NAME] [PERSON_NAME], [PERSON_NAME], [PERSO…" at bounding box center [729, 485] width 310 height 103
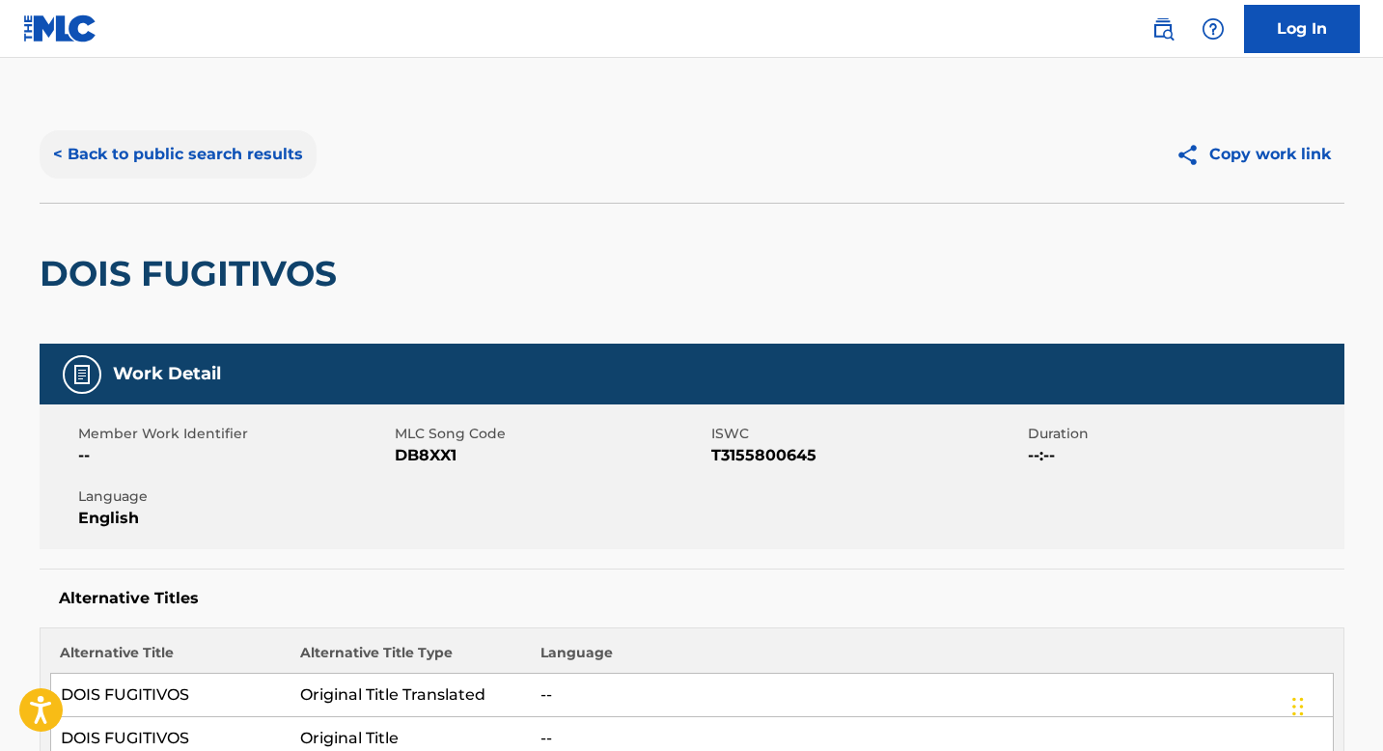
click at [192, 138] on button "< Back to public search results" at bounding box center [178, 154] width 277 height 48
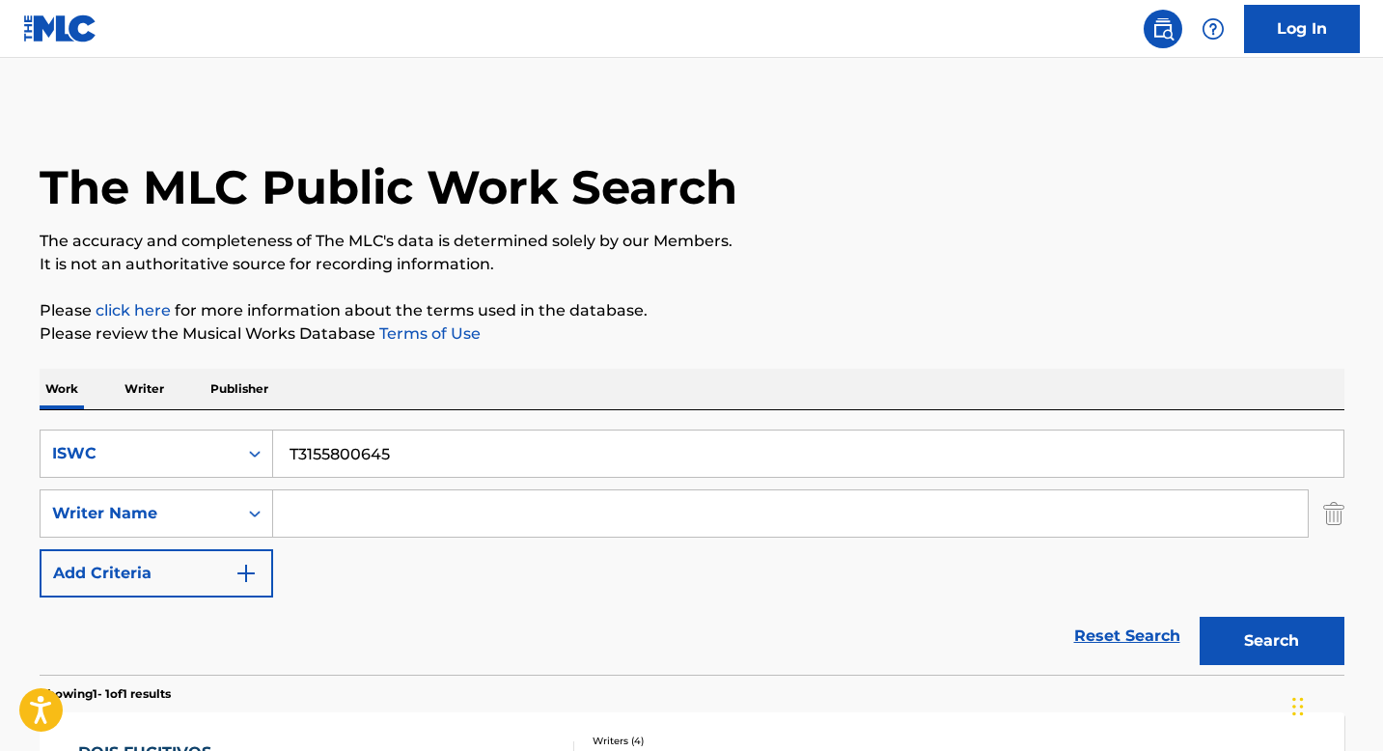
scroll to position [189, 0]
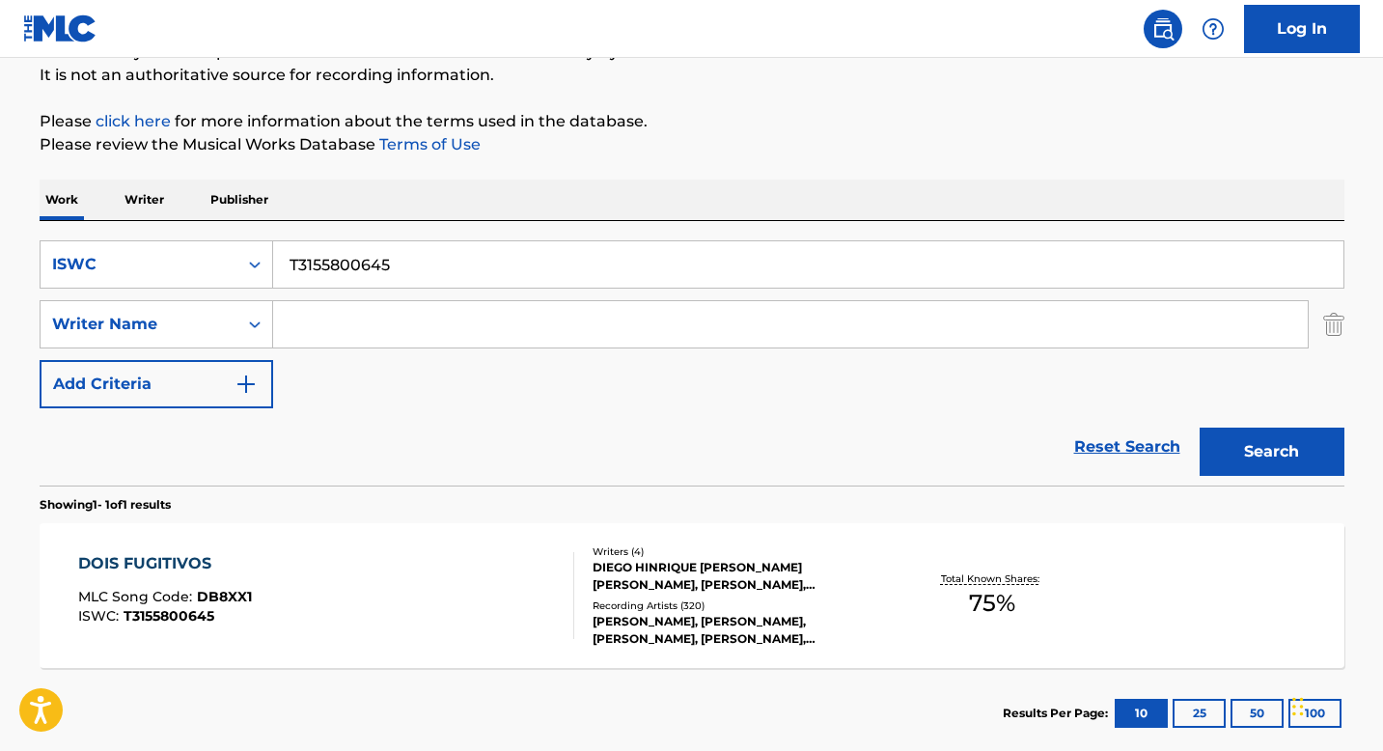
click at [360, 270] on input "T3155800645" at bounding box center [808, 264] width 1070 height 46
click at [1284, 446] on button "Search" at bounding box center [1272, 452] width 145 height 48
click at [712, 586] on div "DIEGO HINRIQUE [PERSON_NAME] [PERSON_NAME], [PERSON_NAME], [PERSON_NAME], [PERS…" at bounding box center [738, 576] width 291 height 35
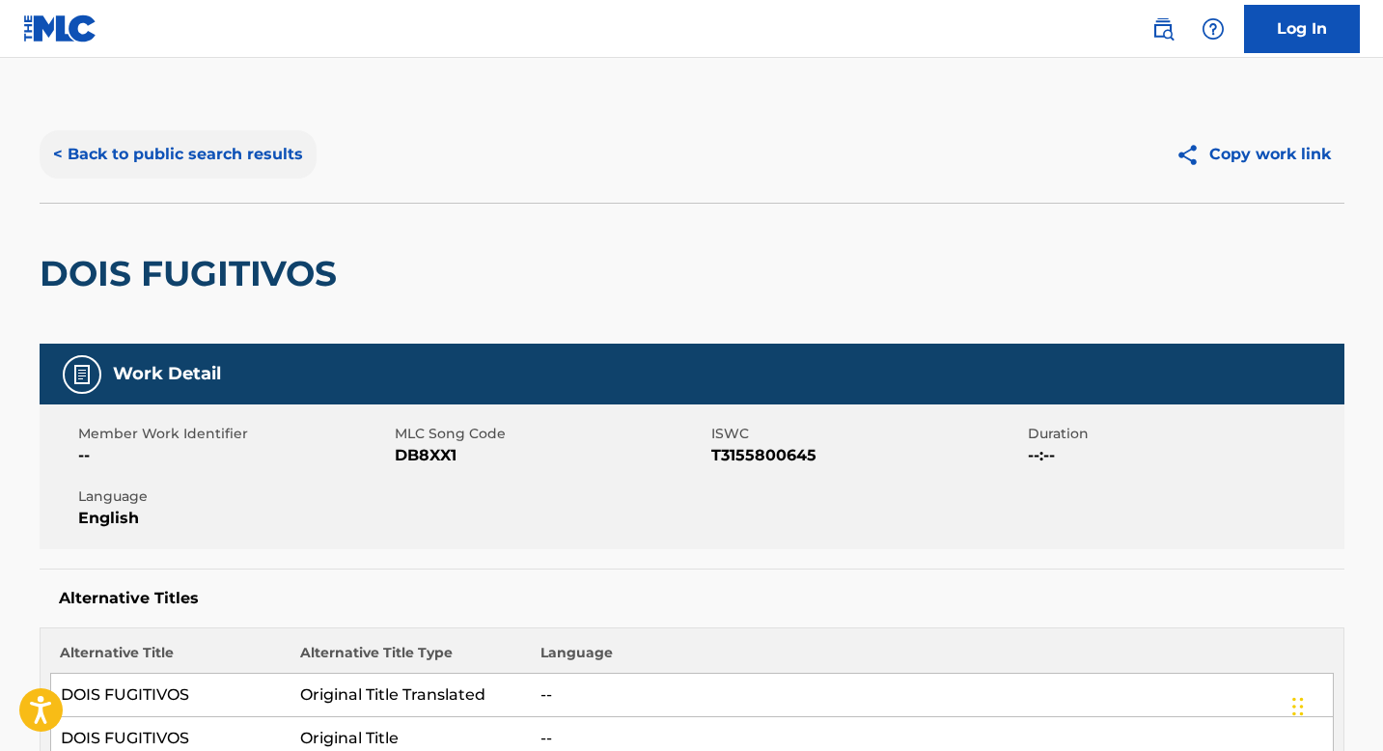
click at [217, 167] on button "< Back to public search results" at bounding box center [178, 154] width 277 height 48
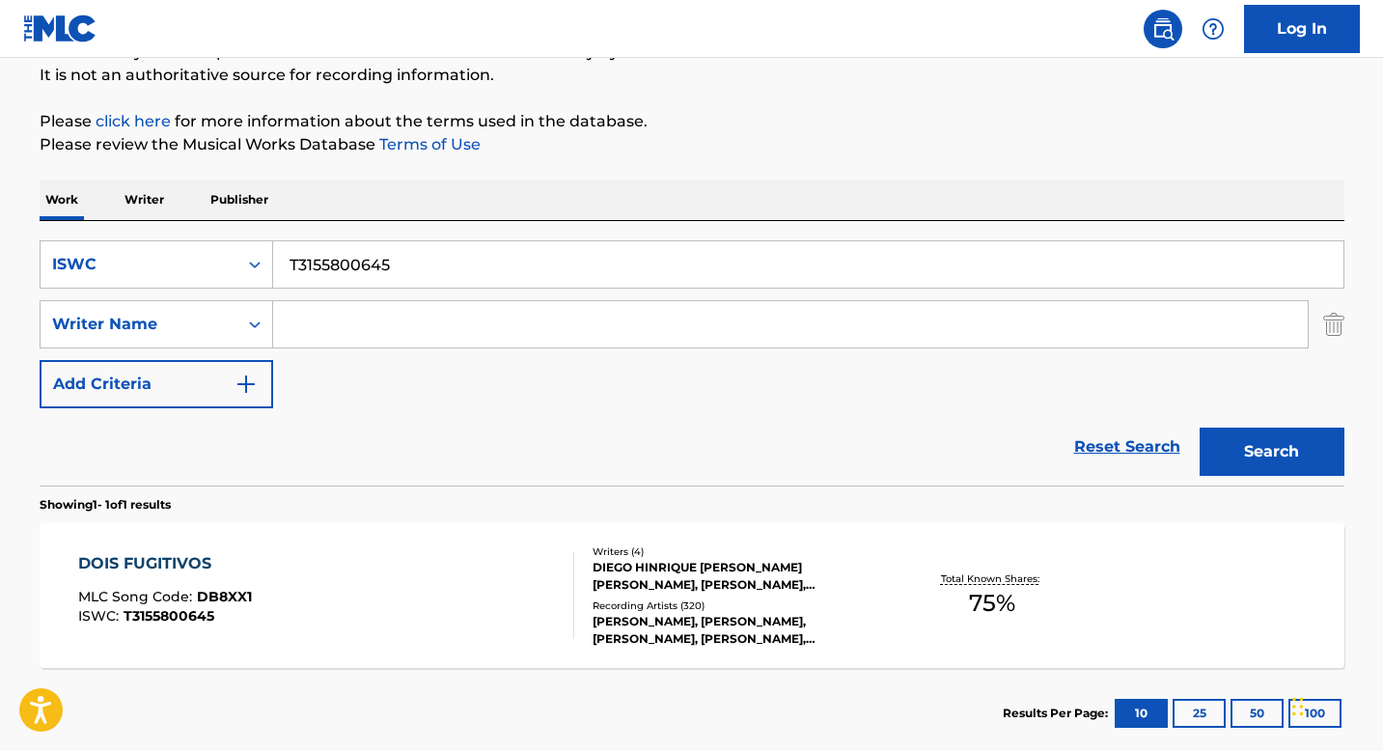
click at [387, 269] on input "T3155800645" at bounding box center [808, 264] width 1070 height 46
paste input "0702344237"
type input "T0702344237"
click at [1296, 448] on button "Search" at bounding box center [1272, 452] width 145 height 48
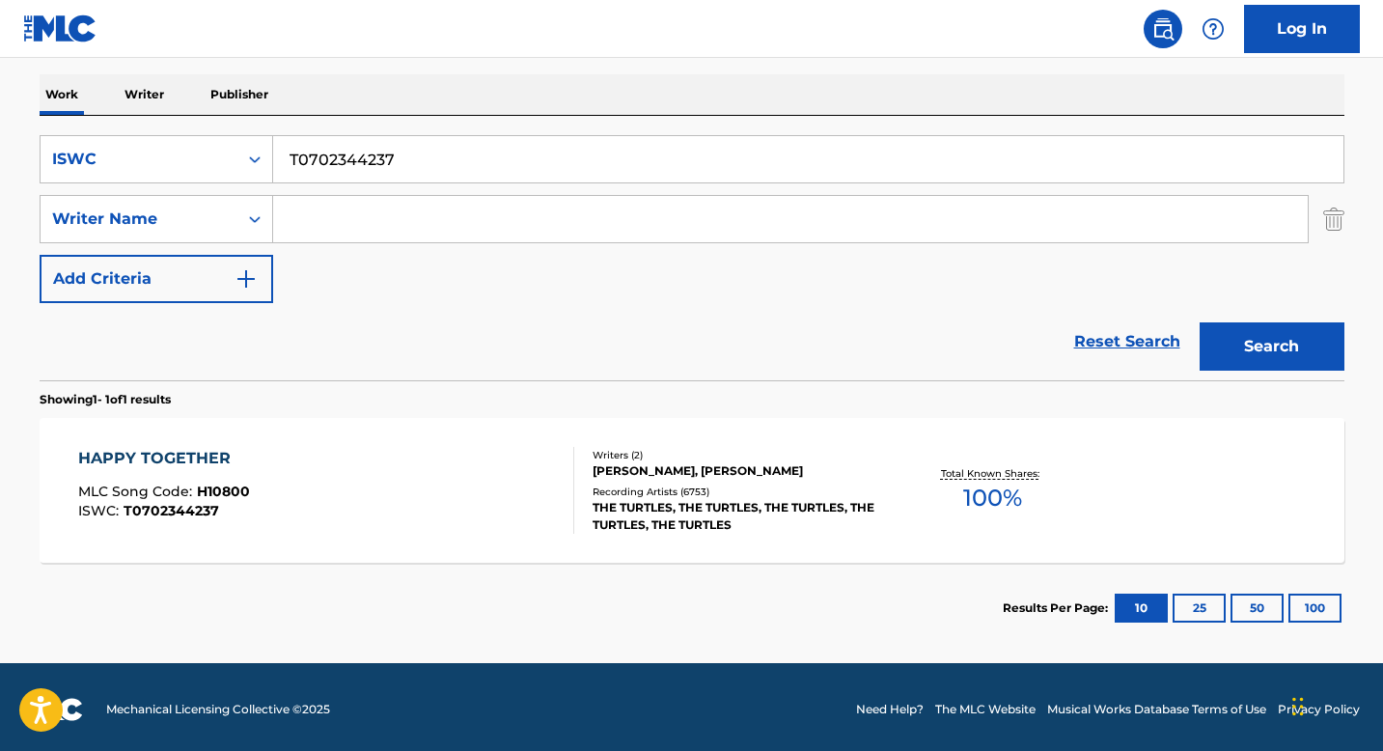
scroll to position [299, 0]
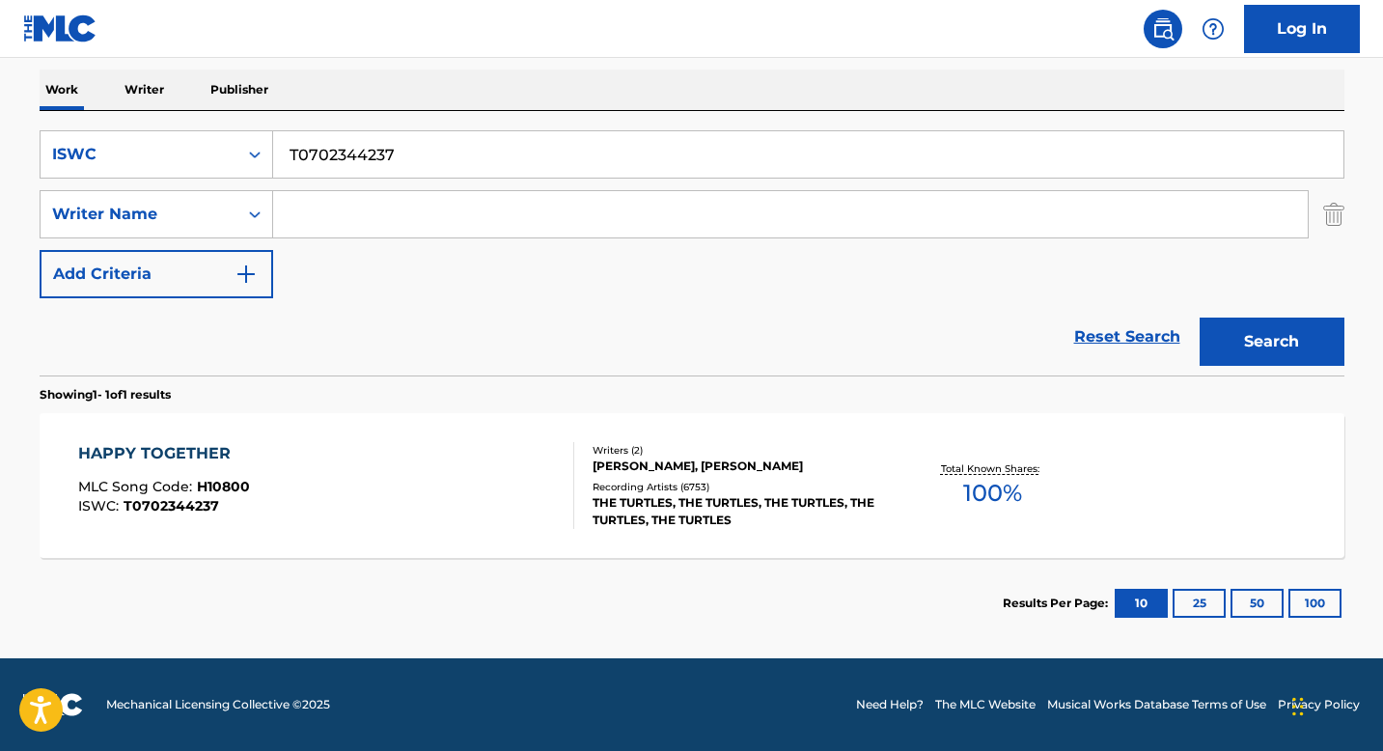
click at [668, 475] on div "Writers ( 2 ) [PERSON_NAME], [PERSON_NAME] Recording Artists ( 6753 ) THE TURTL…" at bounding box center [729, 486] width 310 height 86
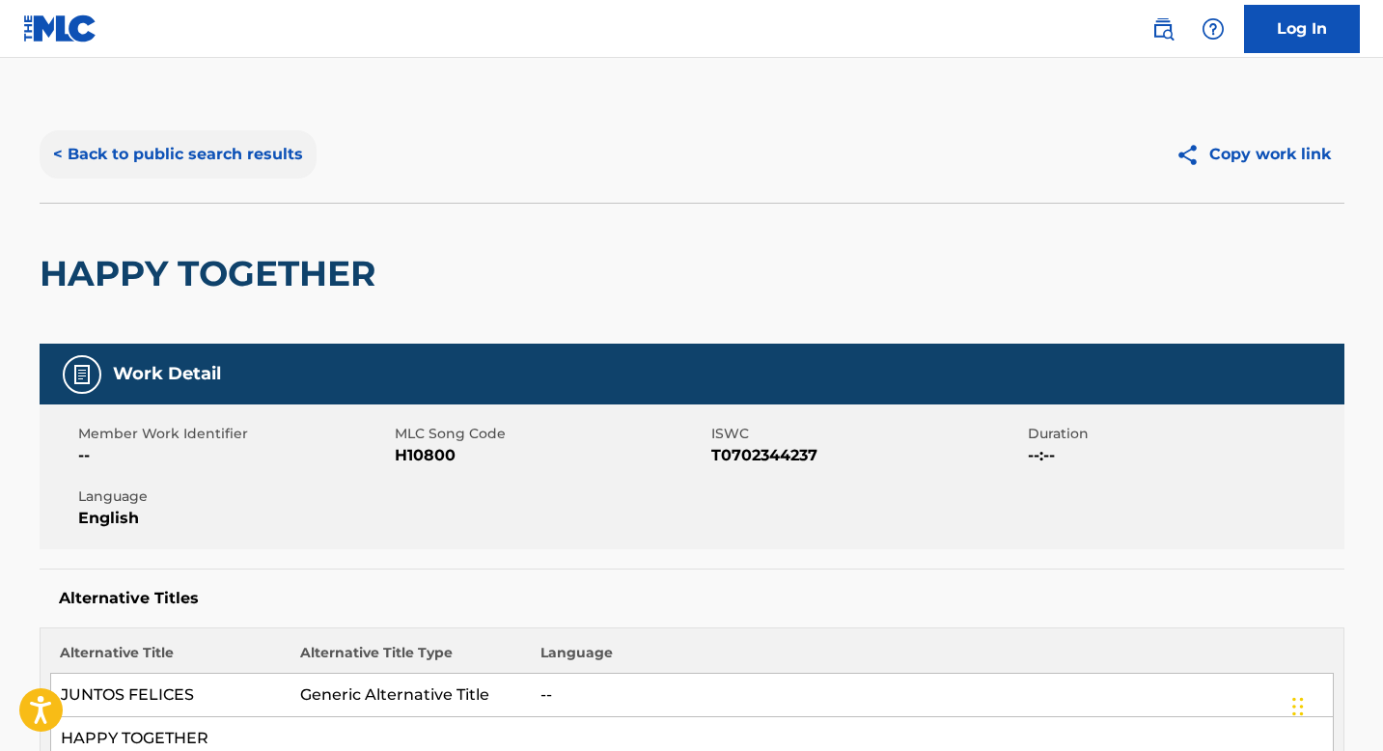
click at [137, 152] on button "< Back to public search results" at bounding box center [178, 154] width 277 height 48
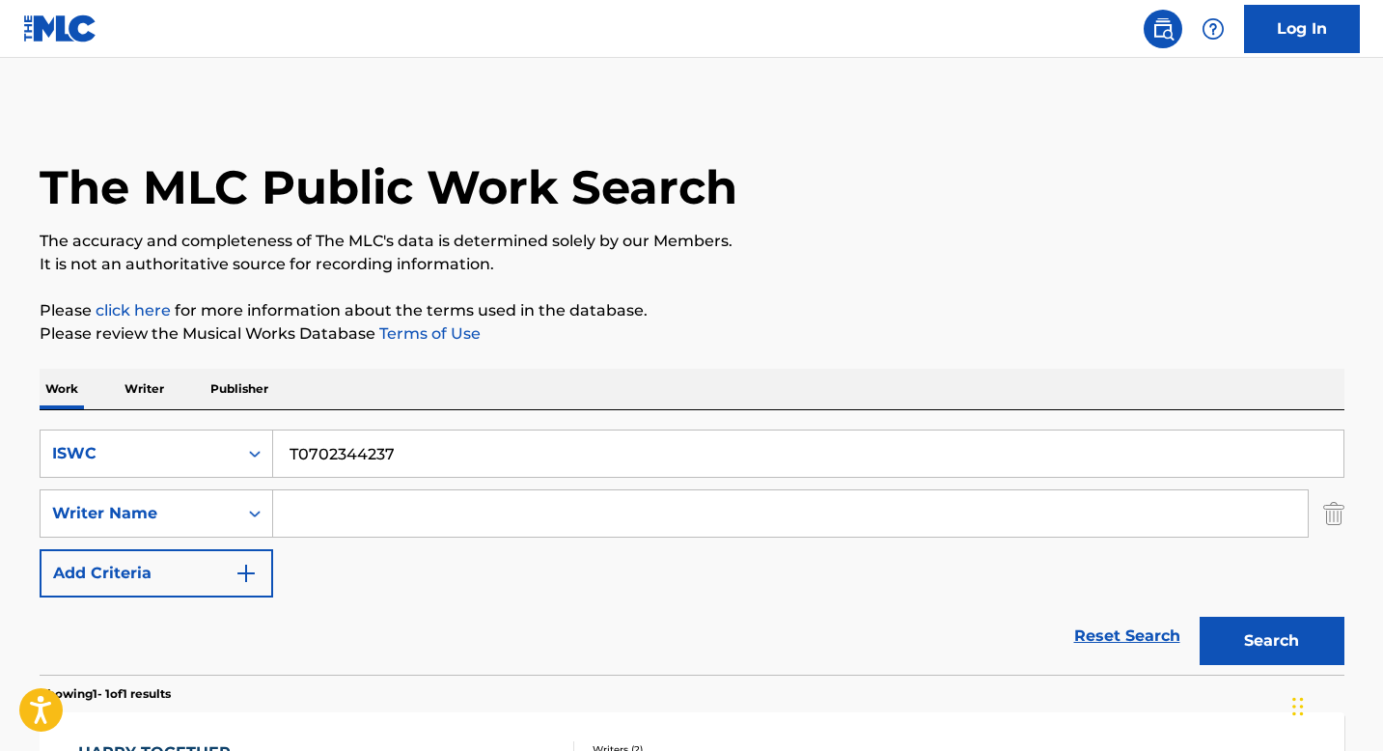
scroll to position [189, 0]
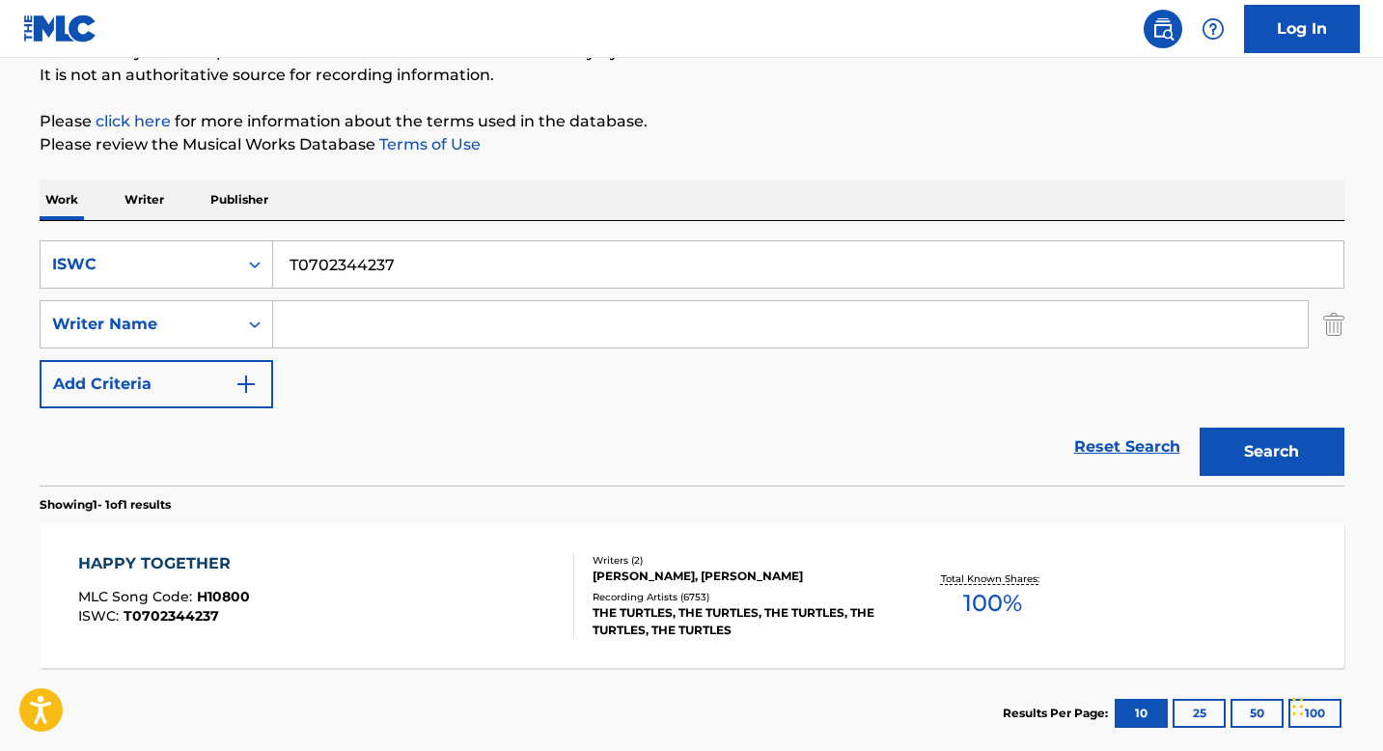
click at [355, 263] on input "T0702344237" at bounding box center [808, 264] width 1070 height 46
paste input "114125959"
type input "T0114125959"
click at [1247, 450] on button "Search" at bounding box center [1272, 452] width 145 height 48
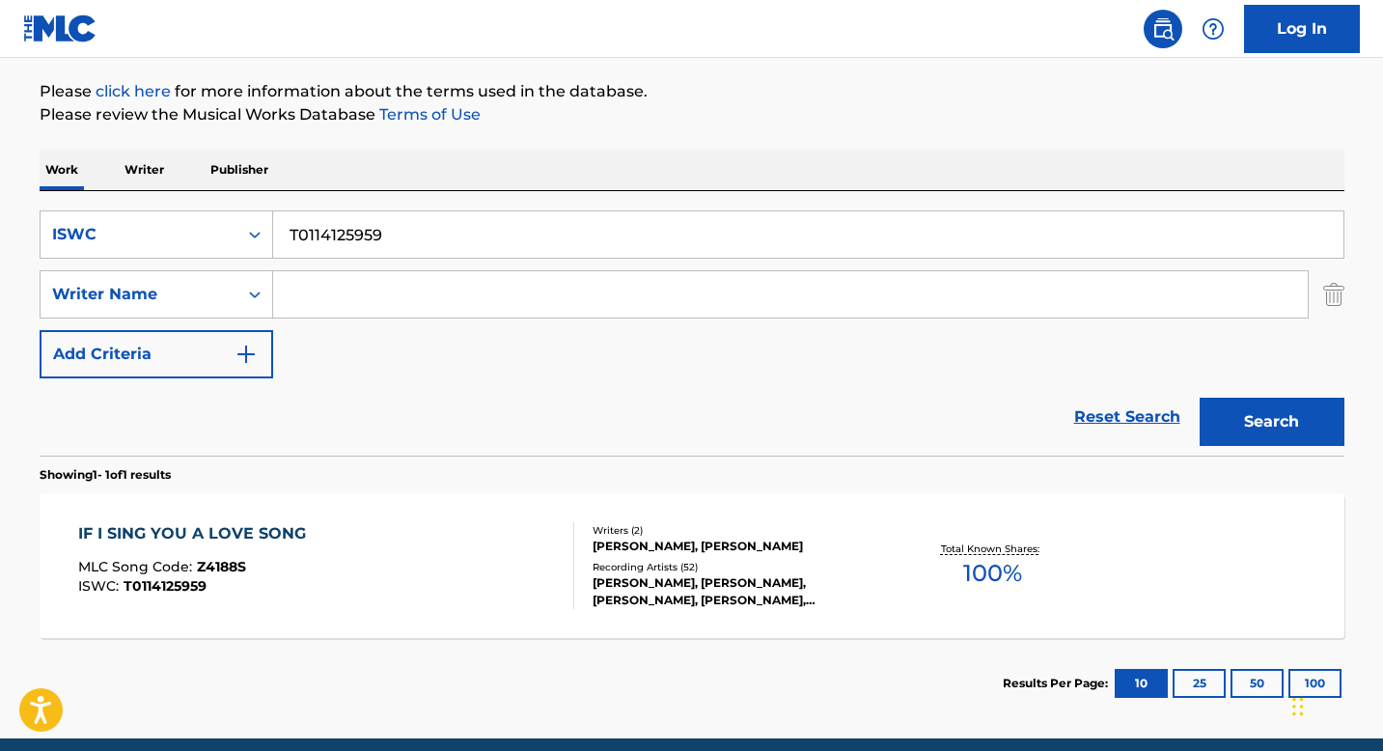
scroll to position [299, 0]
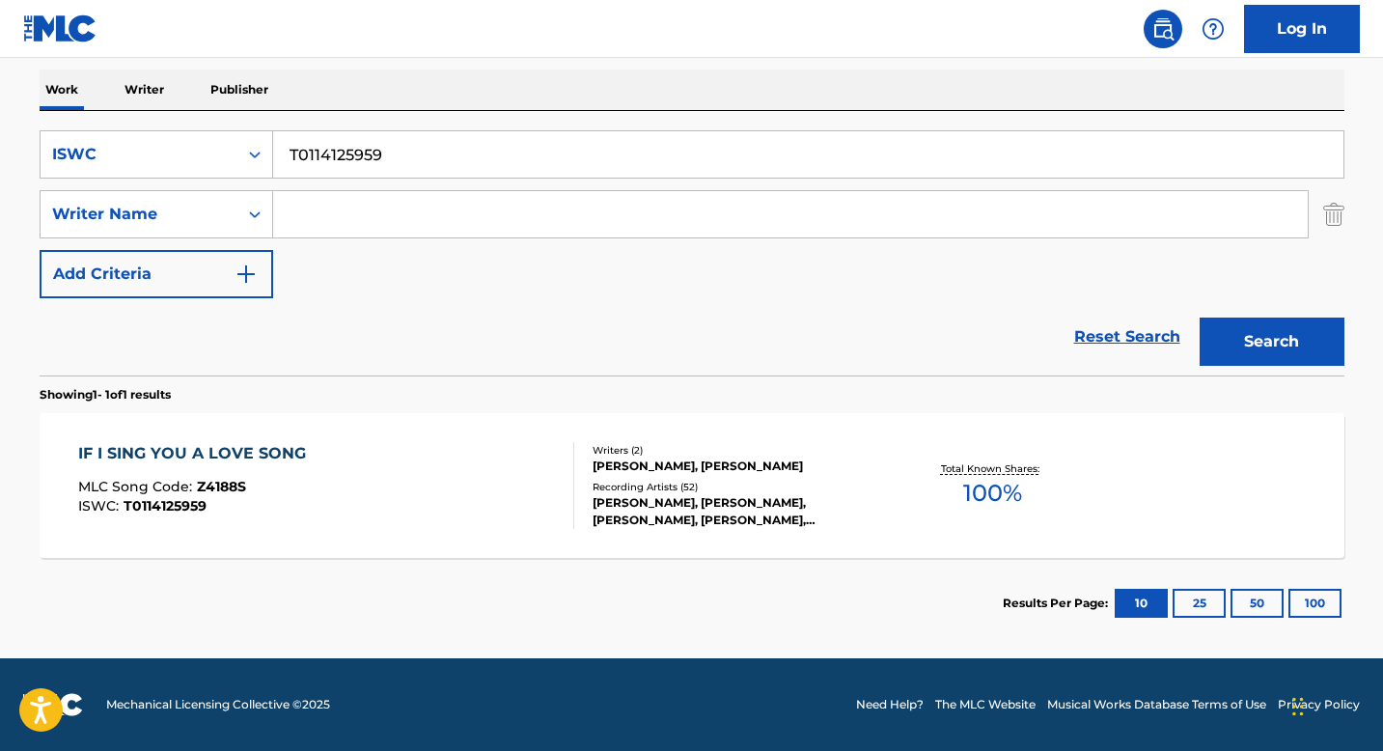
click at [658, 483] on div "Recording Artists ( 52 )" at bounding box center [738, 487] width 291 height 14
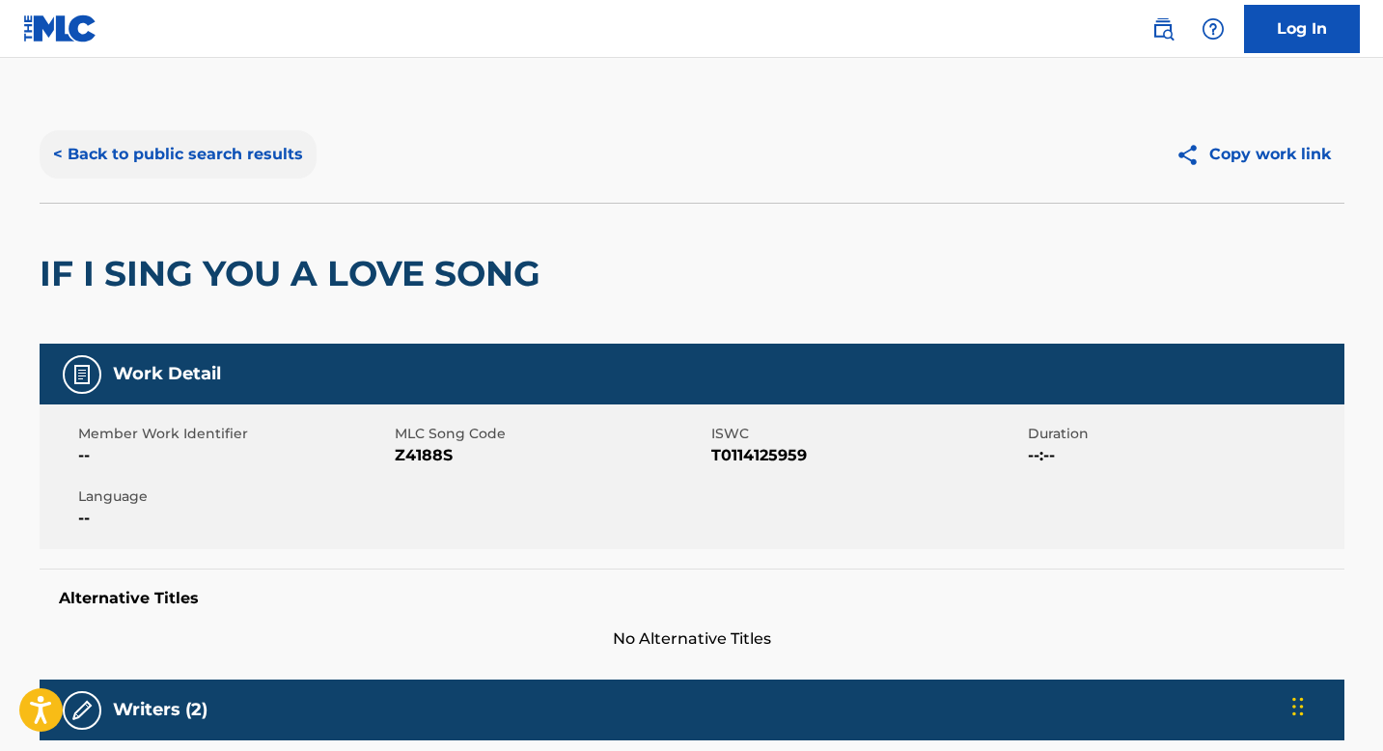
click at [250, 174] on button "< Back to public search results" at bounding box center [178, 154] width 277 height 48
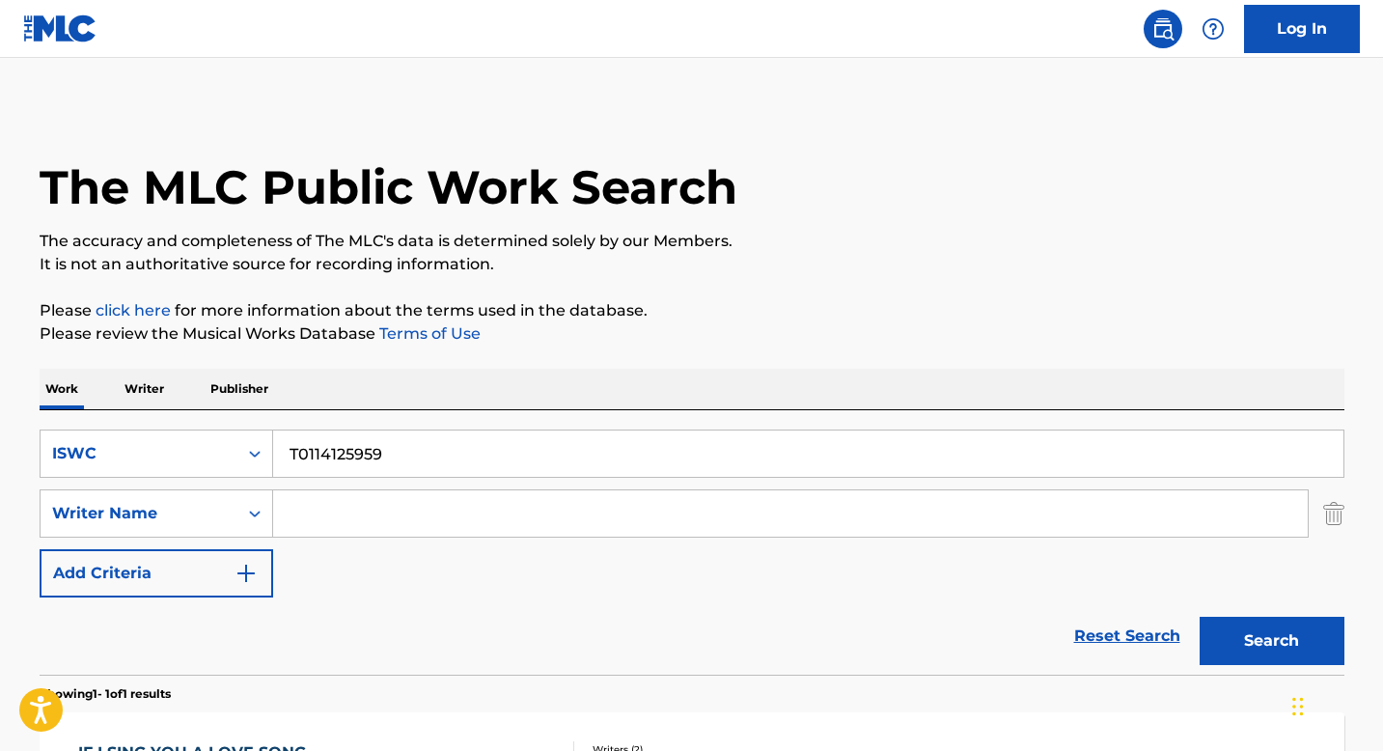
scroll to position [189, 0]
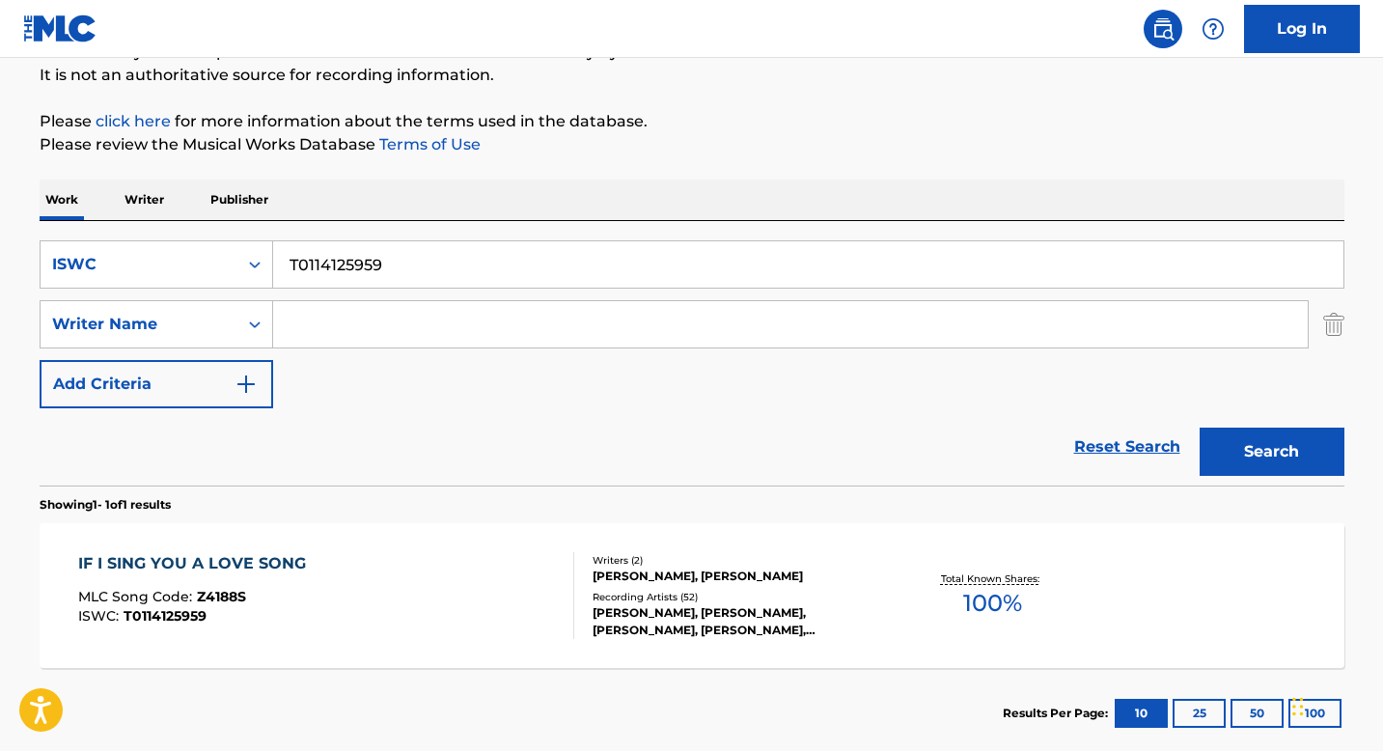
click at [369, 268] on input "T0114125959" at bounding box center [808, 264] width 1070 height 46
paste input "3132726677"
type input "T3132726677"
click at [1227, 440] on button "Search" at bounding box center [1272, 452] width 145 height 48
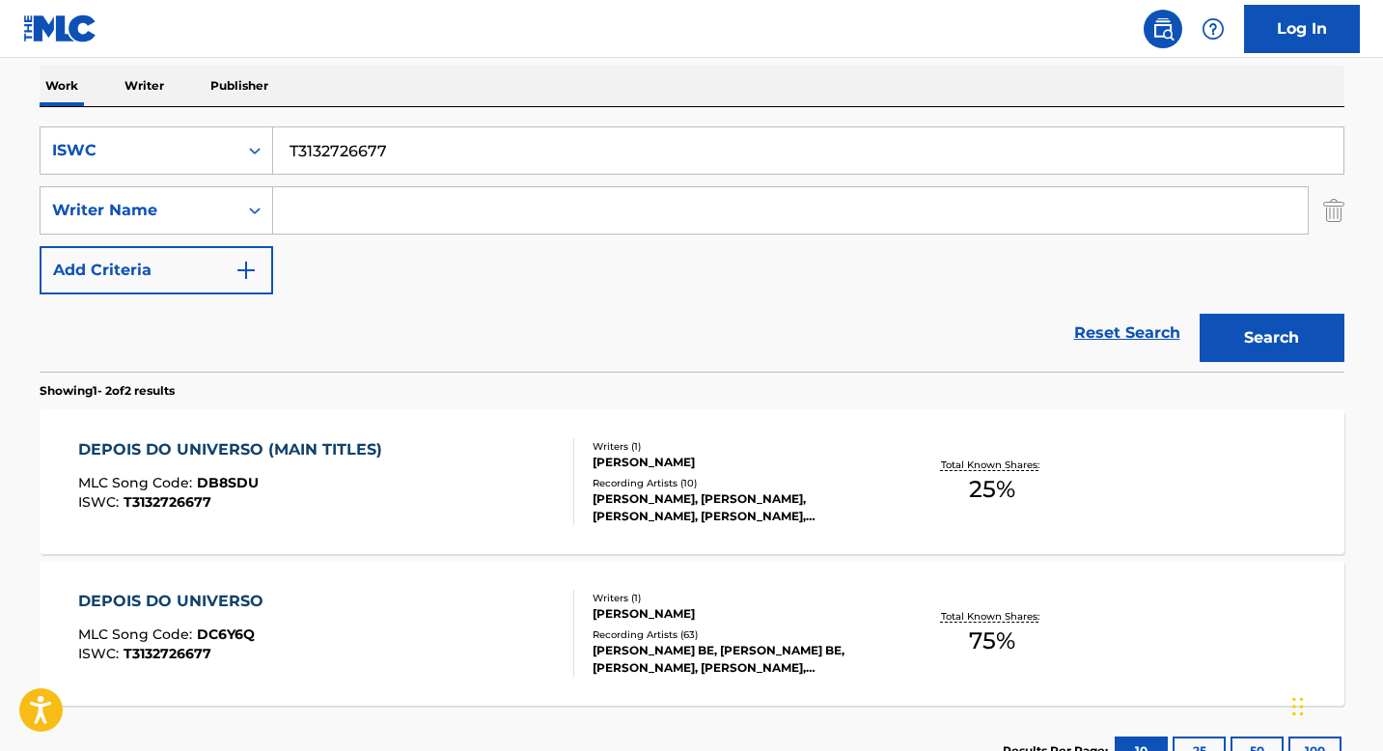
scroll to position [305, 0]
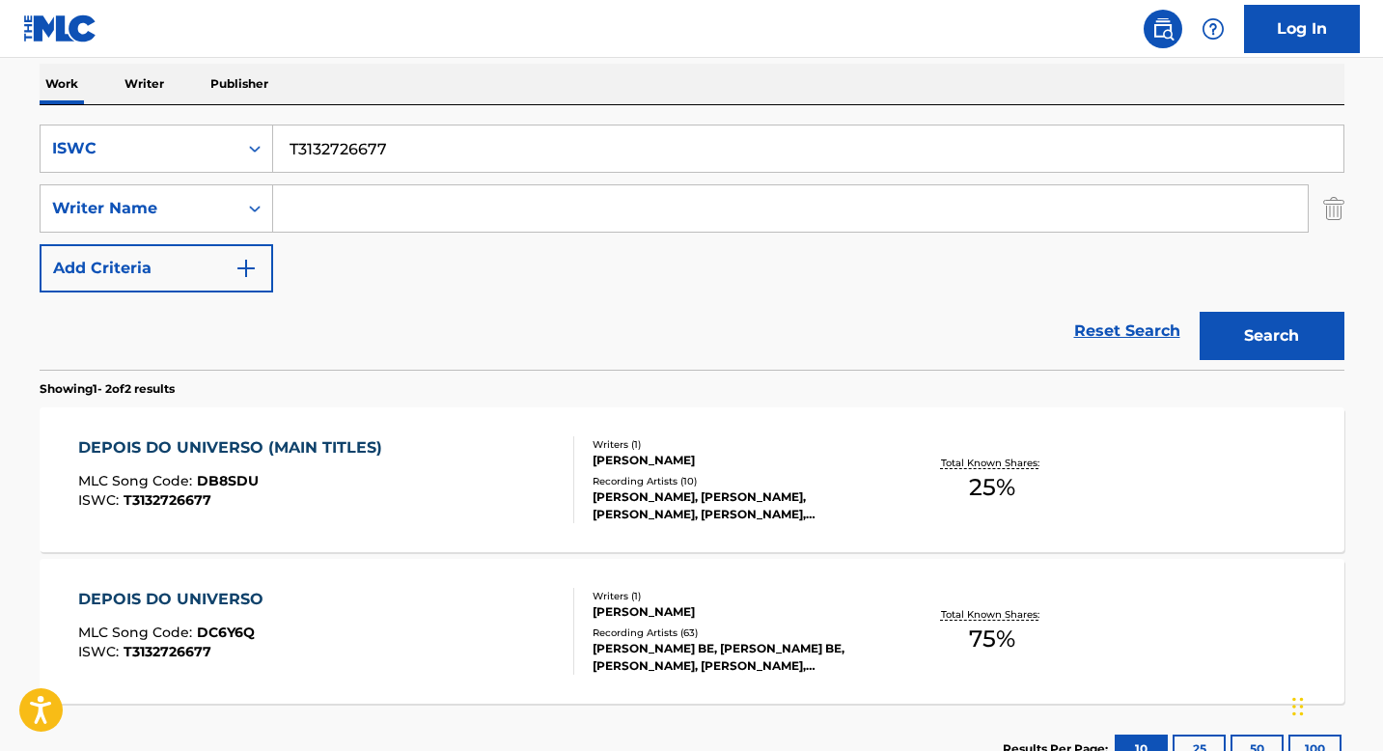
click at [577, 476] on div "Writers ( 1 ) [PERSON_NAME] Recording Artists ( 10 ) [PERSON_NAME], [PERSON_NAM…" at bounding box center [729, 480] width 310 height 86
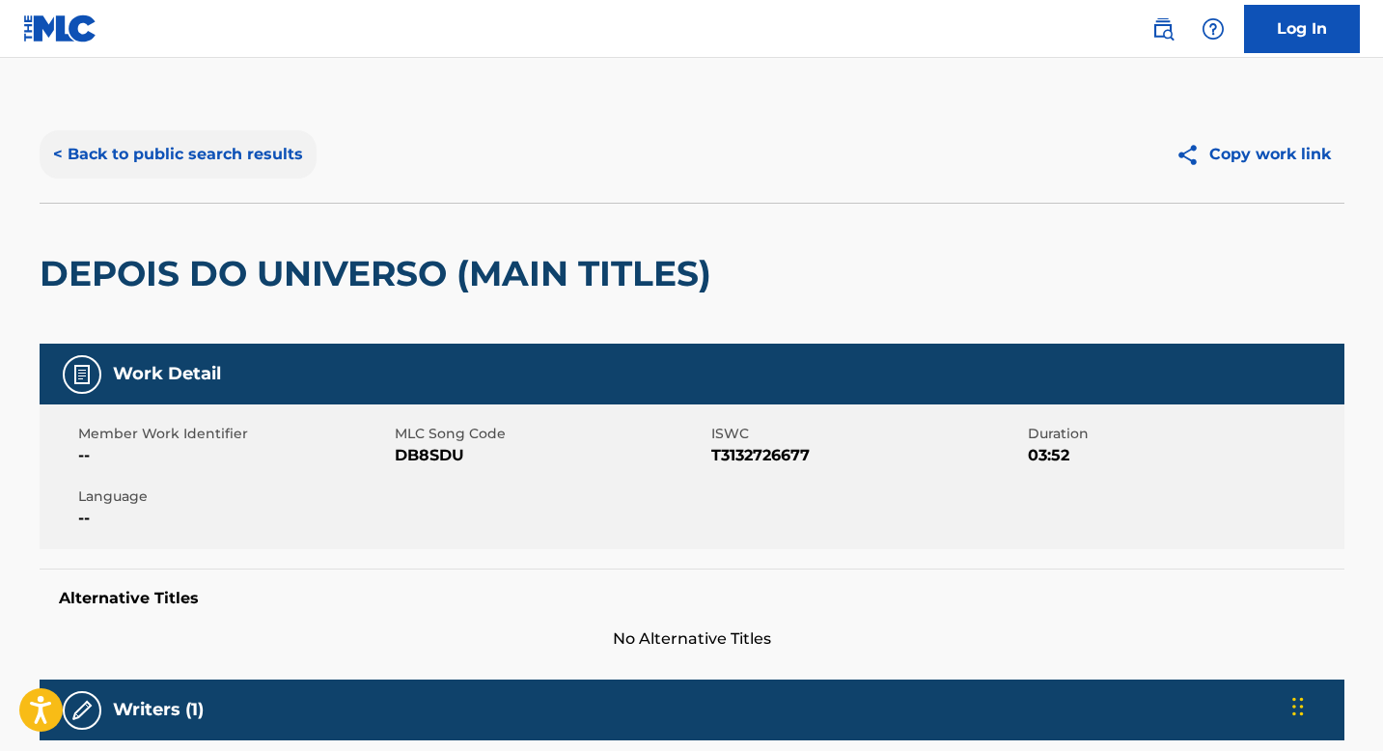
click at [252, 164] on button "< Back to public search results" at bounding box center [178, 154] width 277 height 48
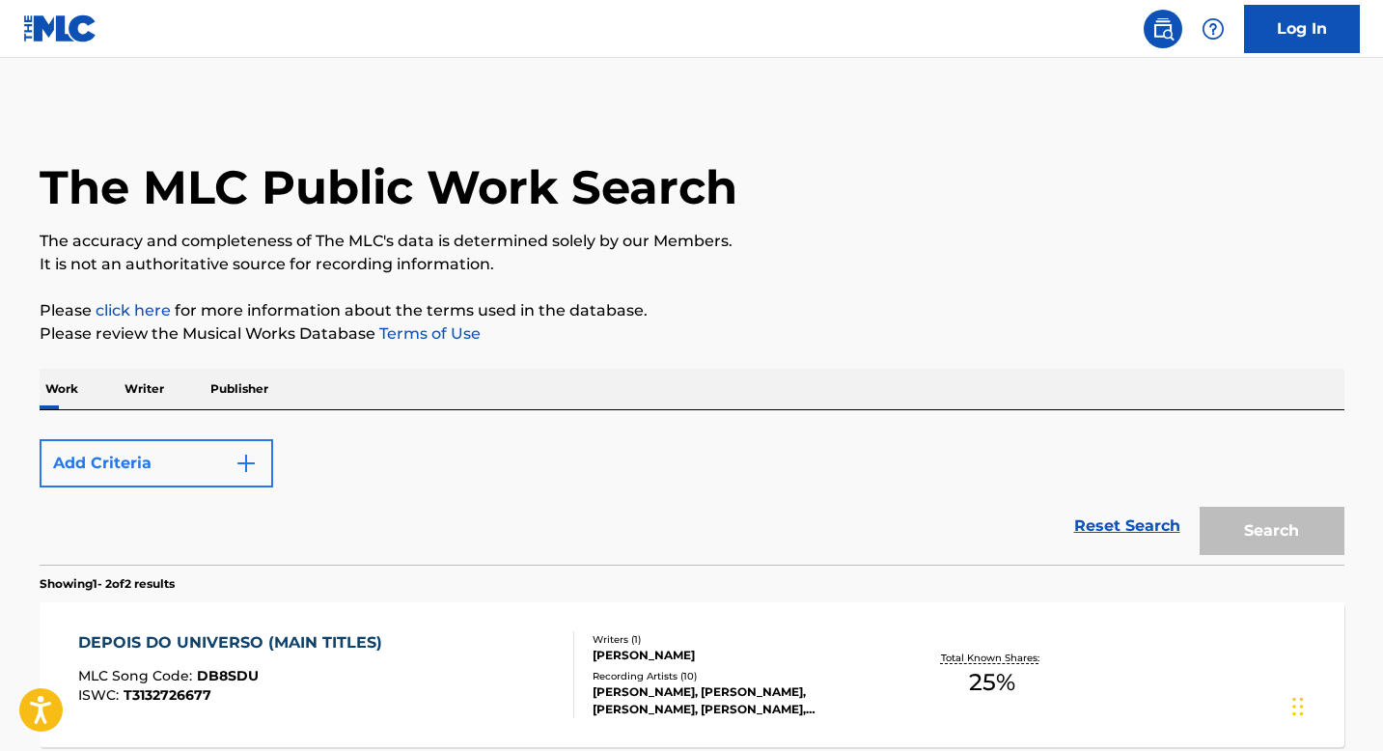
scroll to position [305, 0]
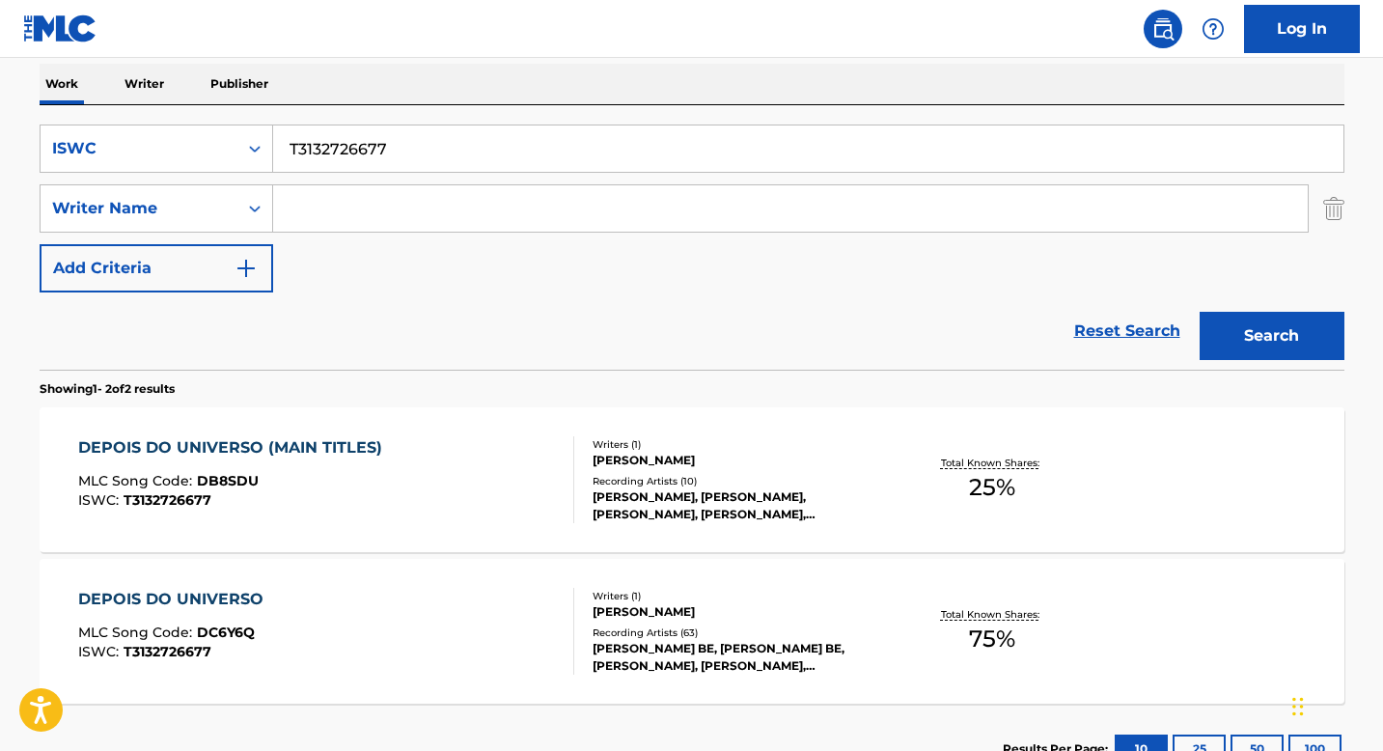
click at [380, 159] on input "T3132726677" at bounding box center [808, 148] width 1070 height 46
click at [381, 159] on input "T3132726677" at bounding box center [808, 148] width 1070 height 46
paste input "00756775"
type input "T3007567757"
click at [1292, 330] on button "Search" at bounding box center [1272, 336] width 145 height 48
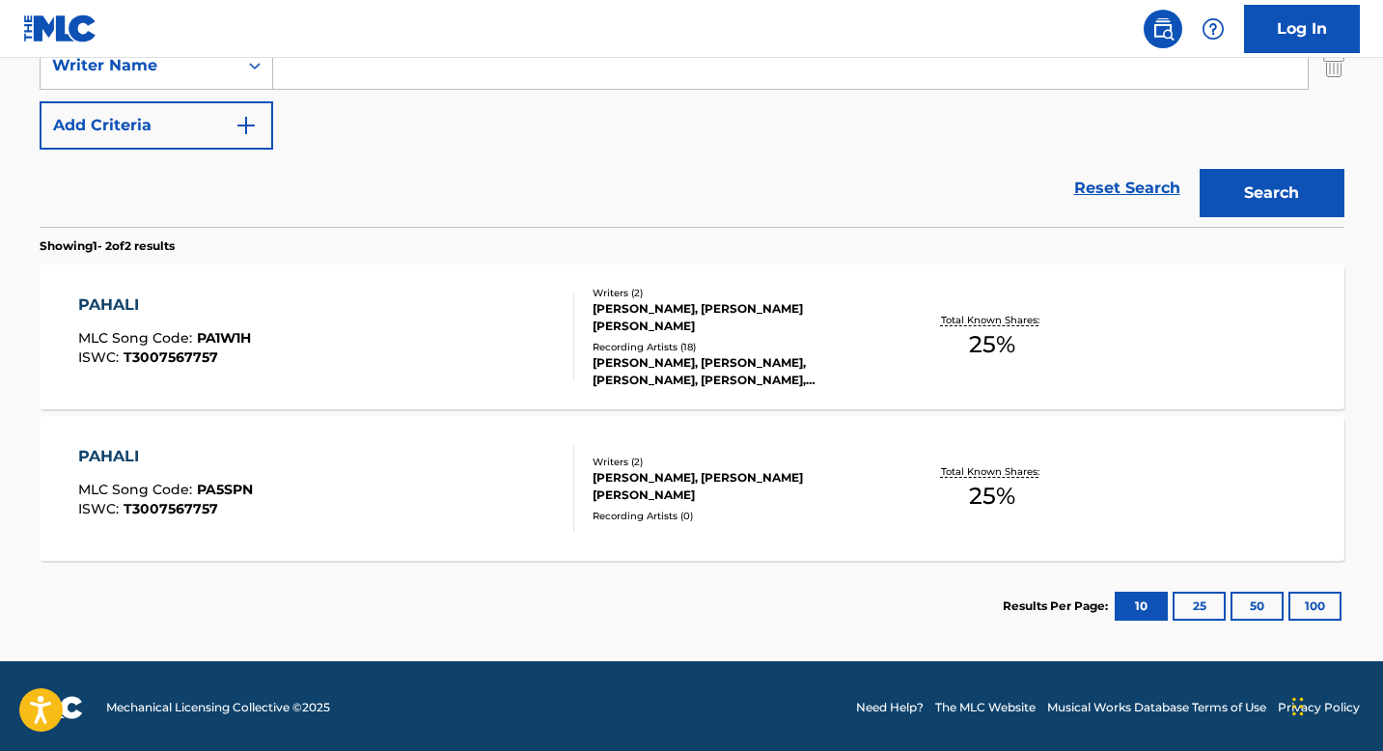
scroll to position [451, 0]
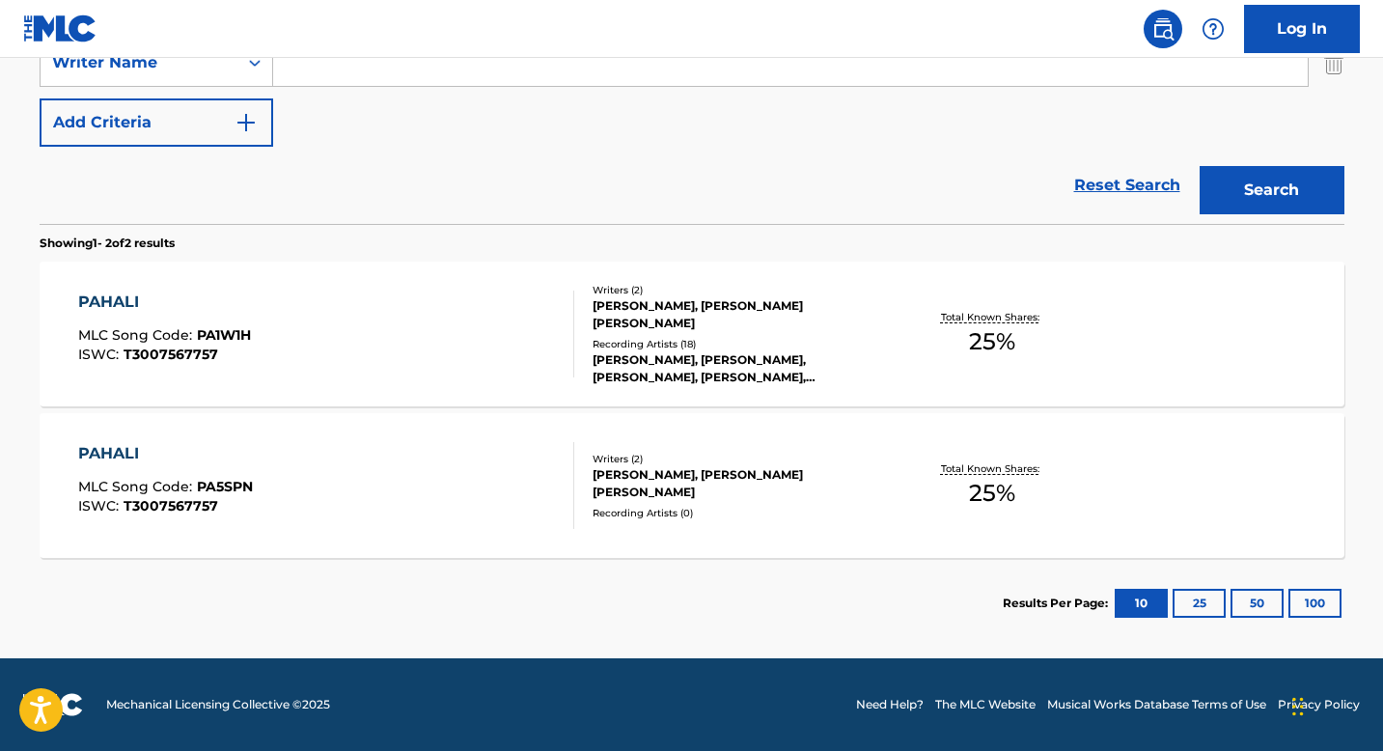
click at [614, 351] on div "[PERSON_NAME], [PERSON_NAME], [PERSON_NAME], [PERSON_NAME], [PERSON_NAME], MURDA" at bounding box center [738, 368] width 291 height 35
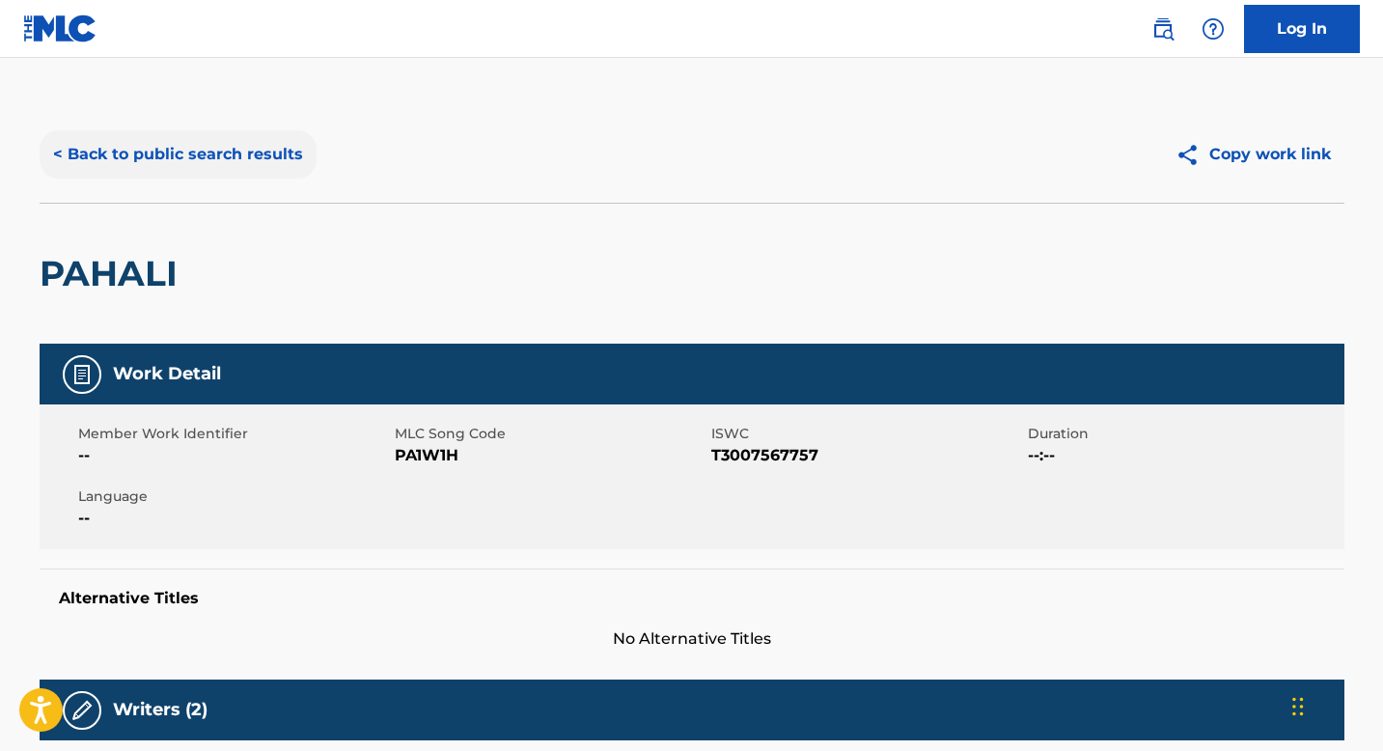
click at [148, 152] on button "< Back to public search results" at bounding box center [178, 154] width 277 height 48
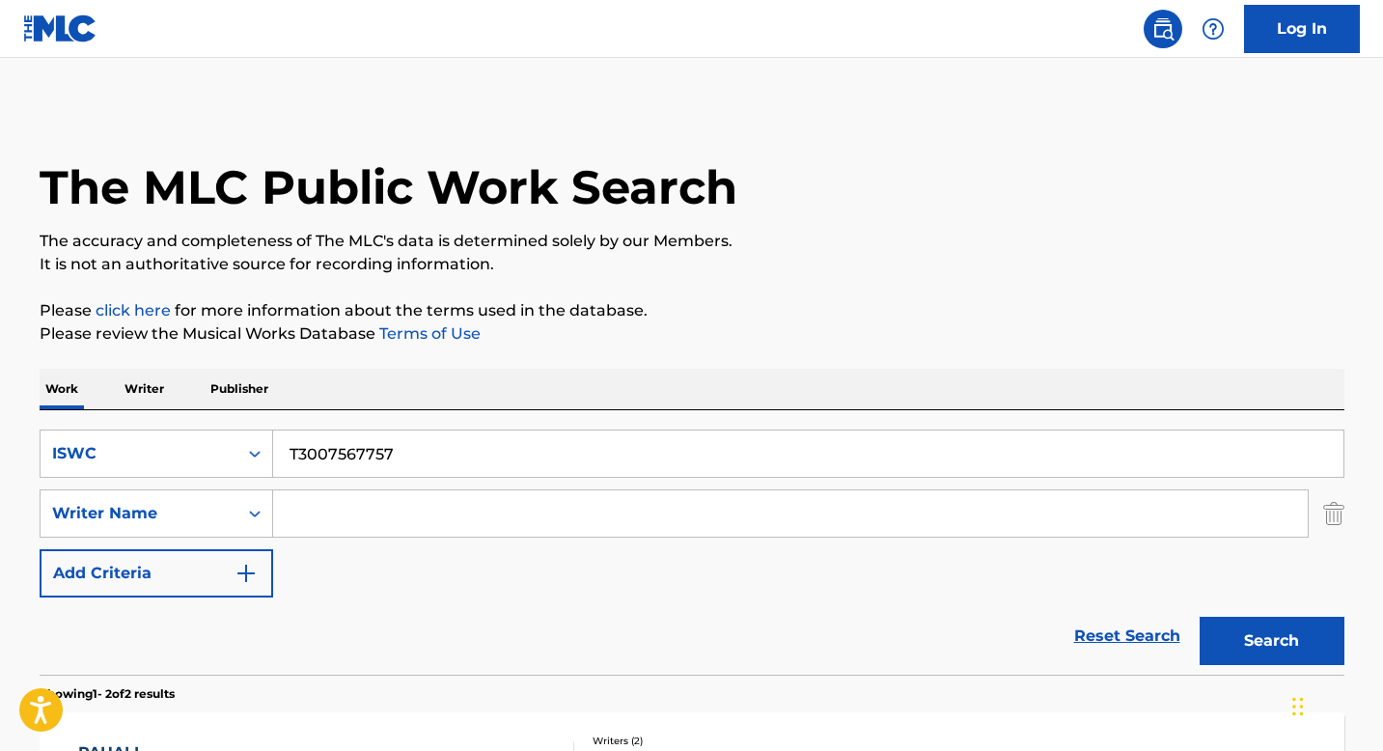
scroll to position [341, 0]
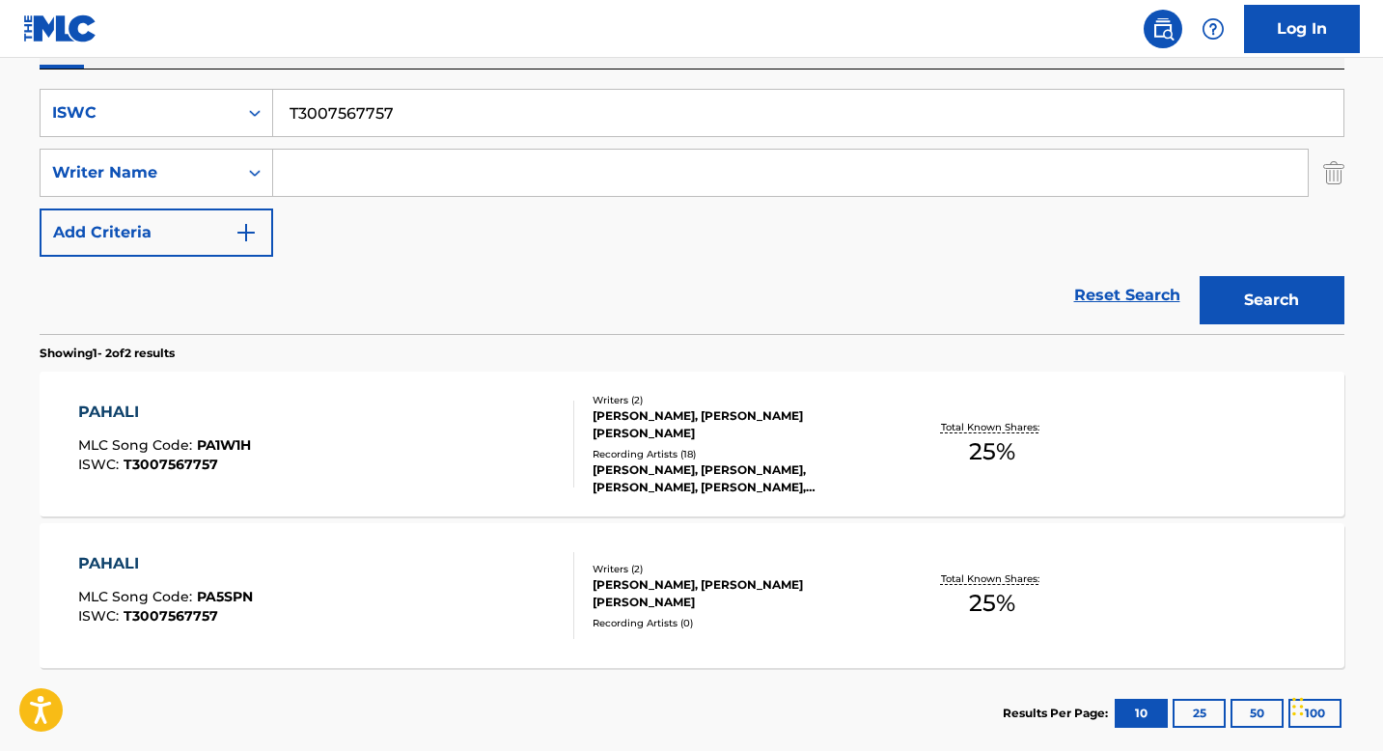
click at [595, 576] on div "Writers ( 2 )" at bounding box center [738, 569] width 291 height 14
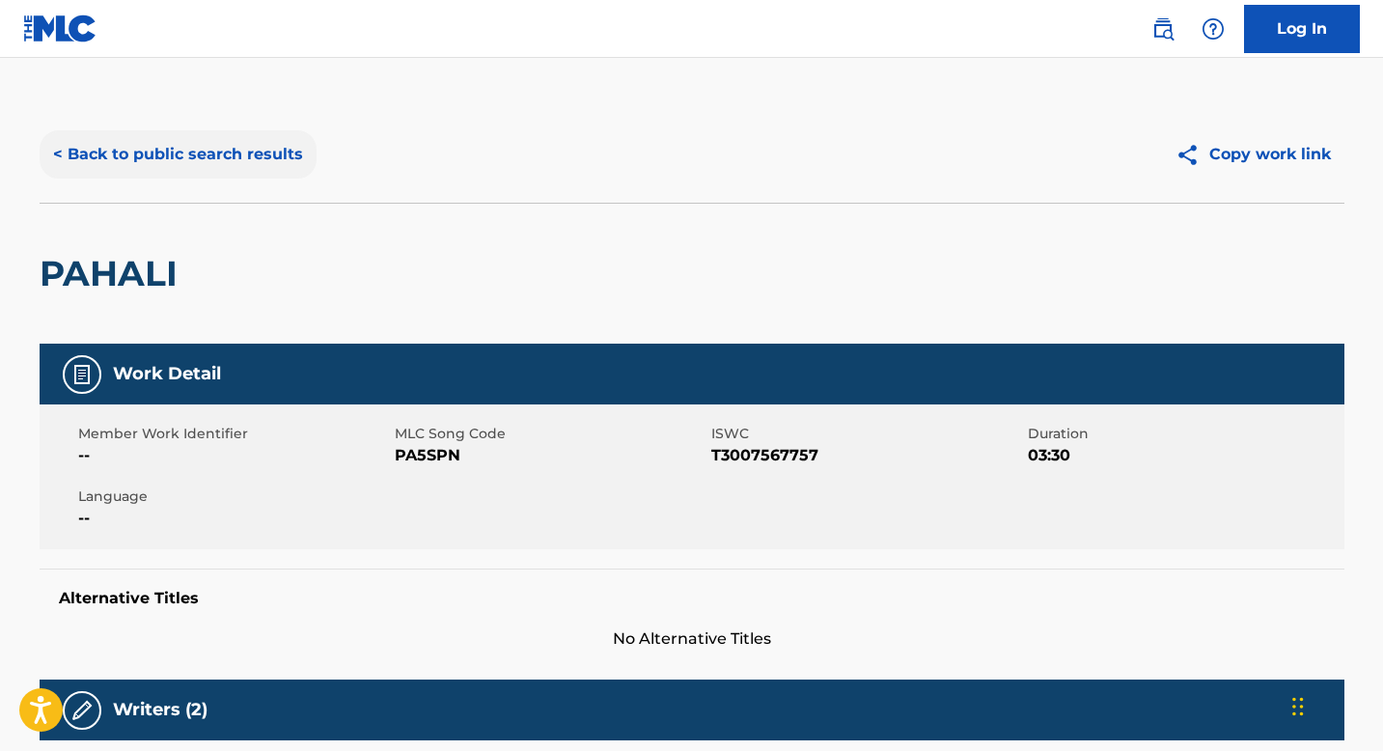
click at [174, 154] on button "< Back to public search results" at bounding box center [178, 154] width 277 height 48
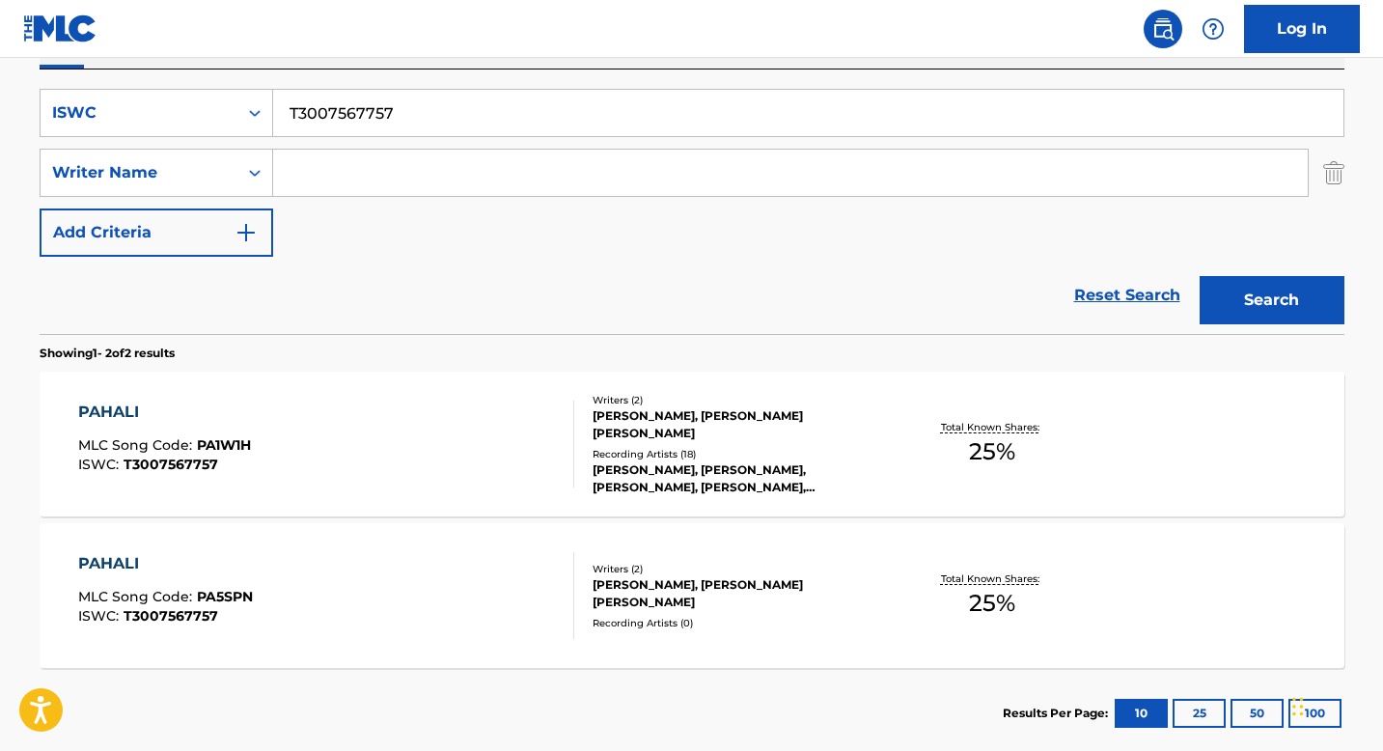
click at [600, 449] on div "Recording Artists ( 18 )" at bounding box center [738, 454] width 291 height 14
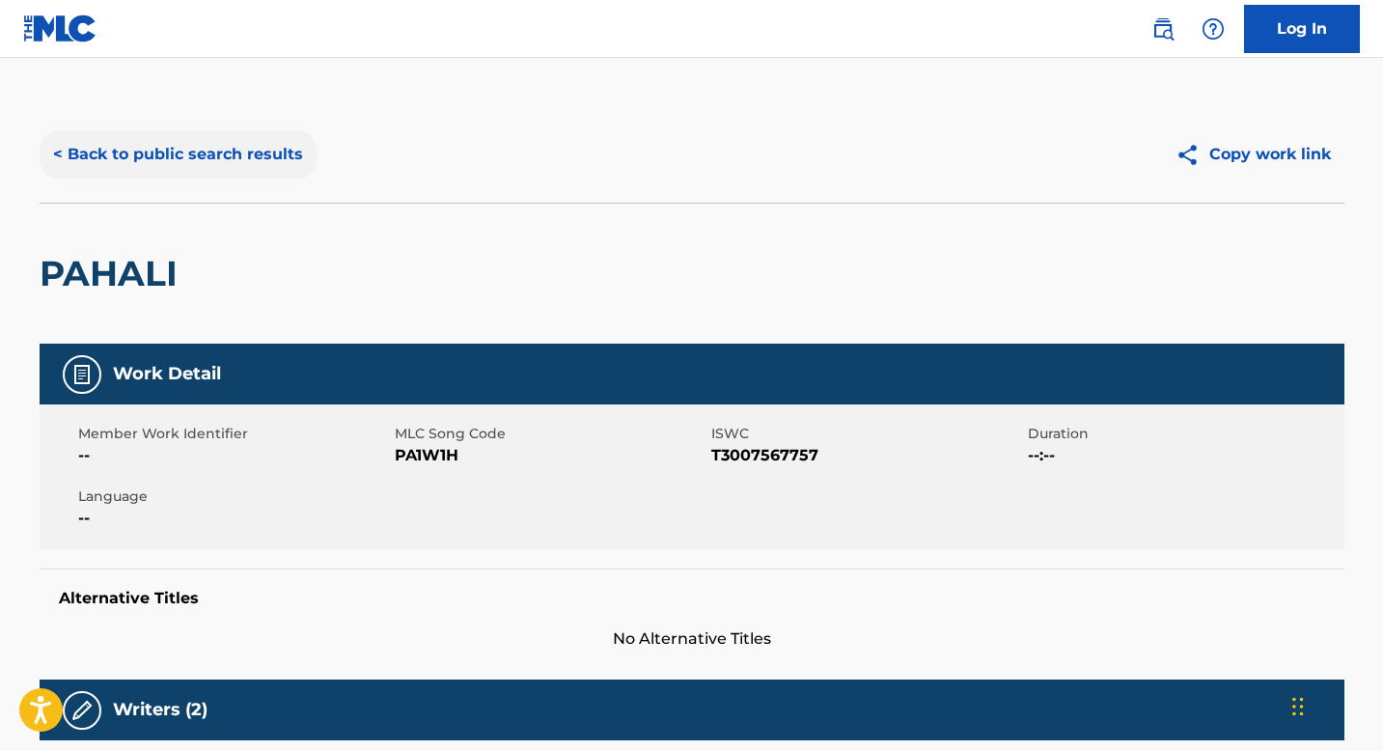
click at [188, 146] on button "< Back to public search results" at bounding box center [178, 154] width 277 height 48
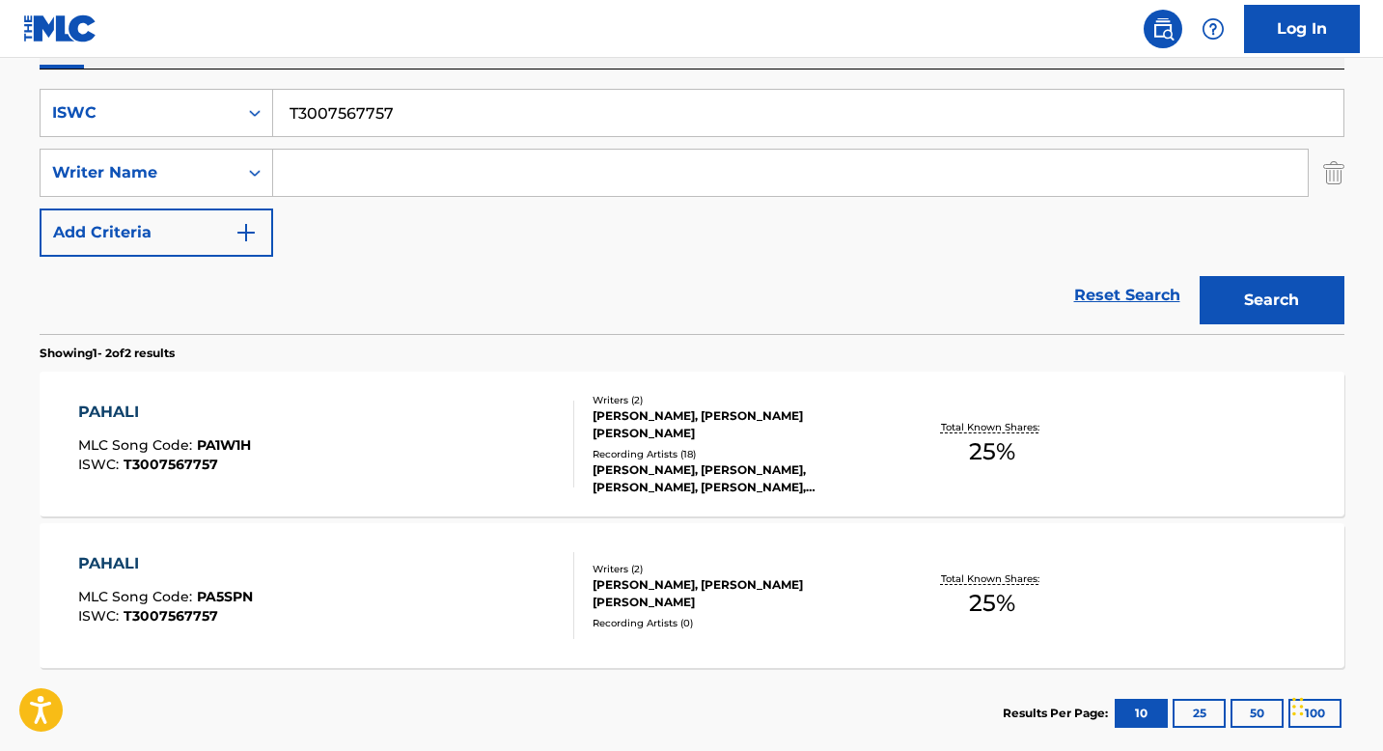
click at [406, 129] on input "T3007567757" at bounding box center [808, 113] width 1070 height 46
paste input "116400030"
type input "T3116400030"
click at [1253, 314] on button "Search" at bounding box center [1272, 300] width 145 height 48
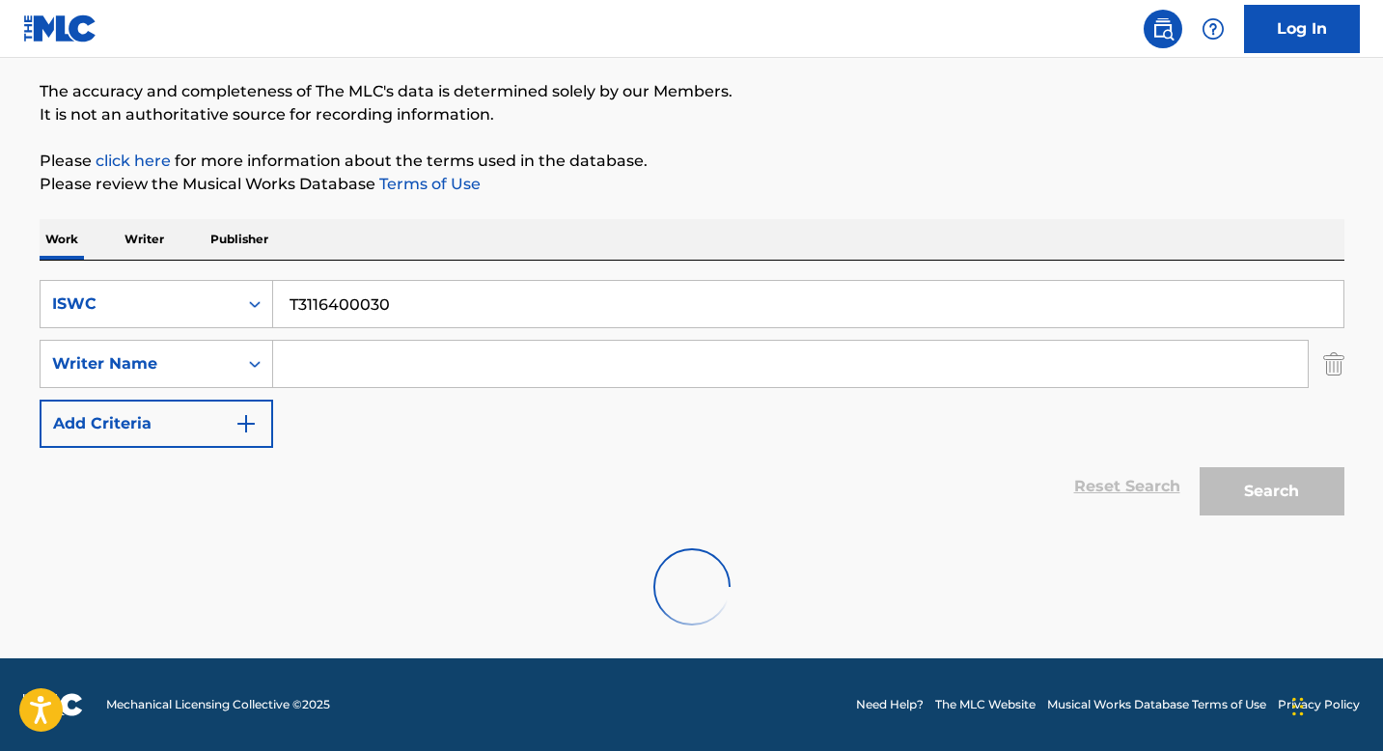
scroll to position [87, 0]
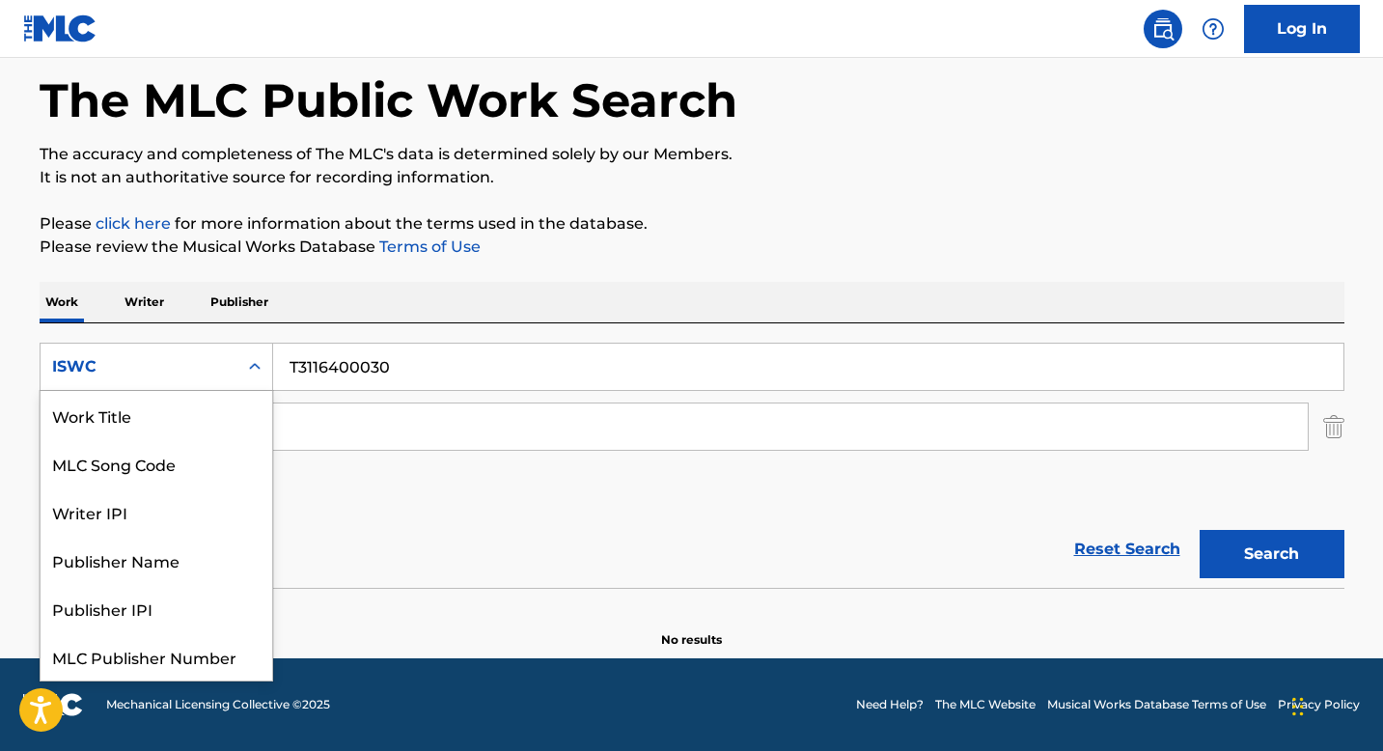
click at [243, 369] on div "Search Form" at bounding box center [254, 366] width 35 height 35
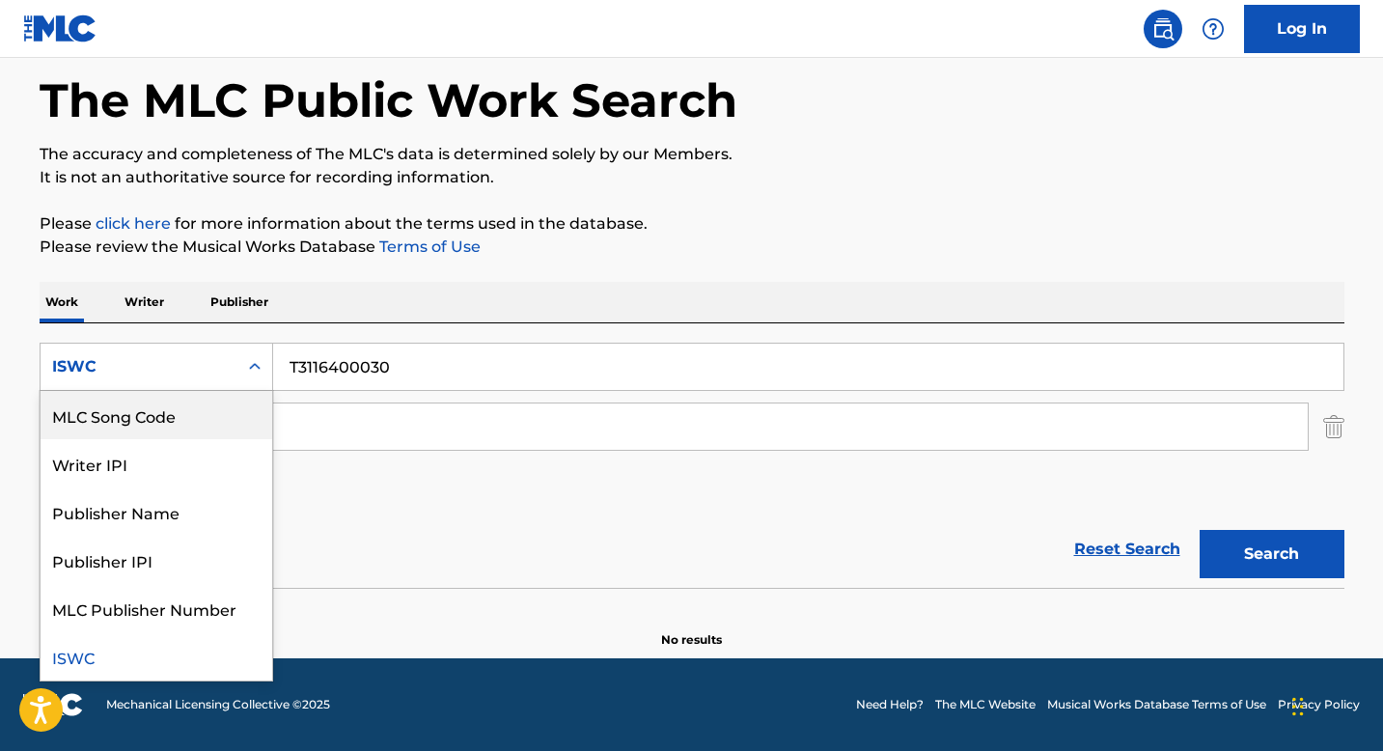
scroll to position [0, 0]
click at [209, 421] on div "Work Title" at bounding box center [157, 415] width 232 height 48
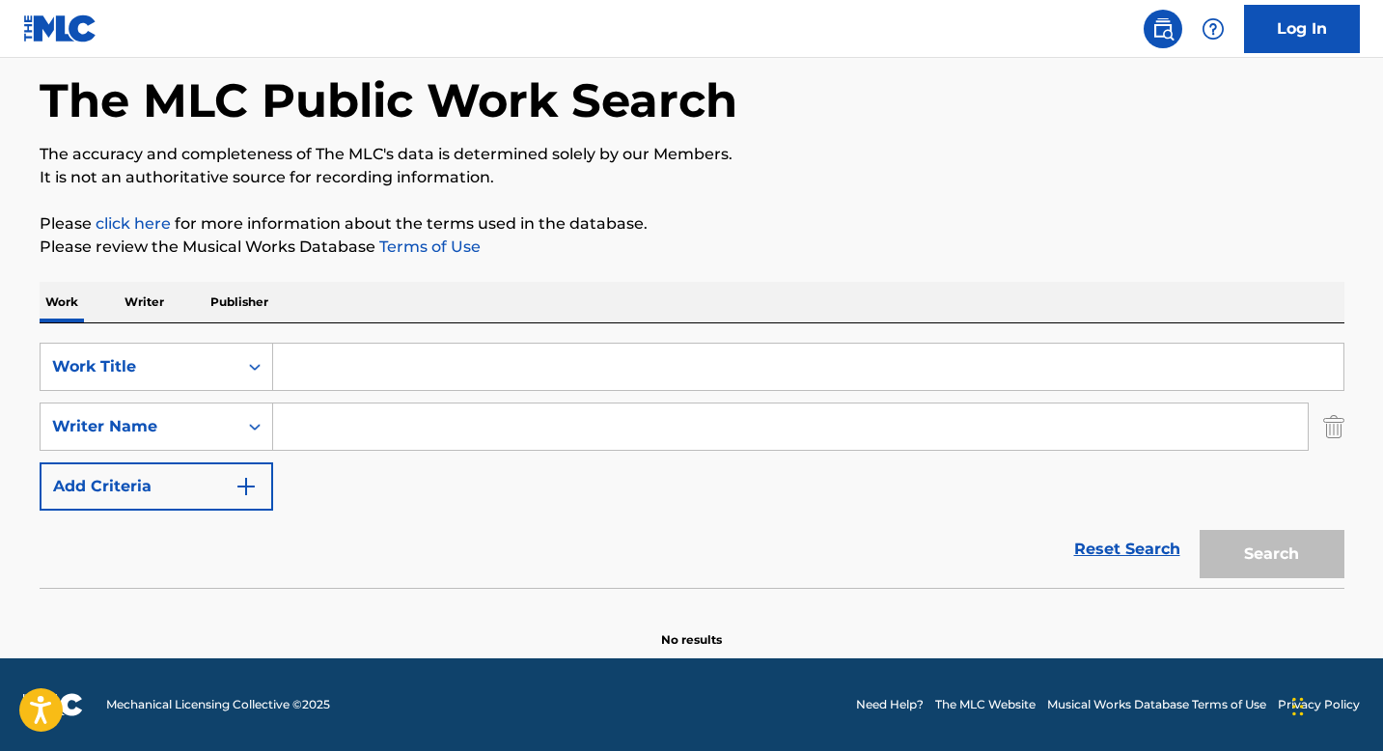
click at [307, 375] on input "Search Form" at bounding box center [808, 367] width 1070 height 46
paste input "ON ME"
type input "ON ME"
click at [364, 434] on input "Search Form" at bounding box center [790, 426] width 1034 height 46
paste input "[PERSON_NAME] JAZZ"
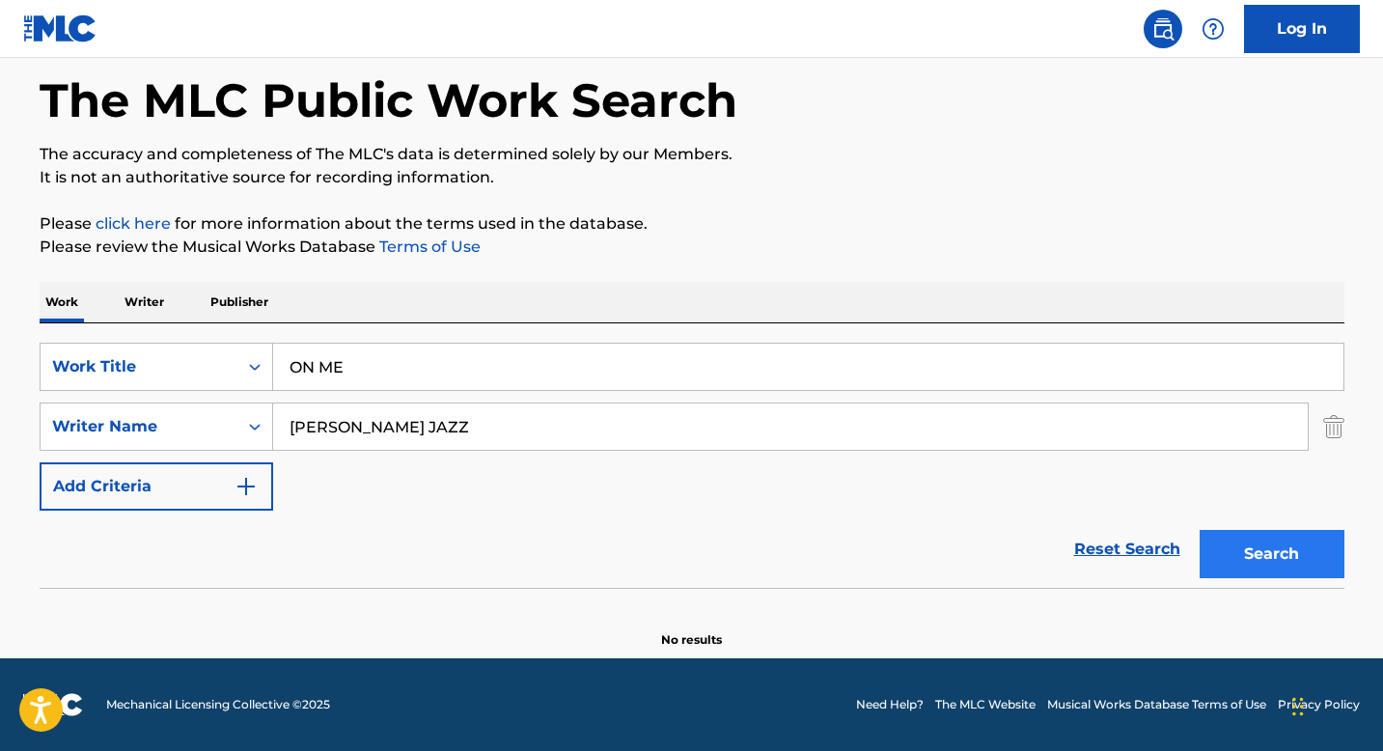
type input "[PERSON_NAME] JAZZ"
click at [1248, 549] on button "Search" at bounding box center [1272, 554] width 145 height 48
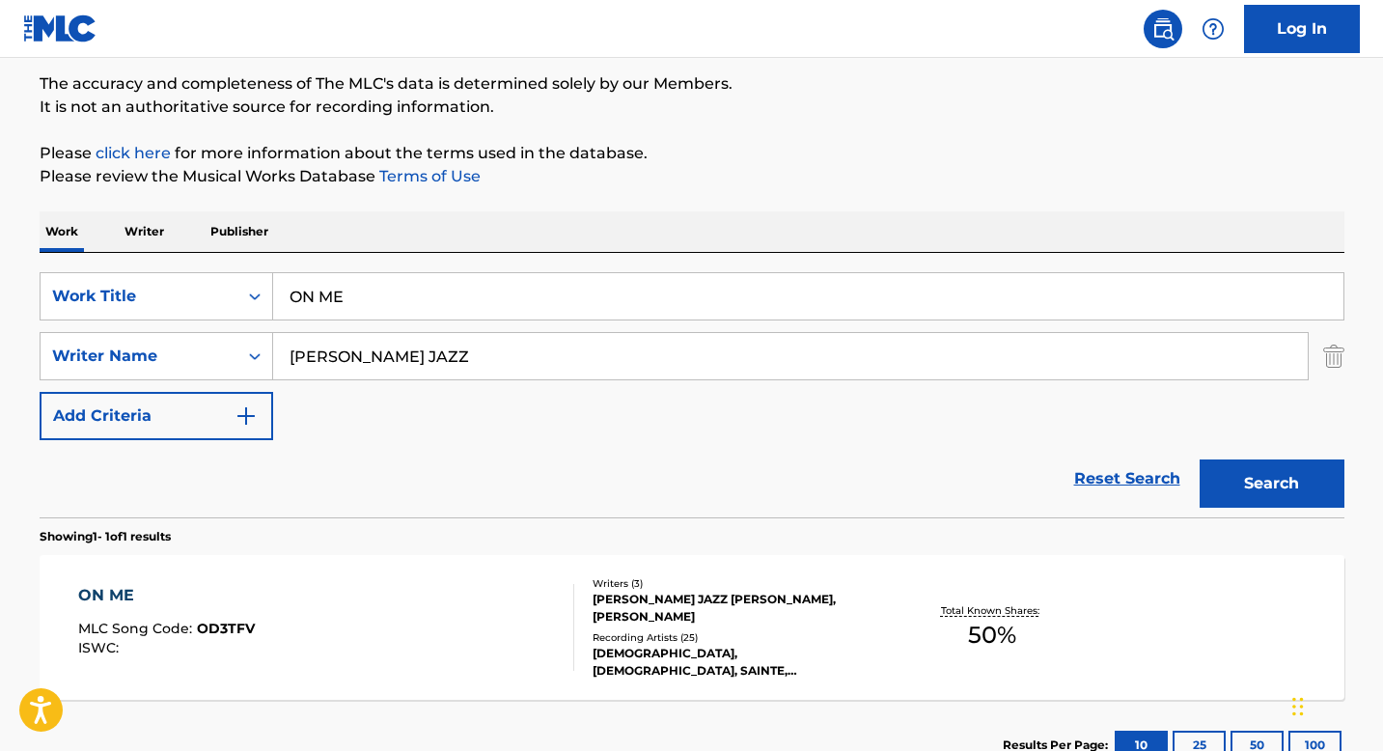
scroll to position [265, 0]
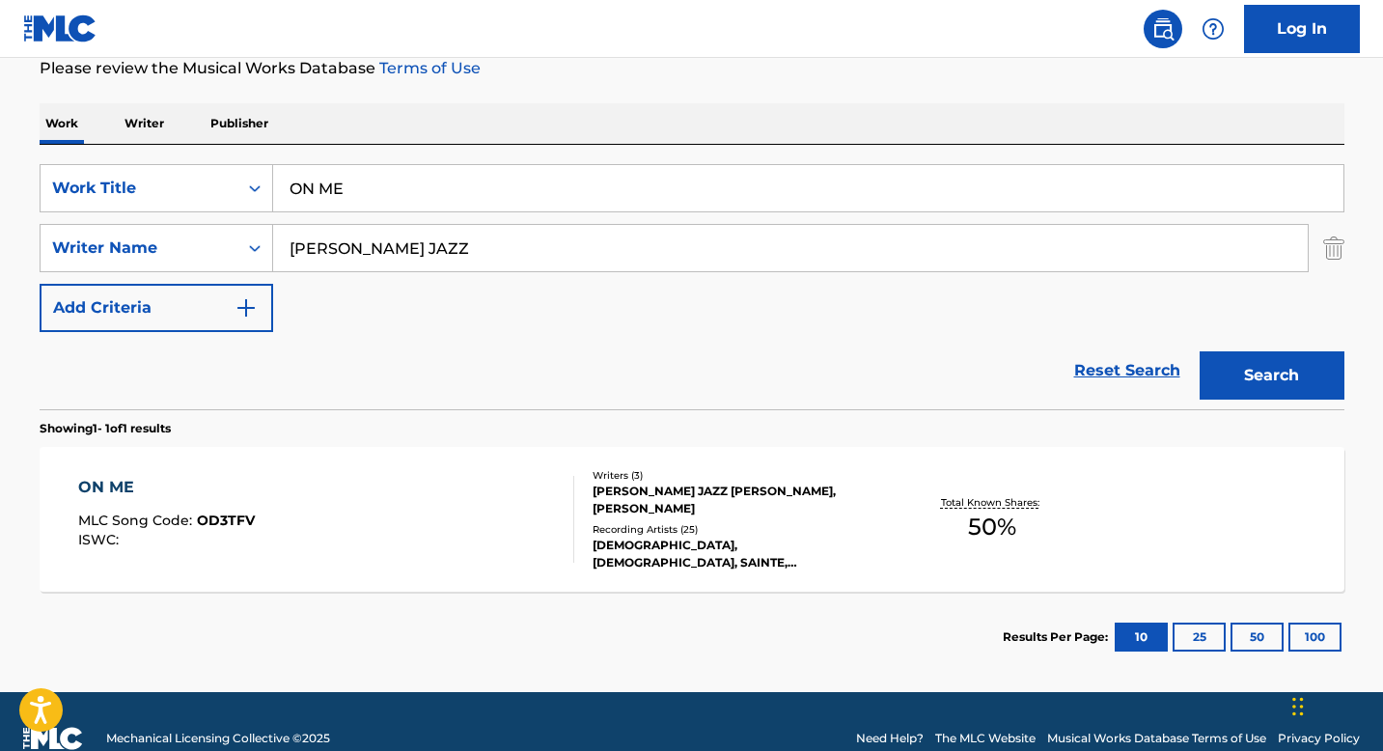
click at [622, 503] on div "[PERSON_NAME] JAZZ [PERSON_NAME], [PERSON_NAME]" at bounding box center [738, 500] width 291 height 35
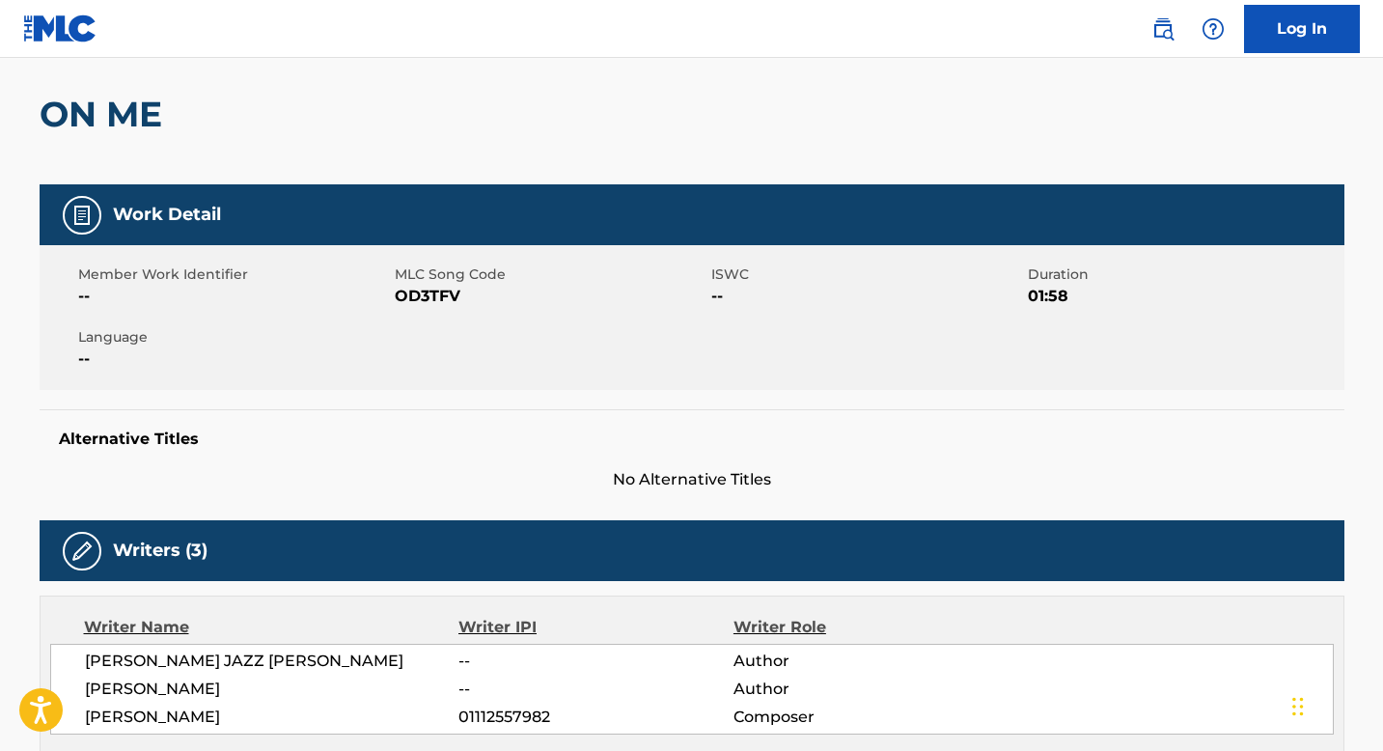
scroll to position [124, 0]
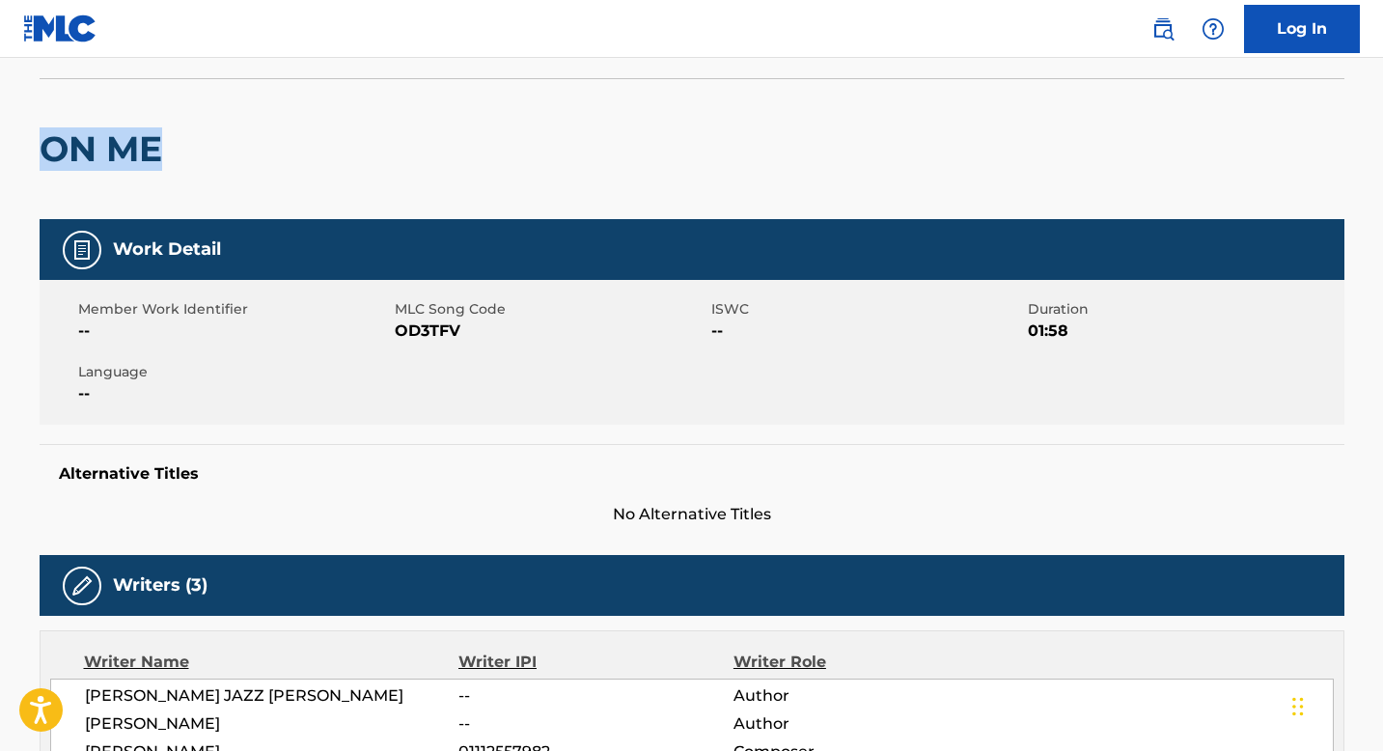
drag, startPoint x: 44, startPoint y: 148, endPoint x: 162, endPoint y: 147, distance: 117.7
click at [162, 147] on h2 "ON ME" at bounding box center [106, 148] width 132 height 43
copy h2 "ON ME"
